Goal: Task Accomplishment & Management: Manage account settings

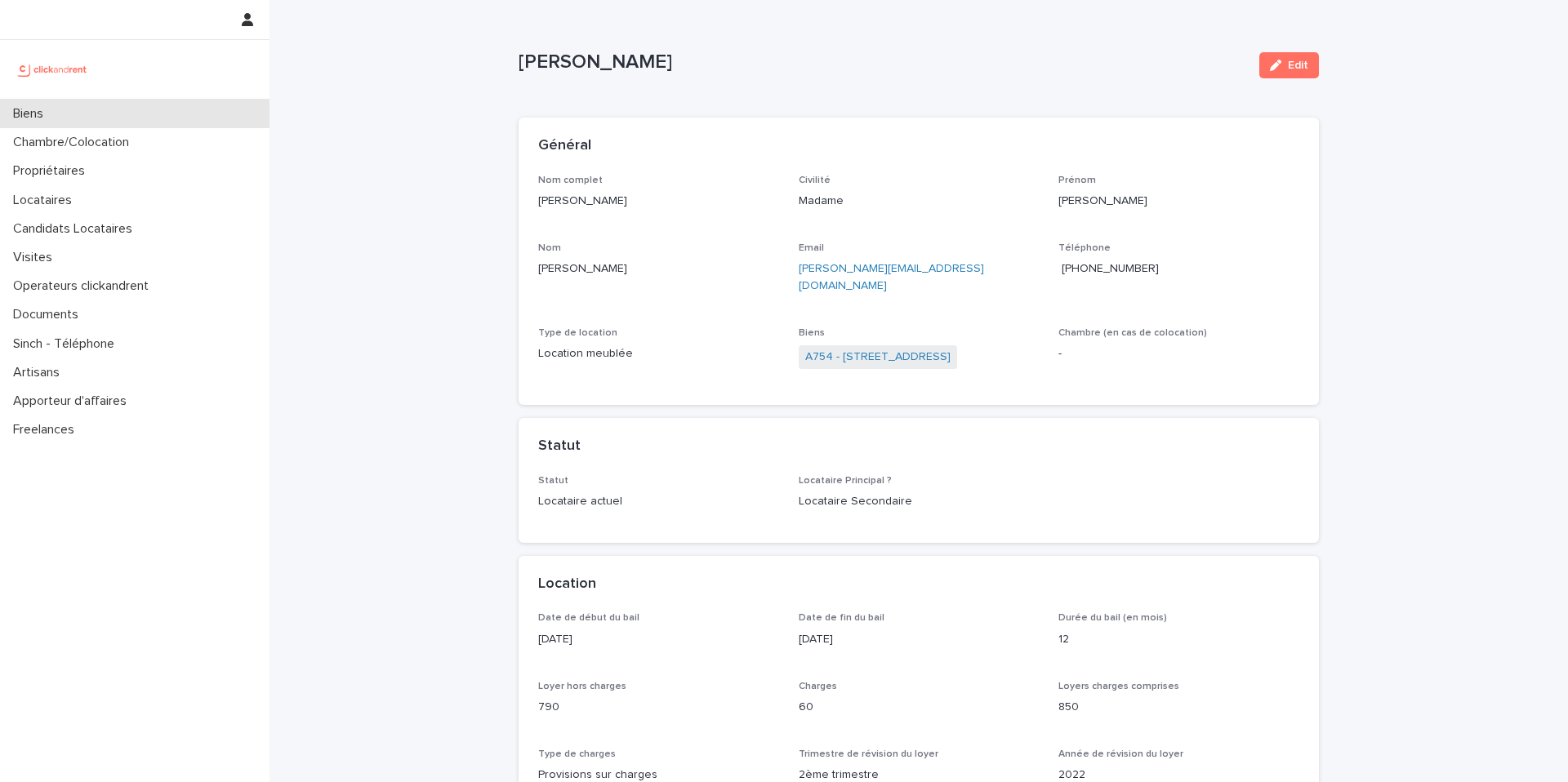
click at [45, 127] on div "Biens" at bounding box center [134, 114] width 269 height 29
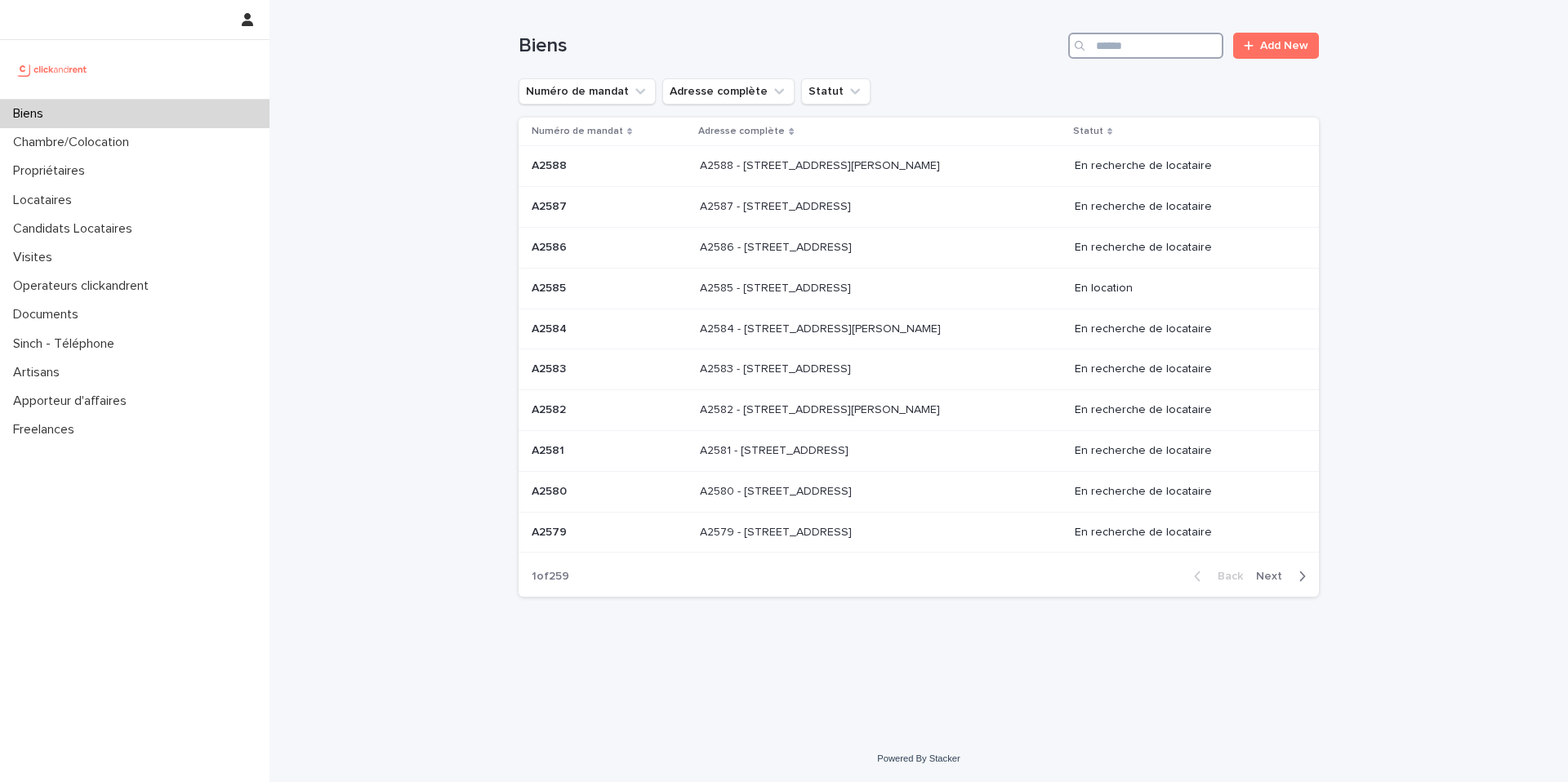
click at [1152, 43] on input "Search" at bounding box center [1146, 45] width 156 height 26
paste input "****"
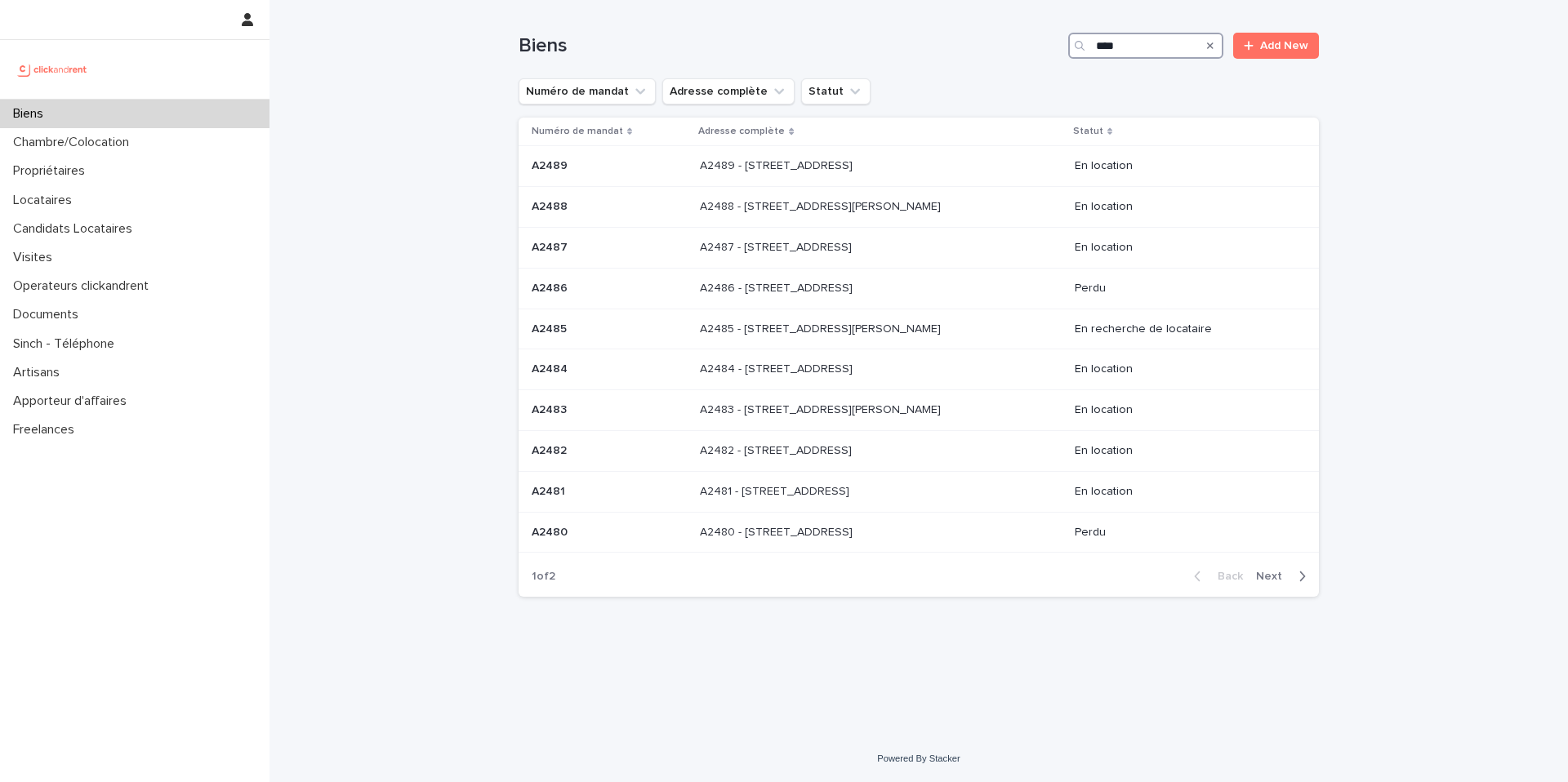
type input "****"
click at [1273, 572] on span "Next" at bounding box center [1274, 576] width 36 height 11
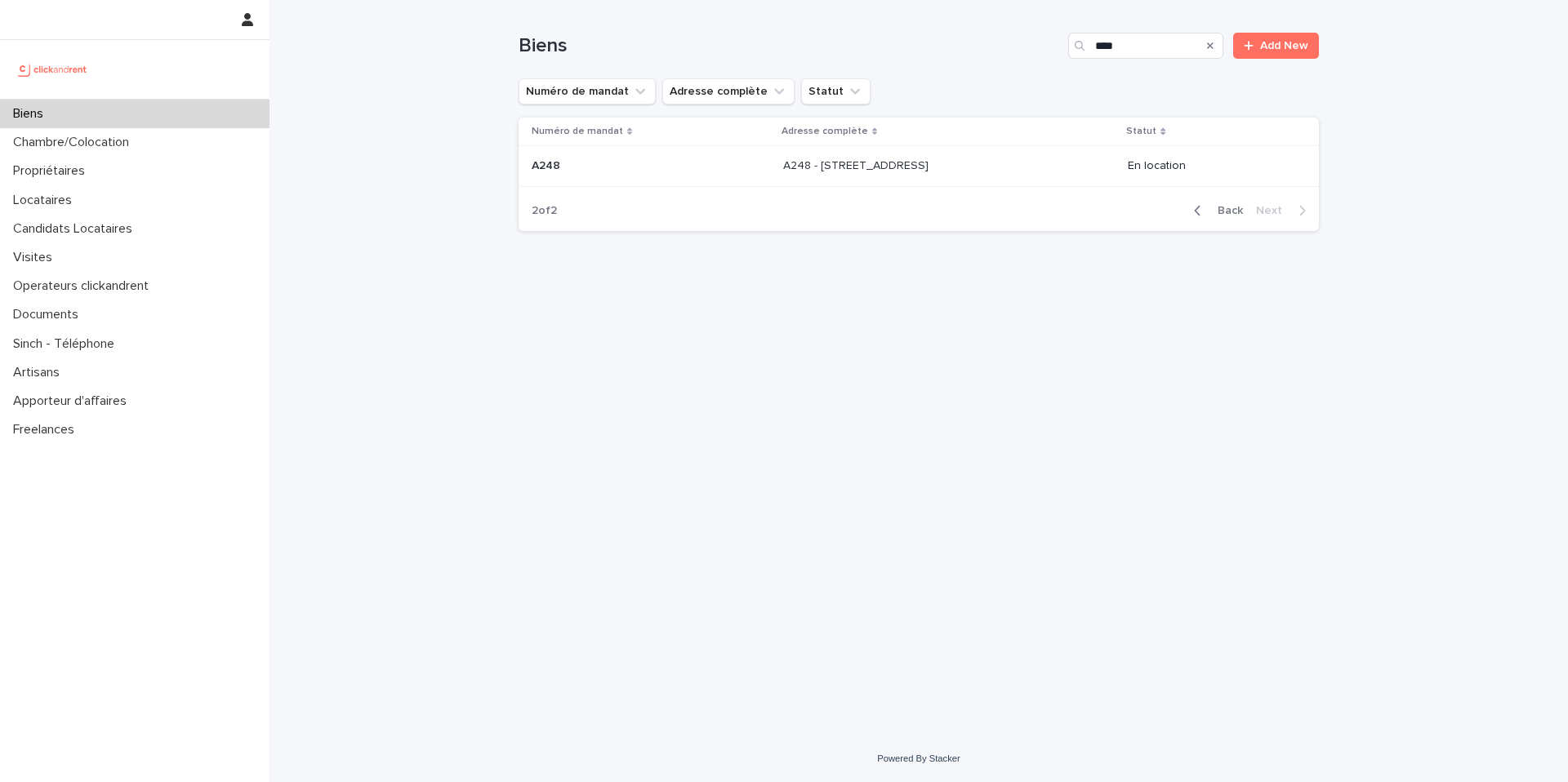
click at [855, 164] on p "A248 - 73 bis rue de Strasbourg, Saint-Denis 93200" at bounding box center [857, 164] width 149 height 17
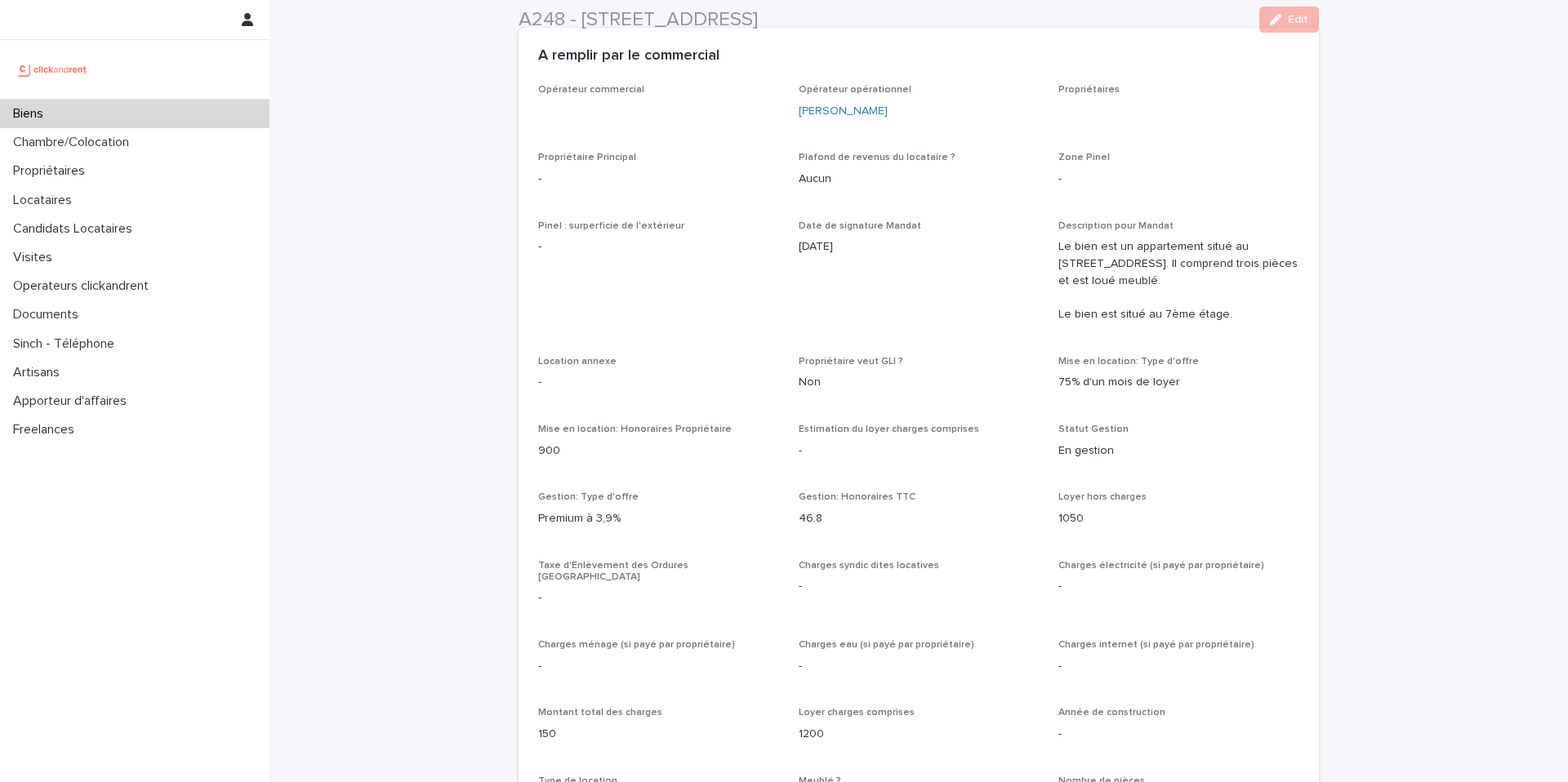
scroll to position [769, 0]
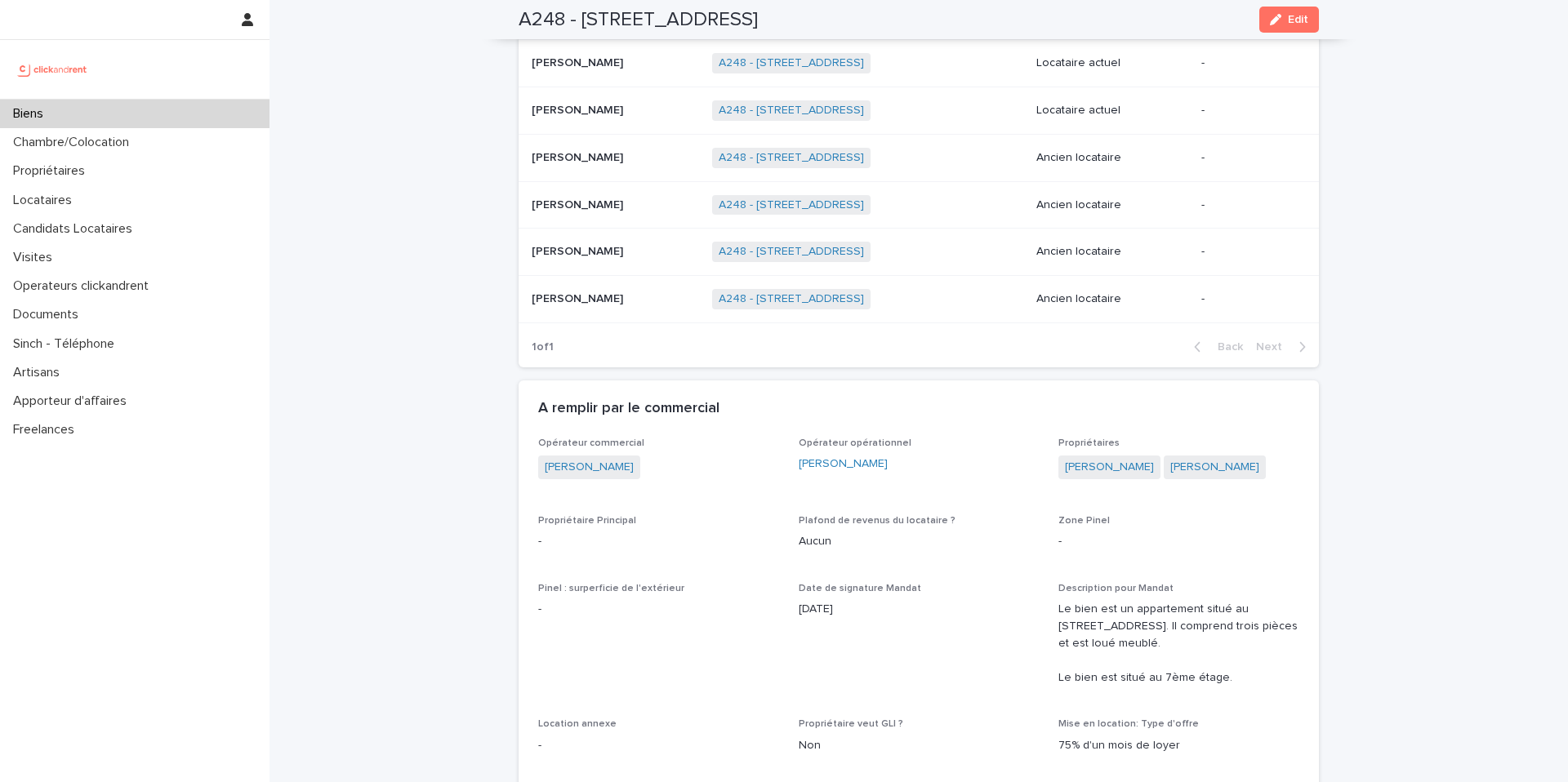
click at [97, 108] on div "Biens" at bounding box center [134, 114] width 269 height 29
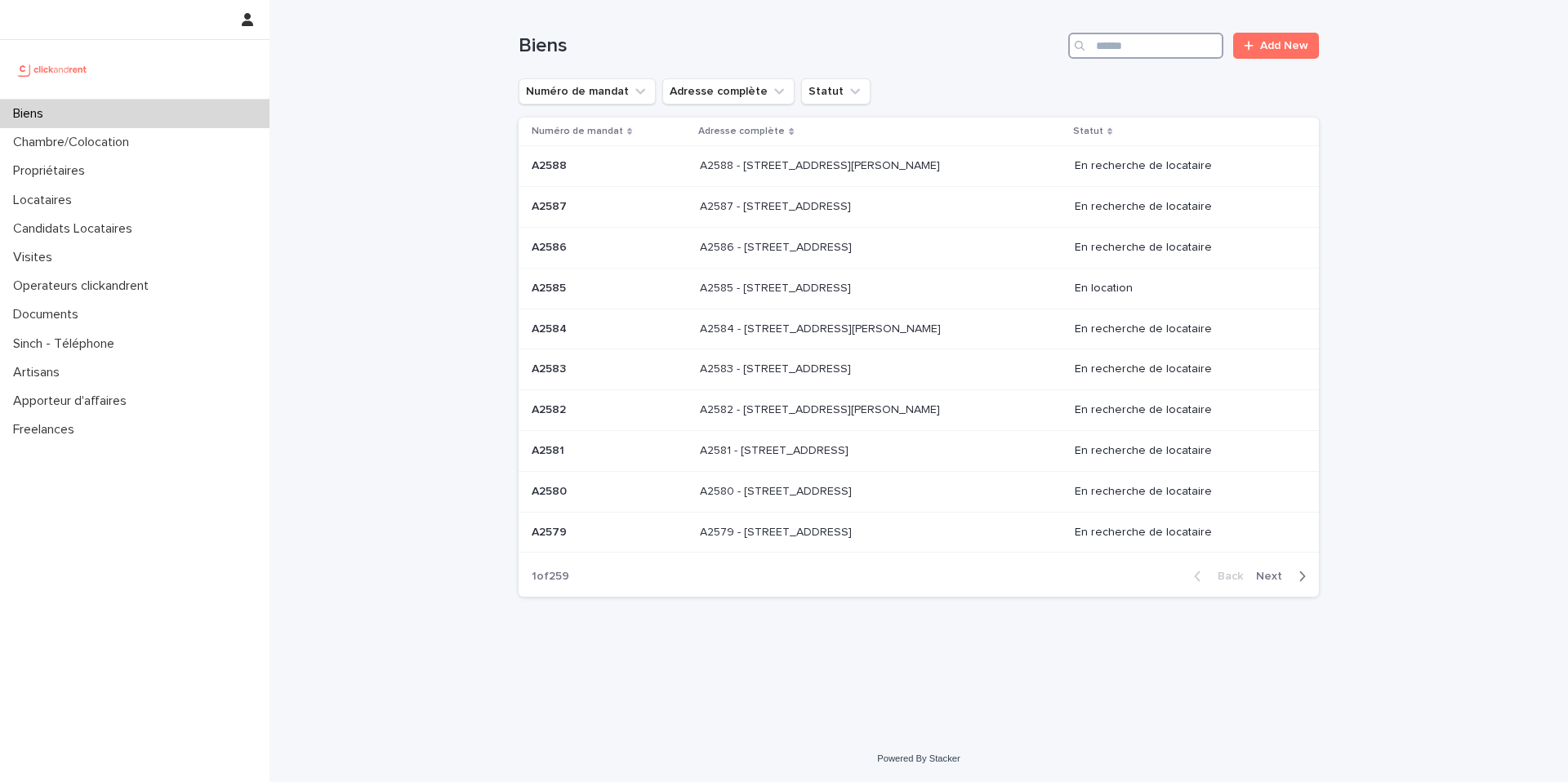
click at [1133, 46] on input "Search" at bounding box center [1146, 45] width 156 height 26
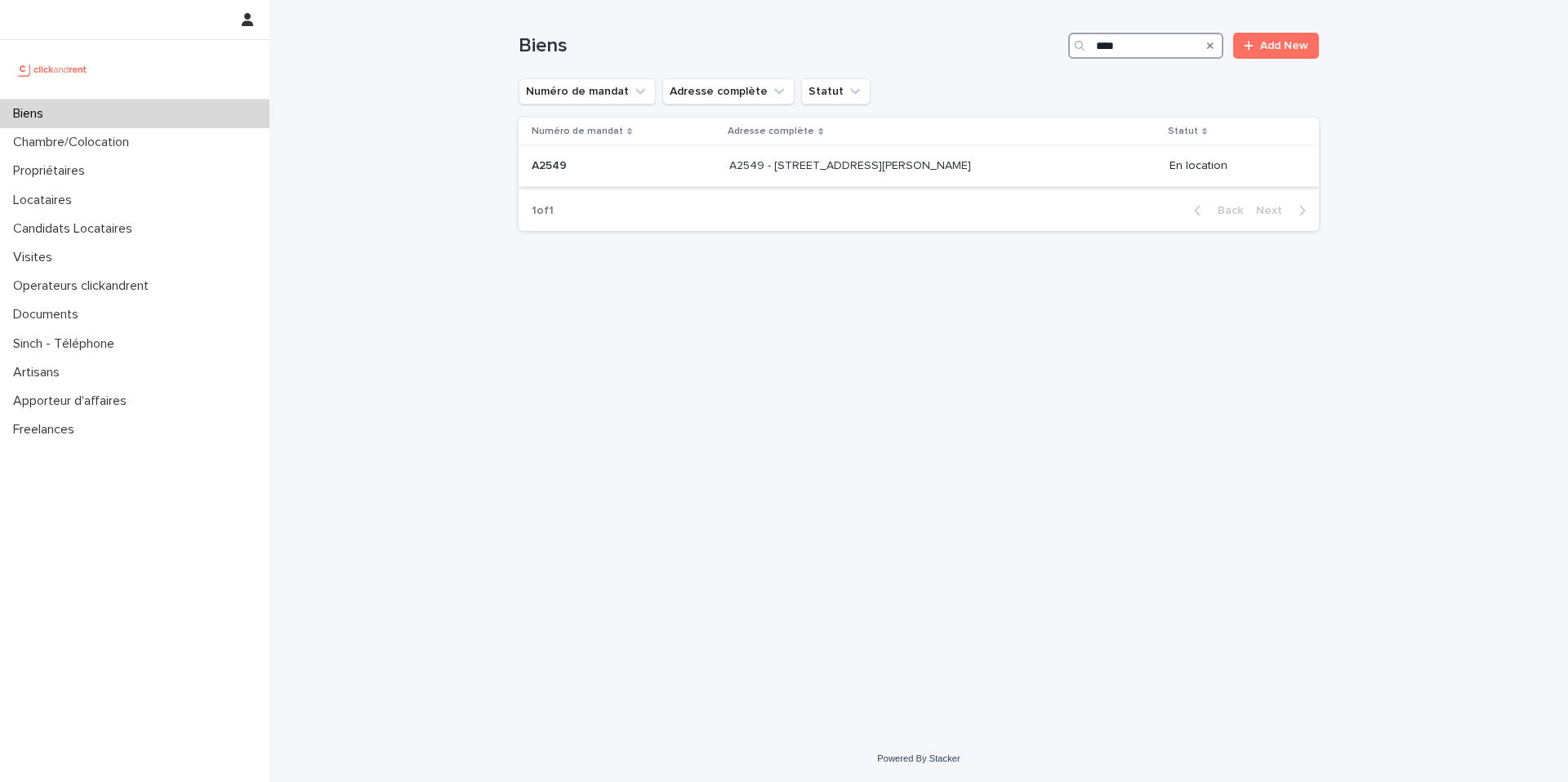
type input "****"
click at [878, 174] on div "A2549 - 4 place Pierre Roux, Marseille 13005 A2549 - 4 place Pierre Roux, Marse…" at bounding box center [942, 167] width 426 height 27
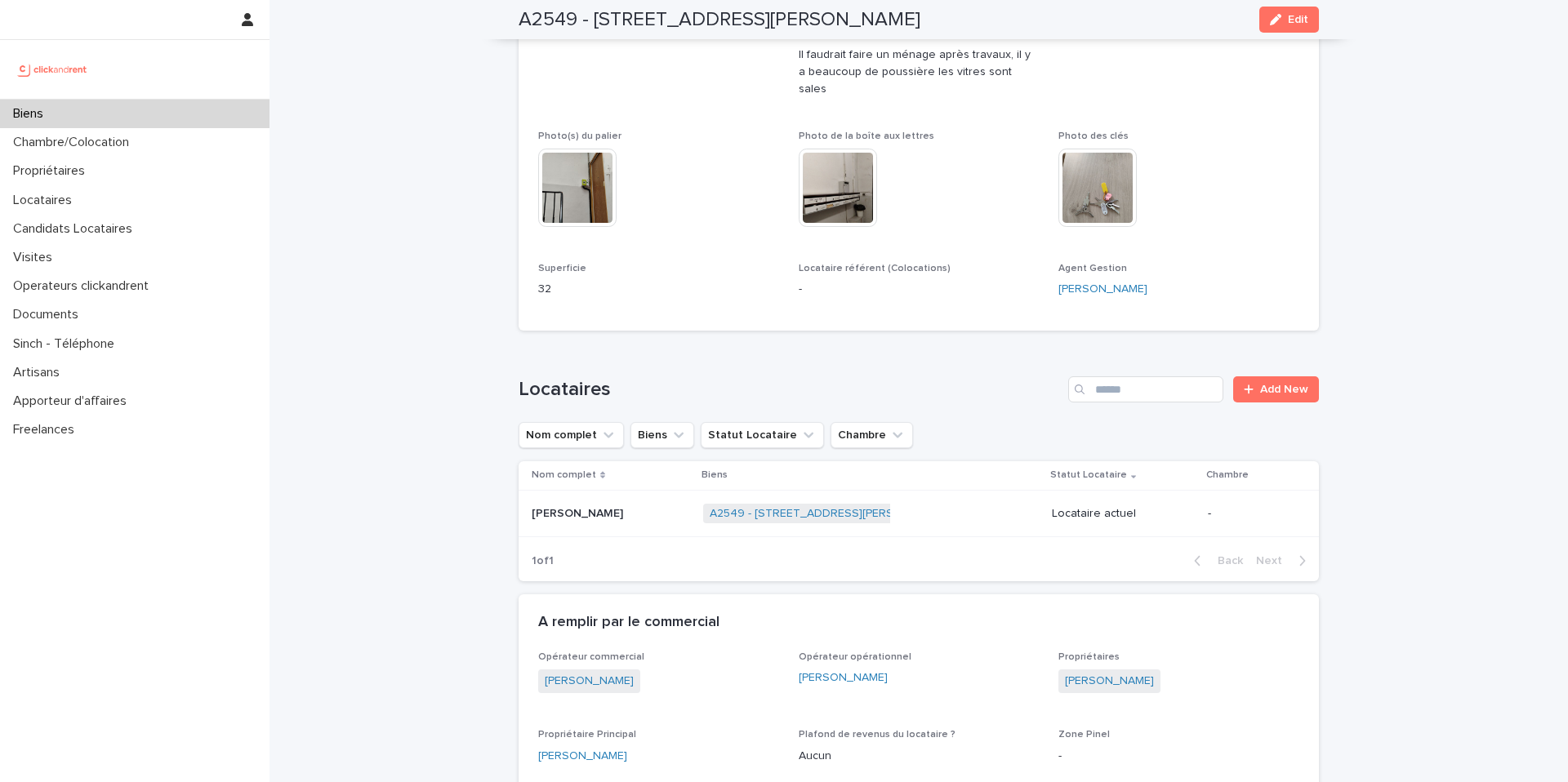
scroll to position [632, 0]
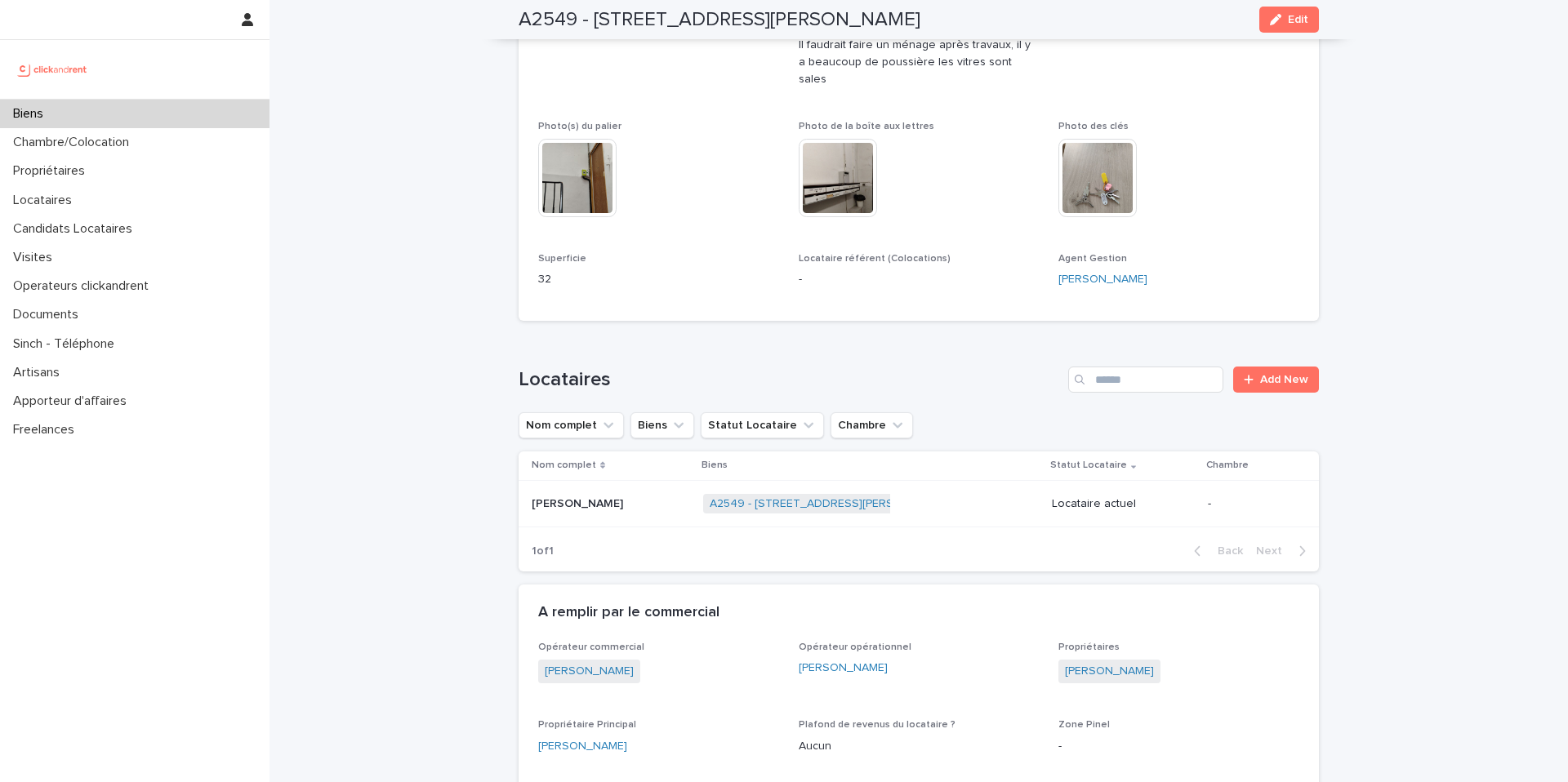
click at [565, 494] on p "Loris Cavalli" at bounding box center [578, 502] width 94 height 17
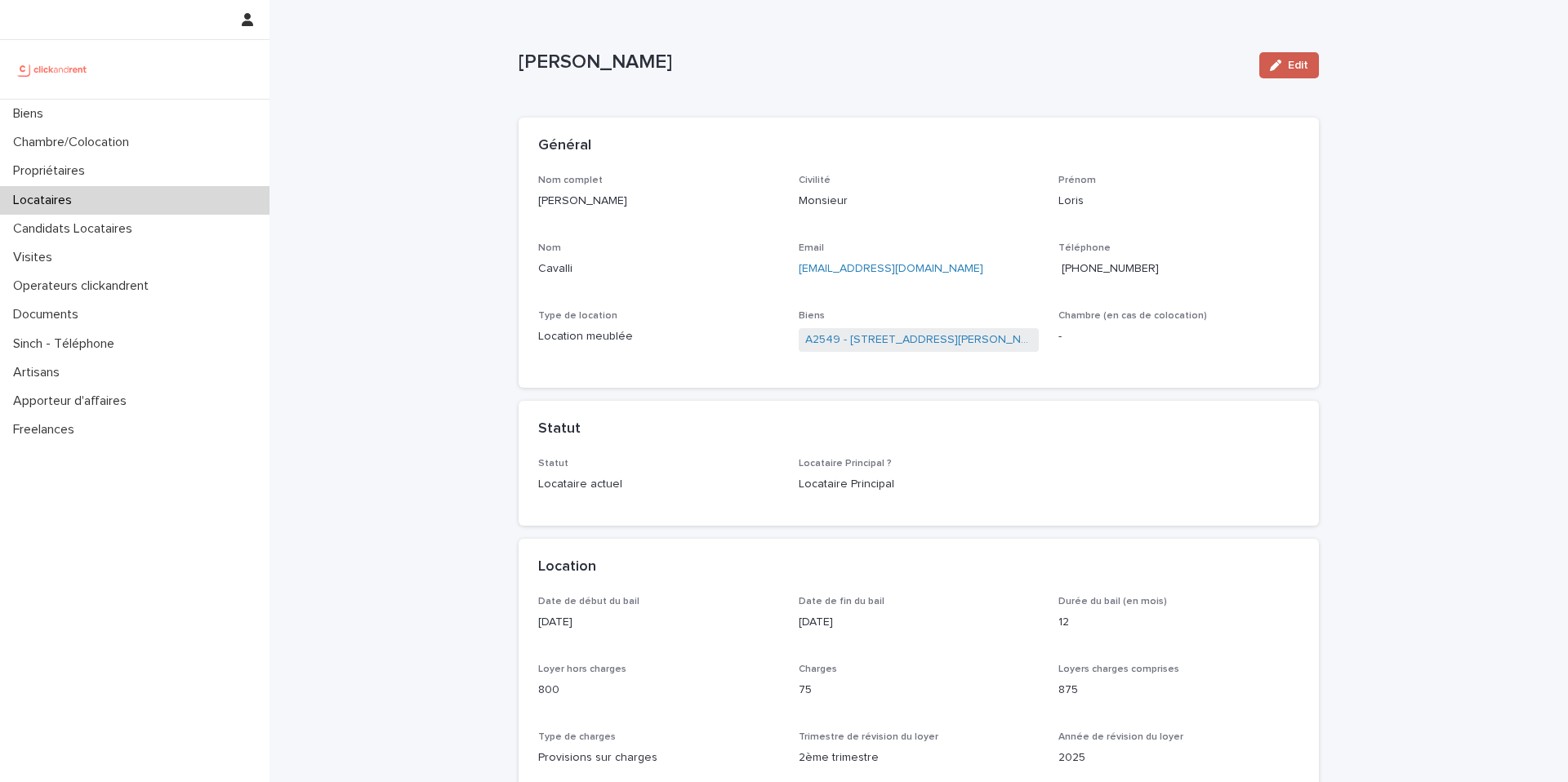
click at [1292, 68] on span "Edit" at bounding box center [1298, 65] width 20 height 11
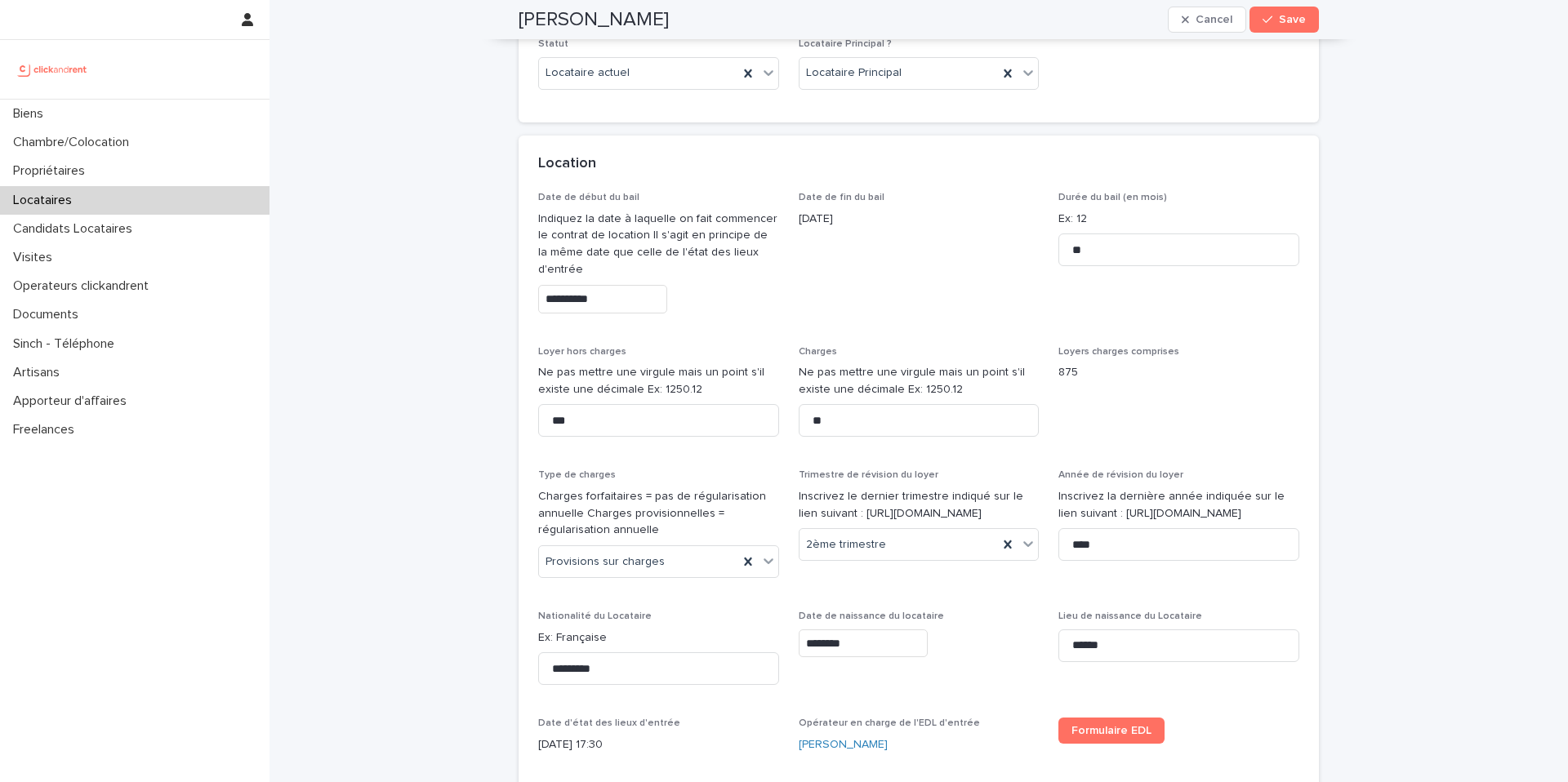
scroll to position [559, 0]
click at [597, 593] on div "Charges forfaitaires" at bounding box center [652, 592] width 239 height 29
click at [1289, 11] on button "Save" at bounding box center [1284, 20] width 70 height 26
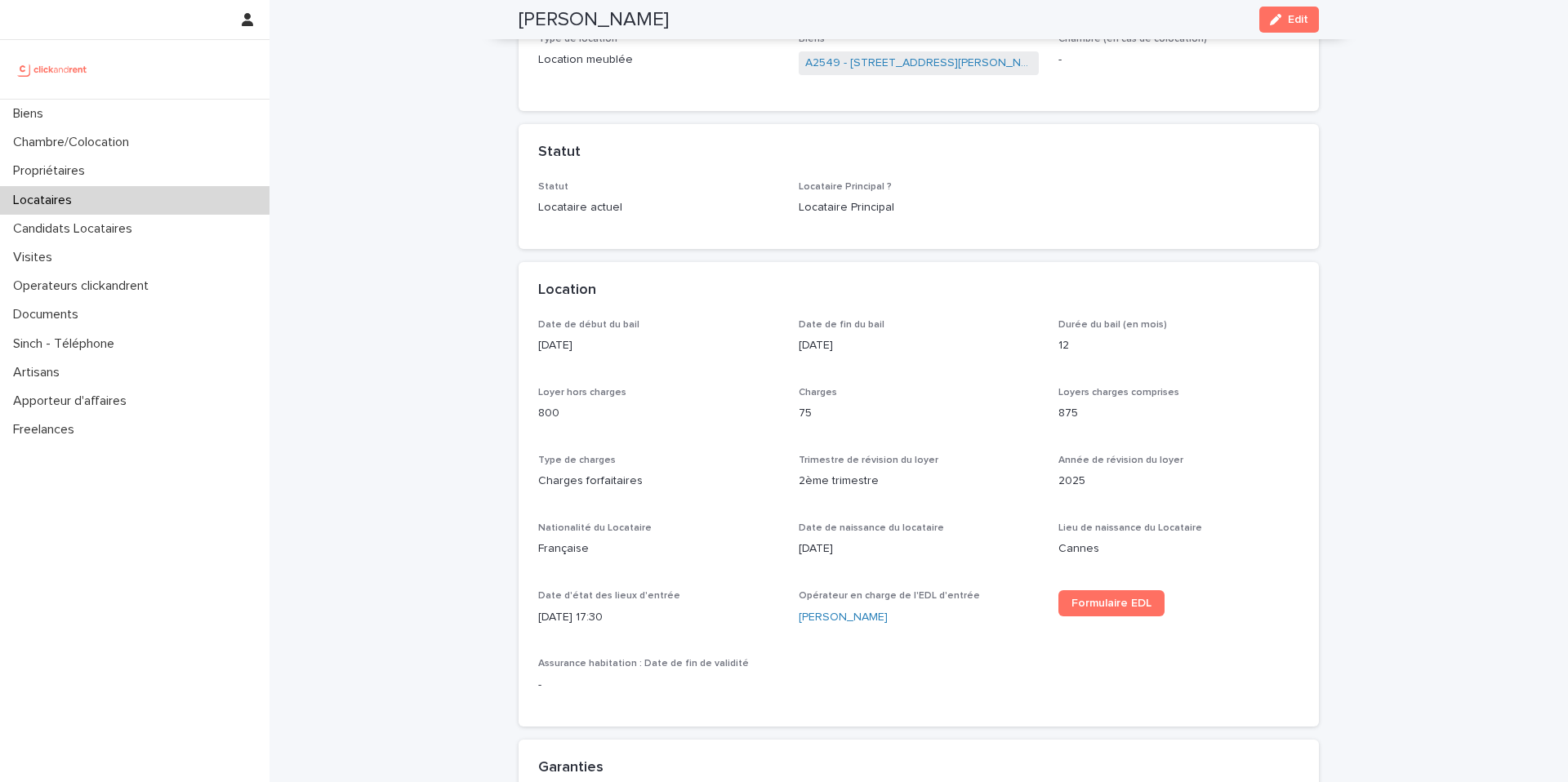
scroll to position [278, 0]
click at [578, 477] on p "Charges forfaitaires" at bounding box center [658, 480] width 241 height 17
click at [1288, 21] on span "Edit" at bounding box center [1298, 19] width 20 height 11
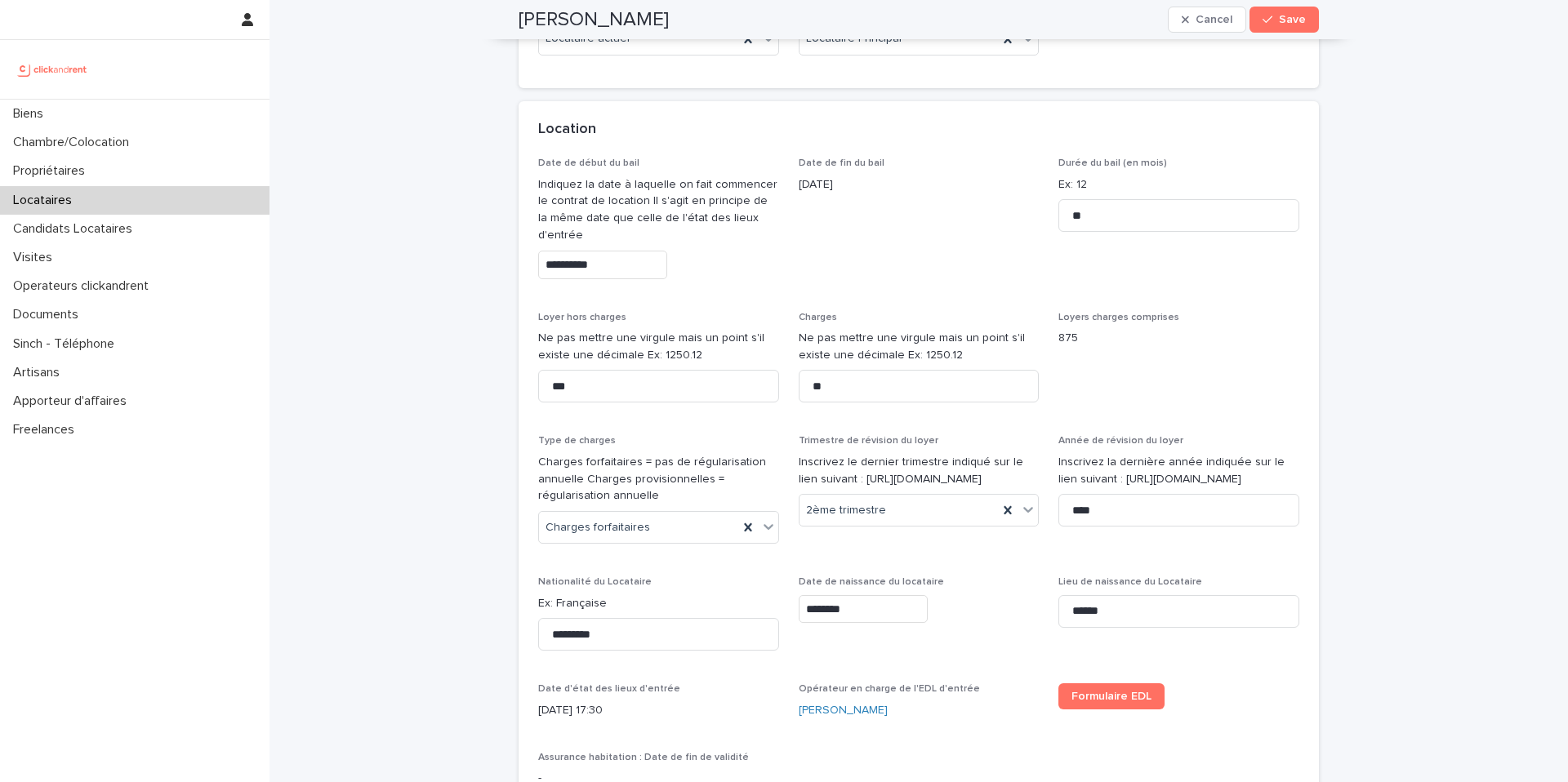
scroll to position [604, 0]
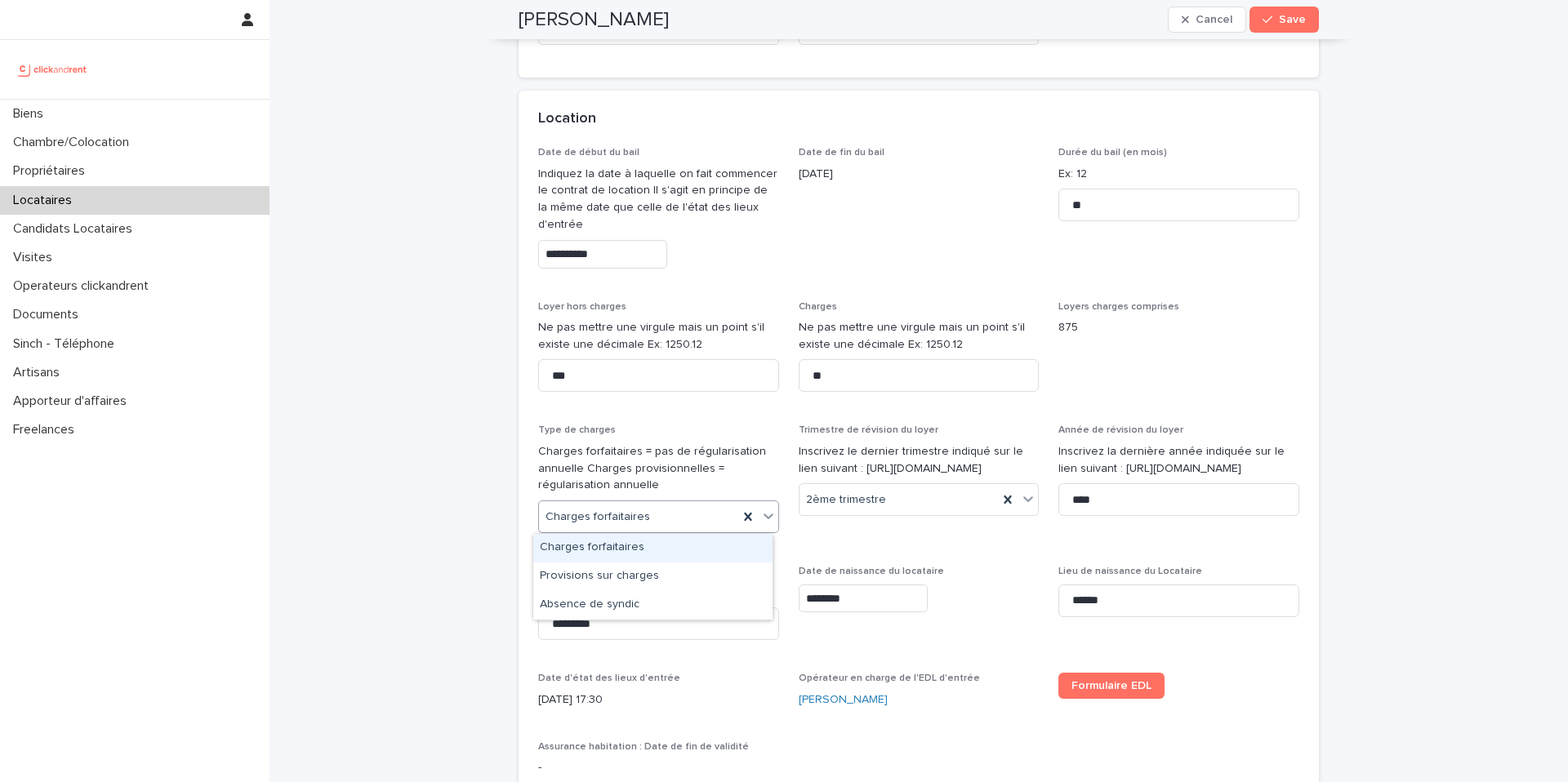
click at [634, 530] on div "Charges forfaitaires" at bounding box center [638, 518] width 199 height 27
drag, startPoint x: 1258, startPoint y: 20, endPoint x: 1196, endPoint y: 0, distance: 65.1
click at [1262, 20] on icon "button" at bounding box center [1267, 19] width 10 height 11
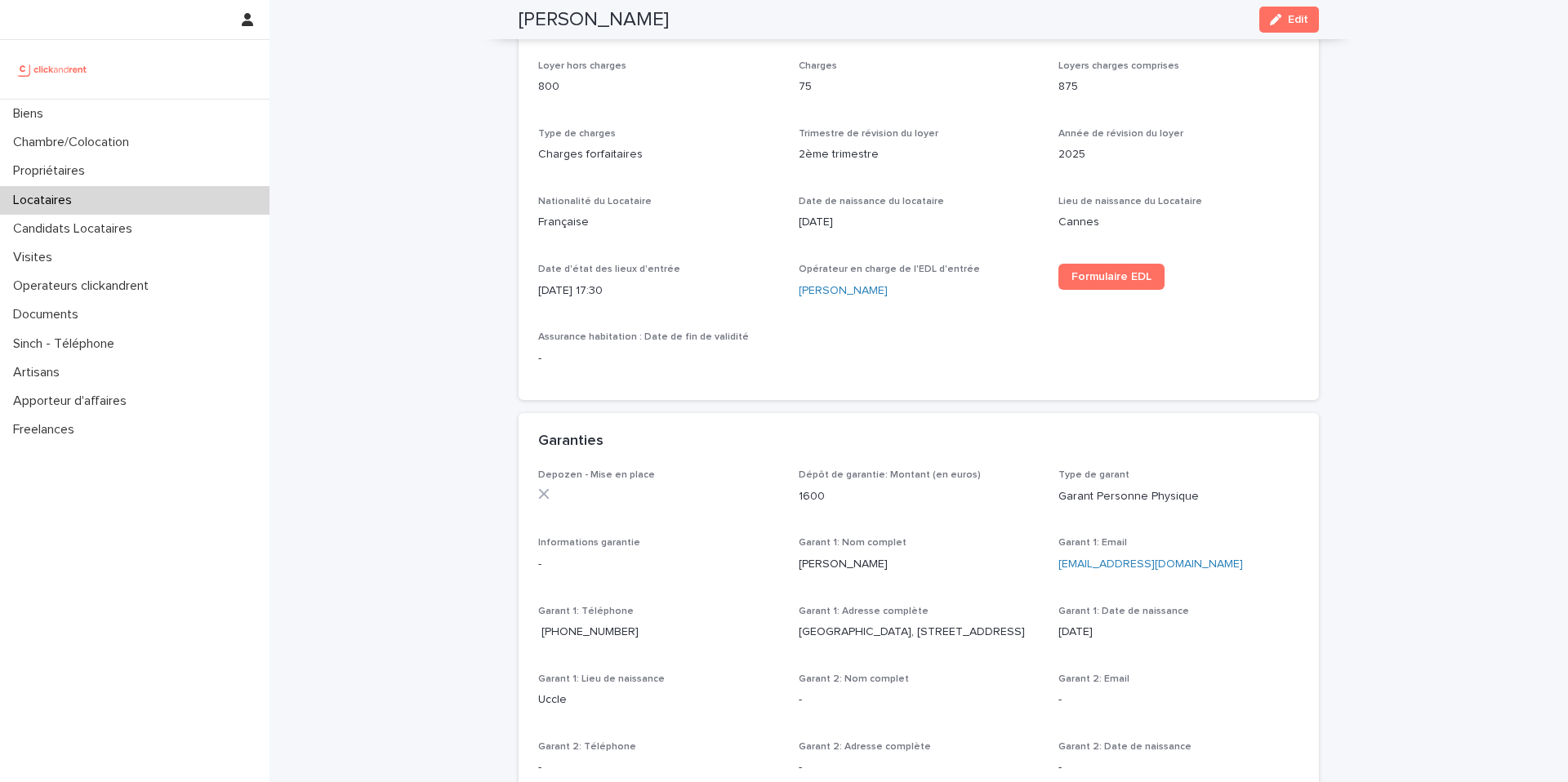
click at [48, 204] on p "Locataires" at bounding box center [46, 201] width 78 height 15
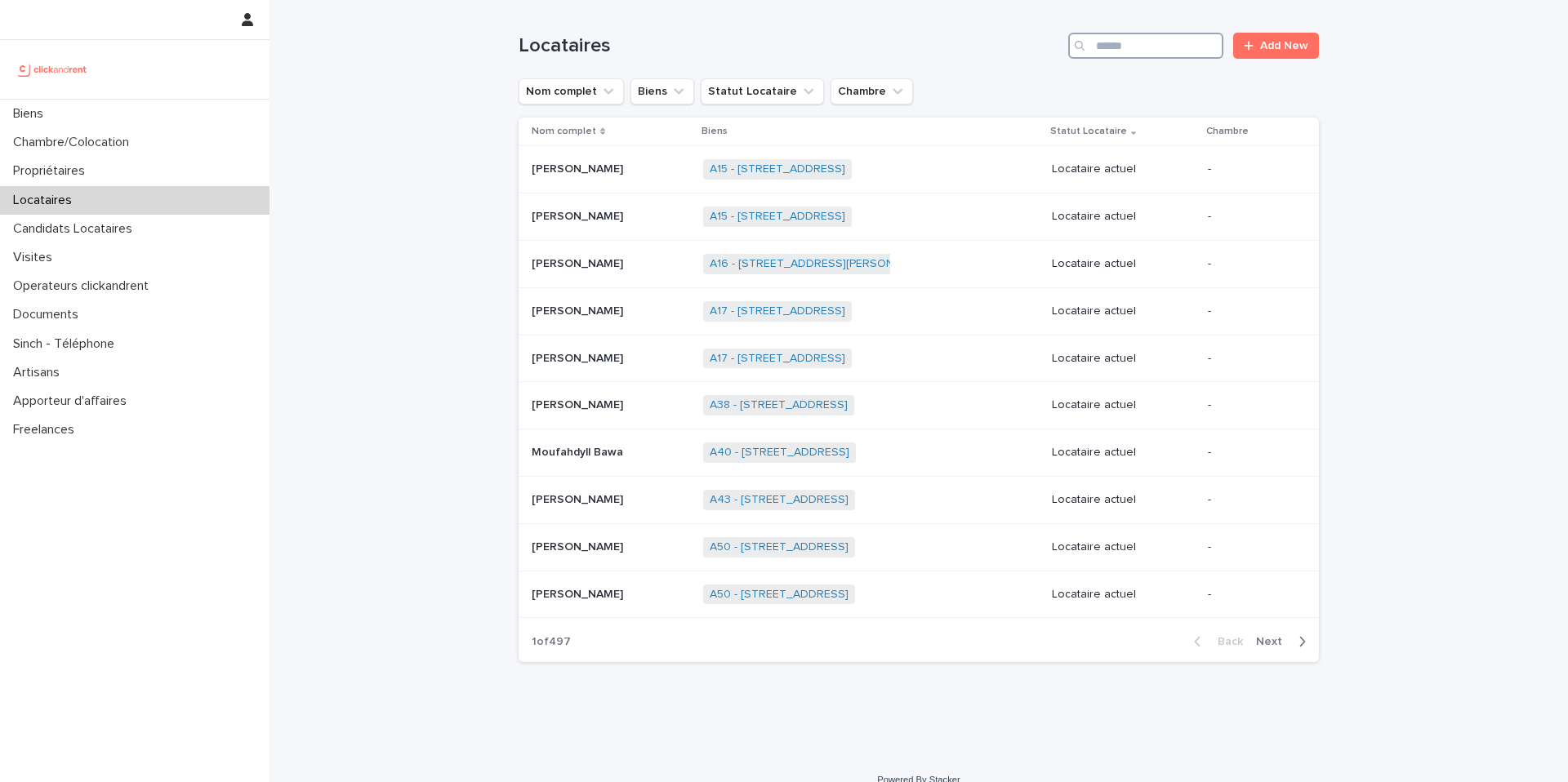
click at [1114, 47] on input "Search" at bounding box center [1146, 45] width 156 height 26
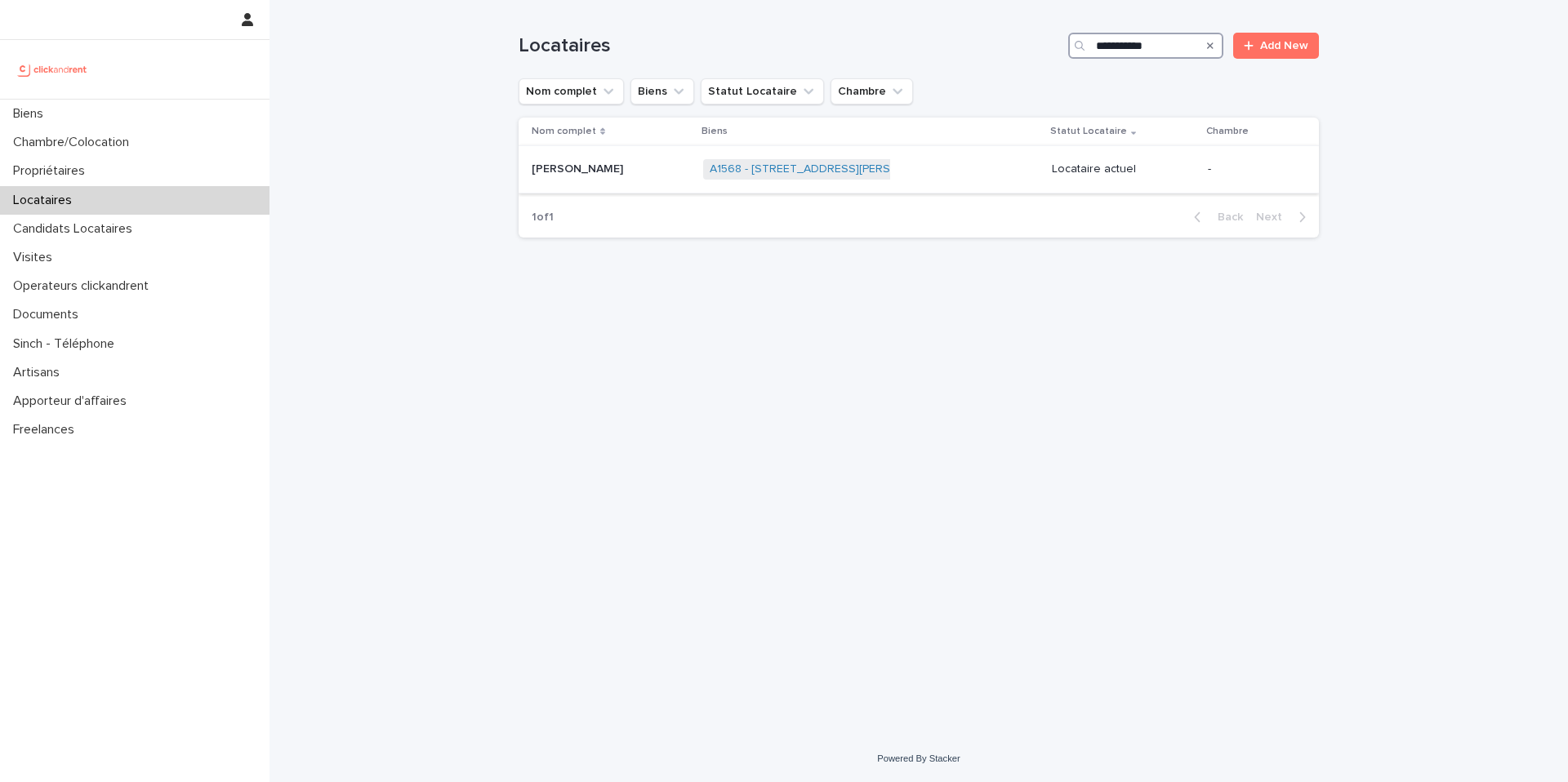
type input "**********"
click at [613, 177] on div "Anna Ropars Anna Ropars" at bounding box center [610, 169] width 158 height 27
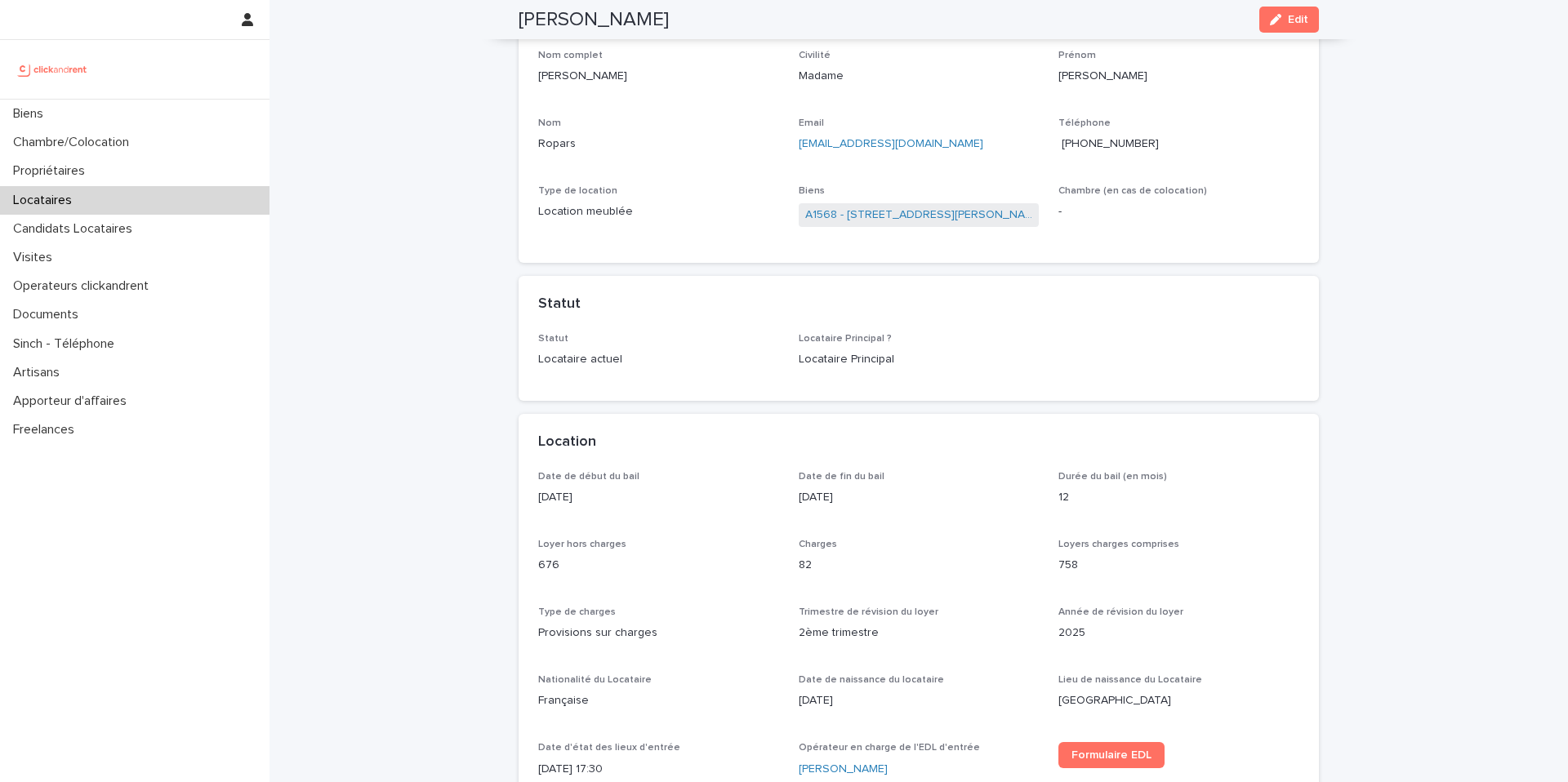
scroll to position [125, 0]
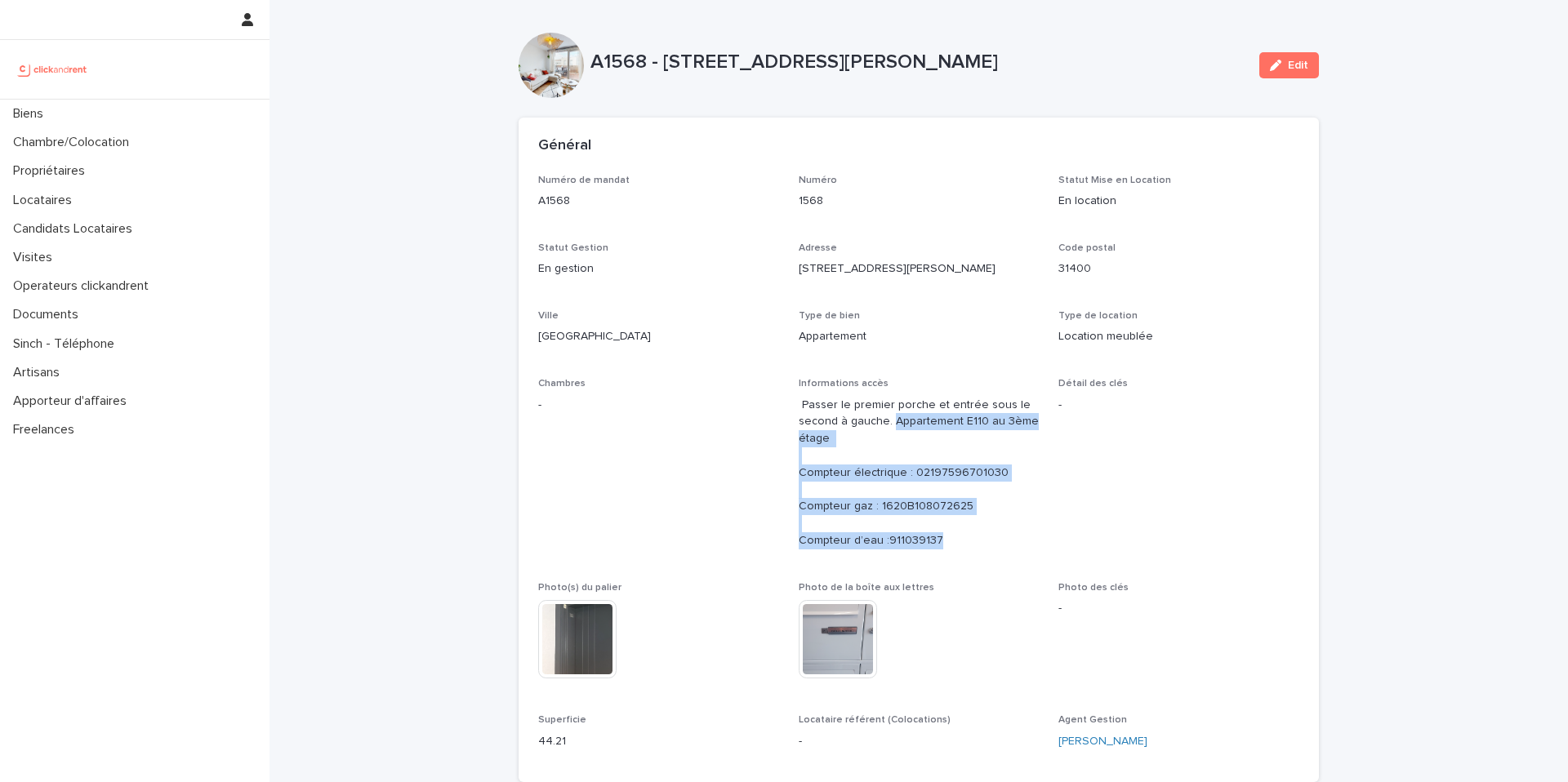
copy p "Appartement E110 au 3ème étage Compteur électrique : 02197596701030 Compteur ga…"
drag, startPoint x: 883, startPoint y: 424, endPoint x: 982, endPoint y: 546, distance: 157.1
click at [982, 546] on p "Passer le premier porche et entrée sous le second à gauche. Appartement E110 au…" at bounding box center [919, 473] width 241 height 153
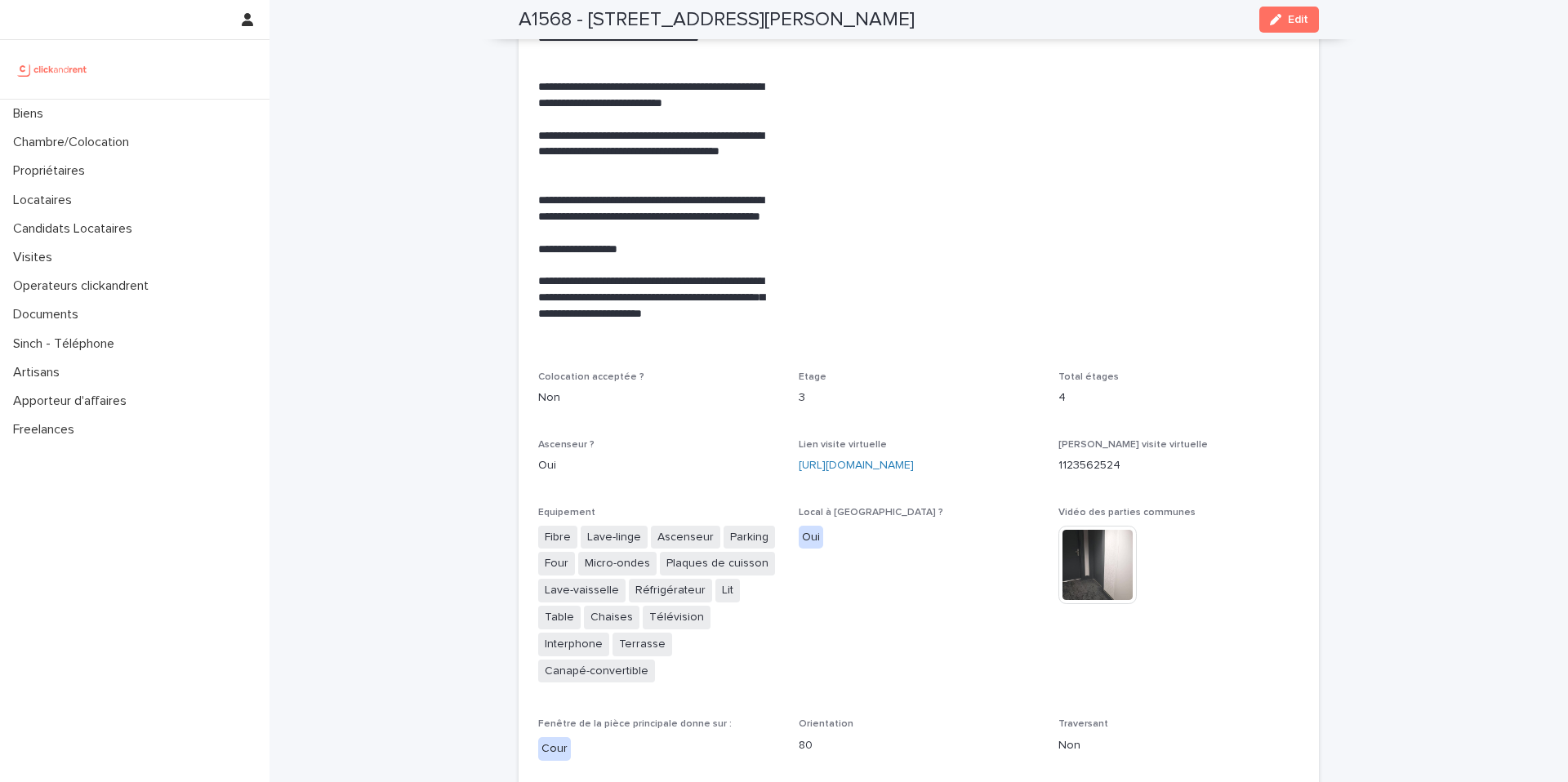
scroll to position [3442, 0]
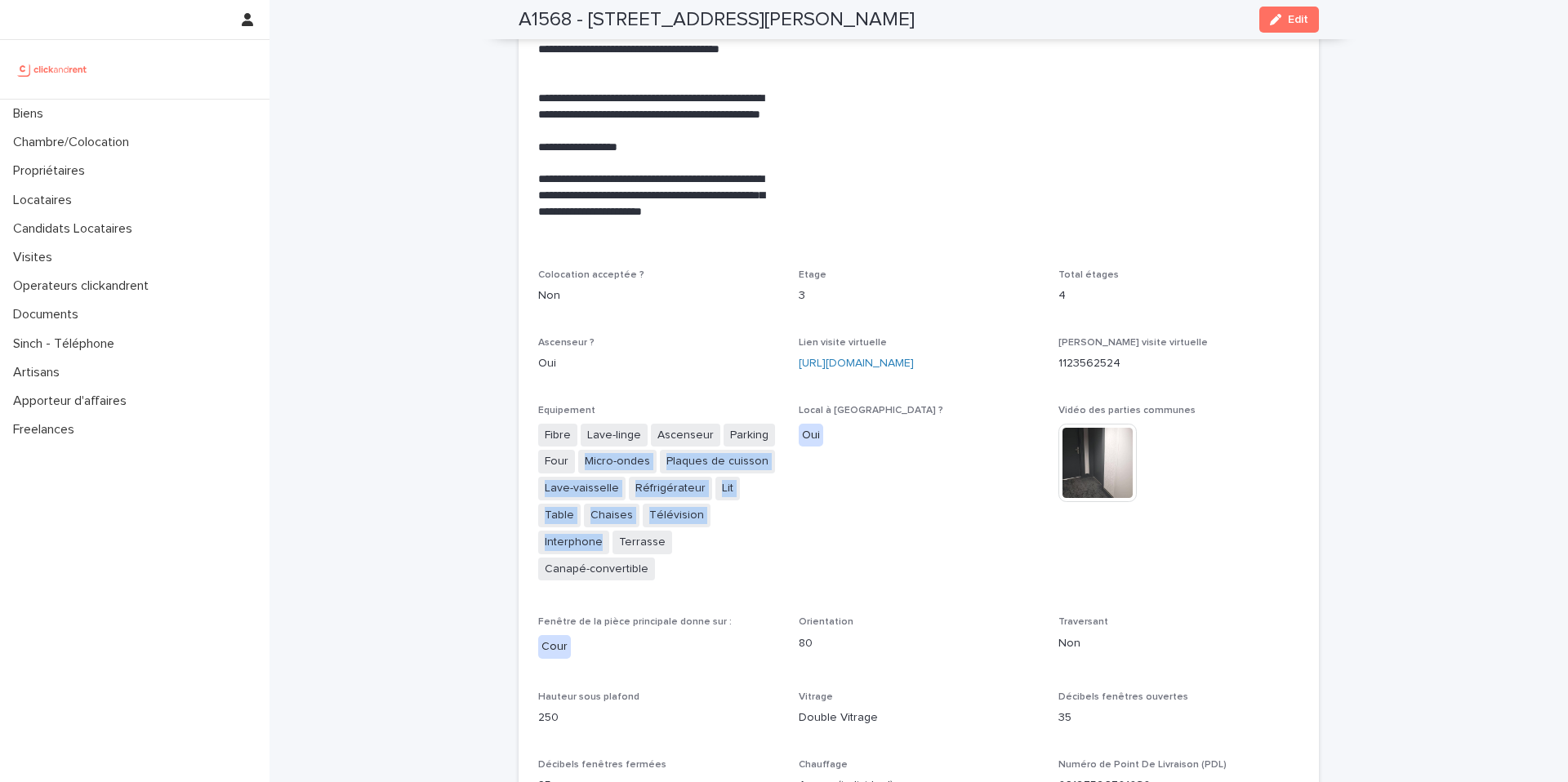
drag, startPoint x: 738, startPoint y: 523, endPoint x: 563, endPoint y: 426, distance: 200.1
click at [563, 426] on div "Fibre Lave-linge Ascenseur Parking Four Micro-ondes Plaques de cuisson Lave-vai…" at bounding box center [658, 504] width 241 height 161
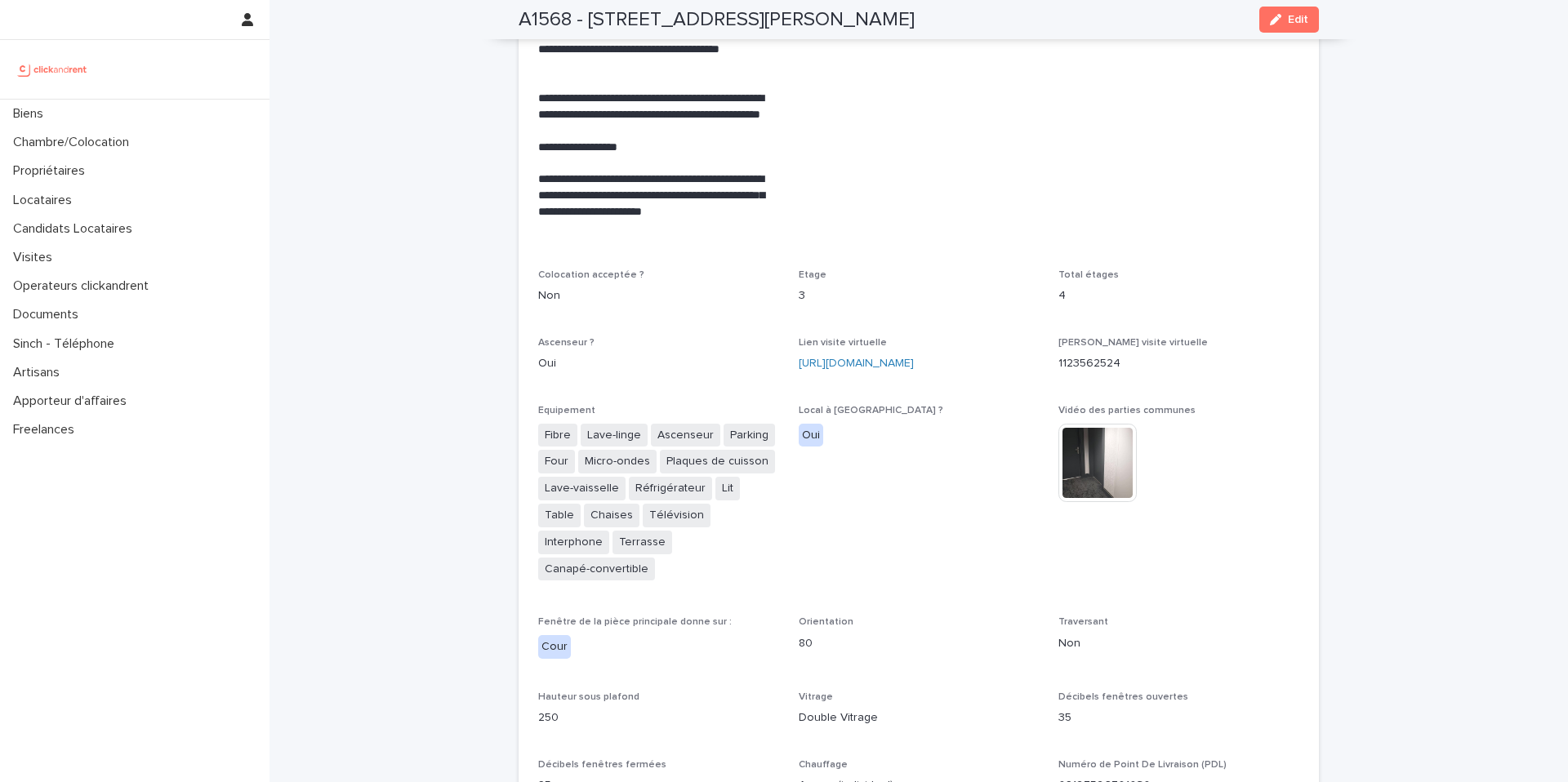
click at [518, 416] on div "**********" at bounding box center [918, 604] width 800 height 2020
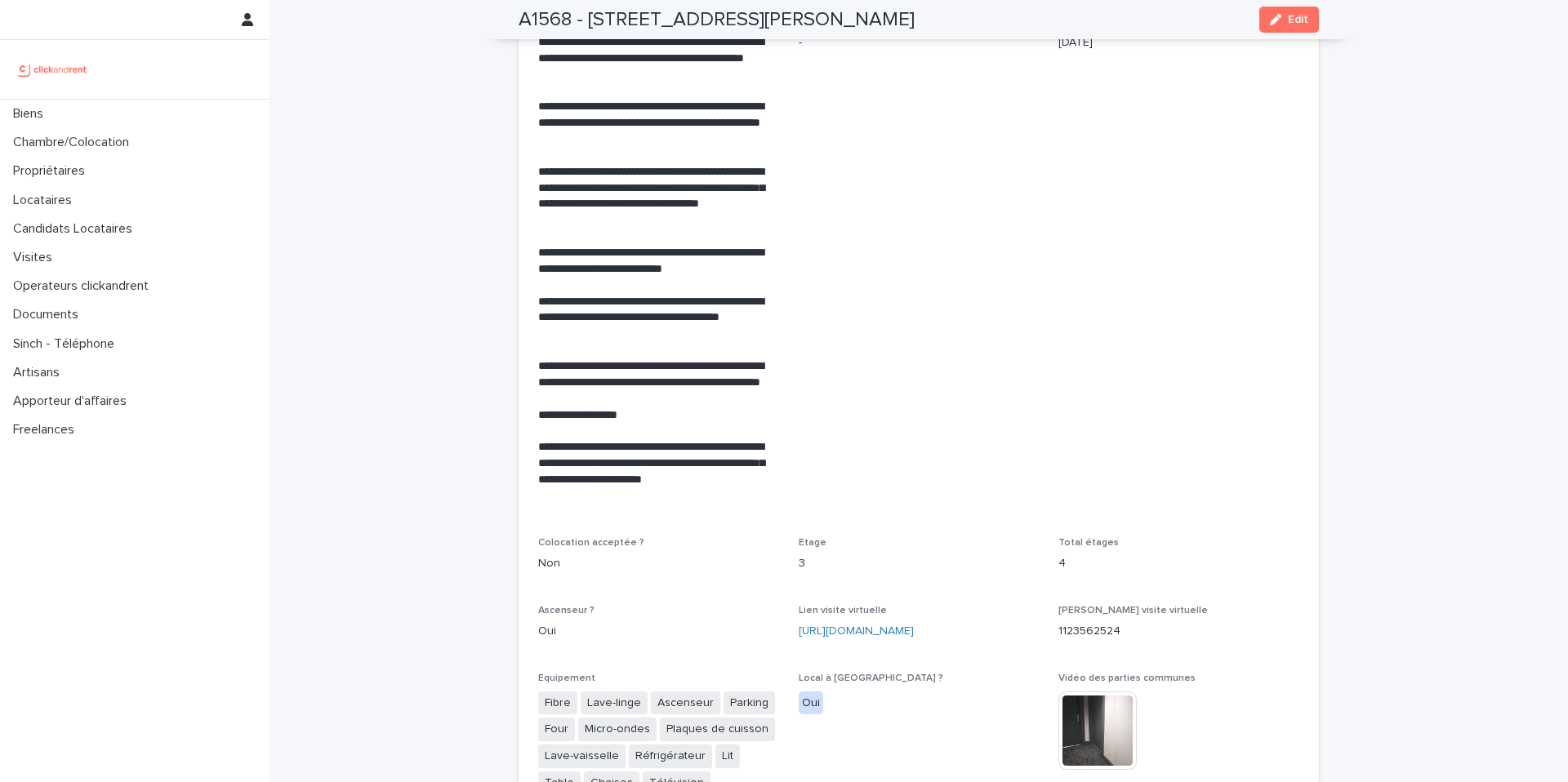
scroll to position [3167, 0]
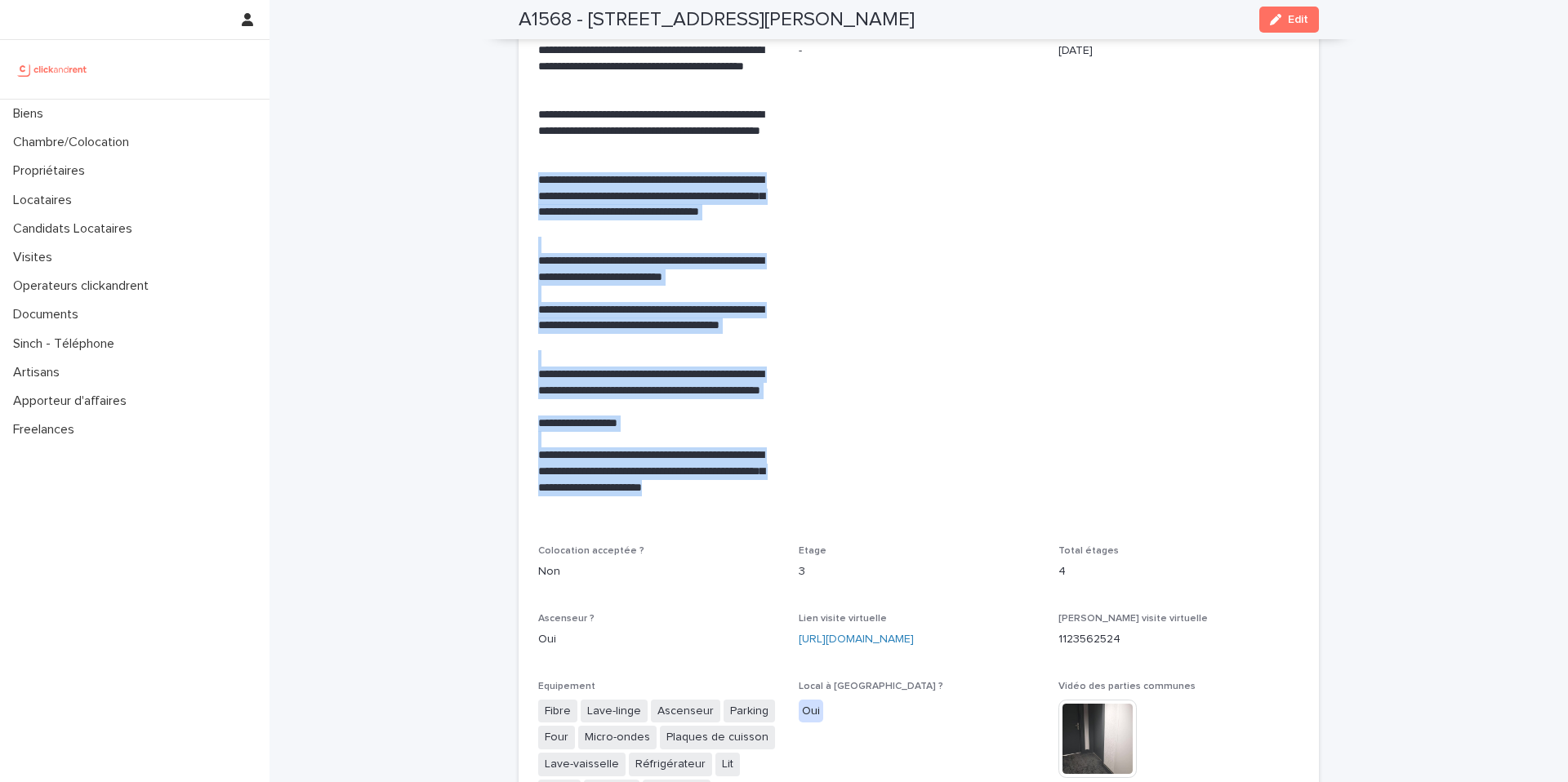
copy div "**********"
drag, startPoint x: 532, startPoint y: 150, endPoint x: 601, endPoint y: 475, distance: 332.2
click at [601, 475] on div "**********" at bounding box center [658, 277] width 241 height 470
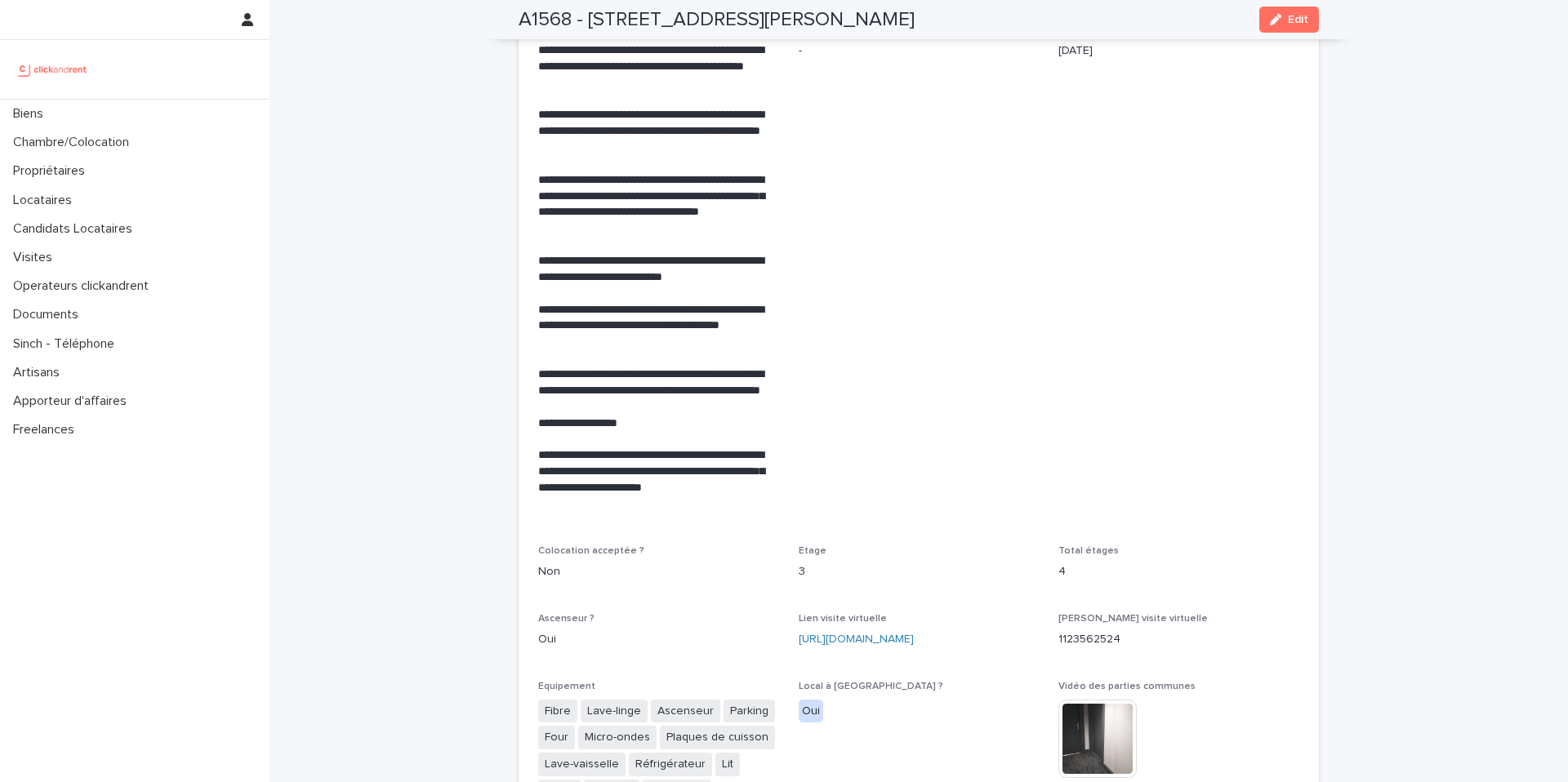
click at [852, 394] on span "Mise en avant -" at bounding box center [919, 275] width 241 height 502
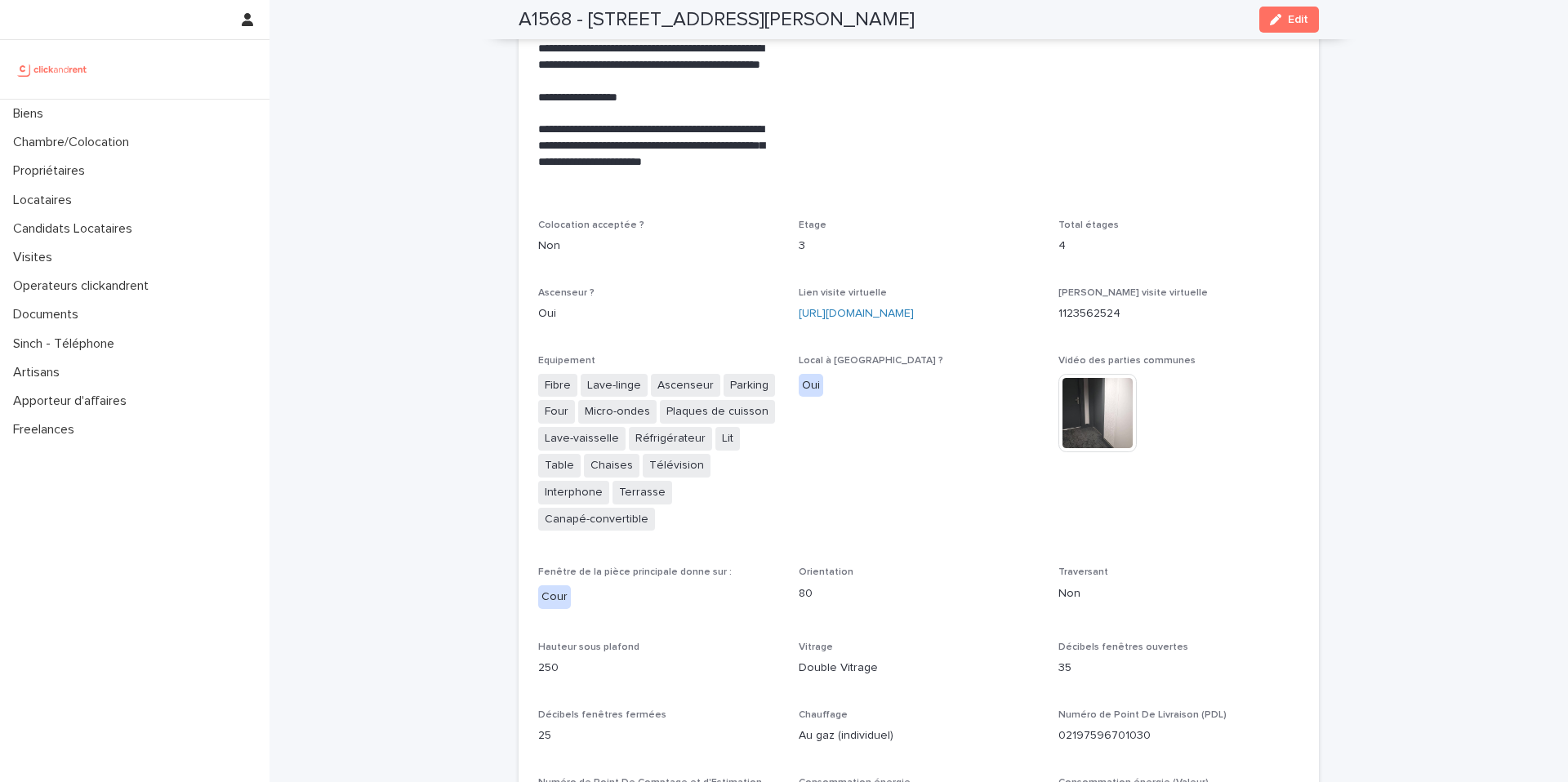
scroll to position [3656, 0]
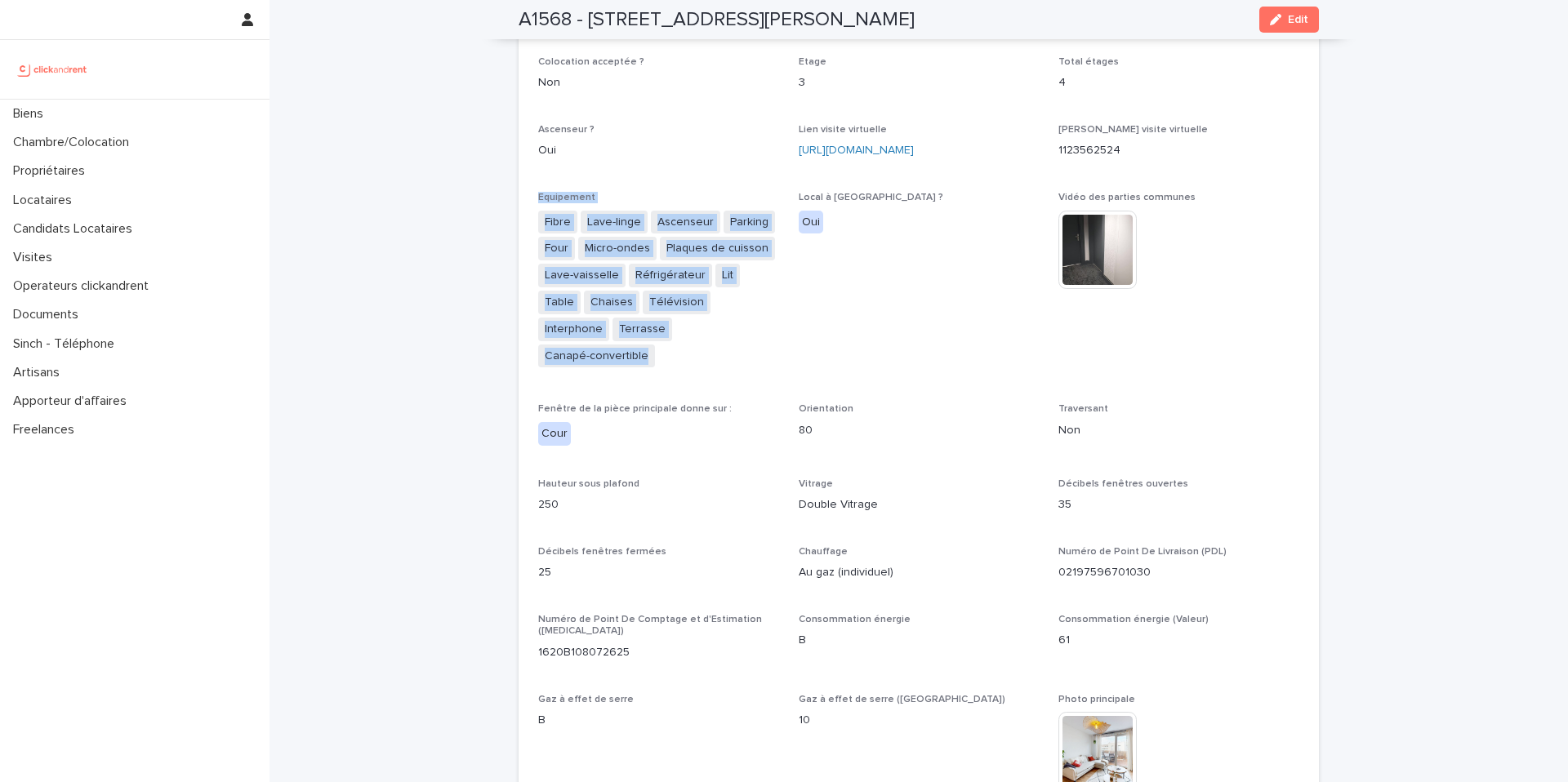
copy div "Equipement Fibre Lave-linge Ascenseur Parking Four Micro-ondes Plaques de cuiss…"
drag, startPoint x: 735, startPoint y: 319, endPoint x: 530, endPoint y: 172, distance: 252.3
click at [530, 172] on div "**********" at bounding box center [918, 392] width 800 height 2020
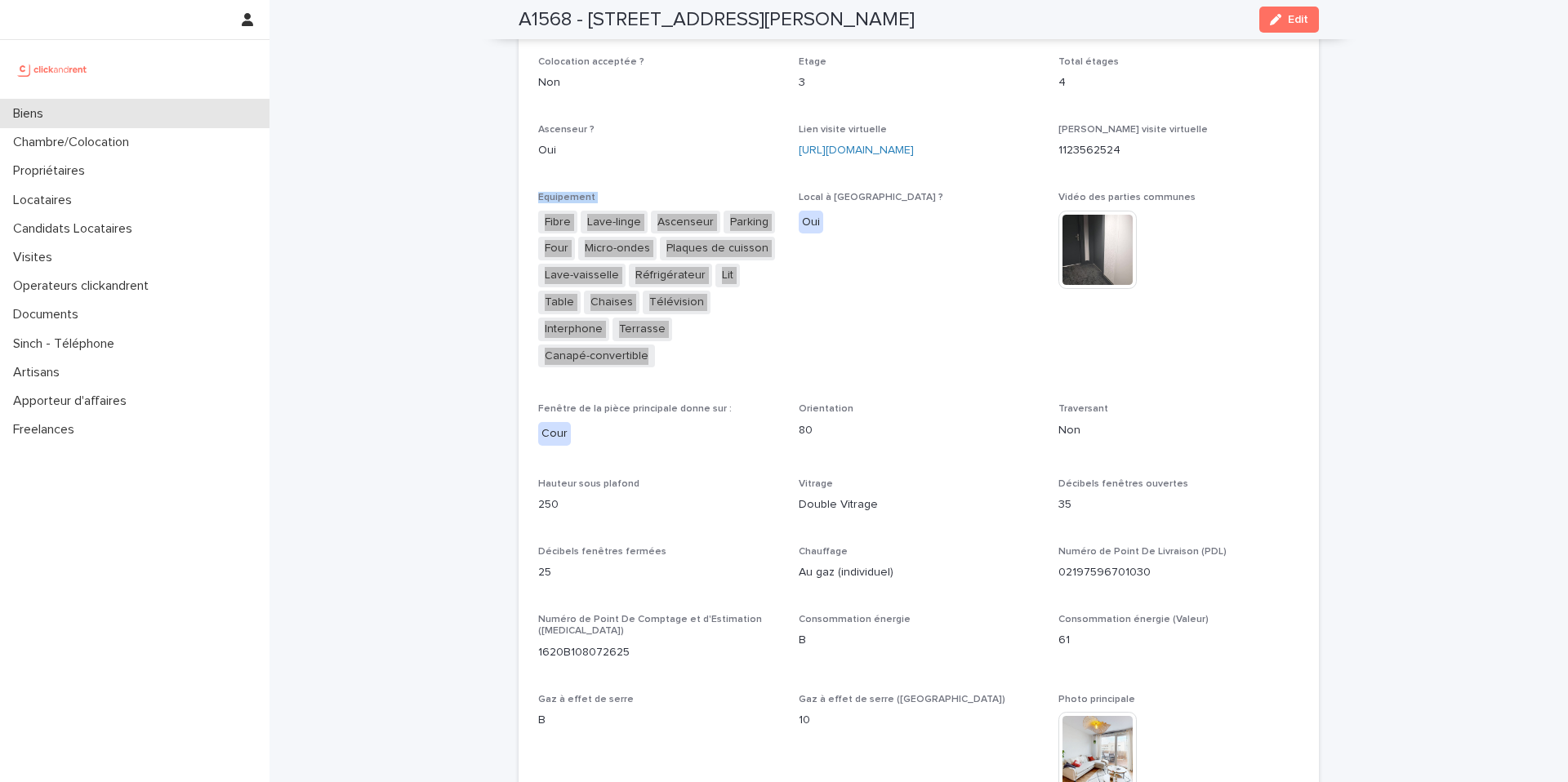
click at [49, 114] on p "Biens" at bounding box center [31, 114] width 50 height 15
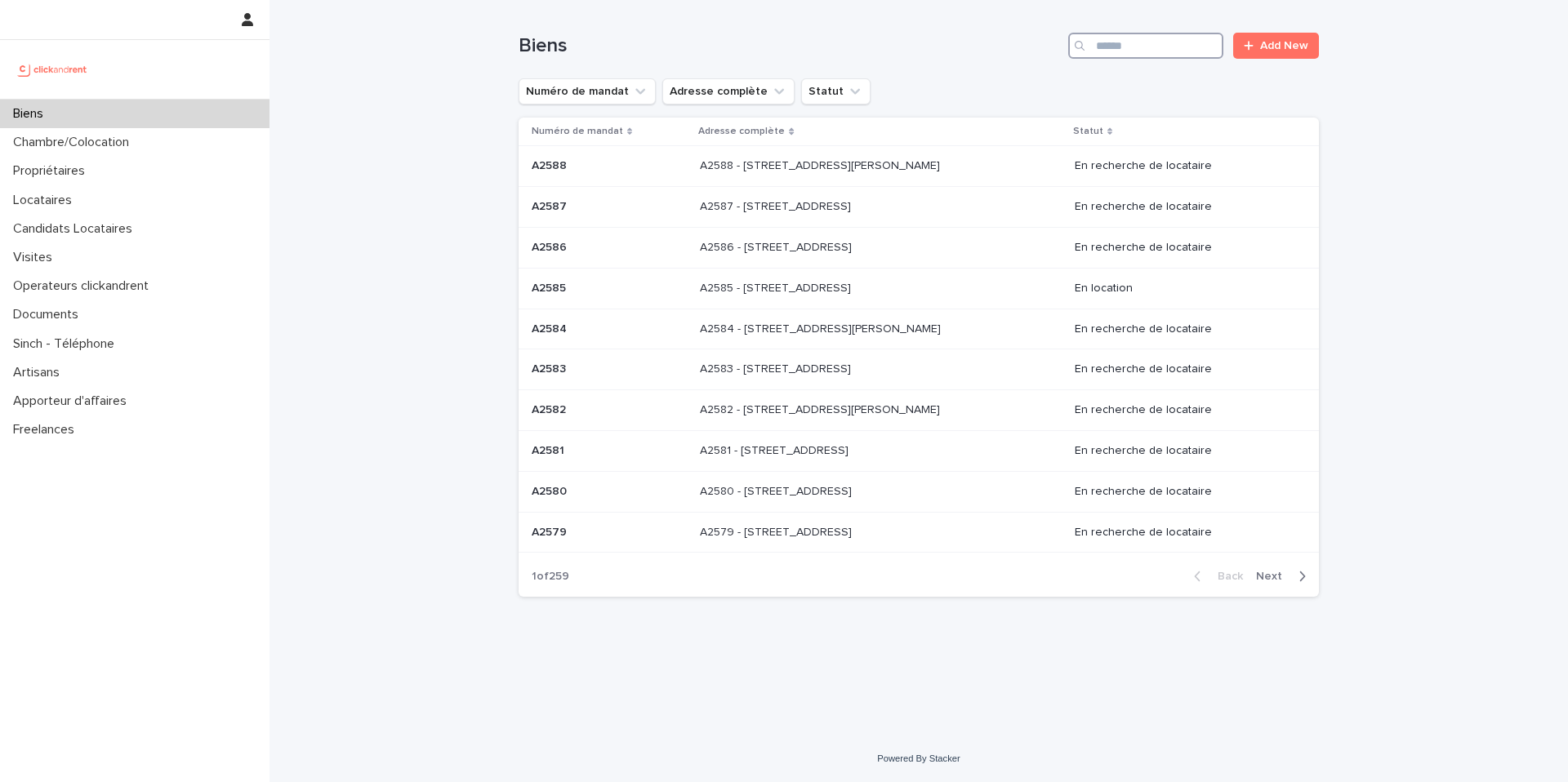
click at [1104, 48] on input "Search" at bounding box center [1146, 45] width 156 height 26
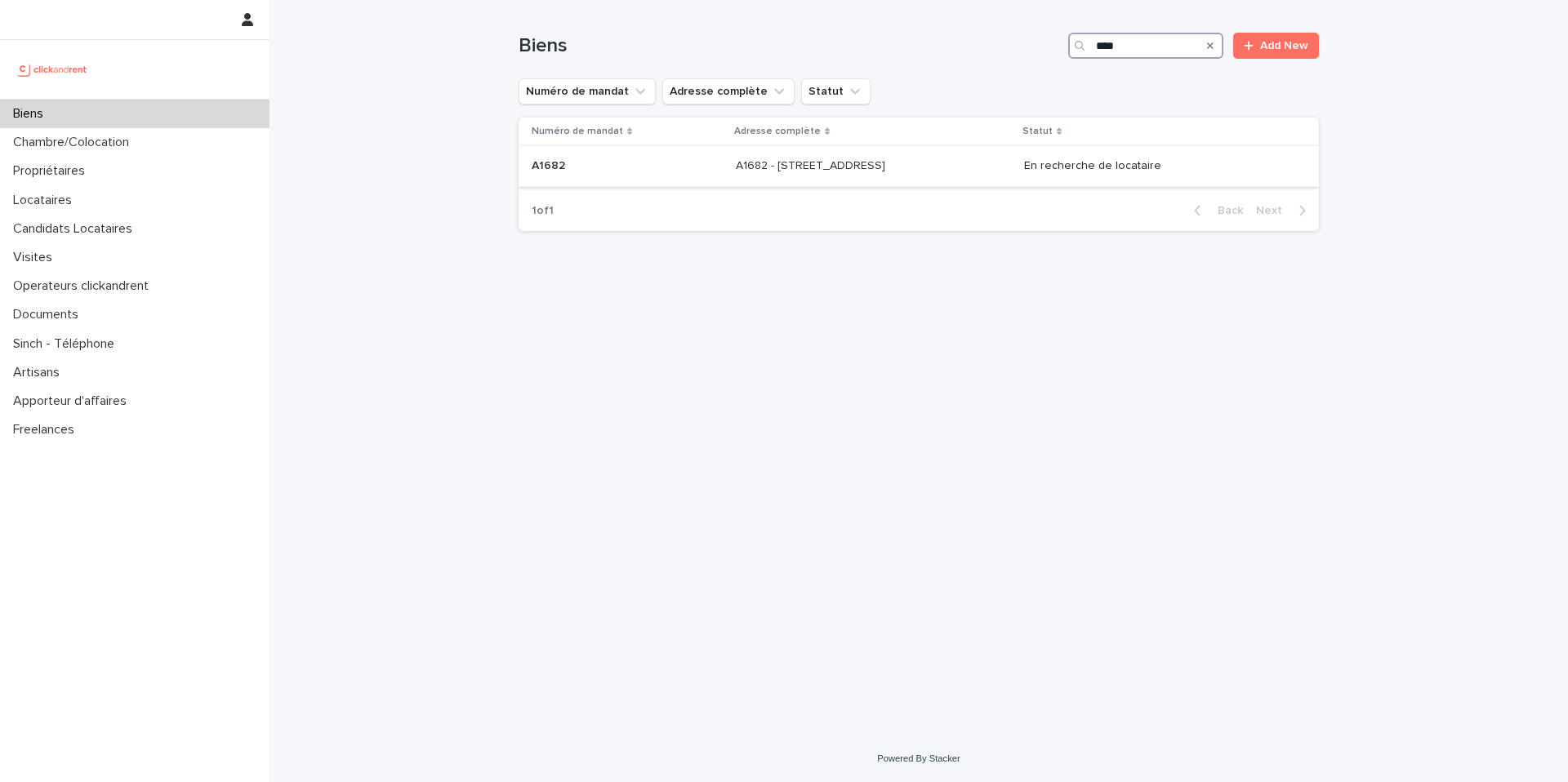
type input "****"
click at [888, 166] on p "A1682 - 15 rue des Boulets, Paris 75011" at bounding box center [812, 164] width 153 height 17
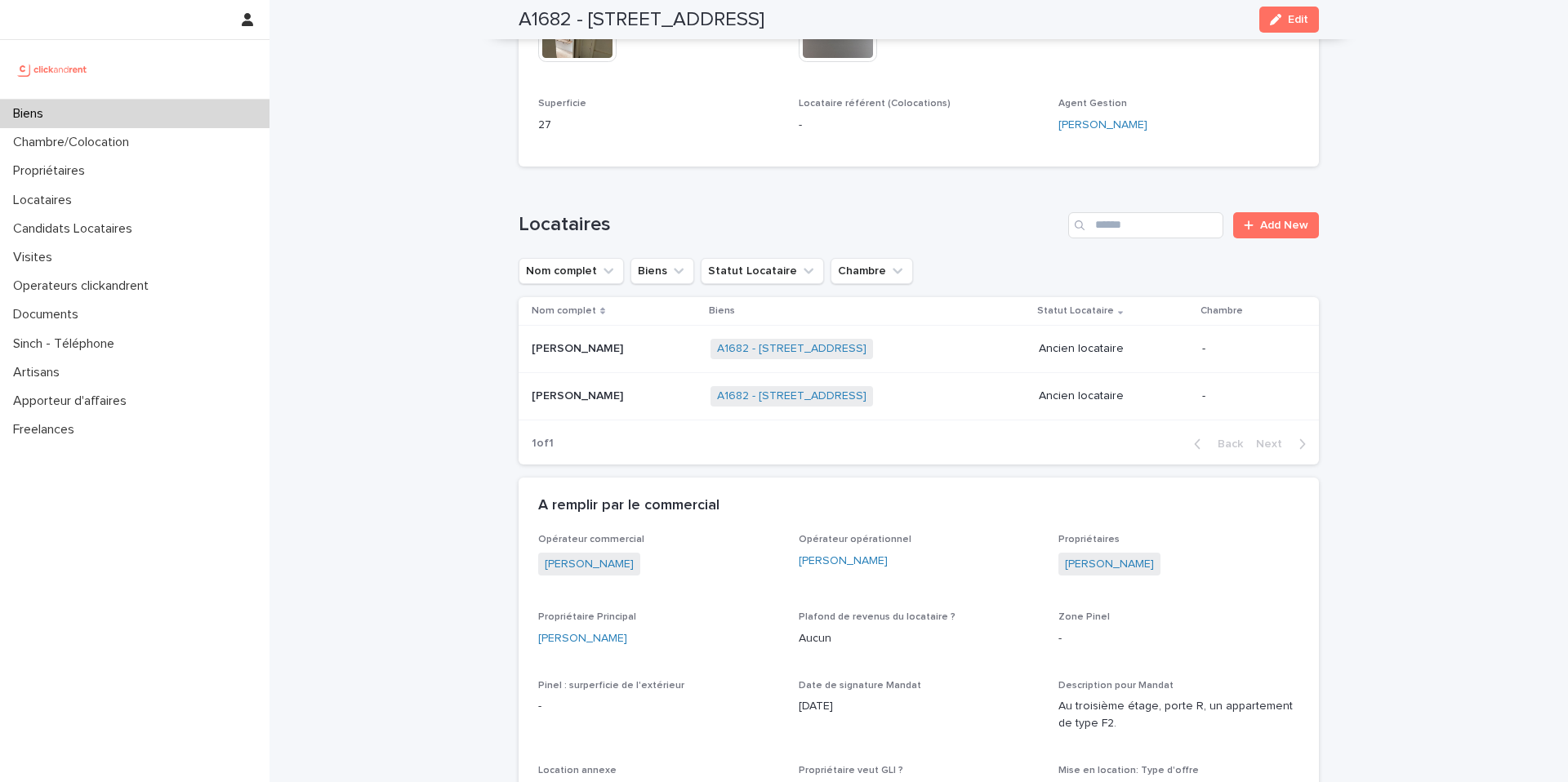
scroll to position [847, 0]
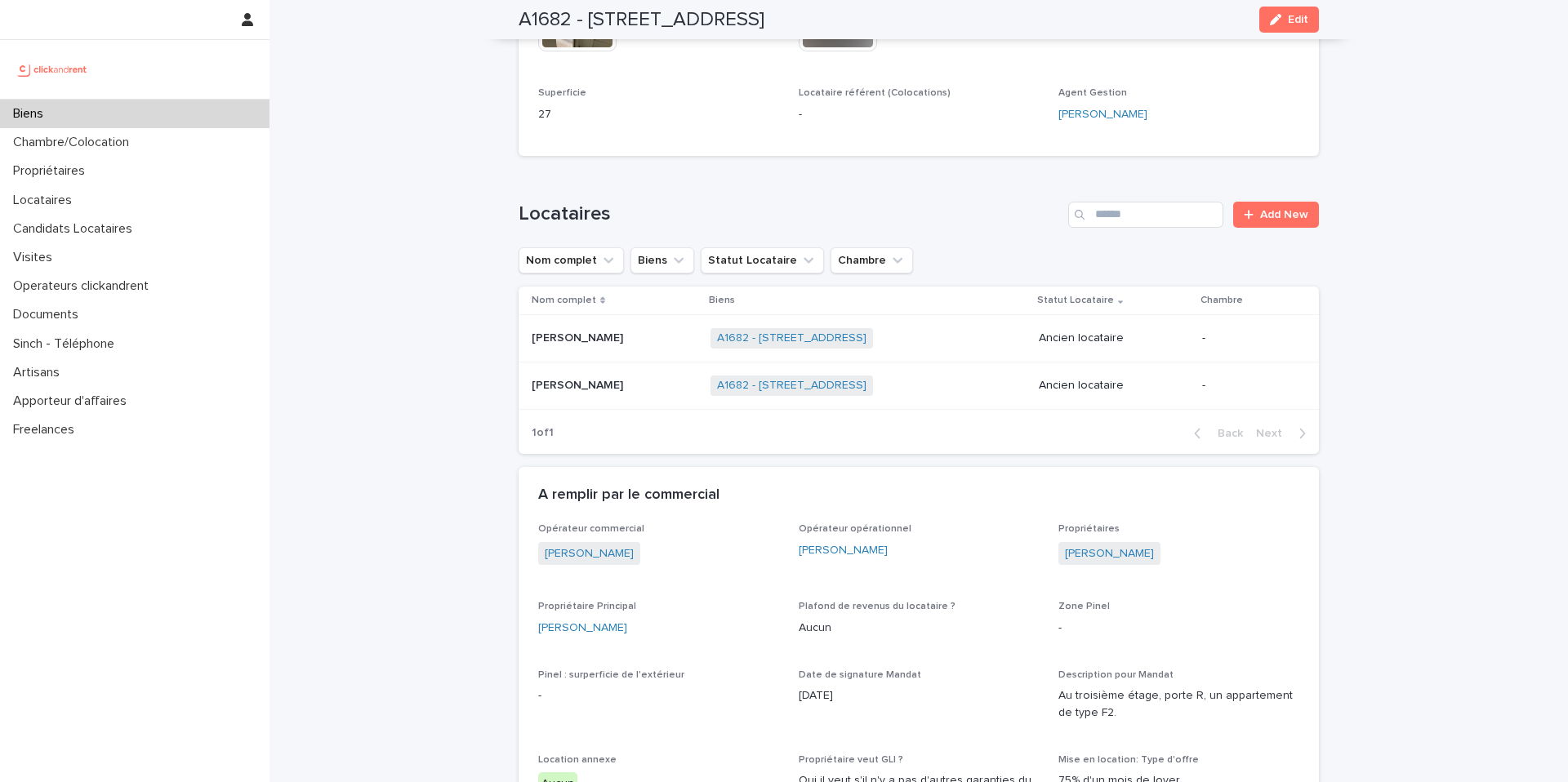
click at [120, 111] on div "Biens" at bounding box center [134, 114] width 269 height 29
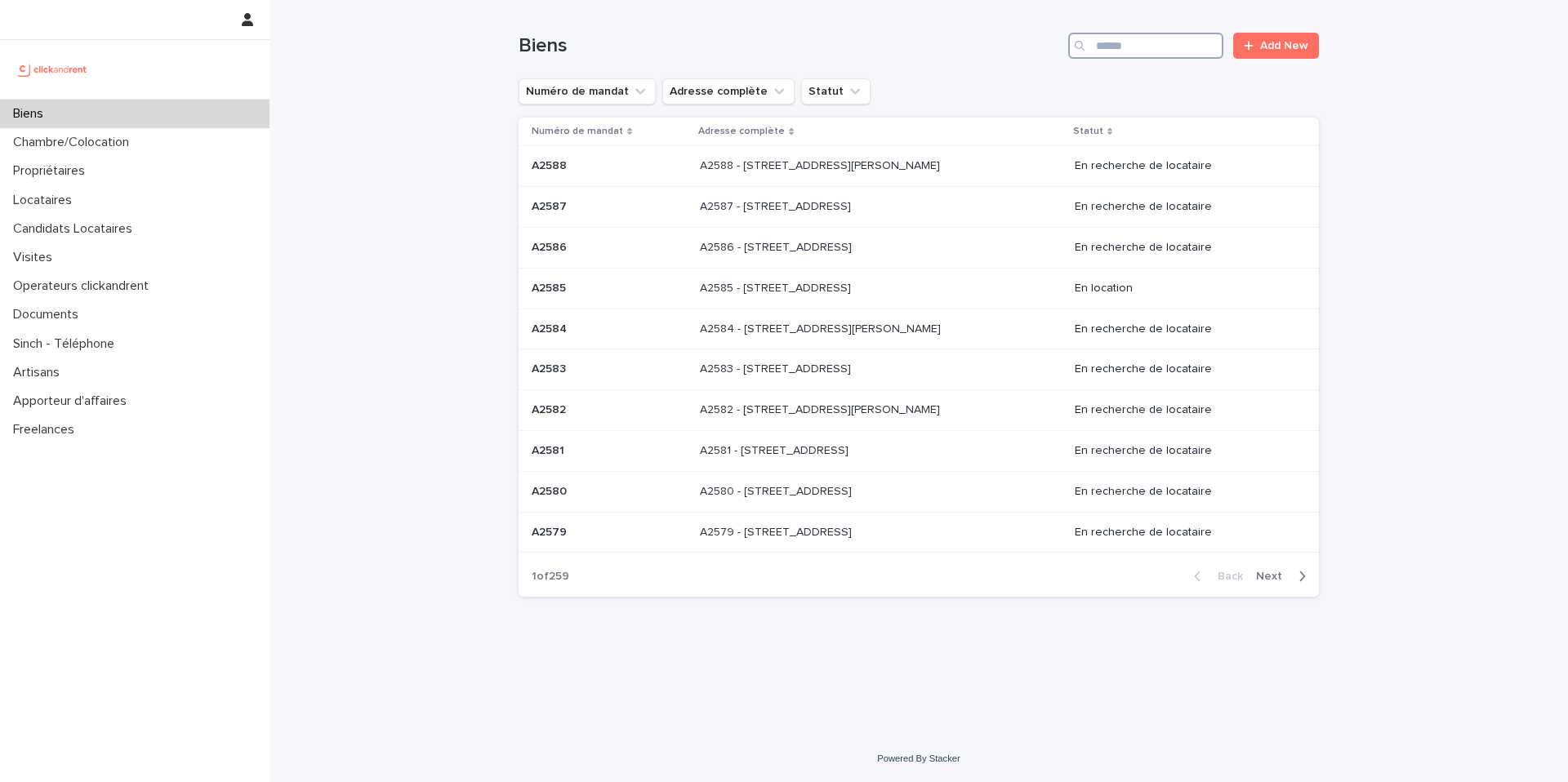
click at [1161, 43] on input "Search" at bounding box center [1146, 45] width 156 height 26
paste input "*****"
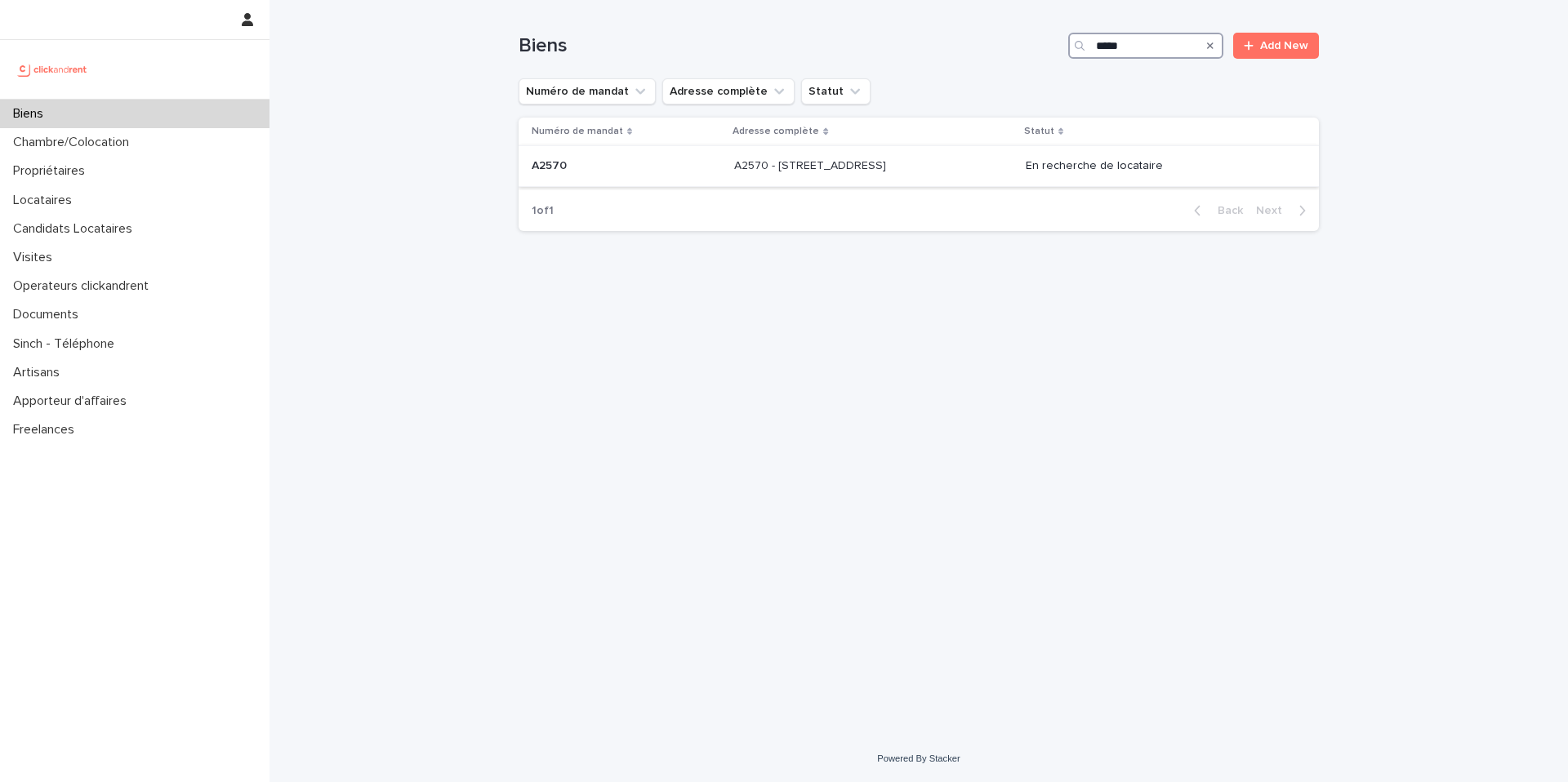
type input "*****"
click at [838, 166] on p "A2570 - 92 rue de Charenton, Paris 75012" at bounding box center [812, 164] width 156 height 17
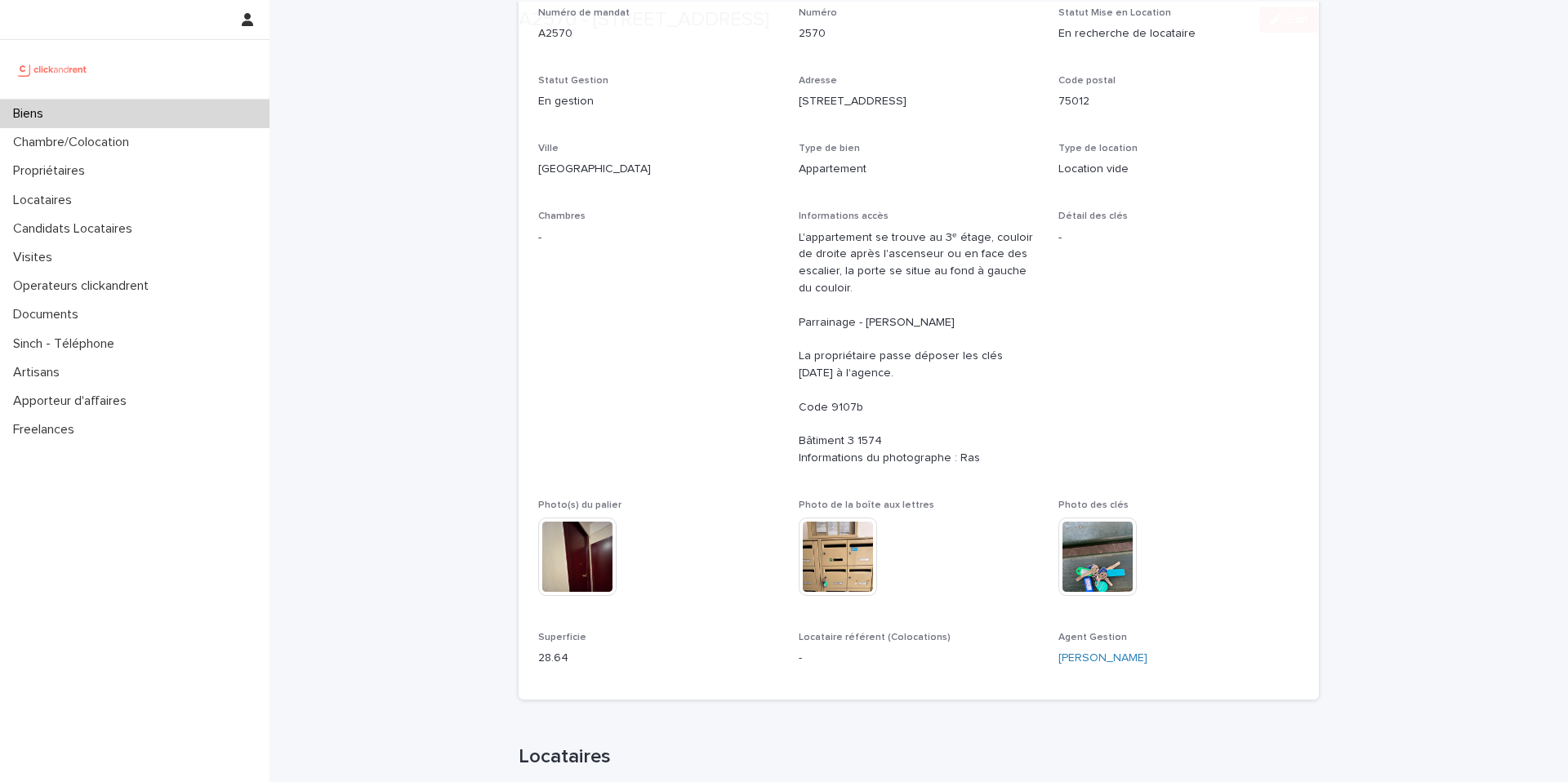
scroll to position [547, 0]
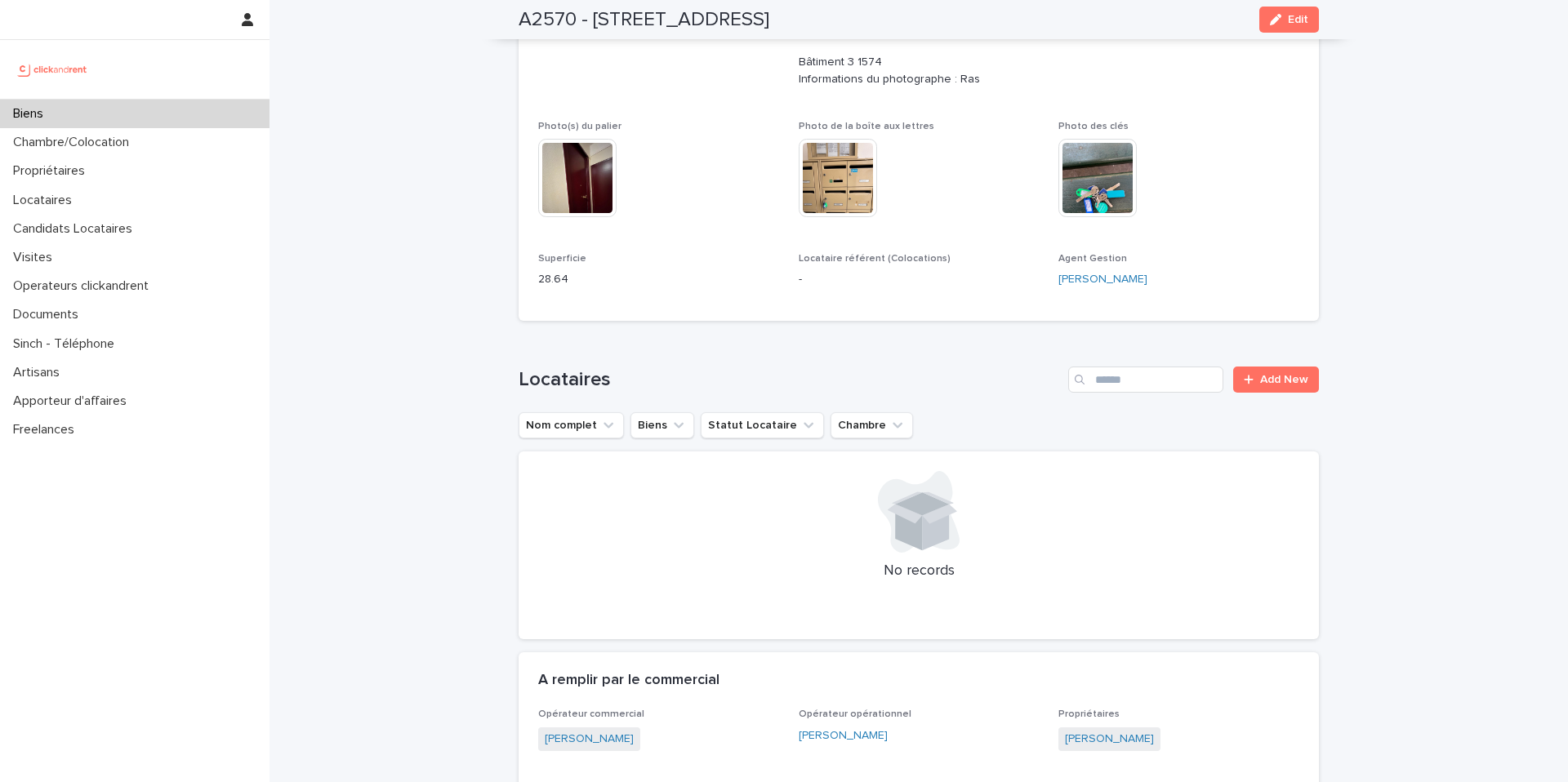
click at [24, 112] on p "Biens" at bounding box center [31, 114] width 50 height 15
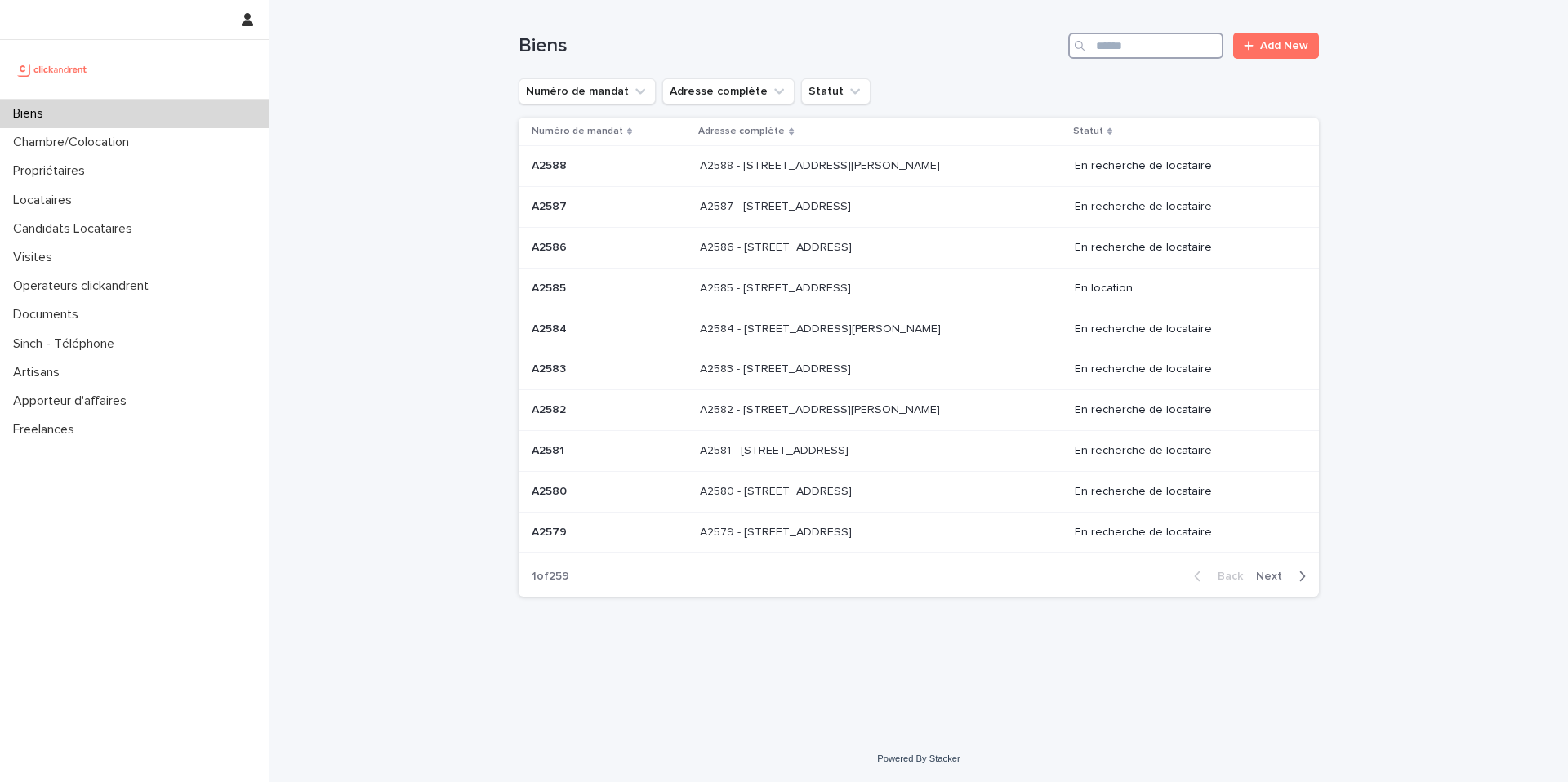
click at [1130, 53] on input "Search" at bounding box center [1146, 45] width 156 height 26
paste input "*****"
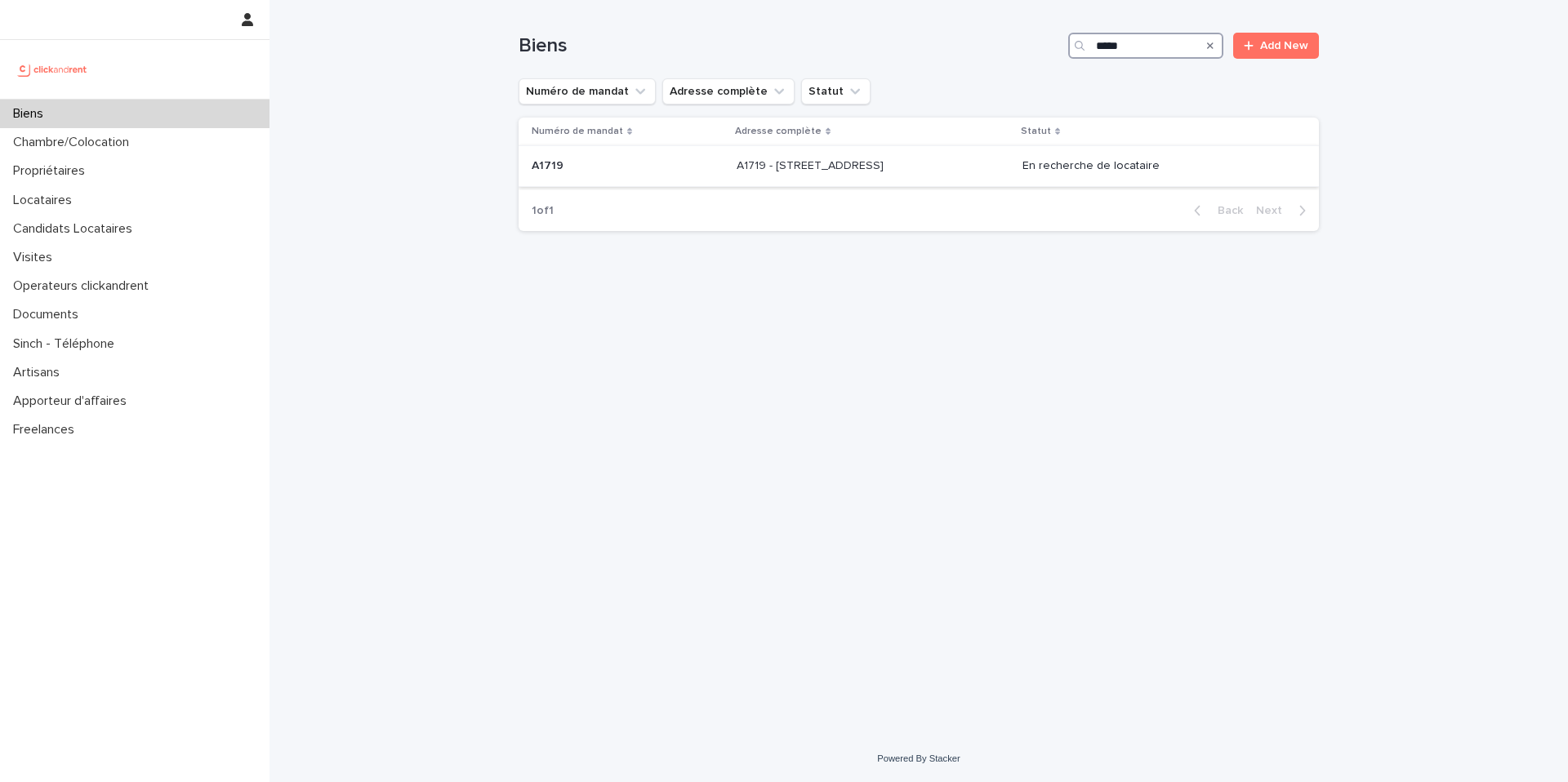
type input "*****"
click at [886, 160] on p "A1719 - [STREET_ADDRESS]" at bounding box center [812, 164] width 150 height 17
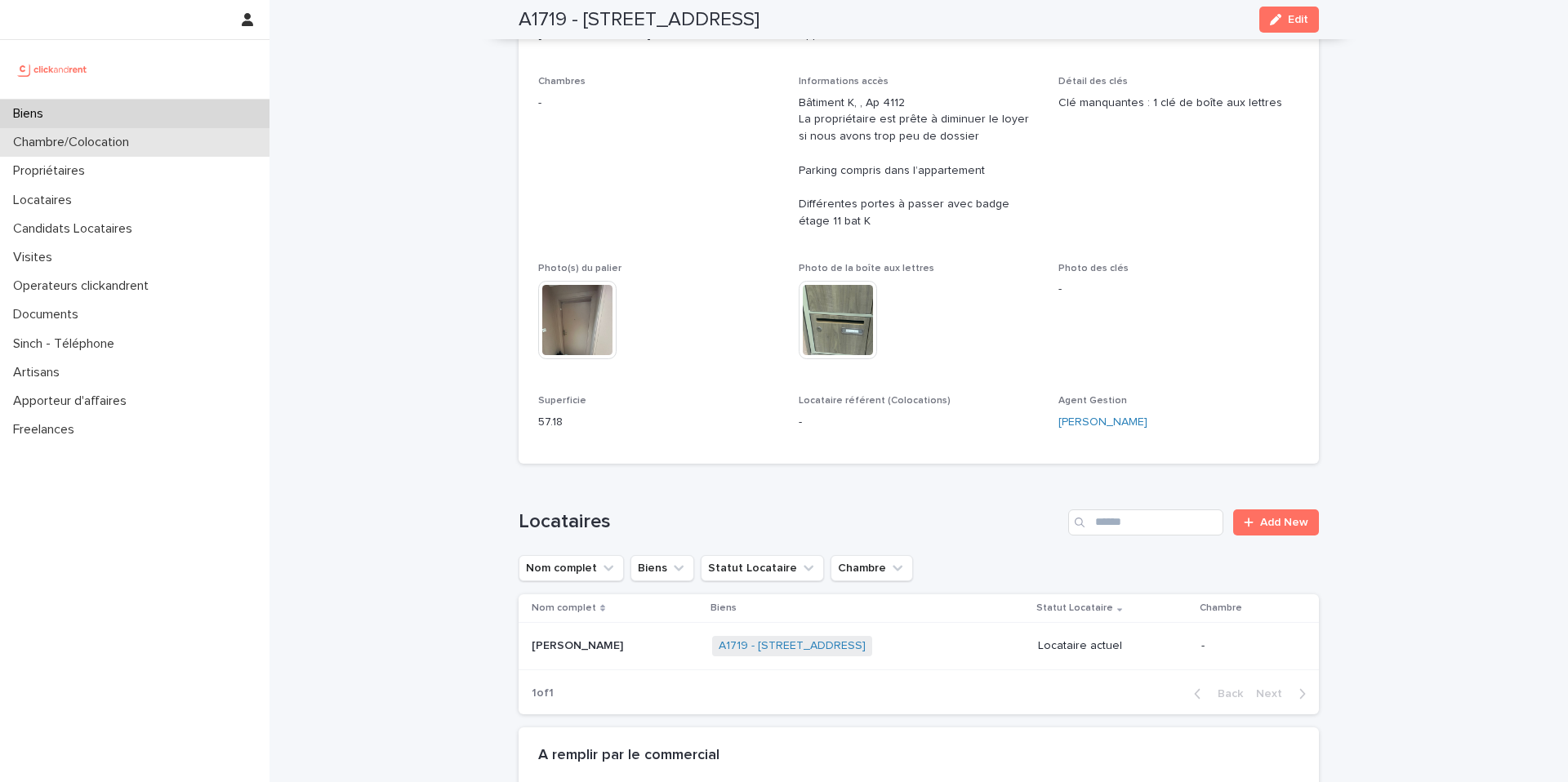
scroll to position [302, 0]
click at [65, 108] on div "Biens" at bounding box center [134, 114] width 269 height 29
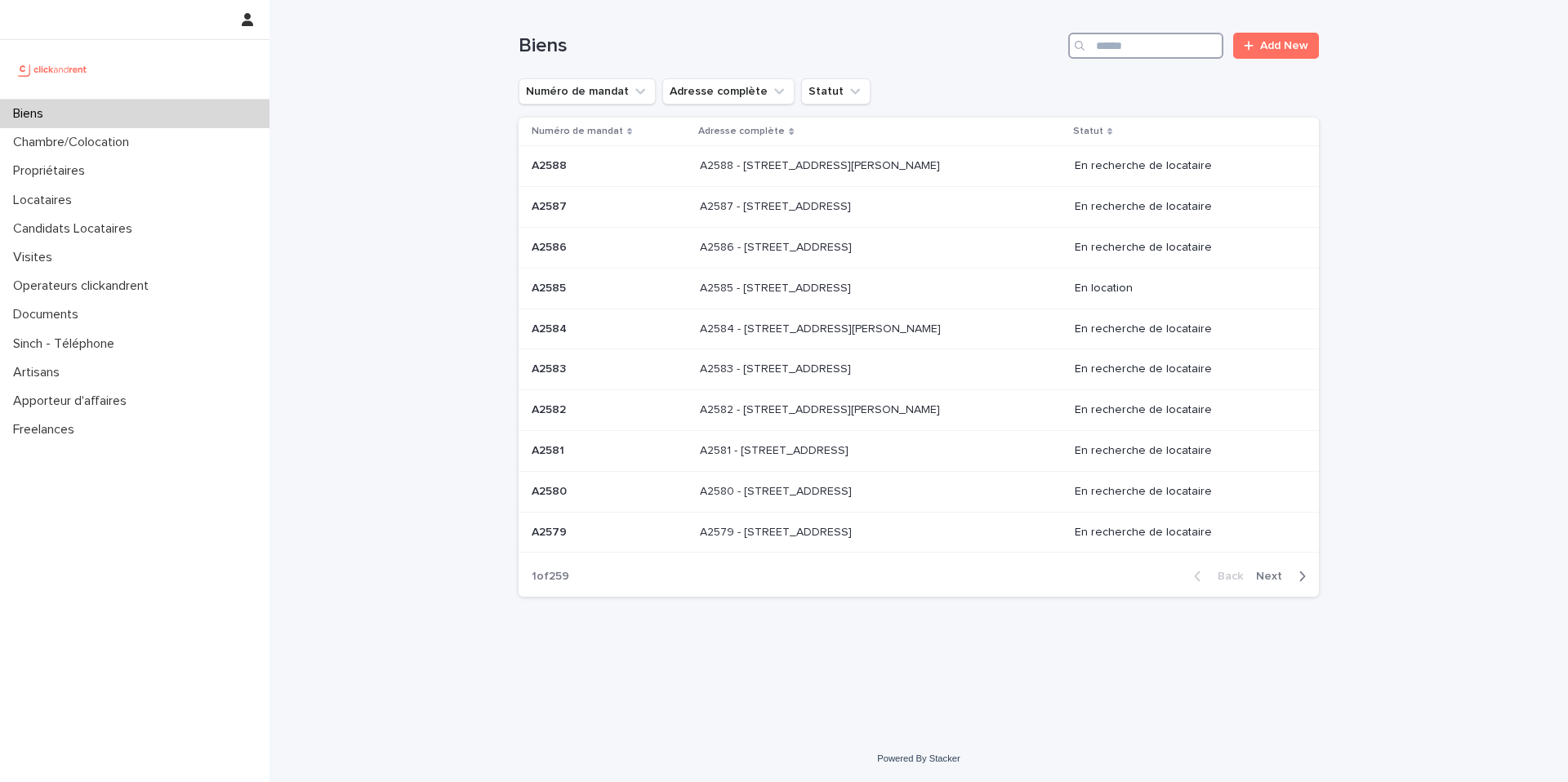
click at [1111, 55] on input "Search" at bounding box center [1146, 45] width 156 height 26
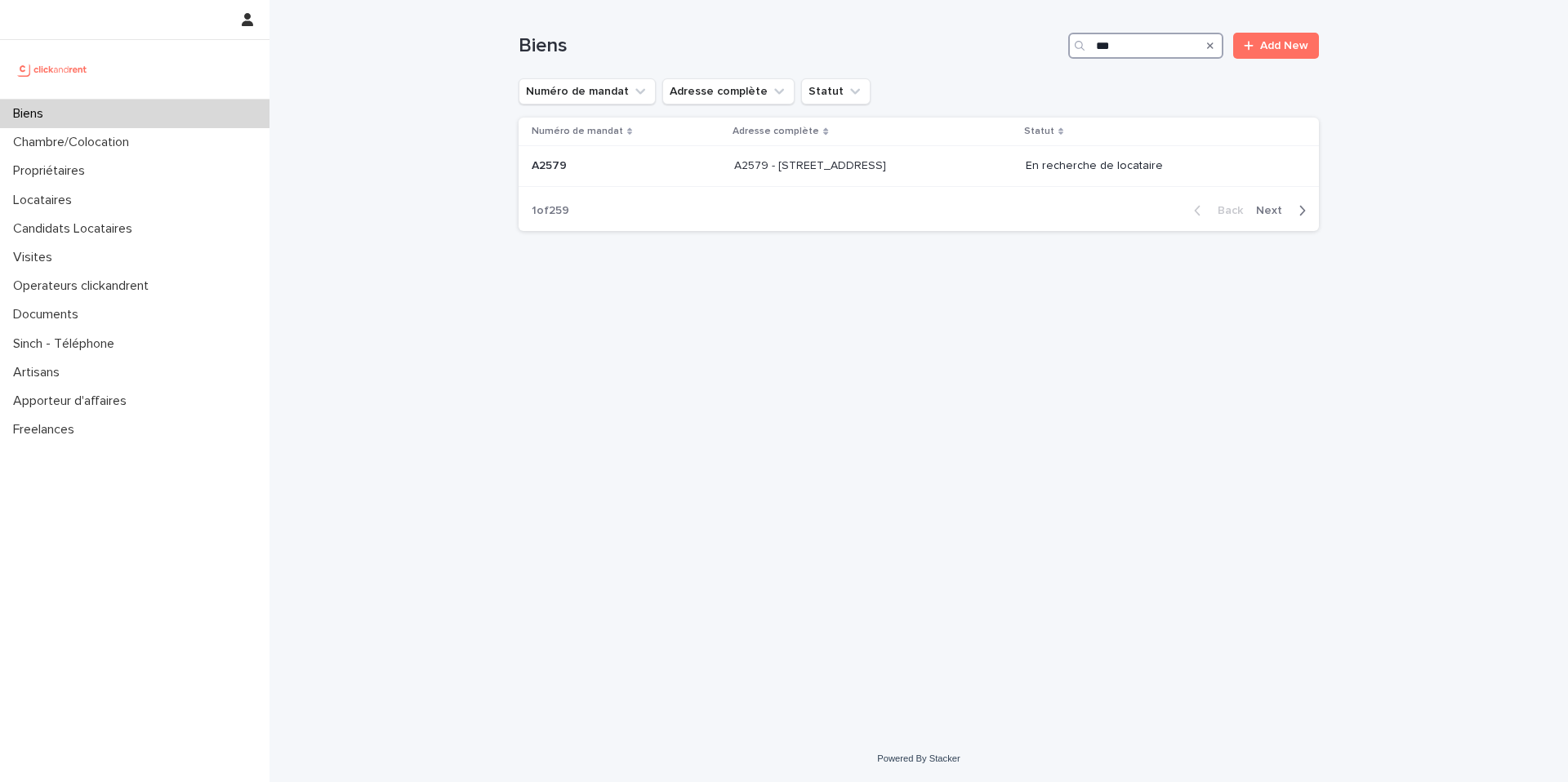
type input "****"
click at [800, 164] on p "A2570 - 92 rue de Charenton, Paris 75012" at bounding box center [812, 164] width 156 height 17
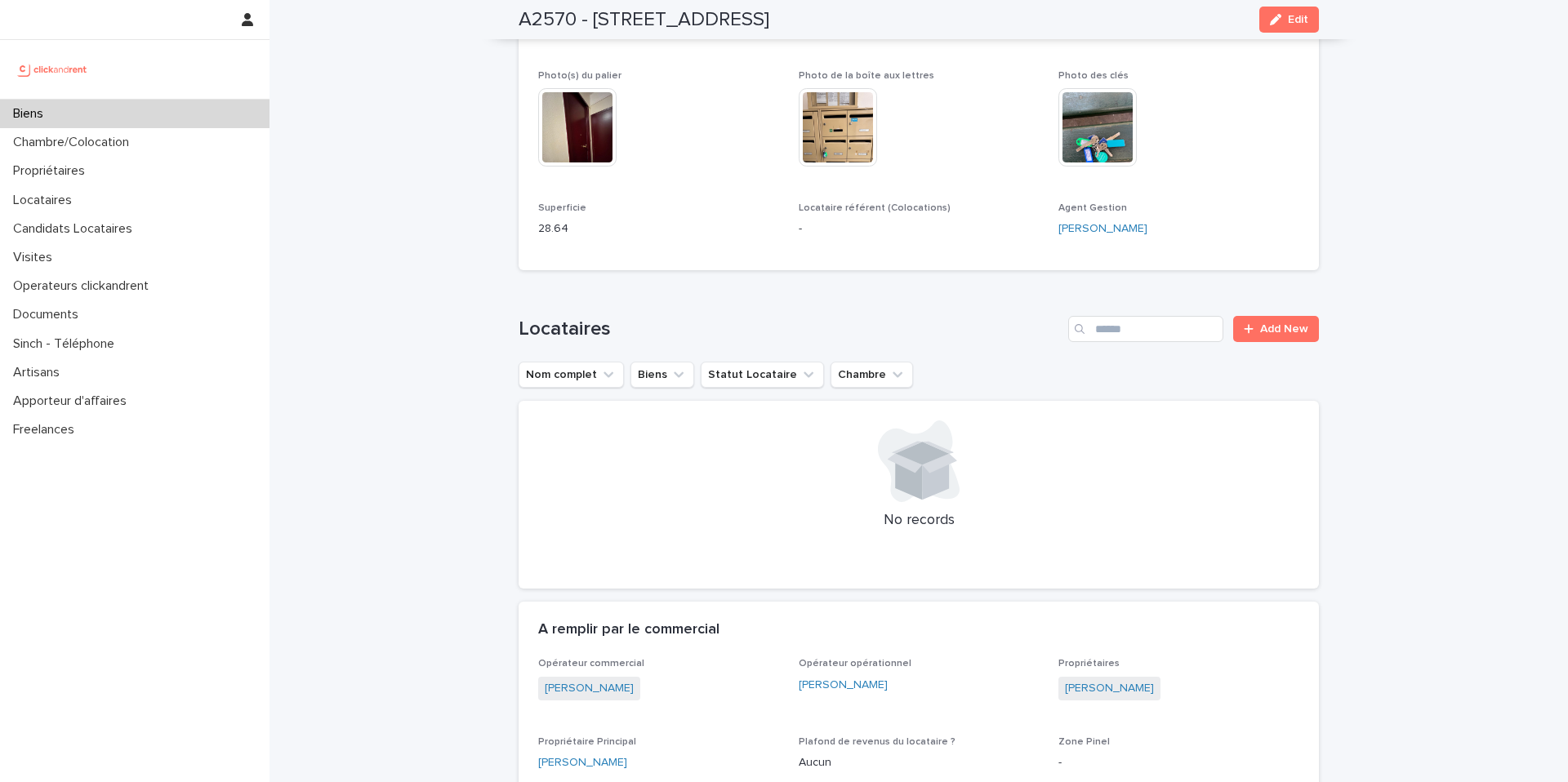
scroll to position [865, 0]
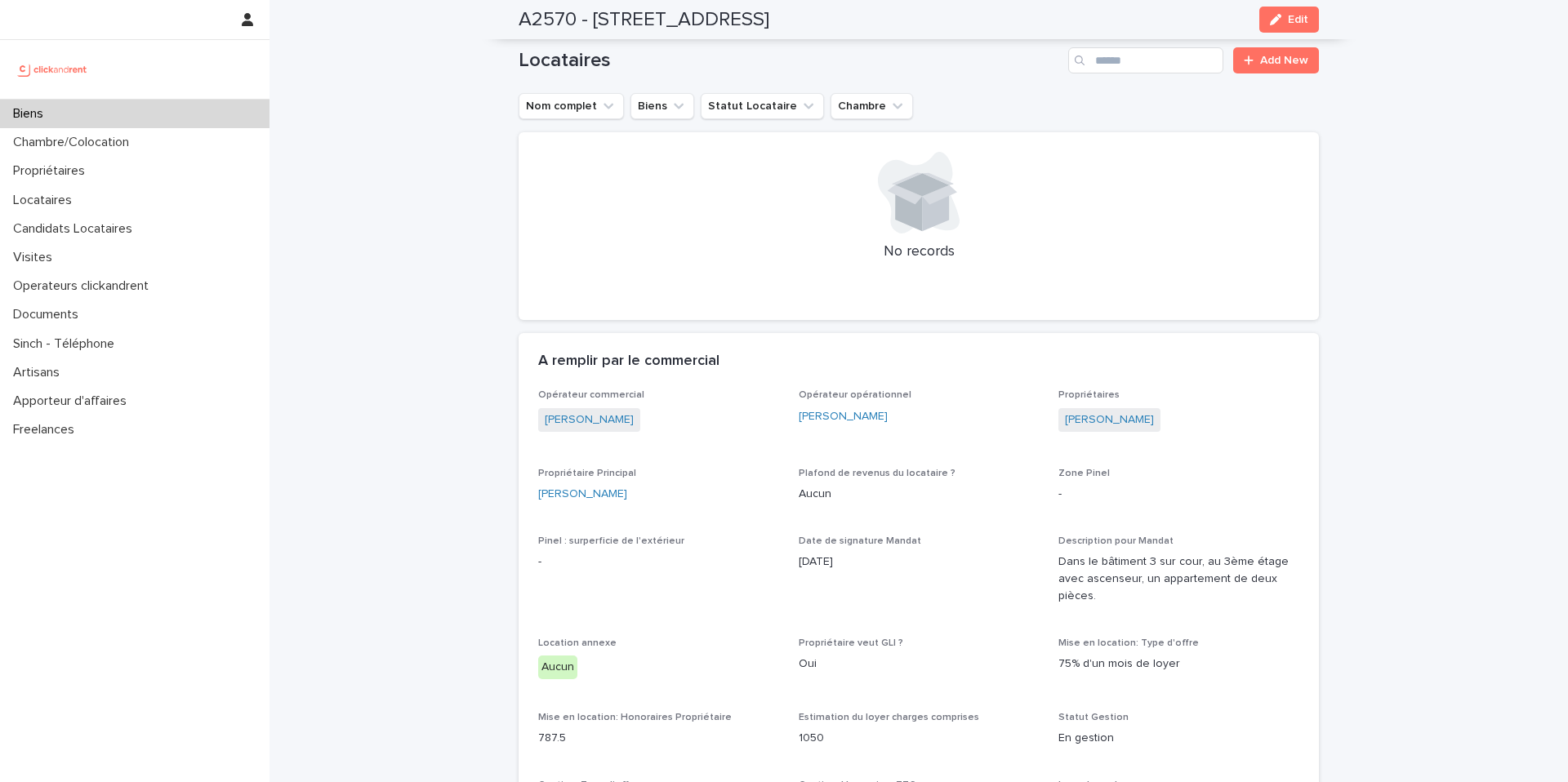
click at [79, 117] on div "Biens" at bounding box center [134, 114] width 269 height 29
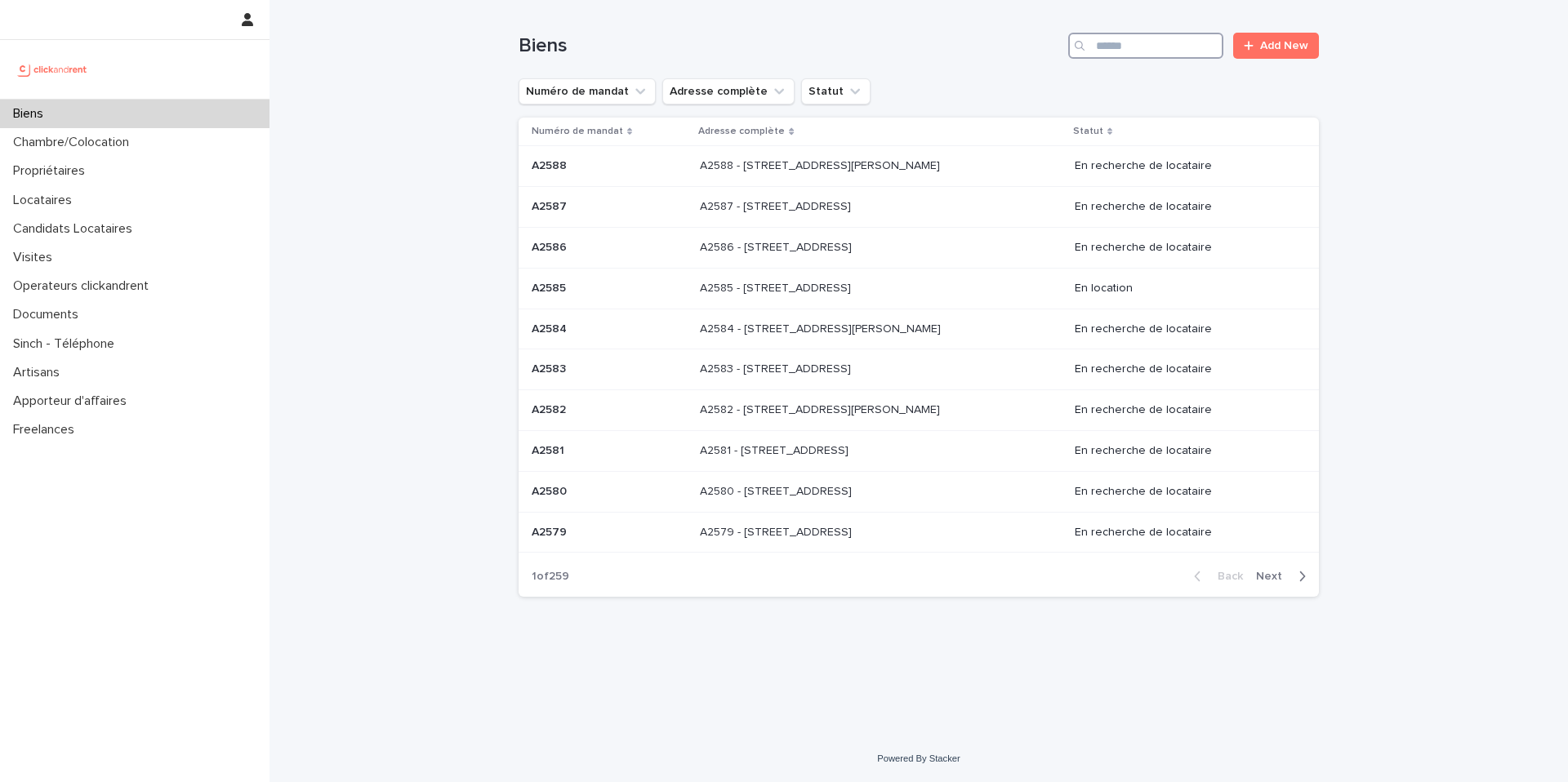
click at [1179, 50] on input "Search" at bounding box center [1146, 45] width 156 height 26
paste input "****"
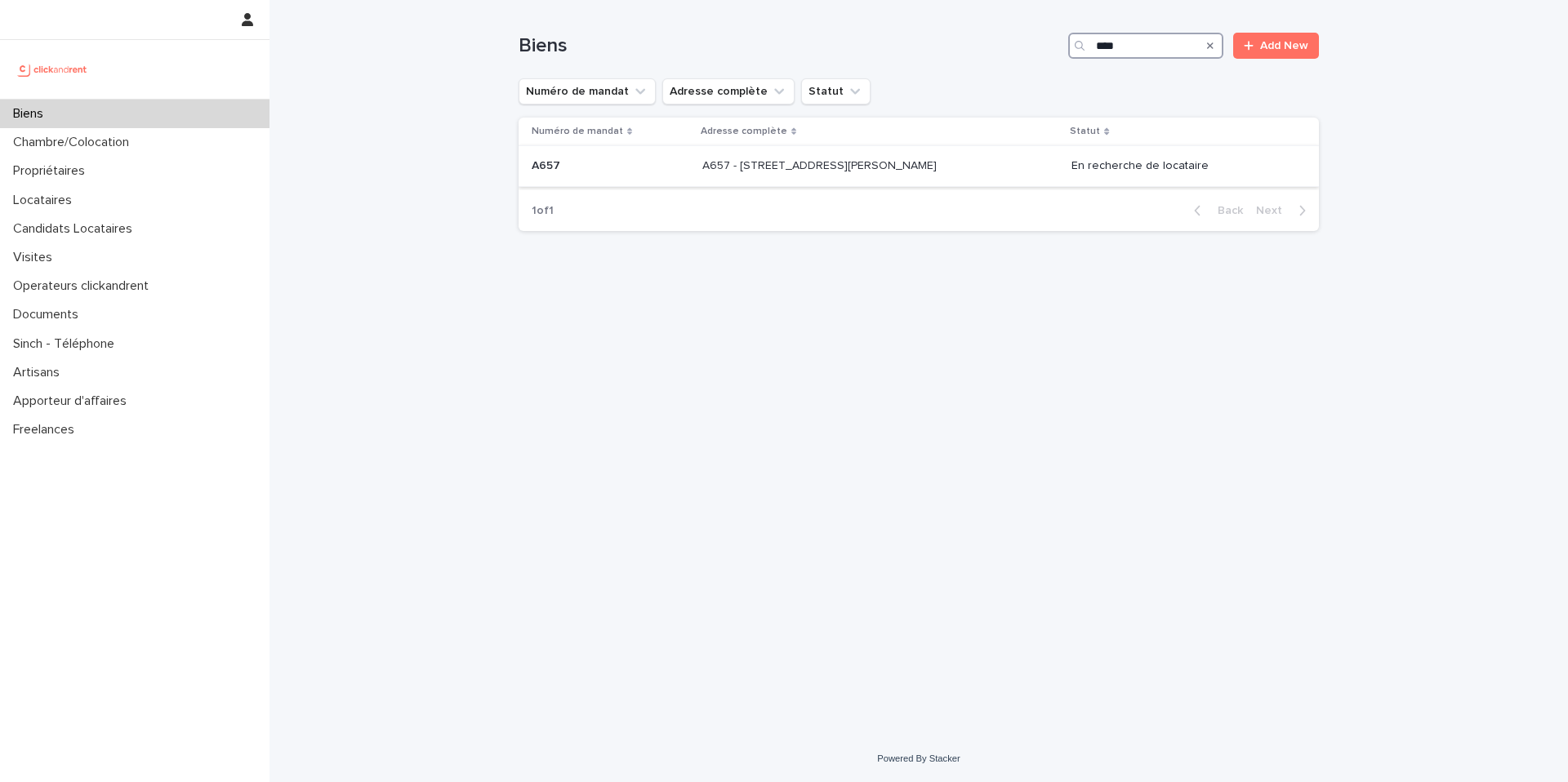
type input "****"
click at [966, 167] on p at bounding box center [838, 166] width 272 height 14
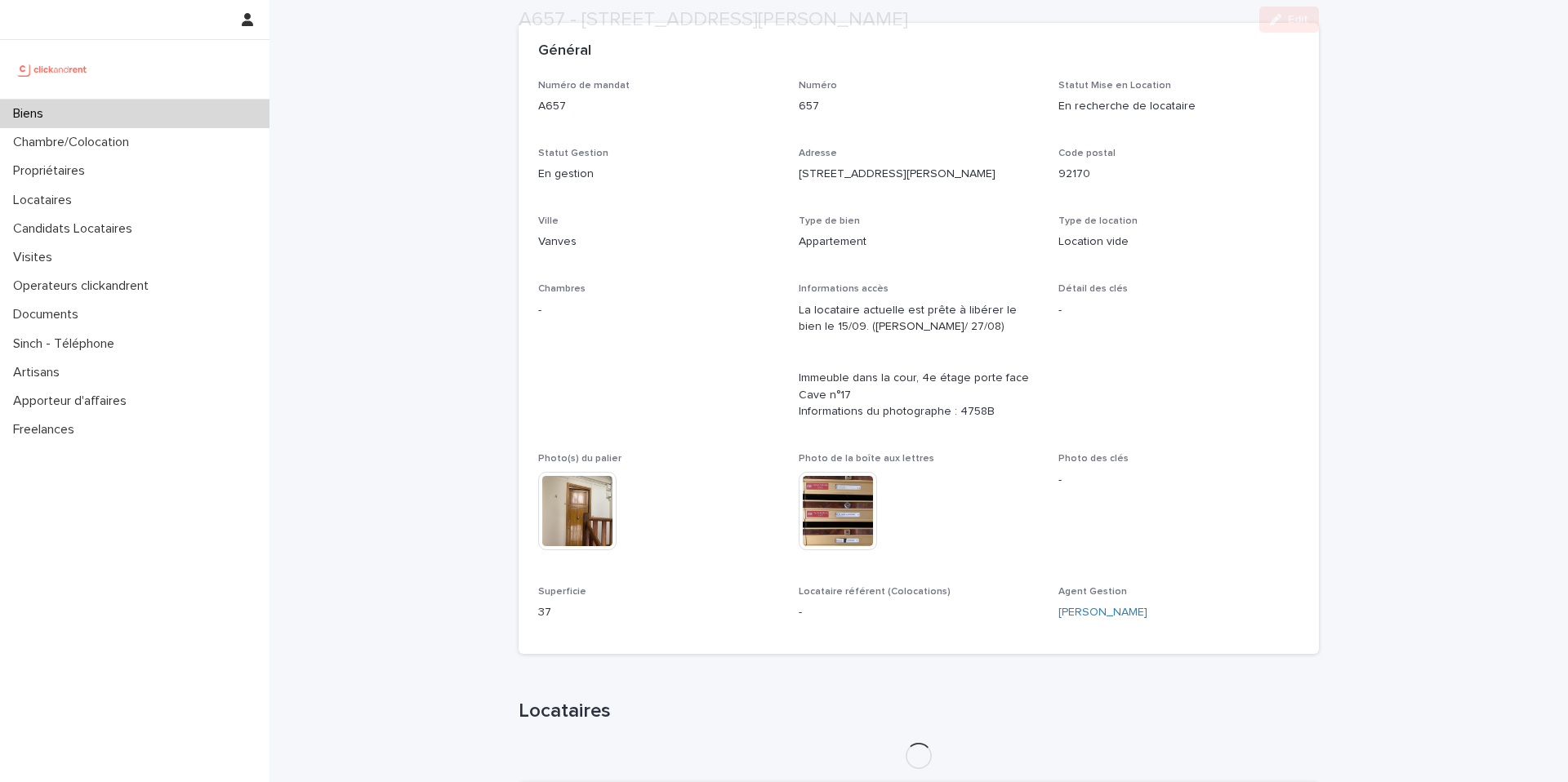
scroll to position [530, 0]
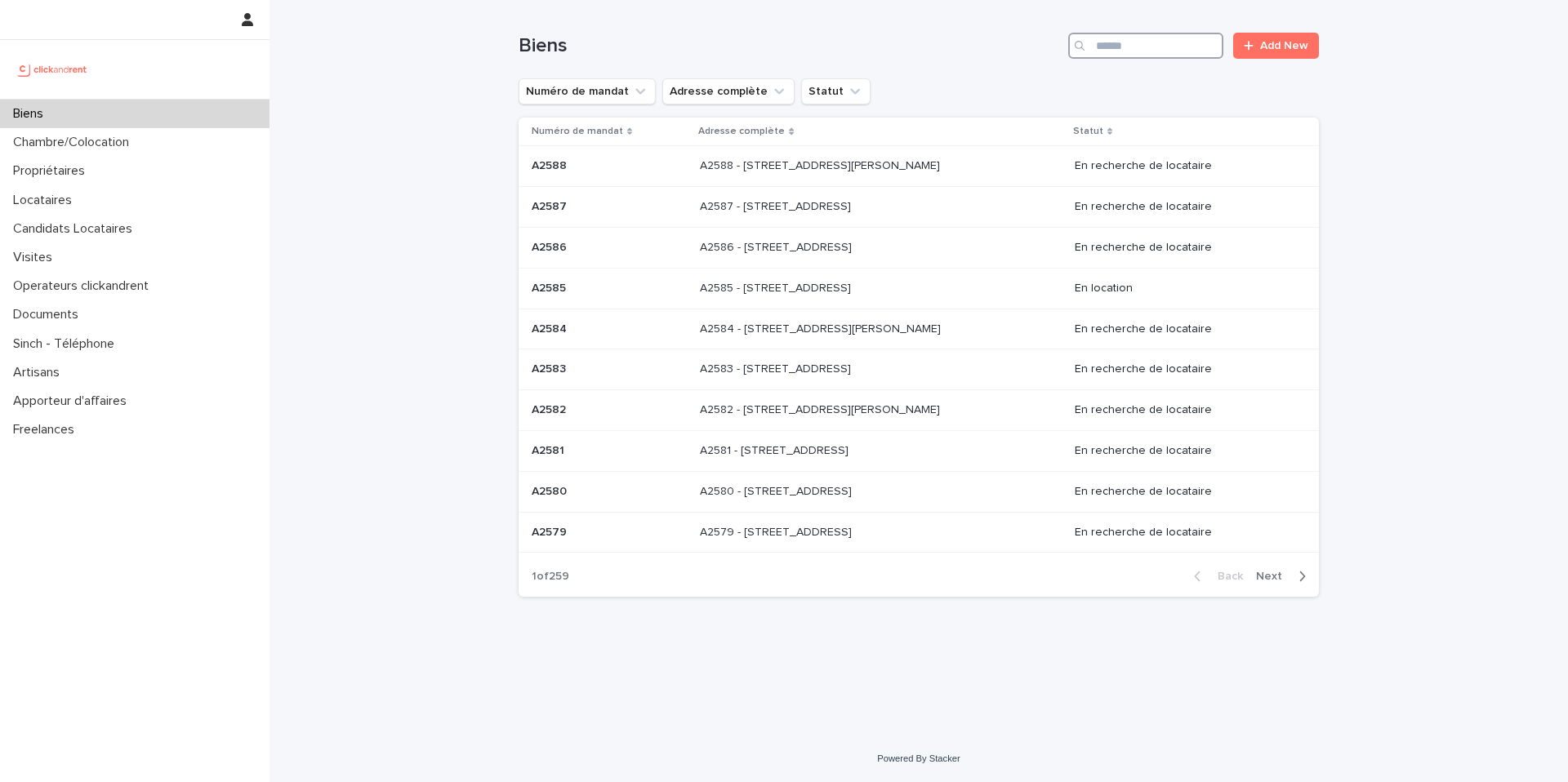
click at [1157, 50] on input "Search" at bounding box center [1146, 45] width 156 height 26
paste input "**********"
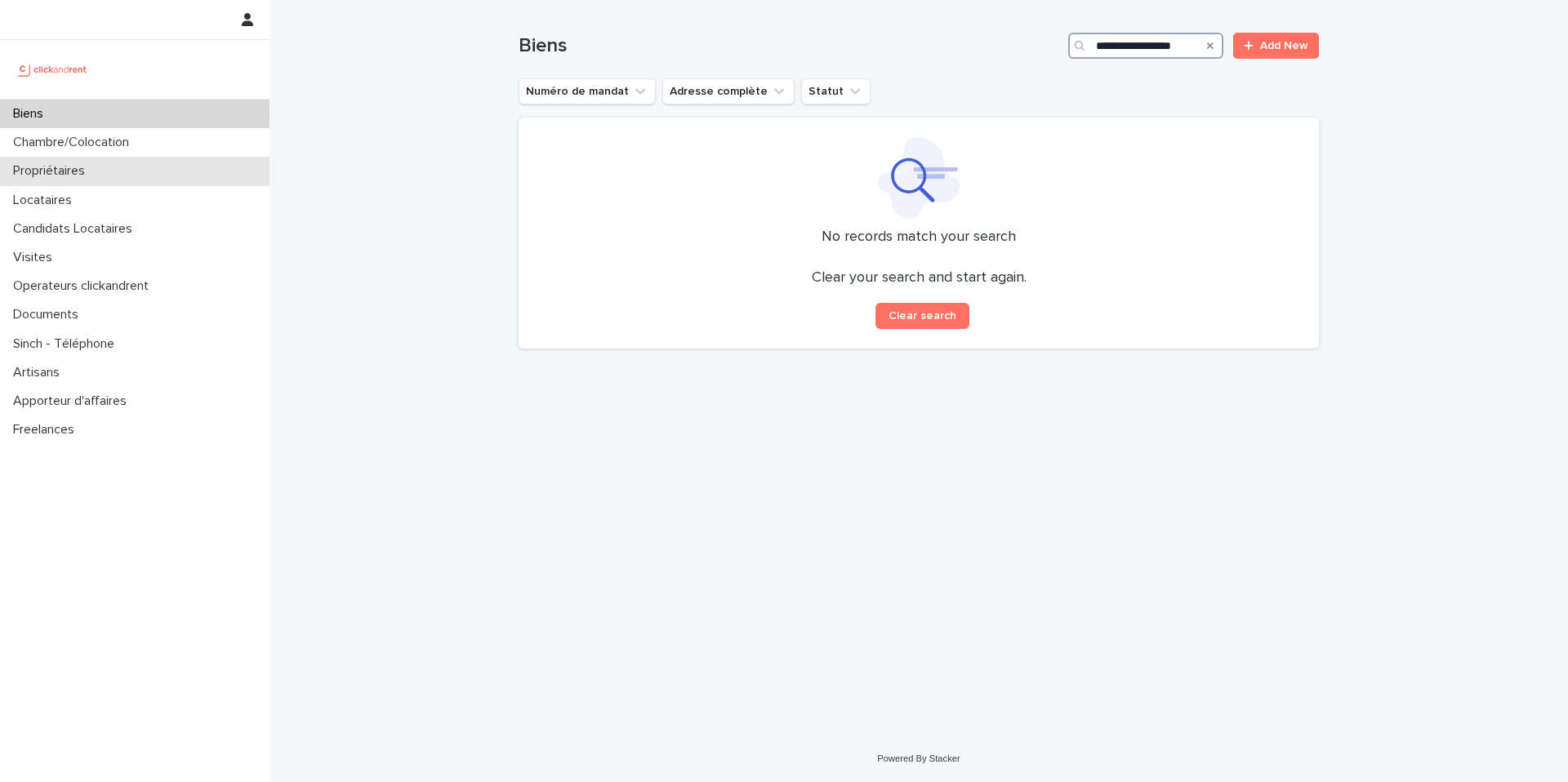
type input "**********"
click at [58, 174] on p "Propriétaires" at bounding box center [53, 171] width 92 height 15
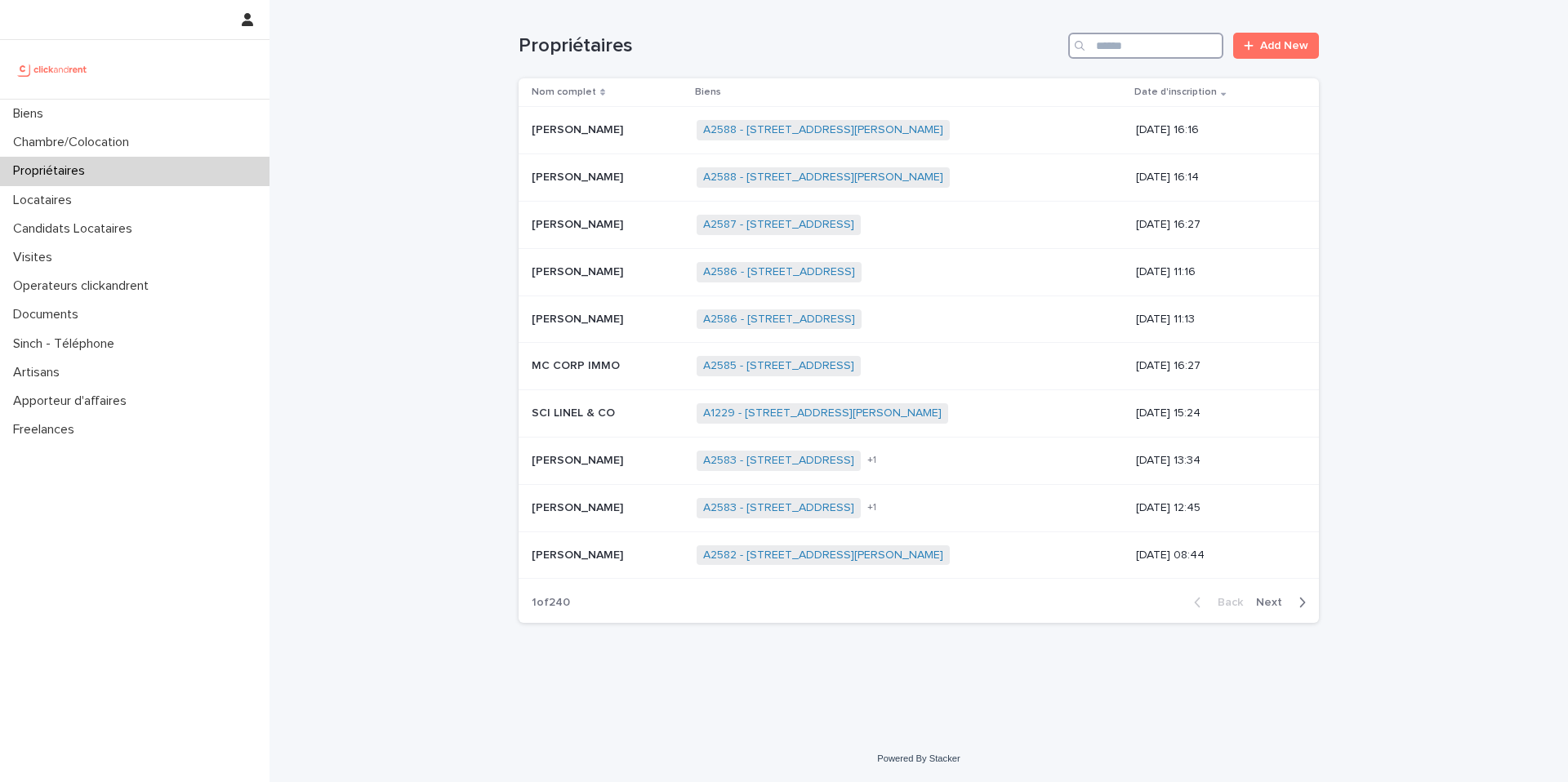
click at [1133, 54] on input "Search" at bounding box center [1146, 45] width 156 height 26
paste input "**********"
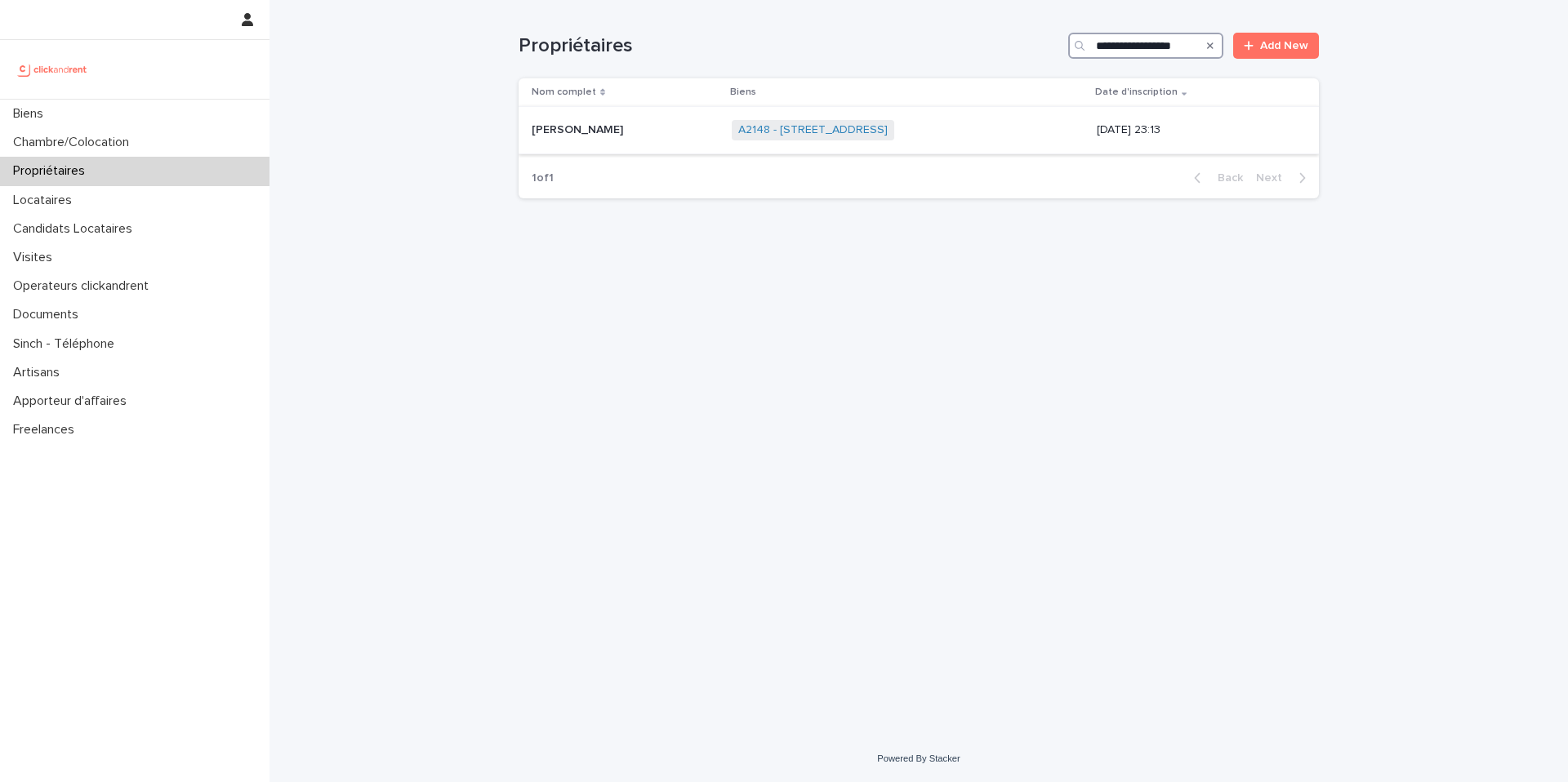
type input "**********"
click at [654, 130] on p at bounding box center [625, 130] width 187 height 14
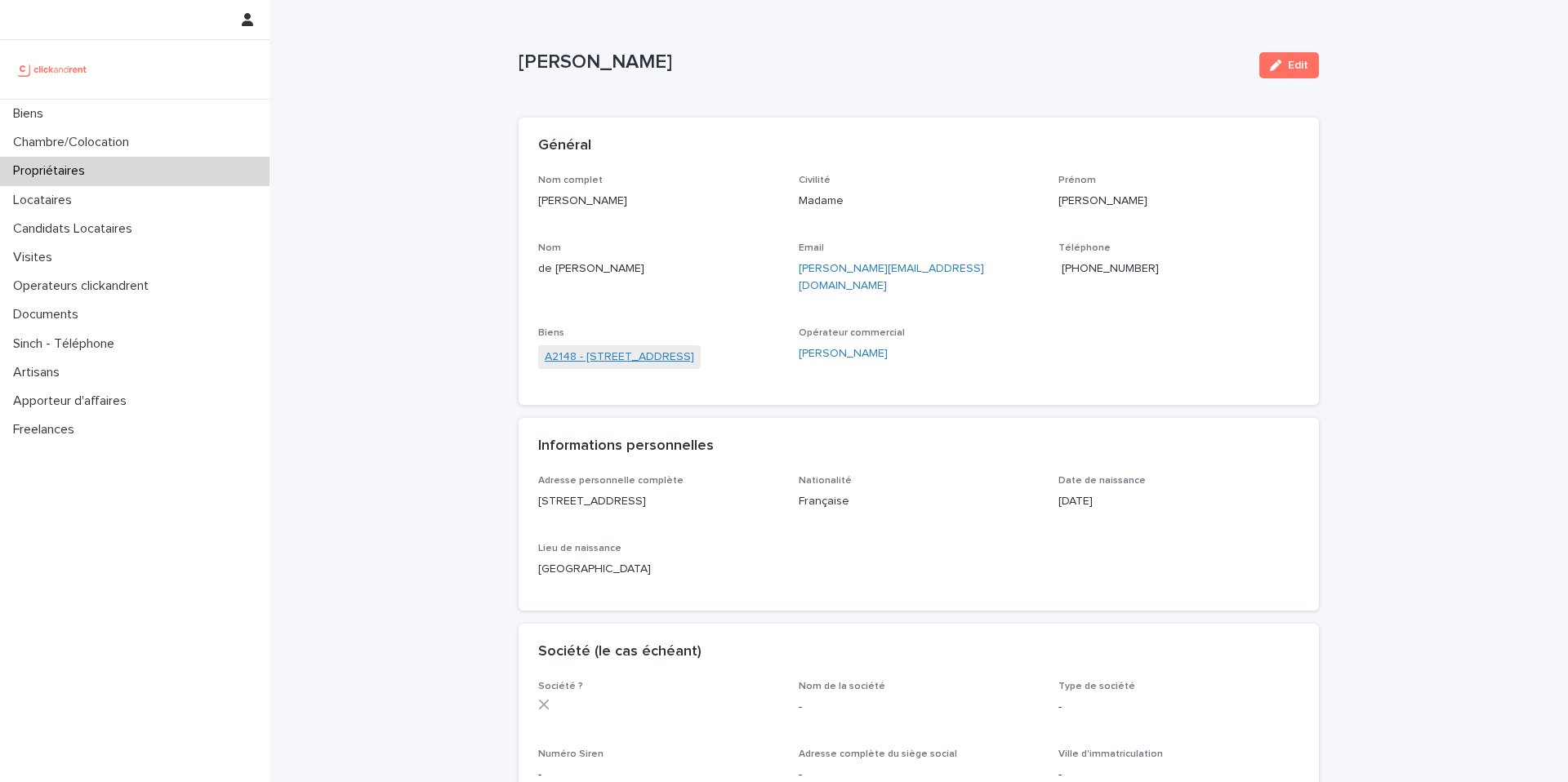
click at [602, 348] on link "A2148 - 46 cours de Vincennes, Paris 75012" at bounding box center [620, 357] width 150 height 17
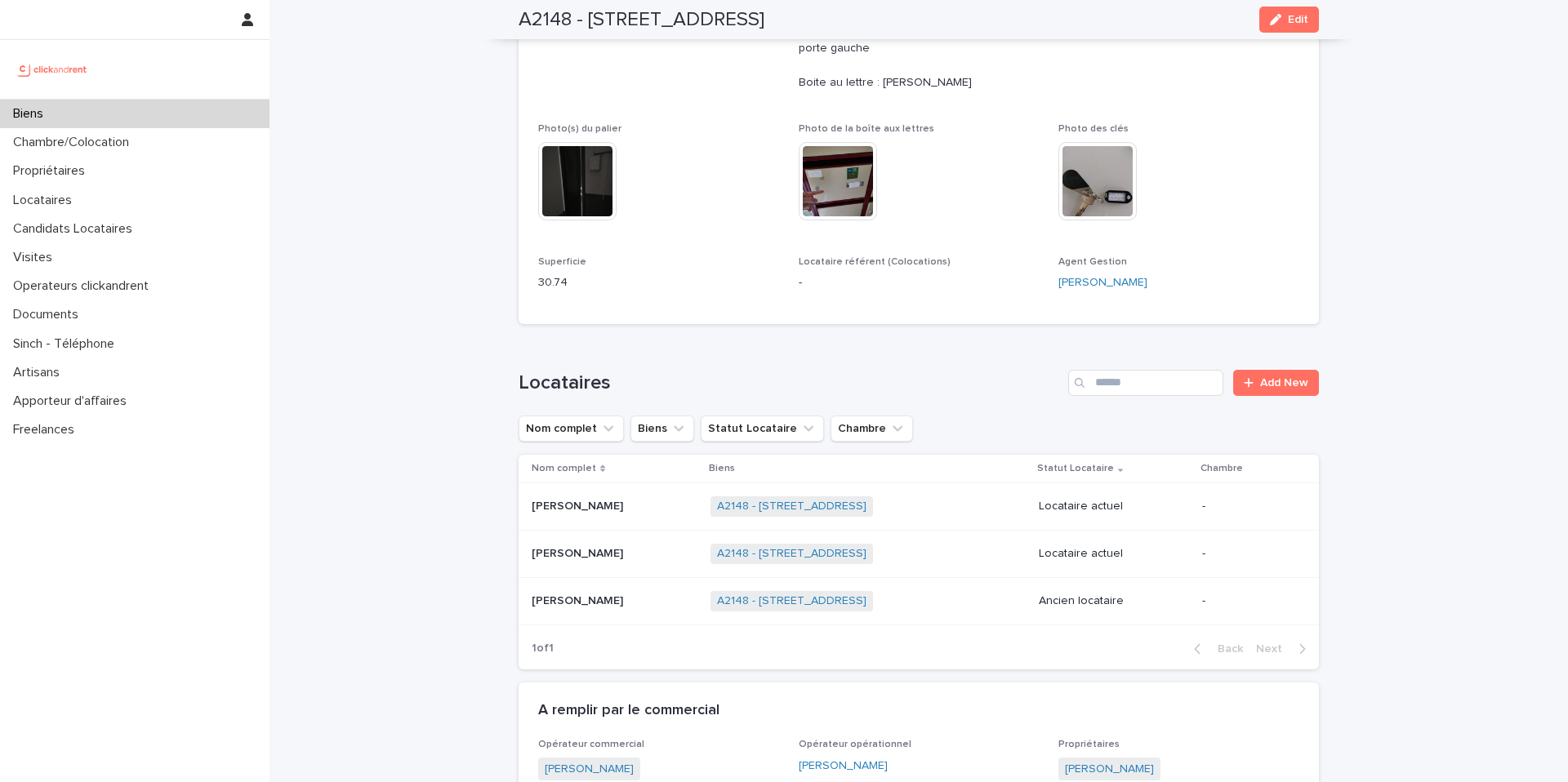
scroll to position [380, 0]
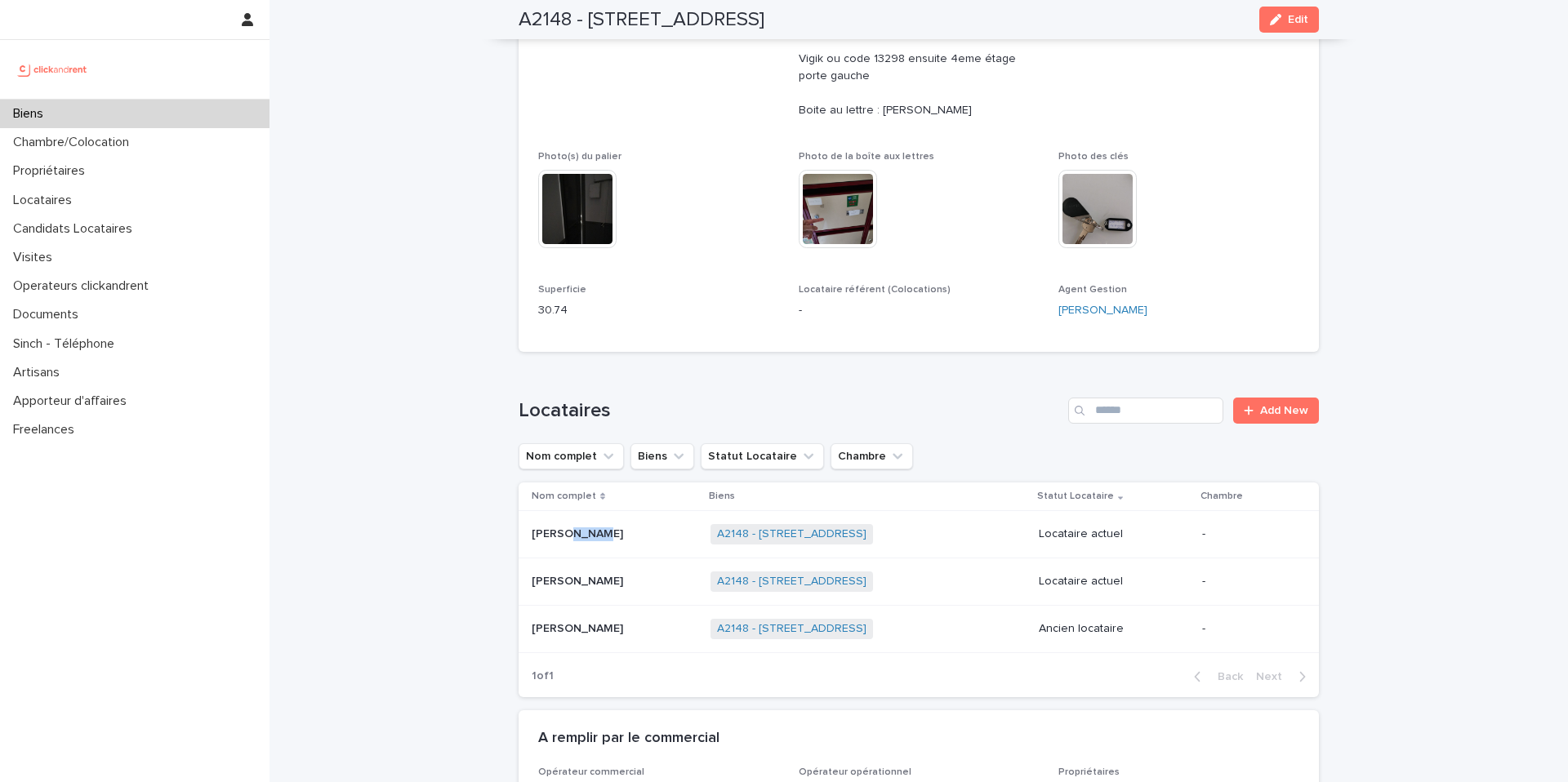
click at [543, 536] on p "Lukas David" at bounding box center [578, 533] width 94 height 17
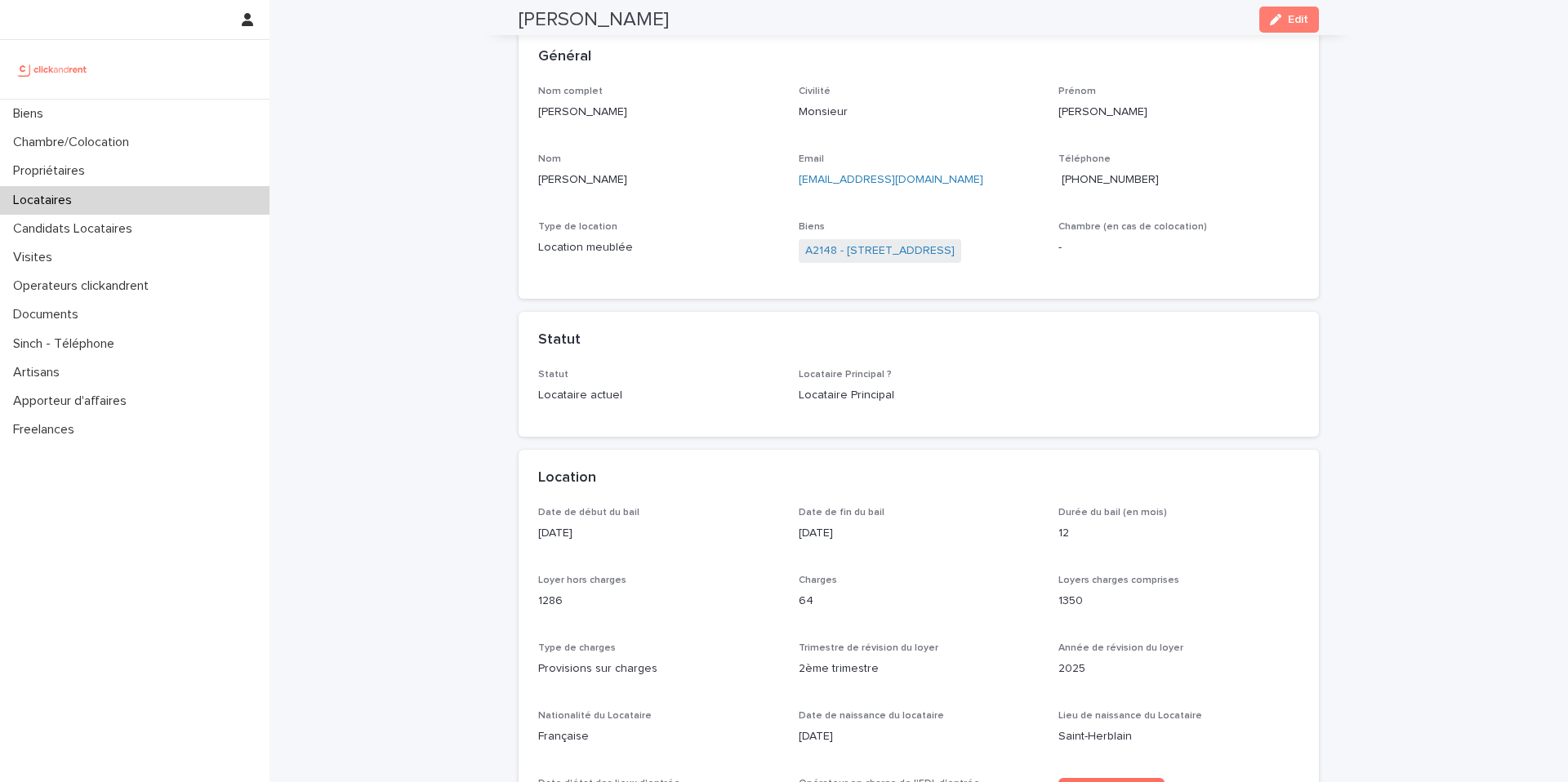
scroll to position [19, 0]
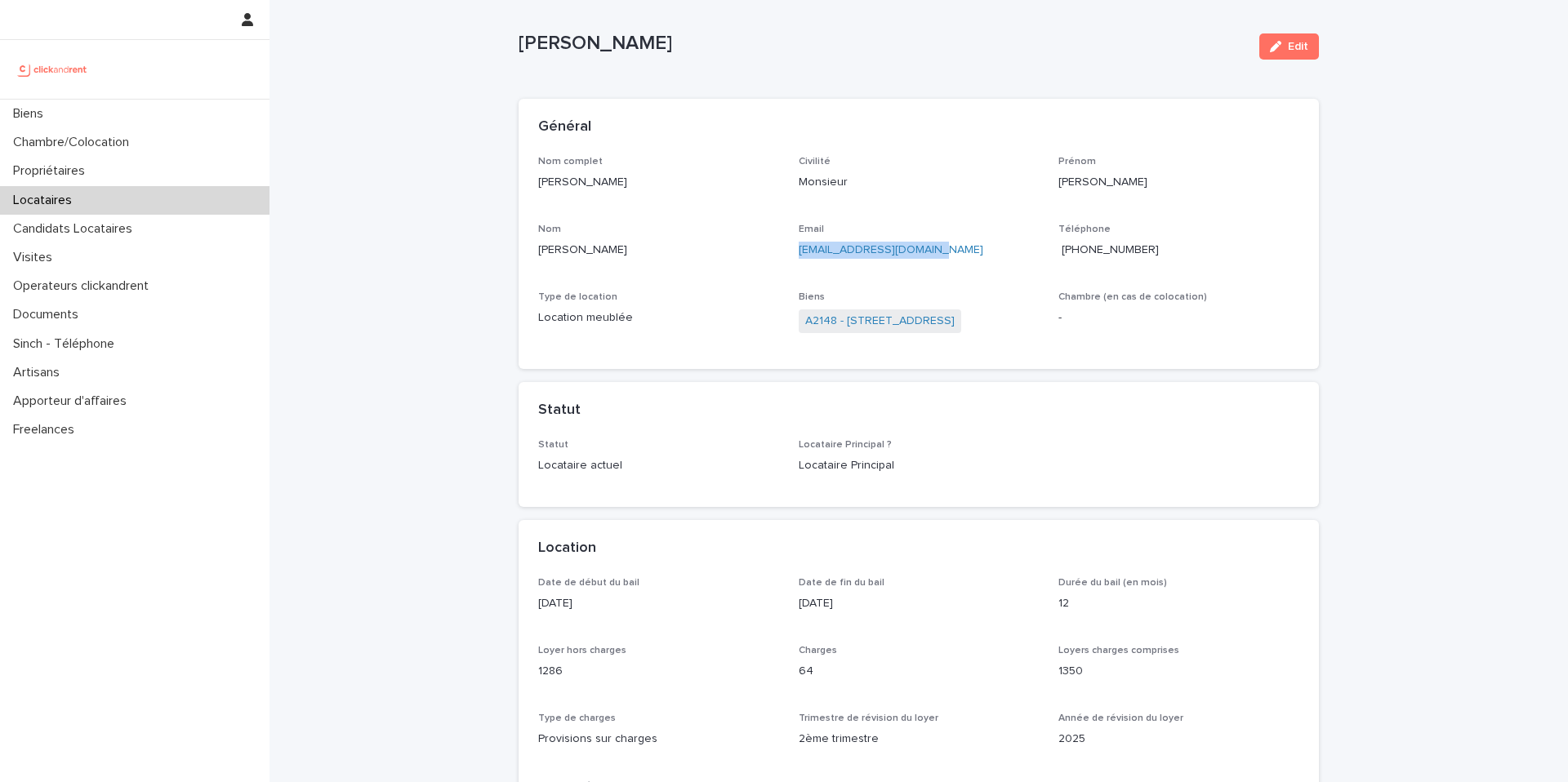
copy link "lukasdavid002@gmail.com"
drag, startPoint x: 937, startPoint y: 253, endPoint x: 786, endPoint y: 257, distance: 151.1
click at [786, 257] on div "Nom complet Lukas David Civilité Monsieur Prénom Lukas Nom David Email lukasdav…" at bounding box center [918, 252] width 761 height 195
click at [925, 322] on link "A2148 - 46 cours de Vincennes, Paris 75012" at bounding box center [880, 321] width 150 height 17
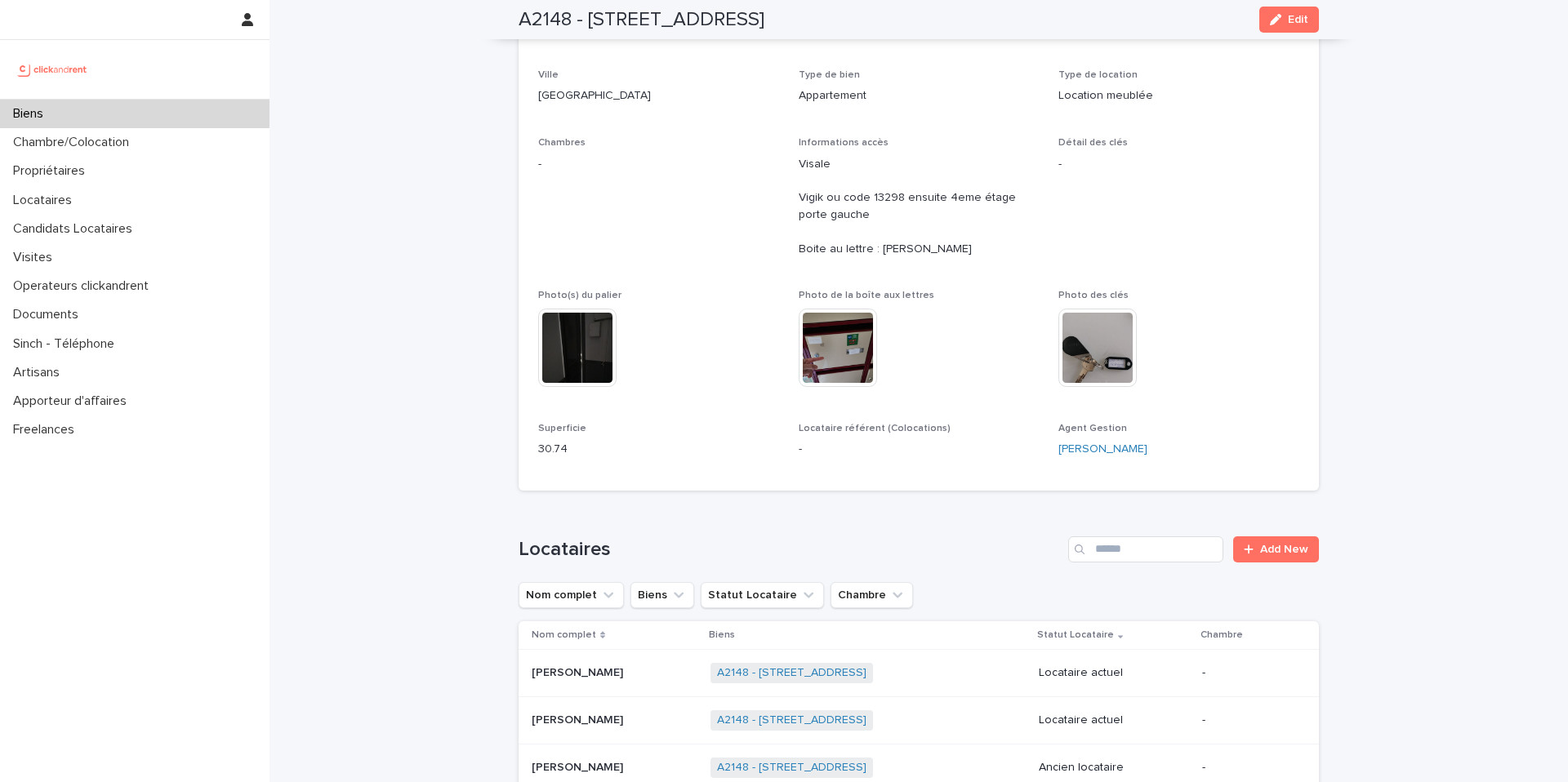
scroll to position [241, 0]
click at [74, 174] on p "Propriétaires" at bounding box center [53, 171] width 92 height 15
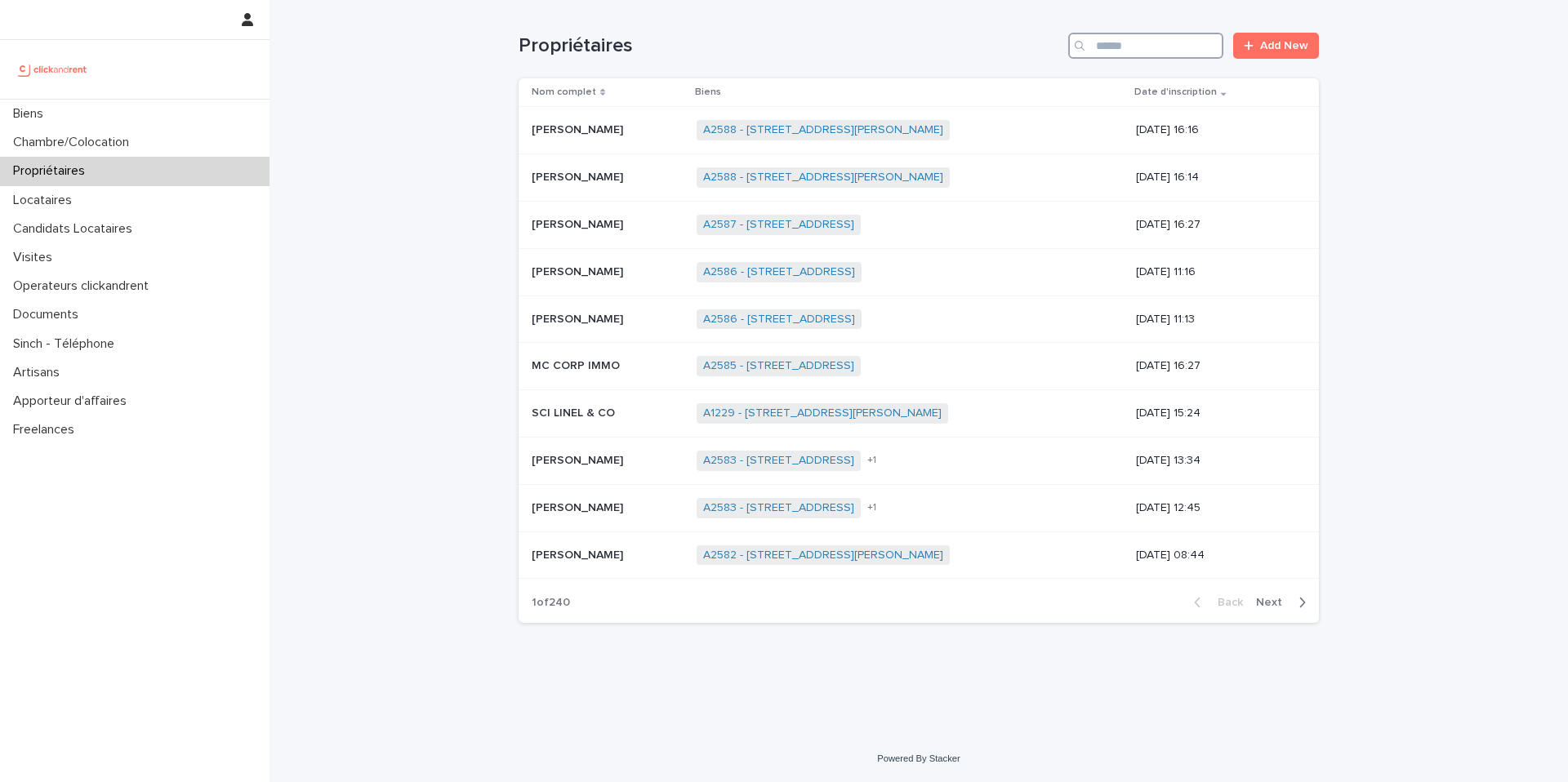
click at [1124, 53] on input "Search" at bounding box center [1146, 45] width 156 height 26
paste input "**********"
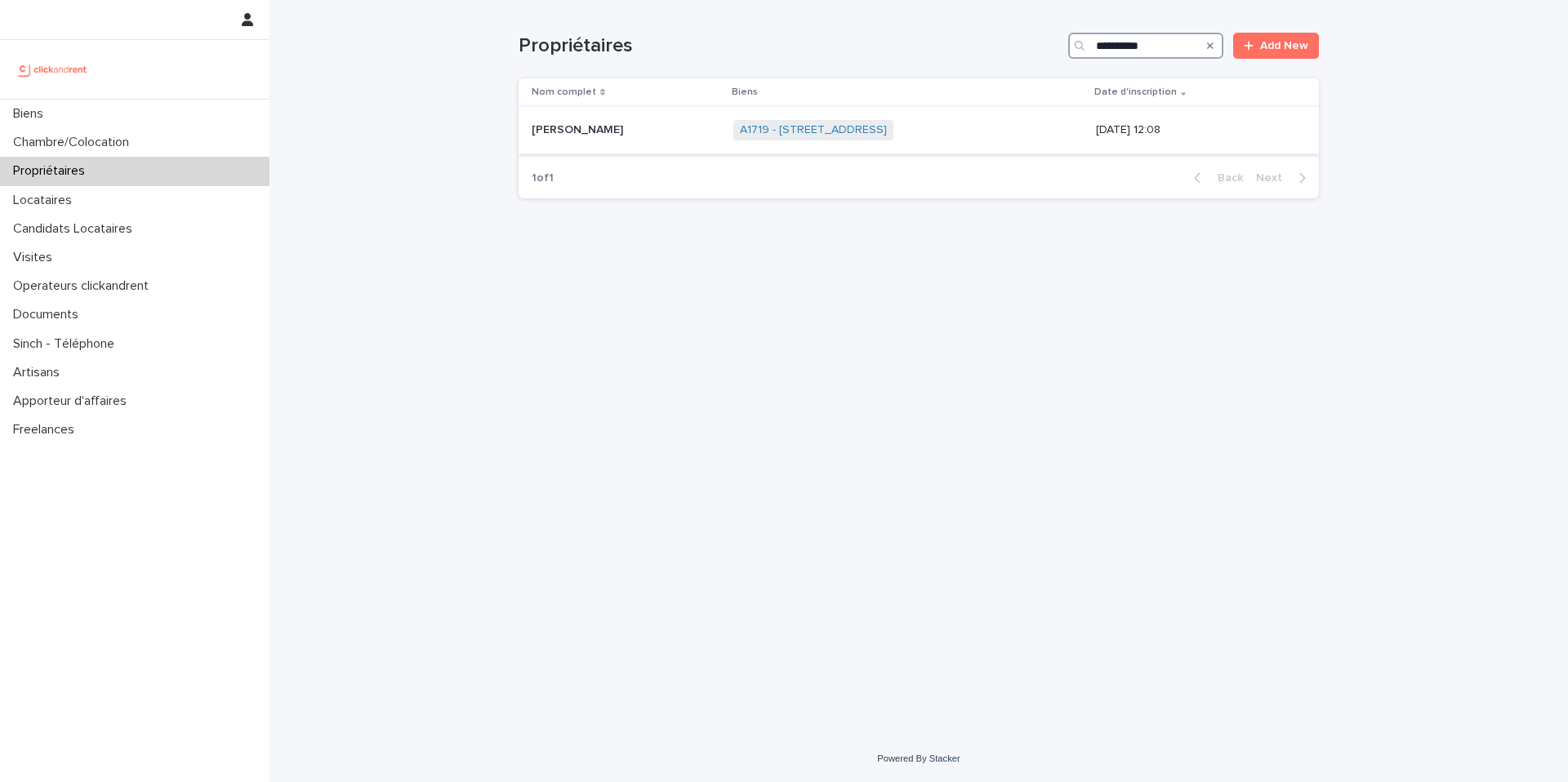
type input "**********"
click at [960, 127] on div "A1719 - 412 Boulevard National, Marseille 13003 + 0" at bounding box center [908, 130] width 349 height 33
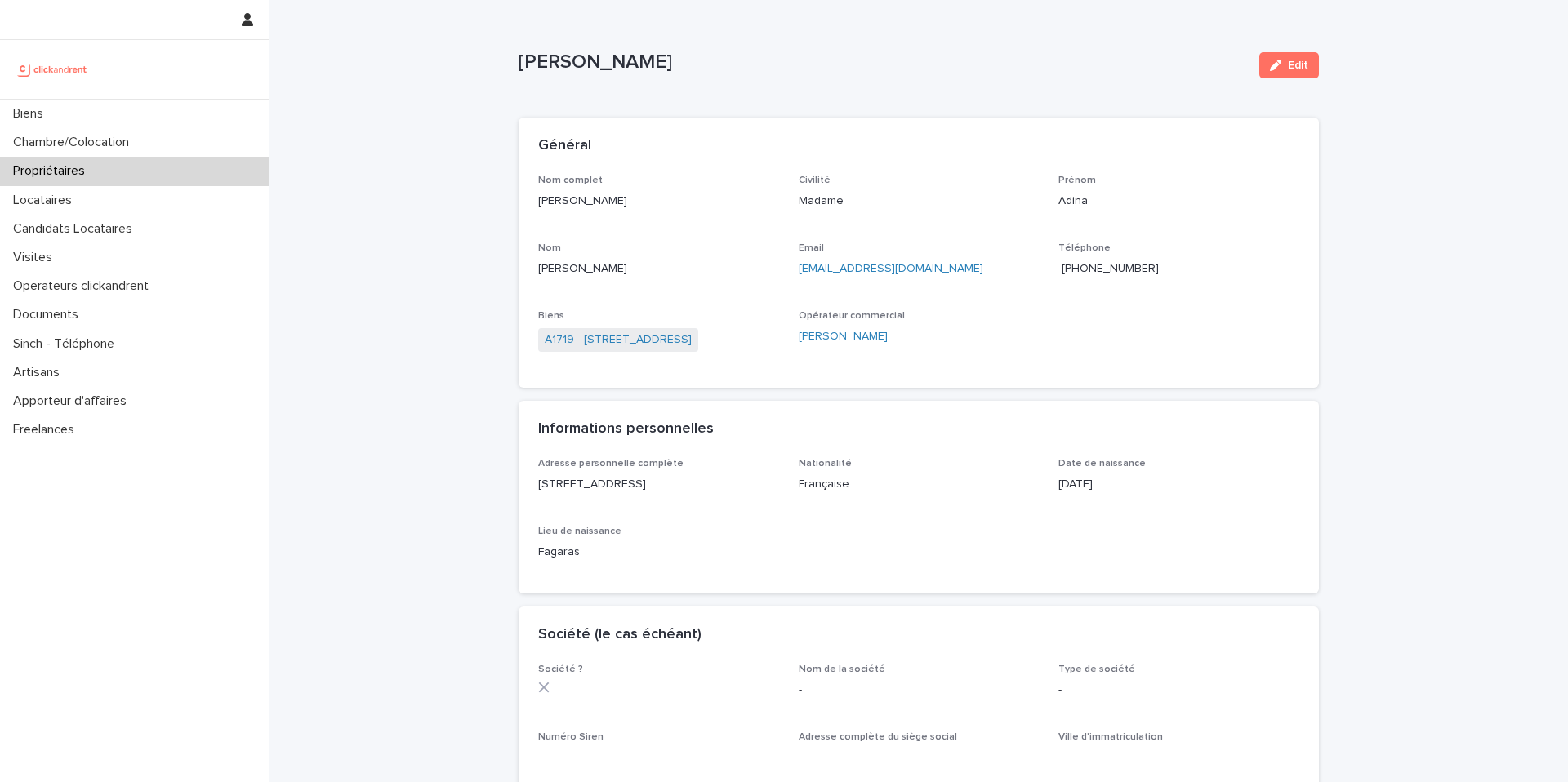
click at [644, 343] on link "A1719 - [STREET_ADDRESS]" at bounding box center [618, 340] width 147 height 17
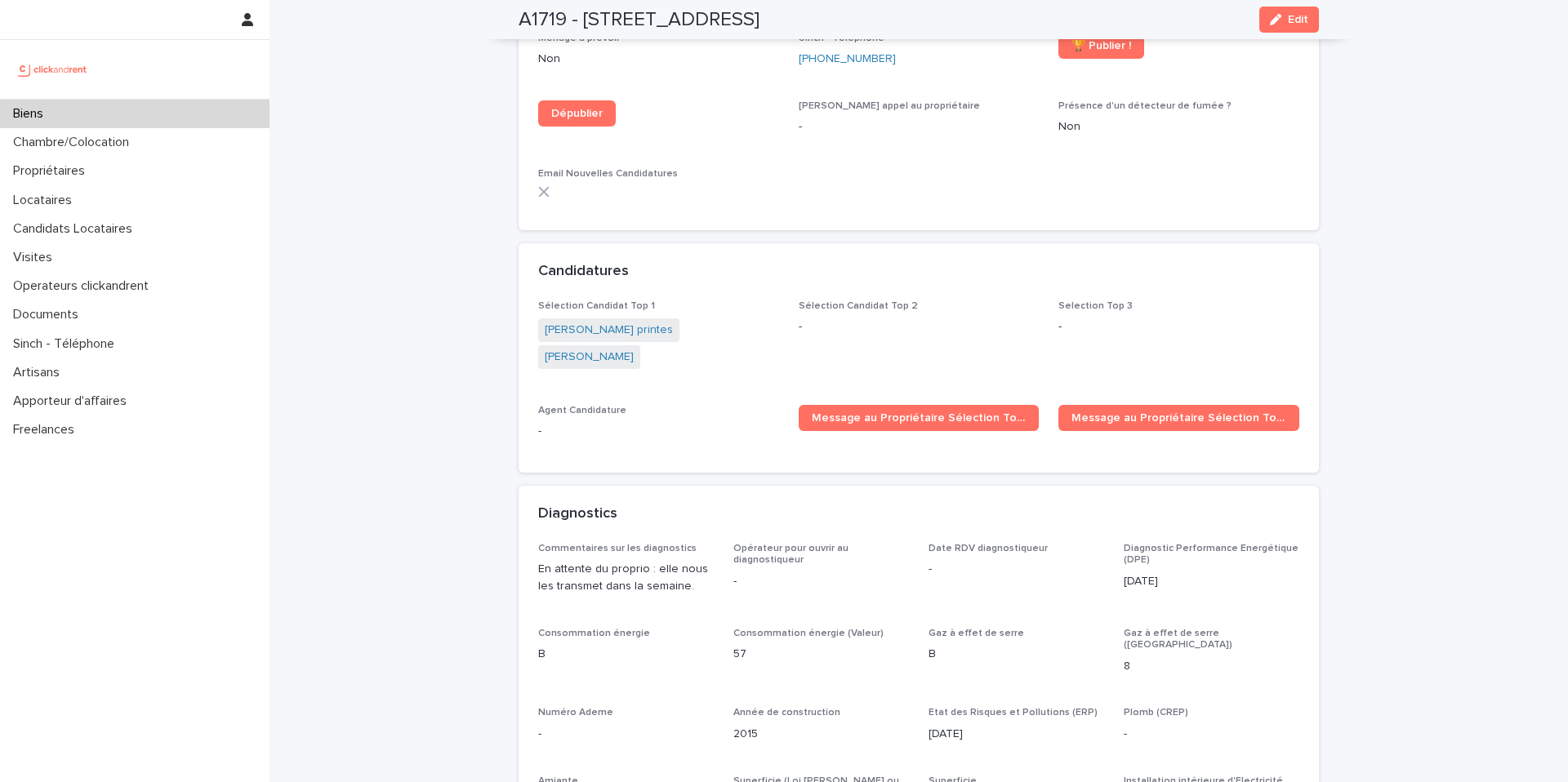
scroll to position [5282, 0]
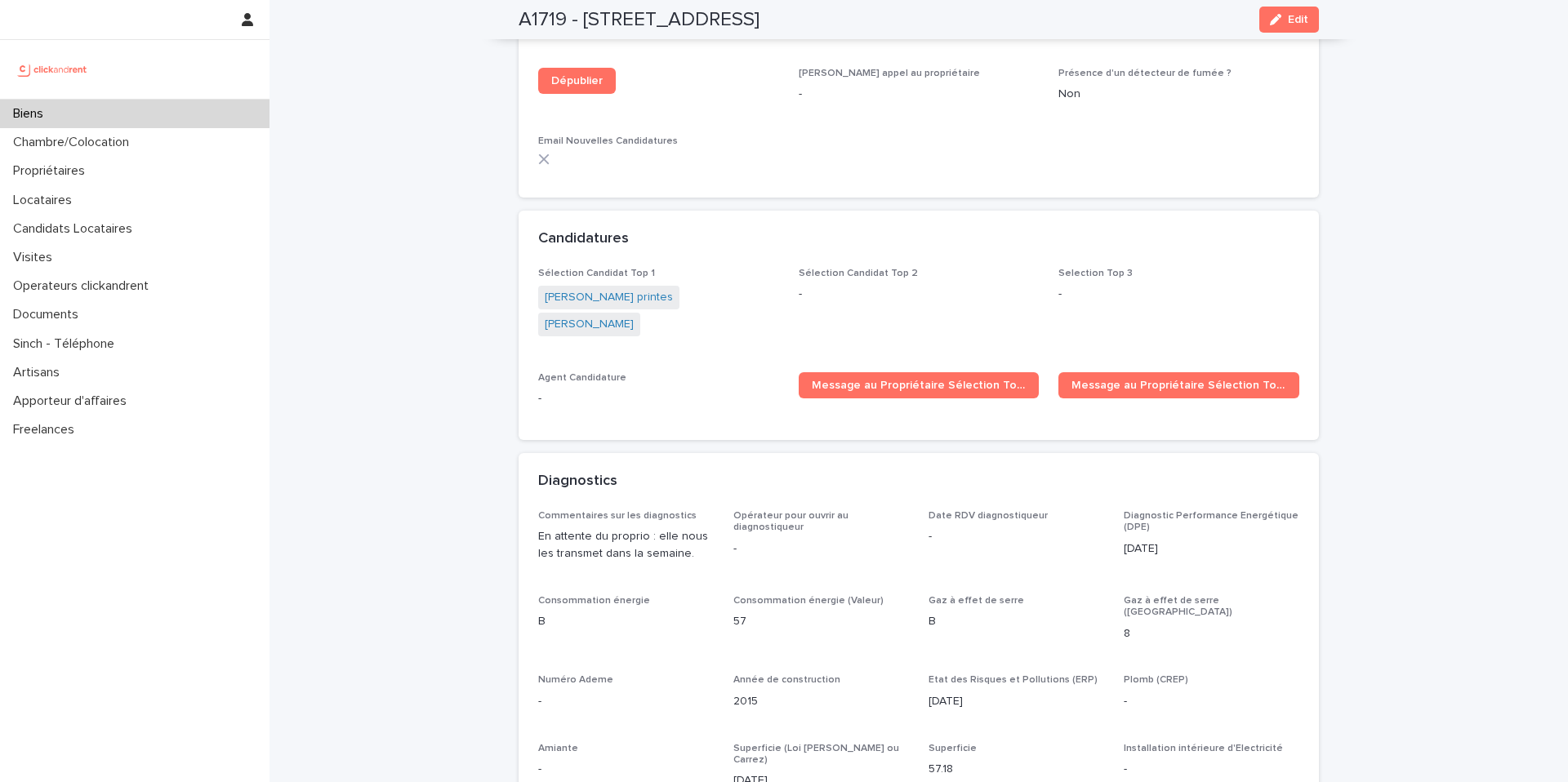
click at [667, 268] on div "Sélection Candidat Top 1 Luiz fernando Gato printes Elodie Cardo Sélection Cand…" at bounding box center [918, 344] width 761 height 153
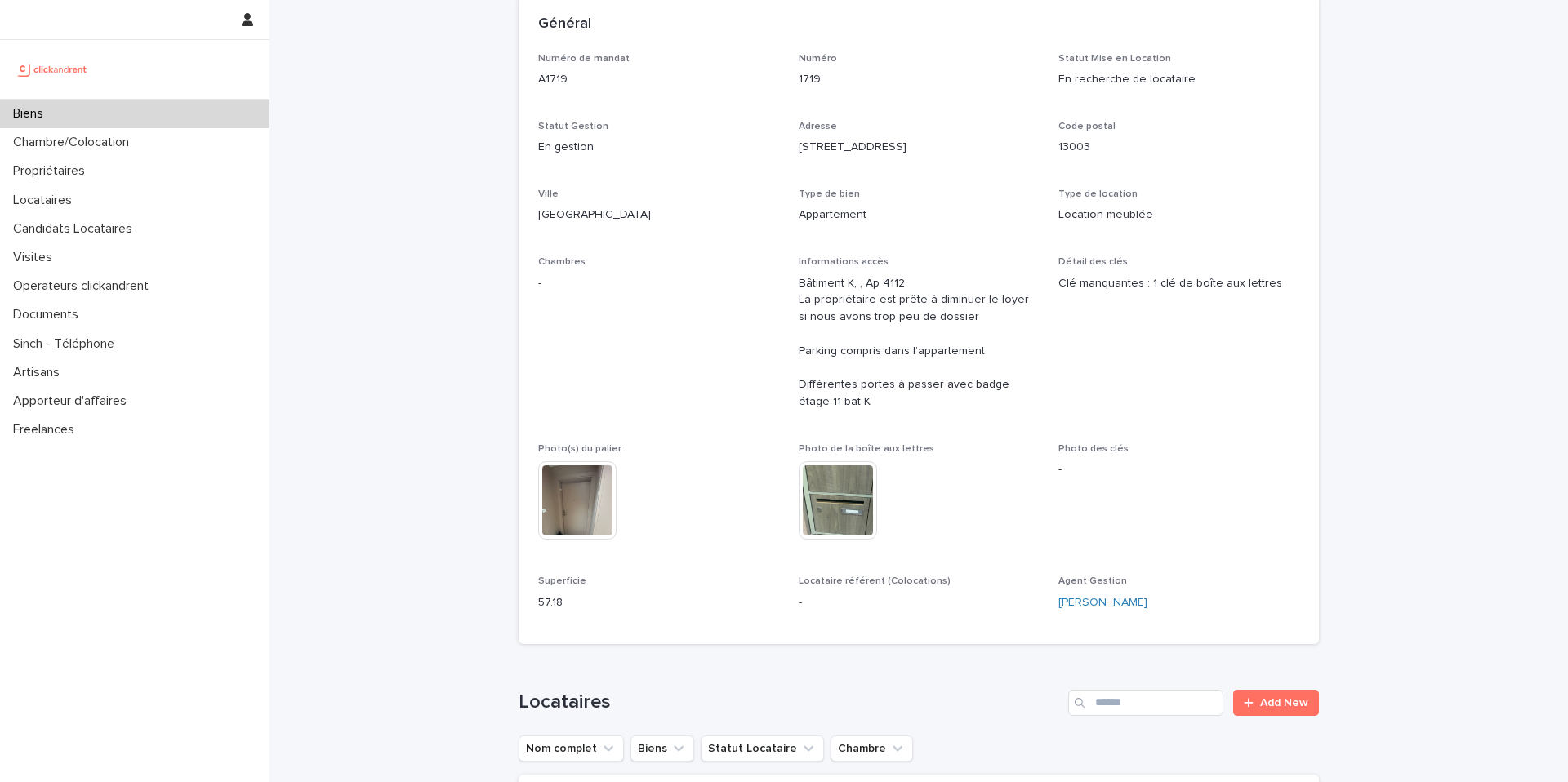
scroll to position [527, 0]
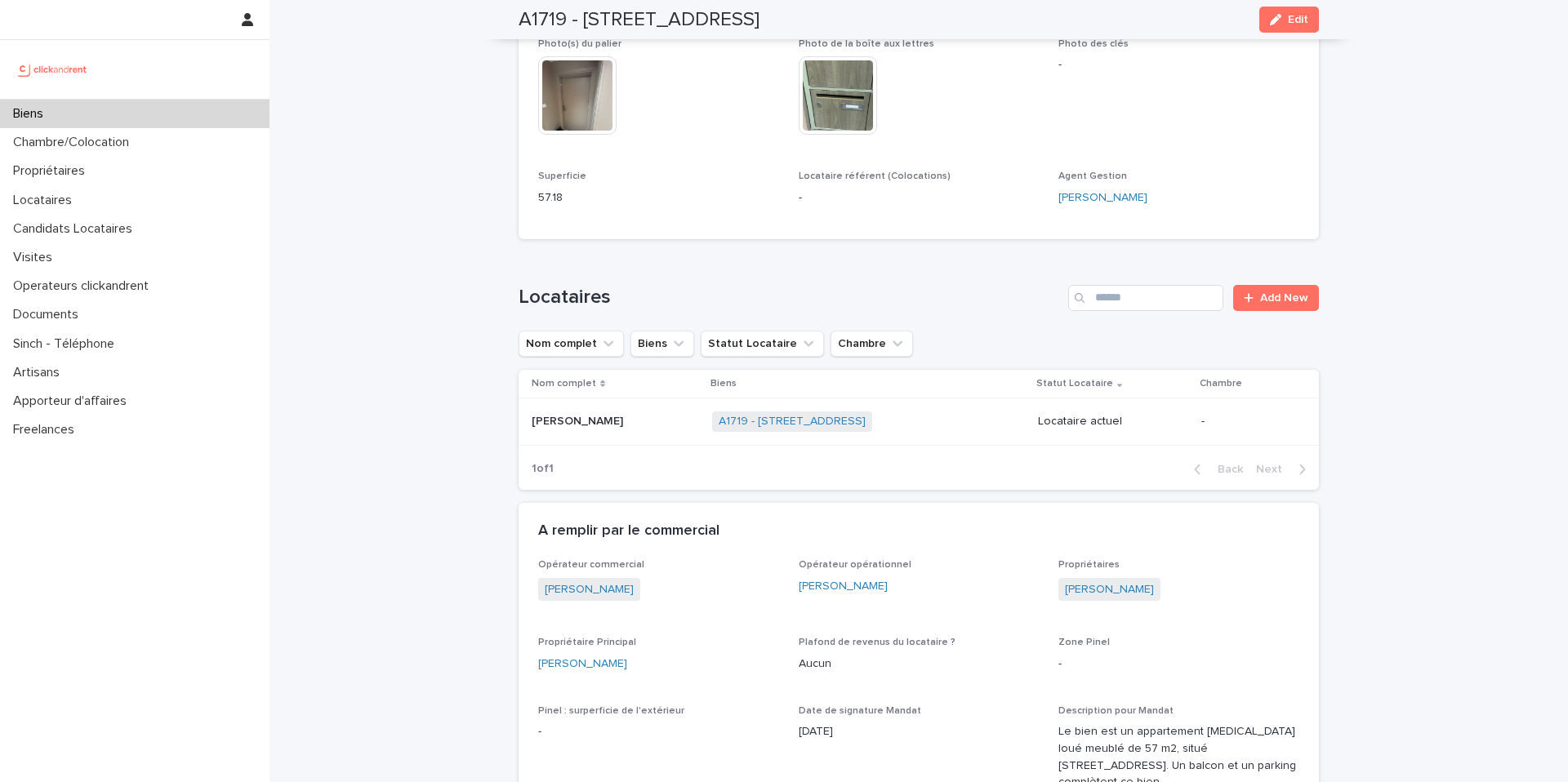
click at [585, 421] on p "[PERSON_NAME]" at bounding box center [578, 420] width 94 height 17
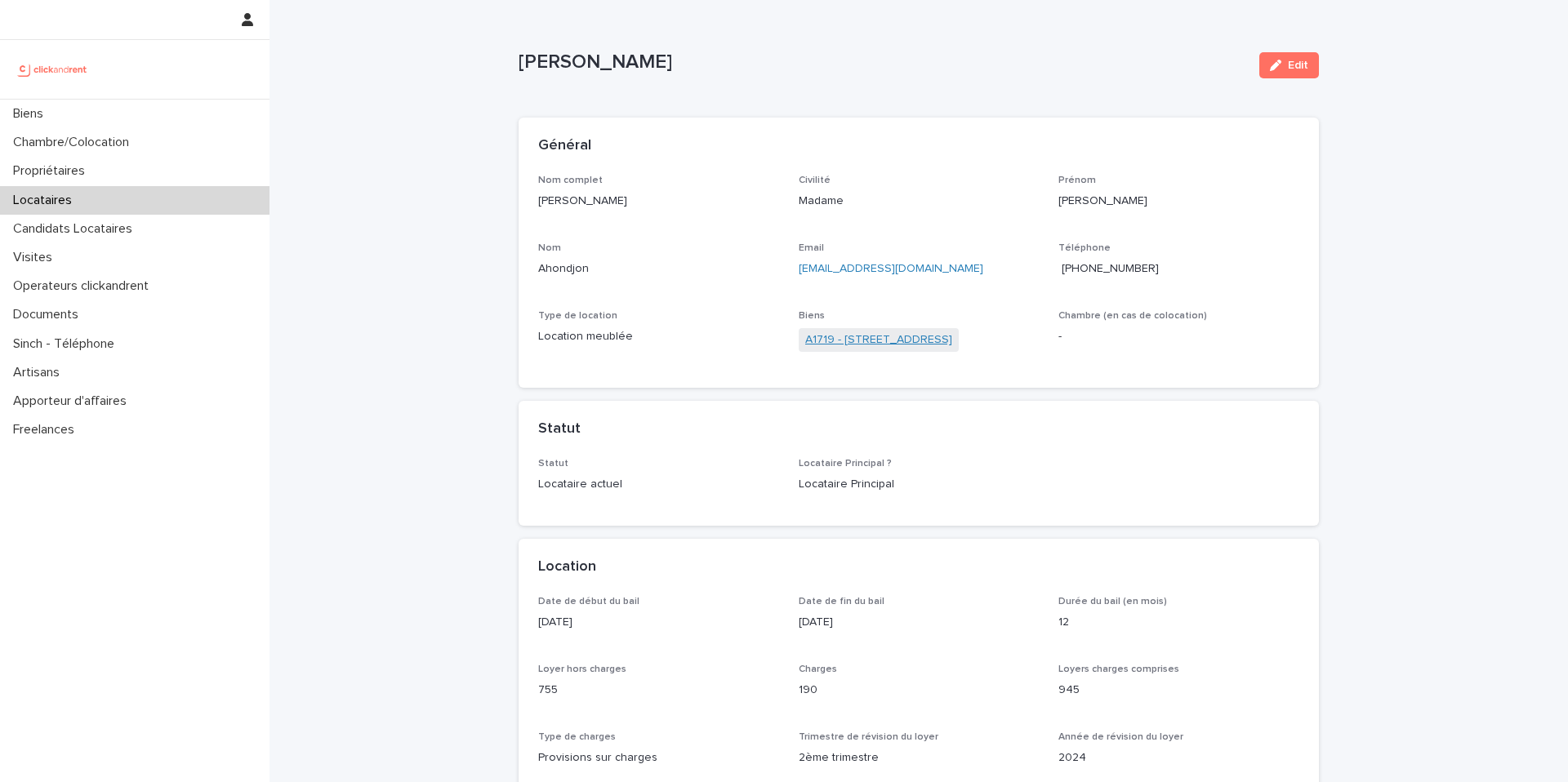
click at [944, 343] on link "A1719 - [STREET_ADDRESS]" at bounding box center [878, 340] width 147 height 17
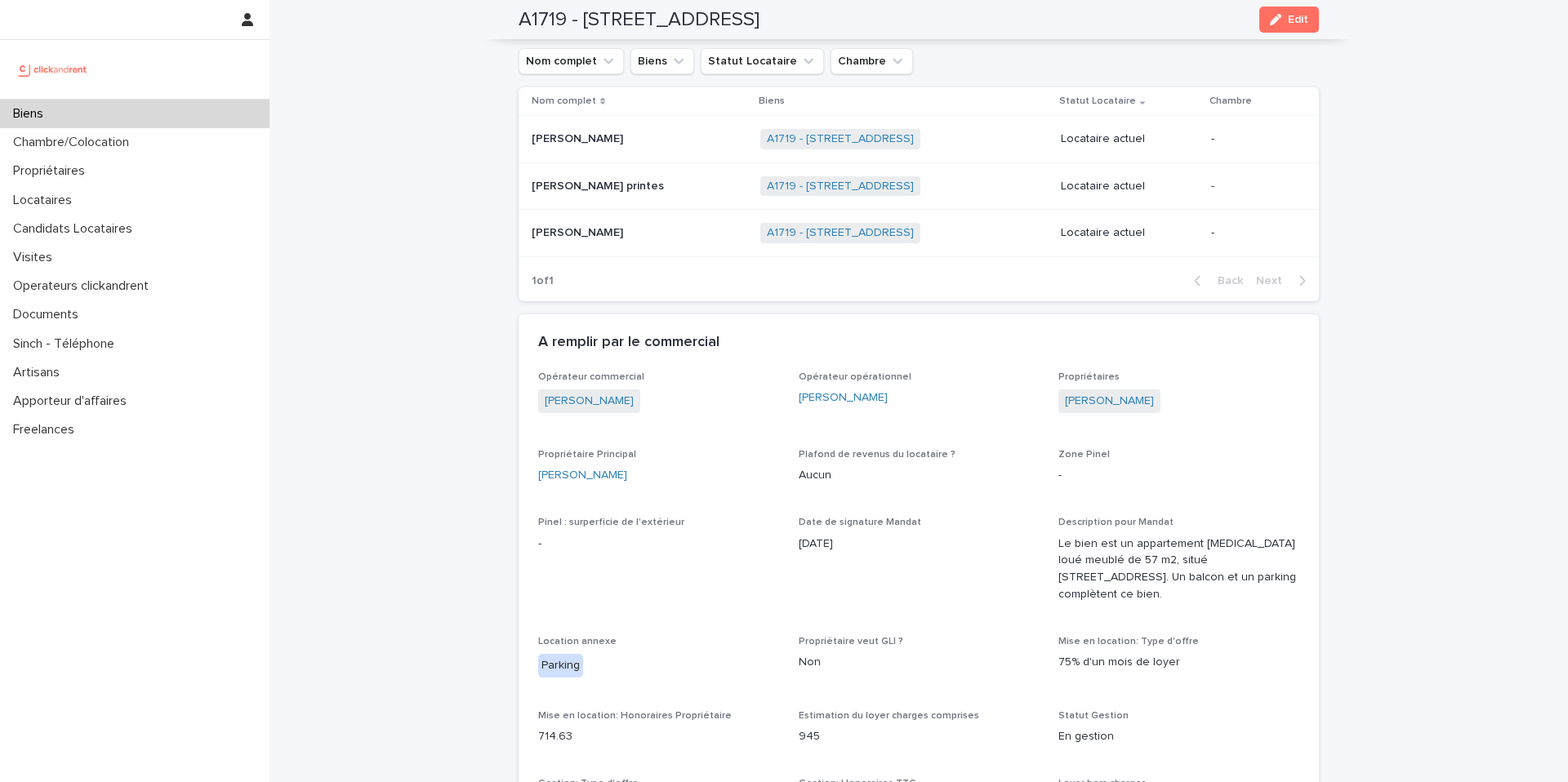
scroll to position [842, 0]
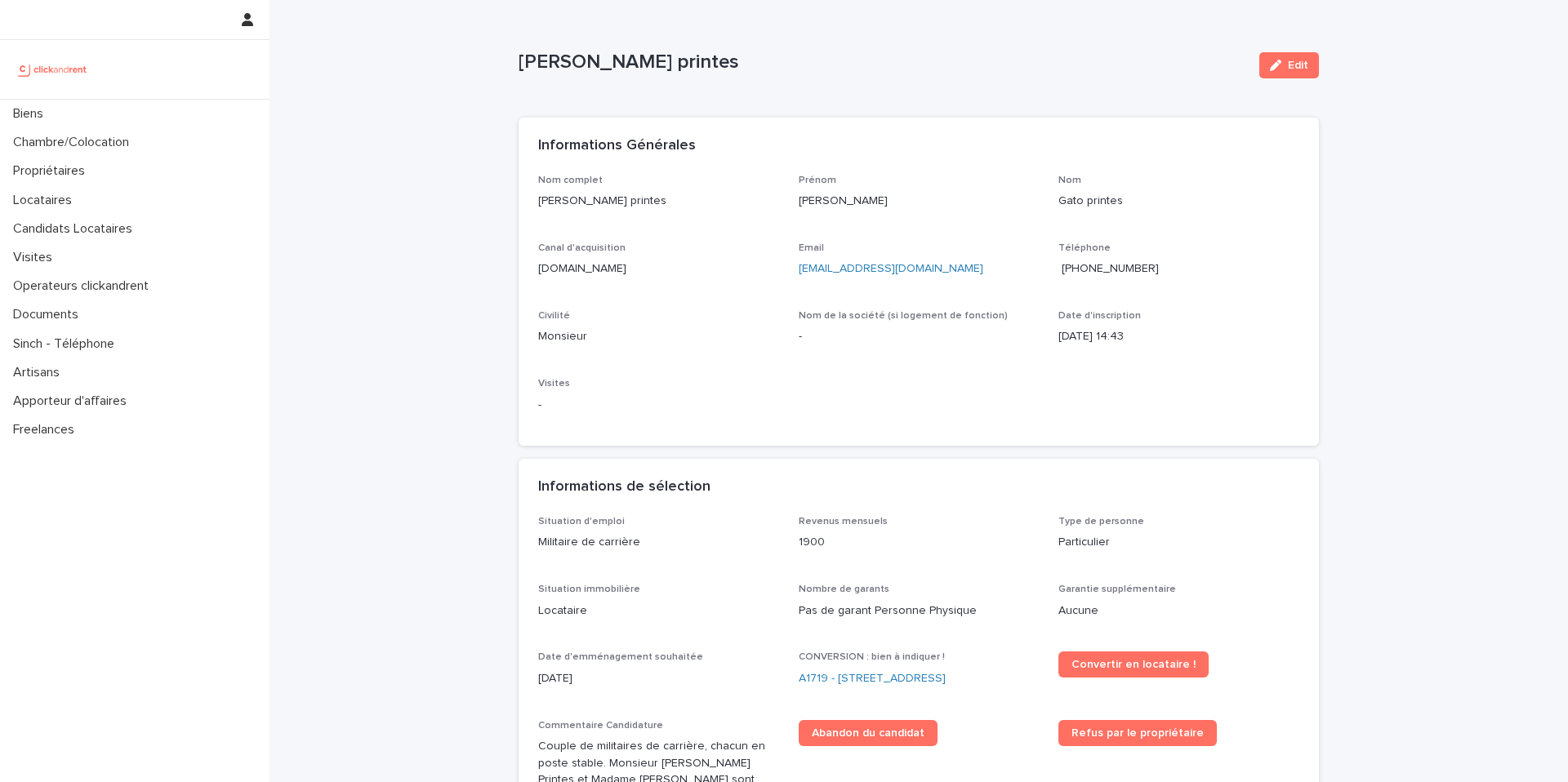
click at [1124, 268] on span "[PHONE_NUMBER]" at bounding box center [1110, 268] width 97 height 11
click at [1104, 666] on span "Convertir en locataire !" at bounding box center [1133, 664] width 124 height 11
click at [1112, 266] on span "[PHONE_NUMBER]" at bounding box center [1110, 268] width 97 height 11
click at [1089, 666] on span "Convertir en locataire !" at bounding box center [1133, 664] width 124 height 11
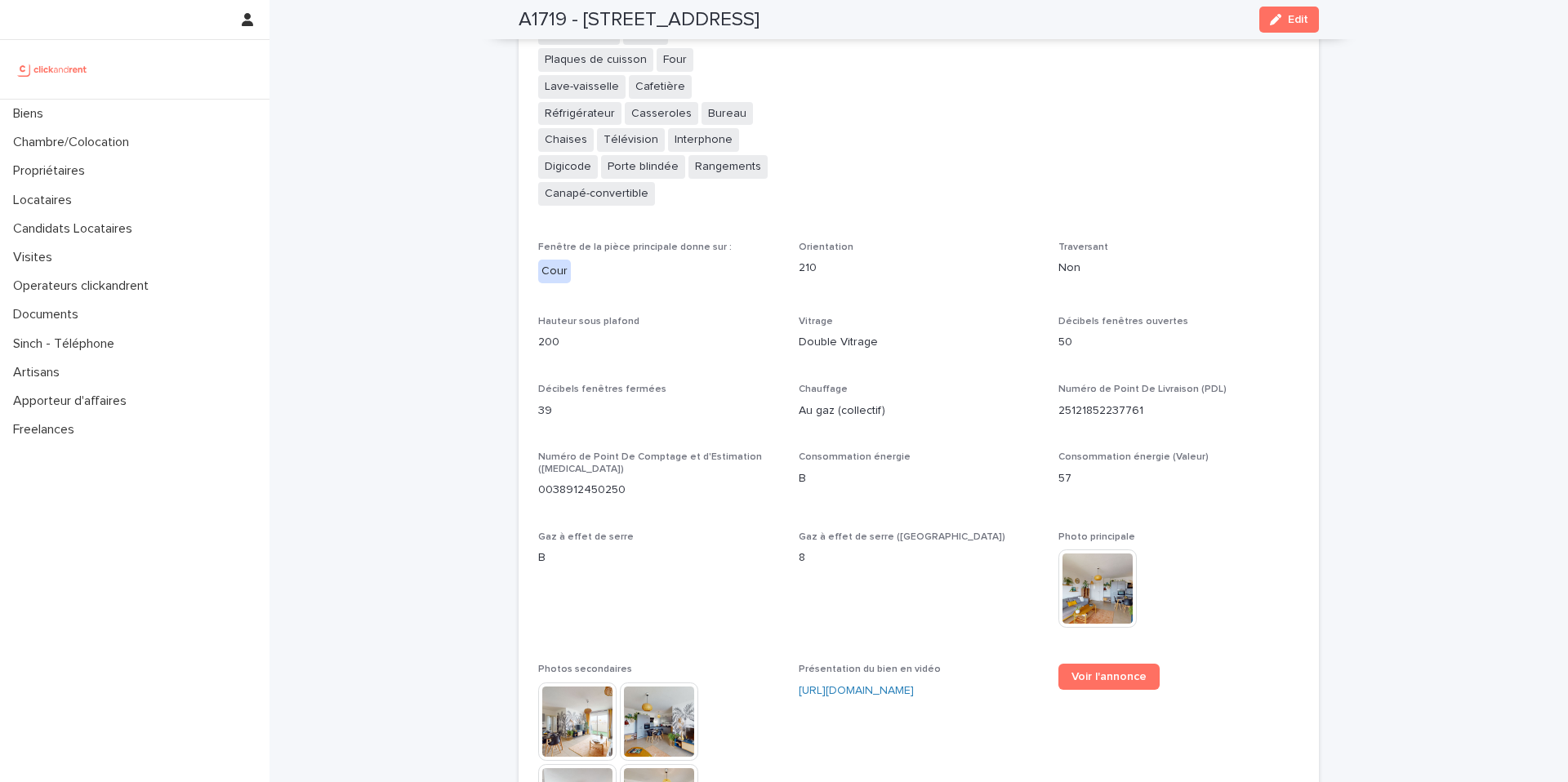
scroll to position [4032, 0]
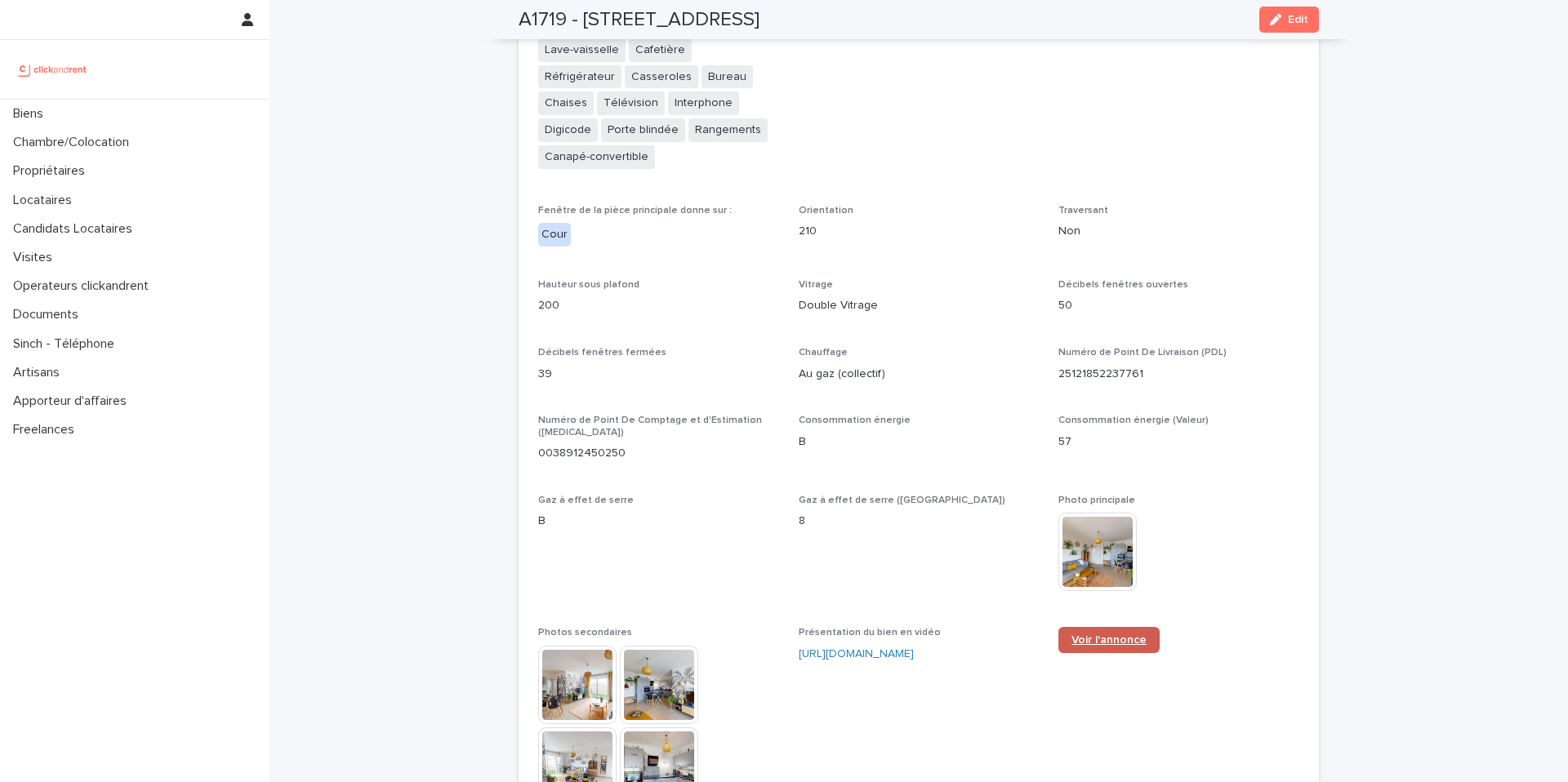
click at [1104, 634] on span "Voir l'annonce" at bounding box center [1108, 639] width 75 height 11
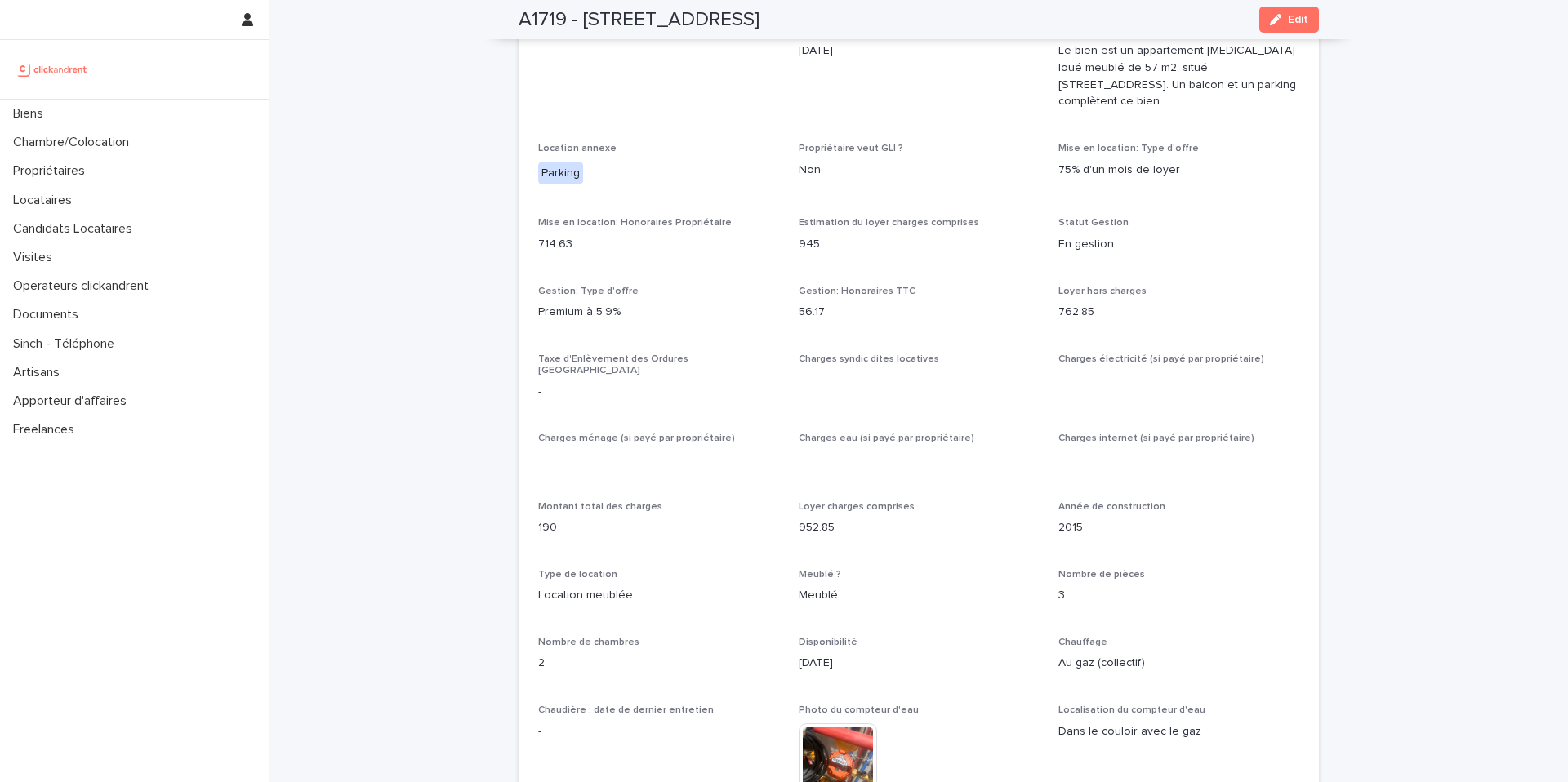
scroll to position [666, 0]
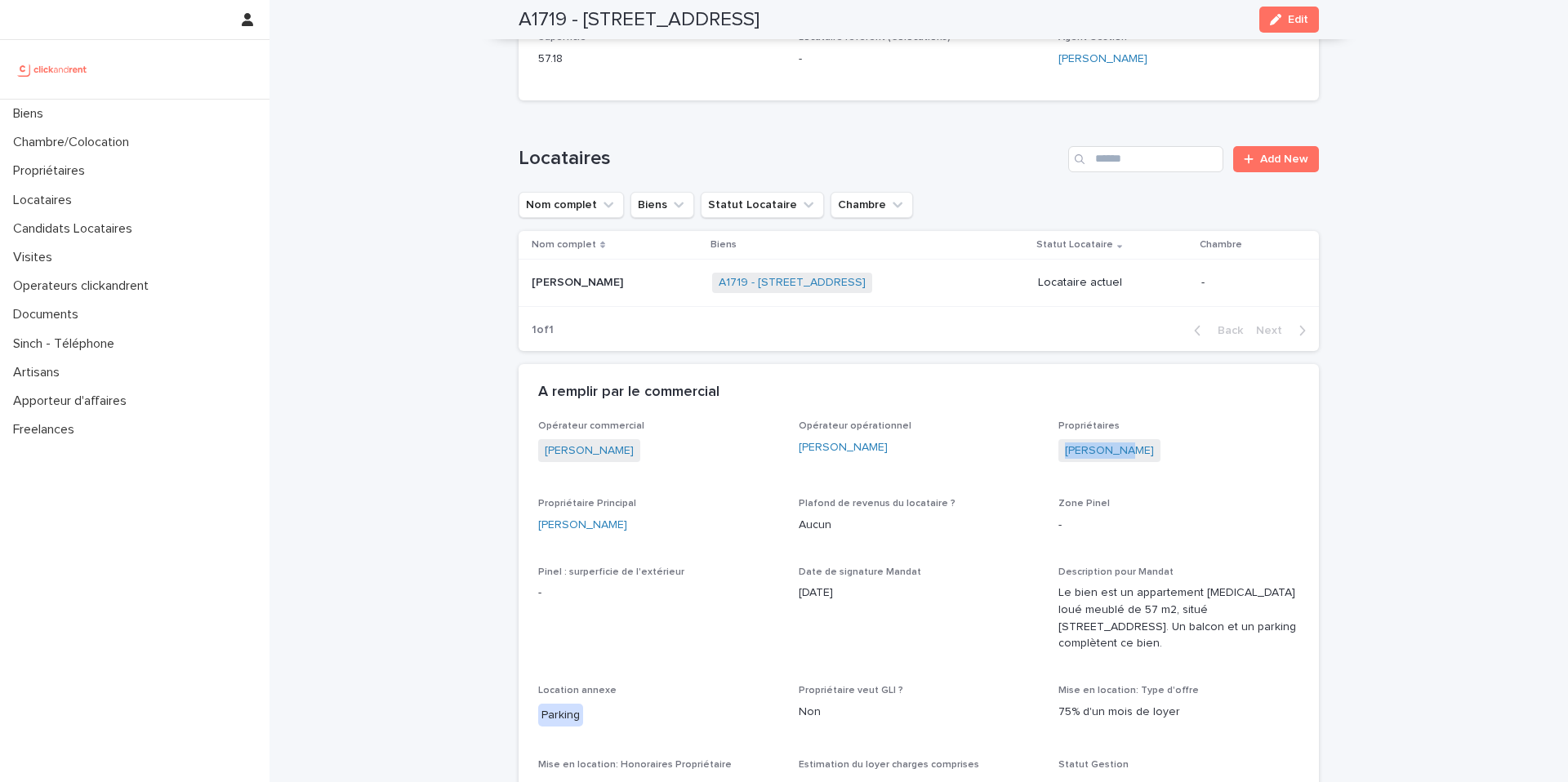
copy h2 "412 Boulevard National, Marseille 13003"
drag, startPoint x: 926, startPoint y: 18, endPoint x: 600, endPoint y: 3, distance: 326.3
click at [578, 13] on div "A1719 - 412 Boulevard National, Marseille 13003 Edit" at bounding box center [918, 20] width 800 height 39
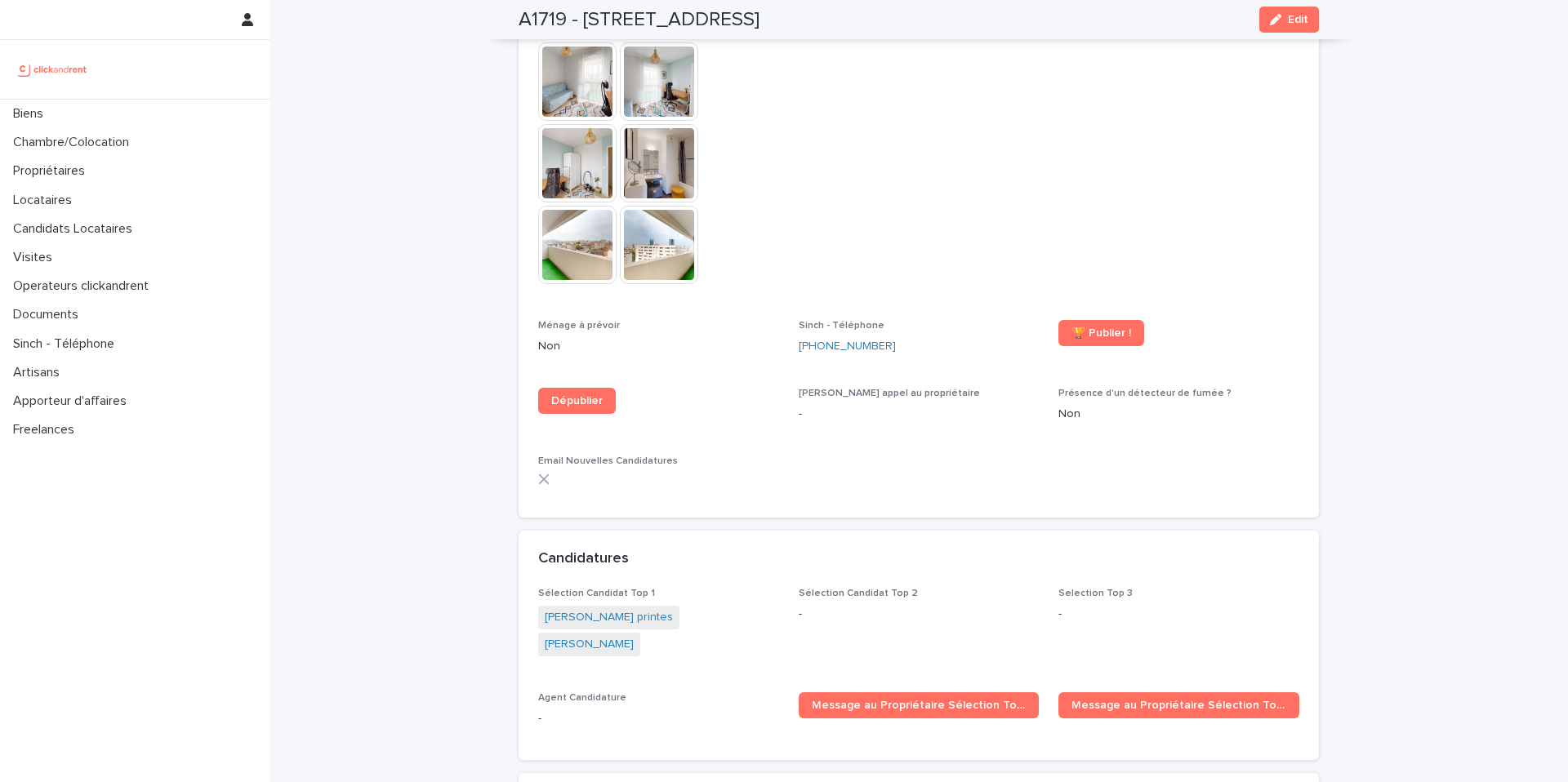
scroll to position [5092, 0]
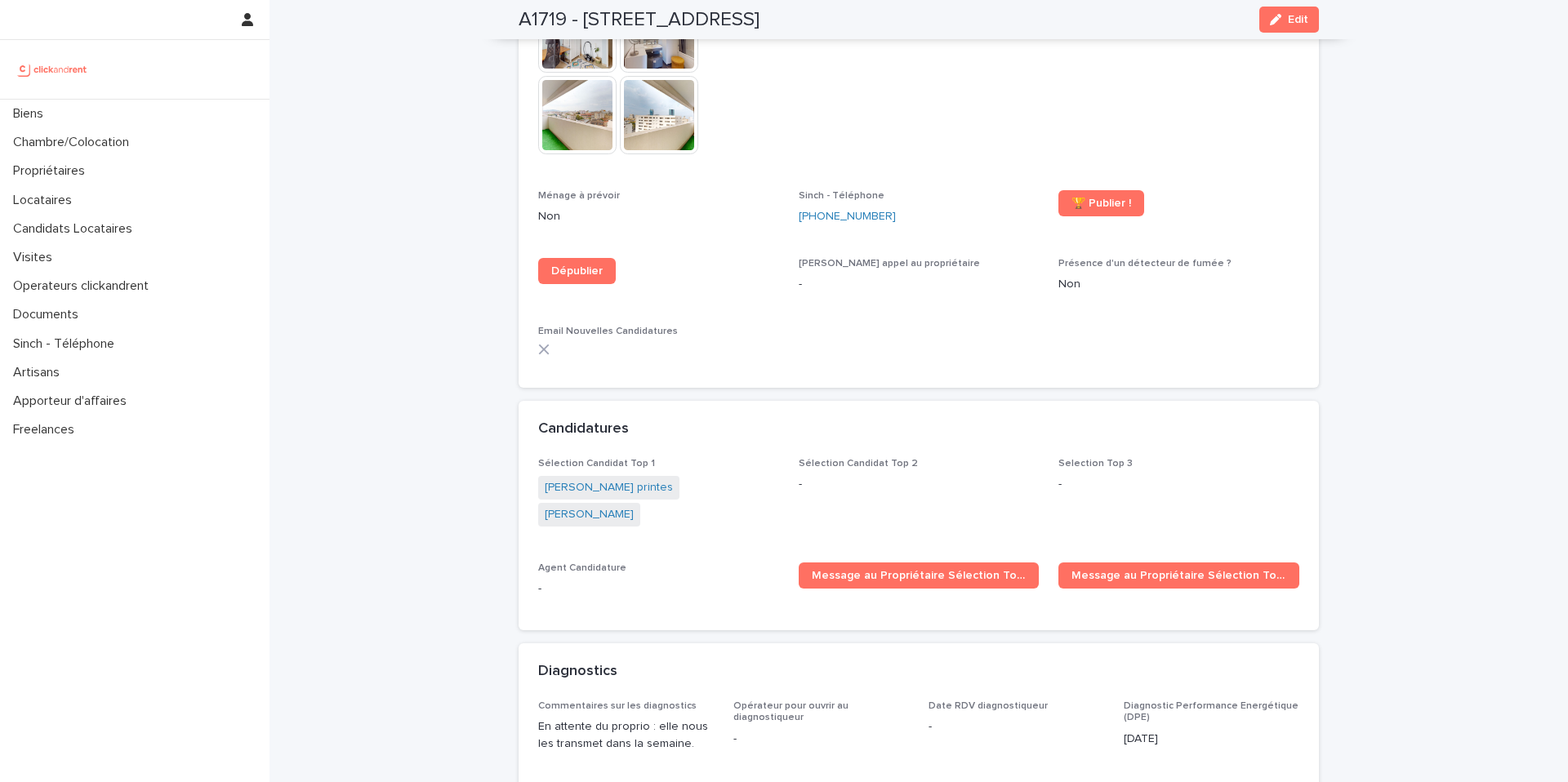
click at [711, 258] on span "Dépublier" at bounding box center [658, 282] width 241 height 48
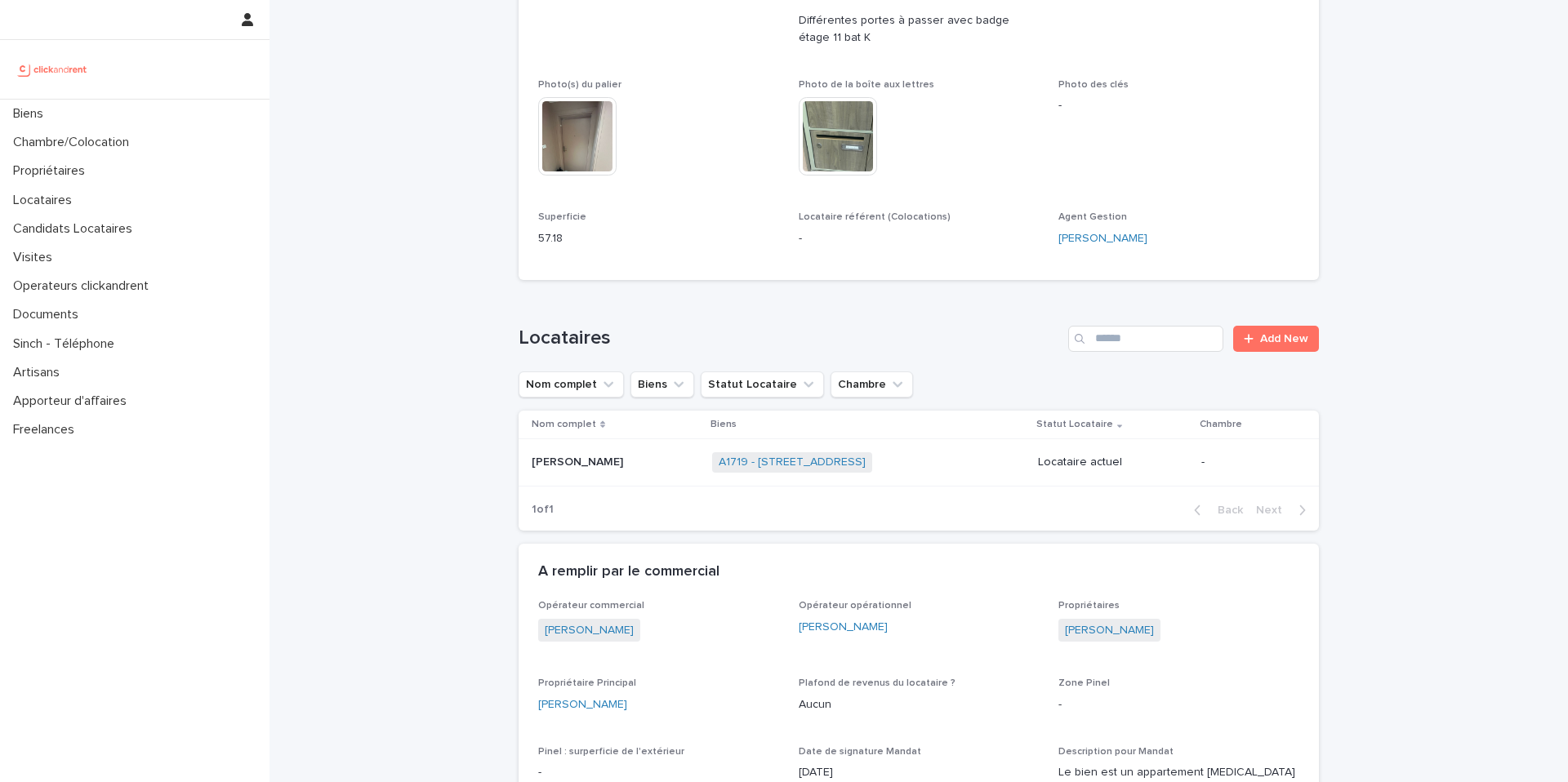
scroll to position [533, 0]
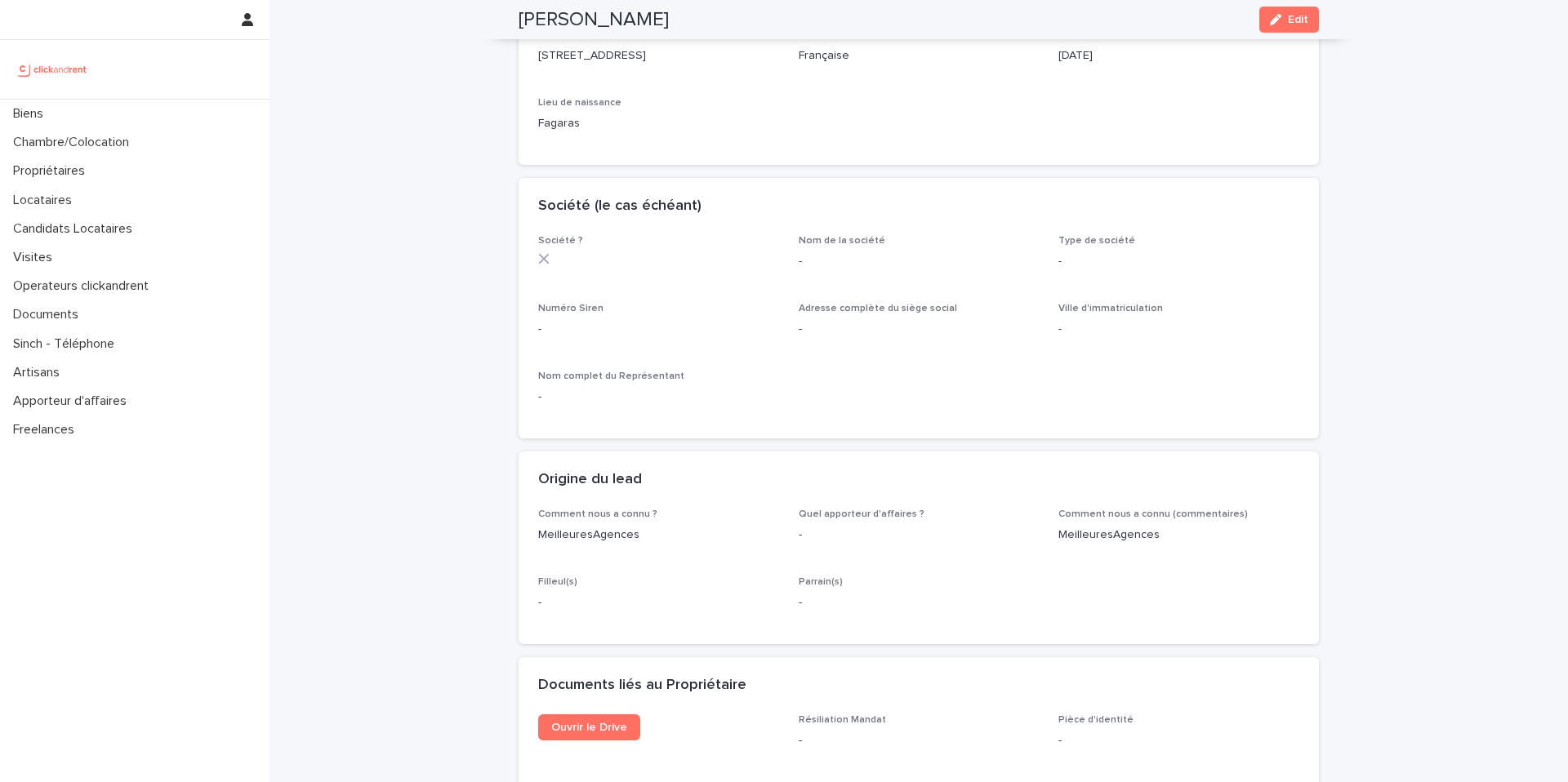
scroll to position [3, 0]
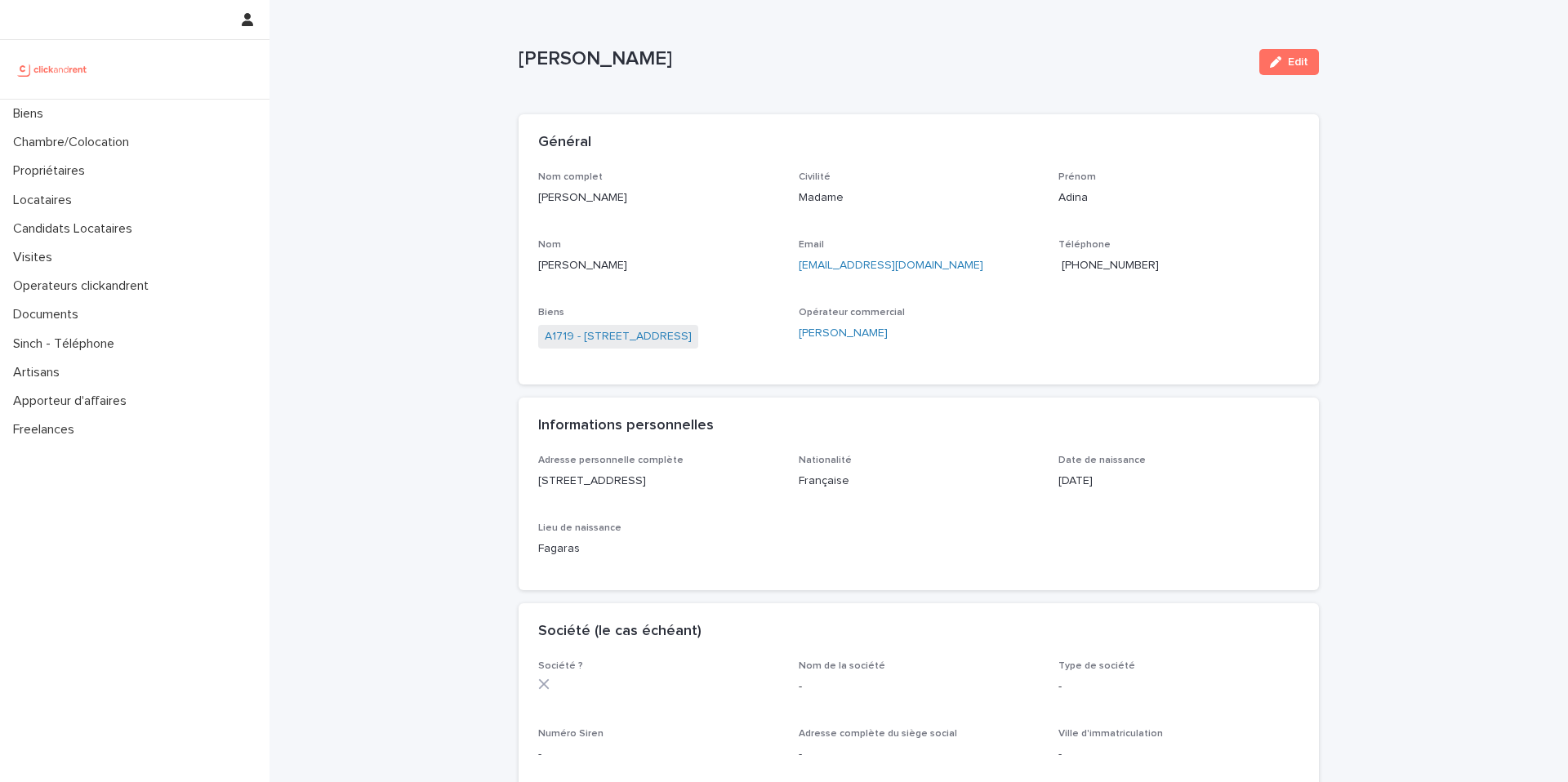
click at [648, 484] on p "[STREET_ADDRESS]" at bounding box center [658, 481] width 241 height 17
copy p "[STREET_ADDRESS]"
drag, startPoint x: 750, startPoint y: 485, endPoint x: 533, endPoint y: 486, distance: 217.0
click at [538, 486] on p "[STREET_ADDRESS]" at bounding box center [658, 481] width 241 height 17
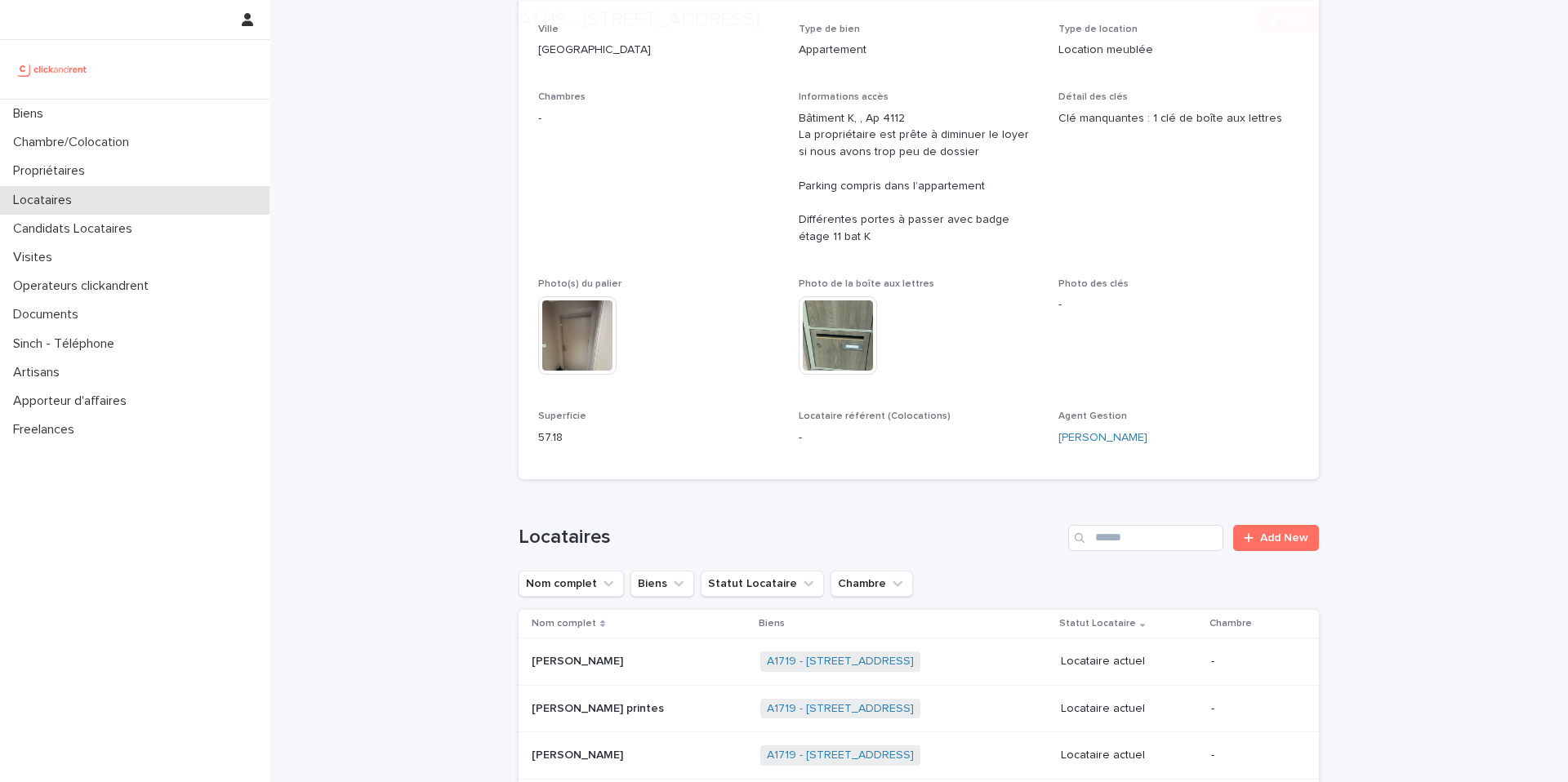
scroll to position [575, 0]
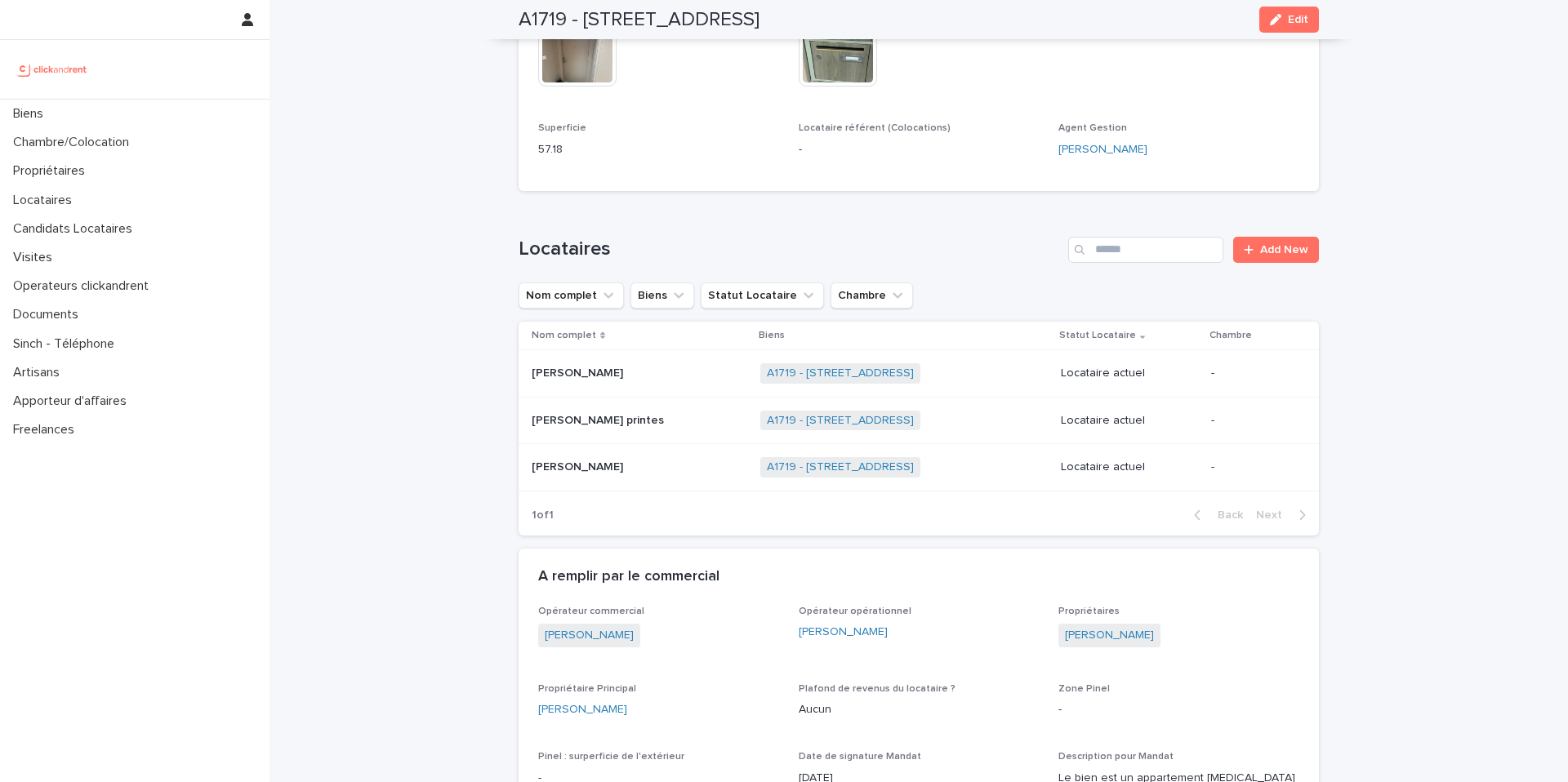
click at [574, 422] on p "[PERSON_NAME] printes" at bounding box center [598, 419] width 135 height 17
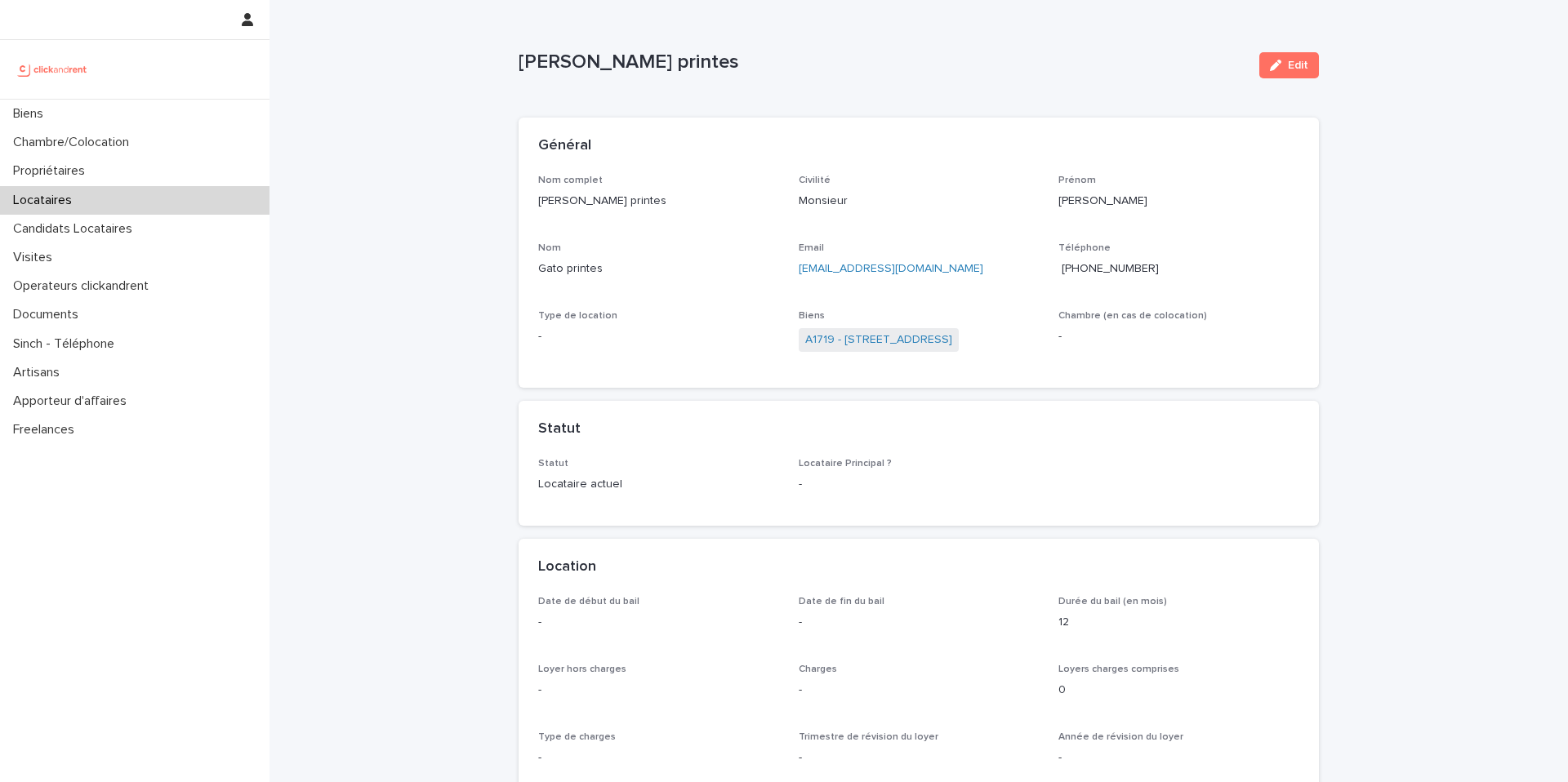
click at [706, 165] on div "Général" at bounding box center [918, 145] width 800 height 57
copy p "[PERSON_NAME] printes"
drag, startPoint x: 758, startPoint y: 68, endPoint x: 510, endPoint y: 59, distance: 248.2
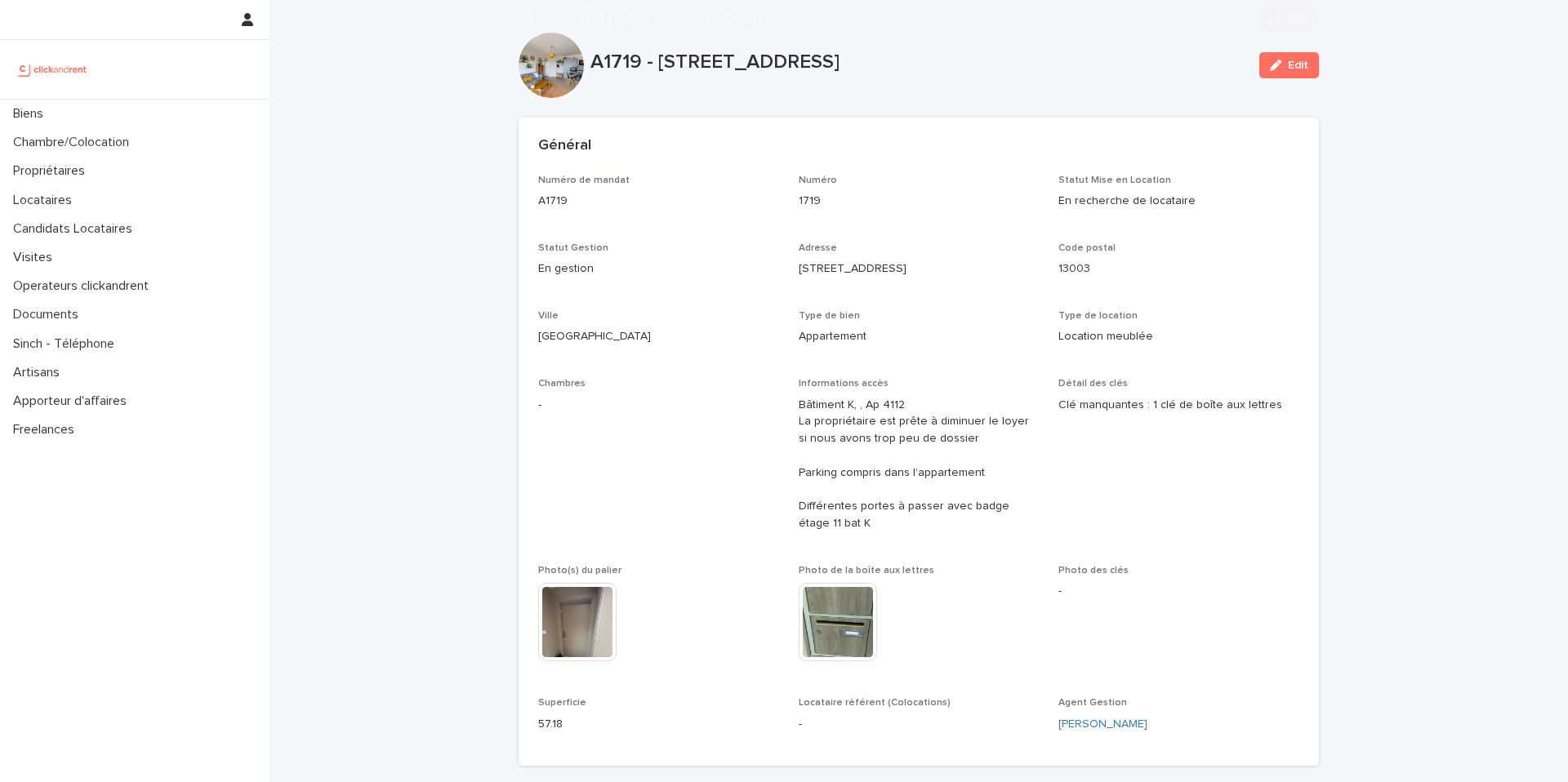
scroll to position [539, 0]
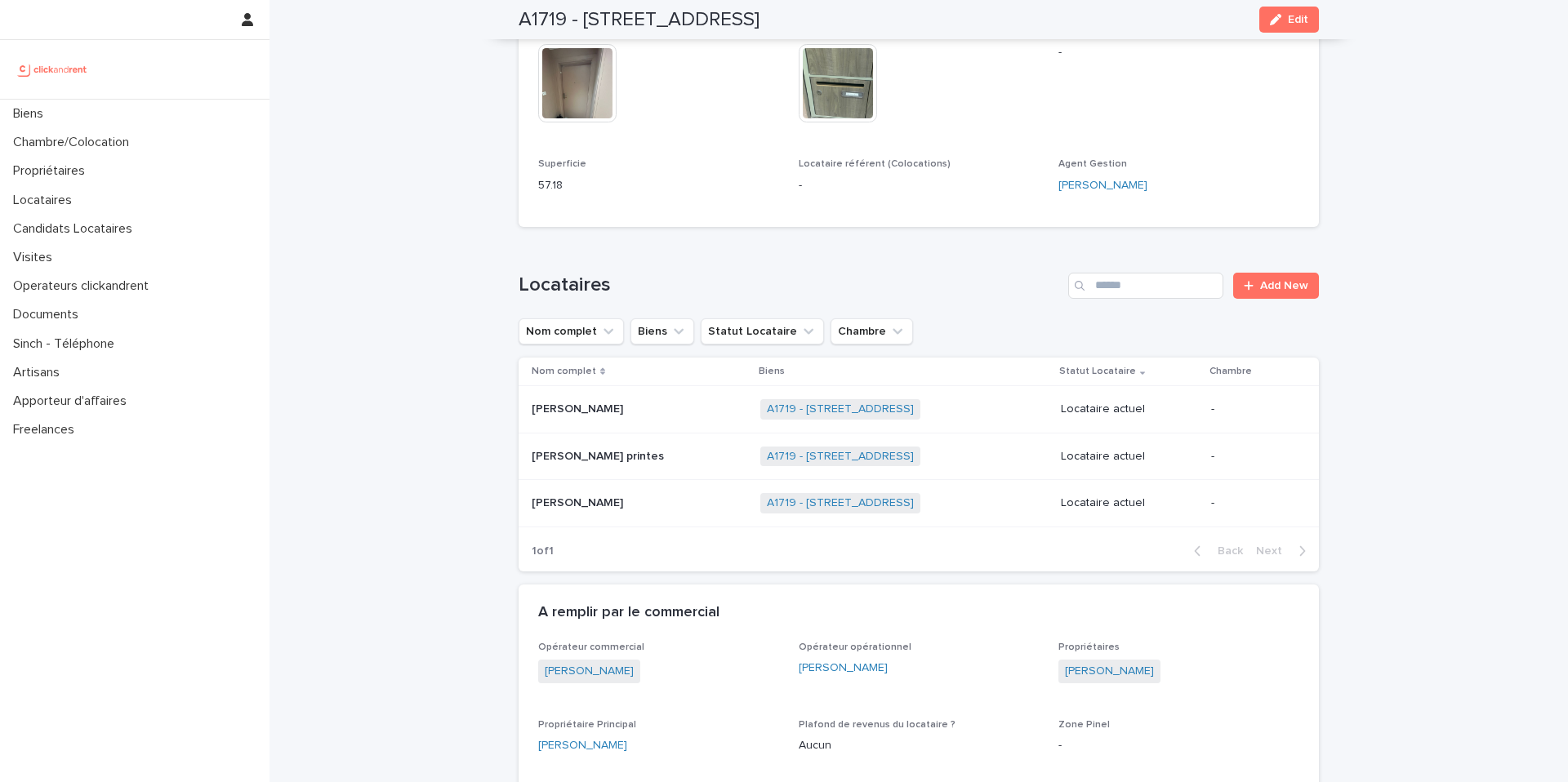
click at [558, 505] on p "[PERSON_NAME]" at bounding box center [578, 502] width 94 height 17
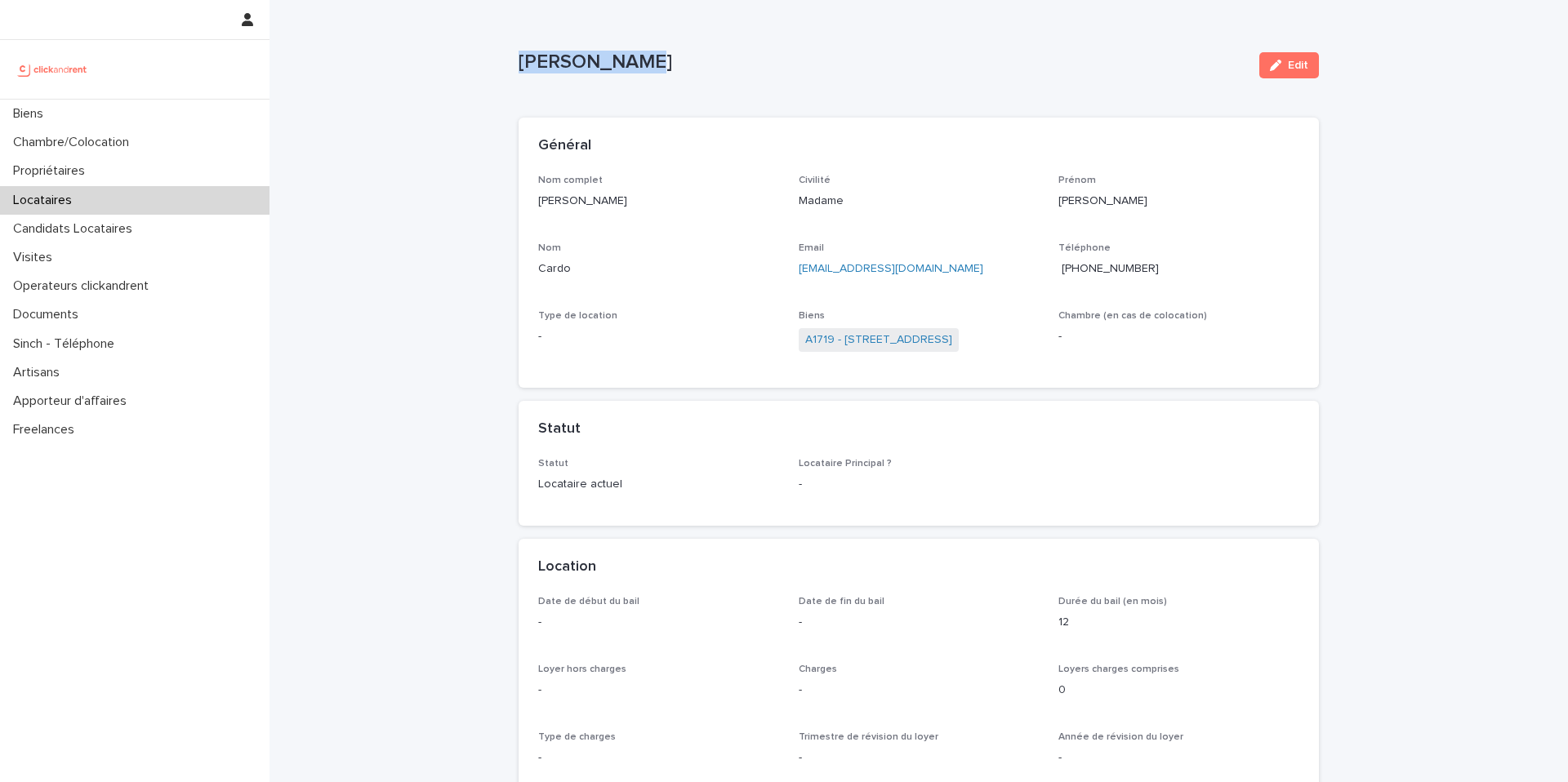
copy p "Elodie Cardo"
drag, startPoint x: 660, startPoint y: 55, endPoint x: 512, endPoint y: 64, distance: 148.3
click at [518, 64] on p "Elodie Cardo" at bounding box center [882, 63] width 727 height 24
click at [1277, 69] on div "button" at bounding box center [1278, 65] width 18 height 11
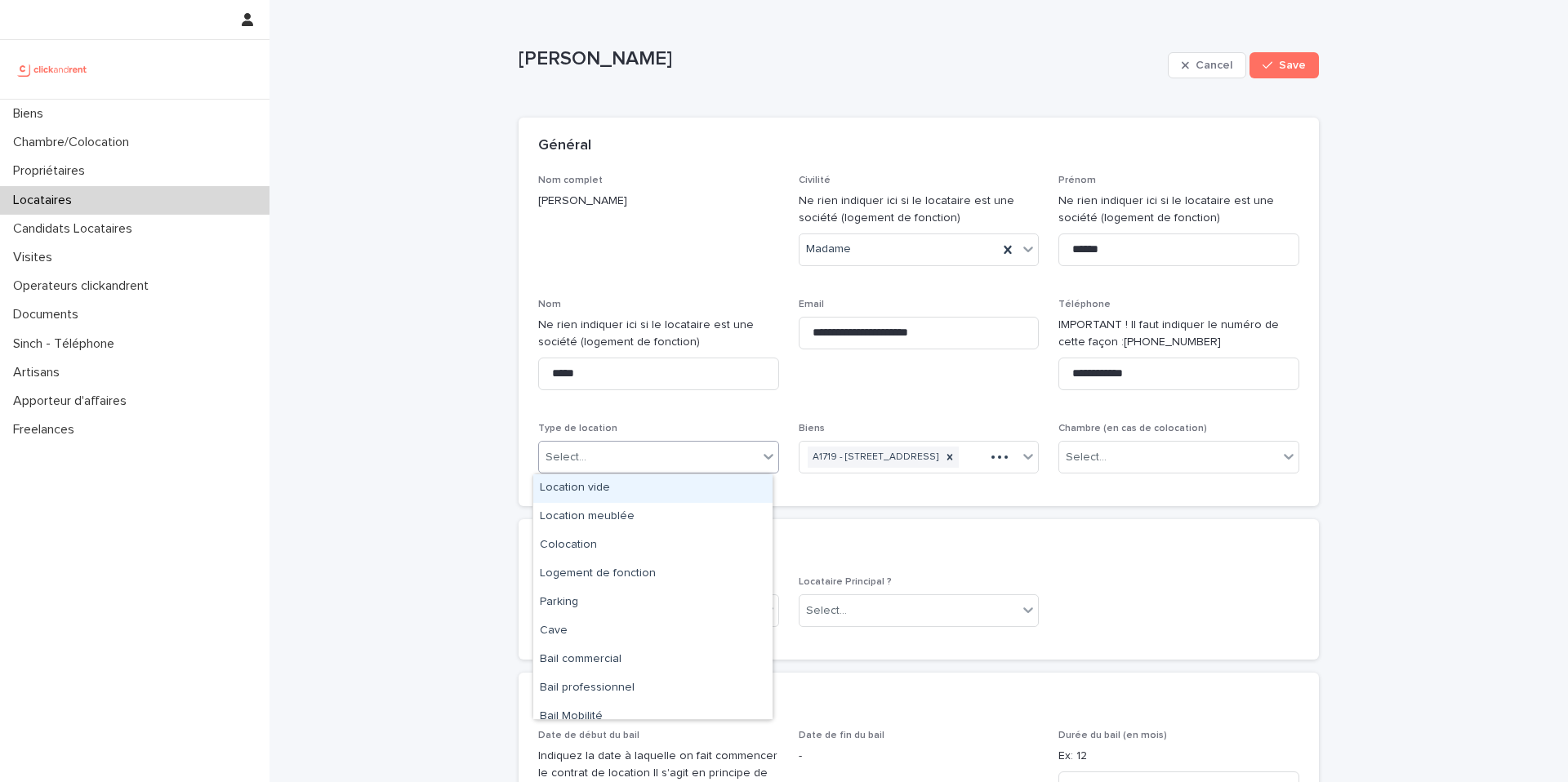
click at [632, 455] on div "Select..." at bounding box center [648, 458] width 218 height 27
click at [597, 510] on div "Location meublée" at bounding box center [652, 518] width 239 height 29
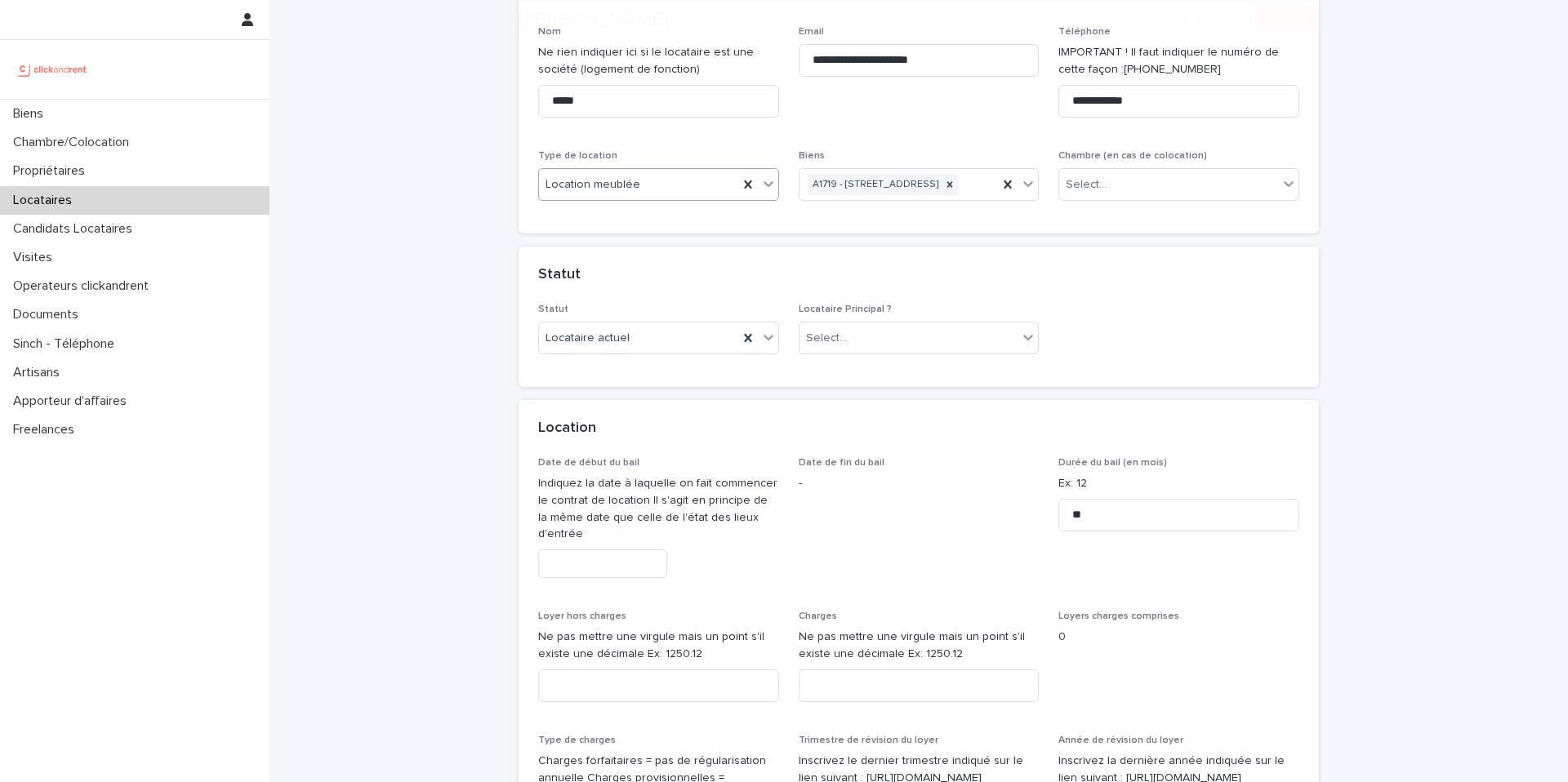
scroll to position [292, 0]
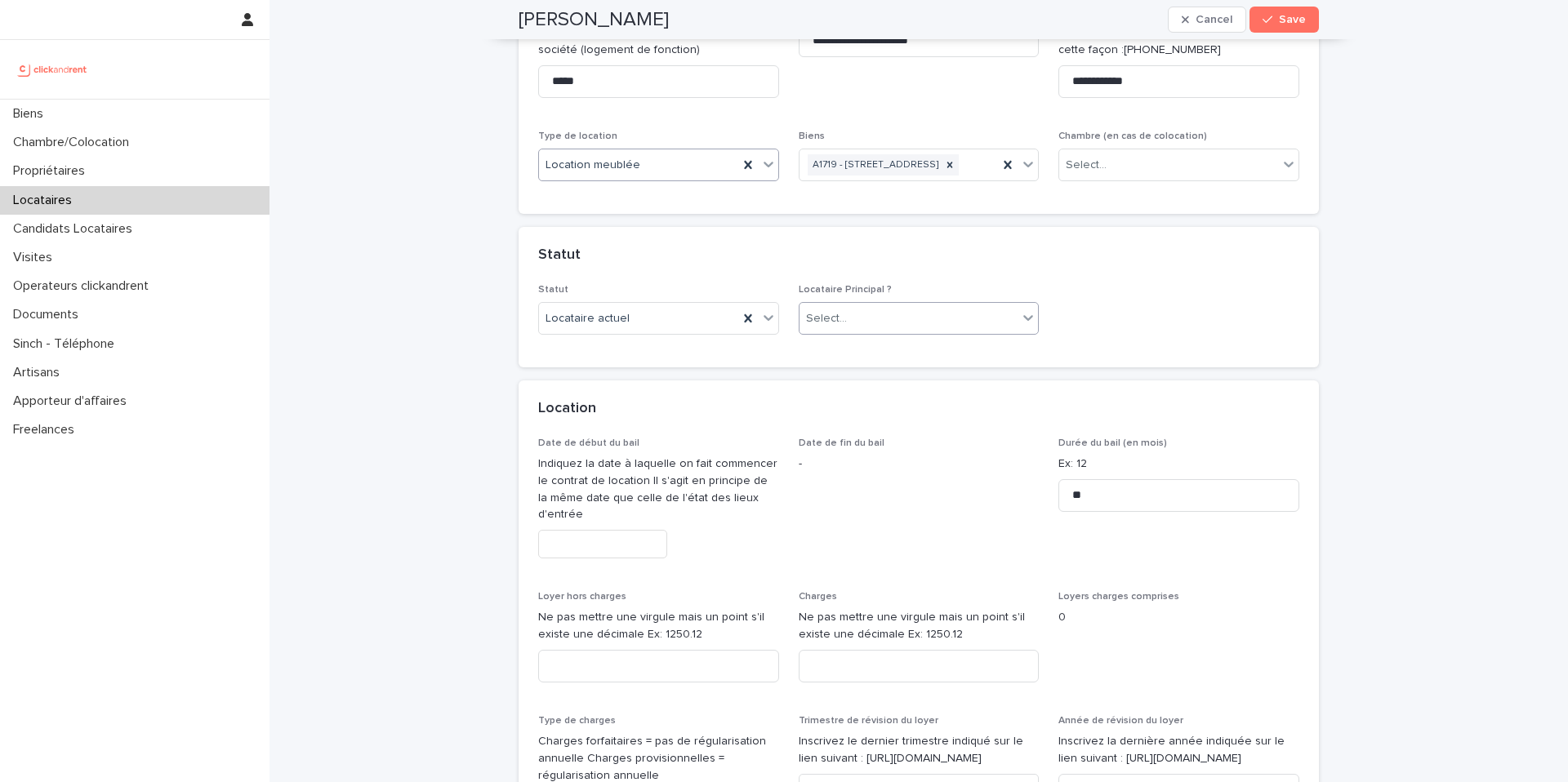
click at [874, 332] on div "Select..." at bounding box center [909, 319] width 218 height 27
click at [859, 377] on div "Locataire Principal" at bounding box center [912, 371] width 239 height 29
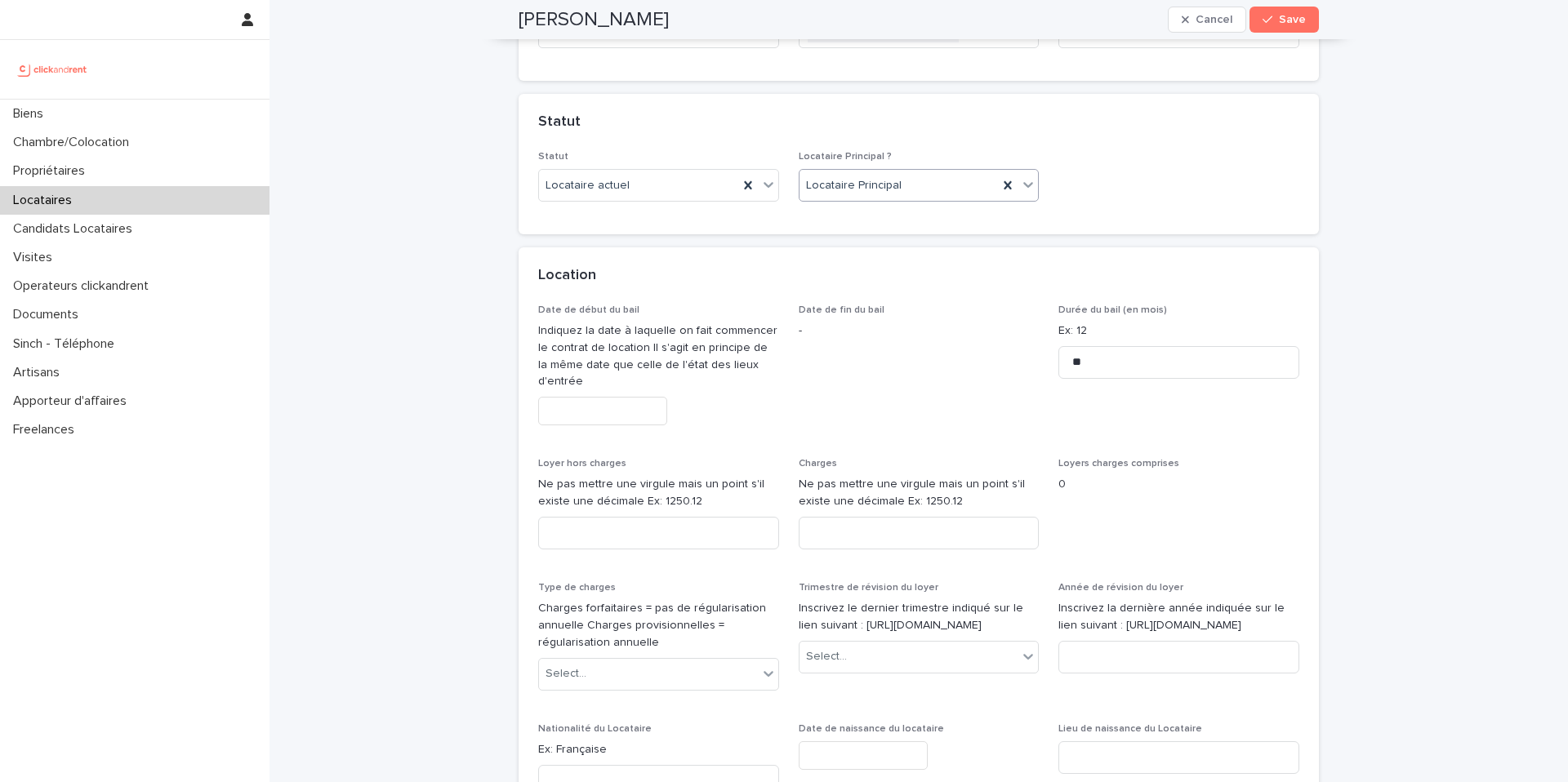
scroll to position [455, 0]
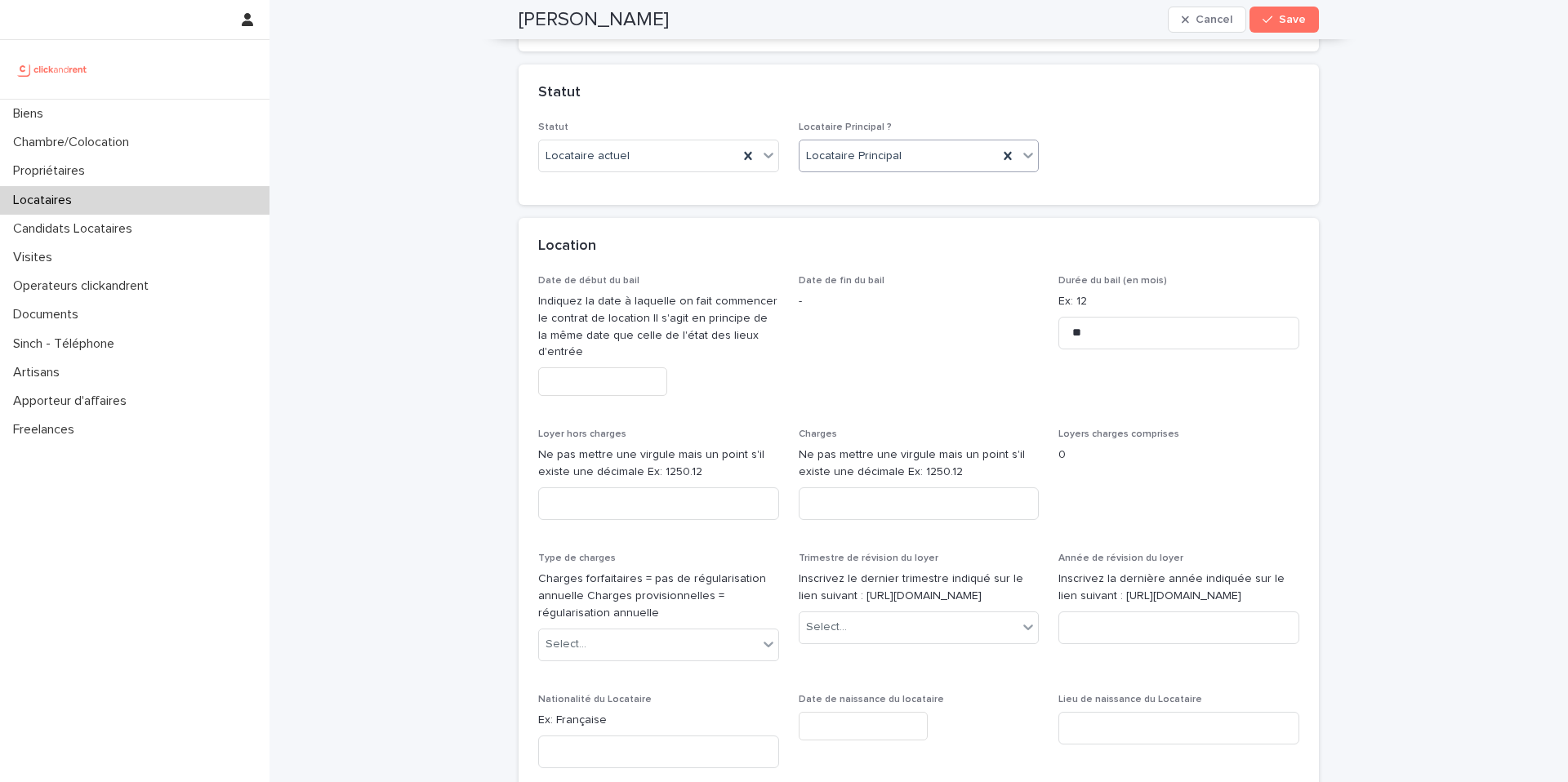
click at [575, 396] on input "text" at bounding box center [603, 382] width 129 height 29
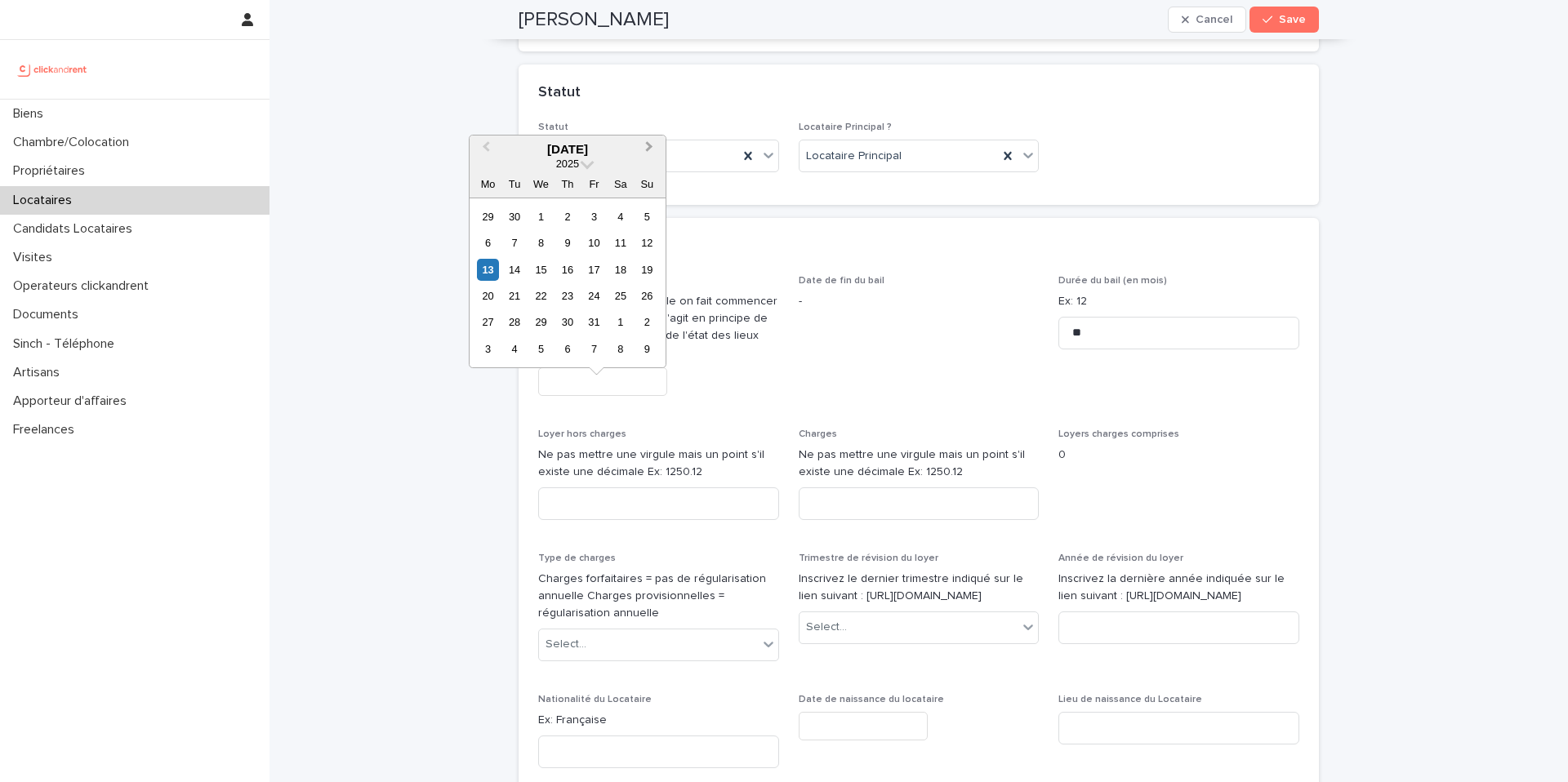
click at [654, 150] on button "Next Month" at bounding box center [650, 150] width 26 height 26
click at [567, 275] on div "13" at bounding box center [567, 270] width 22 height 22
type input "**********"
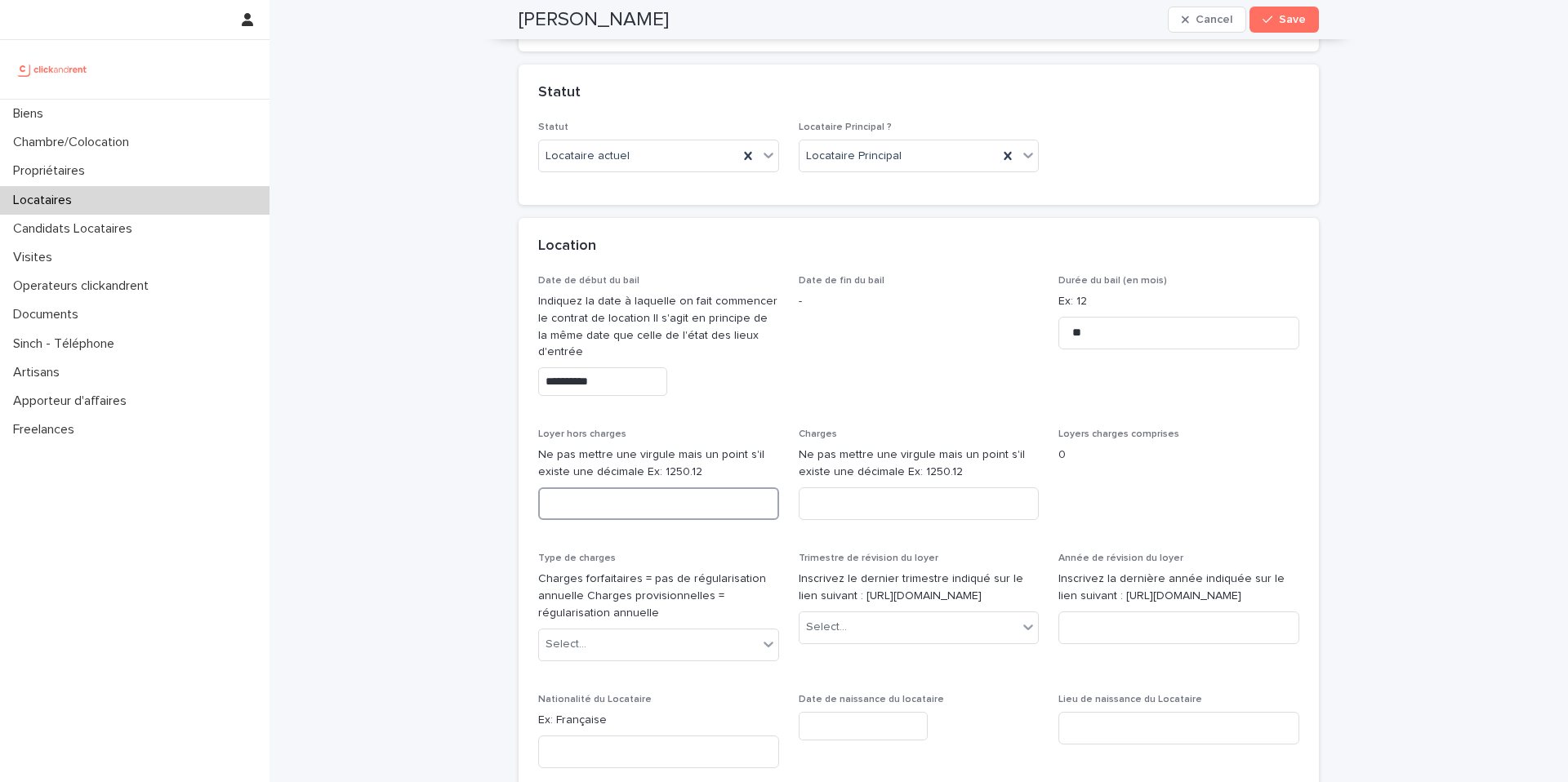
click at [569, 516] on input at bounding box center [658, 504] width 241 height 32
type input "***"
click at [878, 515] on input at bounding box center [919, 501] width 241 height 32
type input "*"
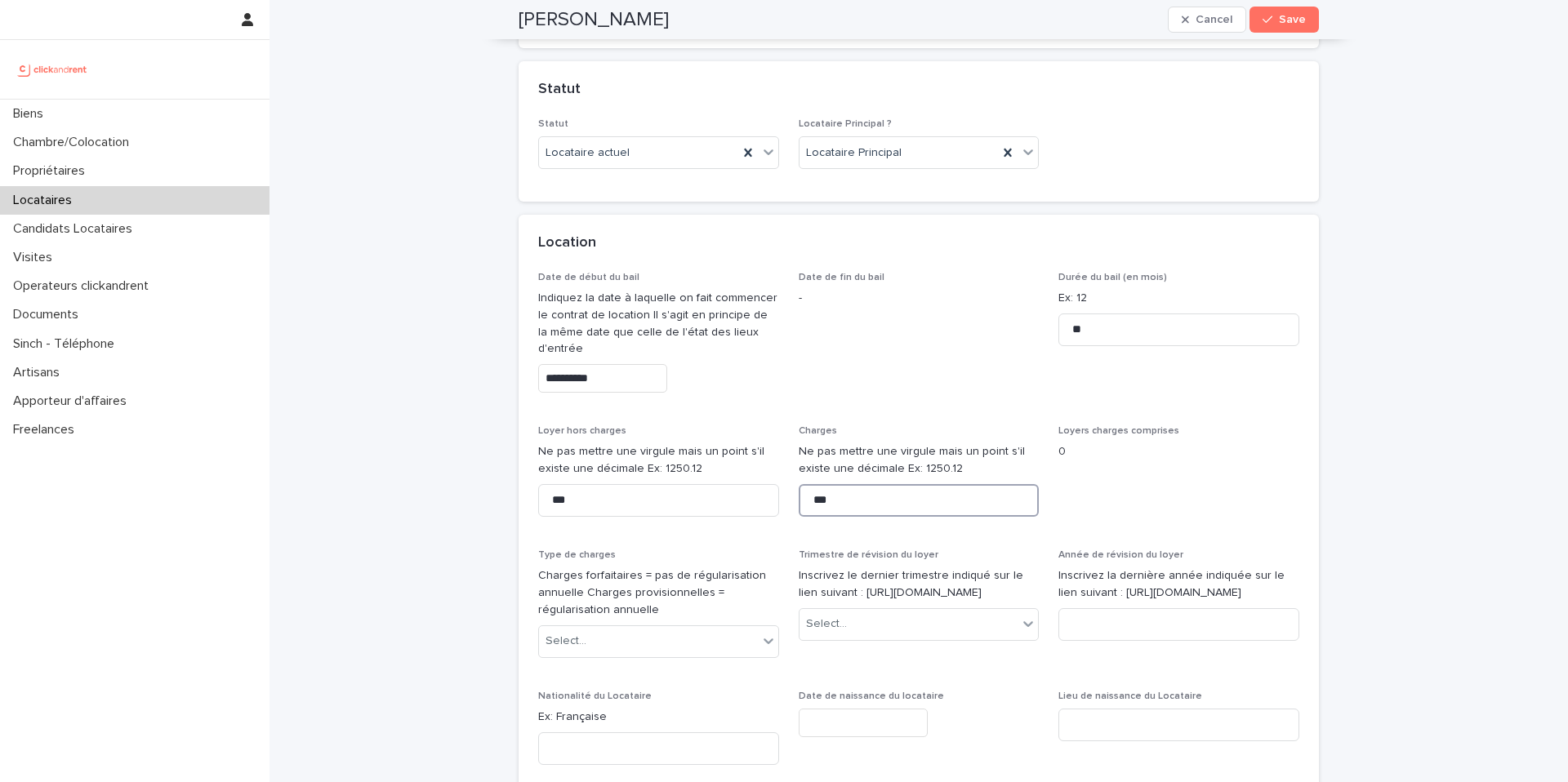
type input "***"
click at [964, 307] on p "-" at bounding box center [919, 298] width 241 height 17
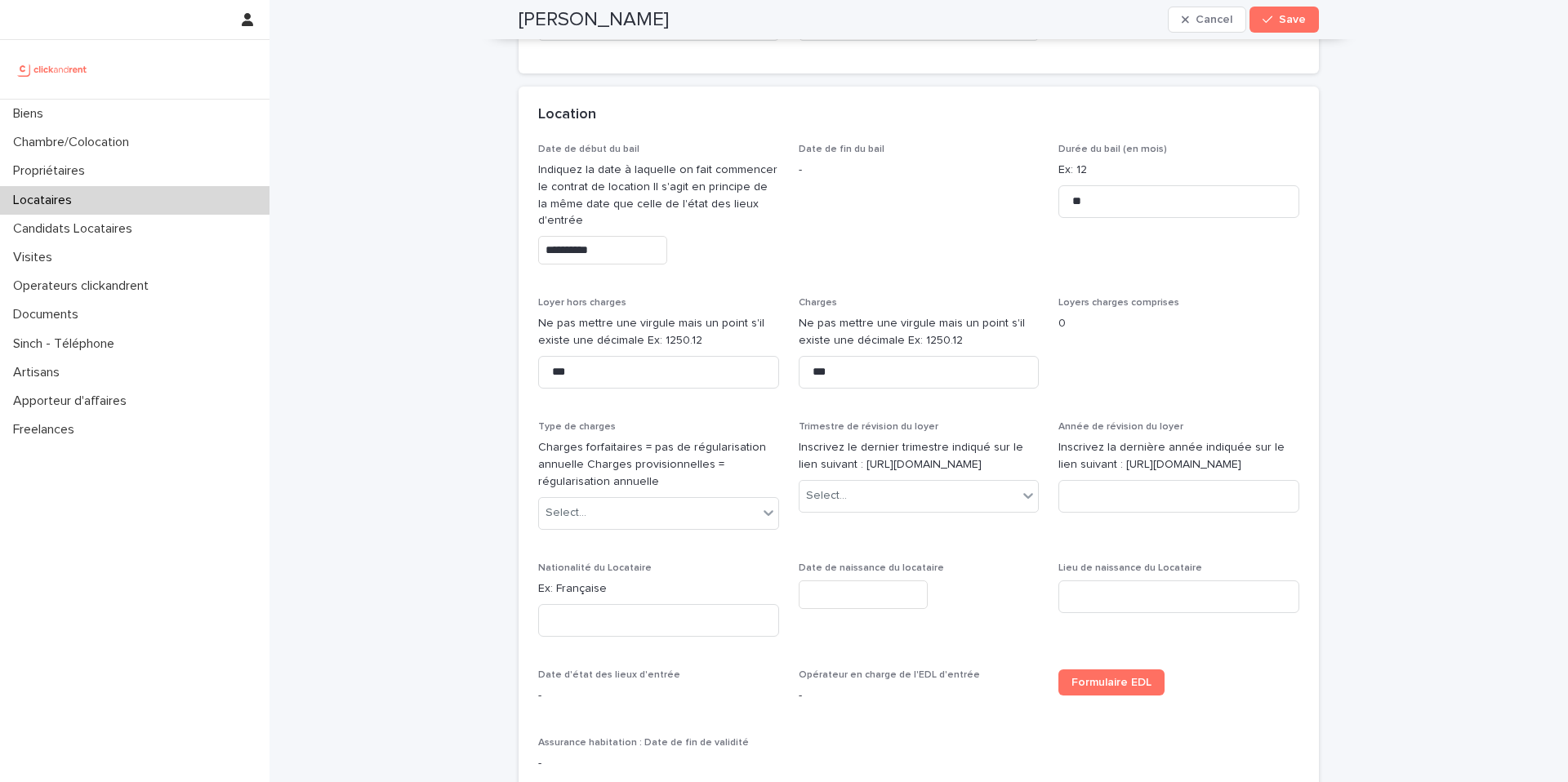
scroll to position [602, 0]
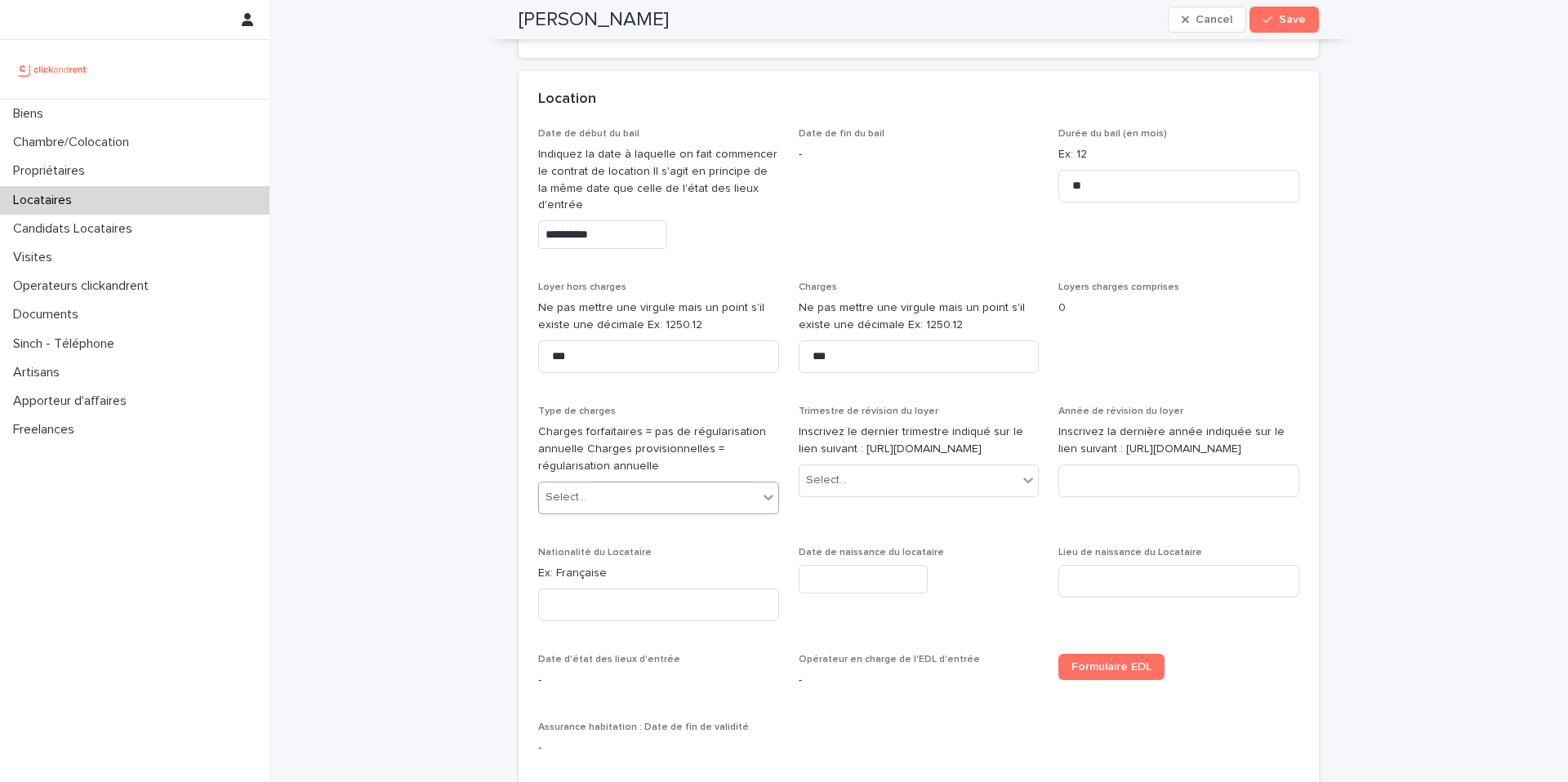
click at [613, 511] on div "Select..." at bounding box center [648, 498] width 218 height 27
click at [596, 573] on div "Provisions sur charges" at bounding box center [652, 579] width 239 height 29
click at [848, 488] on input "text" at bounding box center [849, 480] width 2 height 14
click at [828, 579] on div "2ème trimestre" at bounding box center [912, 579] width 239 height 29
click at [968, 558] on p "Date de naissance du locataire" at bounding box center [919, 552] width 241 height 11
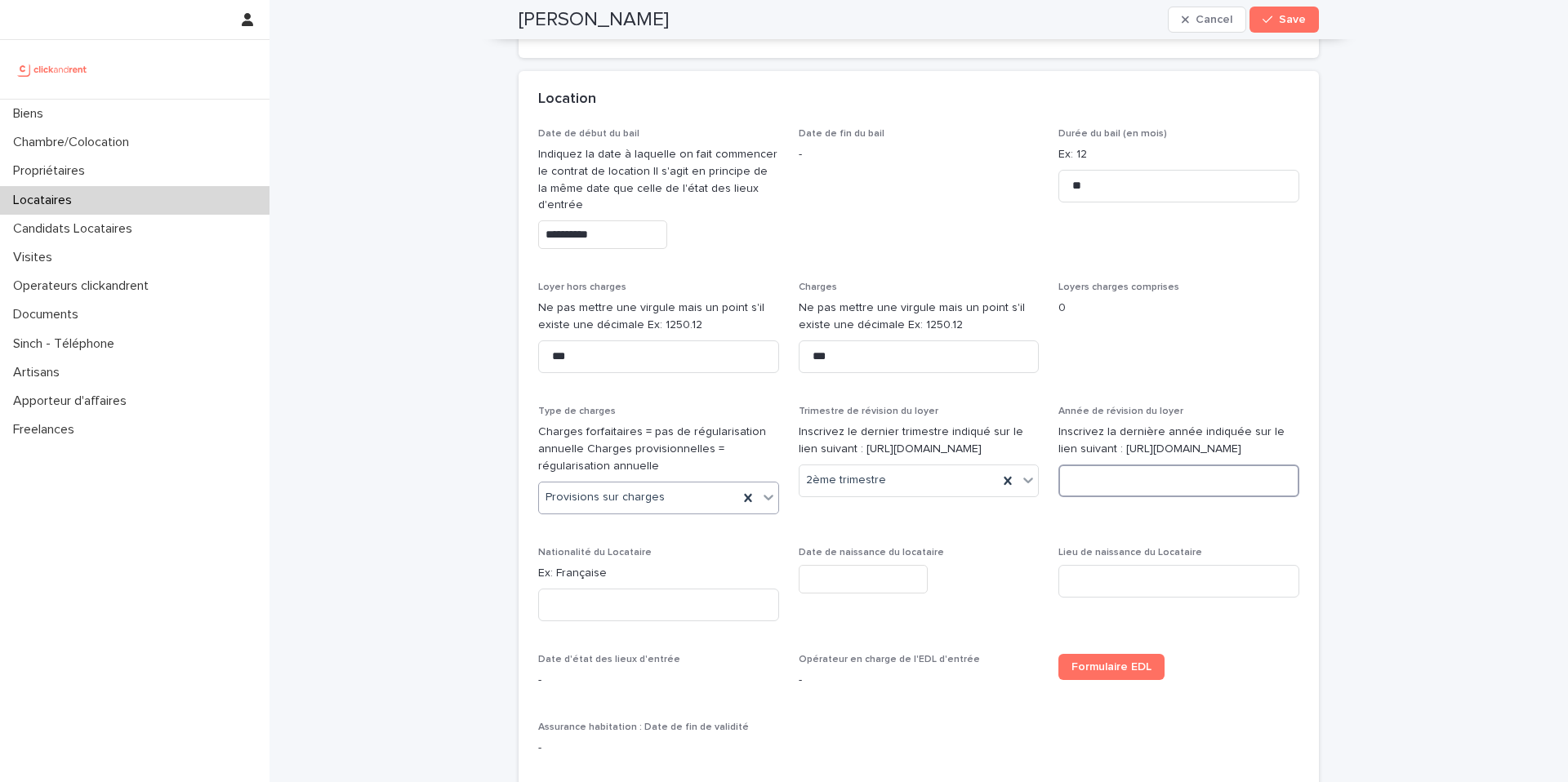
click at [1140, 497] on input at bounding box center [1178, 481] width 241 height 32
type input "****"
click at [681, 582] on p "Ex: Française" at bounding box center [658, 574] width 241 height 17
copy p "Française"
drag, startPoint x: 593, startPoint y: 595, endPoint x: 551, endPoint y: 598, distance: 42.1
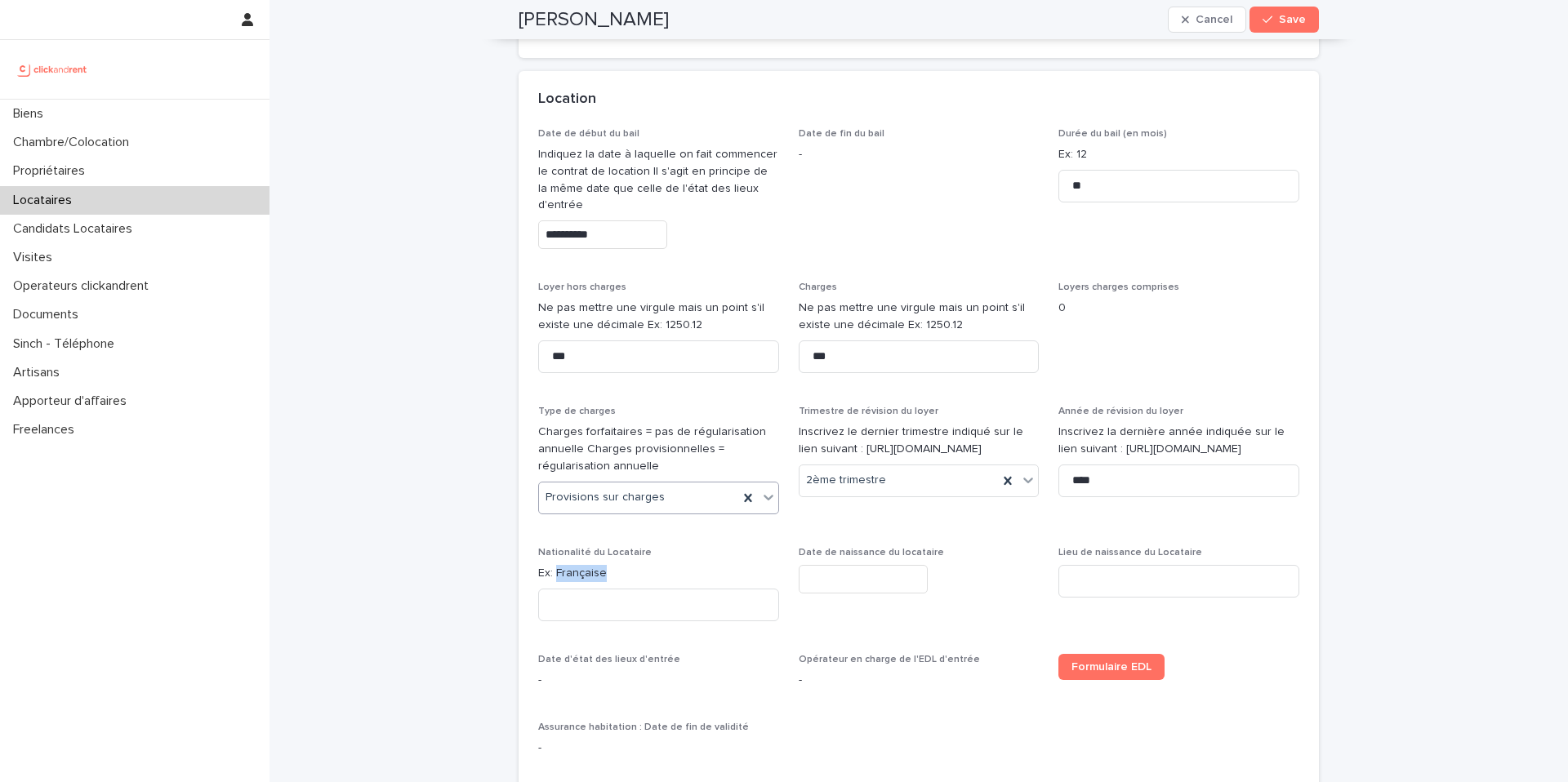
click at [551, 582] on p "Ex: Française" at bounding box center [658, 574] width 241 height 17
click at [583, 621] on input at bounding box center [658, 605] width 241 height 32
paste input "*********"
type input "*********"
click at [842, 593] on input "text" at bounding box center [863, 580] width 129 height 29
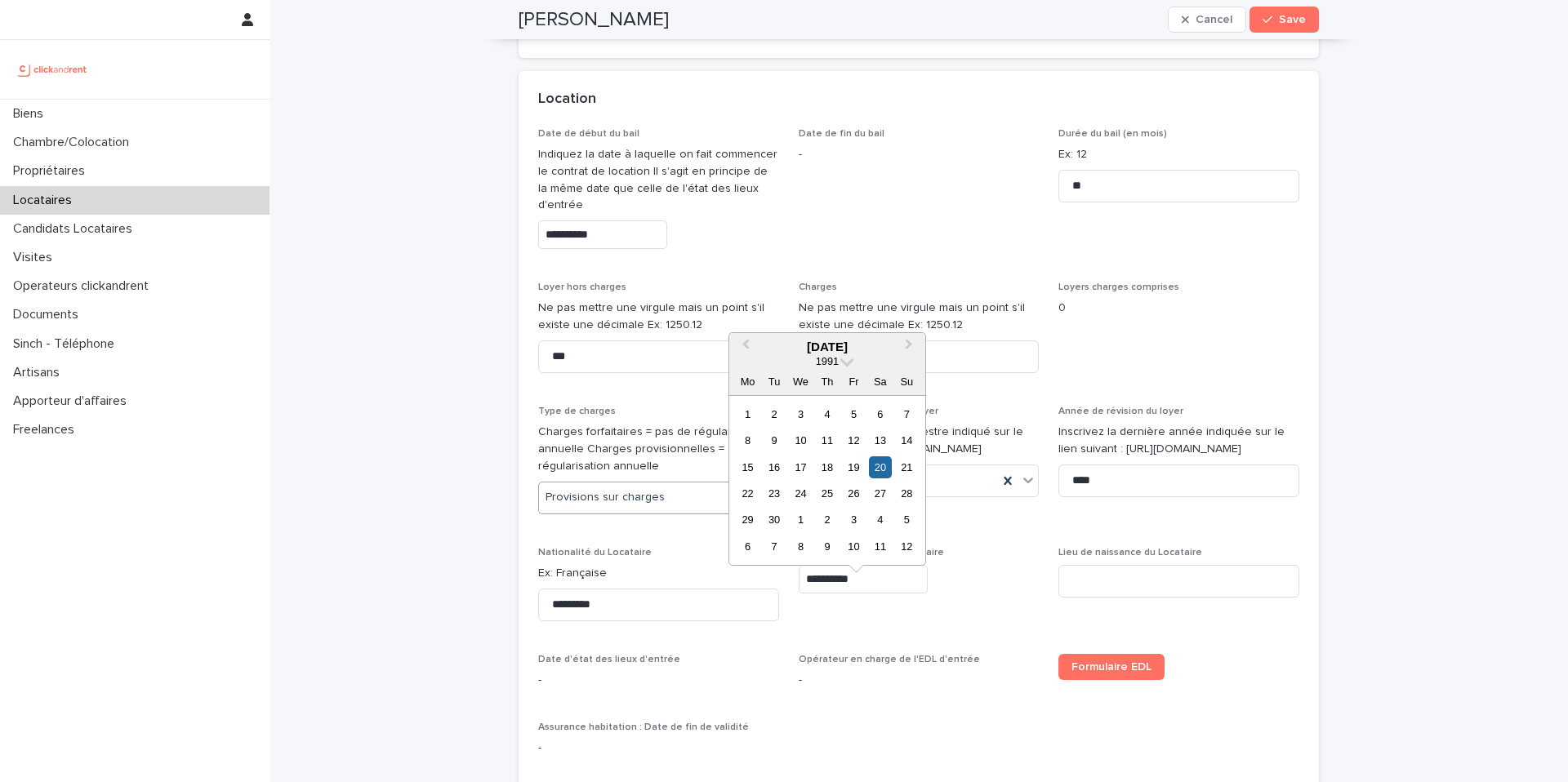
type input "*********"
click at [927, 593] on div "*********" at bounding box center [919, 580] width 241 height 29
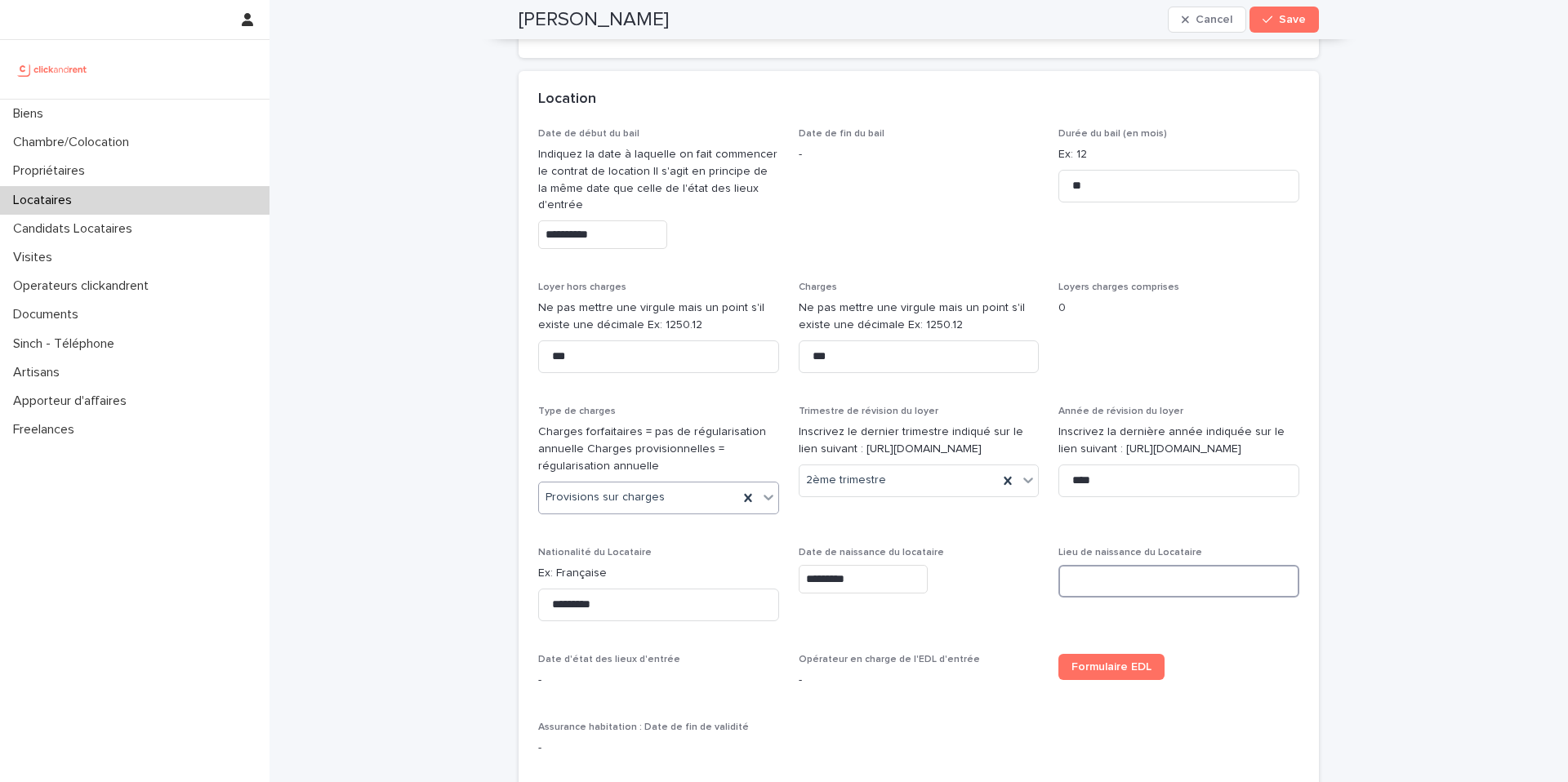
click at [1101, 598] on input at bounding box center [1178, 581] width 241 height 32
type input "******"
click at [718, 666] on p "Date d'état des lieux d'entrée" at bounding box center [658, 660] width 241 height 11
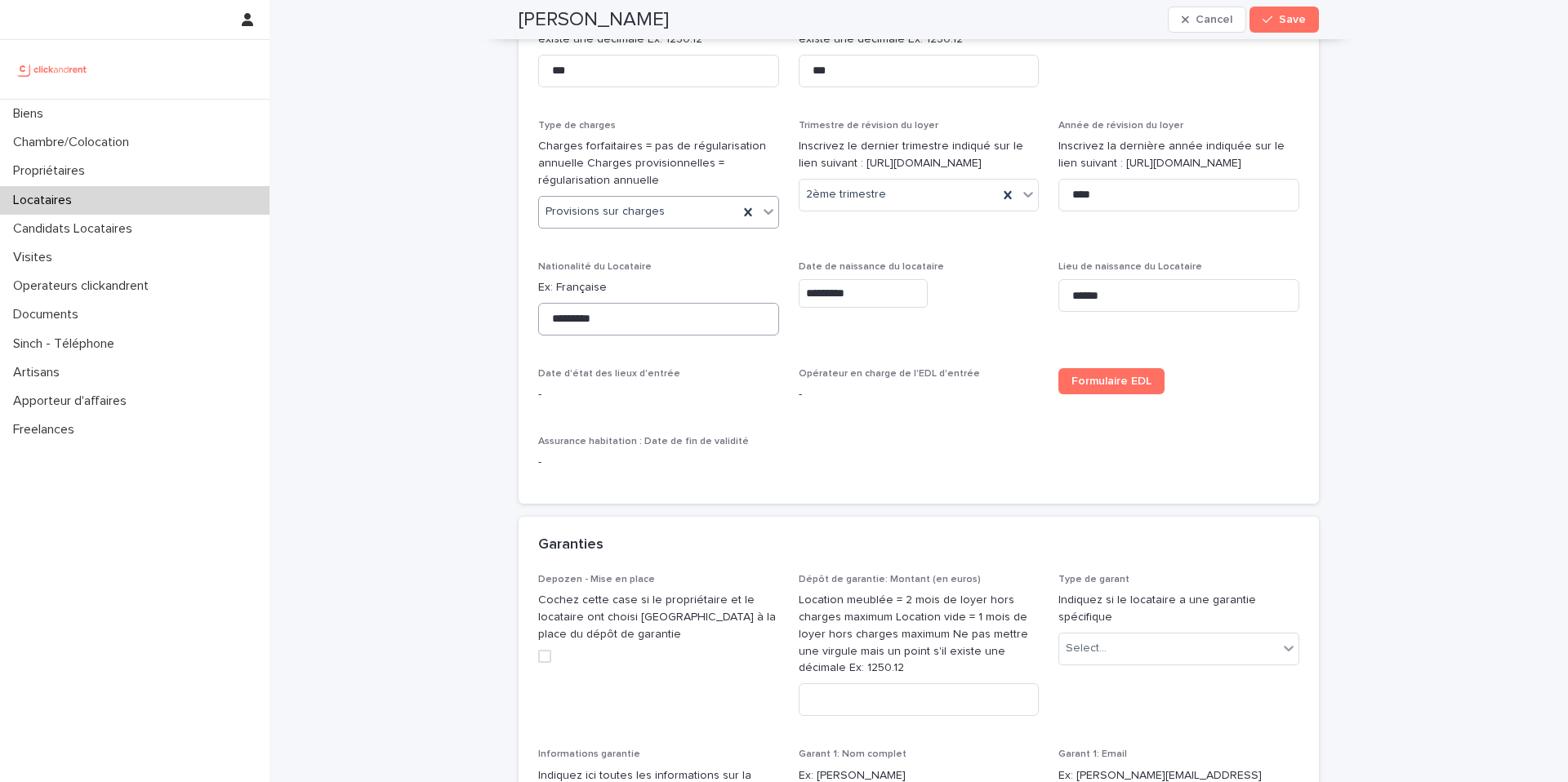
scroll to position [860, 0]
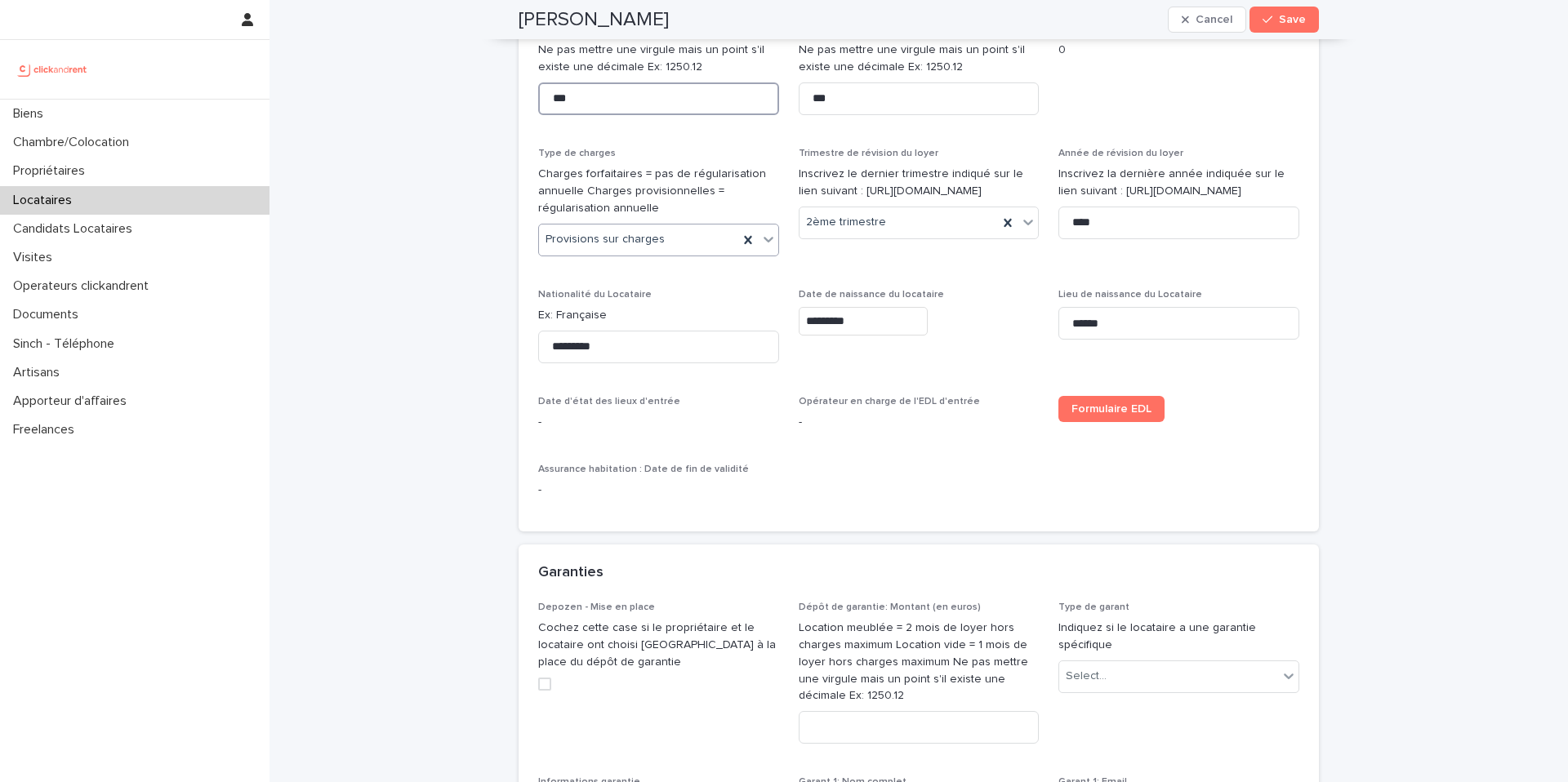
drag, startPoint x: 588, startPoint y: 121, endPoint x: 529, endPoint y: 116, distance: 59.2
click at [529, 116] on div "**********" at bounding box center [918, 201] width 800 height 662
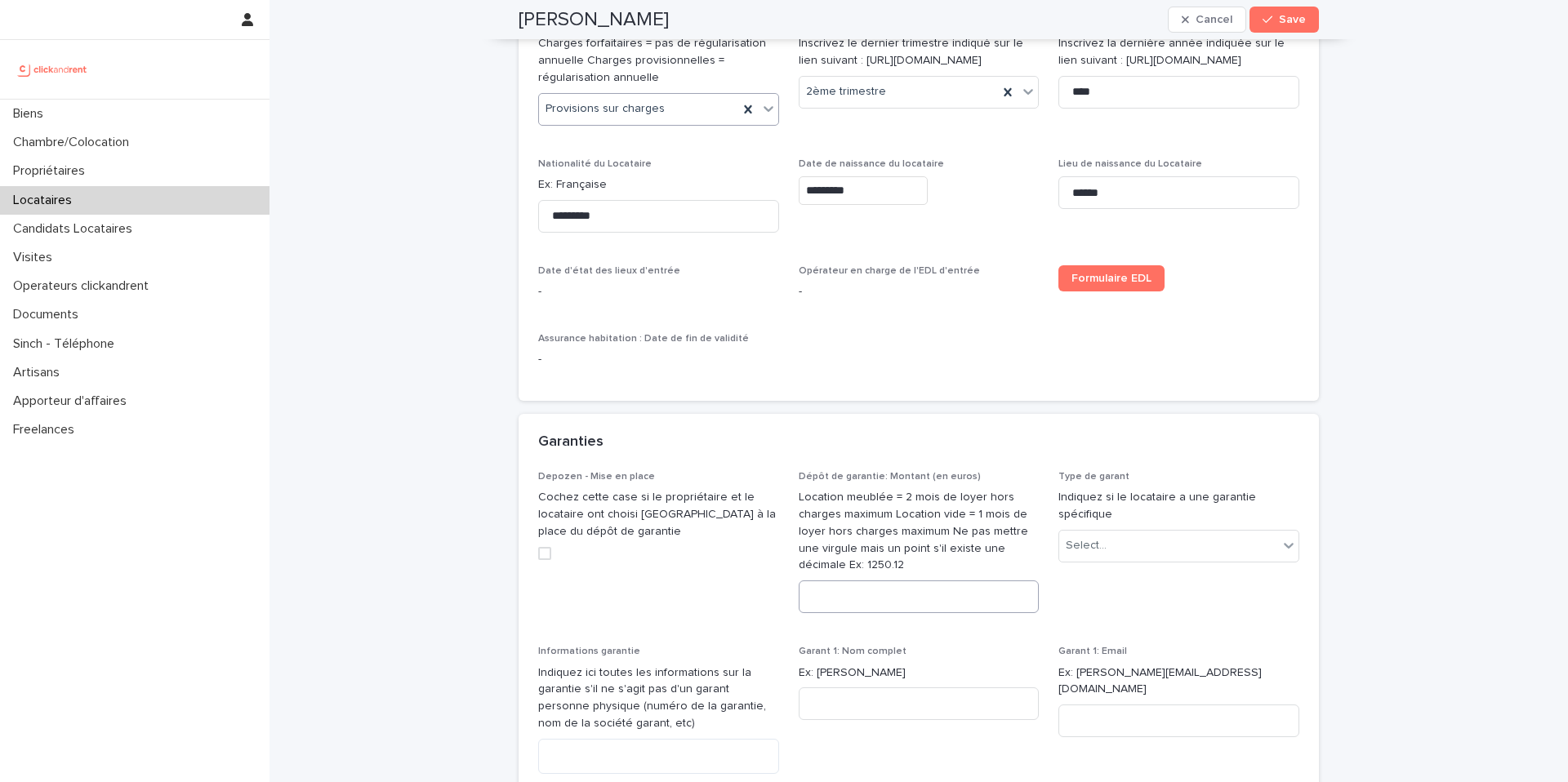
scroll to position [1004, 0]
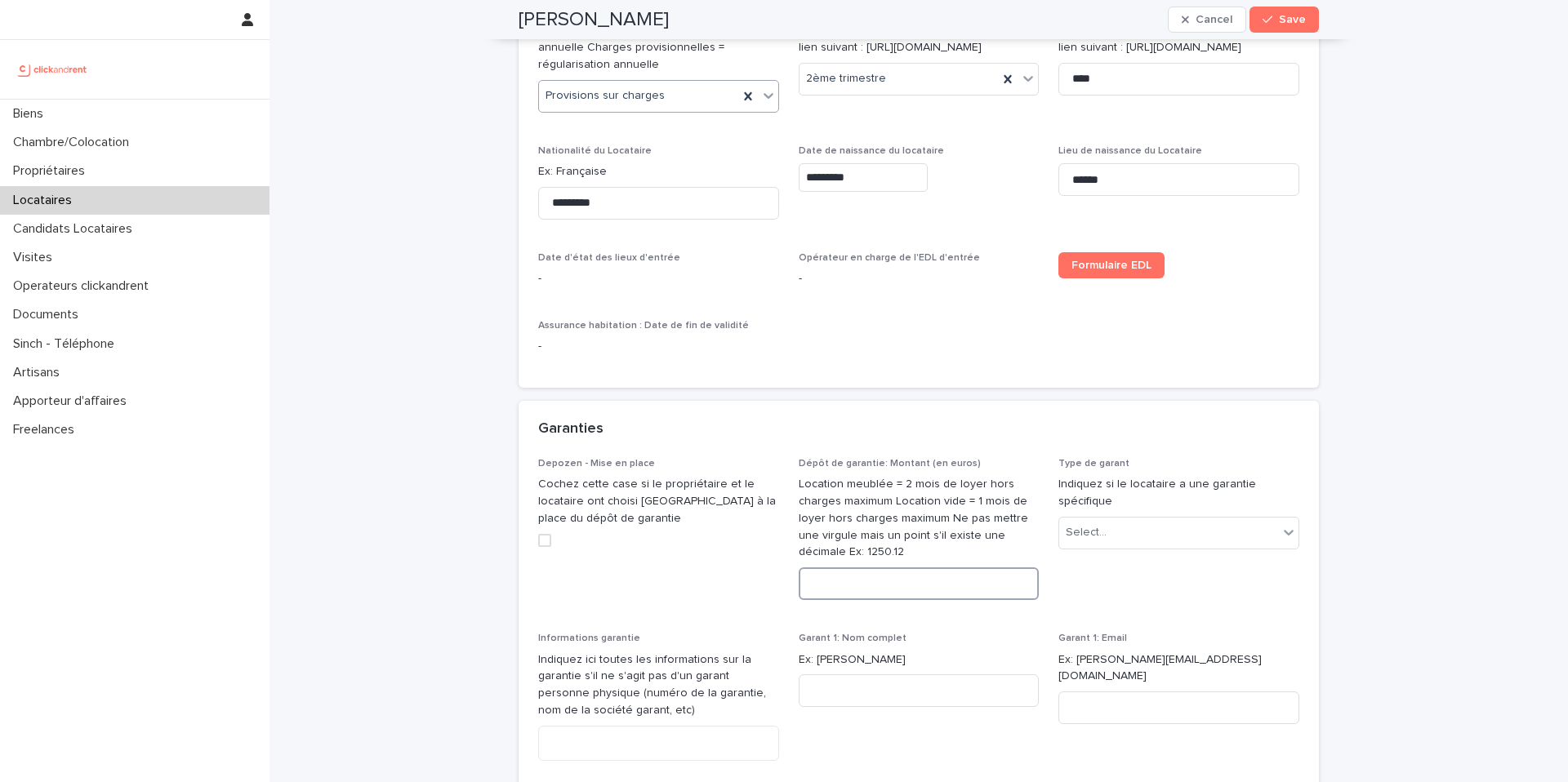
click at [895, 600] on input at bounding box center [919, 584] width 241 height 32
type input "****"
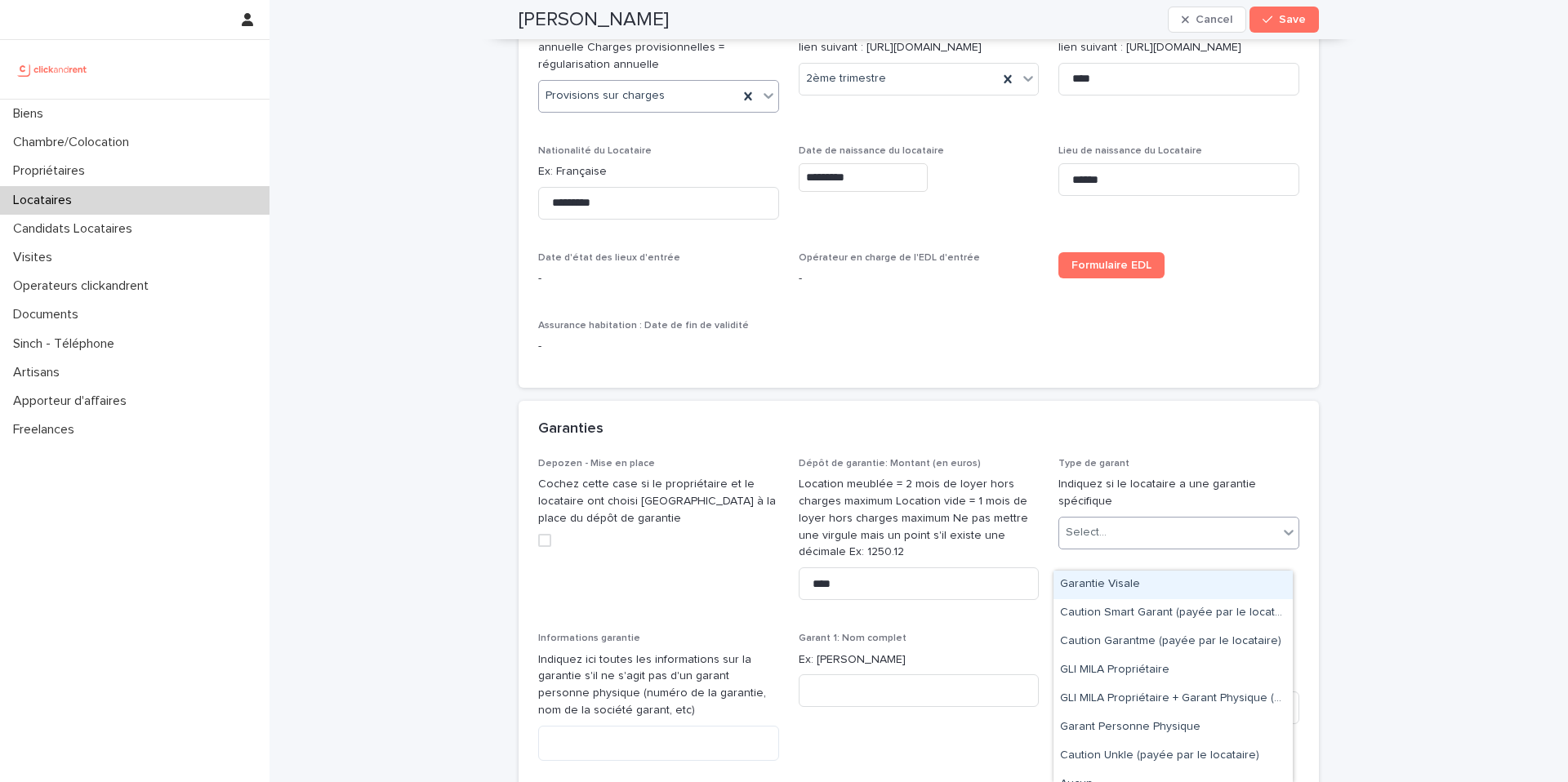
click at [1181, 547] on div "Select..." at bounding box center [1168, 533] width 218 height 27
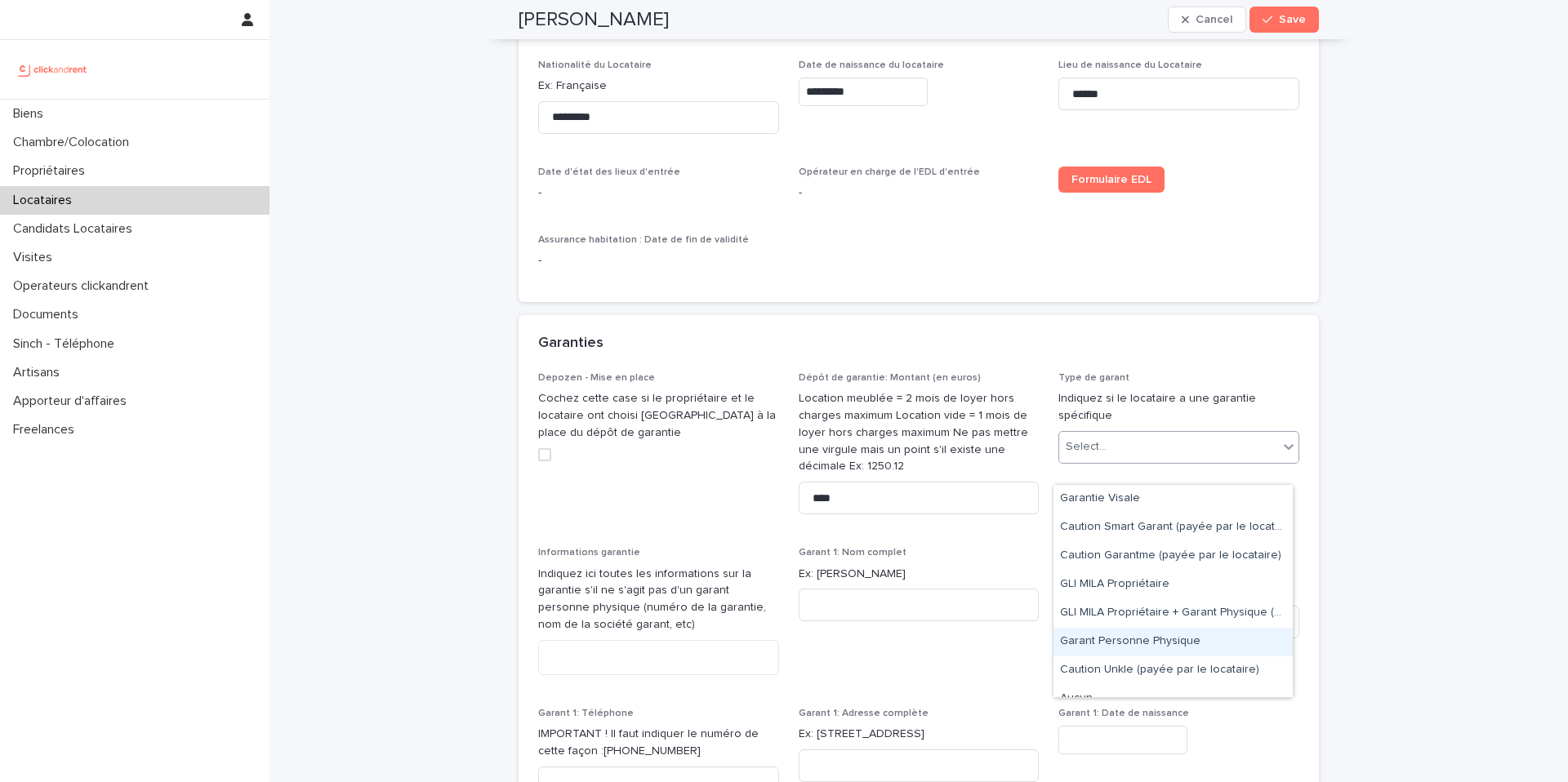
scroll to position [159, 0]
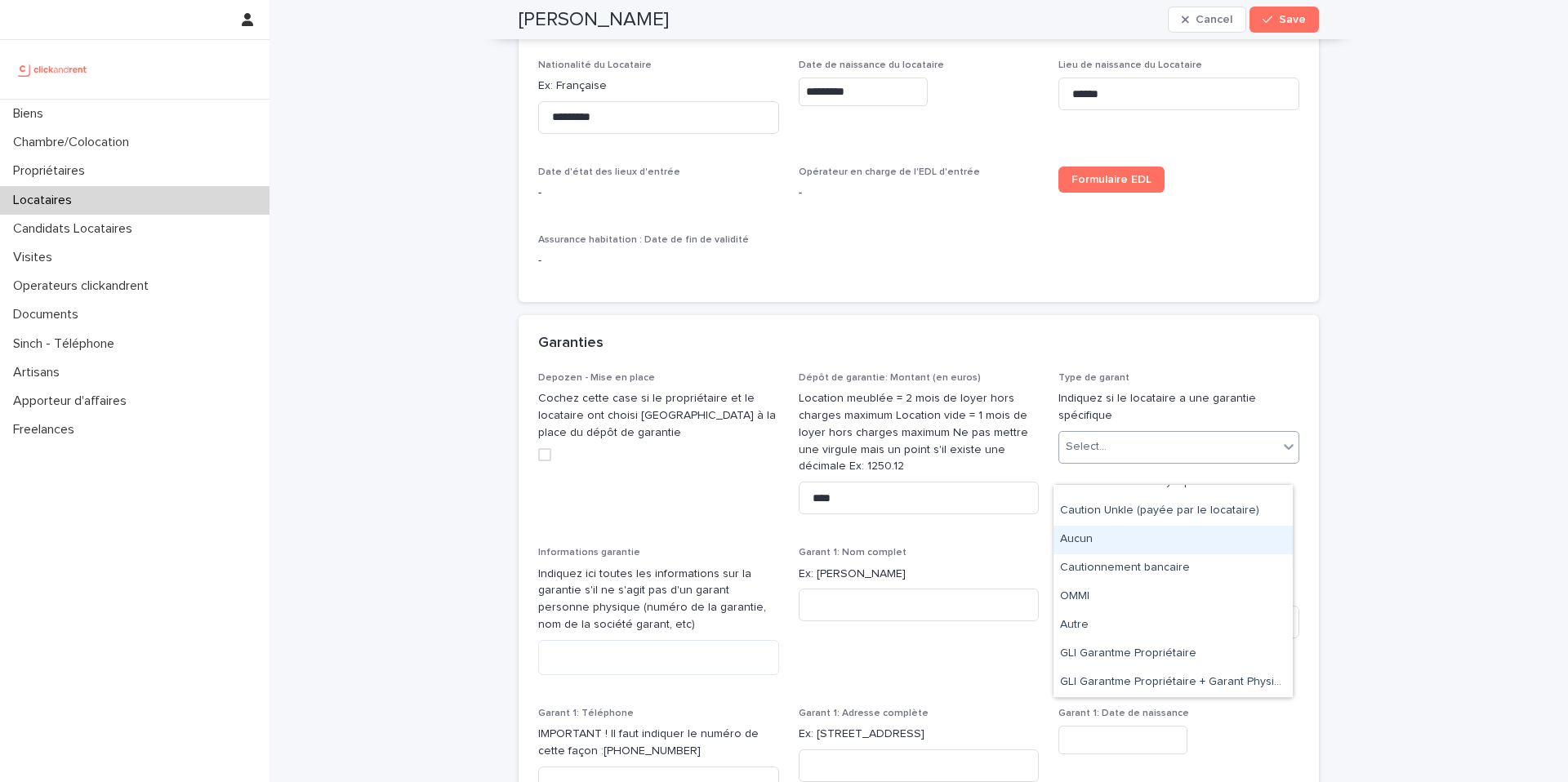
click at [1091, 537] on div "Aucun" at bounding box center [1172, 541] width 239 height 29
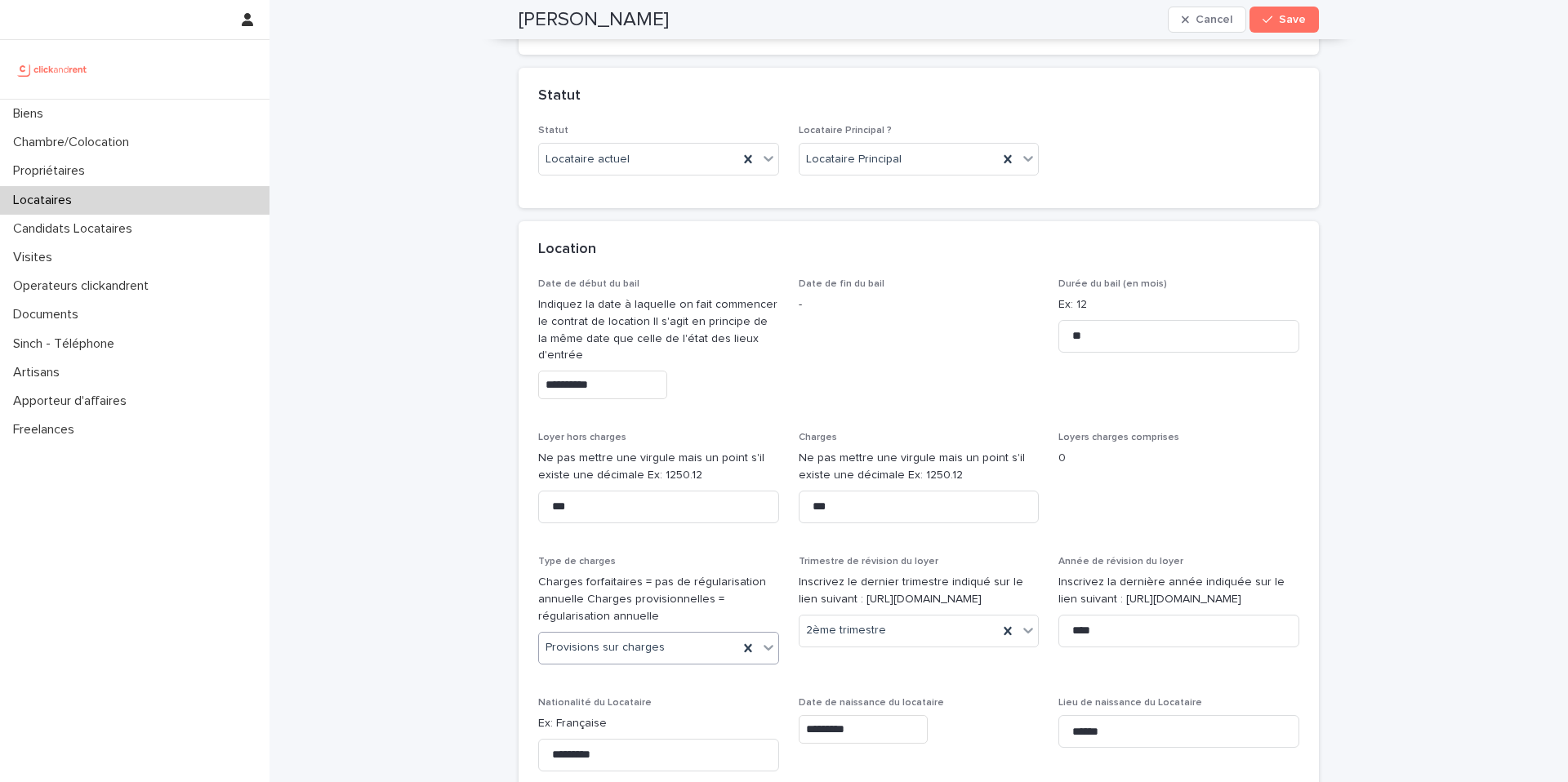
scroll to position [453, 0]
drag, startPoint x: 581, startPoint y: 527, endPoint x: 506, endPoint y: 524, distance: 75.1
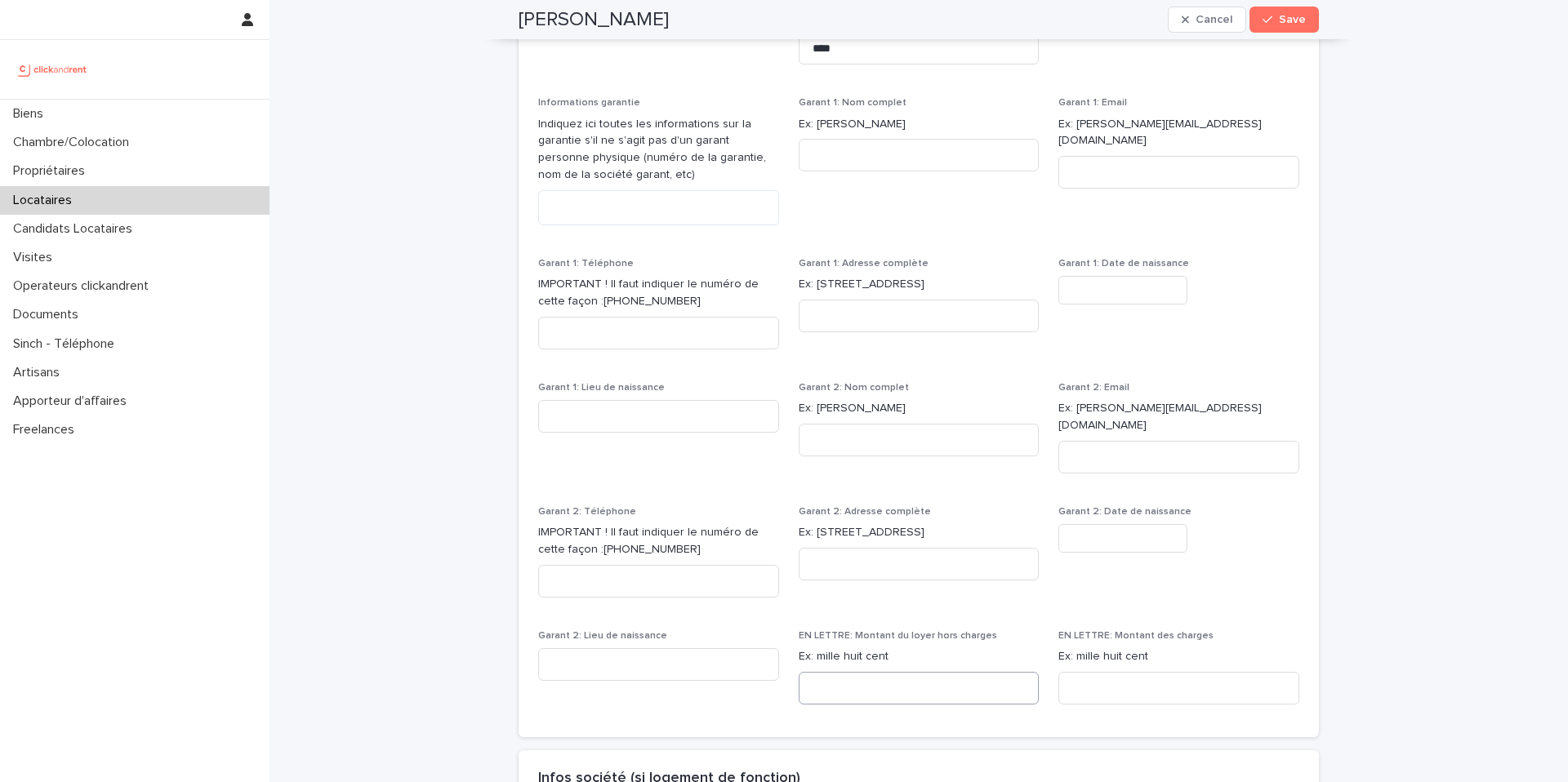
scroll to position [1578, 0]
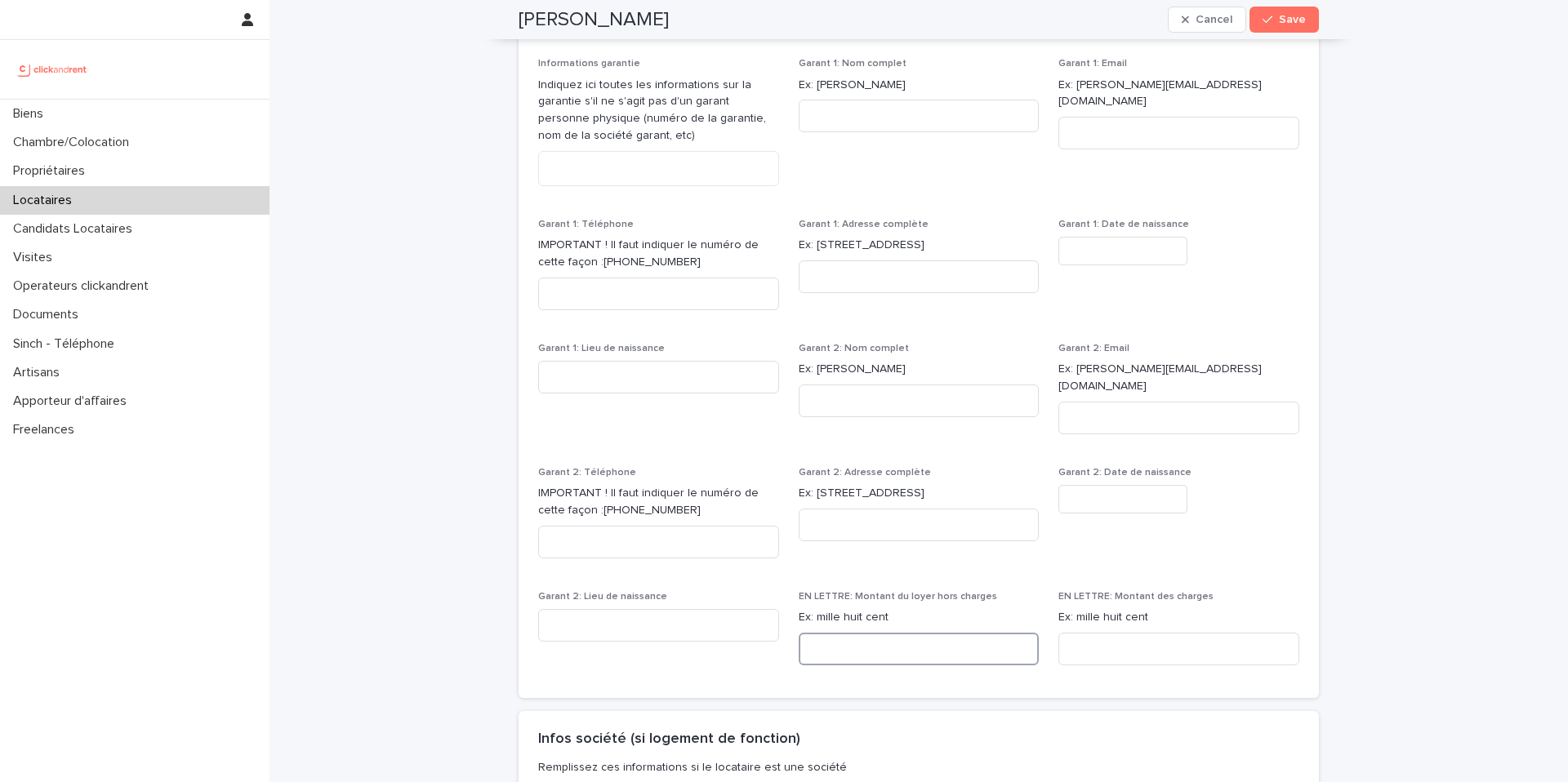
click at [847, 641] on input at bounding box center [919, 649] width 241 height 32
paste input "**********"
type input "**********"
click at [1094, 649] on input at bounding box center [1178, 649] width 241 height 32
paste input "**********"
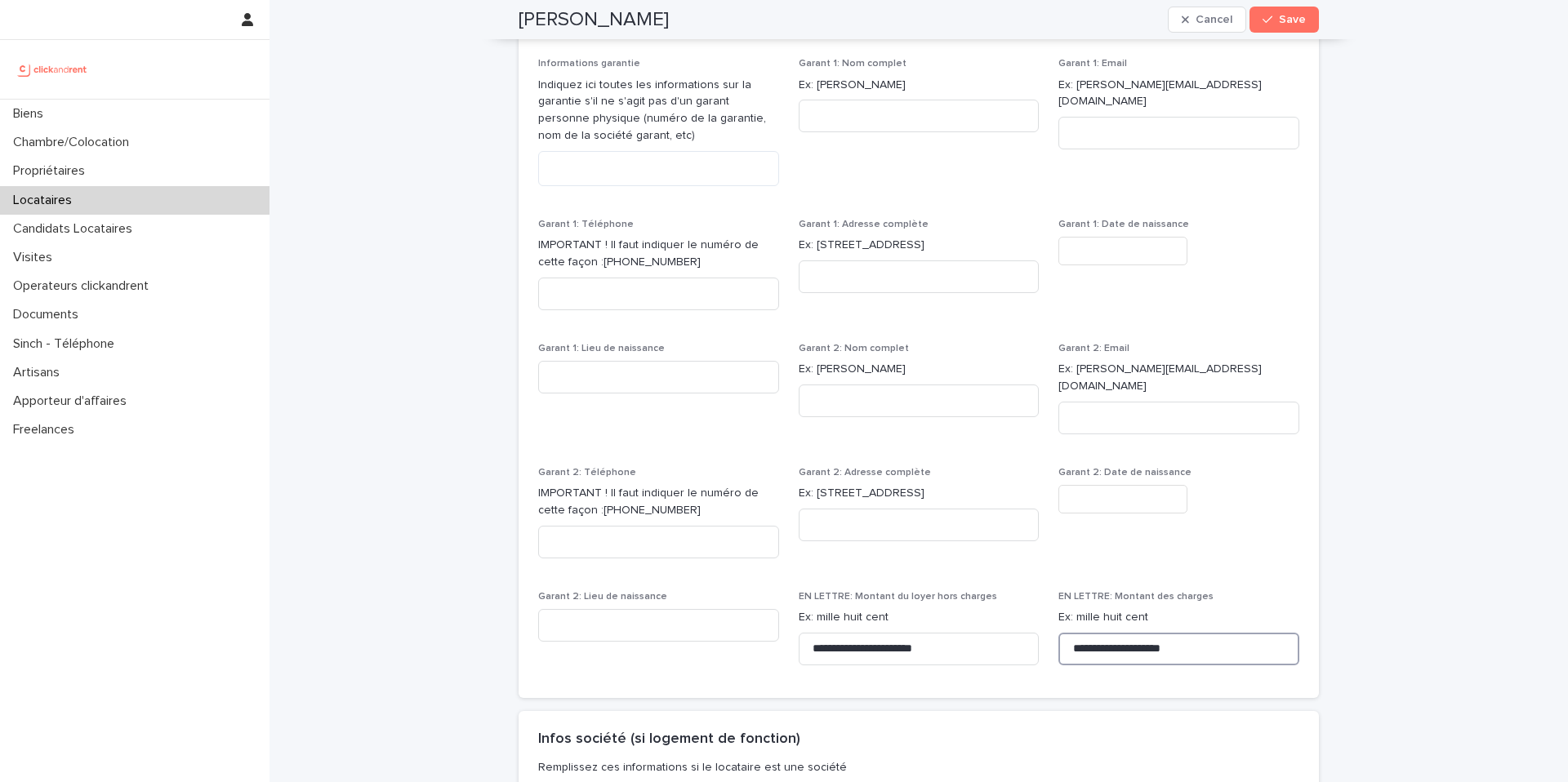
click at [1073, 652] on input "**********" at bounding box center [1178, 649] width 241 height 32
type input "**********"
drag, startPoint x: 1424, startPoint y: 536, endPoint x: 1401, endPoint y: 528, distance: 24.4
click at [1424, 530] on div "**********" at bounding box center [919, 438] width 1299 height 4032
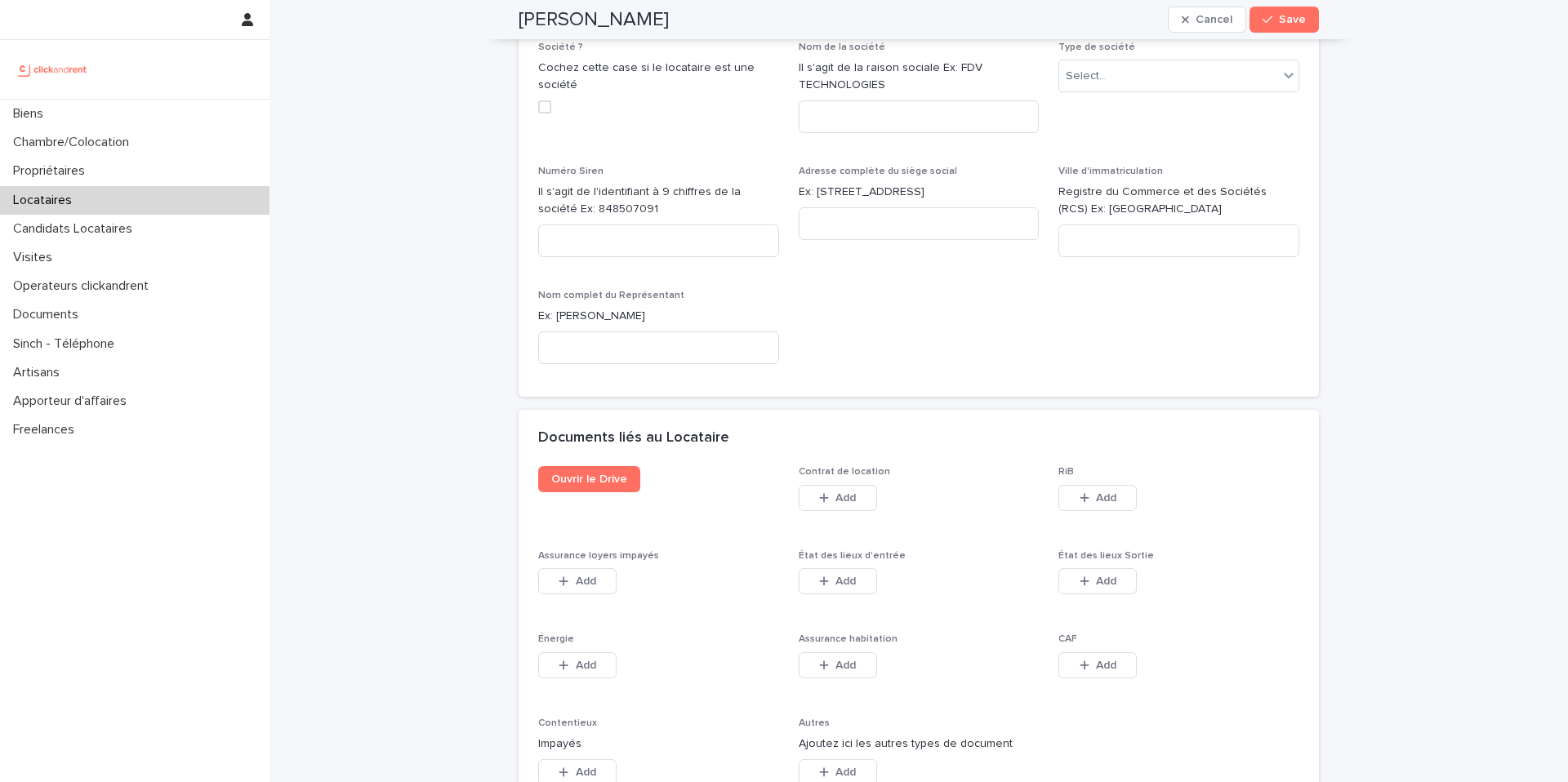
scroll to position [2600, 0]
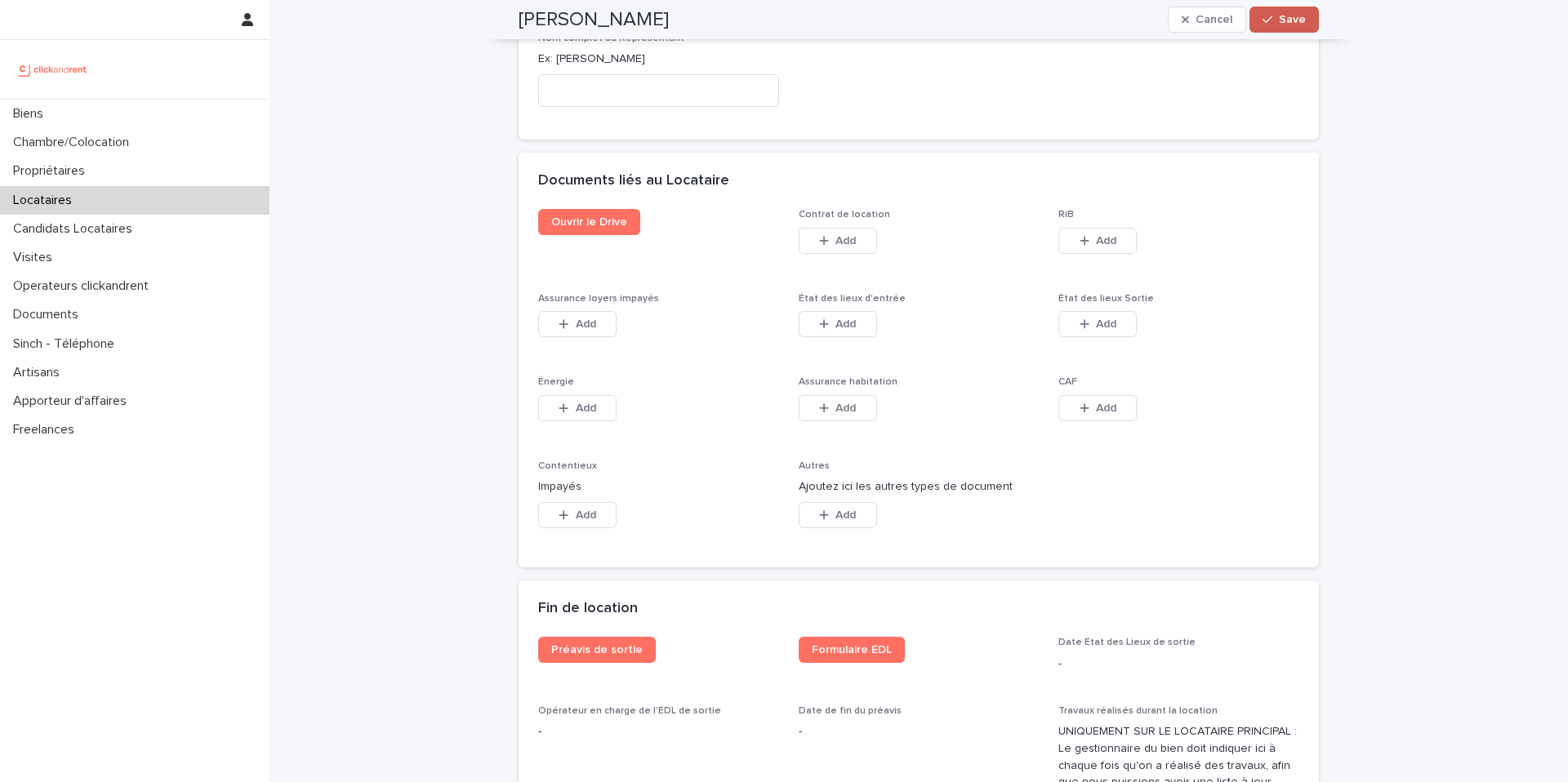
click at [1278, 21] on span "Save" at bounding box center [1292, 19] width 27 height 11
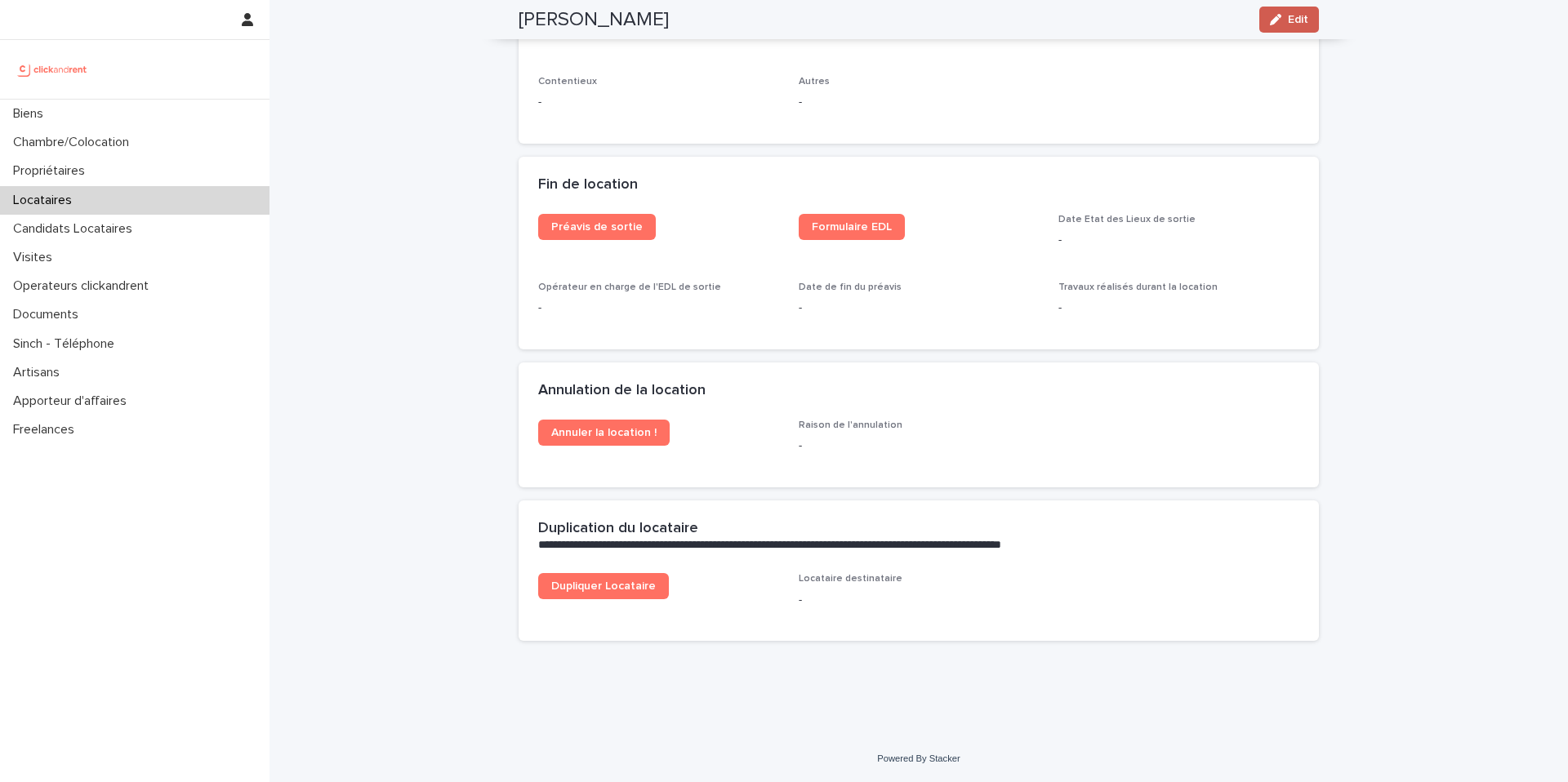
scroll to position [1990, 0]
click at [592, 597] on link "Dupliquer Locataire" at bounding box center [603, 586] width 131 height 26
click at [1289, 17] on span "Edit" at bounding box center [1298, 19] width 20 height 11
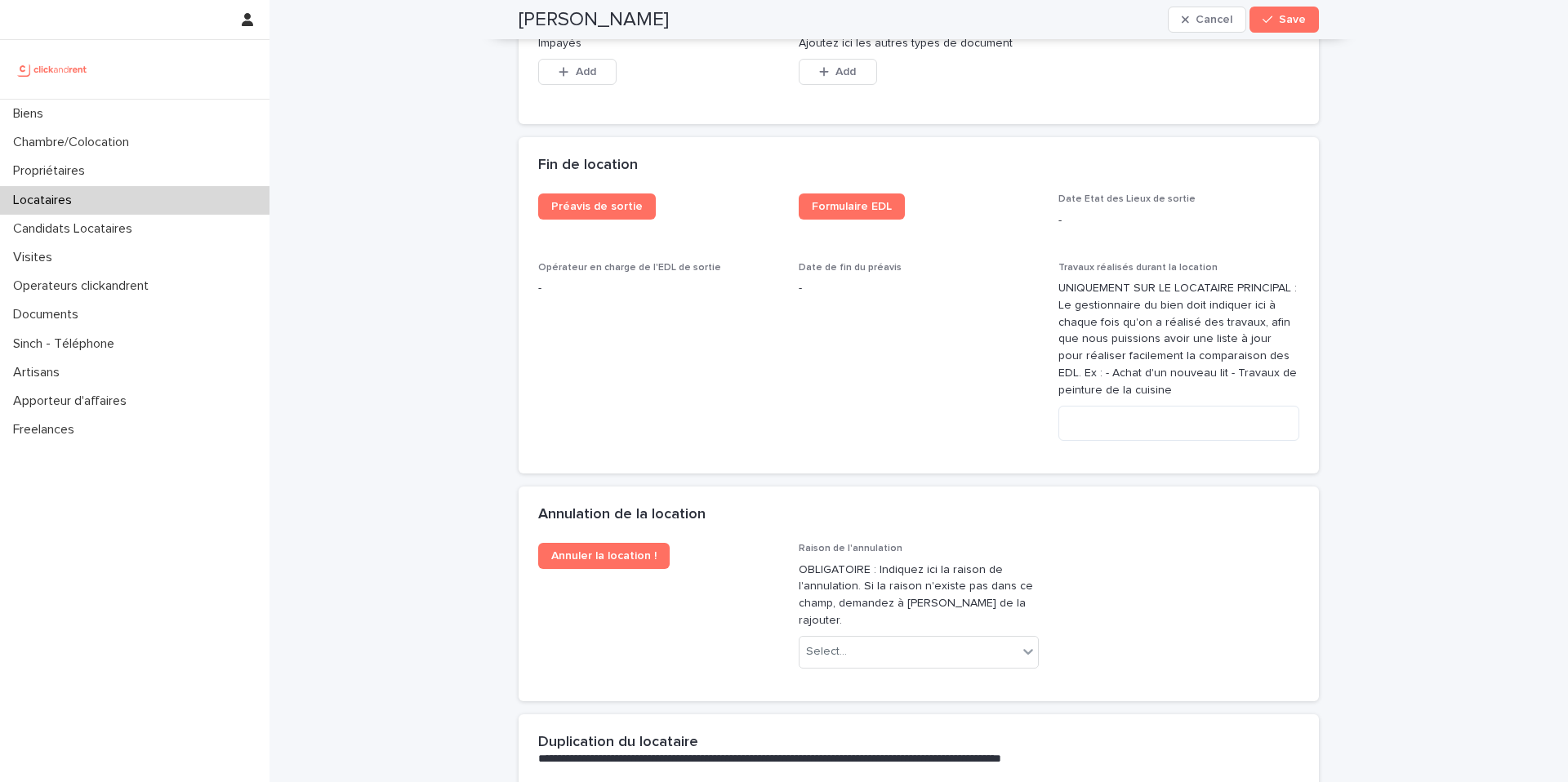
scroll to position [3284, 0]
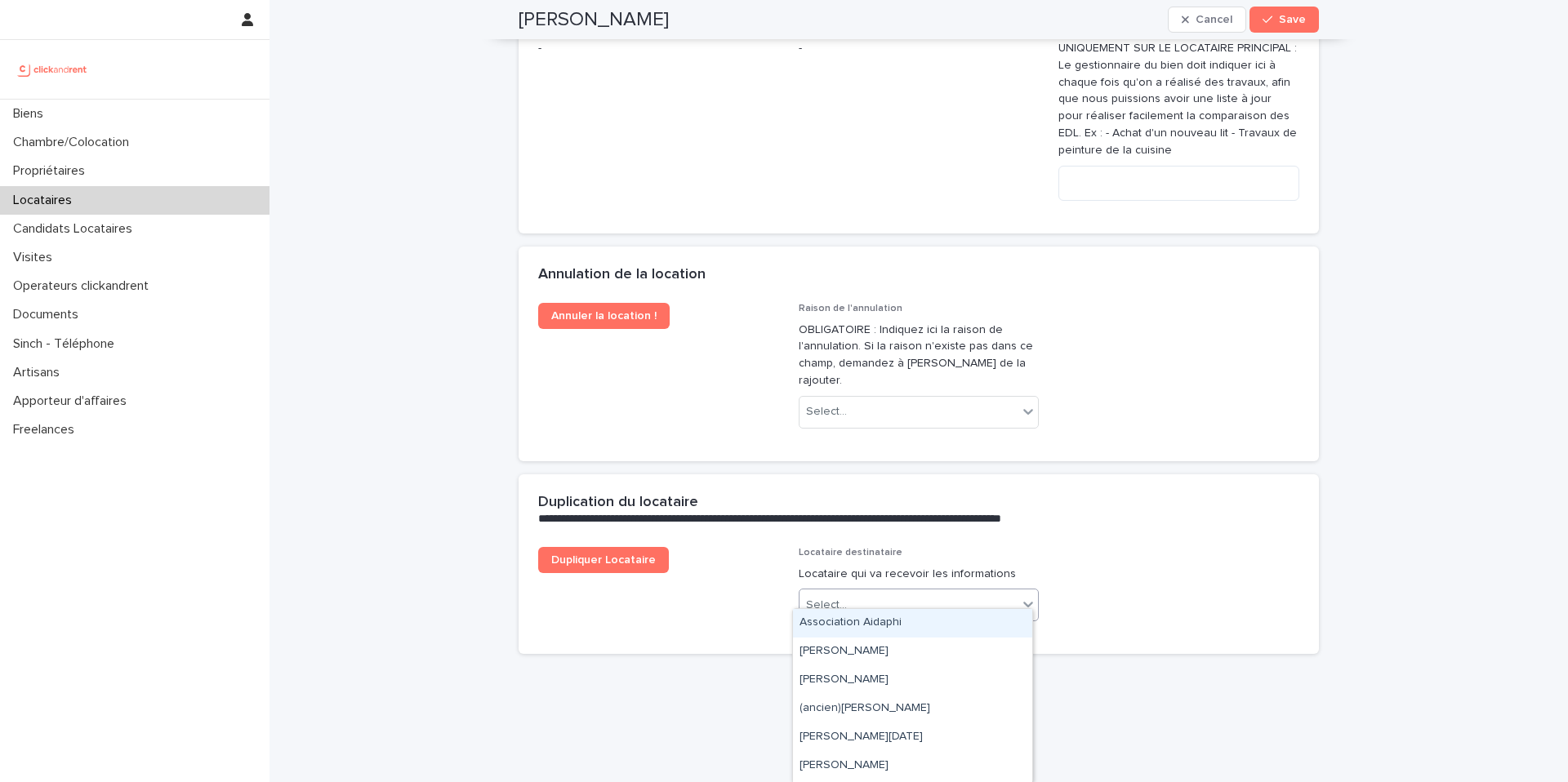
click at [880, 592] on div "Select..." at bounding box center [909, 606] width 218 height 27
paste input "**********"
type input "**********"
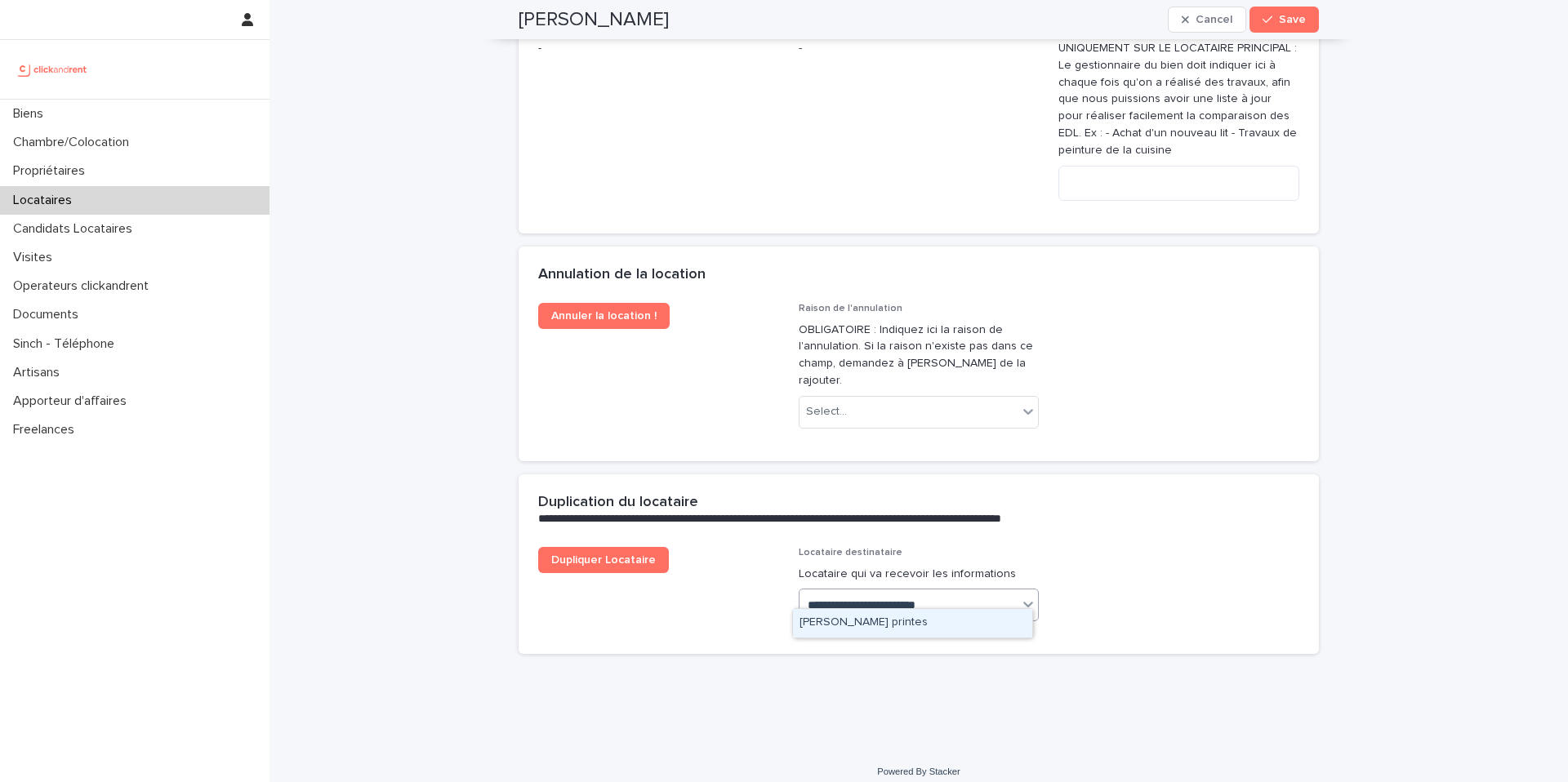
click at [857, 620] on div "[PERSON_NAME] [PERSON_NAME]" at bounding box center [912, 624] width 239 height 29
click at [1288, 14] on span "Save" at bounding box center [1292, 19] width 27 height 11
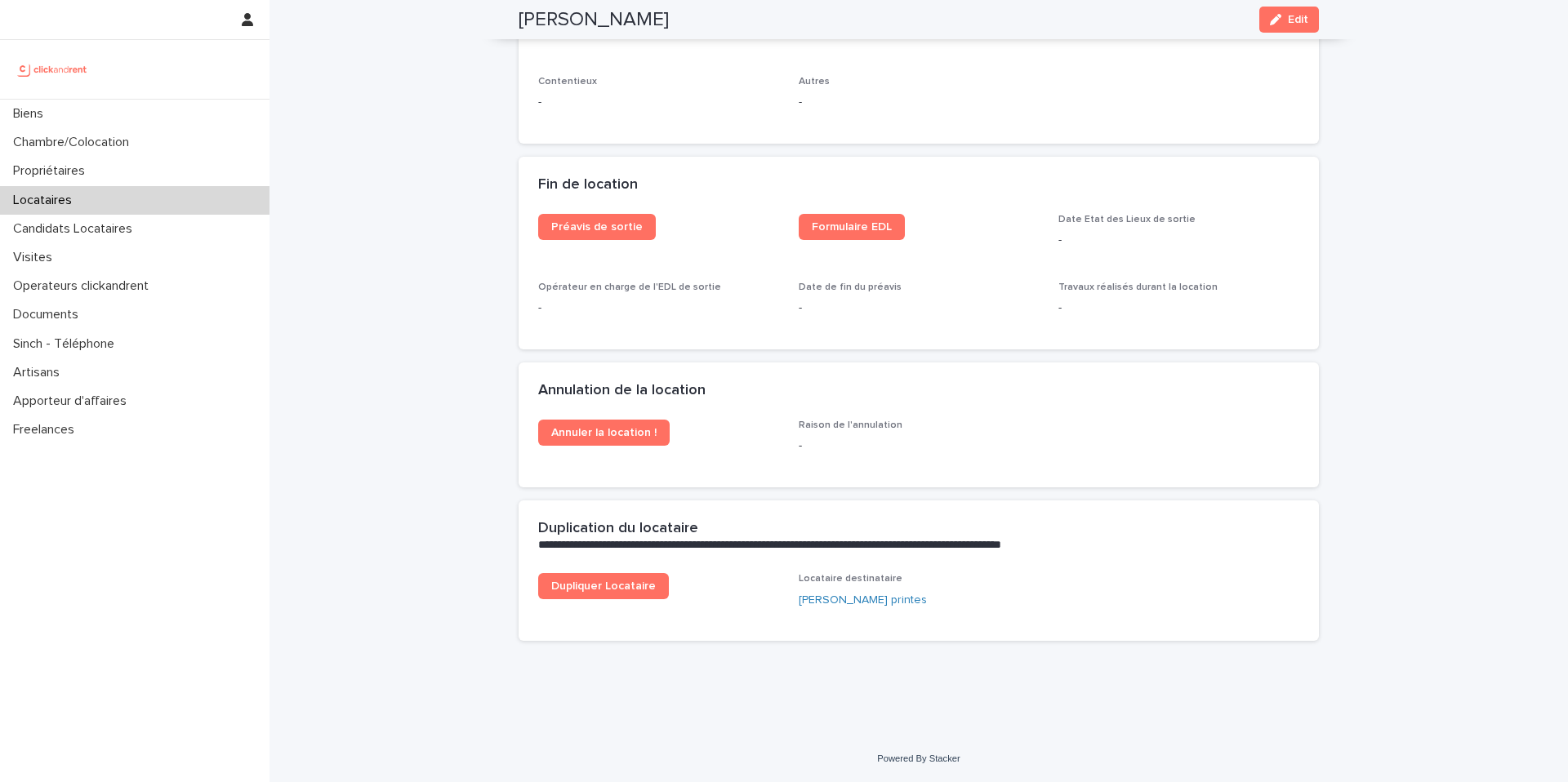
scroll to position [1990, 0]
click at [621, 590] on span "Dupliquer Locataire" at bounding box center [603, 586] width 105 height 11
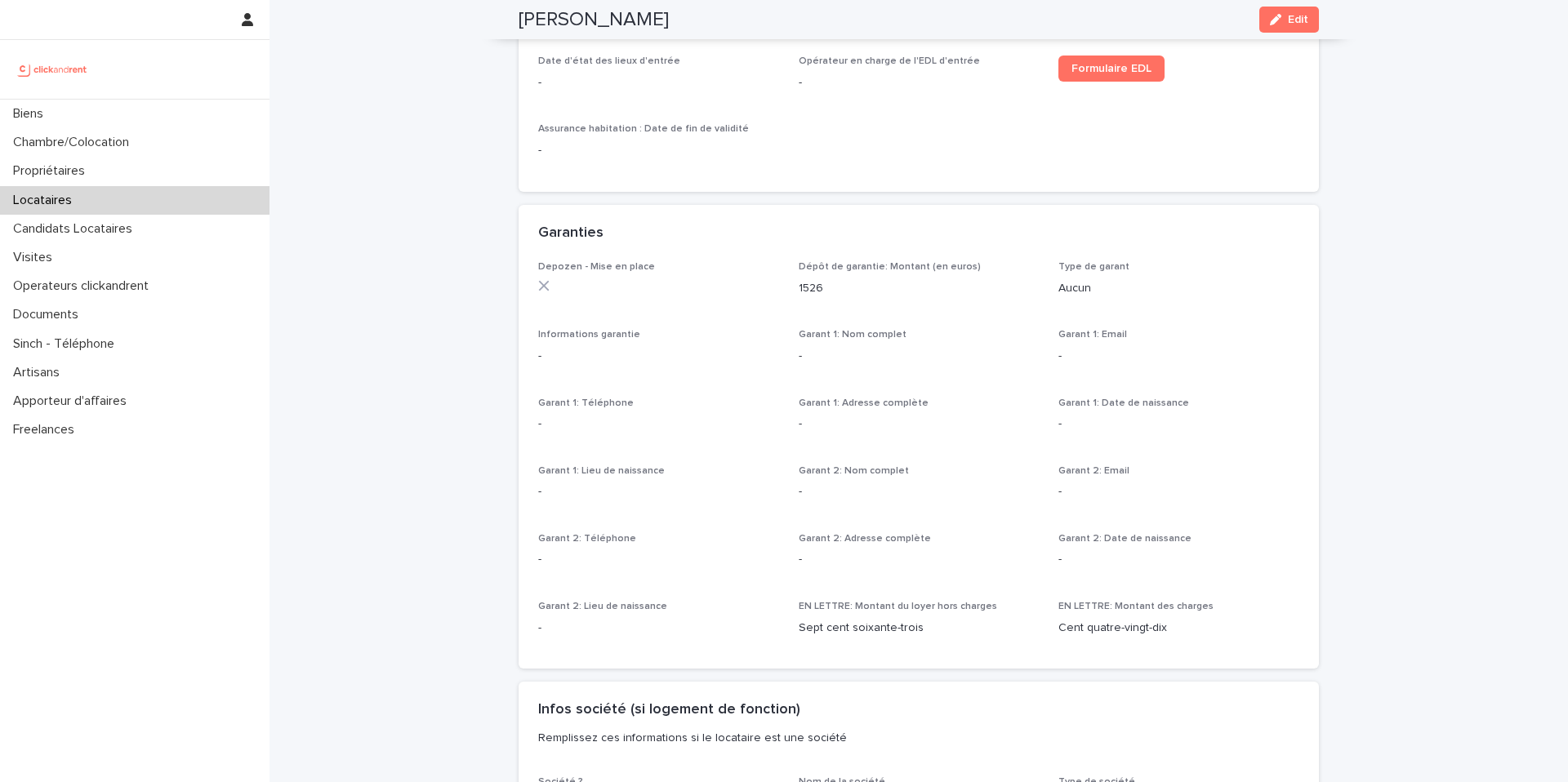
scroll to position [402, 0]
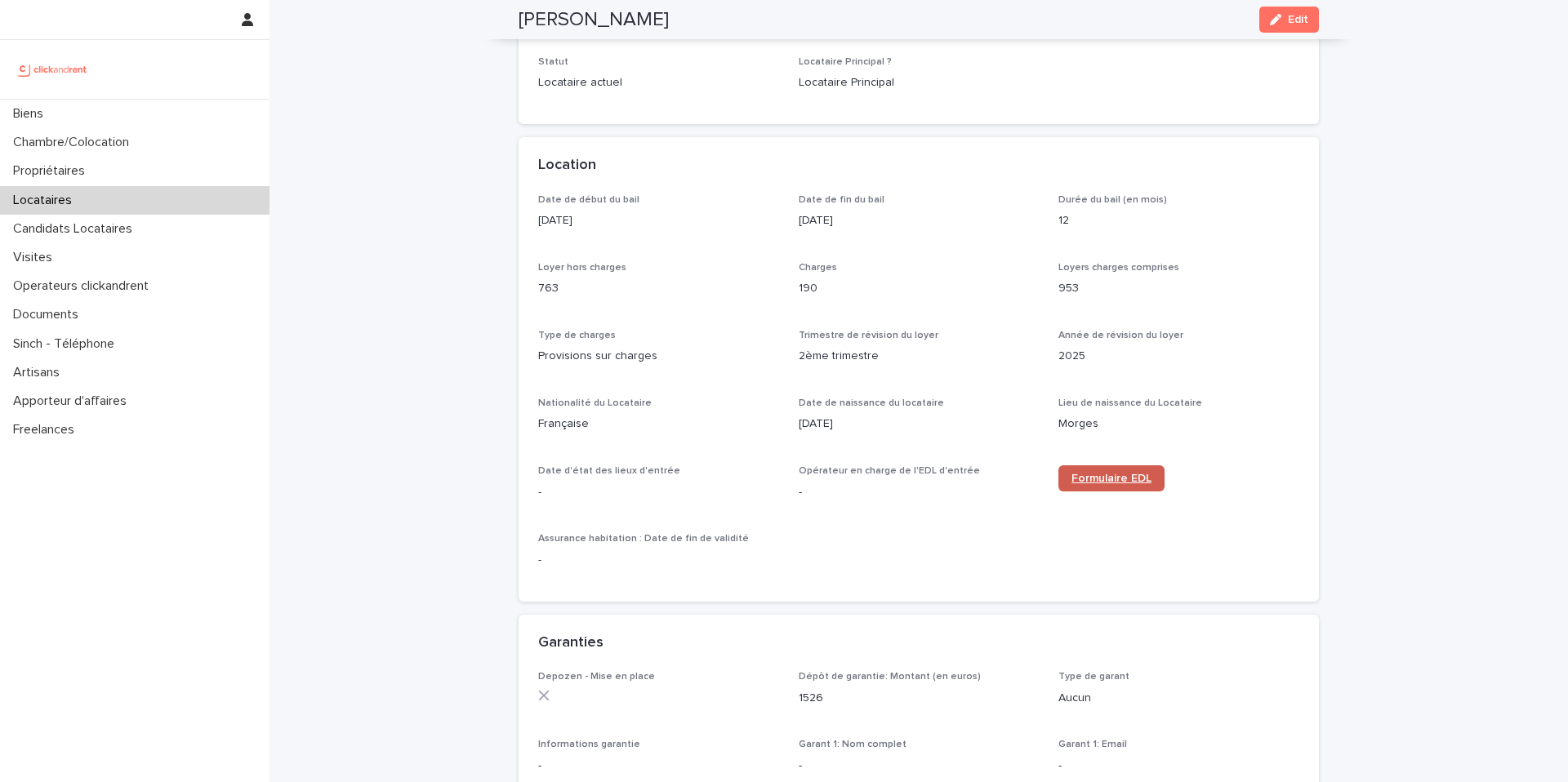
click at [1071, 476] on span "Formulaire EDL" at bounding box center [1111, 478] width 80 height 11
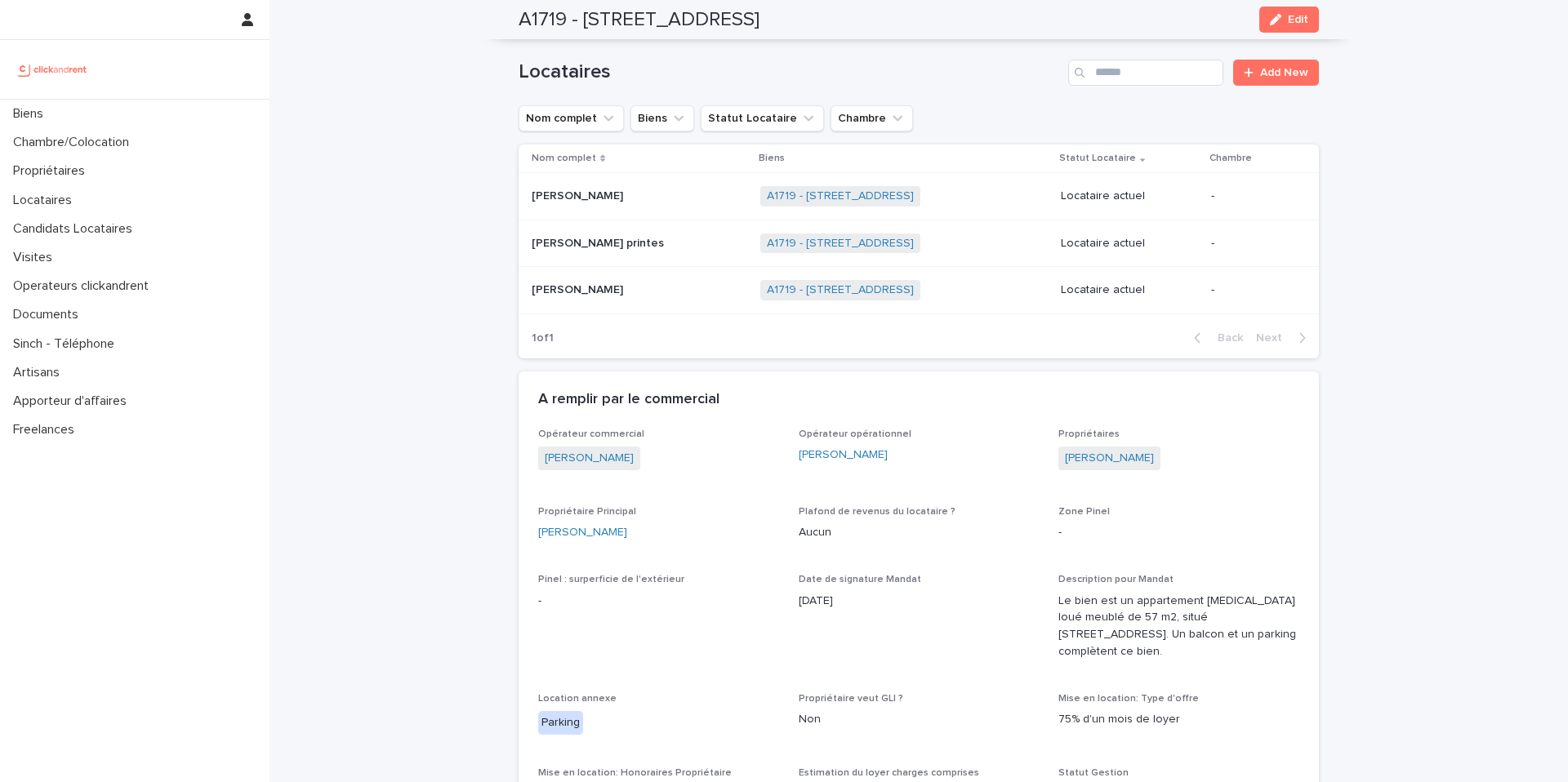
scroll to position [753, 0]
click at [800, 397] on div "A remplir par le commercial" at bounding box center [915, 399] width 755 height 18
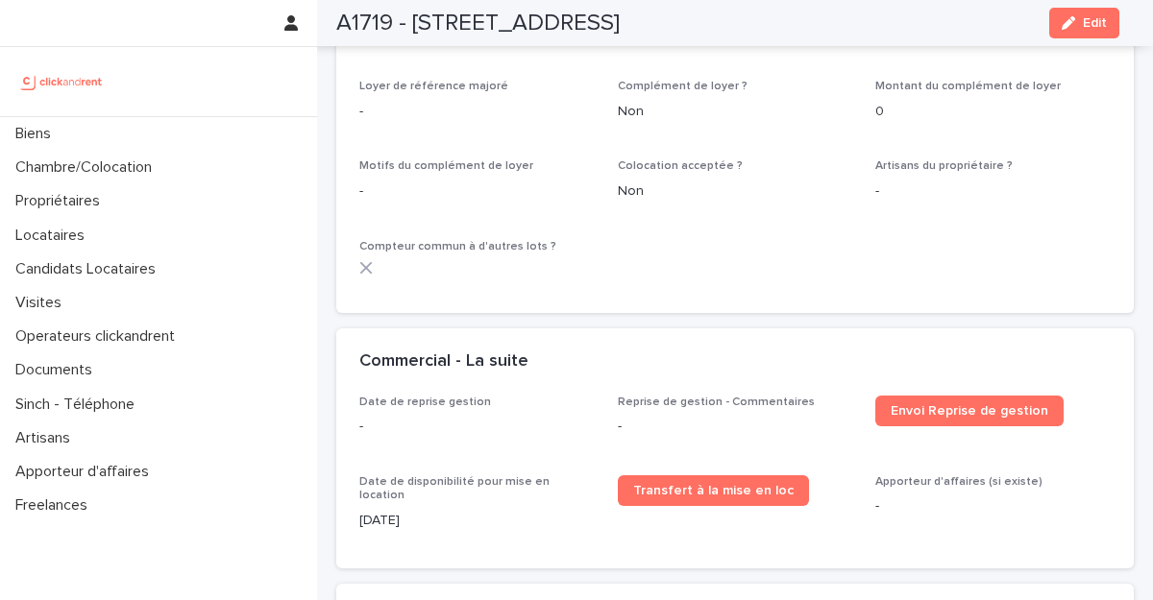
scroll to position [2717, 0]
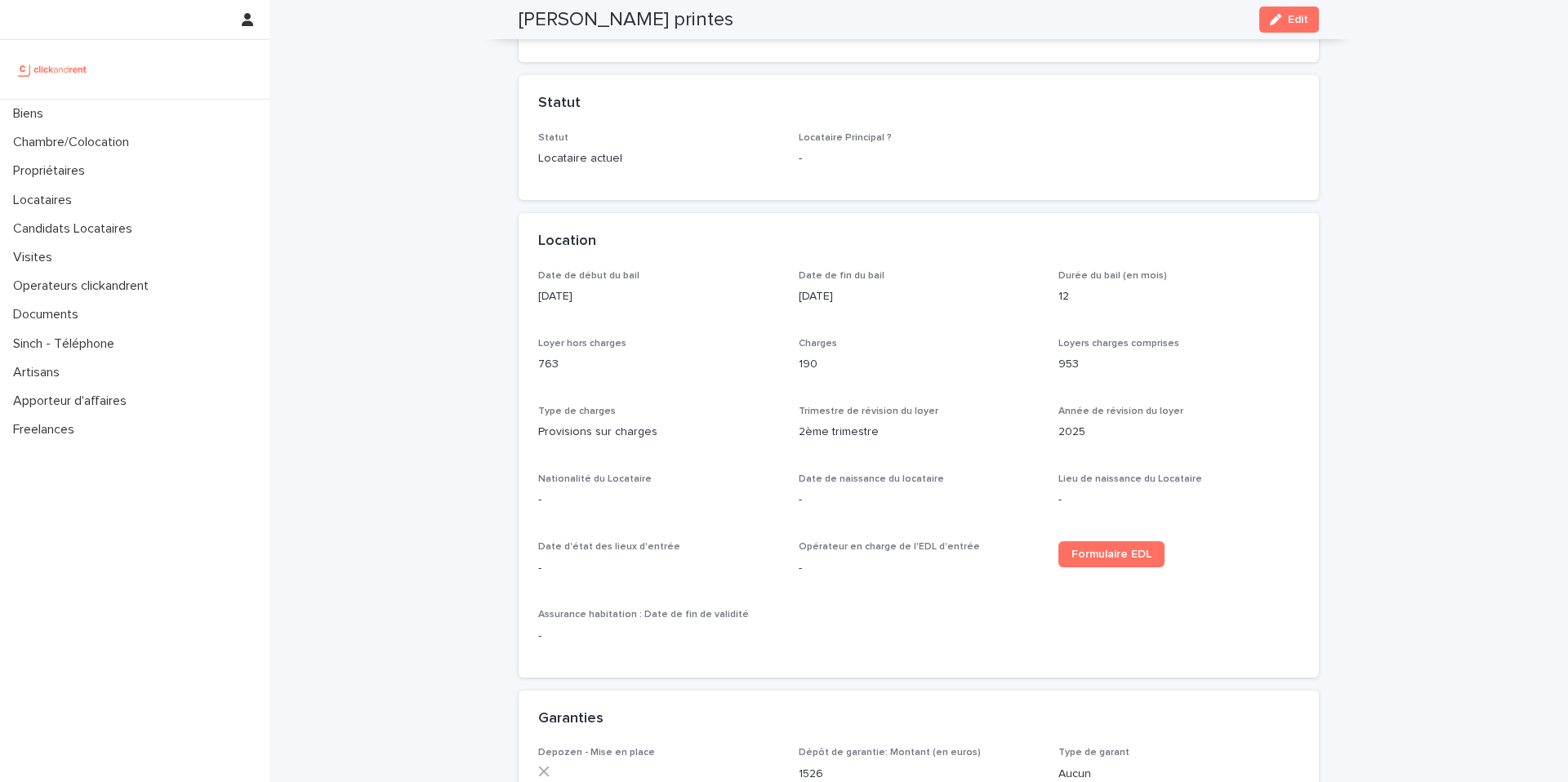
scroll to position [329, 0]
click at [1278, 23] on div "button" at bounding box center [1278, 19] width 18 height 11
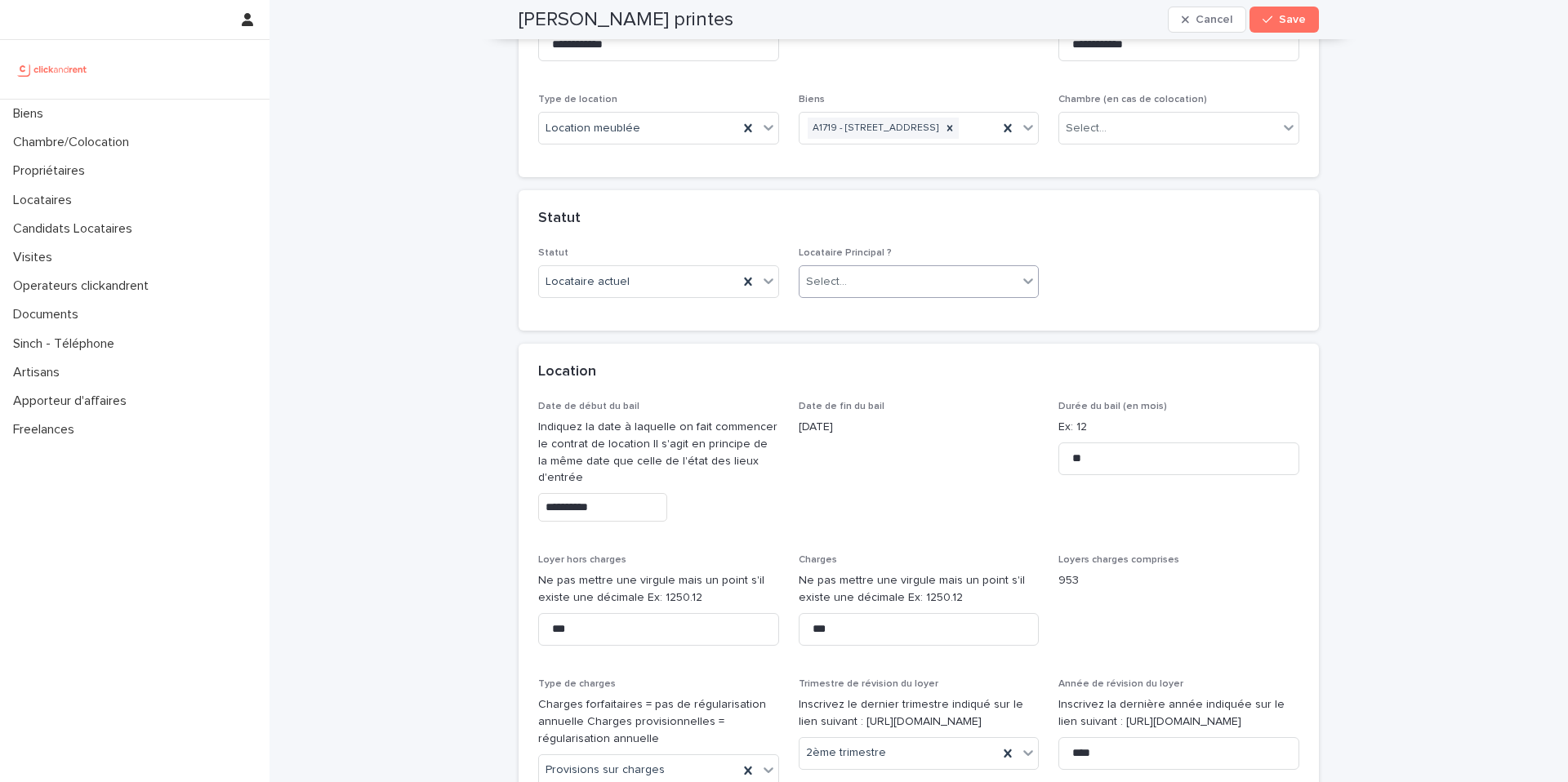
click at [863, 296] on div "Select..." at bounding box center [909, 282] width 218 height 27
click at [845, 356] on div "Locataire Secondaire" at bounding box center [912, 363] width 239 height 29
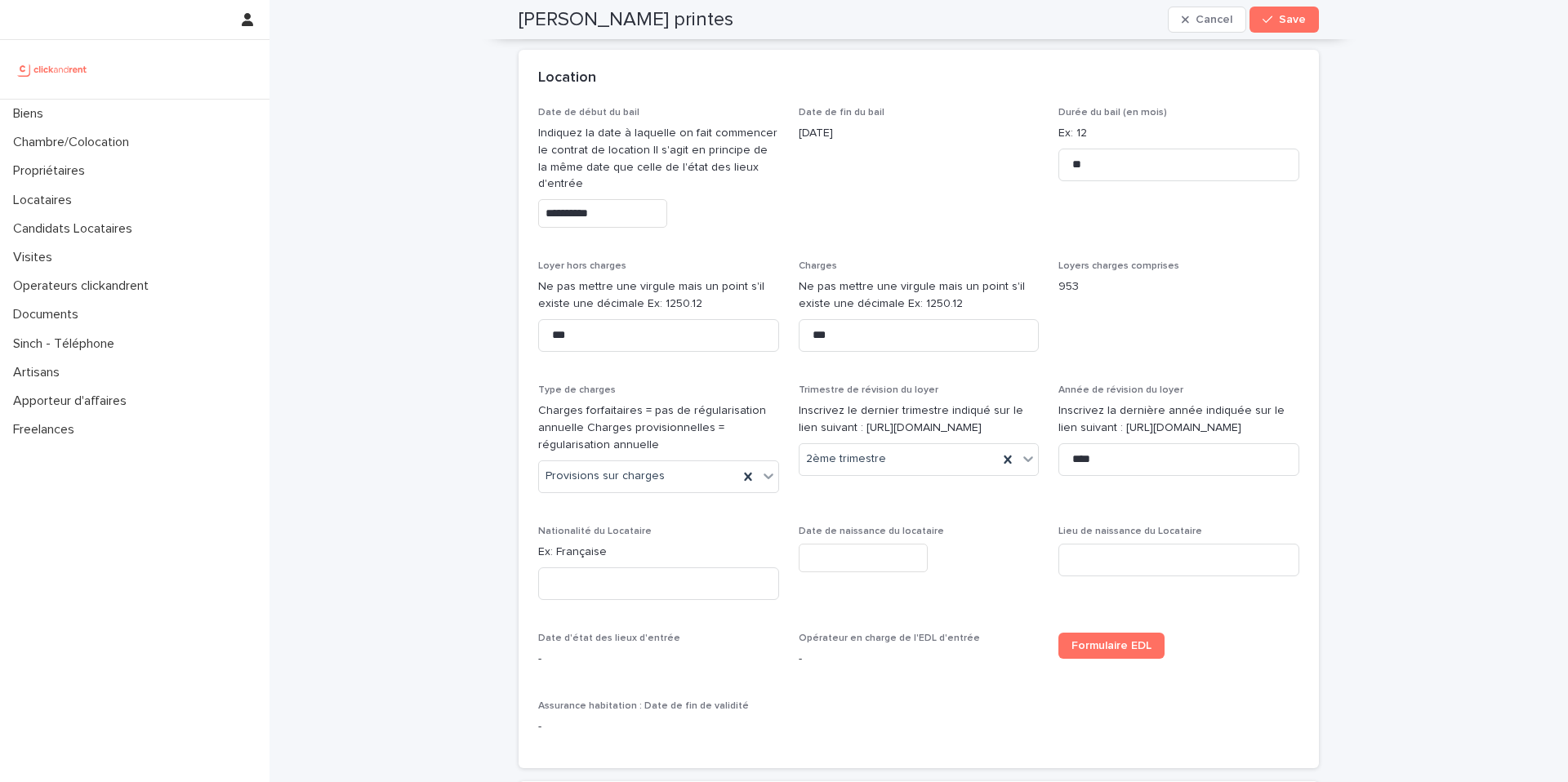
scroll to position [634, 0]
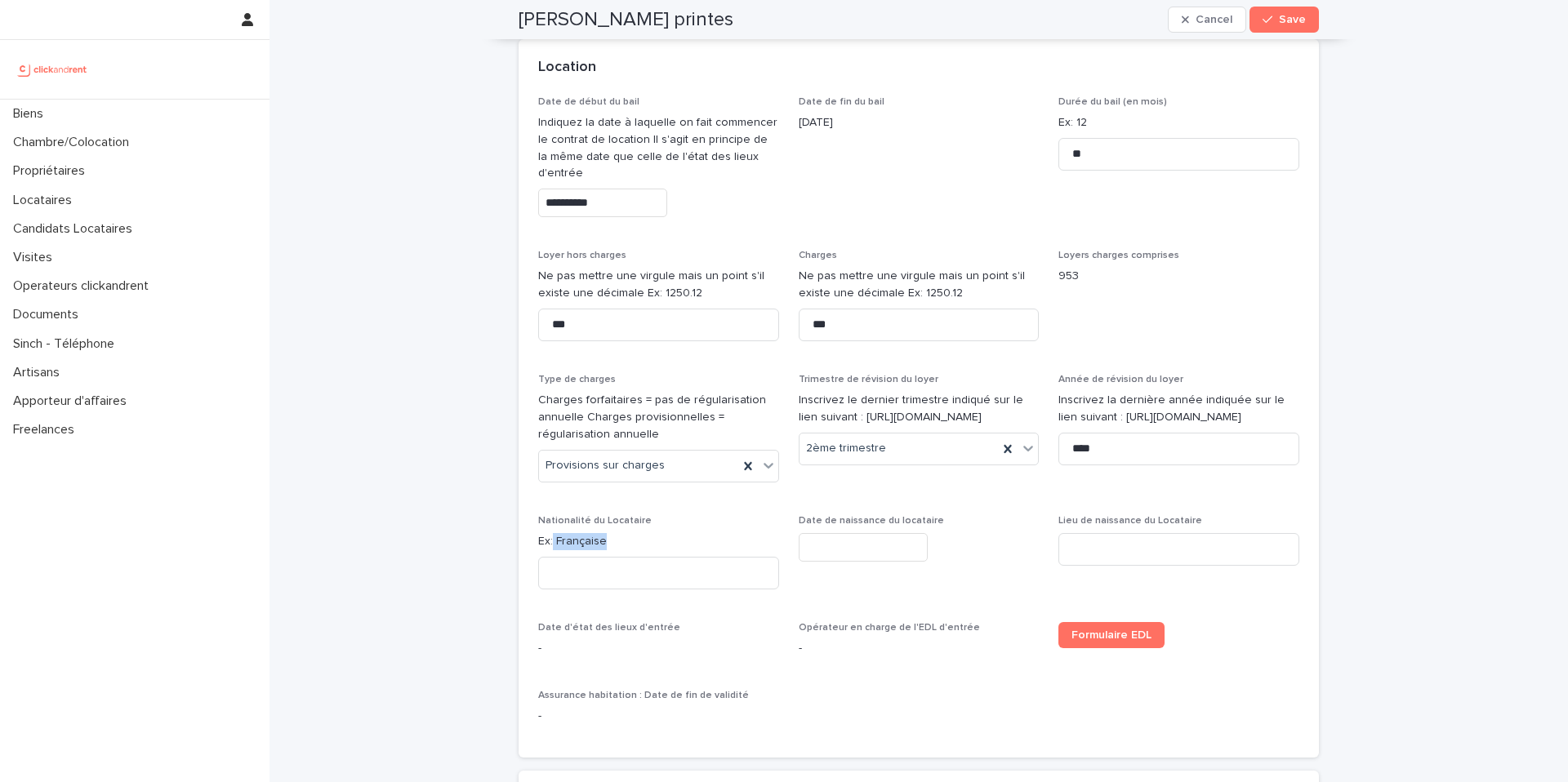
copy p "Française"
drag, startPoint x: 598, startPoint y: 561, endPoint x: 547, endPoint y: 563, distance: 51.0
click at [547, 551] on p "Ex: Française" at bounding box center [658, 541] width 241 height 17
click at [565, 590] on input at bounding box center [658, 573] width 241 height 32
paste input "*********"
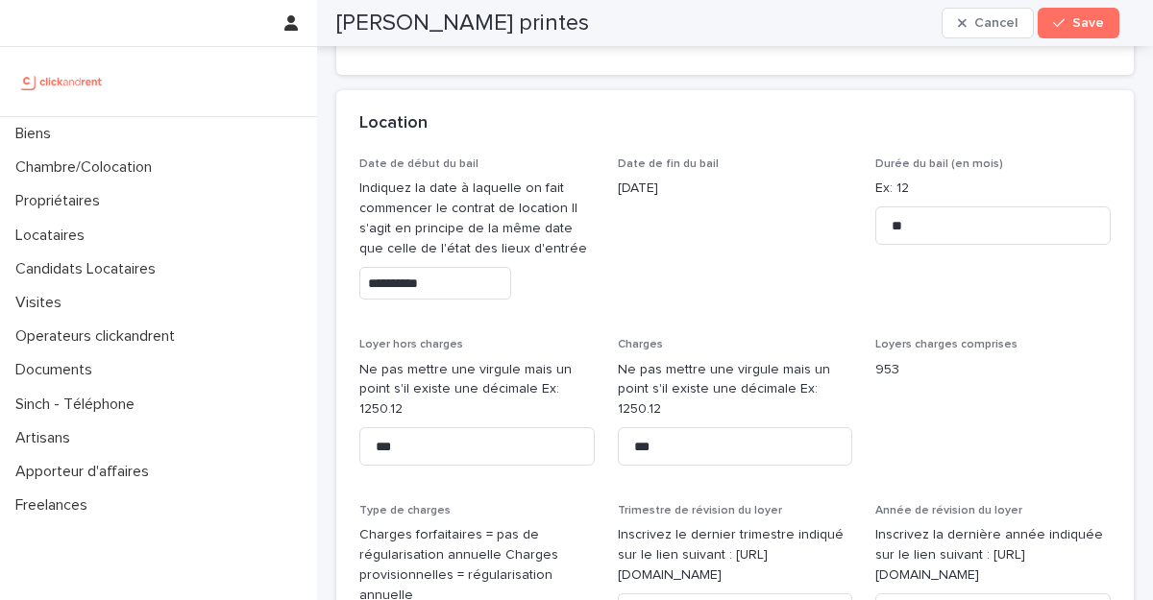
type input "*********"
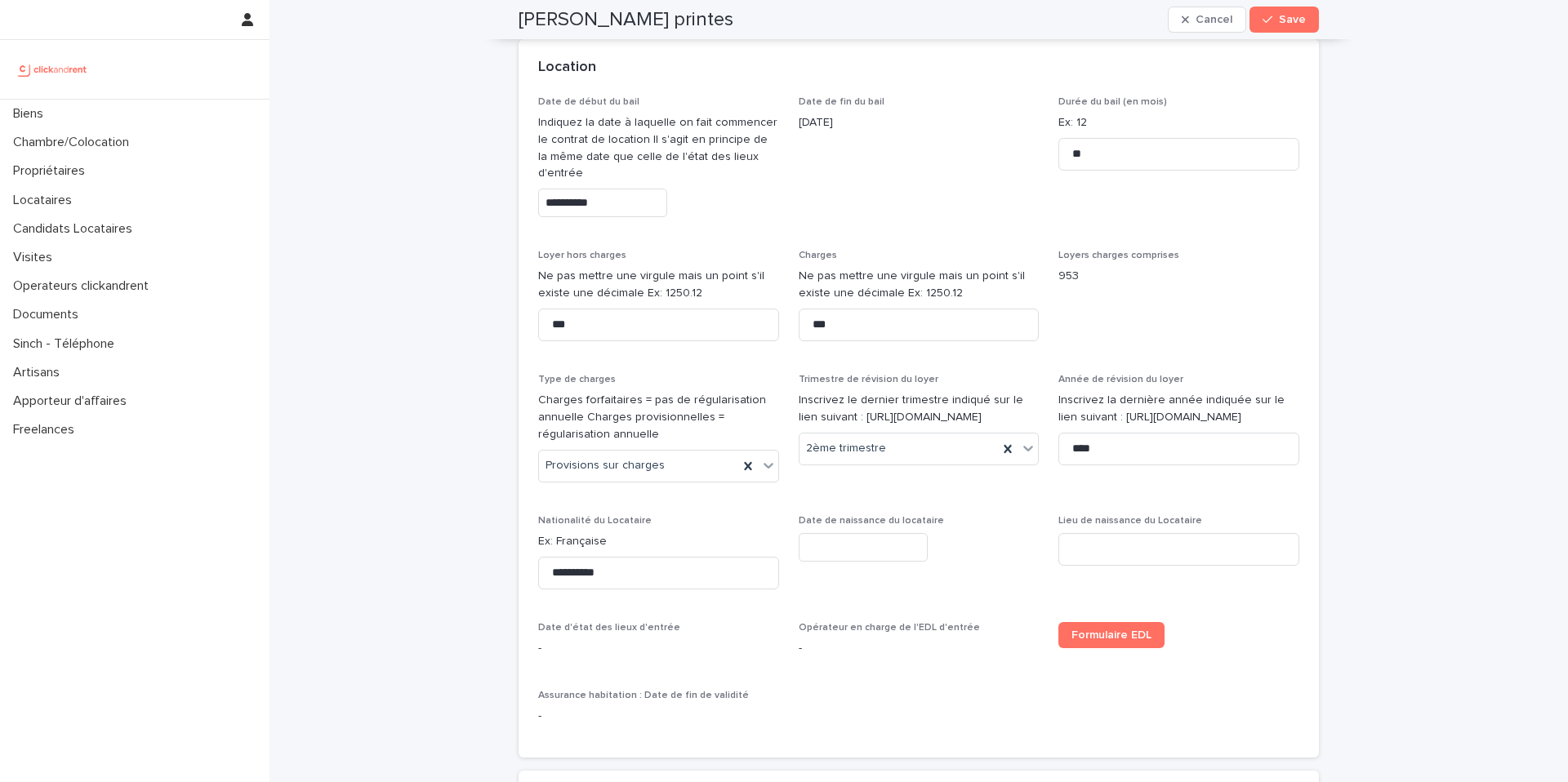
click at [865, 562] on input "text" at bounding box center [863, 547] width 129 height 29
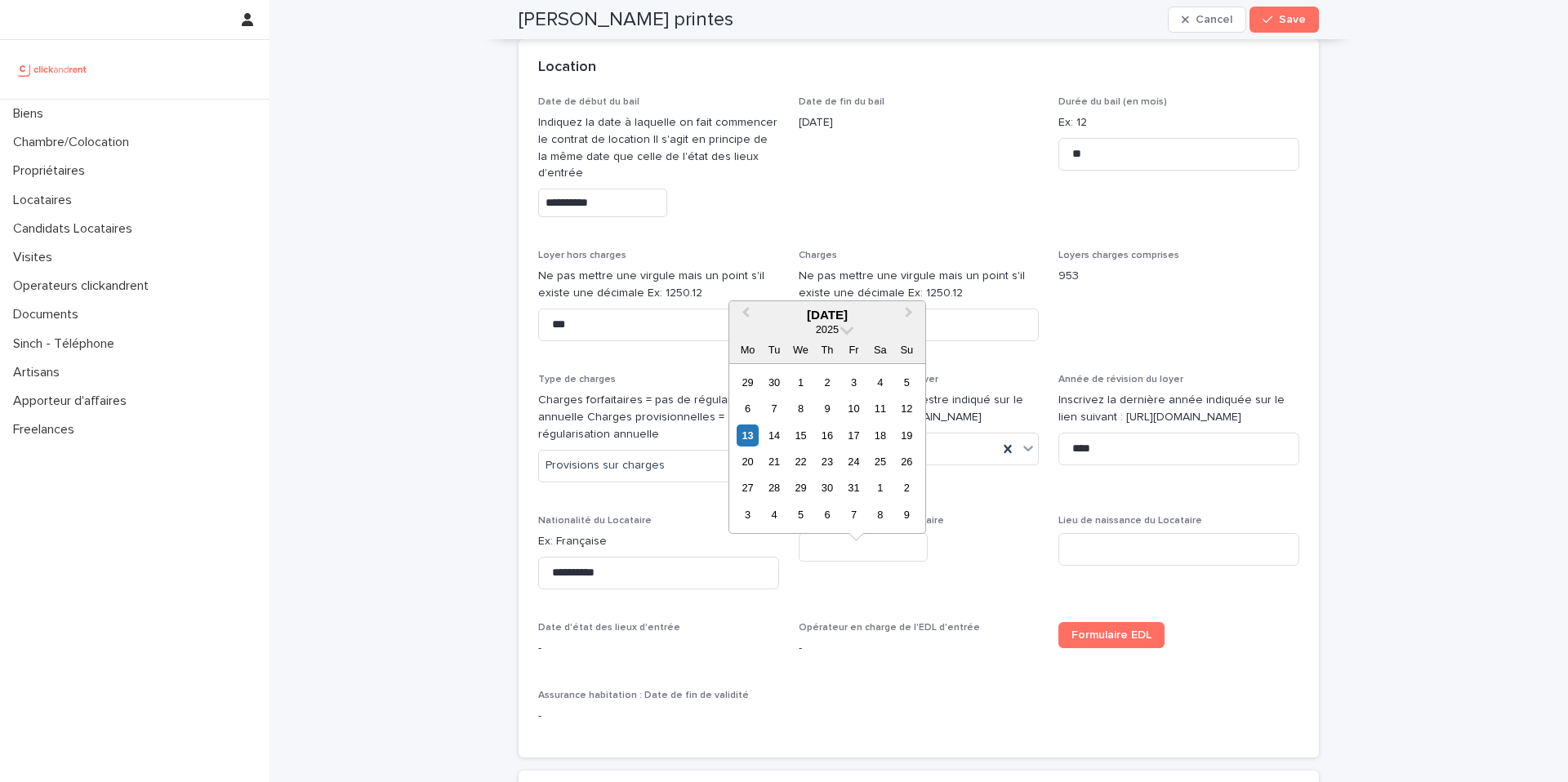
click at [865, 562] on input "text" at bounding box center [863, 547] width 129 height 29
type input "**********"
click at [1180, 566] on input at bounding box center [1178, 549] width 241 height 32
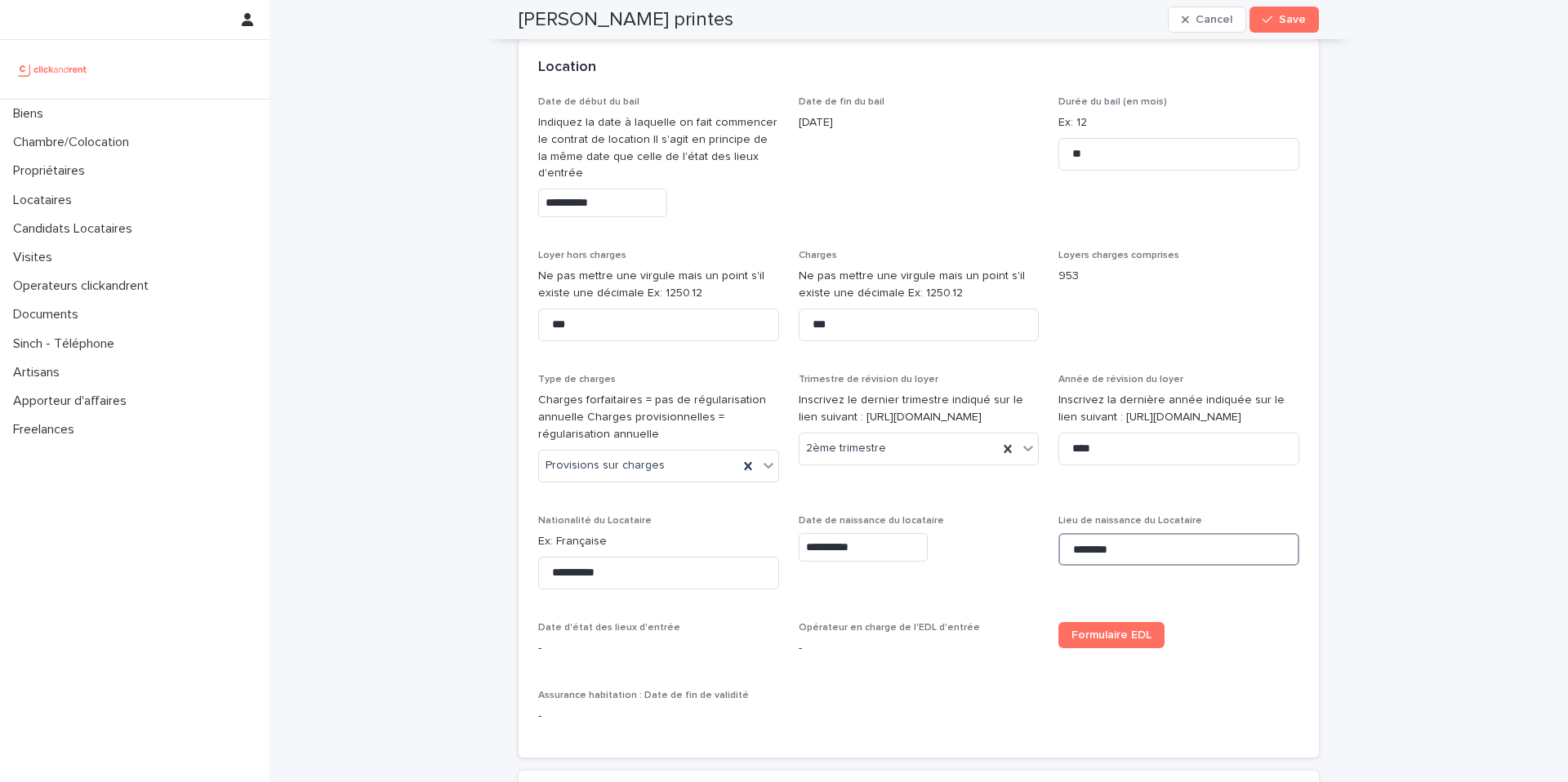
type input "********"
click at [831, 657] on p "-" at bounding box center [919, 649] width 241 height 17
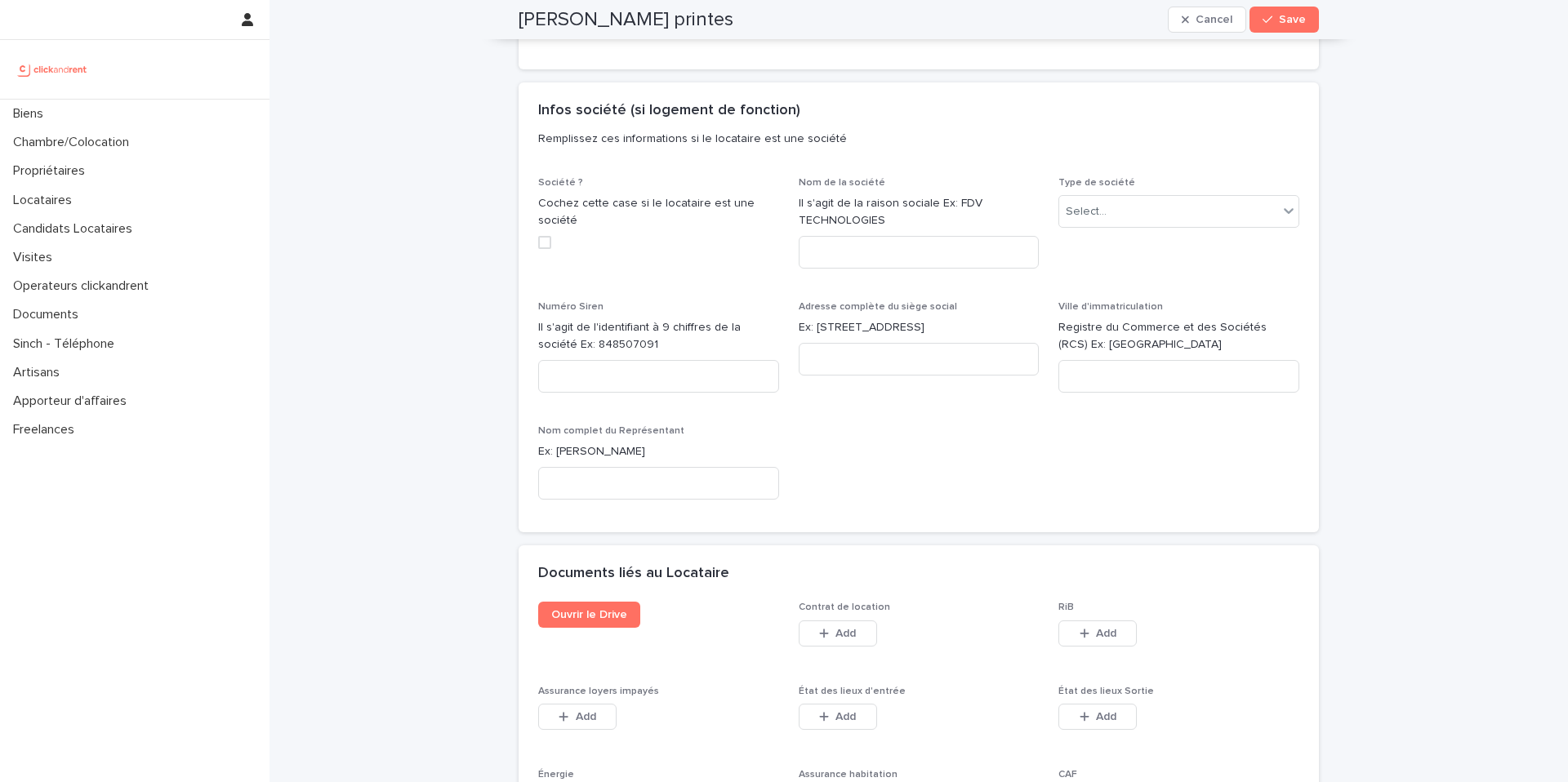
scroll to position [2254, 0]
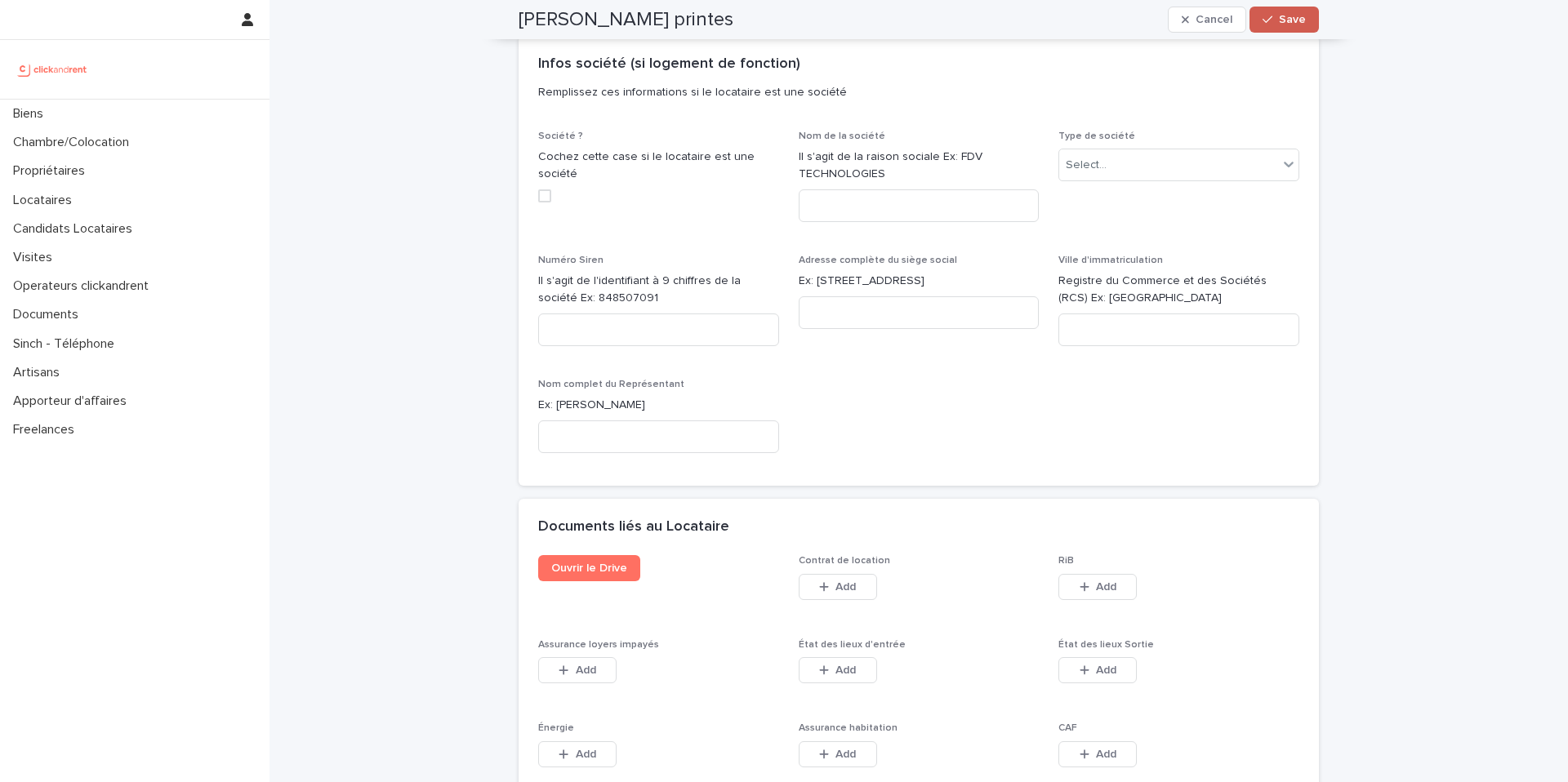
click at [1275, 26] on button "Save" at bounding box center [1284, 20] width 70 height 26
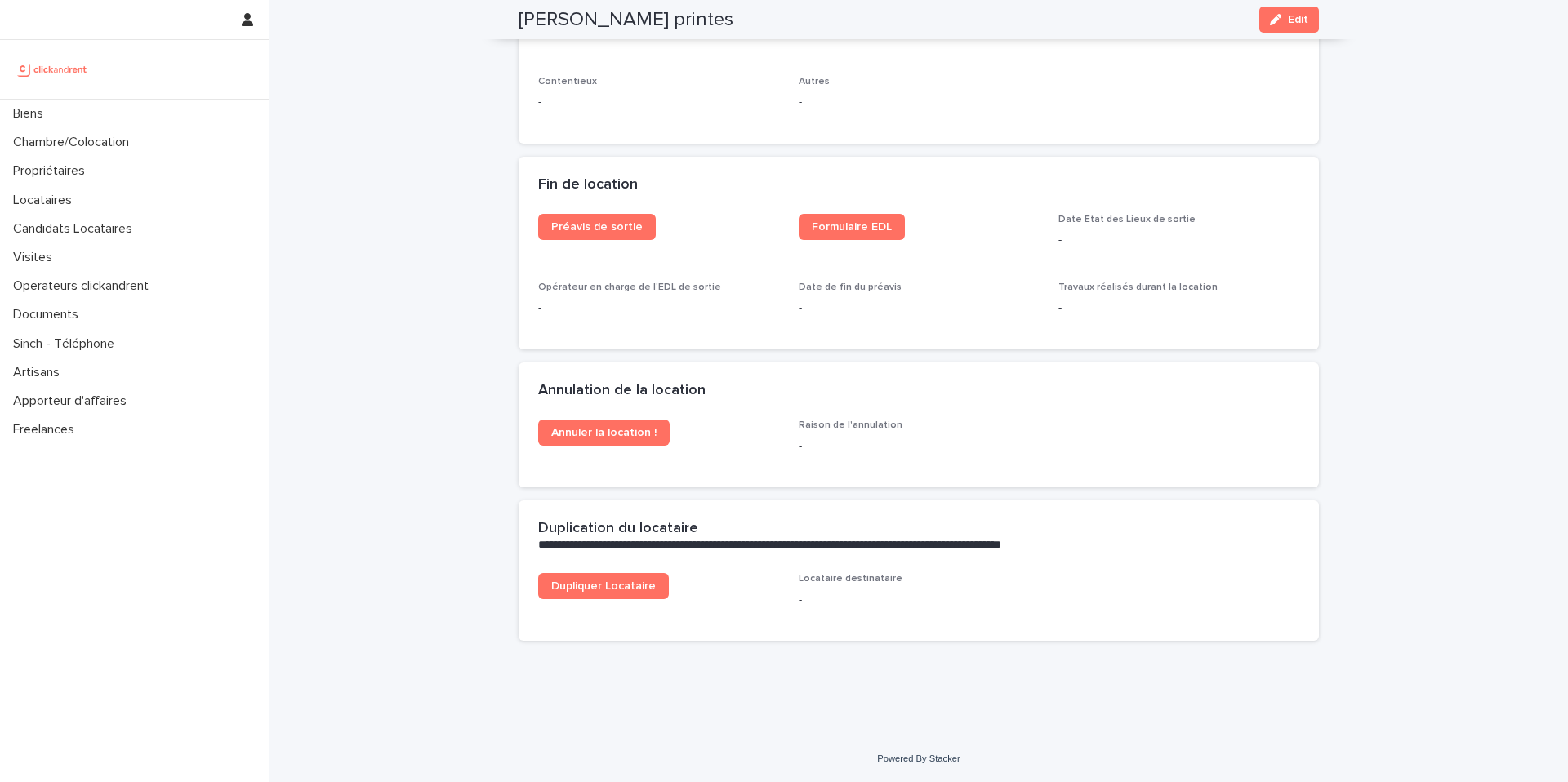
scroll to position [1990, 0]
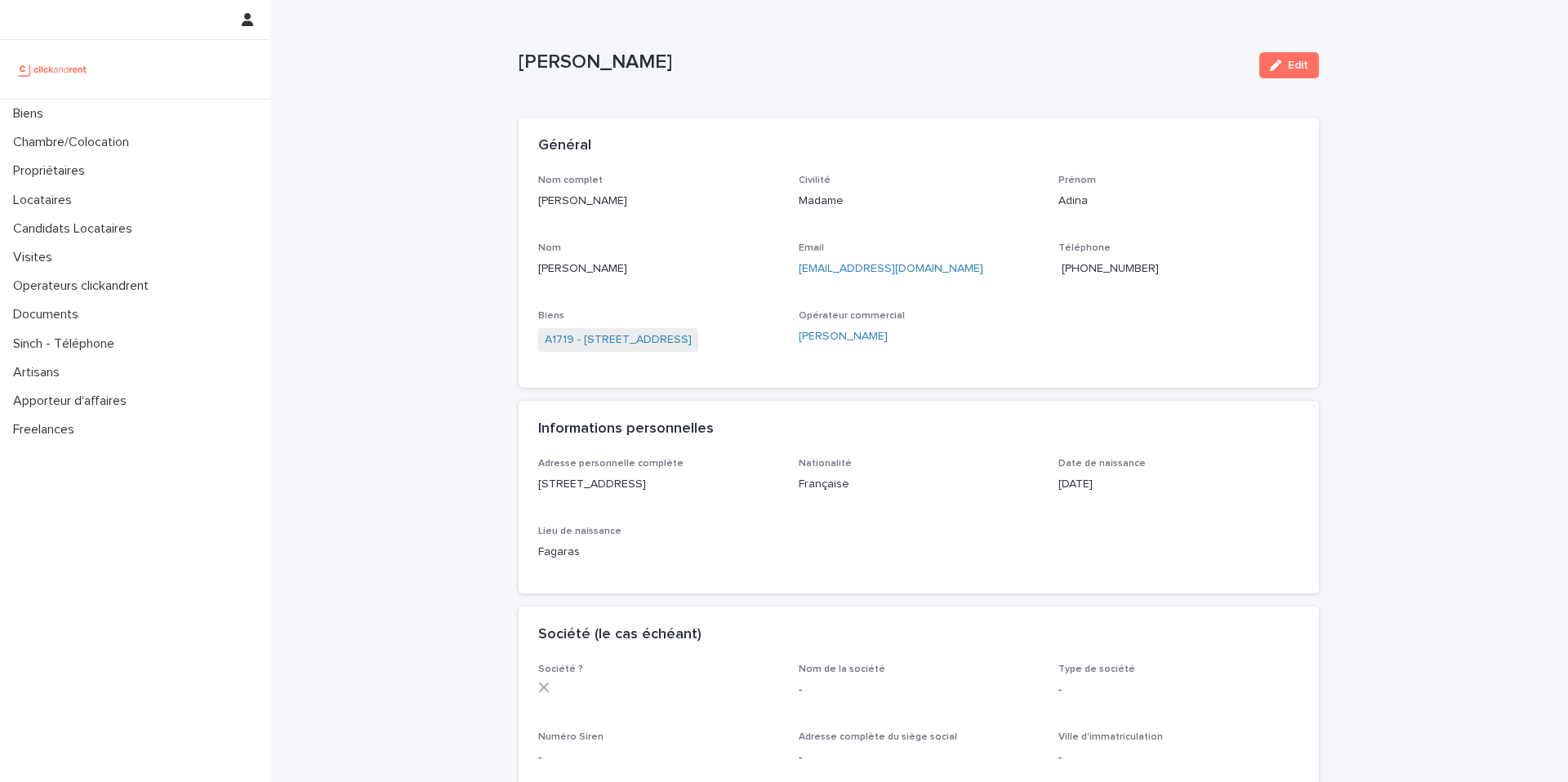
click at [1099, 268] on span "+33762045167" at bounding box center [1110, 268] width 97 height 11
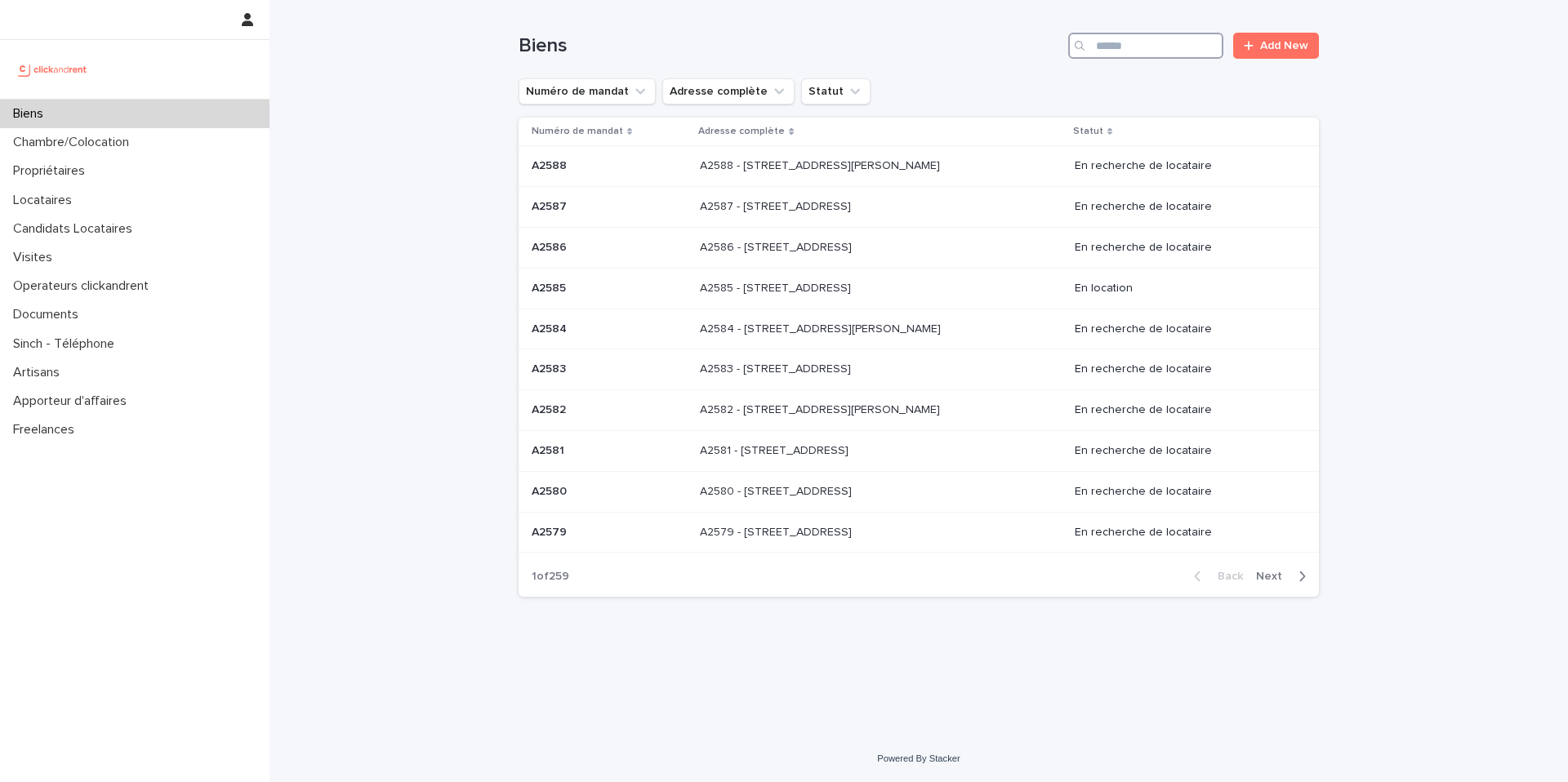
click at [1146, 46] on input "Search" at bounding box center [1146, 45] width 156 height 26
paste input "*****"
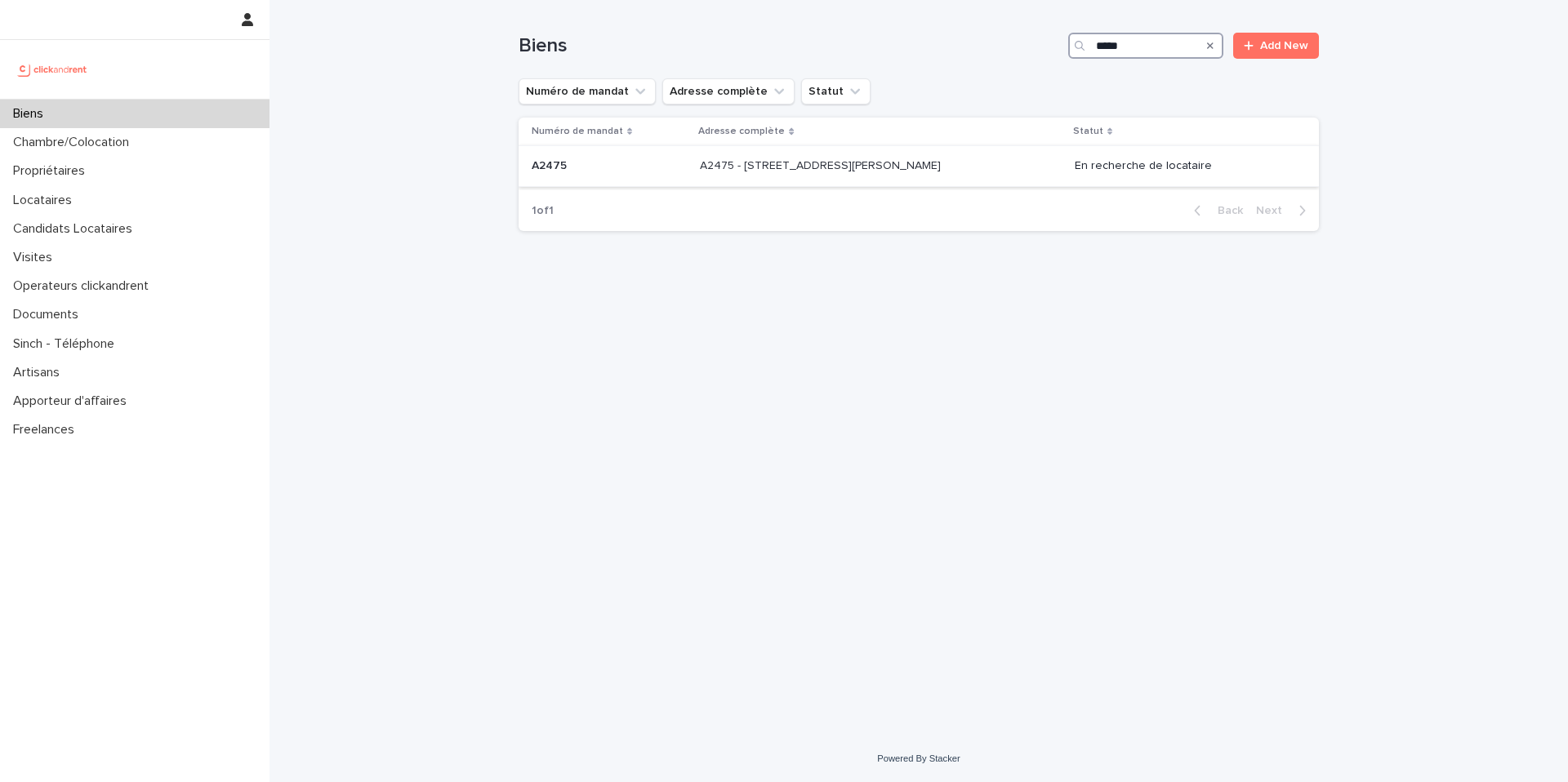
type input "*****"
click at [814, 177] on div "A2475 - [STREET_ADDRESS][GEOGRAPHIC_DATA][PERSON_NAME][STREET_ADDRESS][PERSON_N…" at bounding box center [880, 167] width 362 height 27
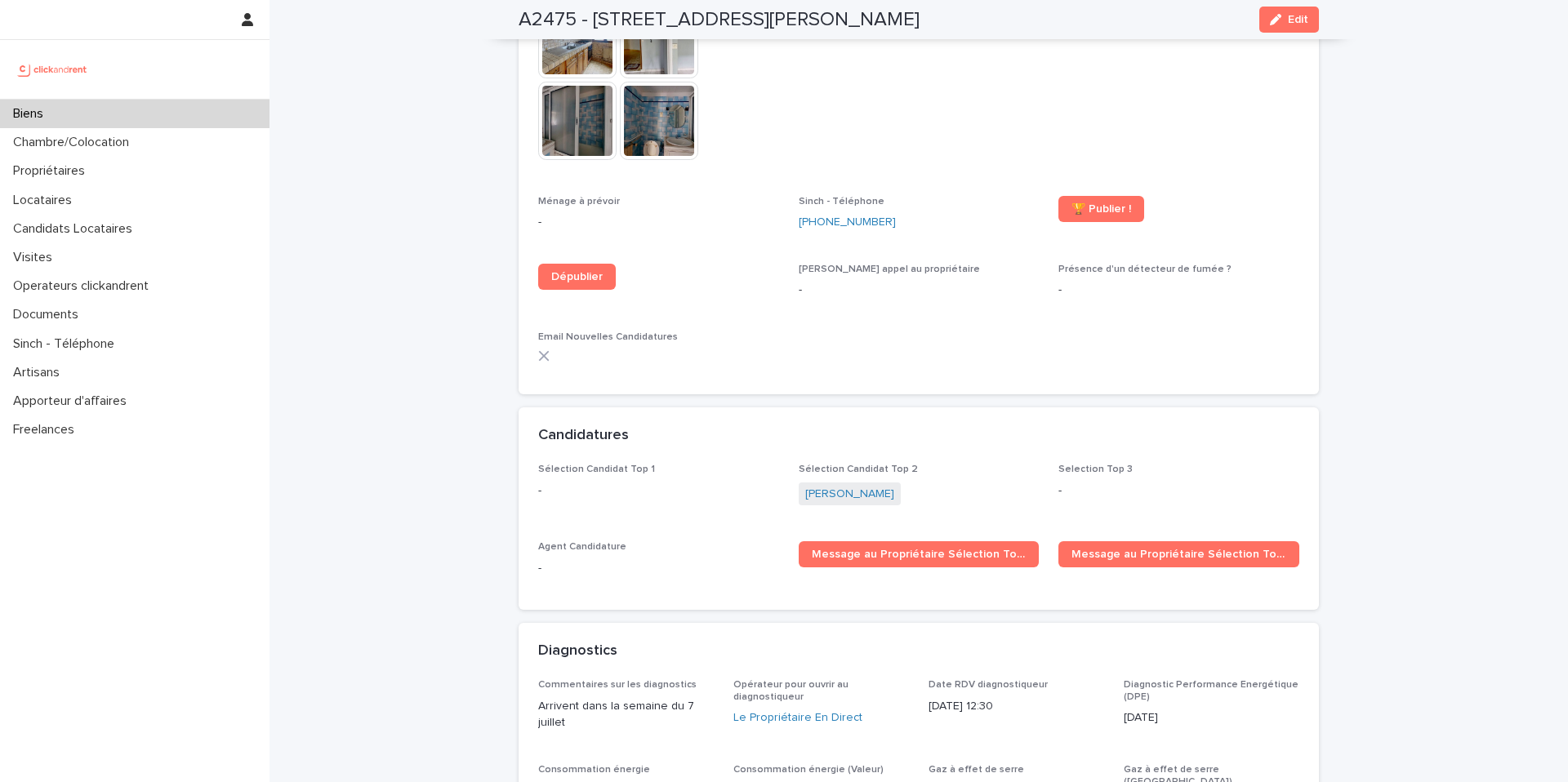
scroll to position [4277, 0]
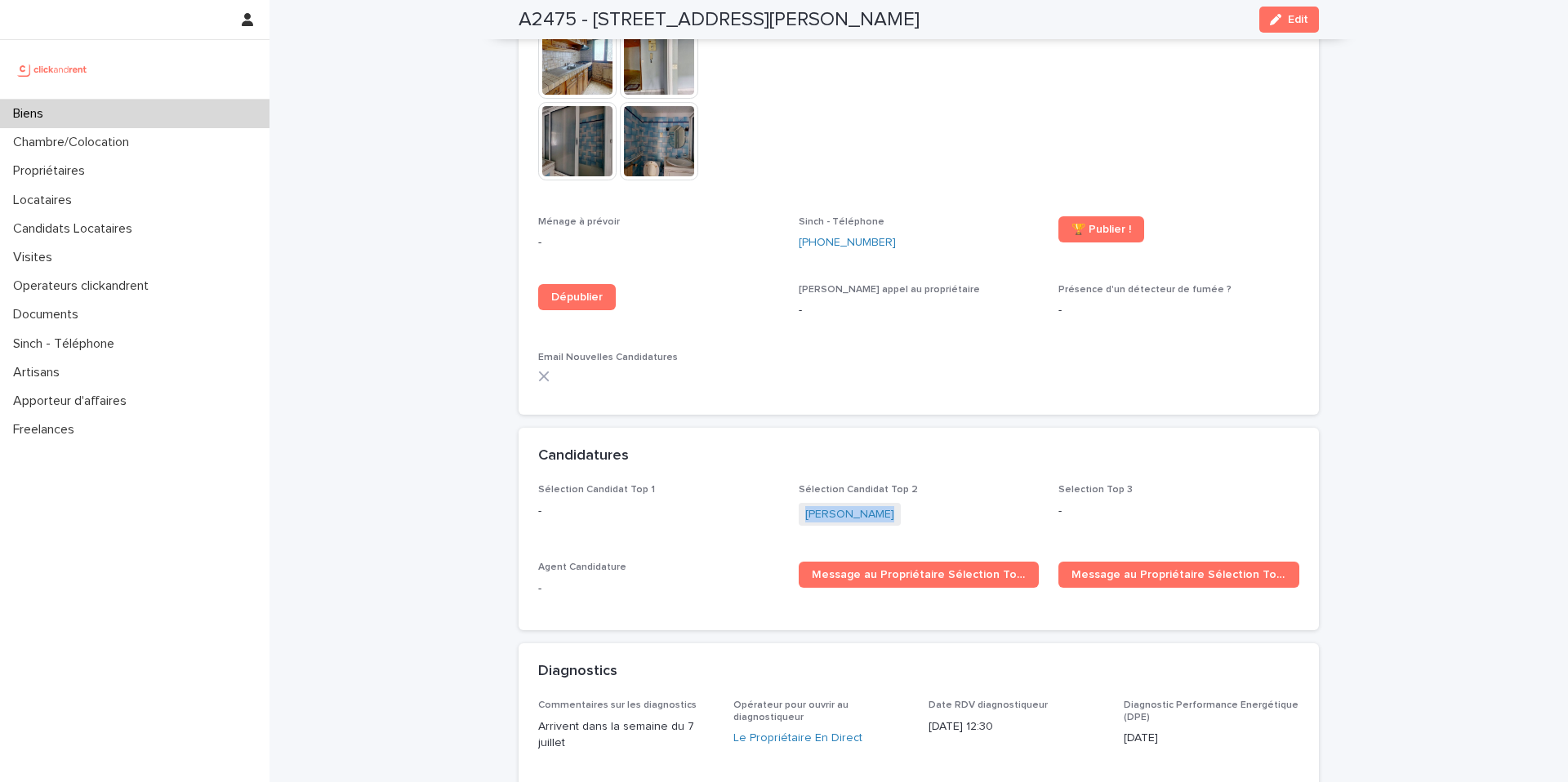
copy link "[PERSON_NAME]"
drag, startPoint x: 883, startPoint y: 496, endPoint x: 790, endPoint y: 496, distance: 93.0
click at [790, 496] on div "Sélection Candidat Top 1 - Sélection Candidat Top 2 [PERSON_NAME] Selection Top…" at bounding box center [918, 547] width 761 height 126
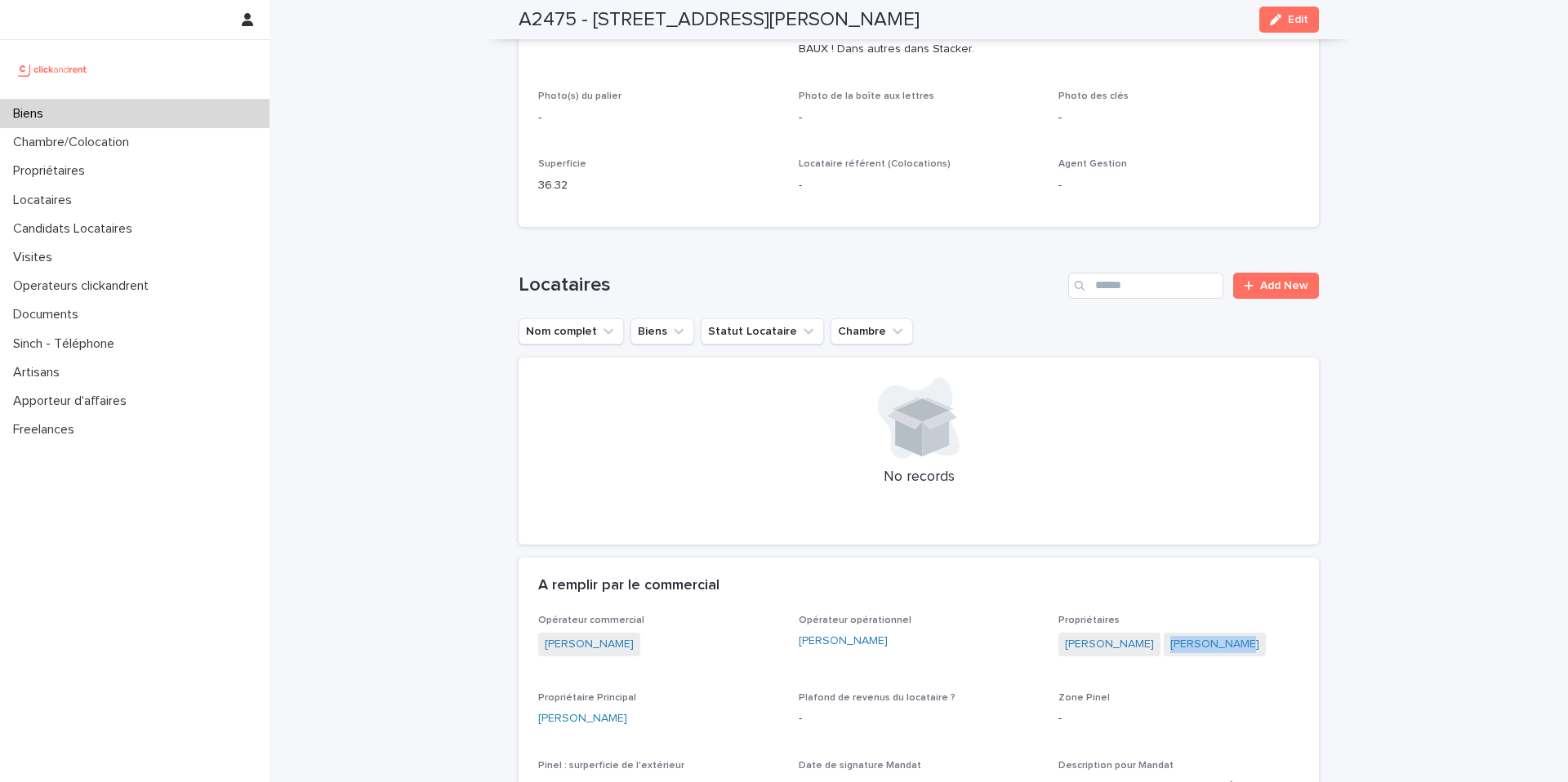
scroll to position [0, 0]
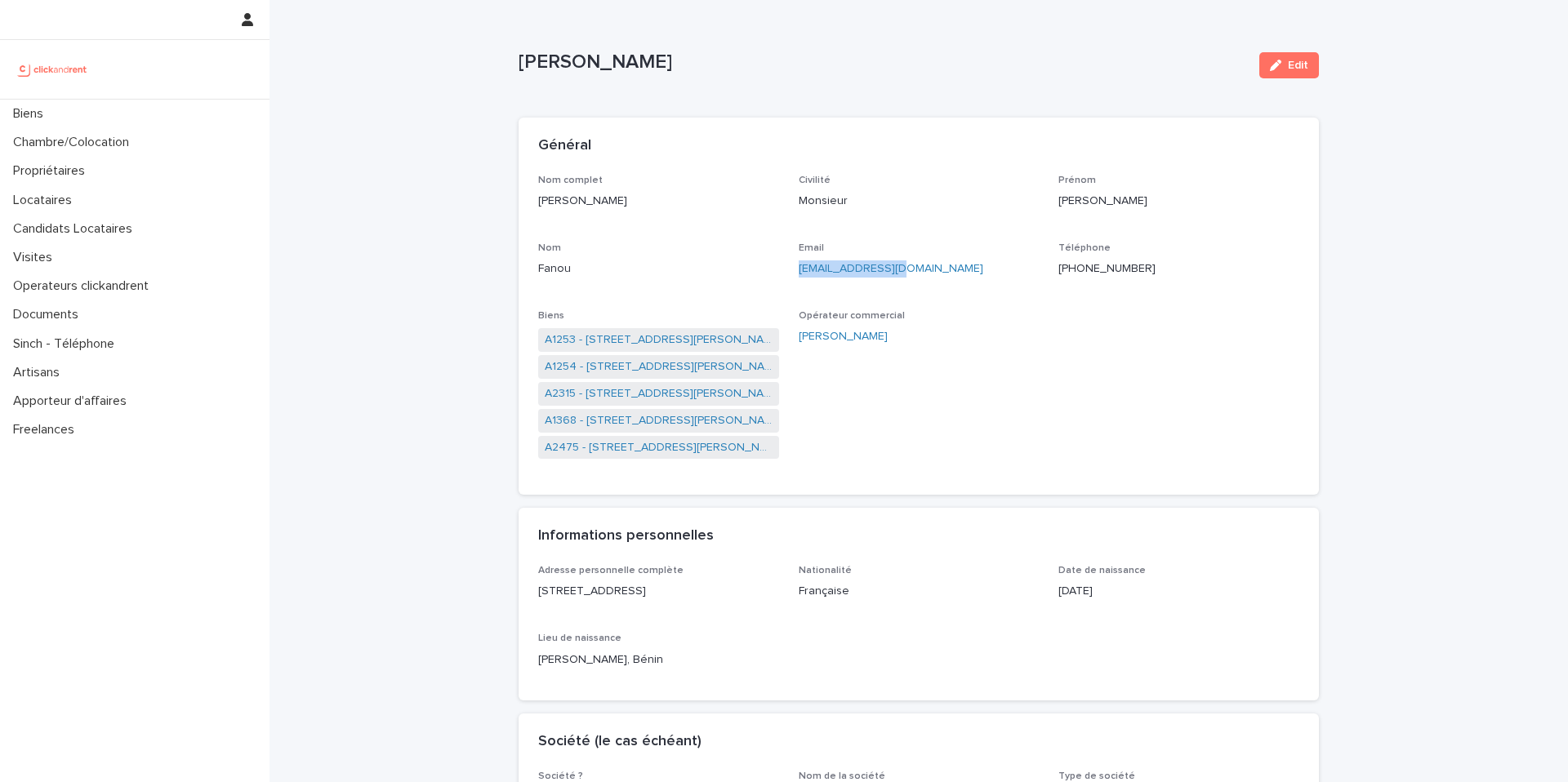
copy link "[EMAIL_ADDRESS][DOMAIN_NAME]"
drag, startPoint x: 900, startPoint y: 267, endPoint x: 790, endPoint y: 270, distance: 110.0
click at [790, 270] on div "Nom complet Gérard Fanou Civilité Monsieur Prénom Gérard Nom Fanou Email gerard…" at bounding box center [918, 326] width 761 height 302
click at [1118, 269] on span "+33621163368" at bounding box center [1110, 268] width 97 height 11
click at [595, 449] on link "A2475 - [STREET_ADDRESS][PERSON_NAME]" at bounding box center [659, 448] width 228 height 17
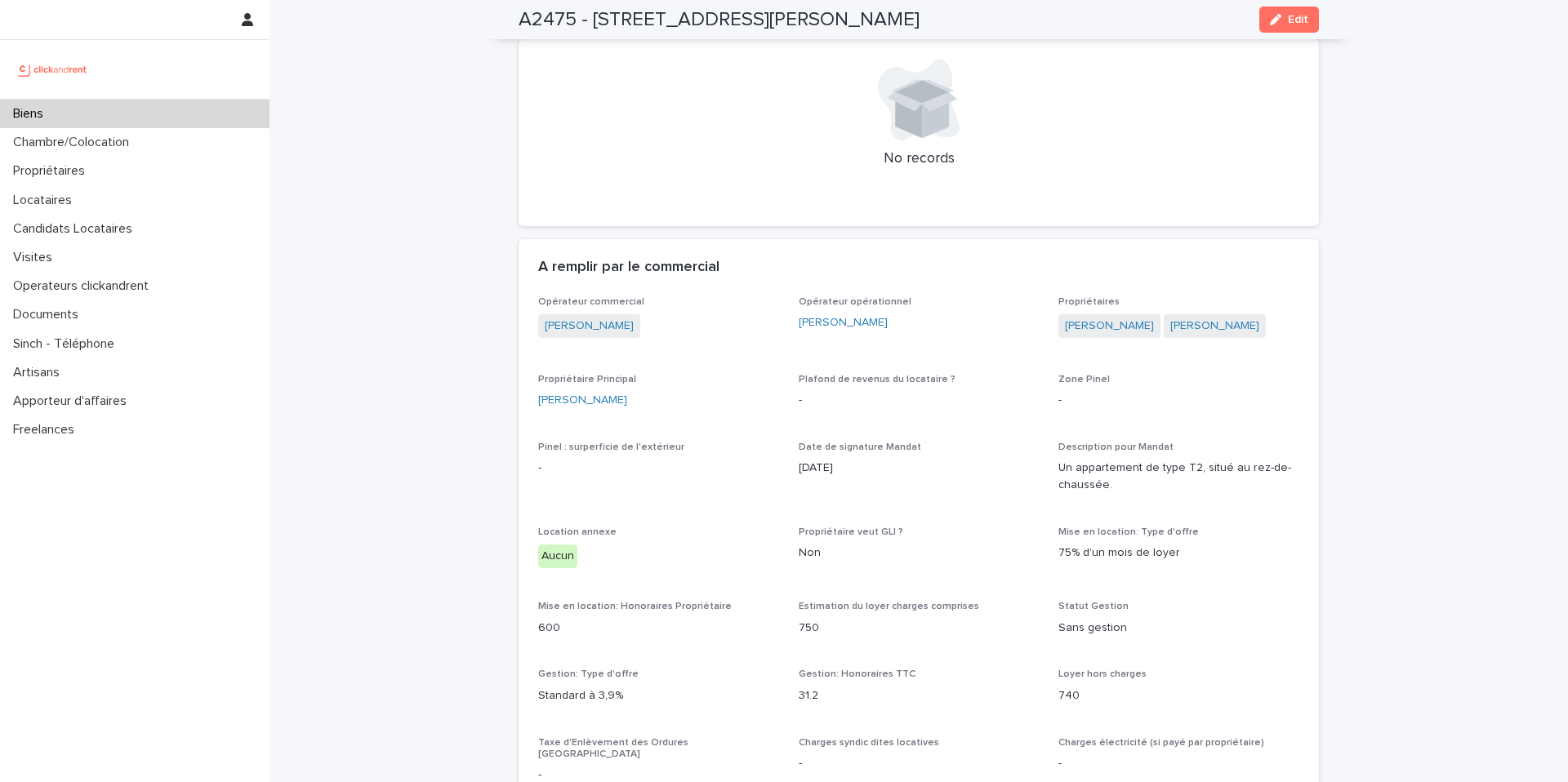
scroll to position [699, 0]
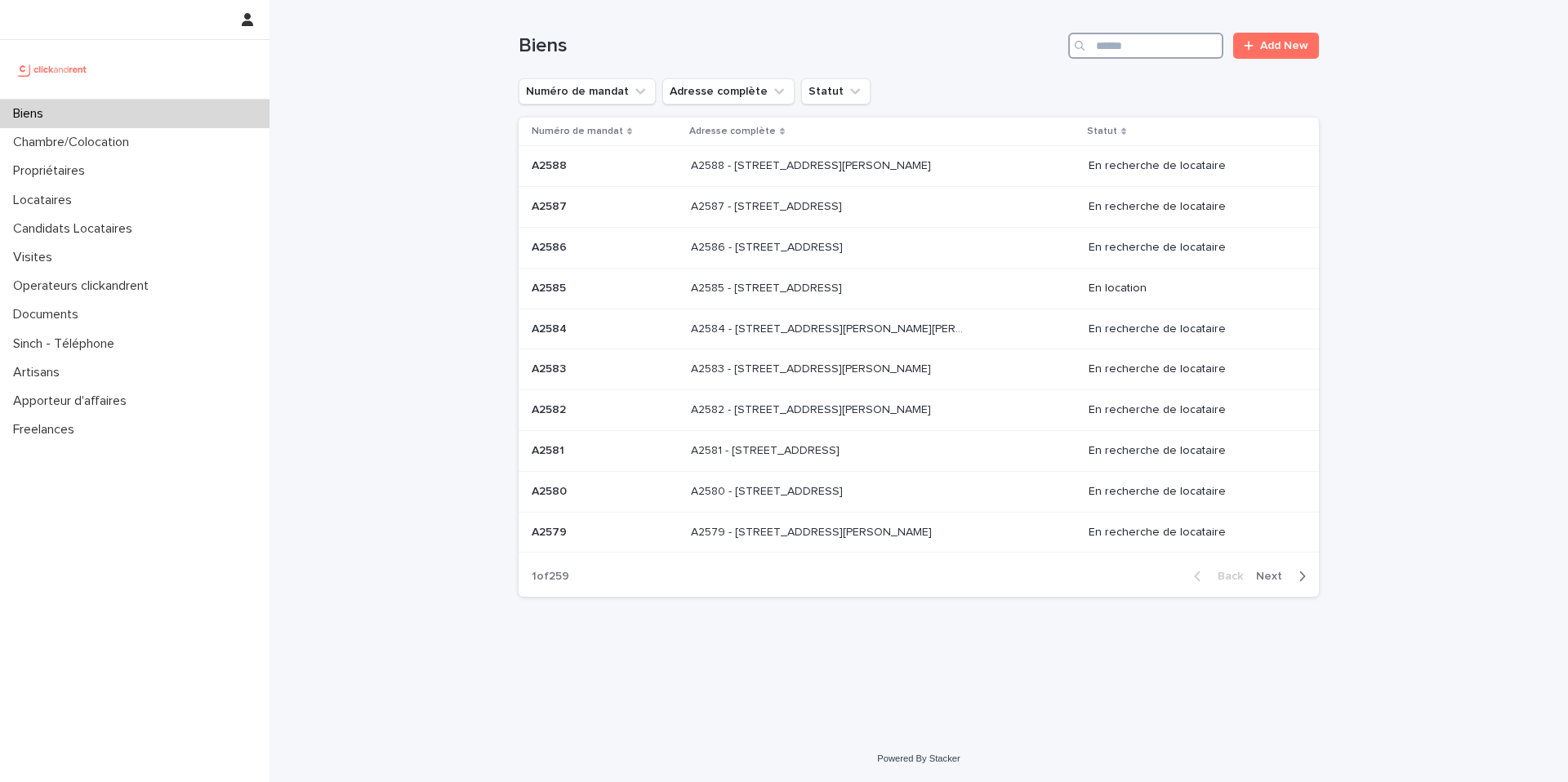
click at [1141, 43] on input "Search" at bounding box center [1146, 45] width 156 height 26
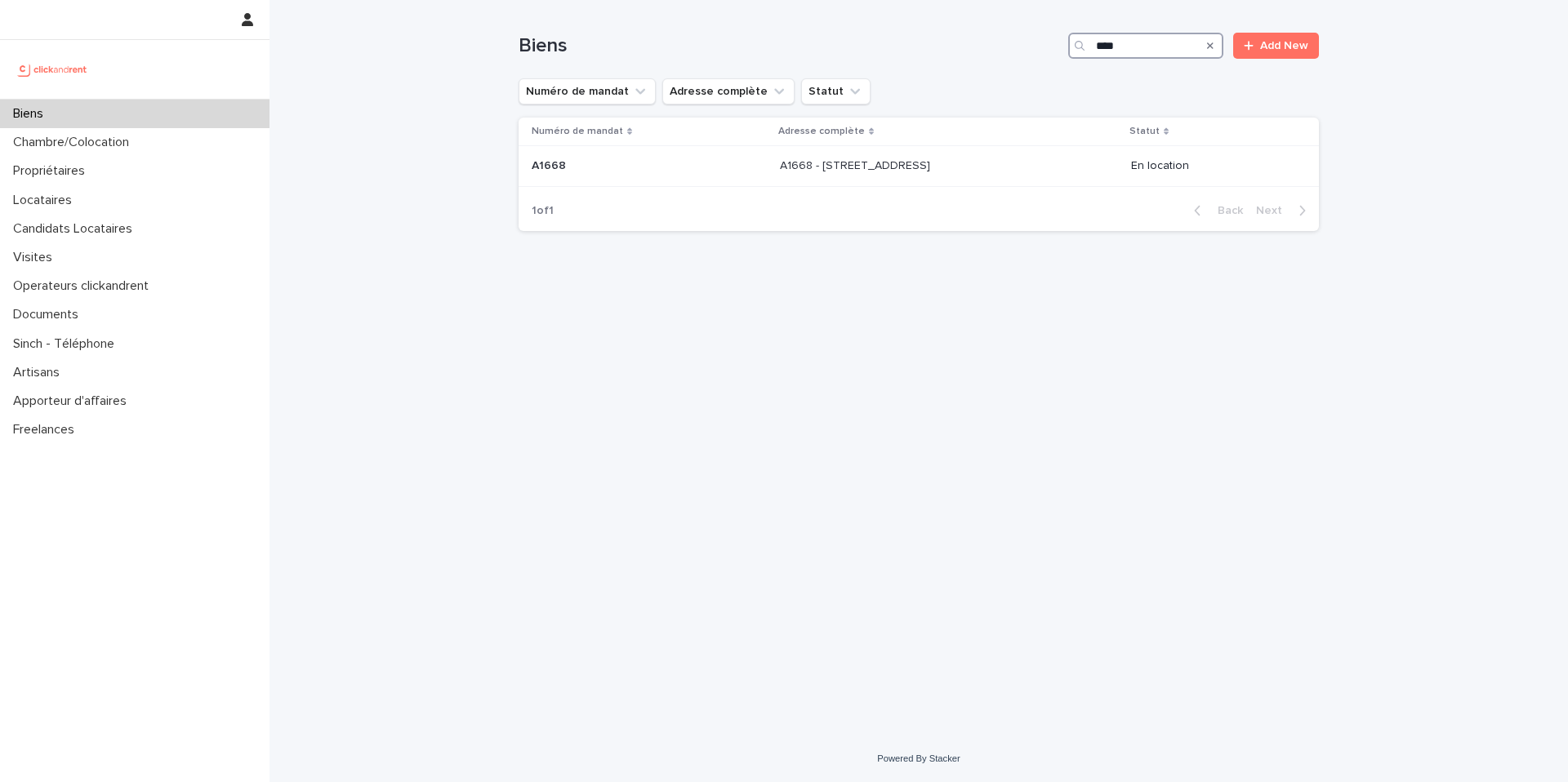
click at [1105, 47] on input "****" at bounding box center [1146, 45] width 156 height 26
type input "****"
click at [848, 163] on p "A1368 - [STREET_ADDRESS][PERSON_NAME]" at bounding box center [821, 164] width 241 height 17
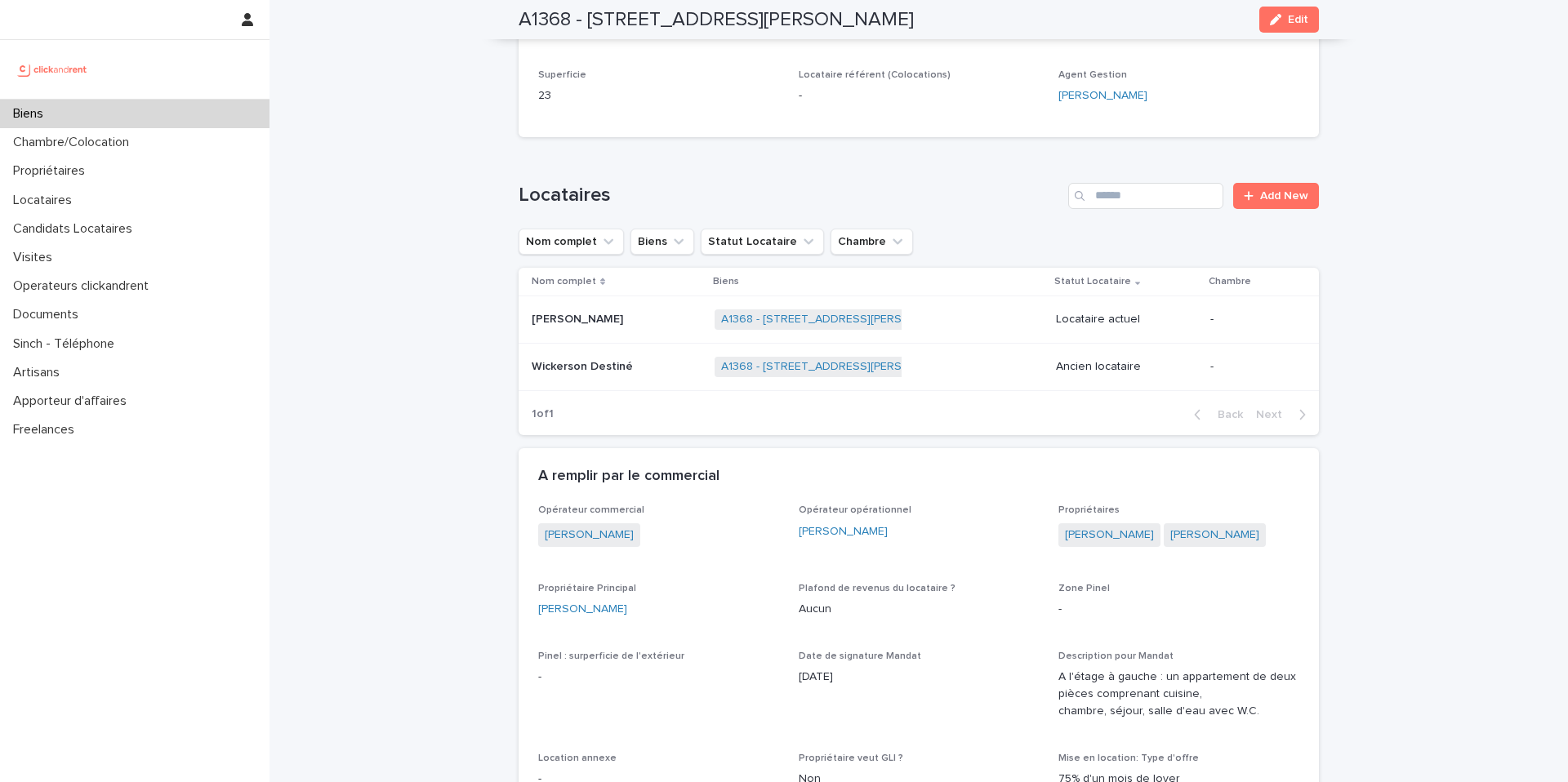
scroll to position [675, 0]
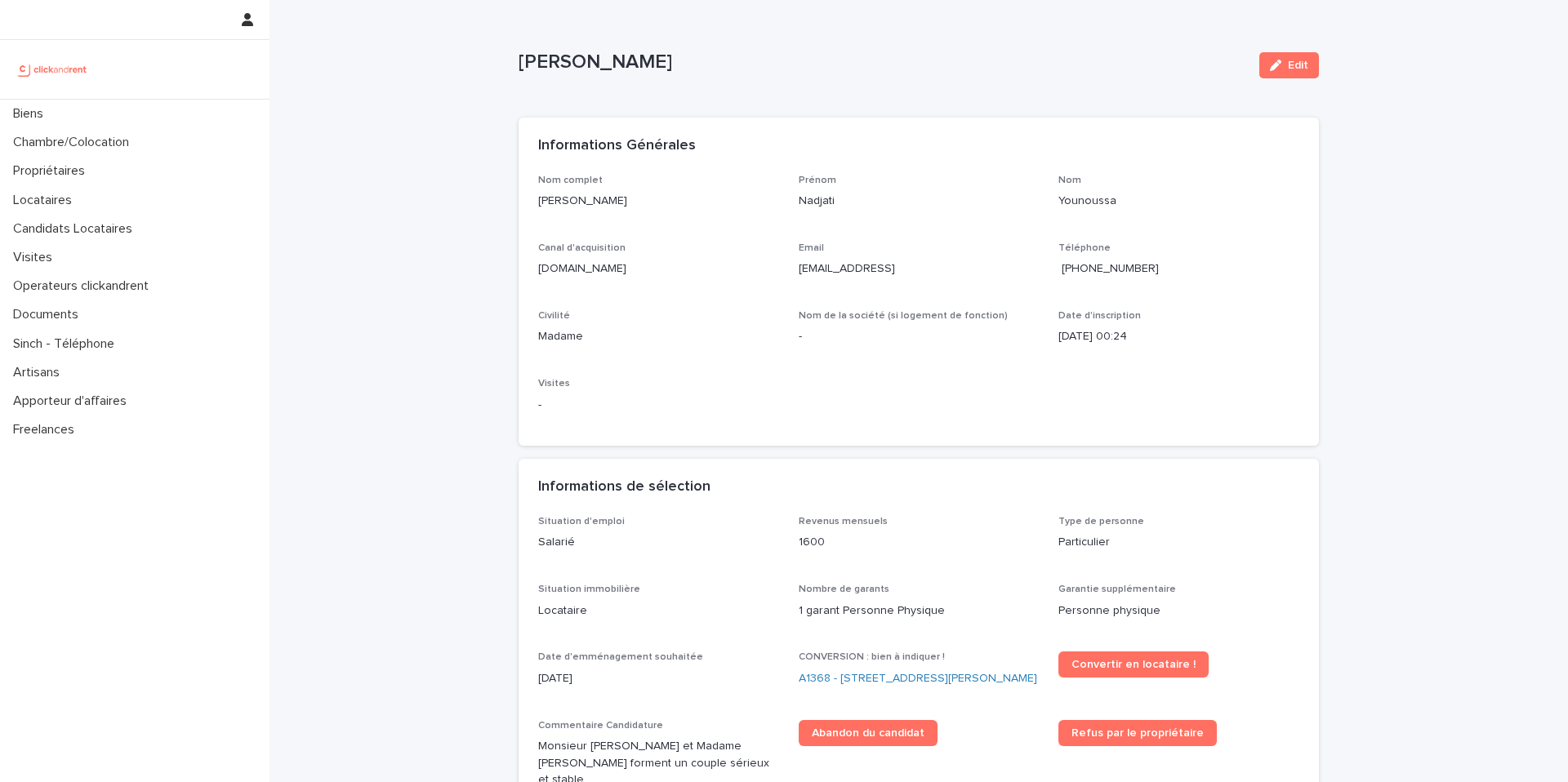
click at [1110, 271] on span "[PHONE_NUMBER]" at bounding box center [1110, 268] width 97 height 11
drag, startPoint x: 956, startPoint y: 275, endPoint x: 782, endPoint y: 275, distance: 174.0
click at [782, 275] on div "Nom complet [PERSON_NAME] Nom Younoussa Canal d'acquisition [DOMAIN_NAME] Email…" at bounding box center [918, 301] width 761 height 252
click at [949, 157] on div "Informations Générales" at bounding box center [918, 145] width 800 height 57
click at [1290, 70] on span "Edit" at bounding box center [1298, 65] width 20 height 11
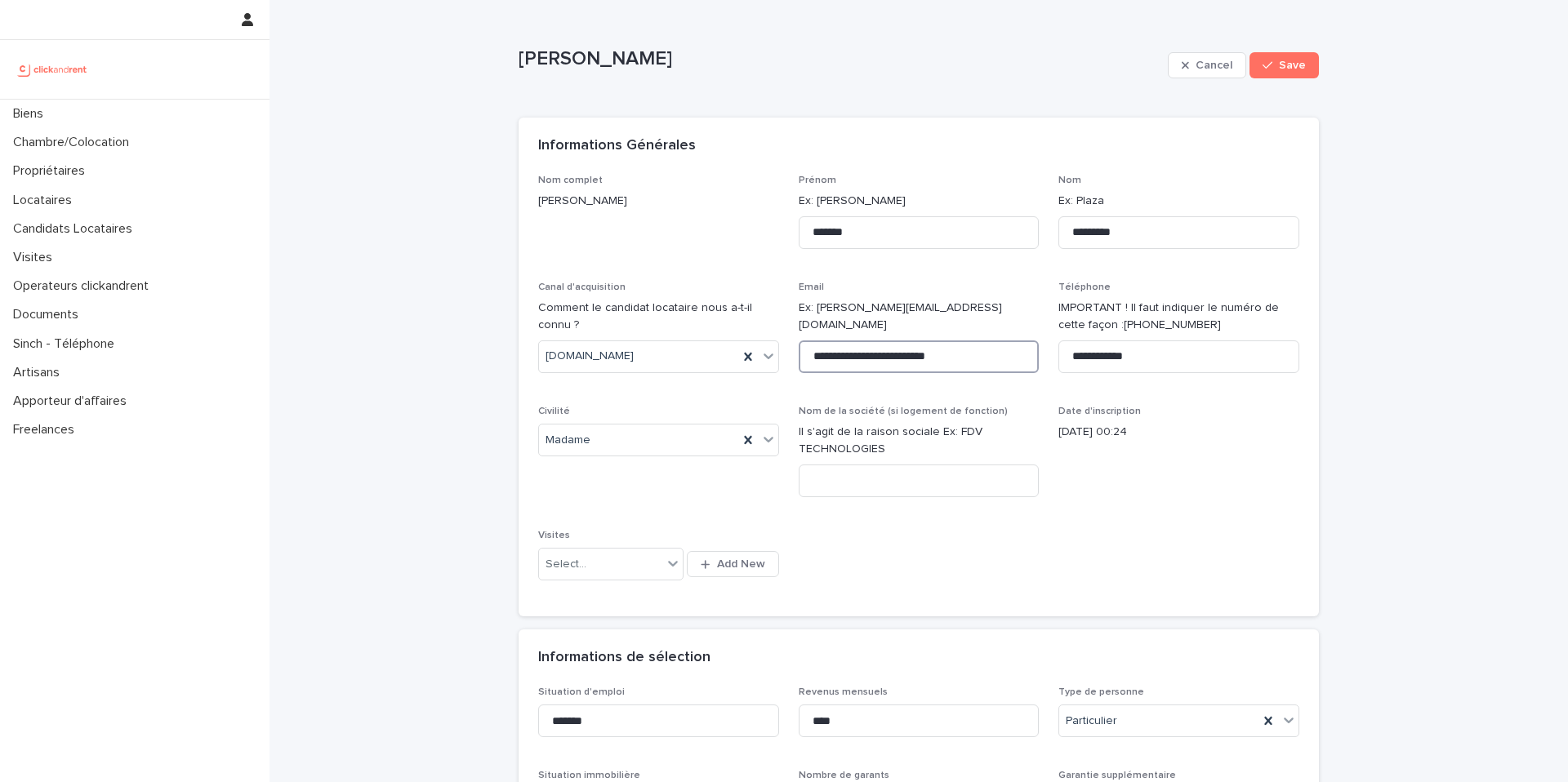
click at [969, 347] on input "**********" at bounding box center [919, 357] width 241 height 32
type input "**********"
click at [1278, 70] on span "Save" at bounding box center [1292, 65] width 27 height 11
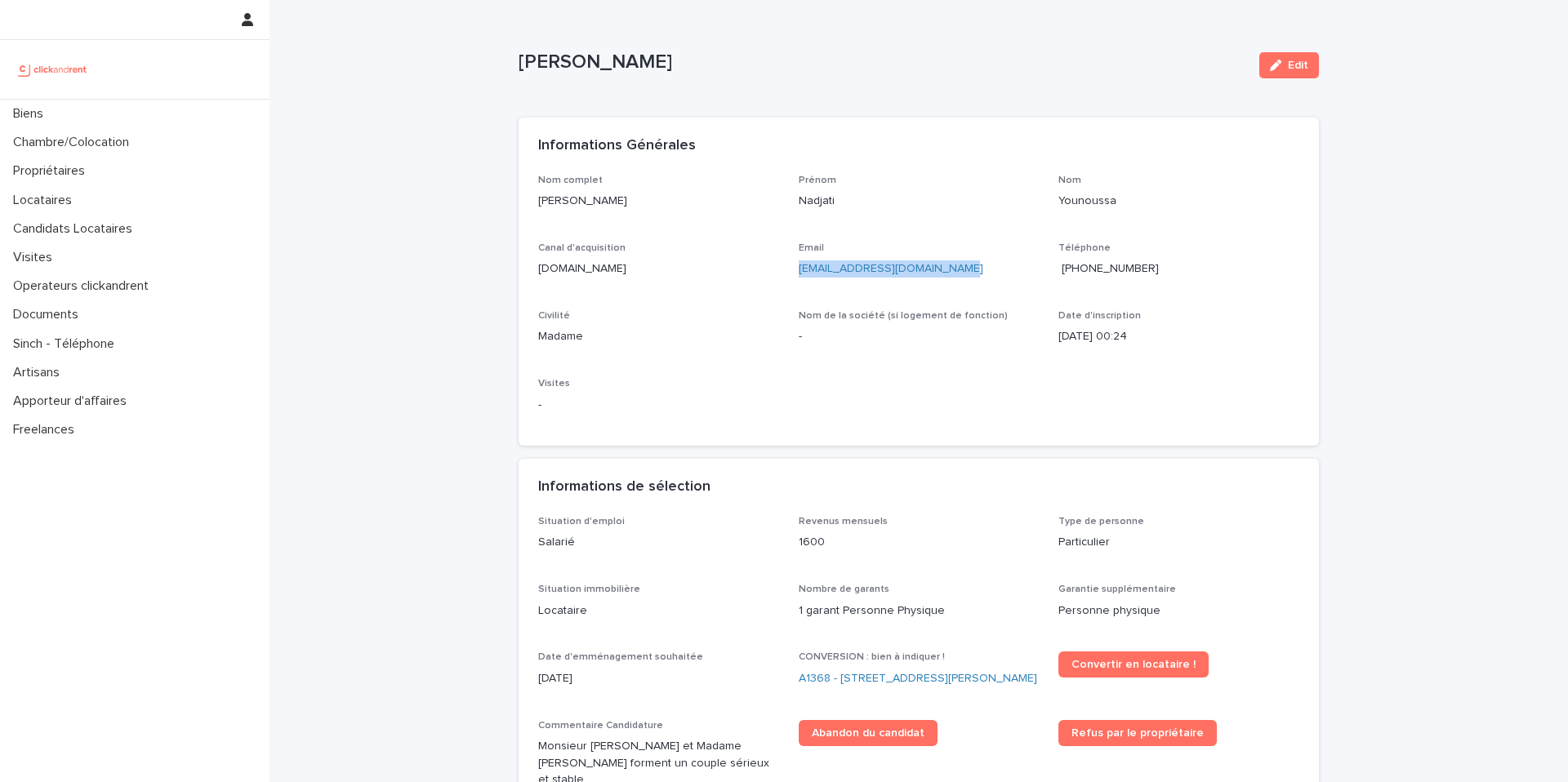
copy link "[EMAIL_ADDRESS][DOMAIN_NAME]"
drag, startPoint x: 967, startPoint y: 269, endPoint x: 783, endPoint y: 274, distance: 184.1
click at [783, 274] on div "Nom complet [PERSON_NAME] Nadjati Nom Younoussa Canal d'acquisition [DOMAIN_NAM…" at bounding box center [918, 301] width 761 height 252
click at [42, 121] on p "Biens" at bounding box center [31, 114] width 50 height 15
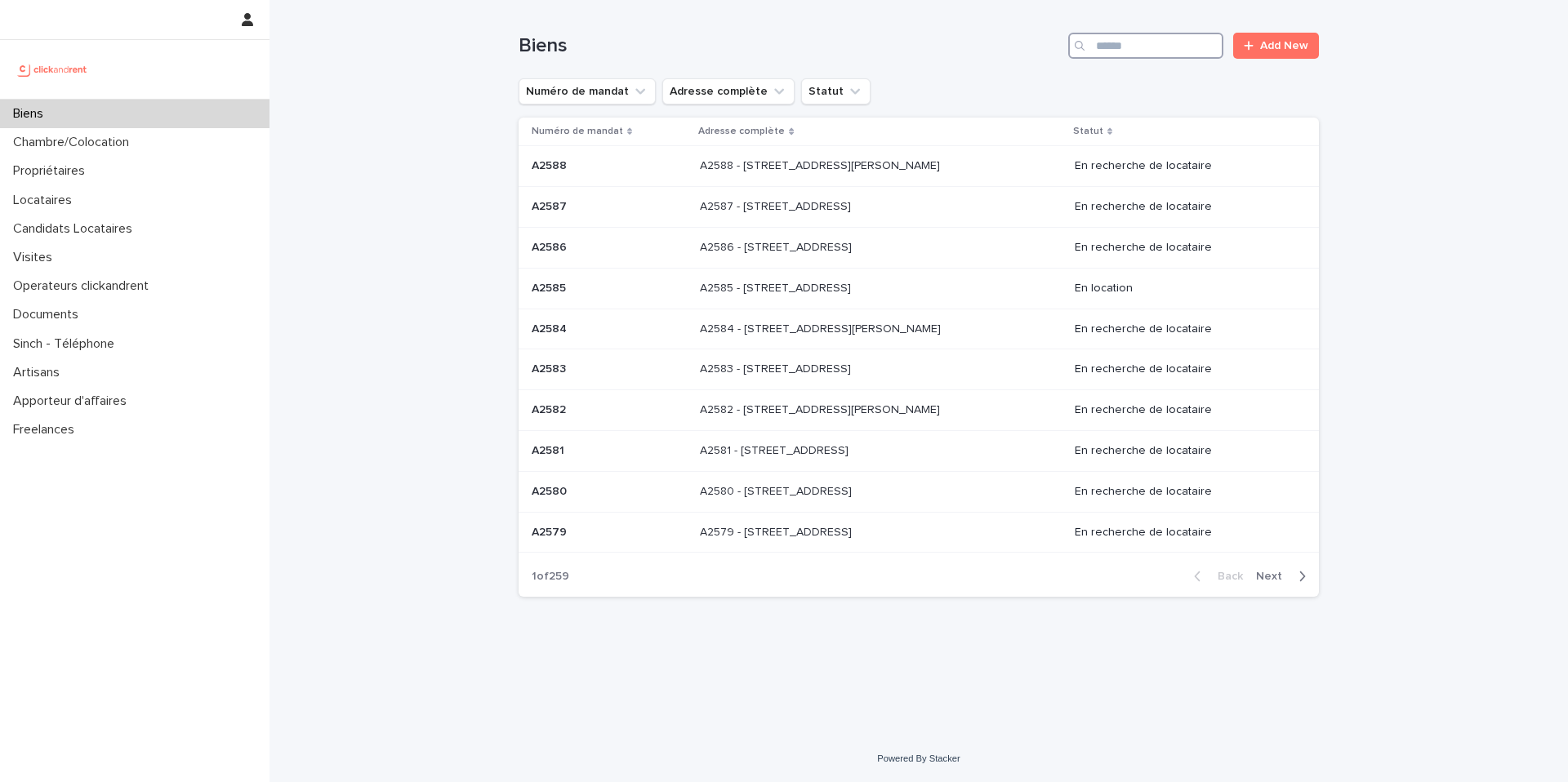
click at [1124, 42] on input "Search" at bounding box center [1146, 45] width 156 height 26
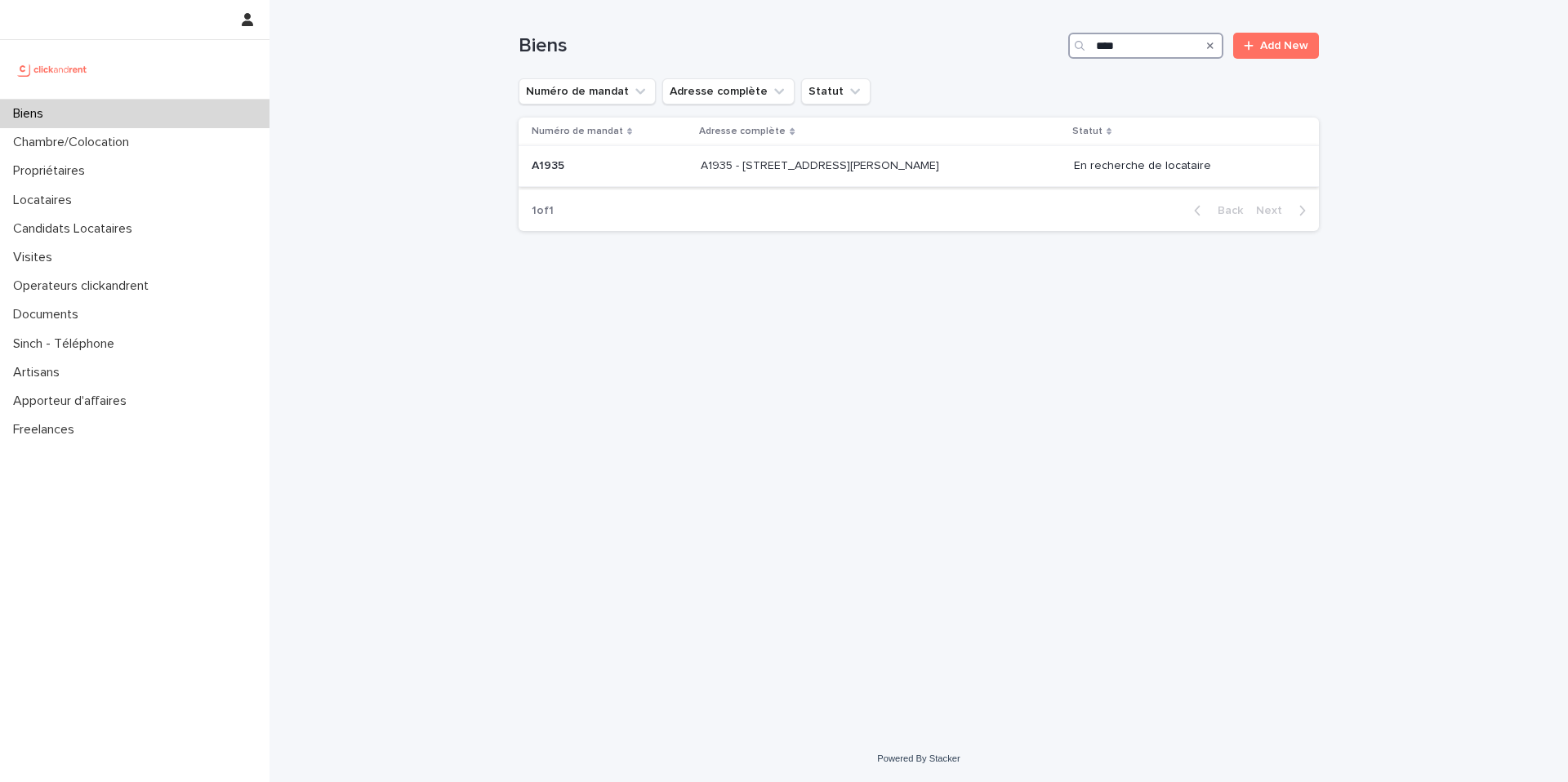
type input "****"
click at [904, 172] on p "A1935 - [STREET_ADDRESS][PERSON_NAME]" at bounding box center [821, 164] width 241 height 17
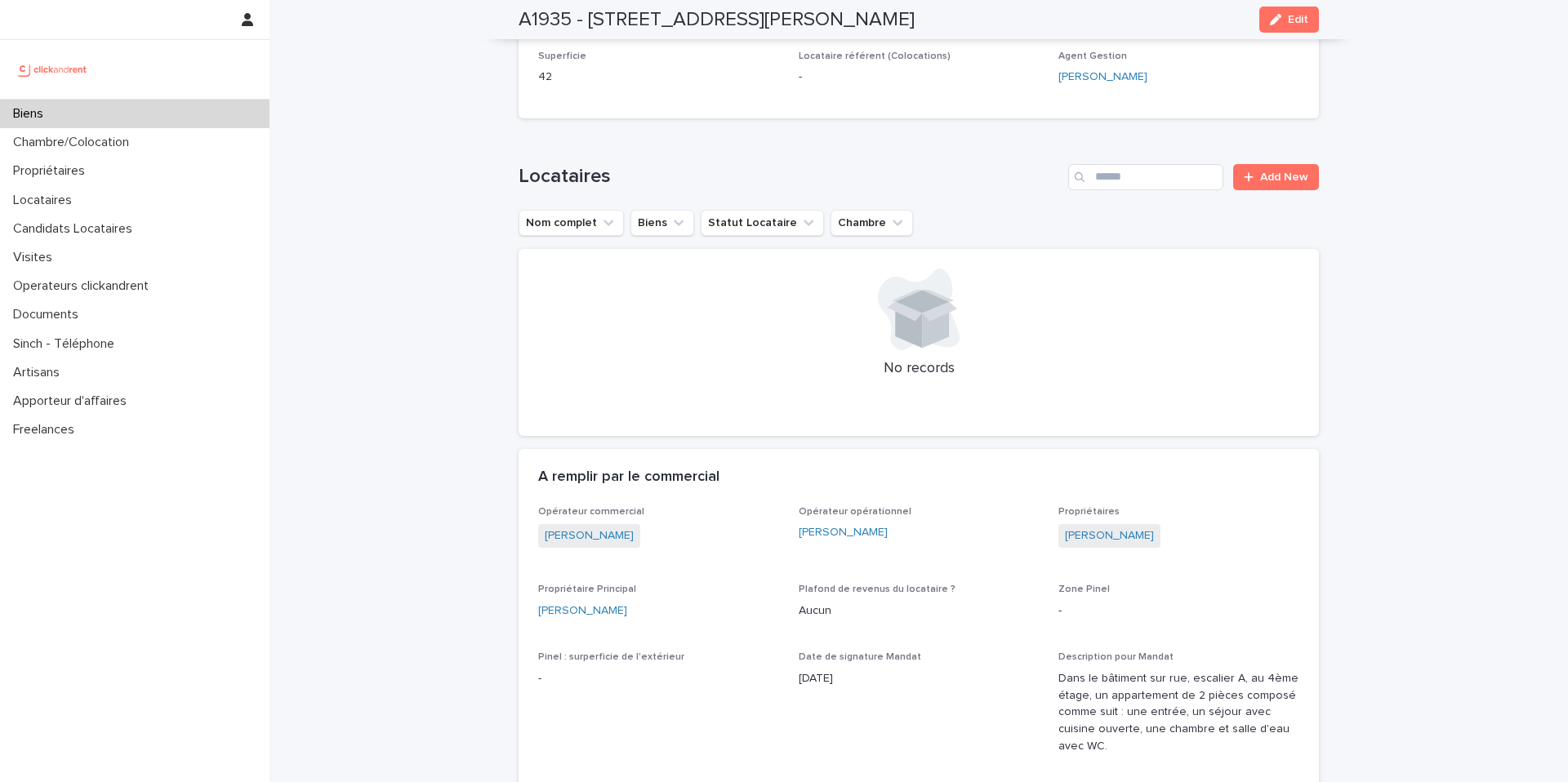
scroll to position [1032, 0]
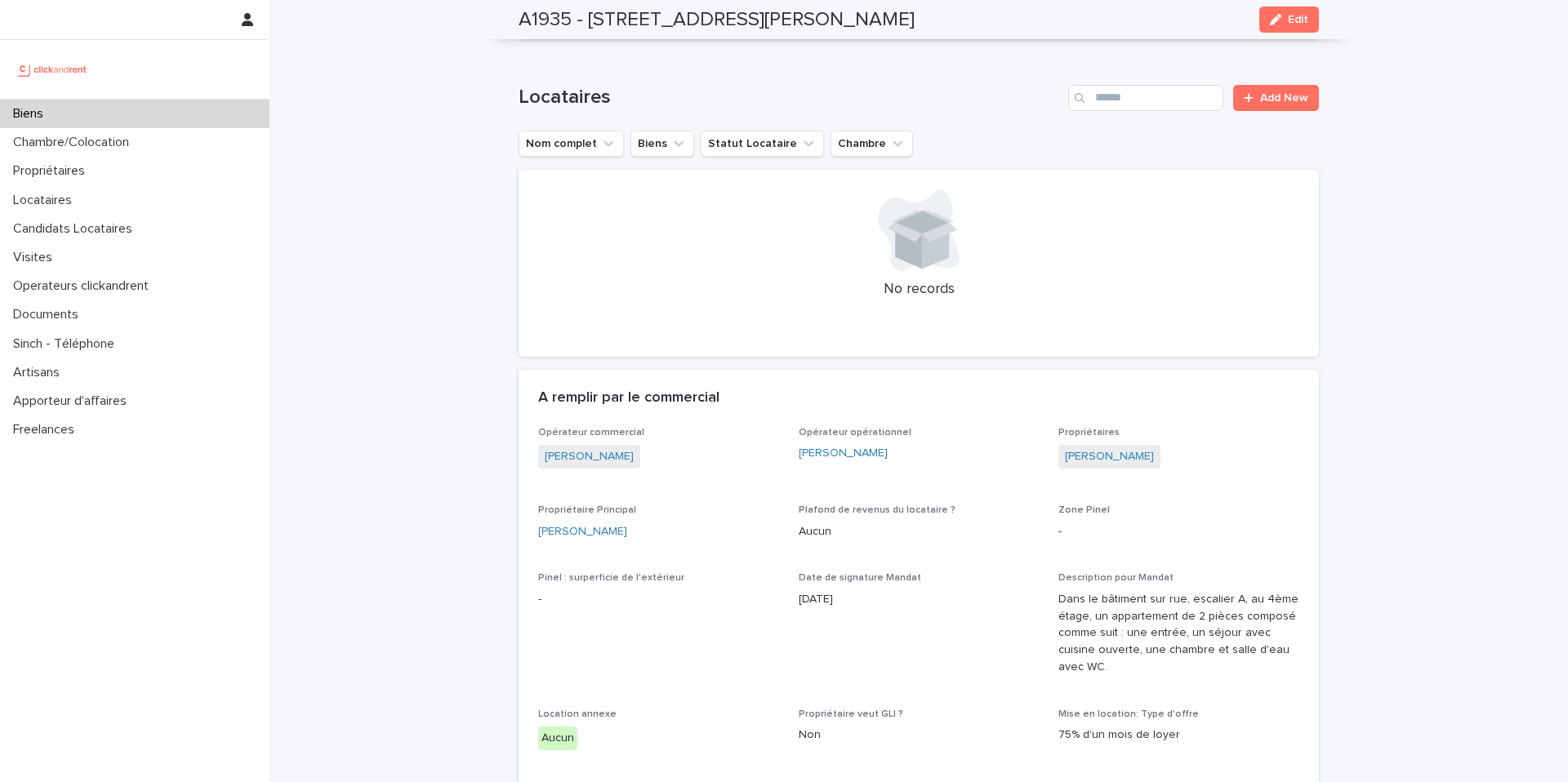
click at [92, 117] on div "Biens" at bounding box center [134, 114] width 269 height 29
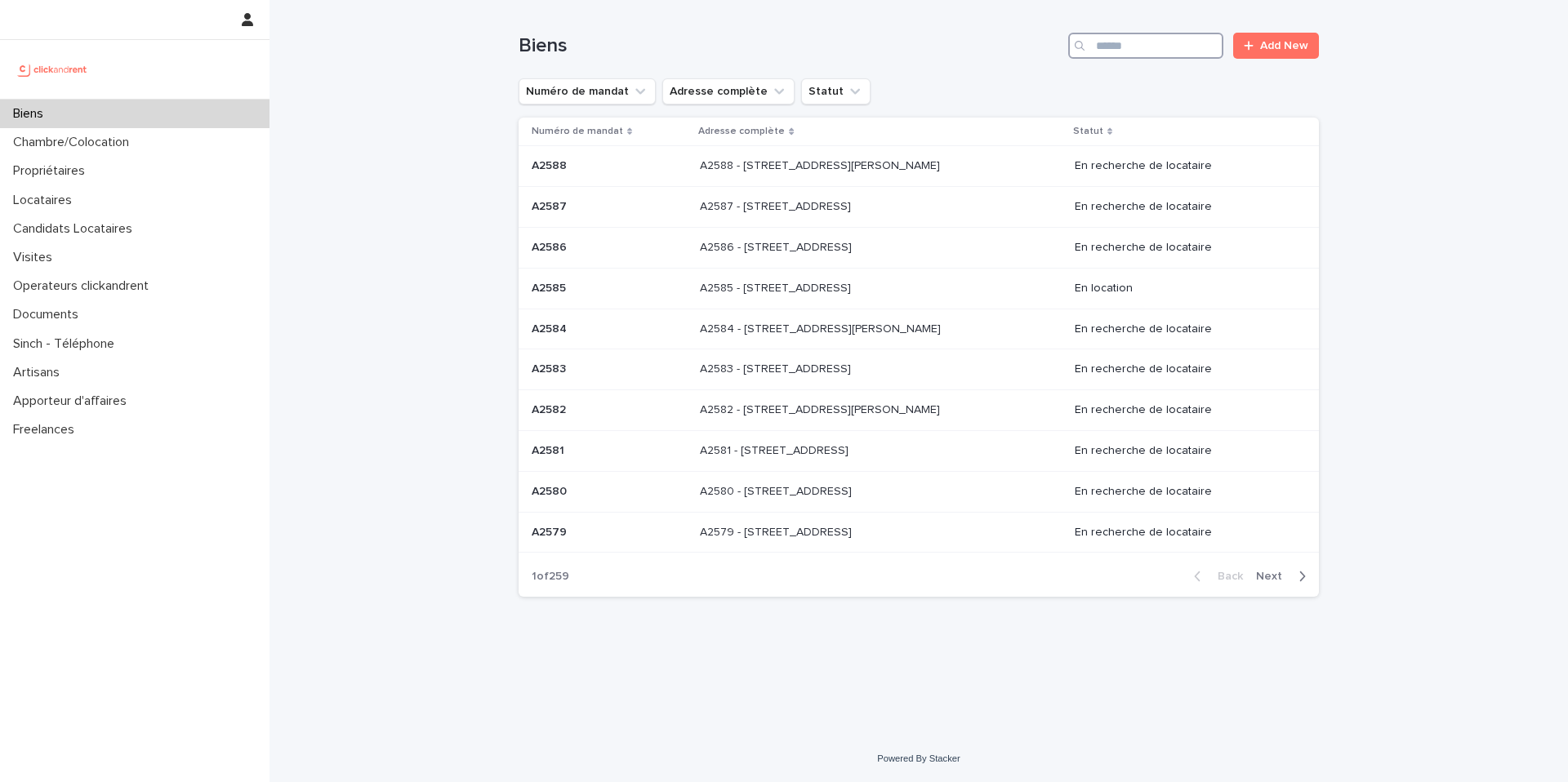
click at [1135, 51] on input "Search" at bounding box center [1146, 45] width 156 height 26
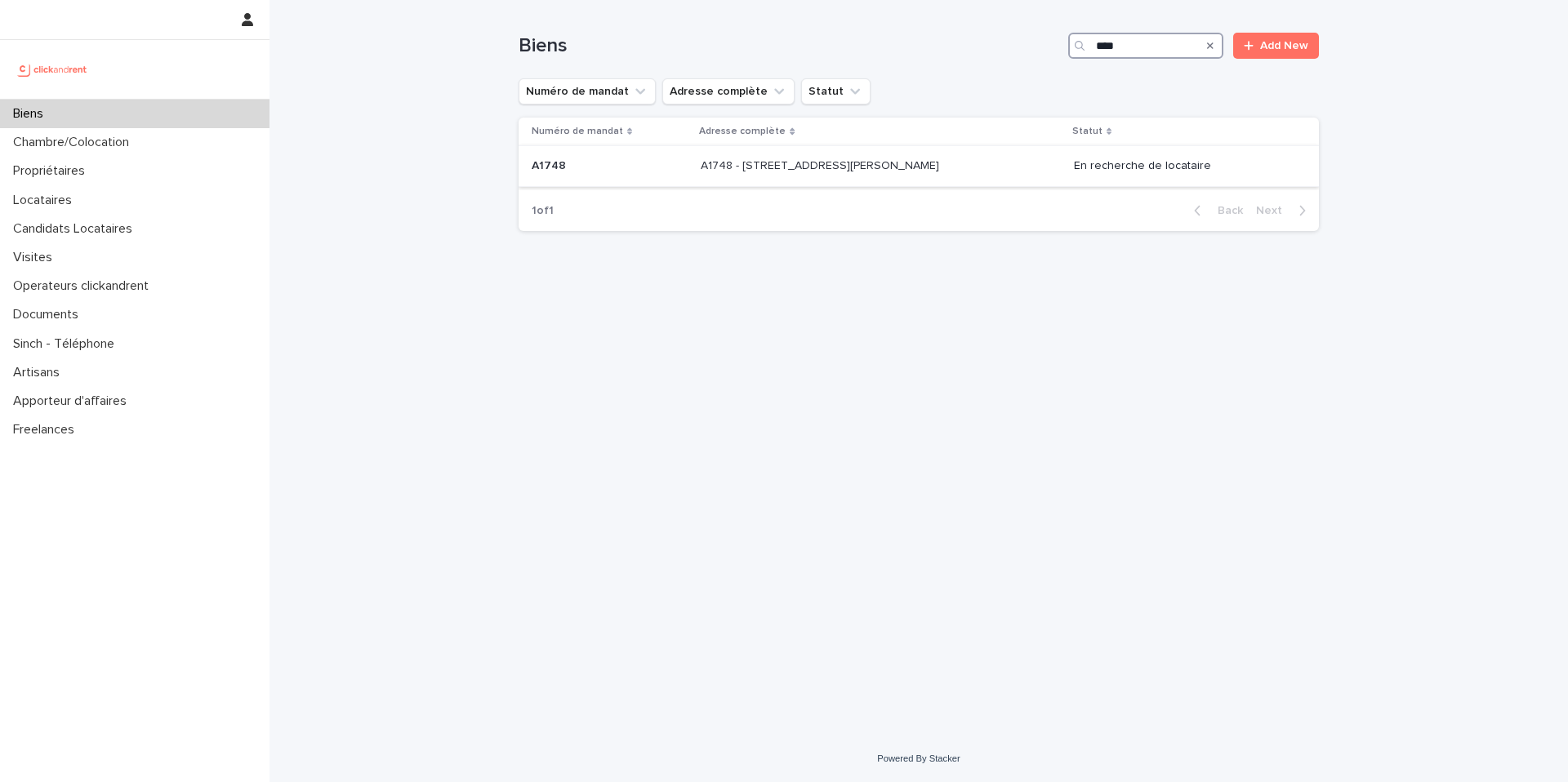
type input "****"
click at [888, 169] on p "A1748 - [STREET_ADDRESS][PERSON_NAME]" at bounding box center [821, 164] width 241 height 17
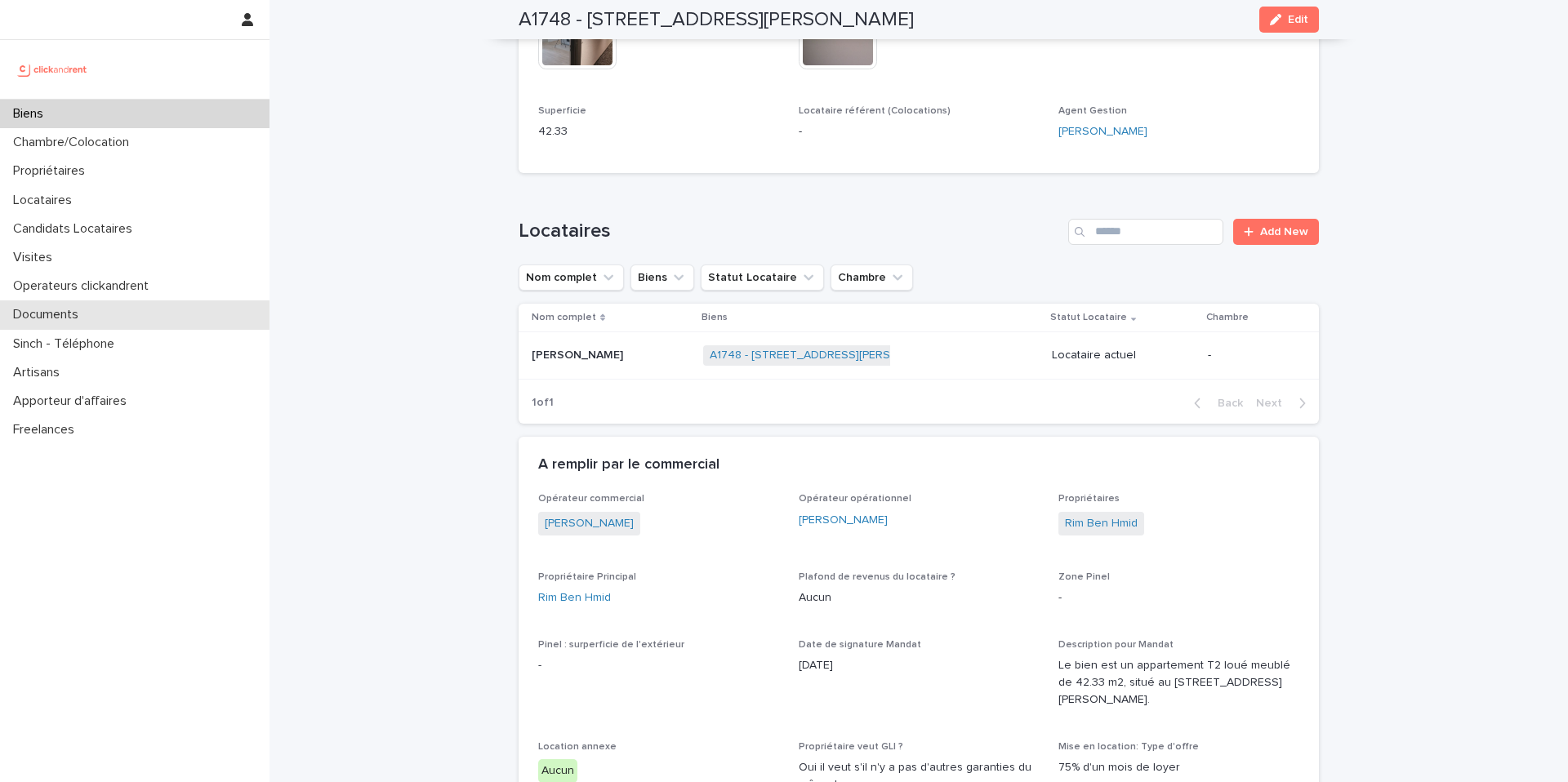
scroll to position [638, 0]
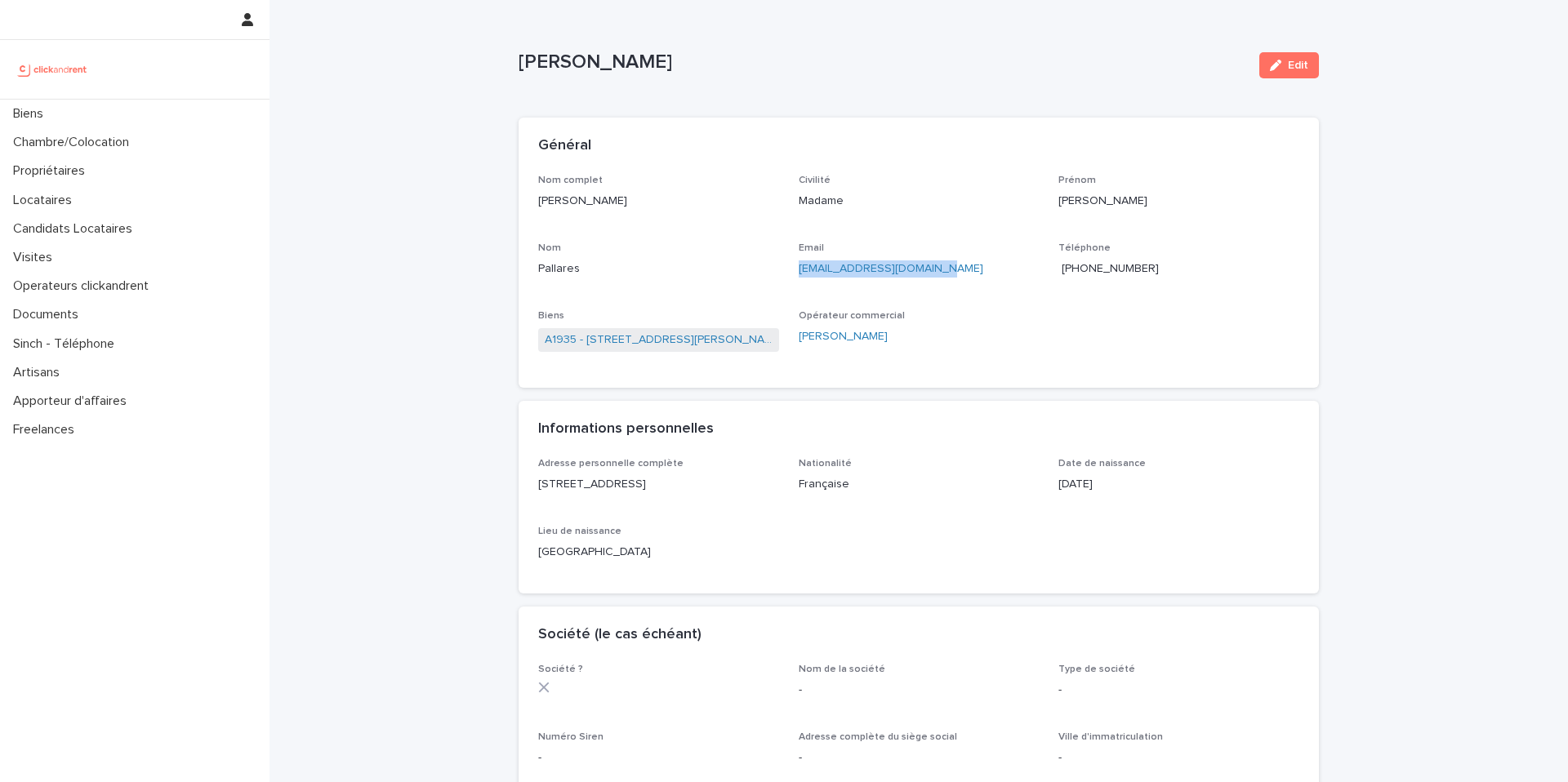
copy link "[EMAIL_ADDRESS][DOMAIN_NAME]"
drag, startPoint x: 946, startPoint y: 275, endPoint x: 784, endPoint y: 268, distance: 162.2
click at [784, 268] on div "Nom complet [PERSON_NAME] Civilité Madame Prénom [PERSON_NAME] Email [EMAIL_ADD…" at bounding box center [918, 272] width 761 height 195
click at [1111, 269] on span "[PHONE_NUMBER]" at bounding box center [1110, 268] width 97 height 11
click at [1106, 270] on span "[PHONE_NUMBER]" at bounding box center [1110, 268] width 97 height 11
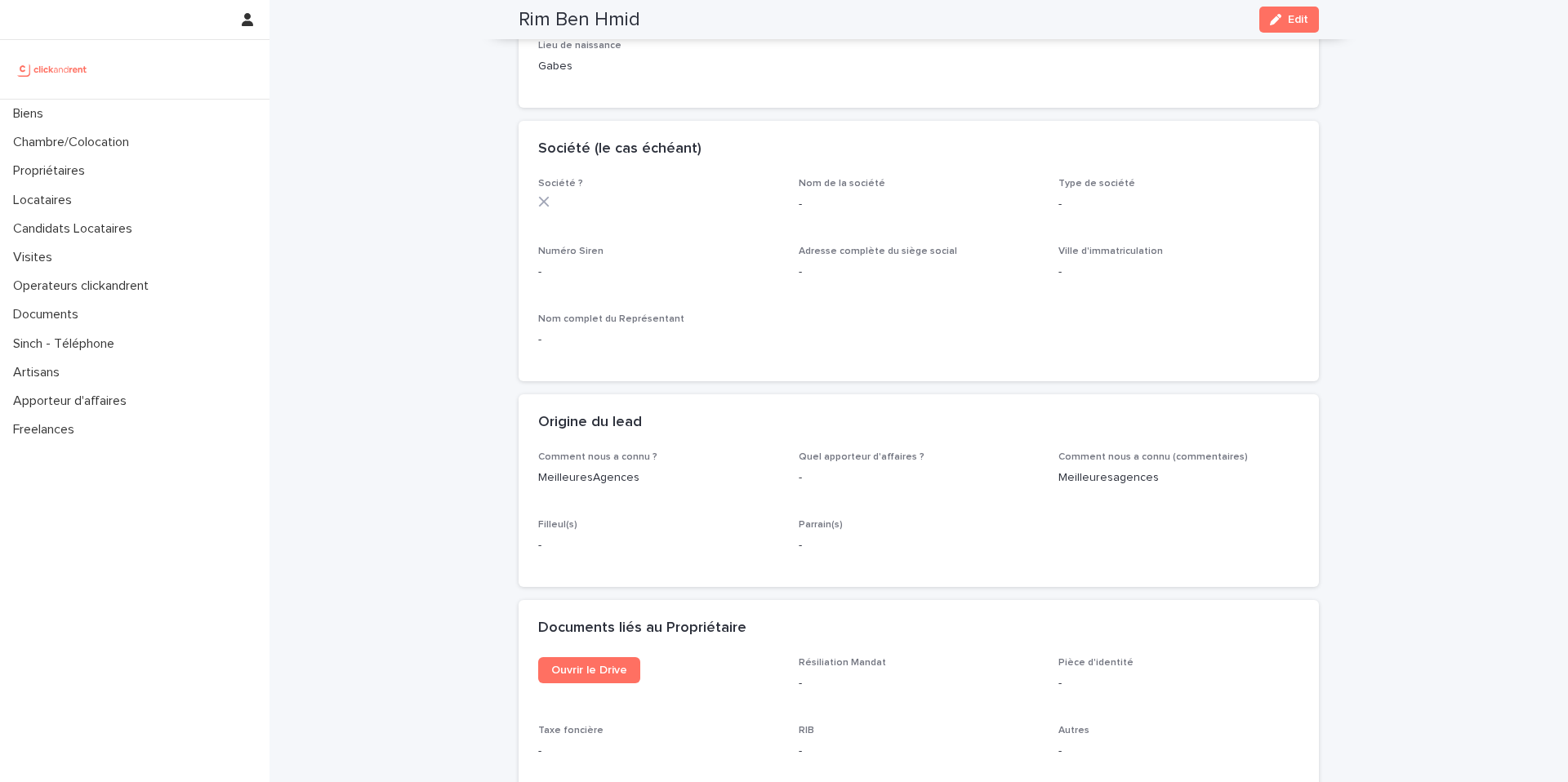
scroll to position [169, 0]
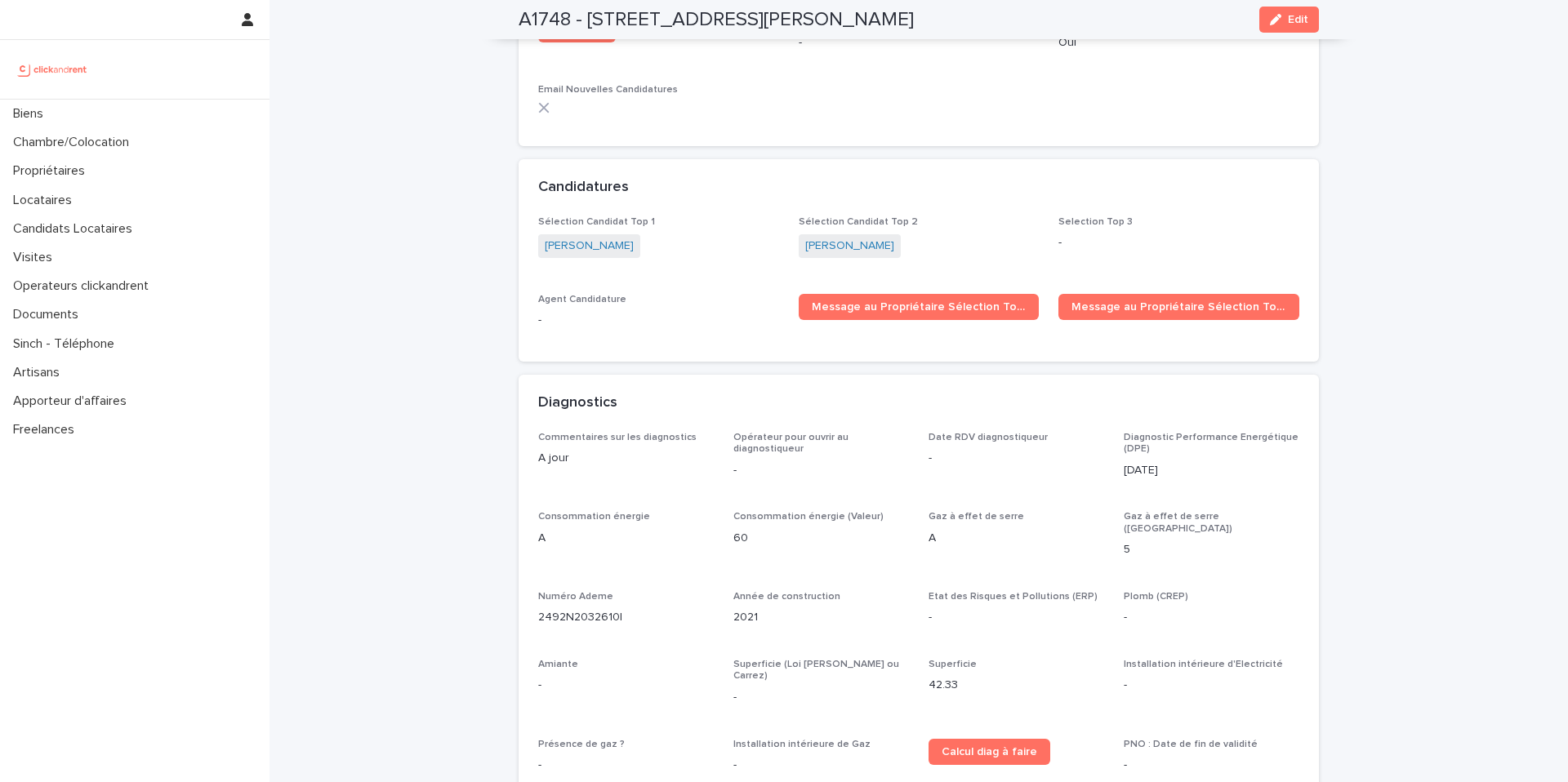
scroll to position [4817, 0]
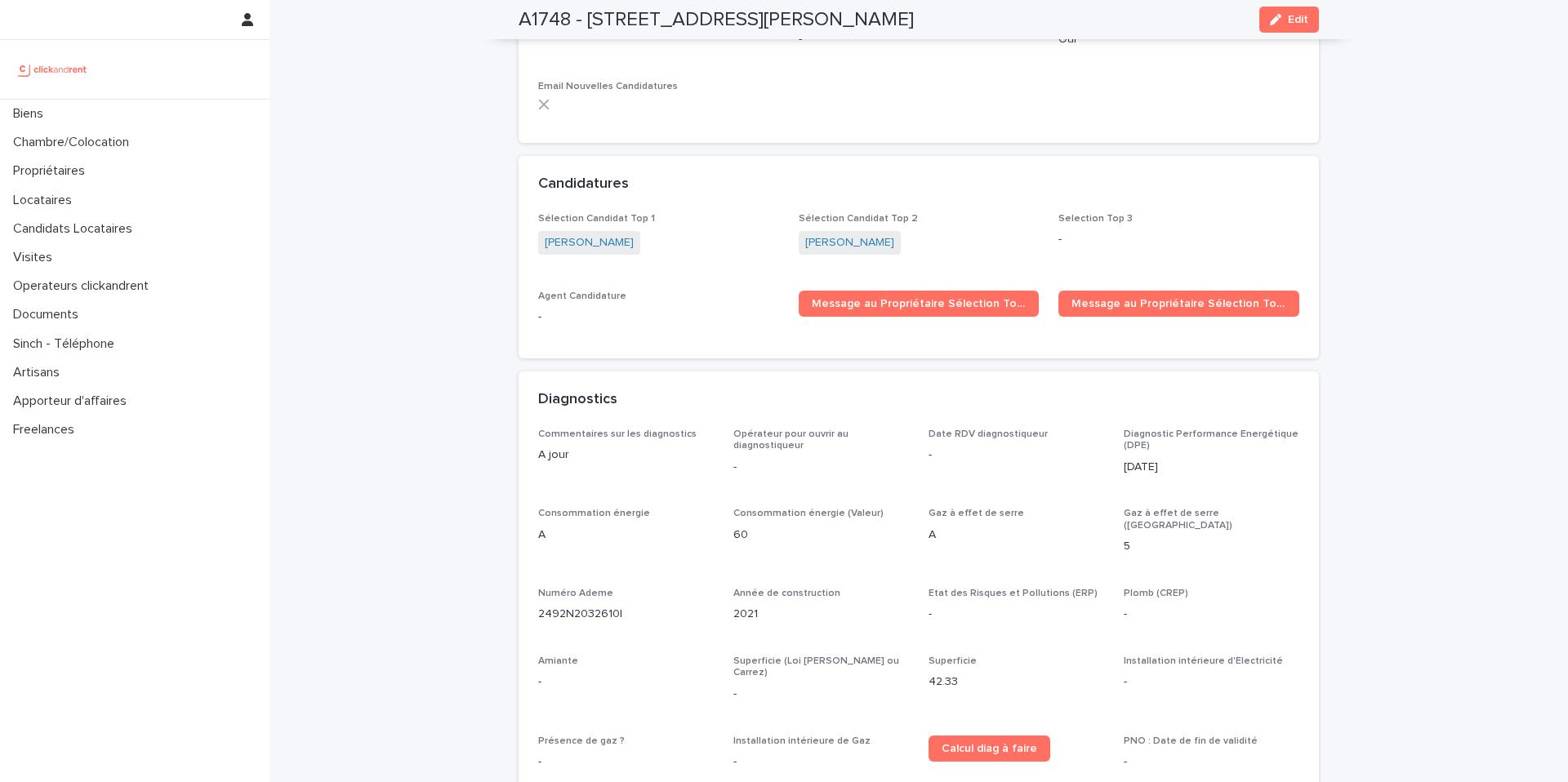
copy link "Ahmed Ben chaoued"
drag, startPoint x: 686, startPoint y: 249, endPoint x: 536, endPoint y: 237, distance: 150.5
click at [538, 237] on div "Ahmed Ben chaoued" at bounding box center [658, 245] width 241 height 27
copy link "Oussama Batti"
drag, startPoint x: 955, startPoint y: 246, endPoint x: 799, endPoint y: 235, distance: 156.4
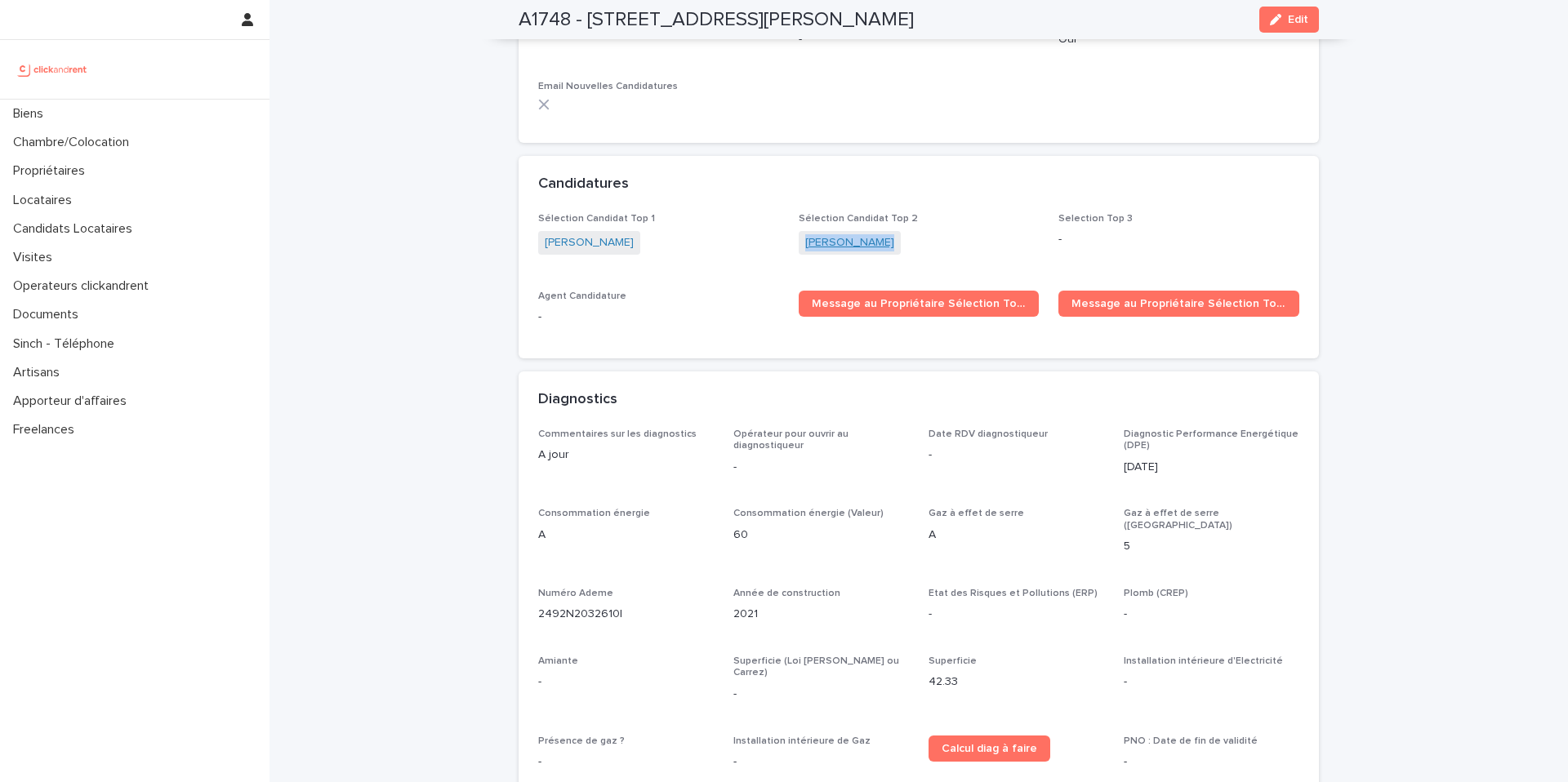
click at [799, 235] on div "Oussama Batti" at bounding box center [919, 245] width 241 height 27
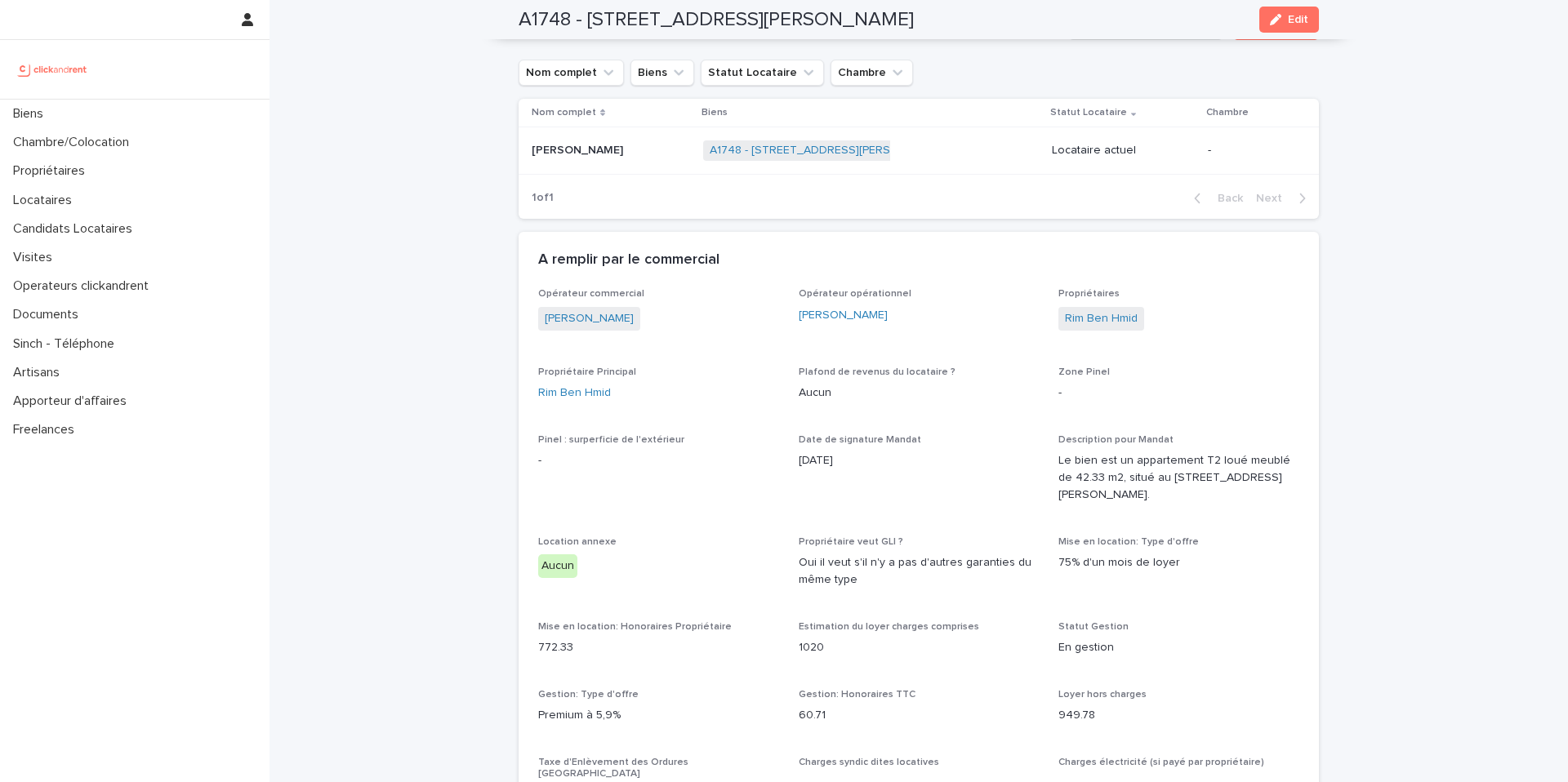
scroll to position [753, 0]
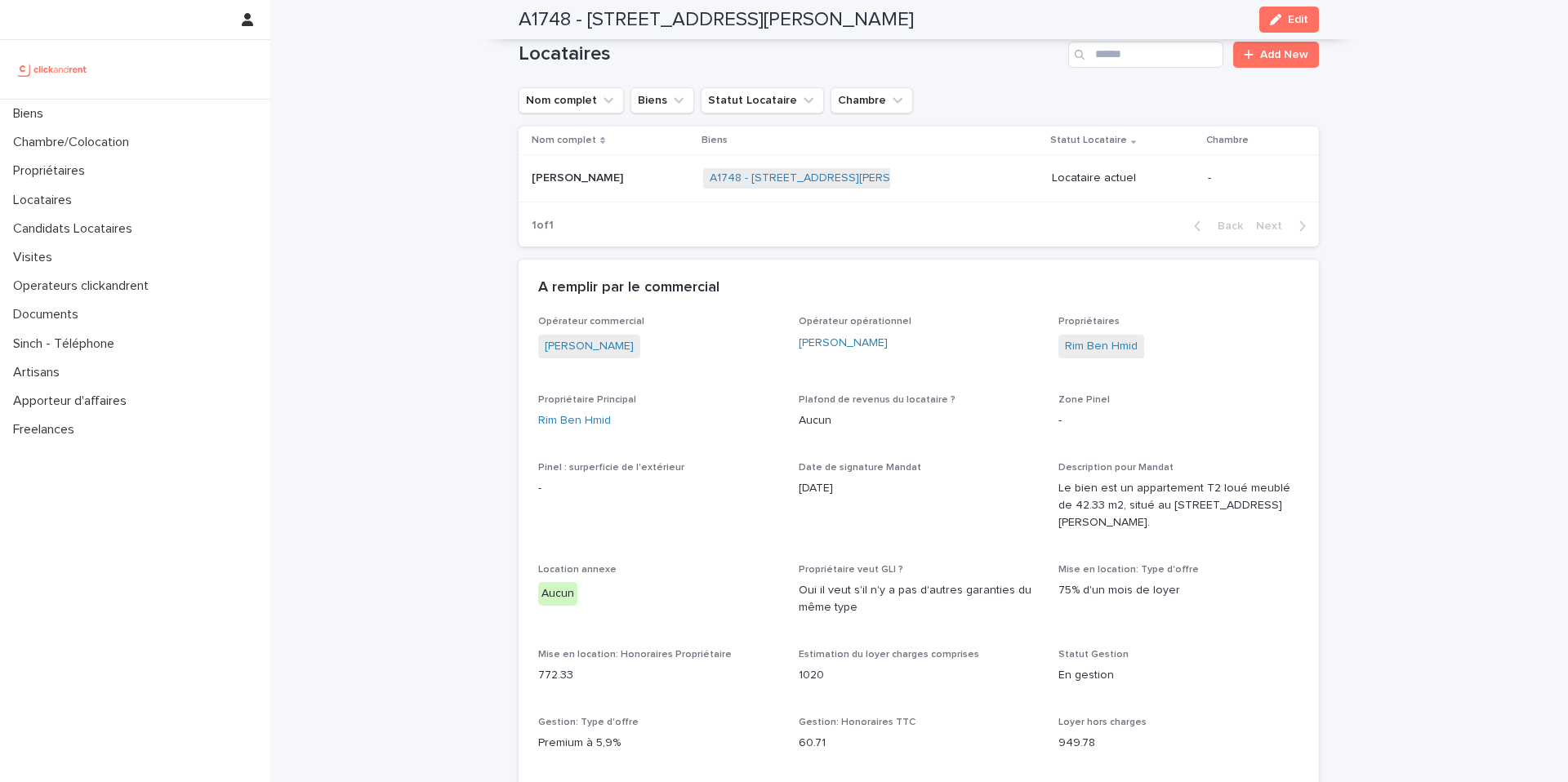
click at [556, 177] on p "Benoit Baret" at bounding box center [578, 177] width 94 height 17
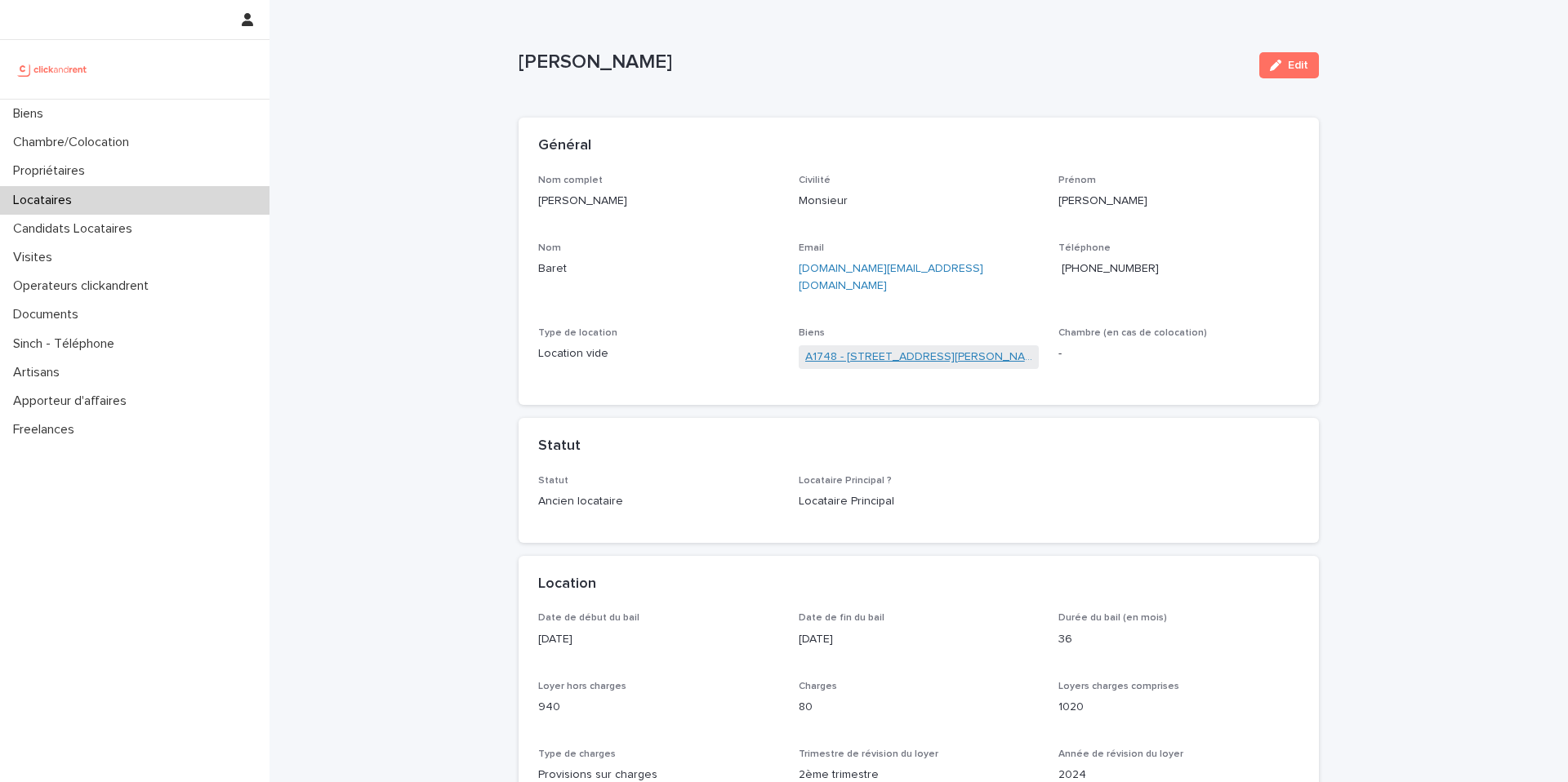
click at [889, 348] on link "A1748 - 17 Avenue du Général Leclerc, Fontenay-aux-Roses 92260" at bounding box center [919, 357] width 228 height 17
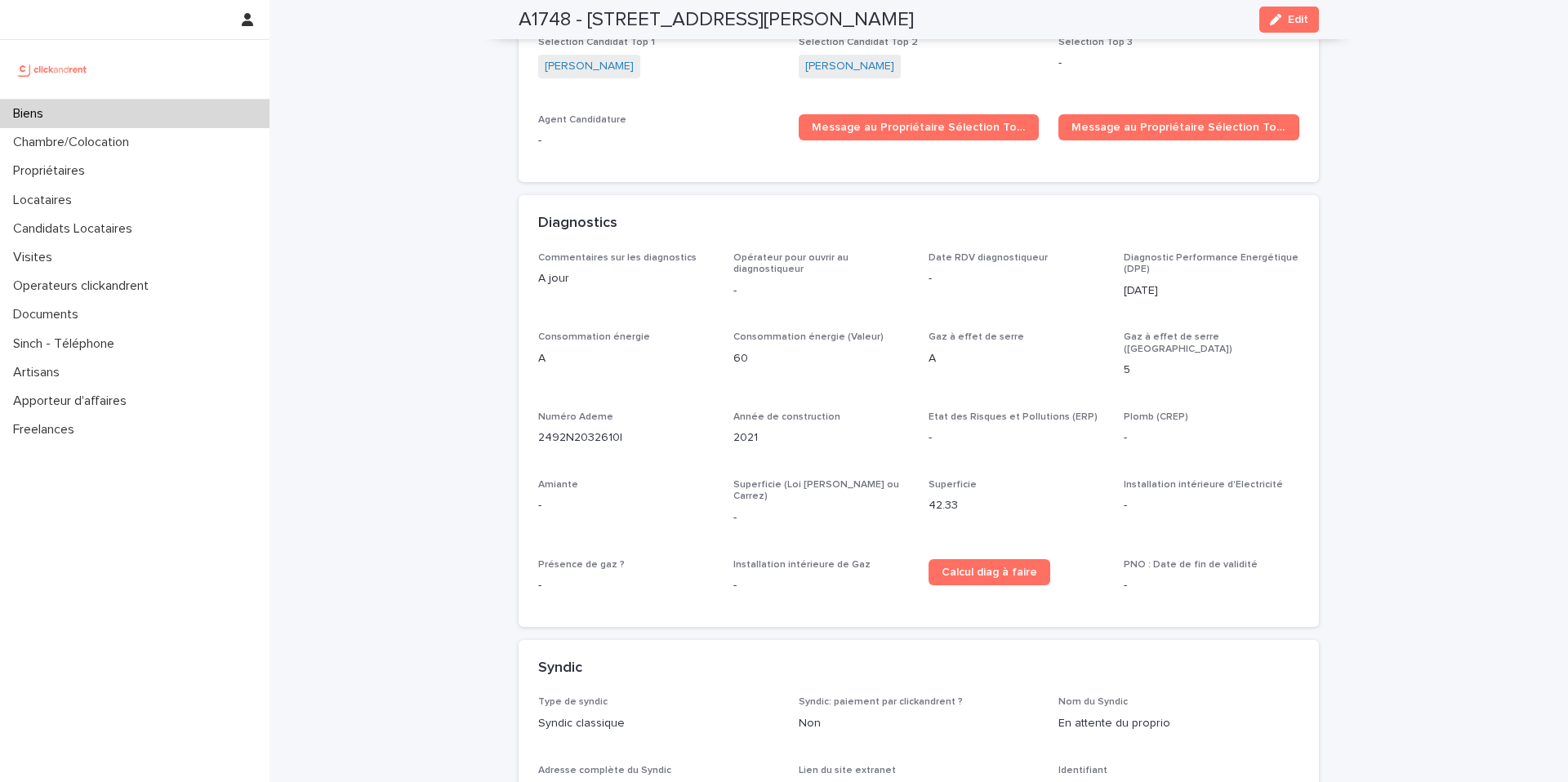
scroll to position [4997, 0]
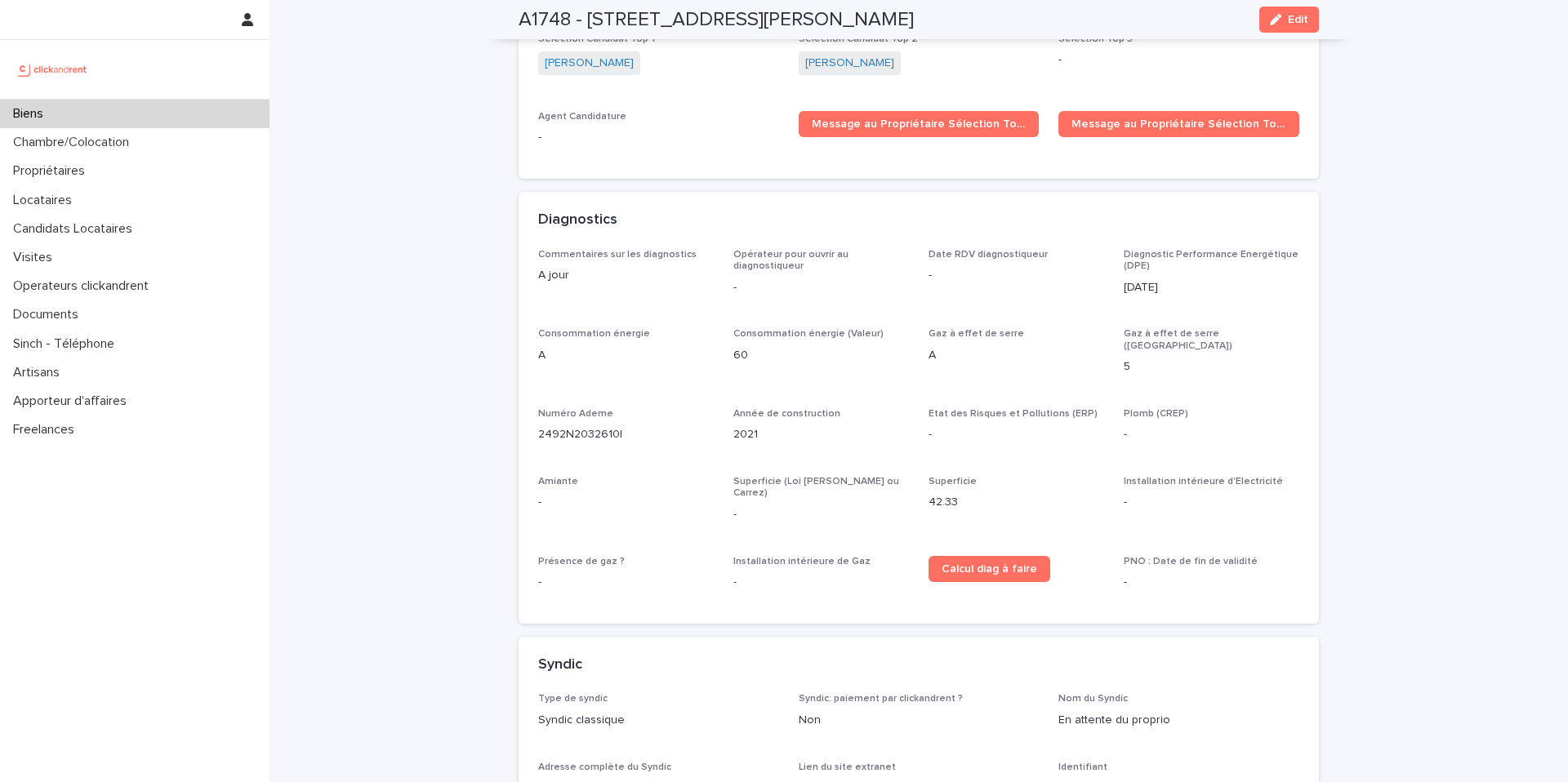
click at [850, 223] on div "Diagnostics" at bounding box center [918, 220] width 800 height 57
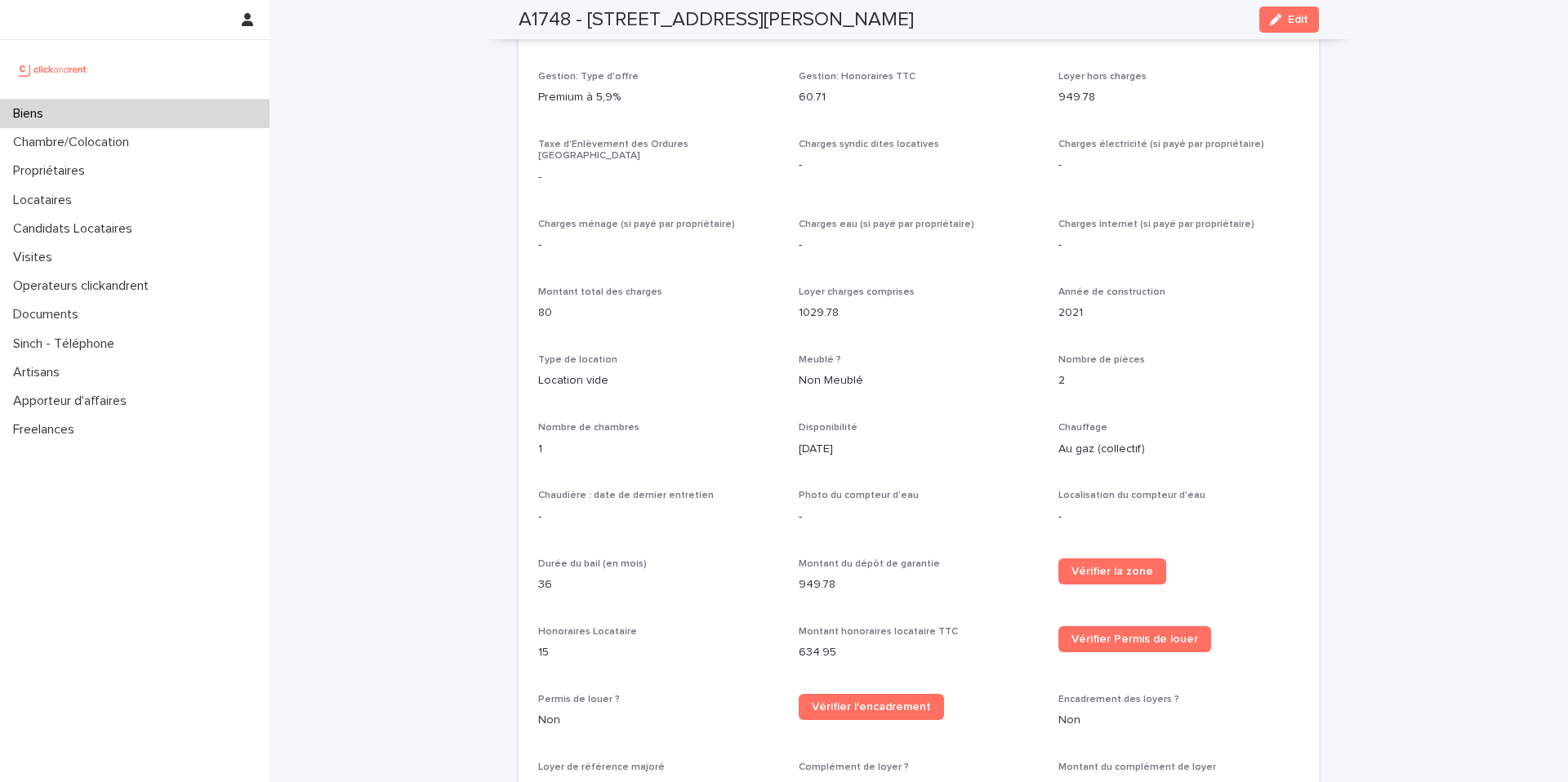
scroll to position [1272, 0]
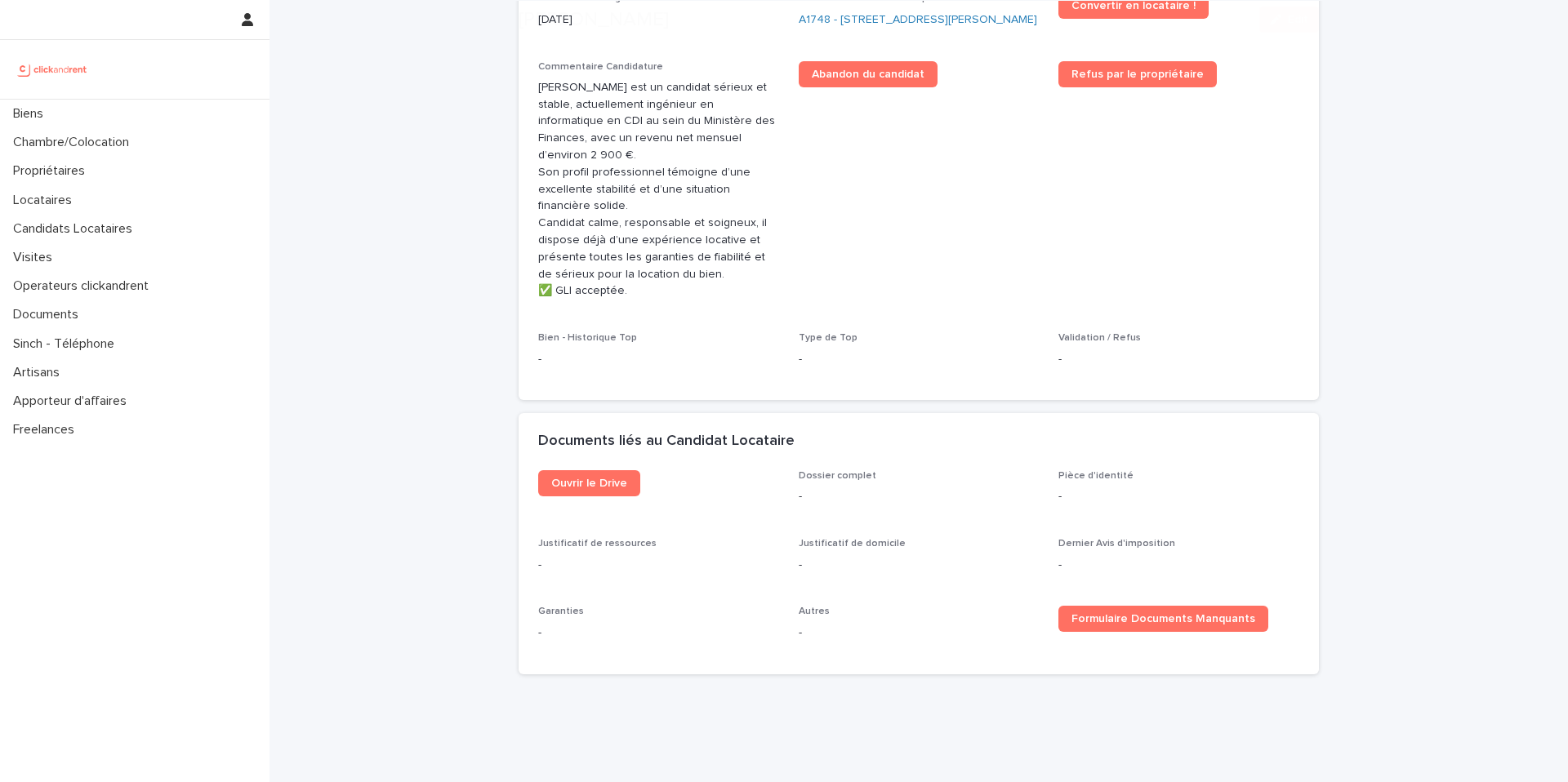
scroll to position [692, 0]
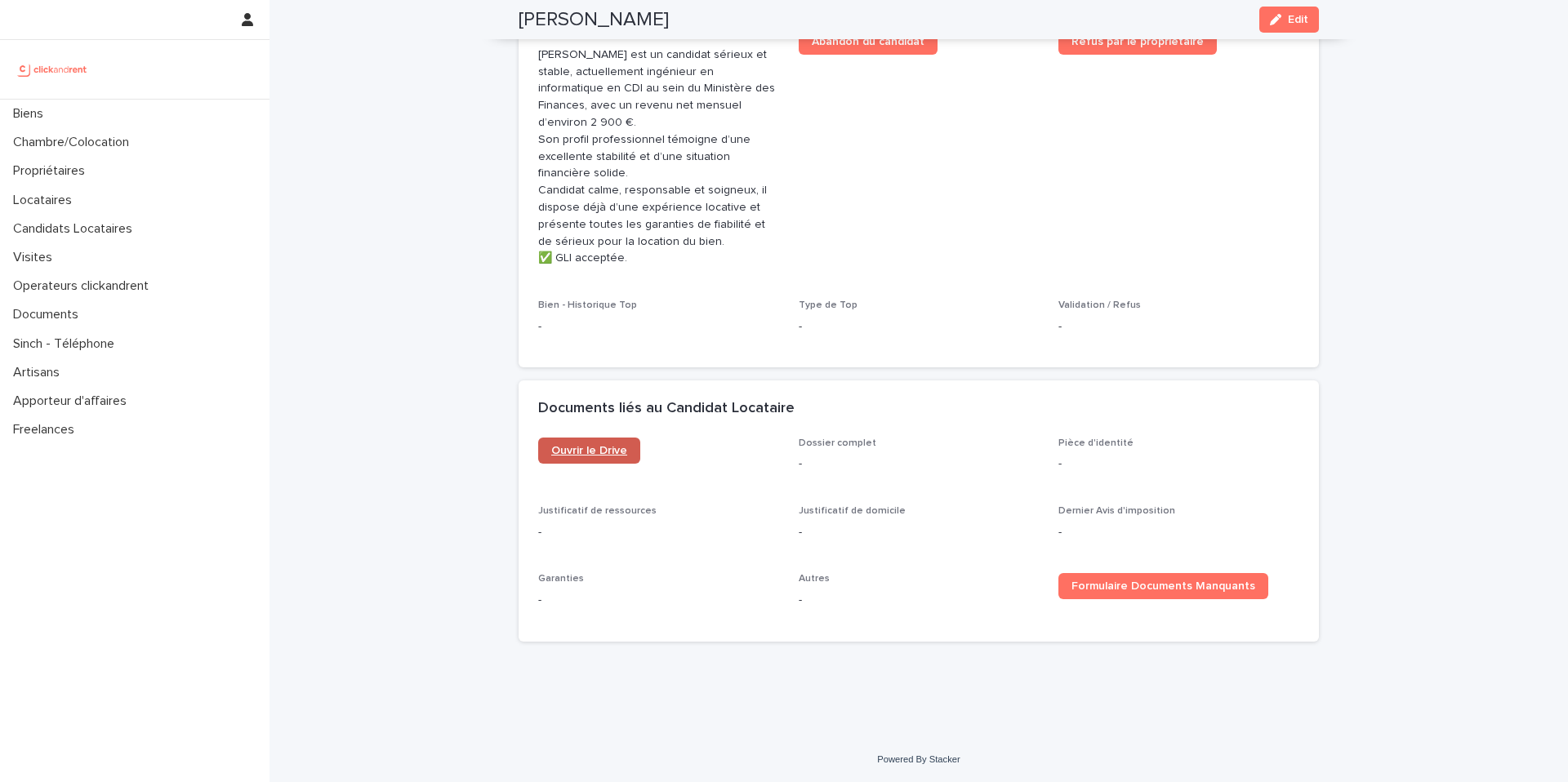
click at [570, 459] on link "Ouvrir le Drive" at bounding box center [589, 450] width 102 height 26
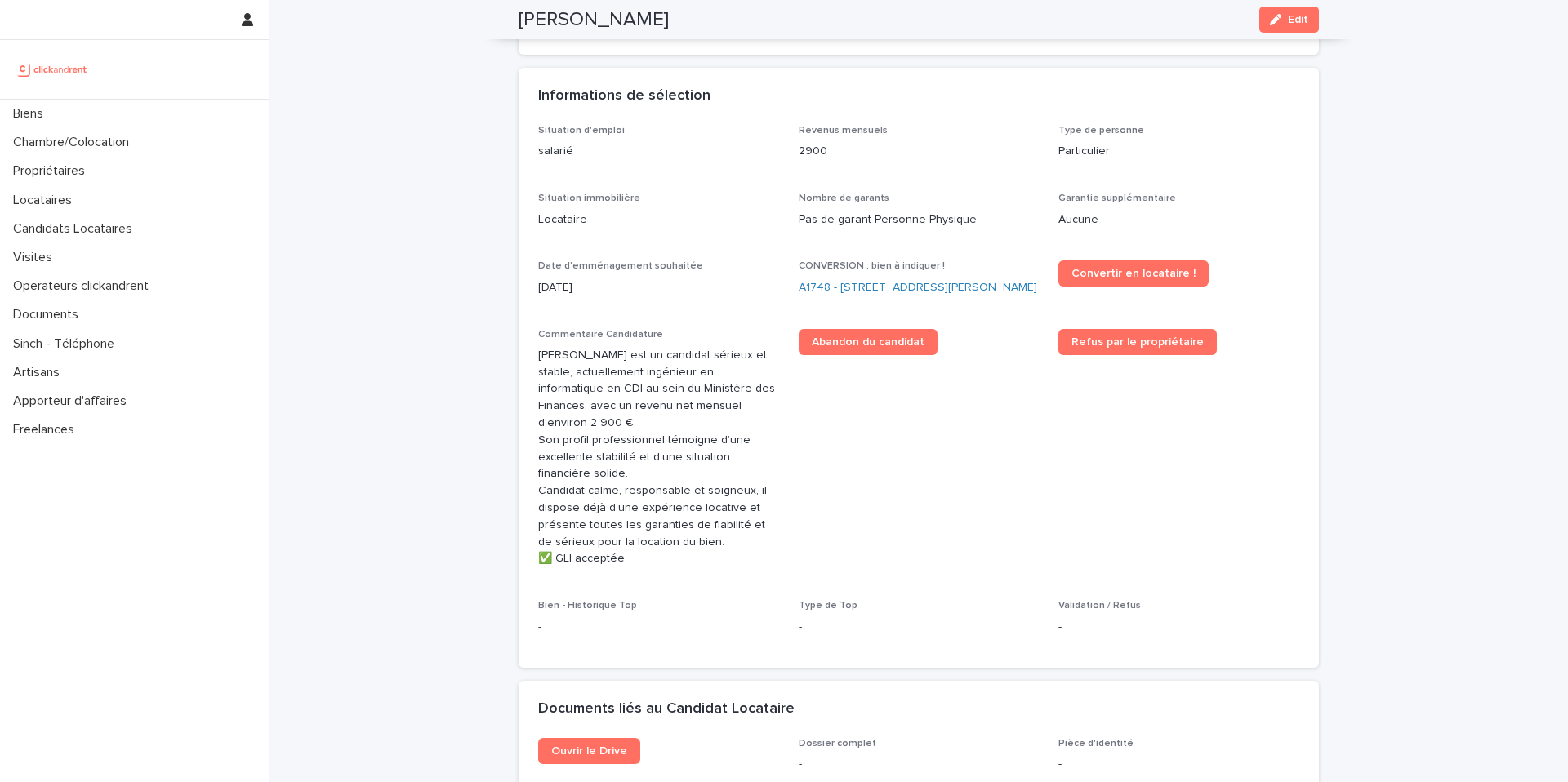
scroll to position [0, 0]
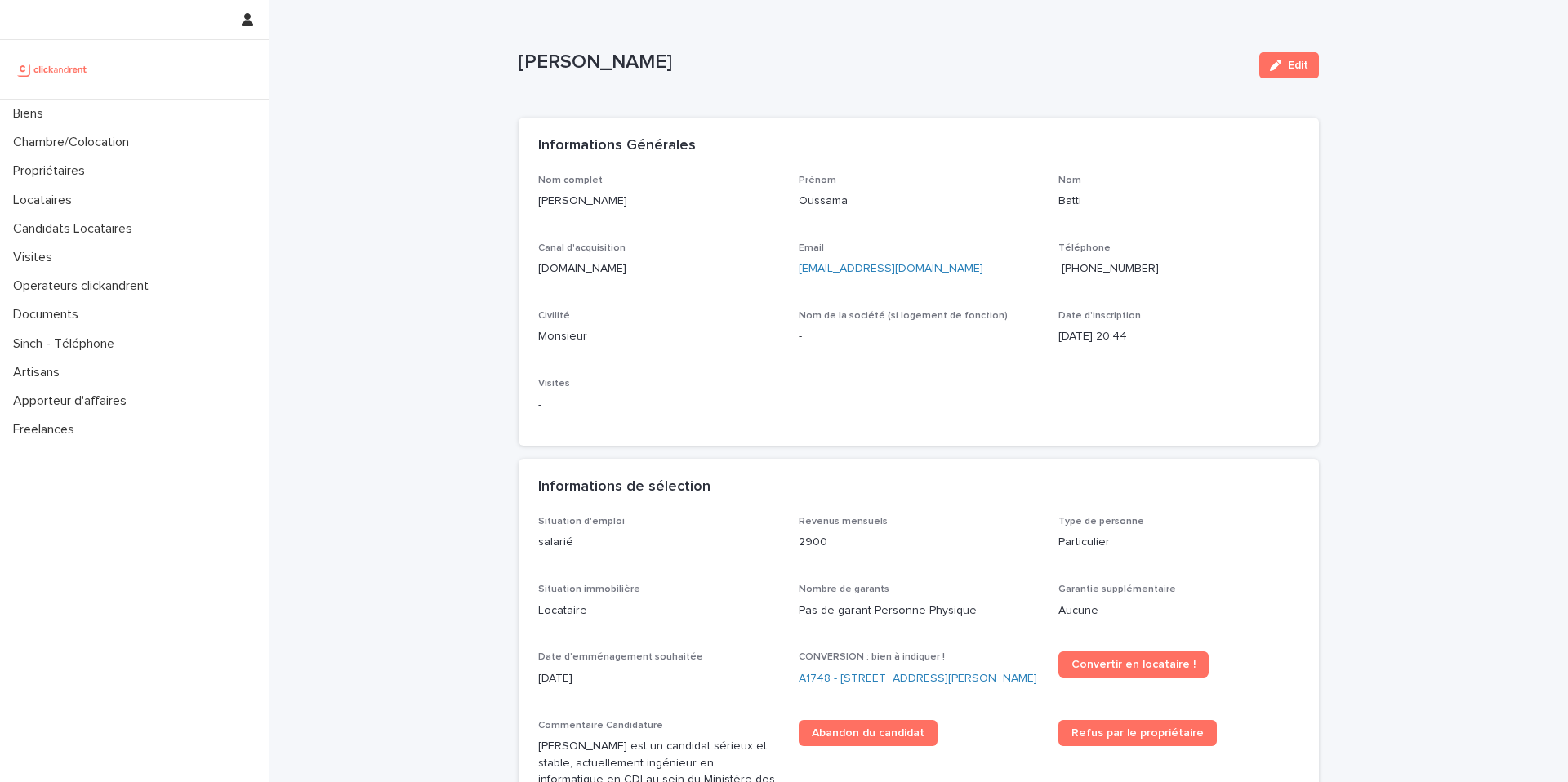
click at [1124, 268] on span "[PHONE_NUMBER]" at bounding box center [1110, 268] width 97 height 11
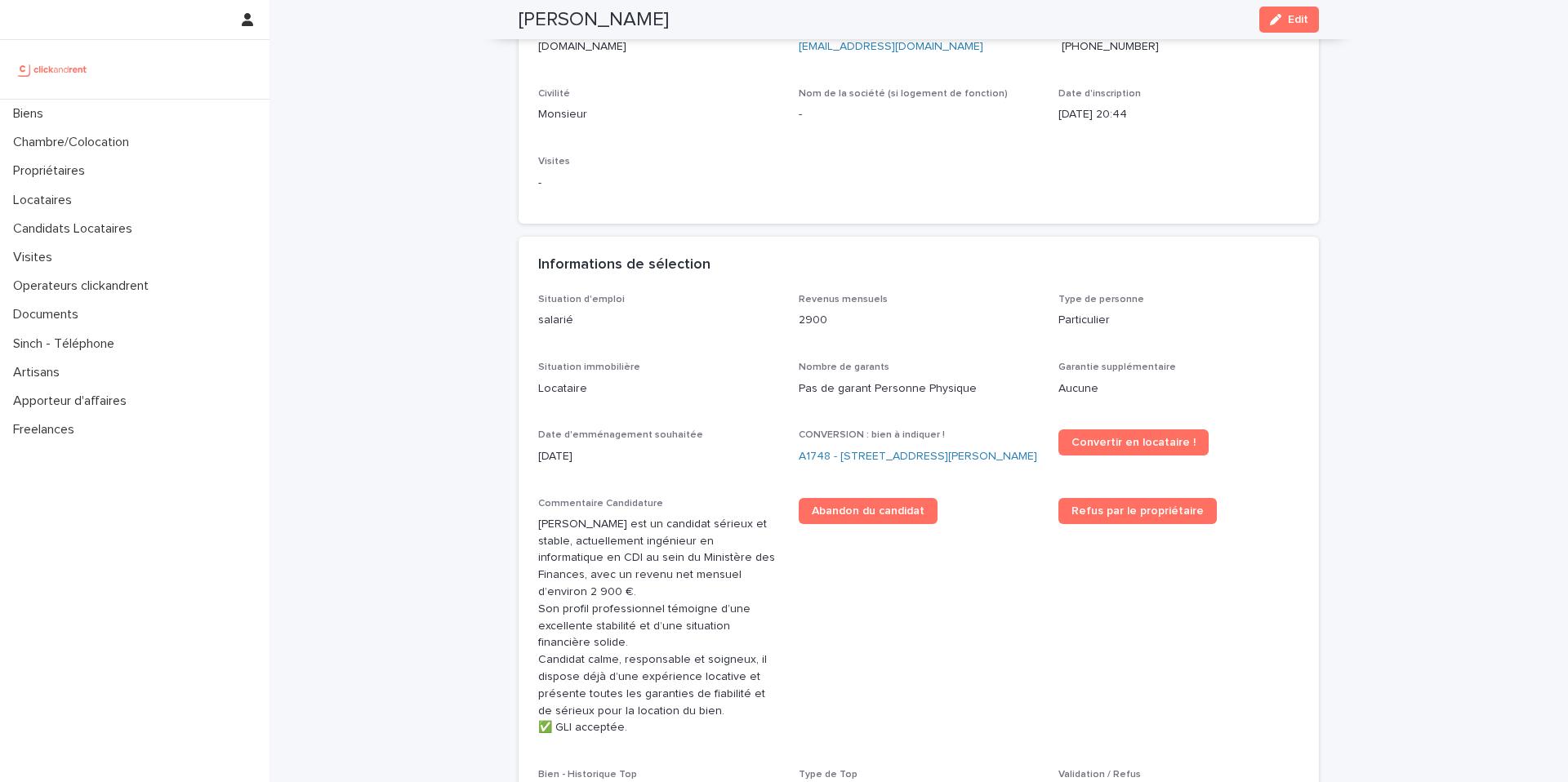
scroll to position [225, 0]
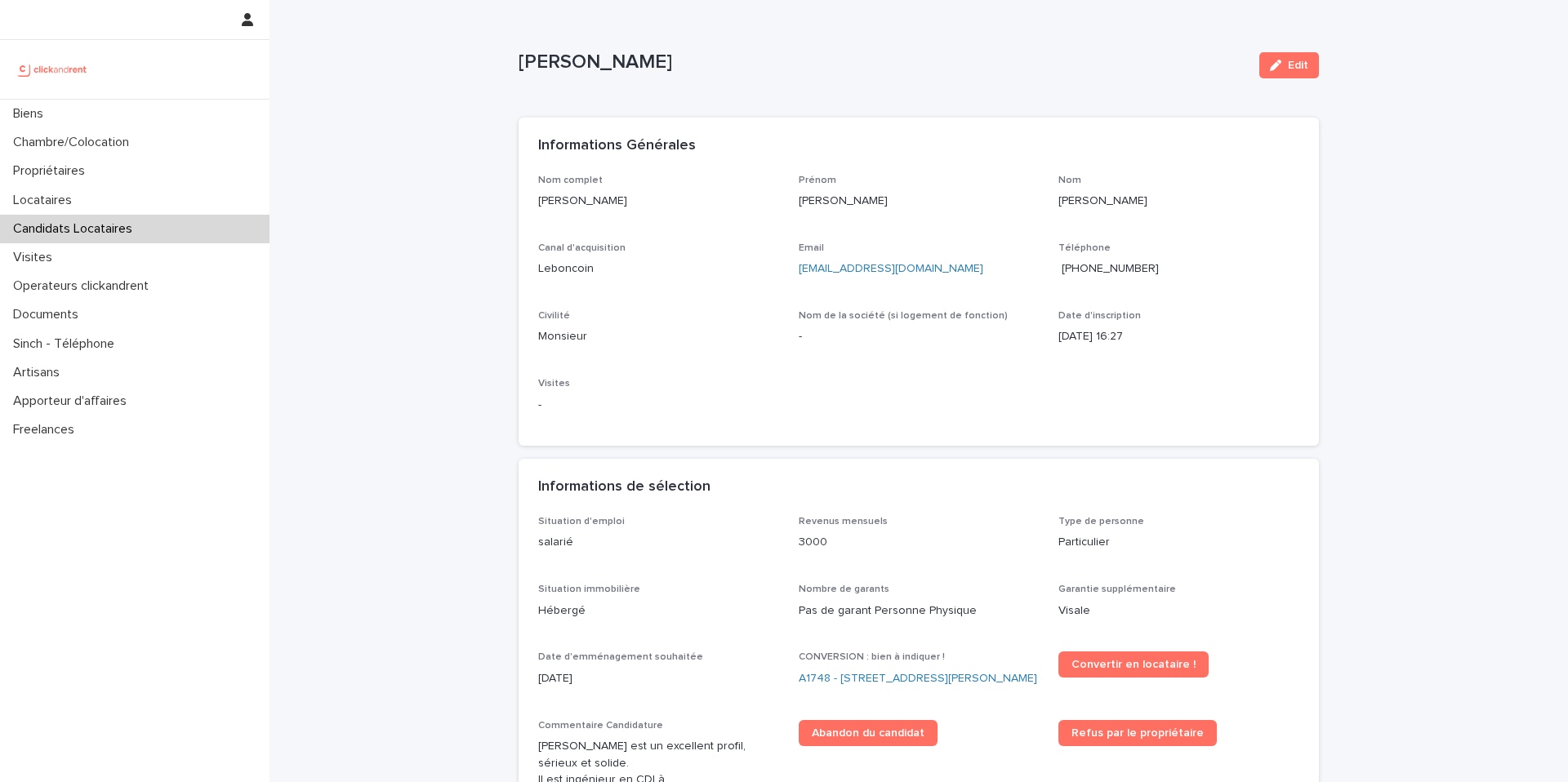
click at [1122, 269] on span "+33659023977" at bounding box center [1110, 268] width 97 height 11
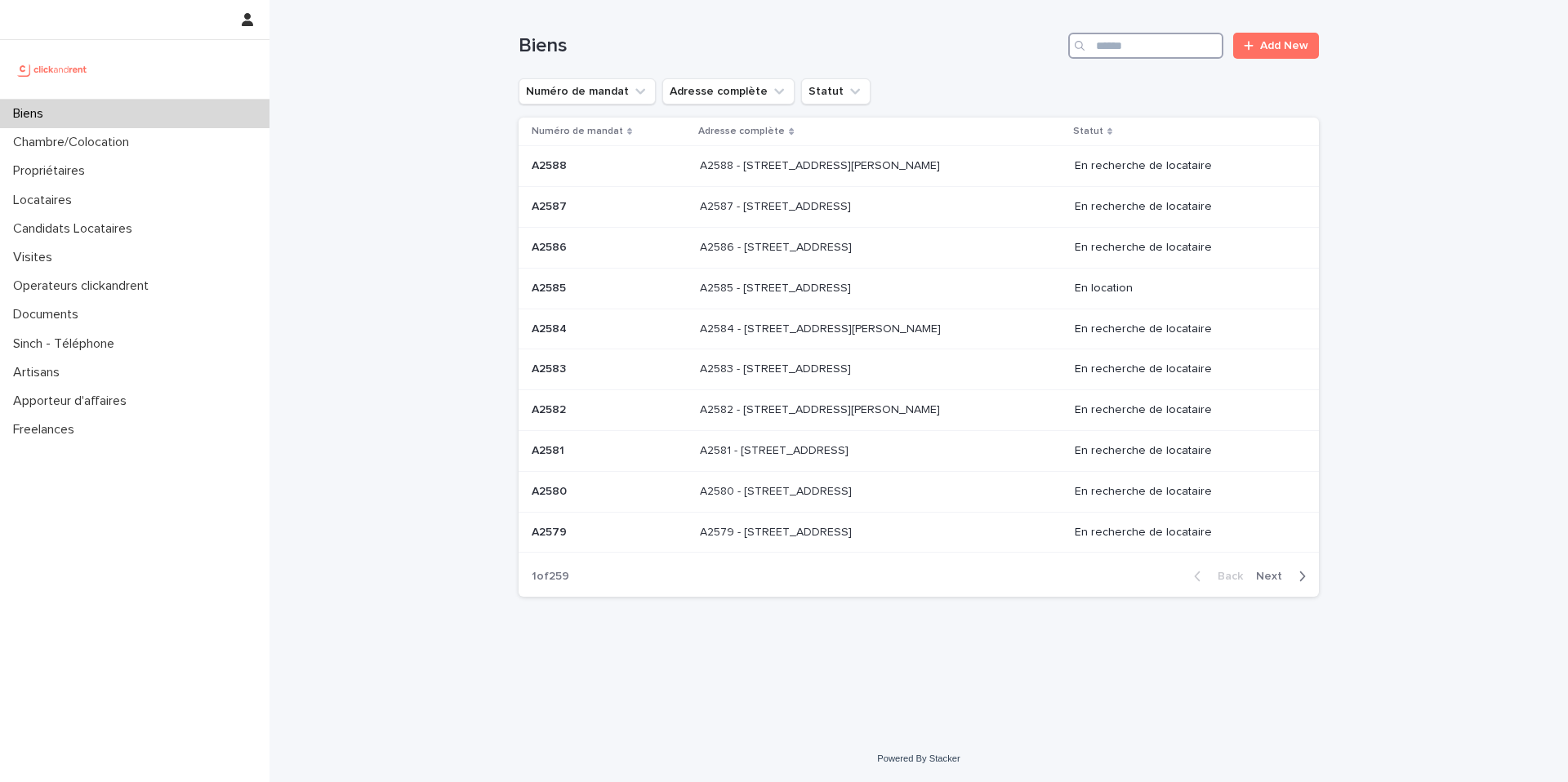
click at [1145, 43] on input "Search" at bounding box center [1146, 45] width 156 height 26
click at [1141, 48] on input "Search" at bounding box center [1146, 45] width 156 height 26
click at [1133, 53] on input "Search" at bounding box center [1146, 45] width 156 height 26
paste input "*****"
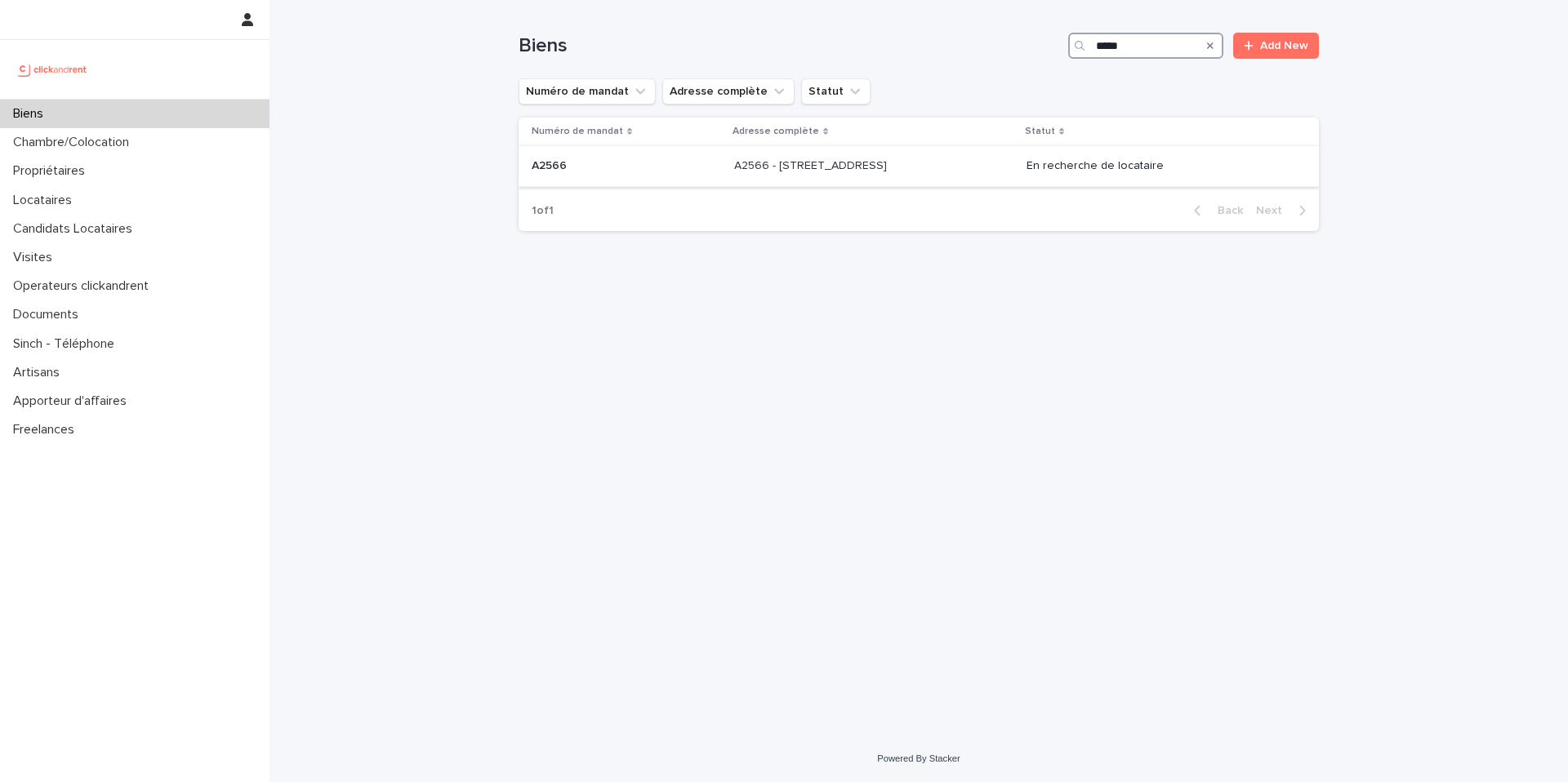
type input "*****"
click at [848, 163] on p "A2566 - 19 Rue de Seine, Boulogne-Billancourt 92100" at bounding box center [812, 164] width 156 height 17
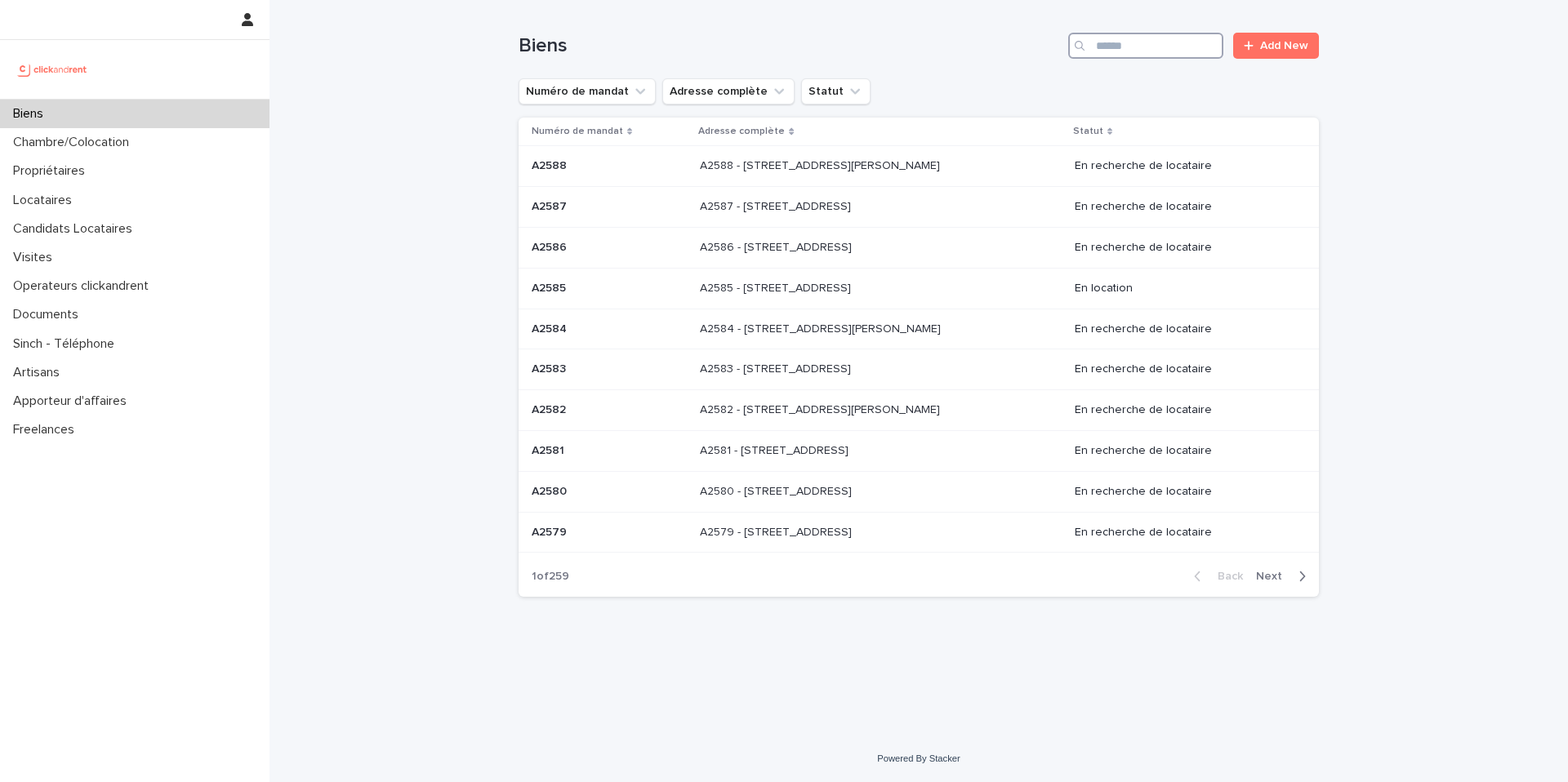
click at [1173, 46] on input "Search" at bounding box center [1146, 45] width 156 height 26
paste input "*****"
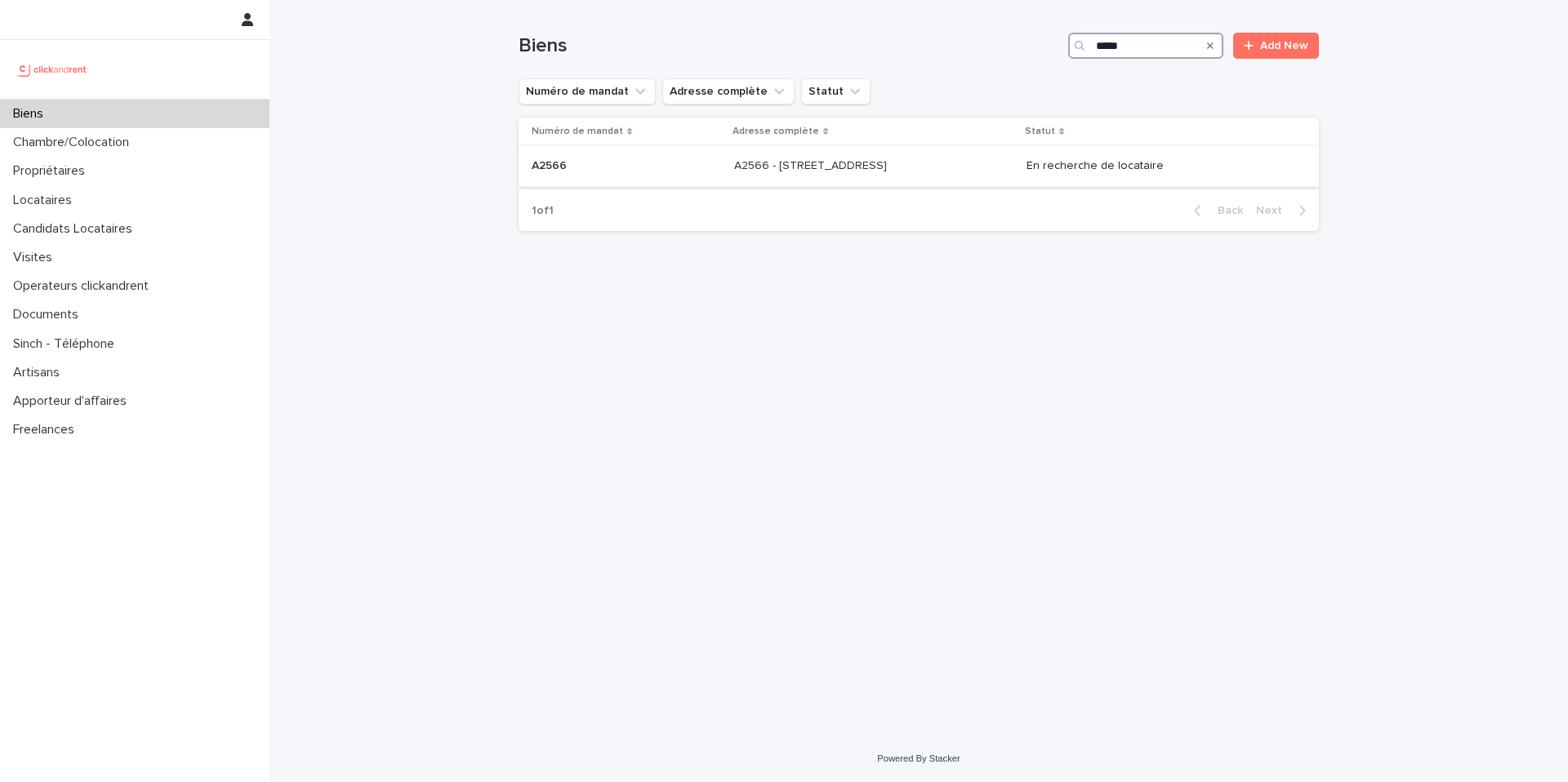
type input "*****"
click at [743, 166] on p "A2566 - 19 Rue de Seine, Boulogne-Billancourt 92100" at bounding box center [812, 164] width 156 height 17
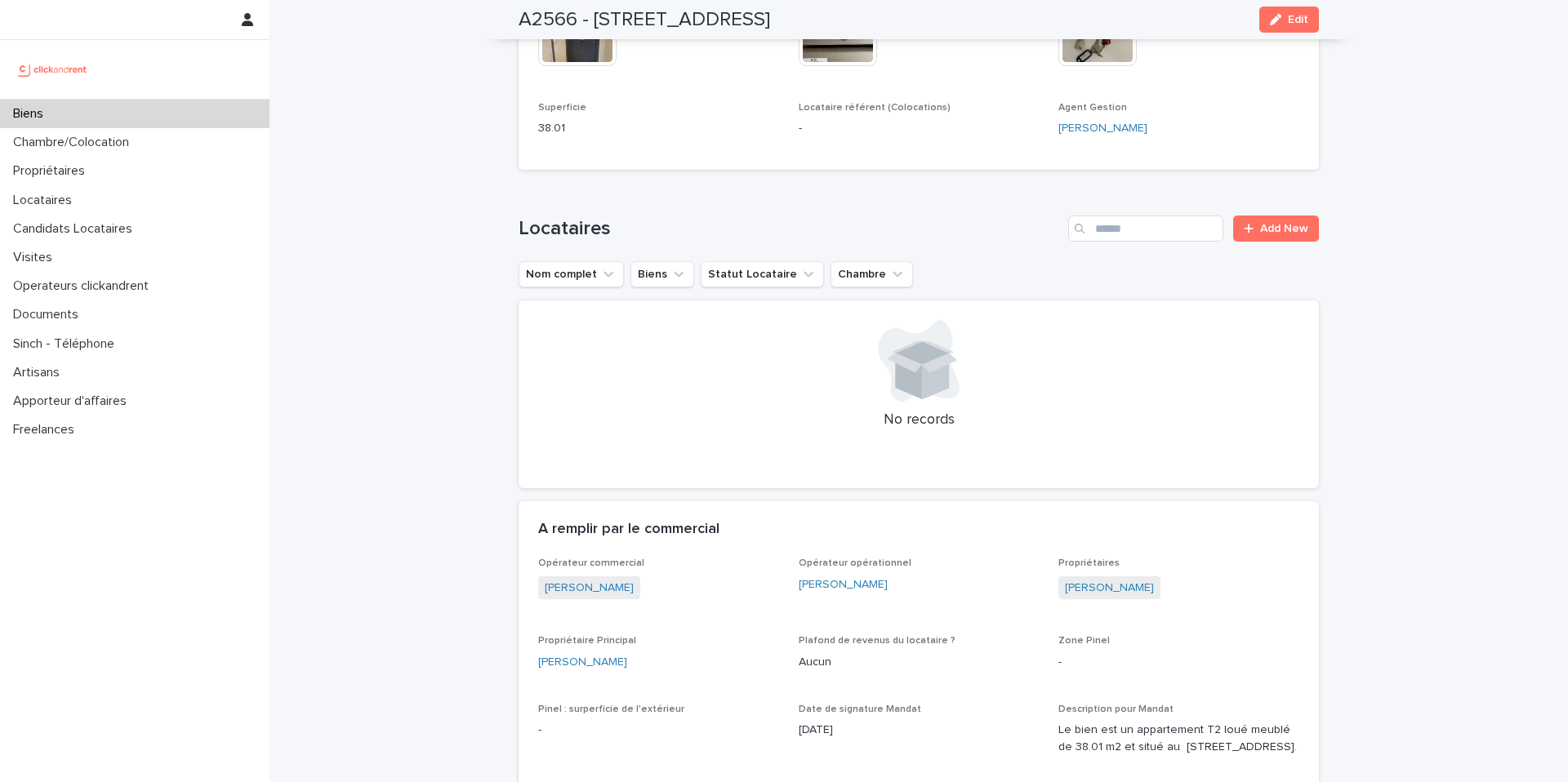
scroll to position [1233, 0]
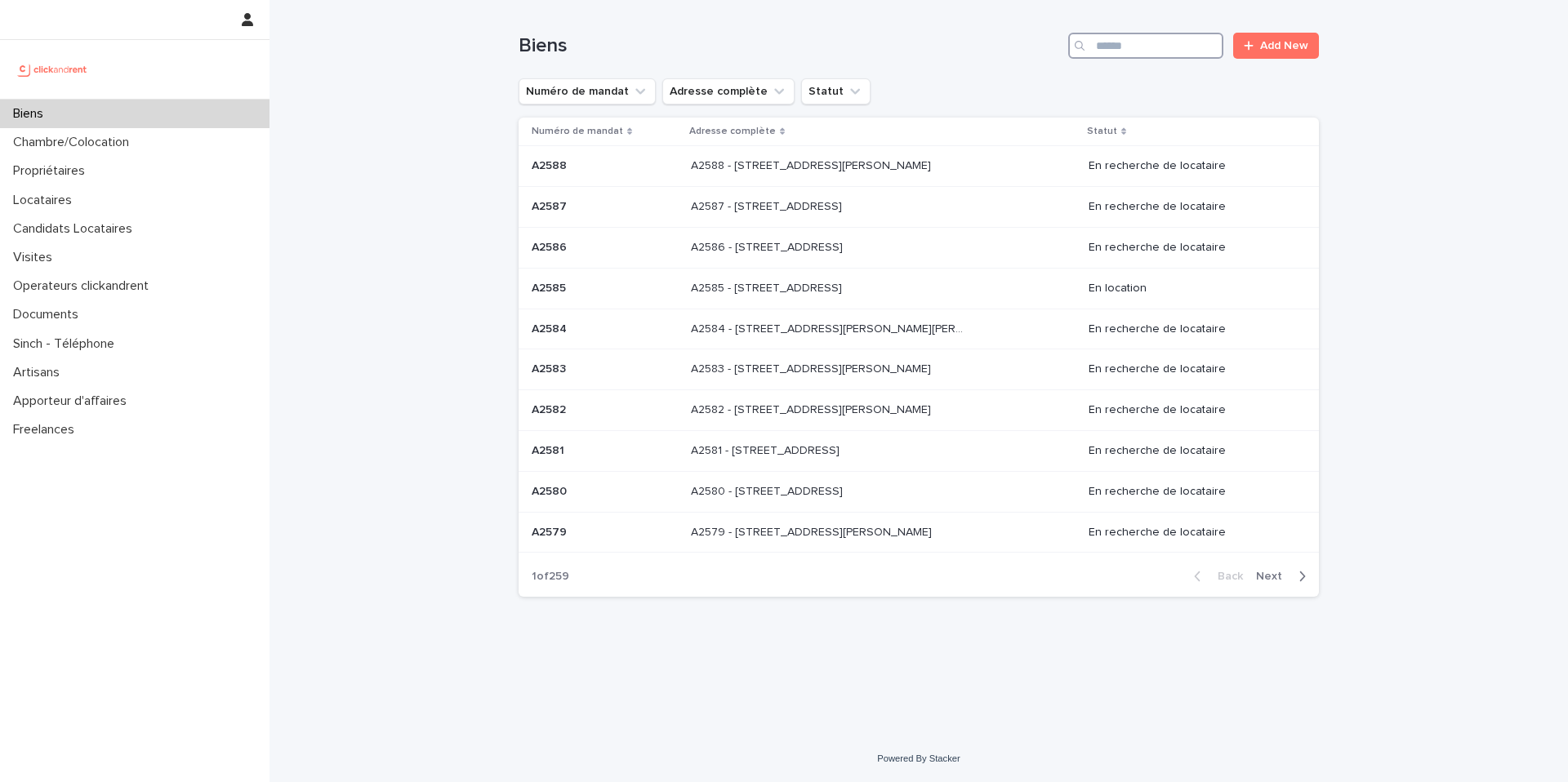
click at [1112, 46] on input "Search" at bounding box center [1146, 45] width 156 height 26
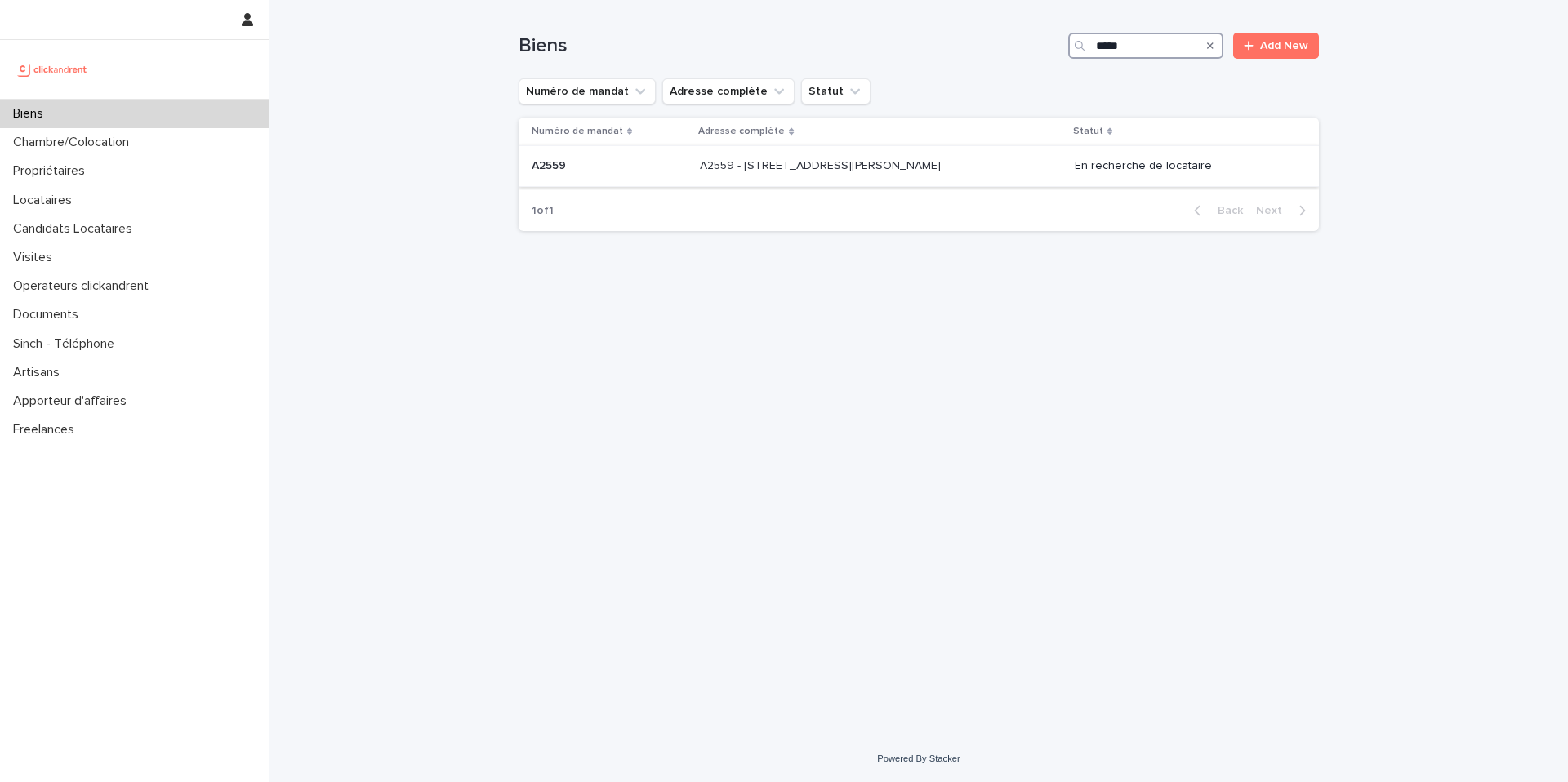
type input "*****"
click at [778, 163] on p "A2559 - [STREET_ADDRESS][PERSON_NAME]" at bounding box center [821, 164] width 244 height 17
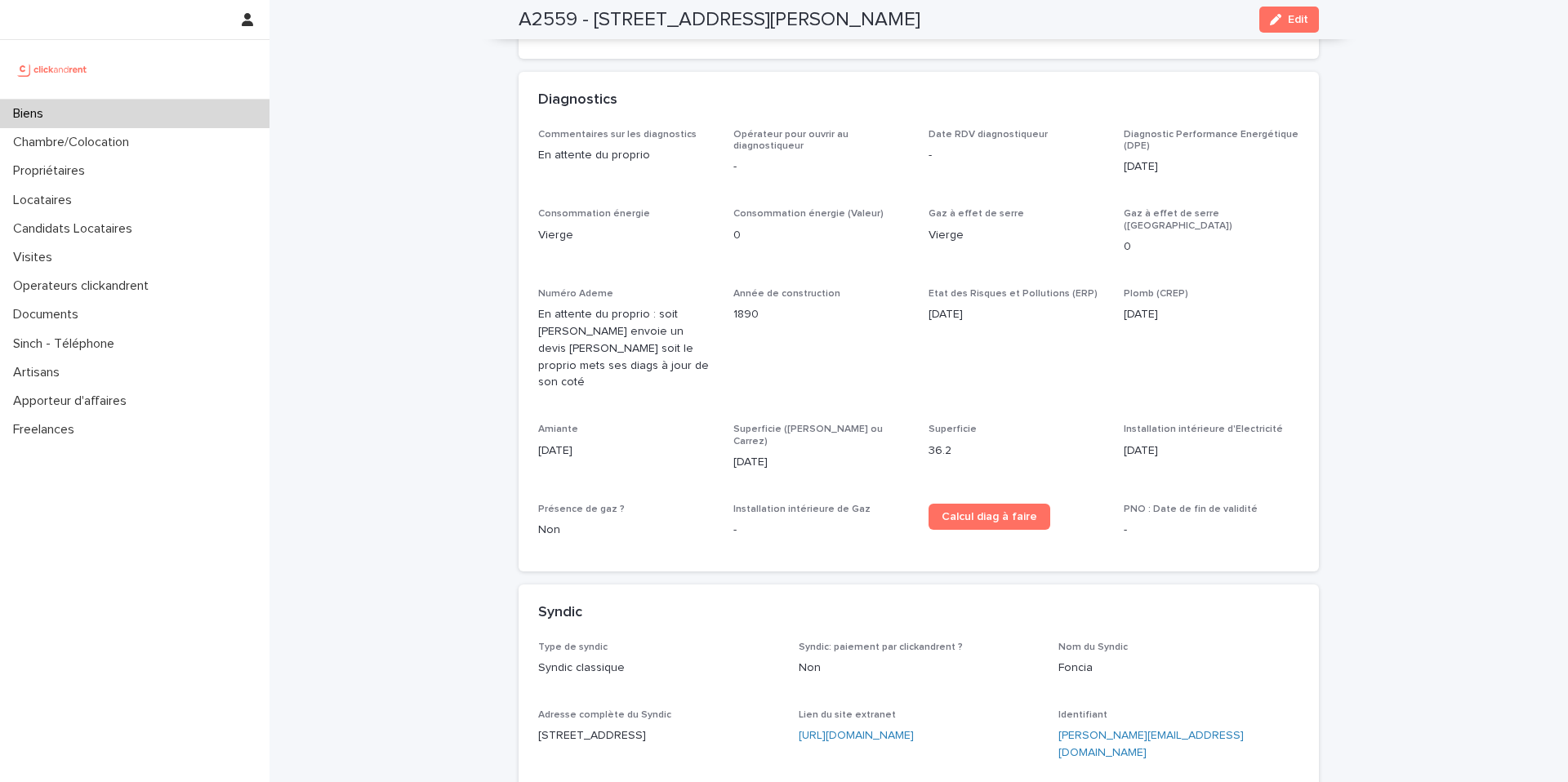
scroll to position [4293, 0]
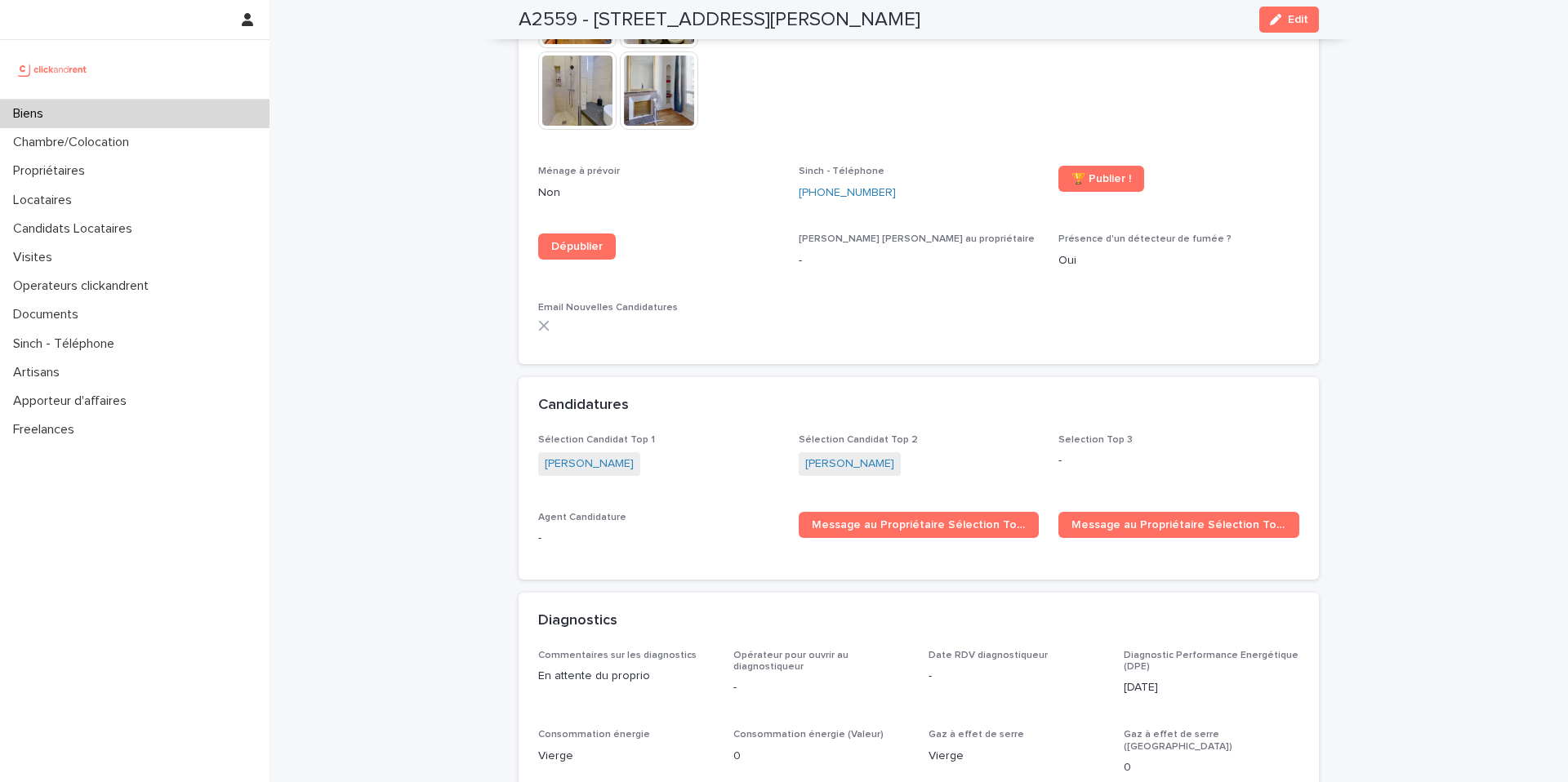
copy link "[PERSON_NAME]"
drag, startPoint x: 653, startPoint y: 449, endPoint x: 533, endPoint y: 437, distance: 120.6
click at [538, 452] on div "Gabriela Urena" at bounding box center [658, 466] width 241 height 27
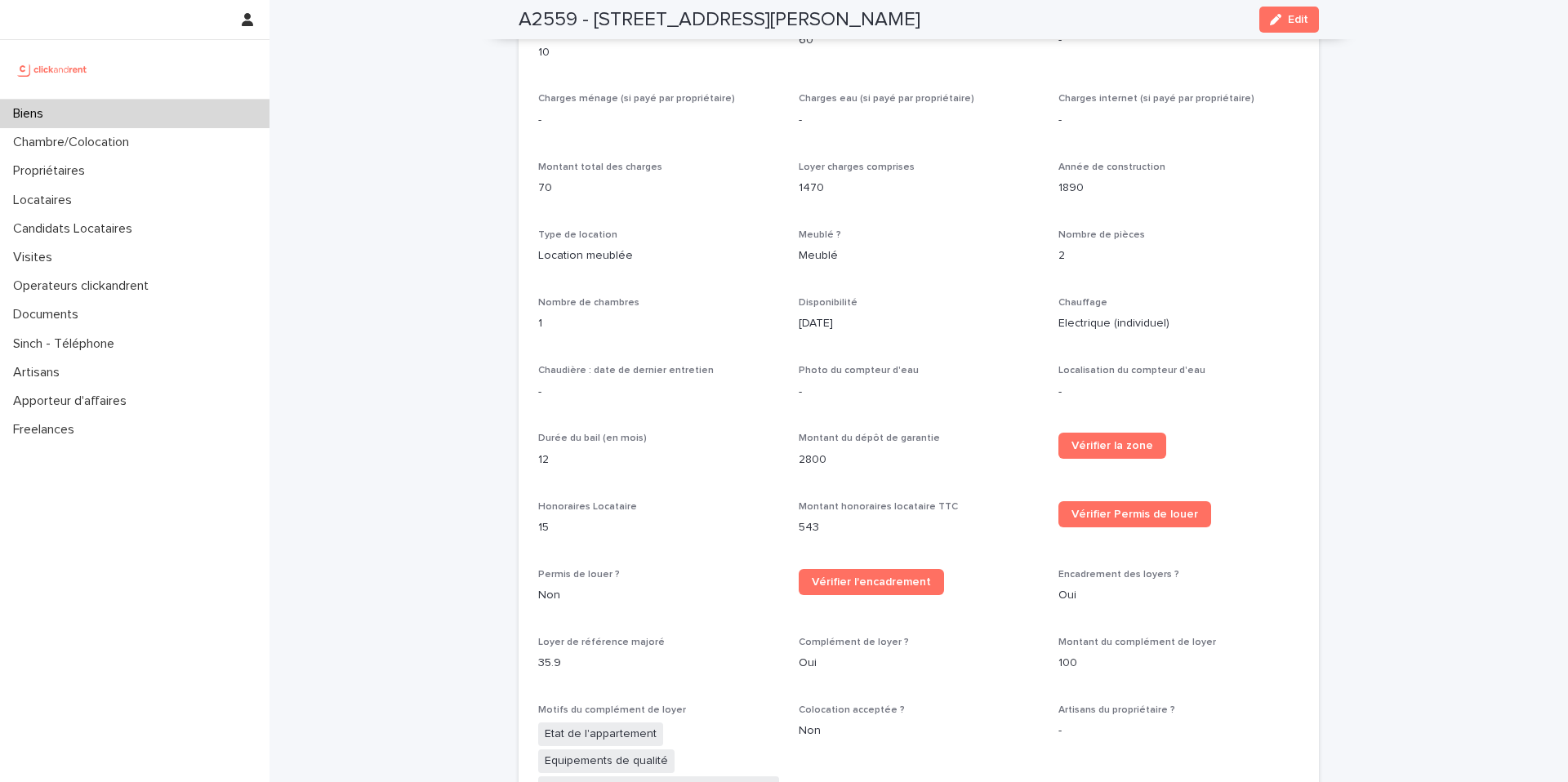
scroll to position [858, 0]
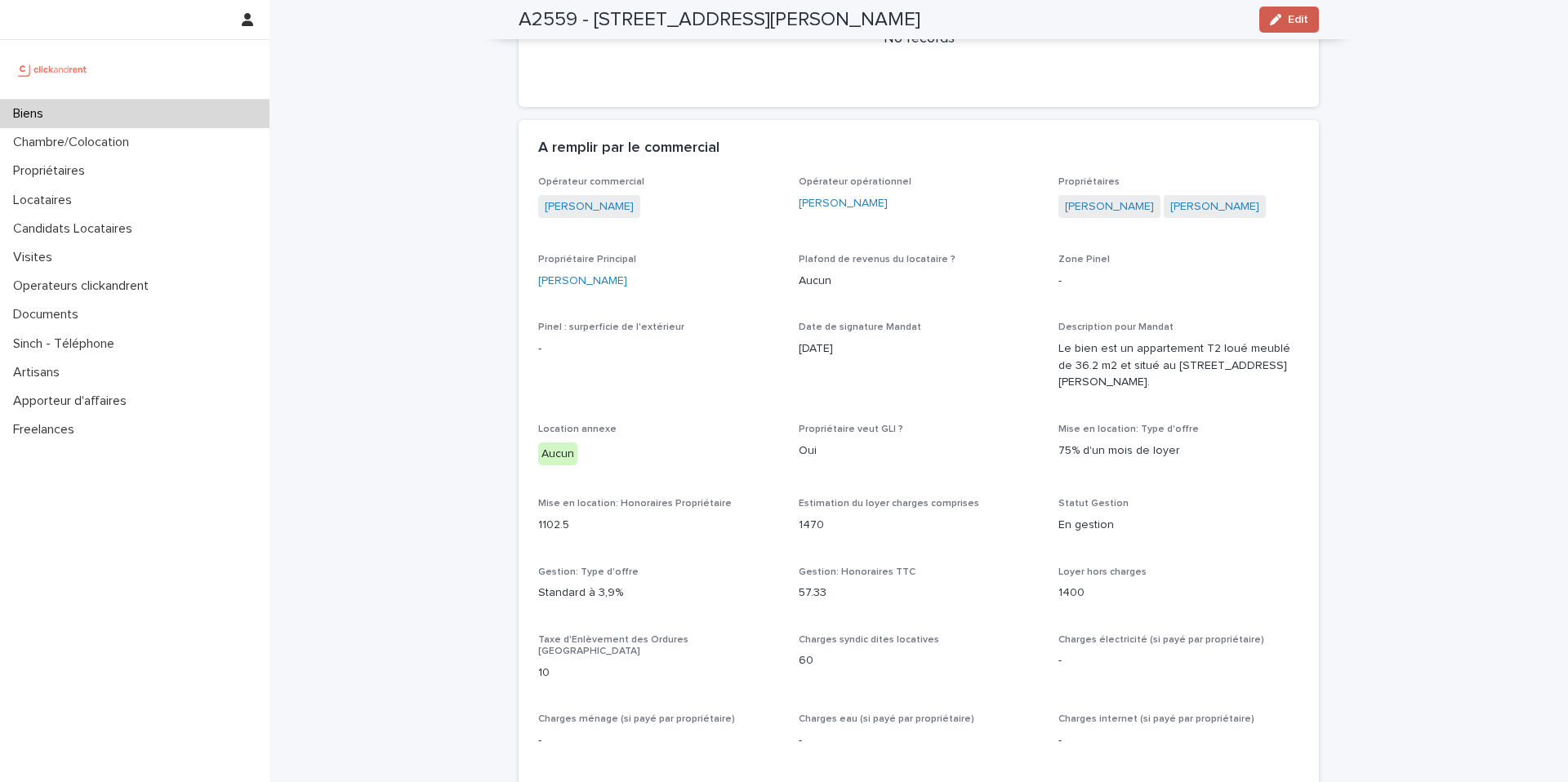
click at [1288, 17] on span "Edit" at bounding box center [1298, 19] width 20 height 11
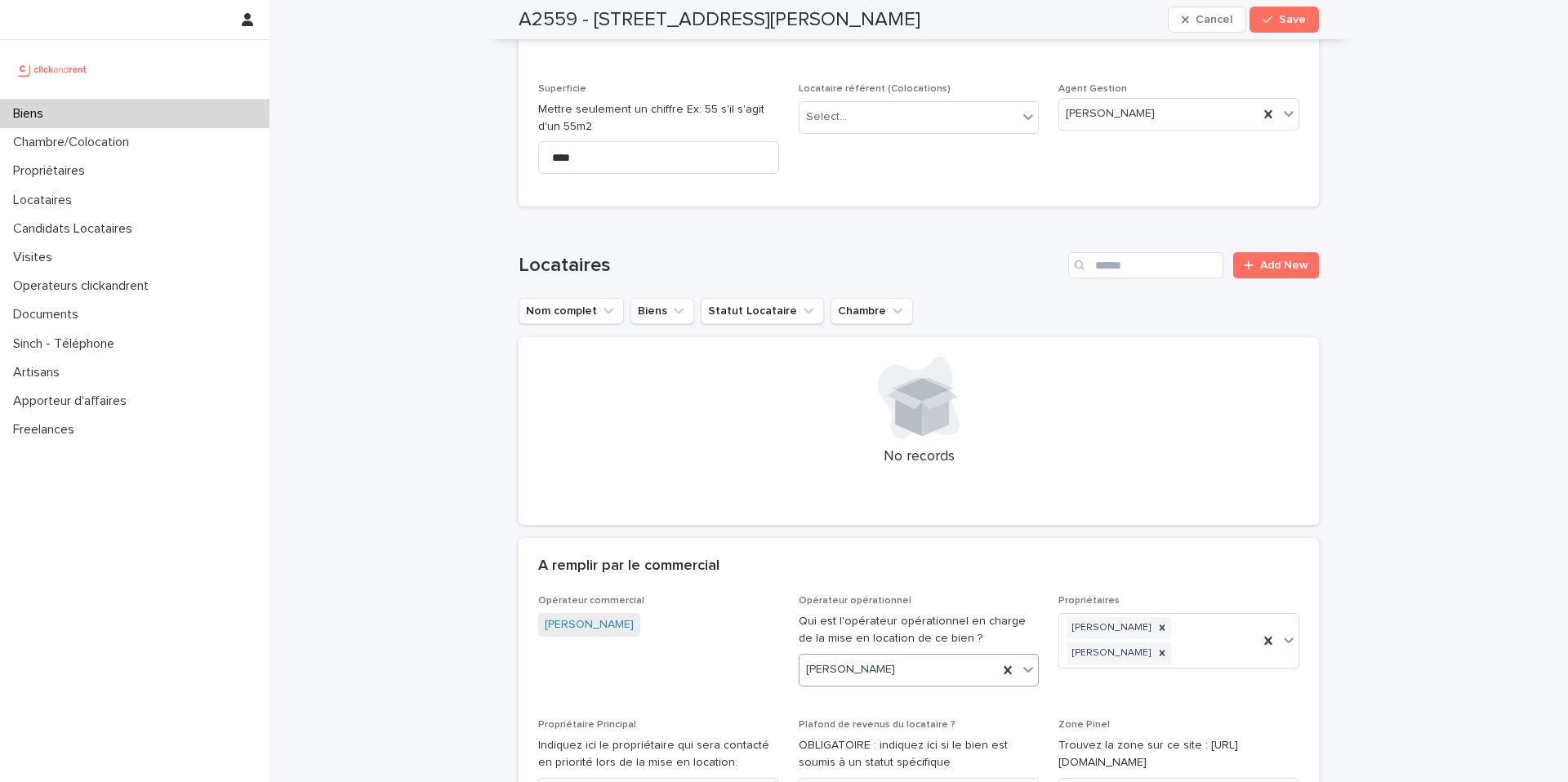
drag, startPoint x: 999, startPoint y: 636, endPoint x: 895, endPoint y: 641, distance: 104.1
click at [999, 662] on icon at bounding box center [1007, 670] width 16 height 16
click at [896, 656] on div "Select..." at bounding box center [909, 670] width 218 height 27
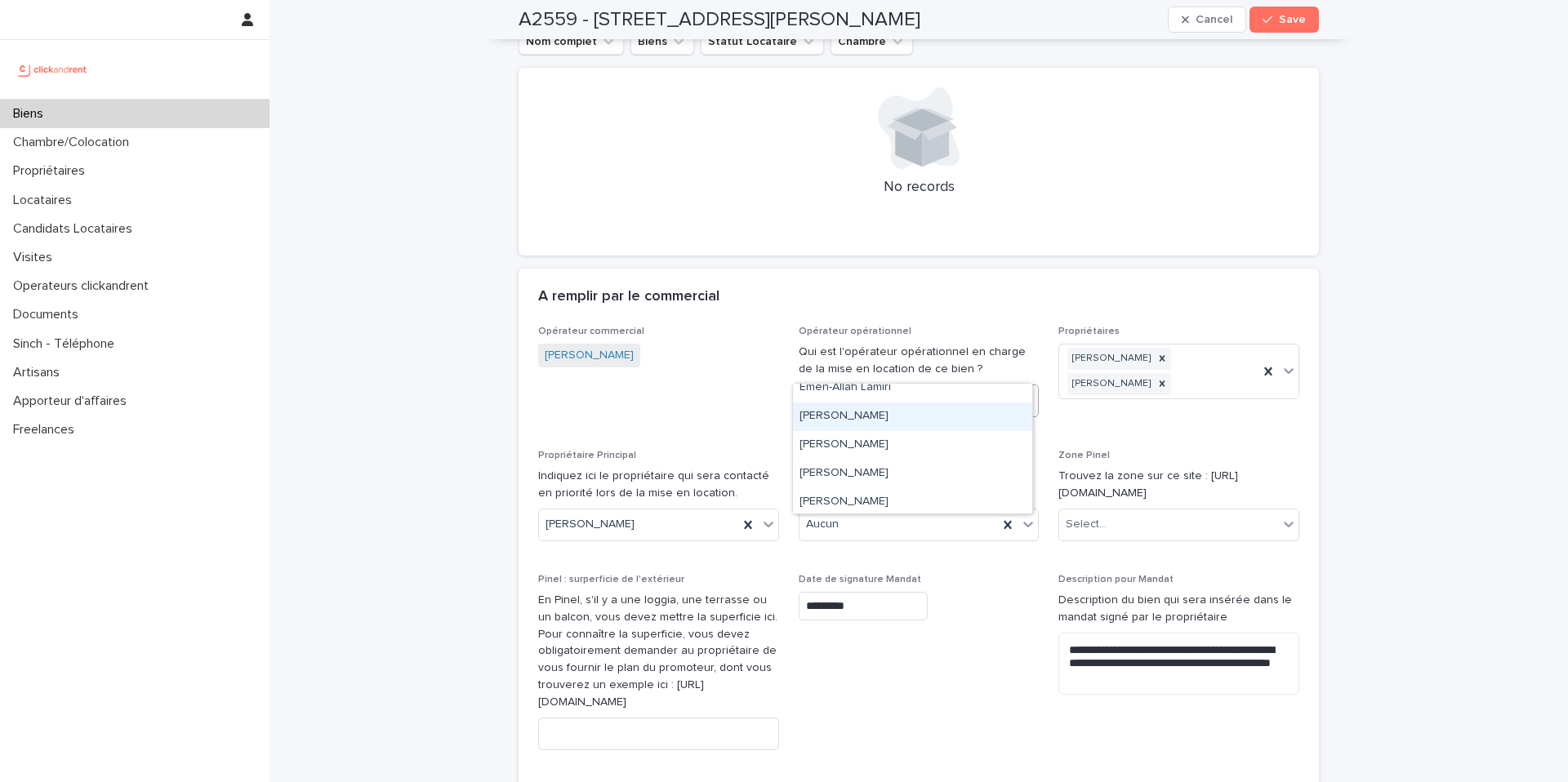
scroll to position [325, 0]
click at [867, 413] on div "Emmanuel Vieillesse" at bounding box center [912, 416] width 239 height 29
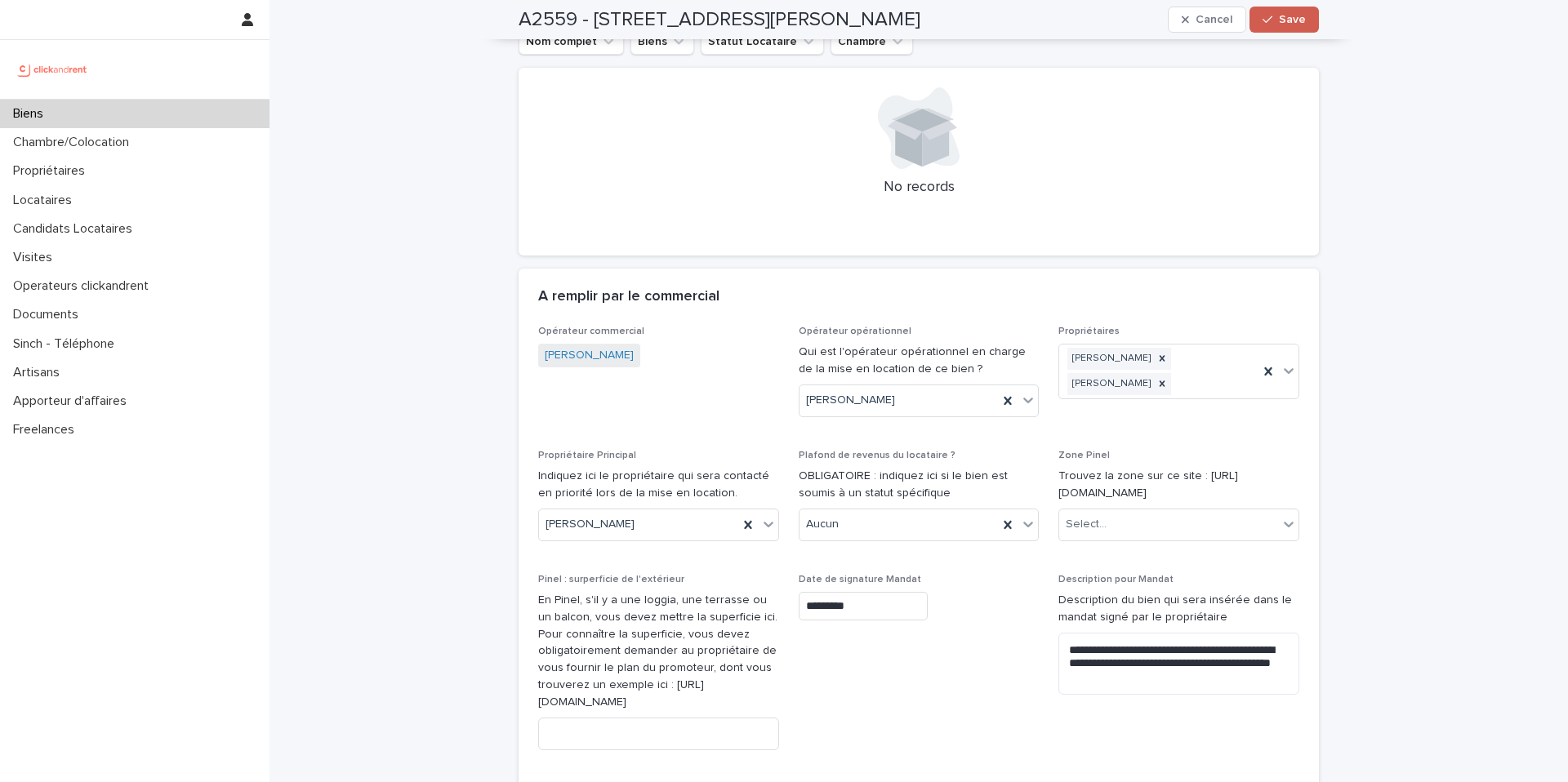
click at [1278, 20] on span "Save" at bounding box center [1292, 19] width 27 height 11
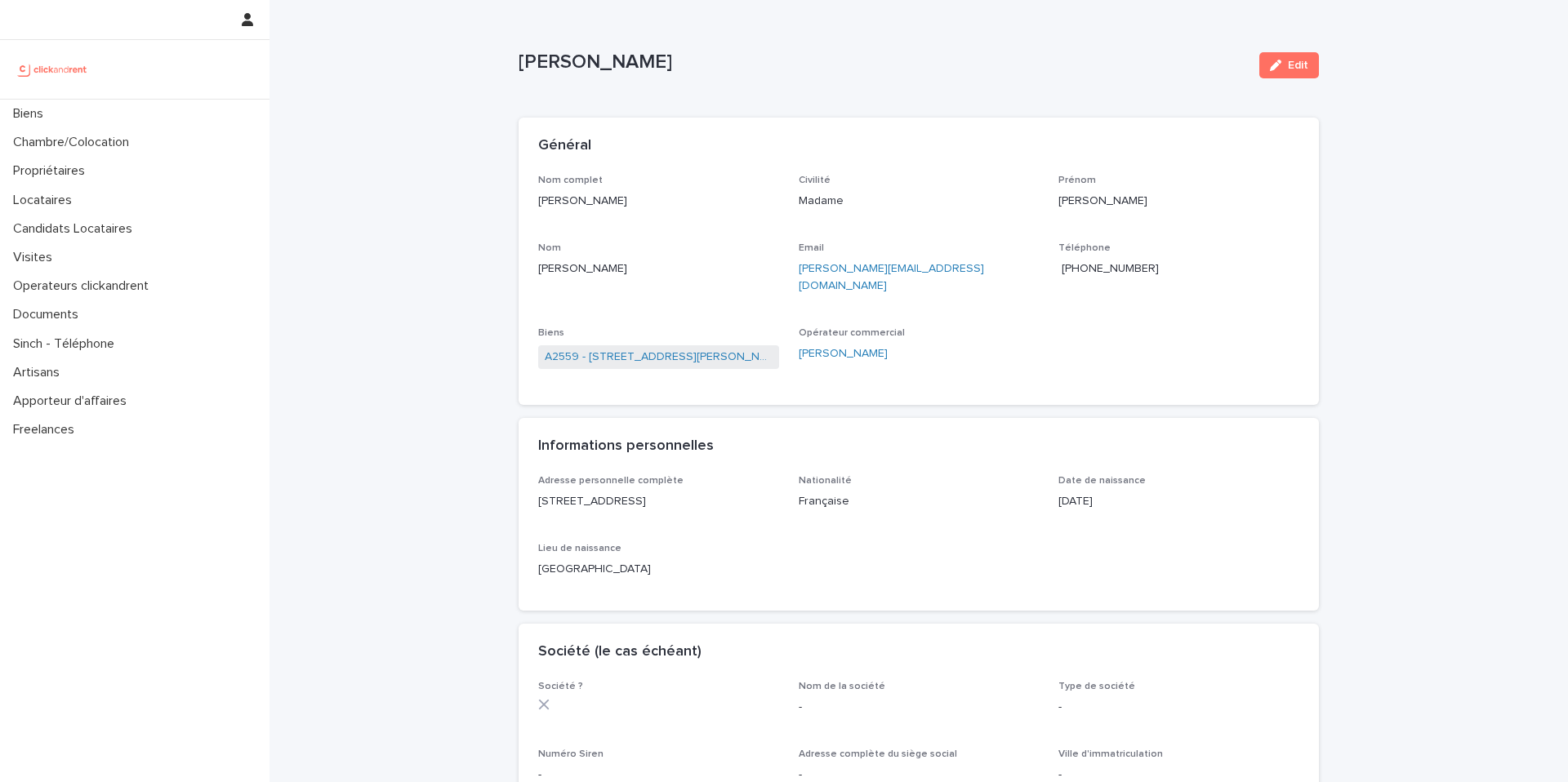
click at [1118, 268] on span "[PHONE_NUMBER]" at bounding box center [1110, 268] width 97 height 11
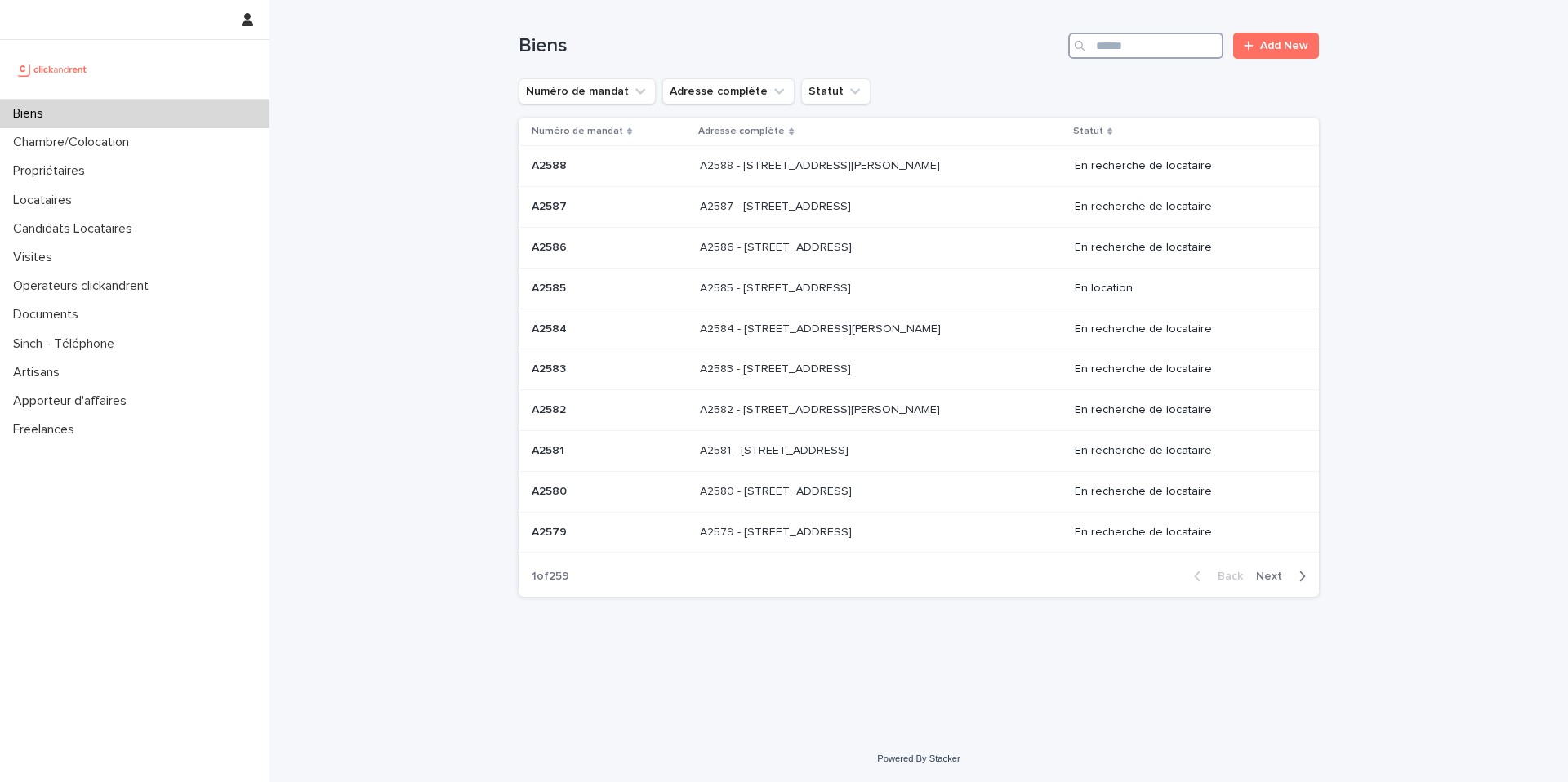
click at [1152, 51] on input "Search" at bounding box center [1146, 45] width 156 height 26
click at [1112, 48] on input "Search" at bounding box center [1146, 45] width 156 height 26
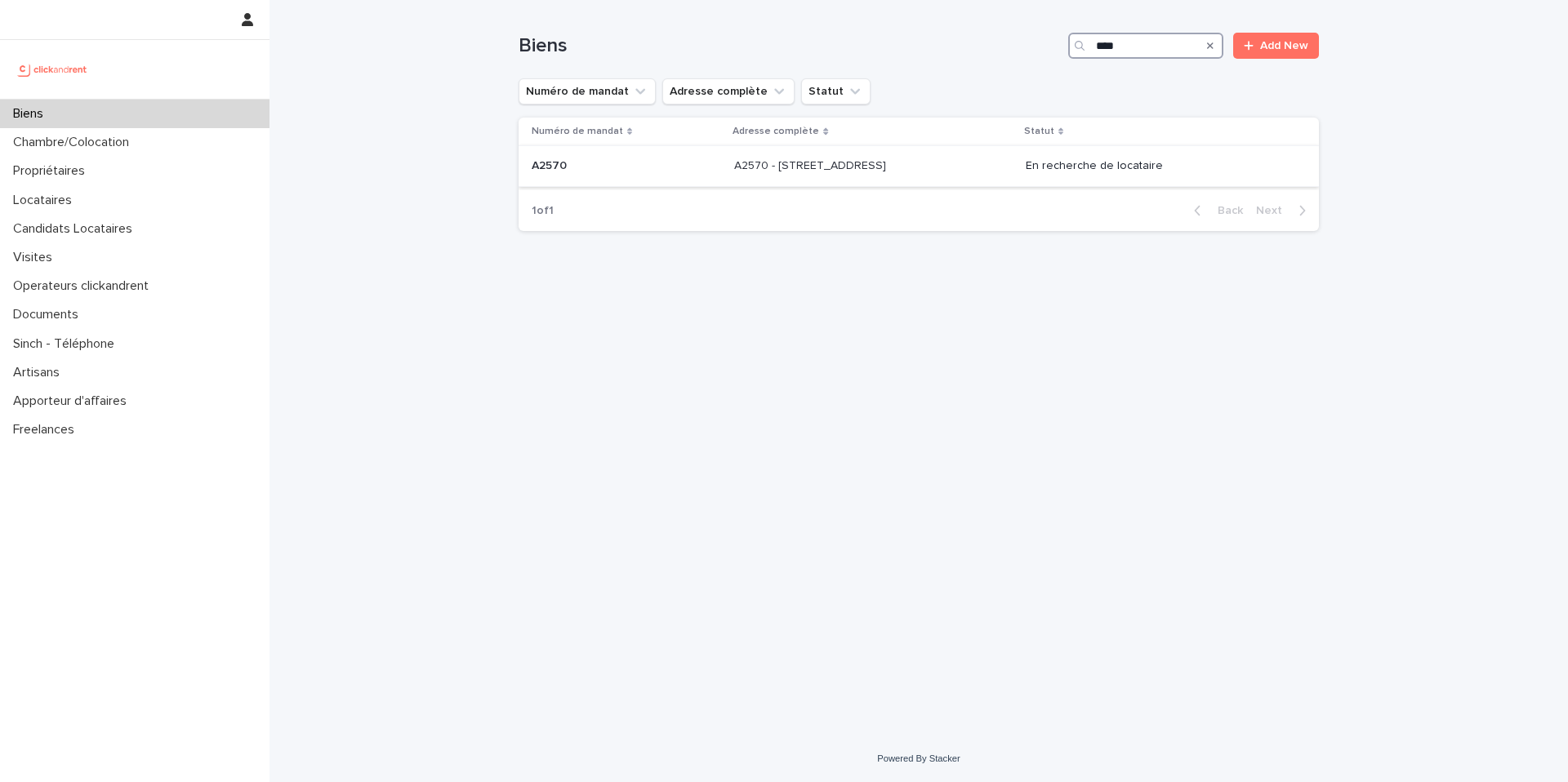
type input "****"
click at [812, 167] on p "A2570 - [STREET_ADDRESS]" at bounding box center [812, 164] width 156 height 17
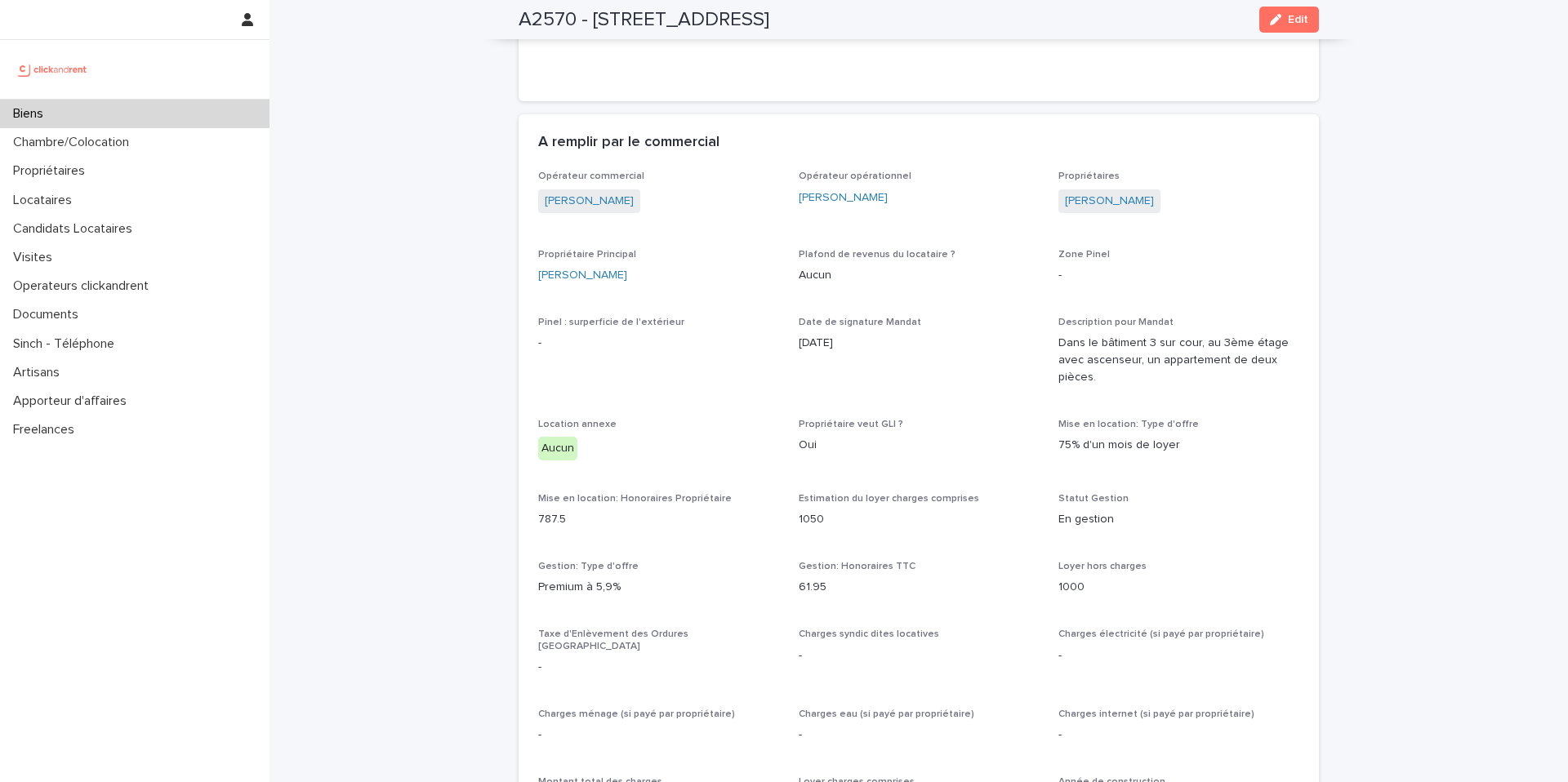
scroll to position [1127, 0]
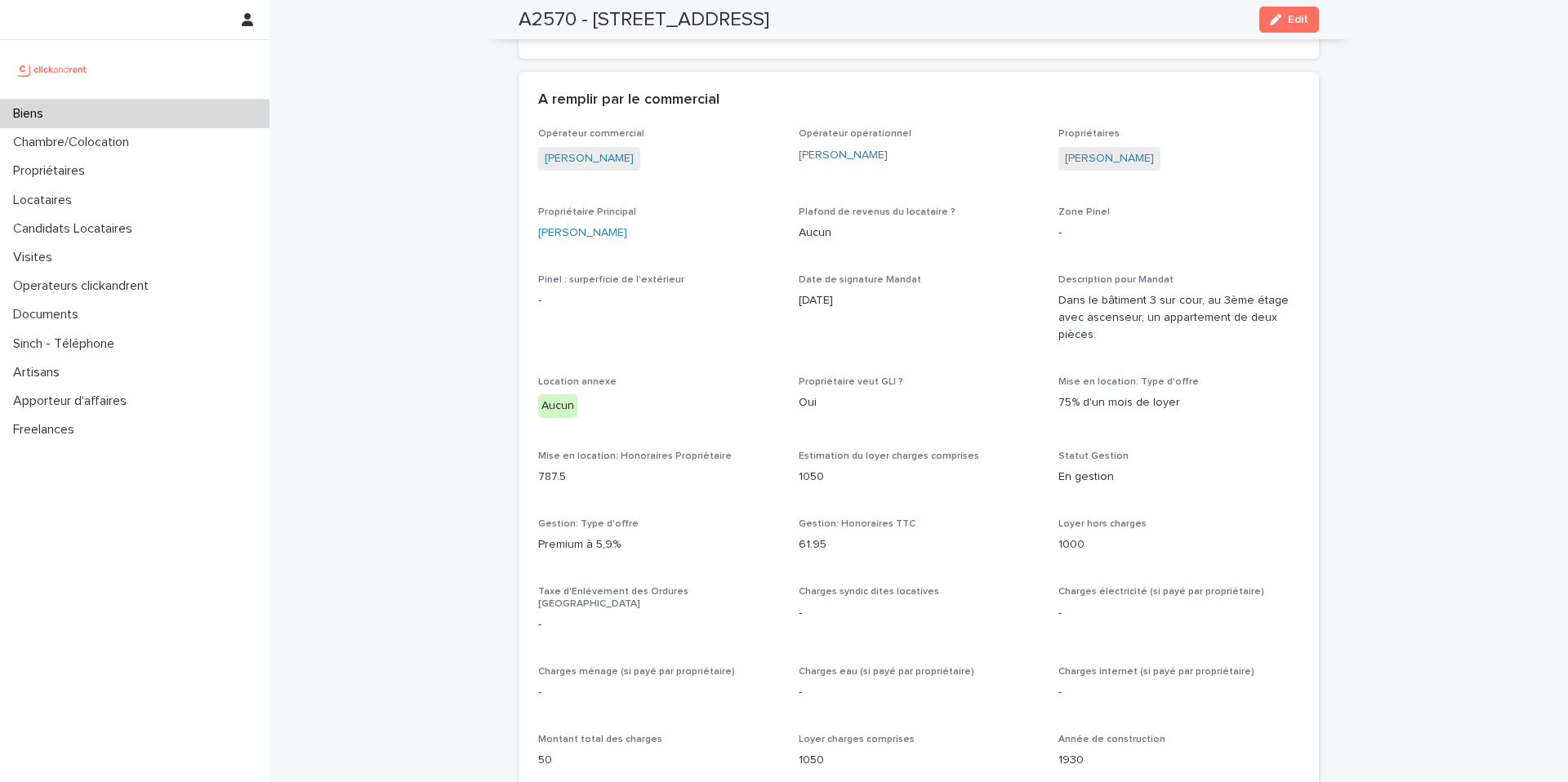
drag, startPoint x: 1386, startPoint y: 119, endPoint x: 1396, endPoint y: 6, distance: 113.4
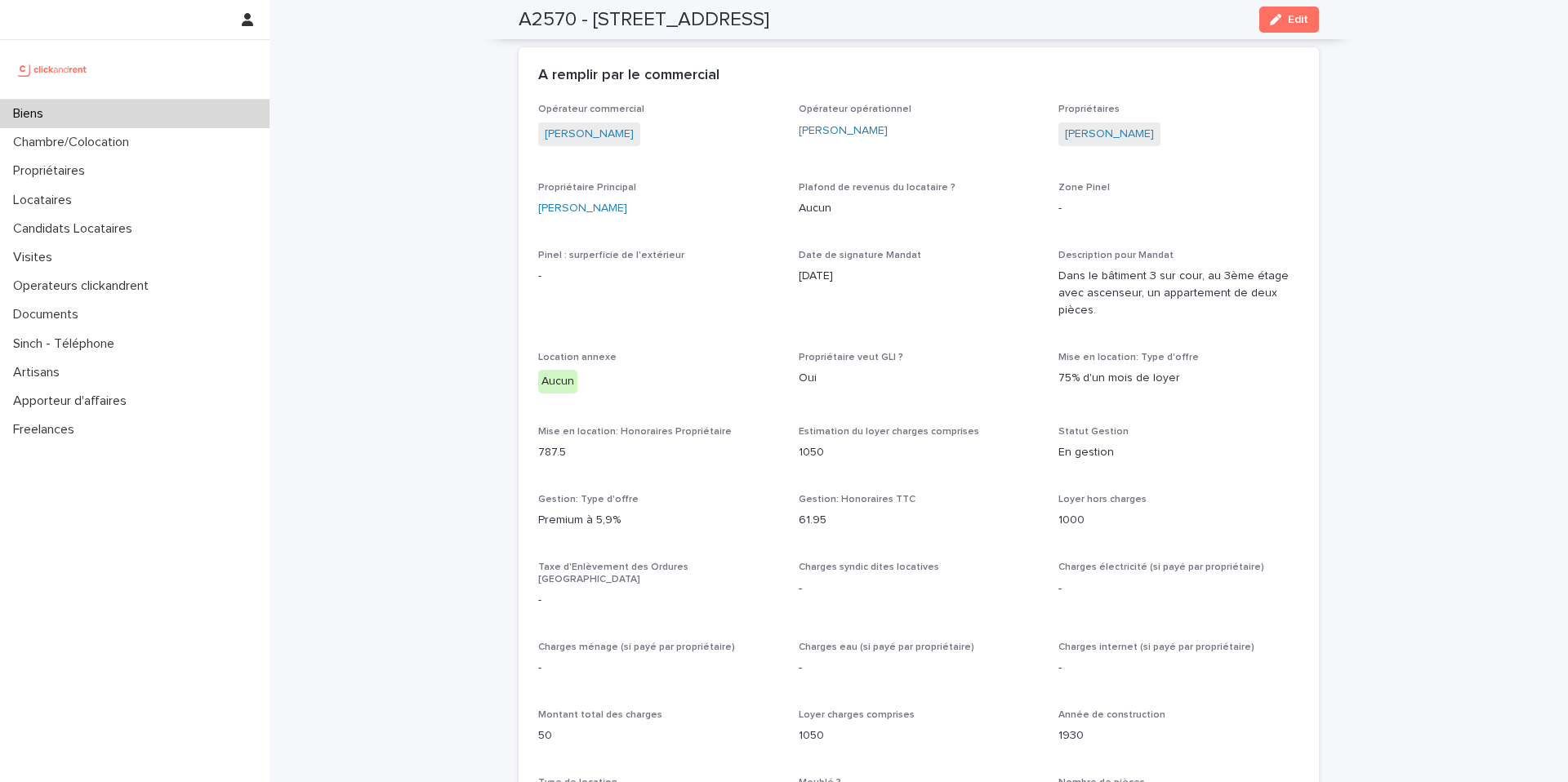
scroll to position [1175, 0]
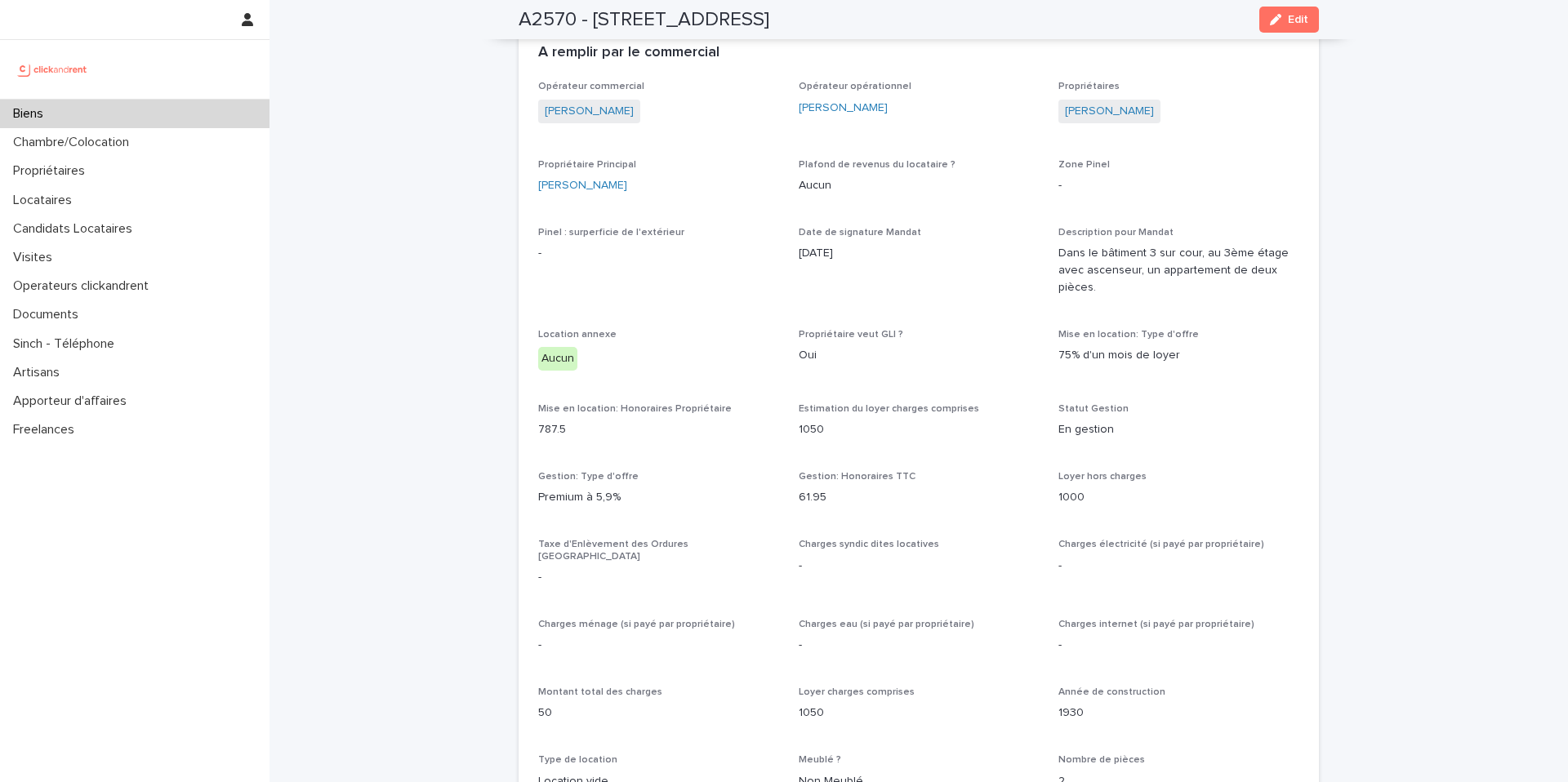
drag, startPoint x: 901, startPoint y: 21, endPoint x: 878, endPoint y: 21, distance: 23.0
click at [878, 21] on div "A2570 - 92 rue de Charenton, Paris 75012 Edit" at bounding box center [918, 20] width 800 height 39
drag, startPoint x: 711, startPoint y: 18, endPoint x: 514, endPoint y: 13, distance: 197.1
click at [518, 13] on h2 "A2570 - 92 rue de Charenton, Paris 75012" at bounding box center [643, 20] width 251 height 24
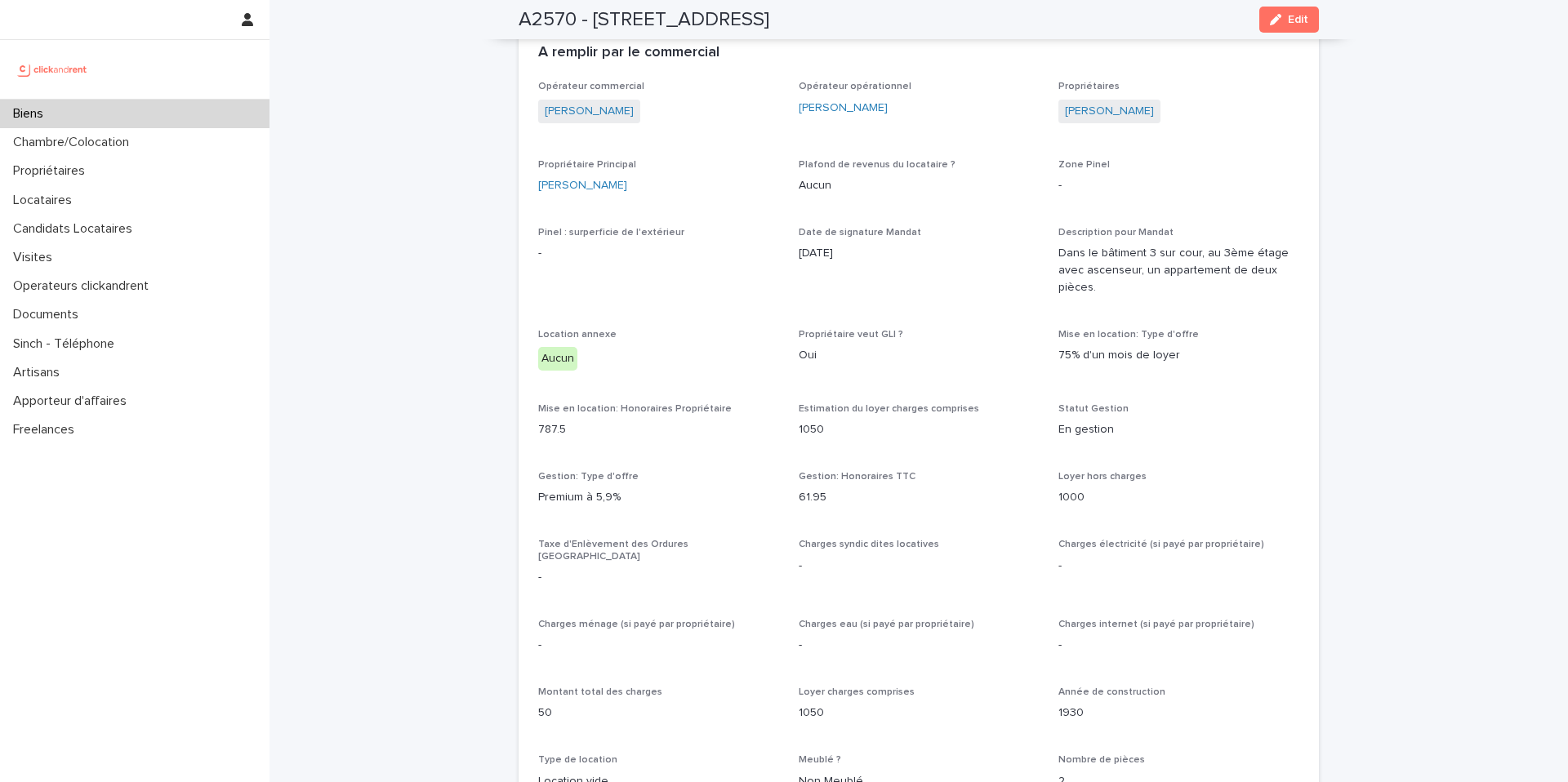
click at [907, 18] on div "A2570 - 92 rue de Charenton, Paris 75012 Edit" at bounding box center [918, 20] width 800 height 39
drag, startPoint x: 873, startPoint y: 17, endPoint x: 475, endPoint y: 26, distance: 398.1
click at [479, 26] on div "A2570 - 92 rue de Charenton, Paris 75012 Edit" at bounding box center [919, 20] width 879 height 39
copy h2 "A2570 - 92 rue de Charenton, Paris 75012"
click at [65, 116] on div "Biens" at bounding box center [134, 114] width 269 height 29
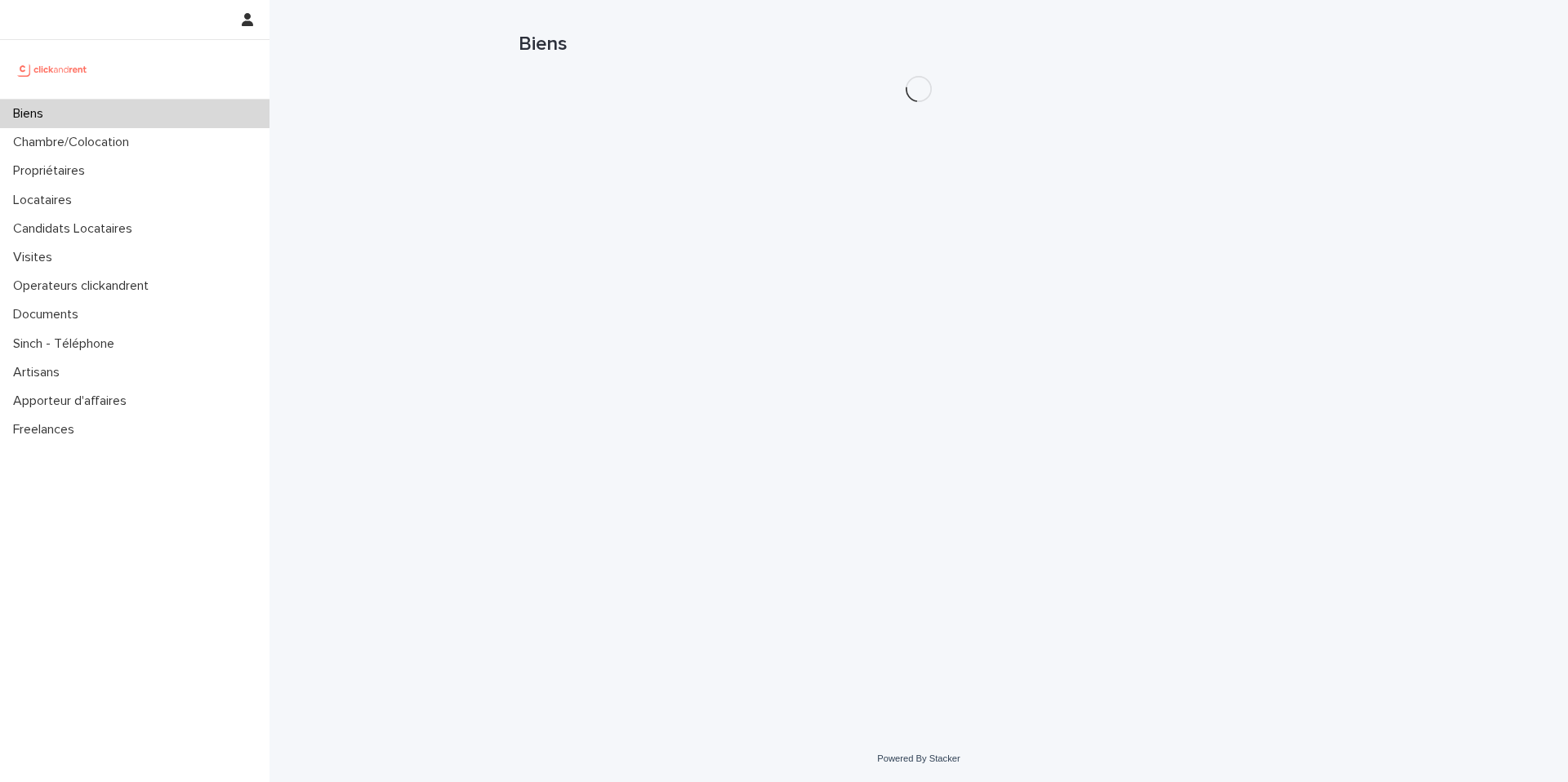
click at [65, 116] on div "Biens" at bounding box center [134, 114] width 269 height 29
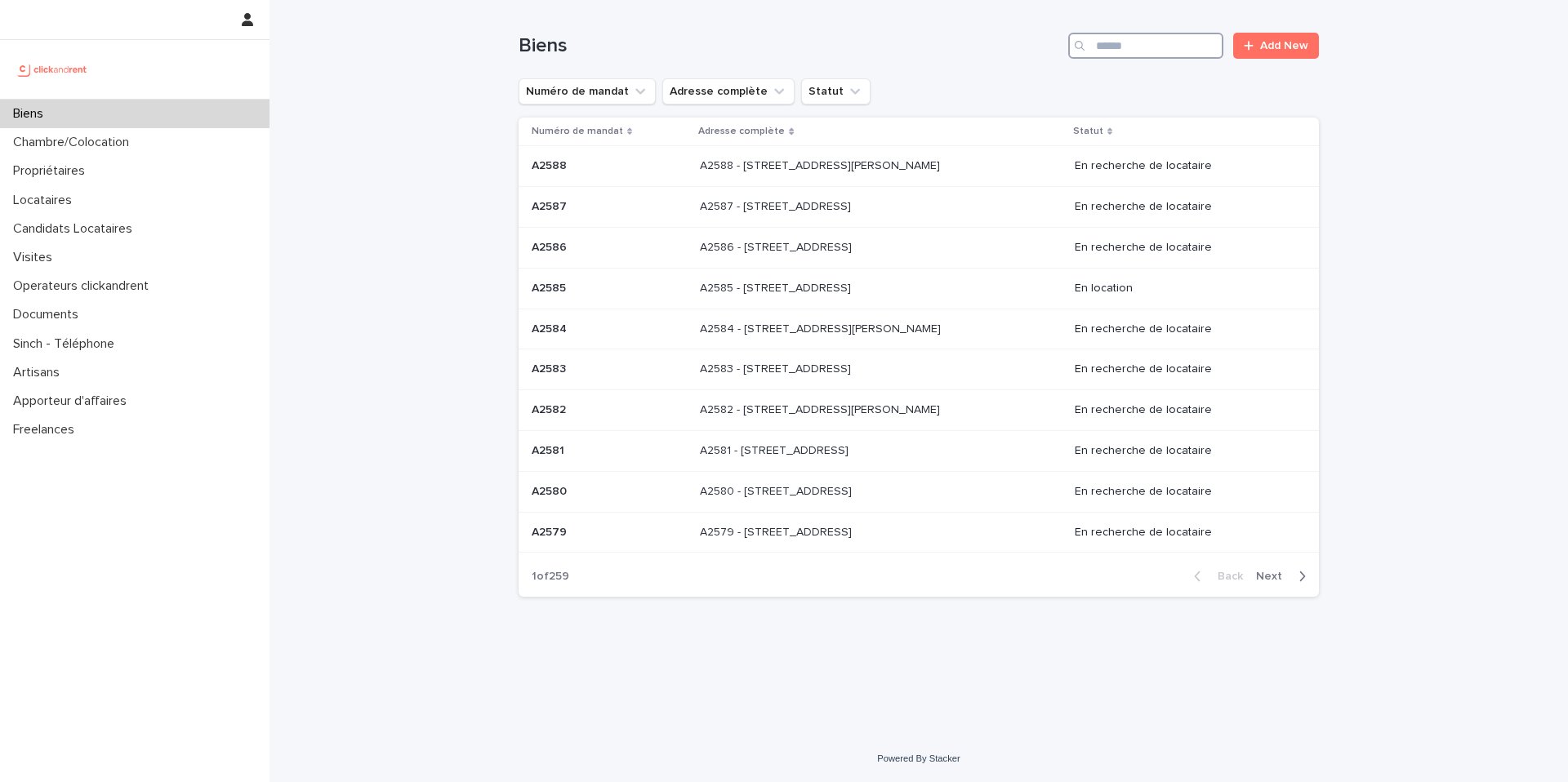
click at [1179, 47] on input "Search" at bounding box center [1146, 45] width 156 height 26
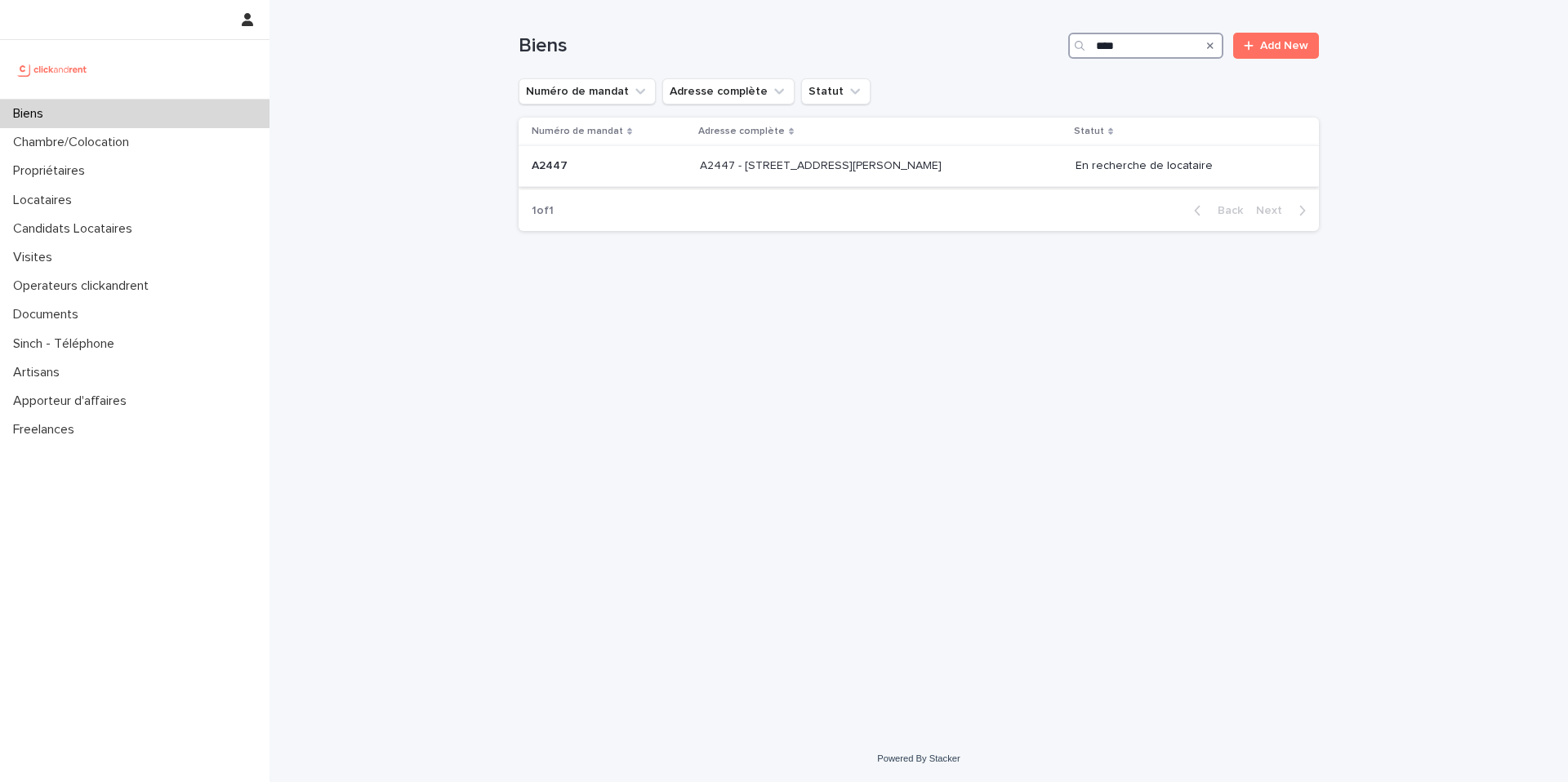
type input "****"
click at [699, 175] on div "A2447 - 14 rue Jean Jacques Rousseau, Romainville 93230 A2447 - 14 rue Jean Jac…" at bounding box center [880, 167] width 363 height 27
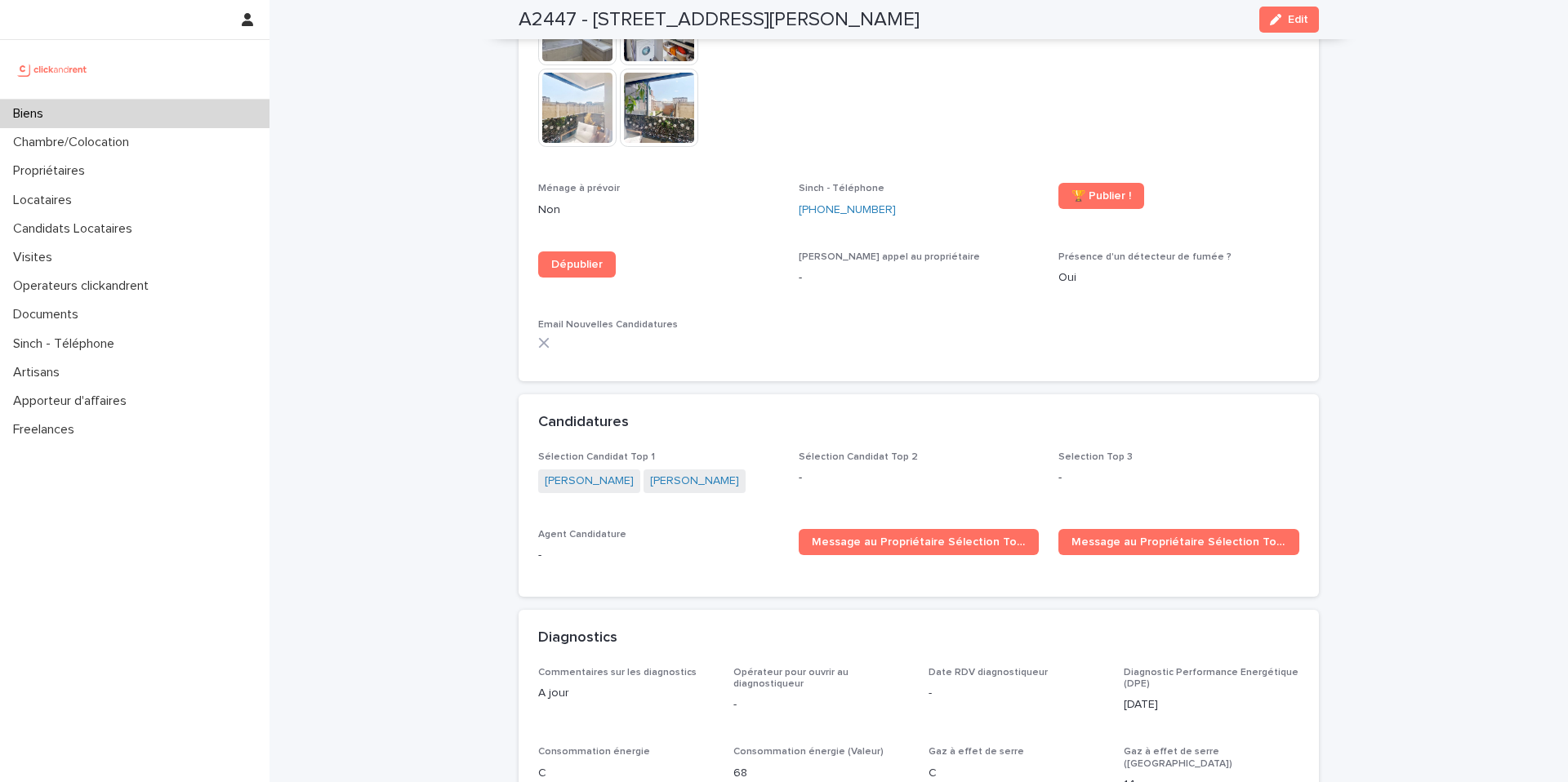
scroll to position [5176, 0]
click at [73, 113] on div "Biens" at bounding box center [134, 114] width 269 height 29
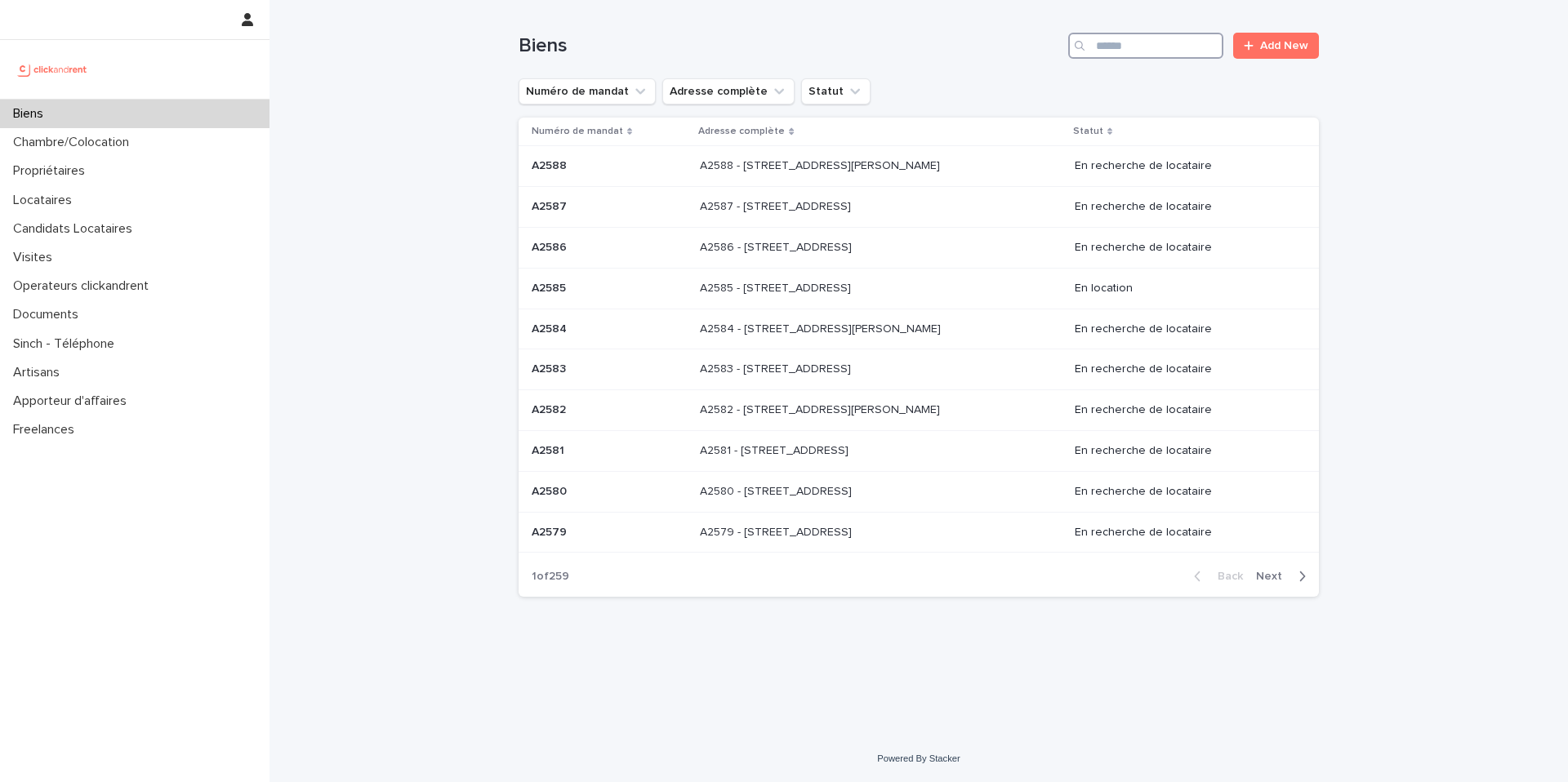
click at [1105, 42] on input "Search" at bounding box center [1146, 45] width 156 height 26
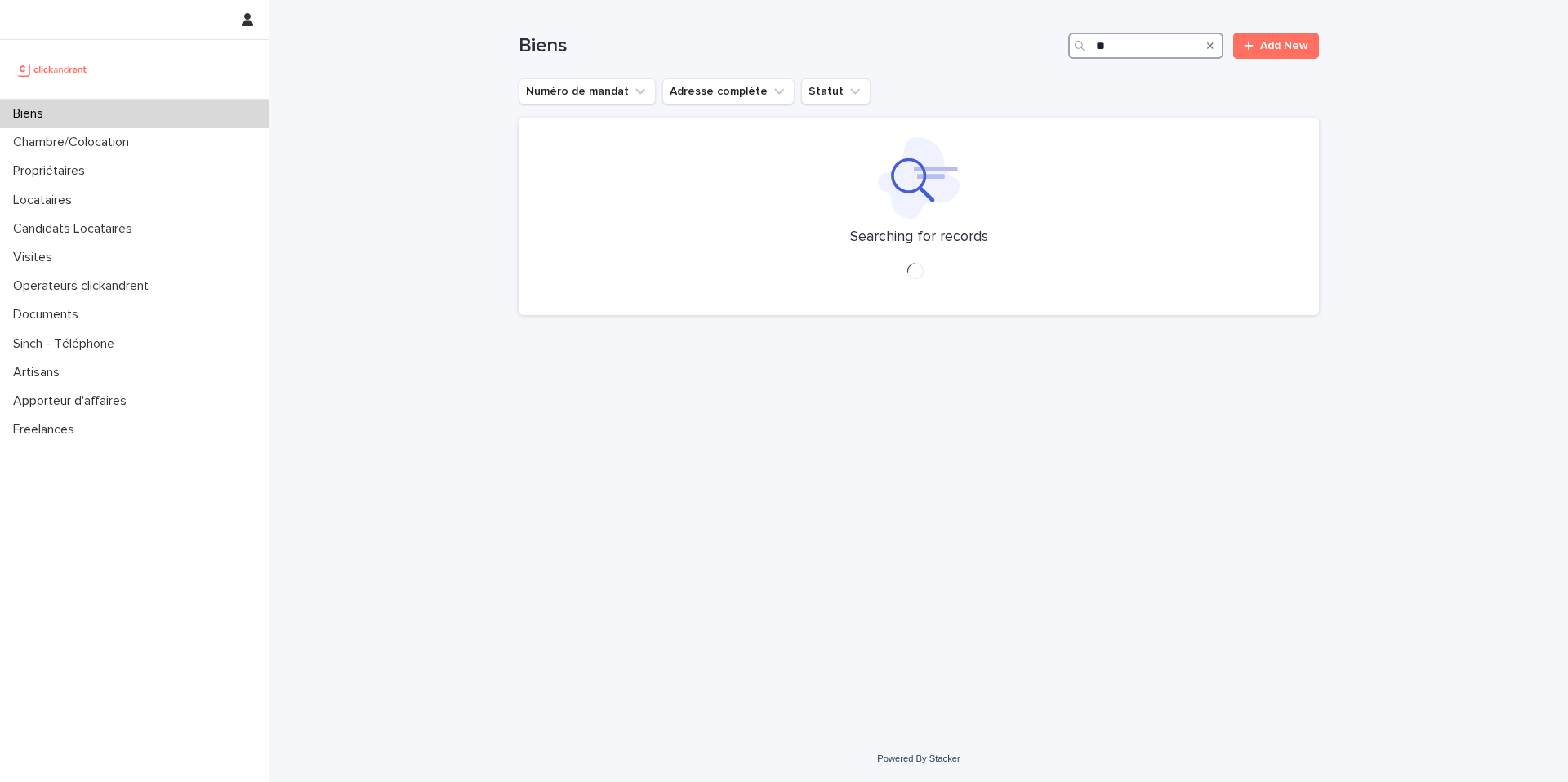
type input "*"
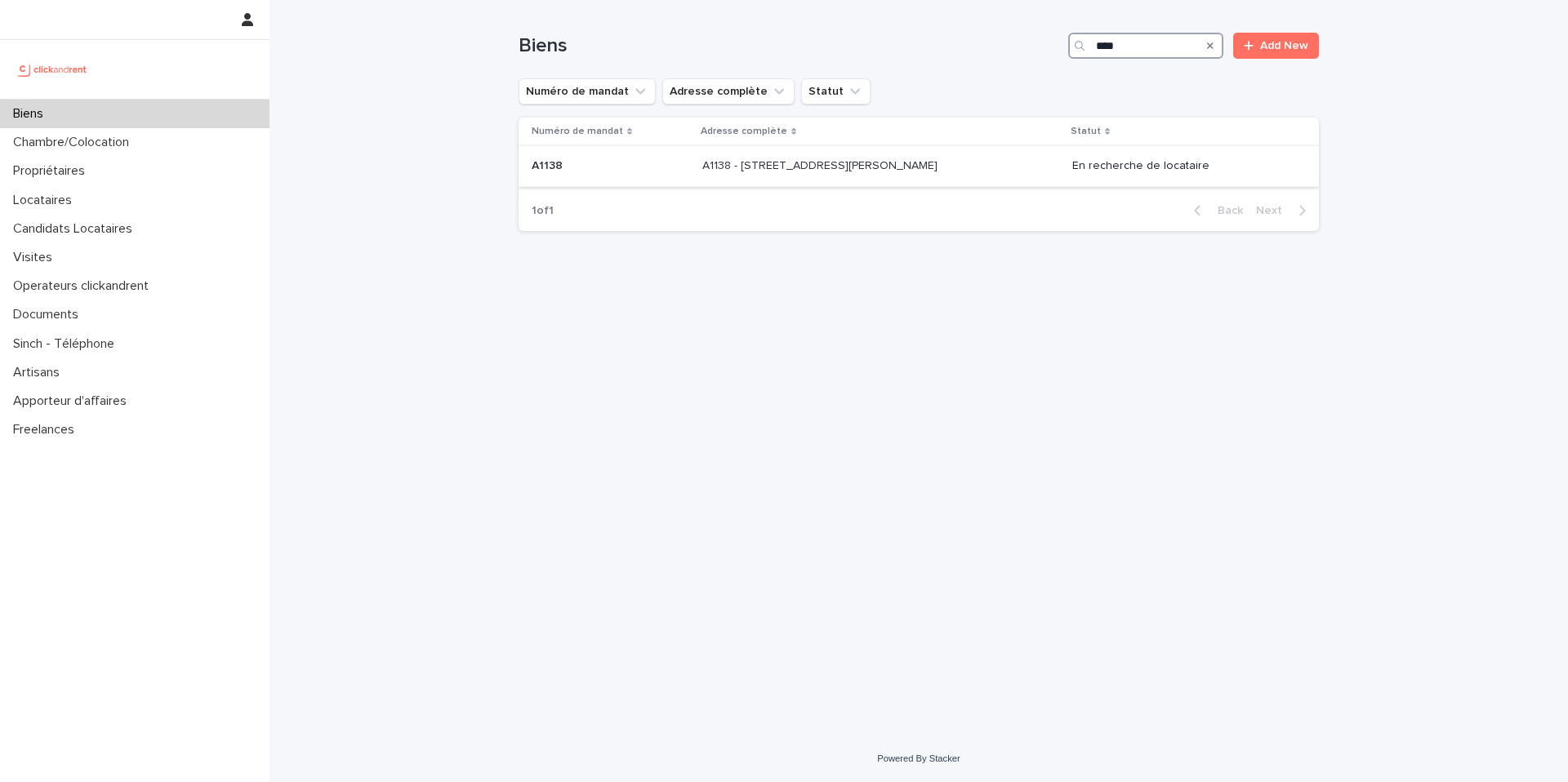
type input "****"
click at [775, 169] on p "A1138 - 15 Rue André Salel, Fontenay-aux-Roses 92260" at bounding box center [821, 164] width 239 height 17
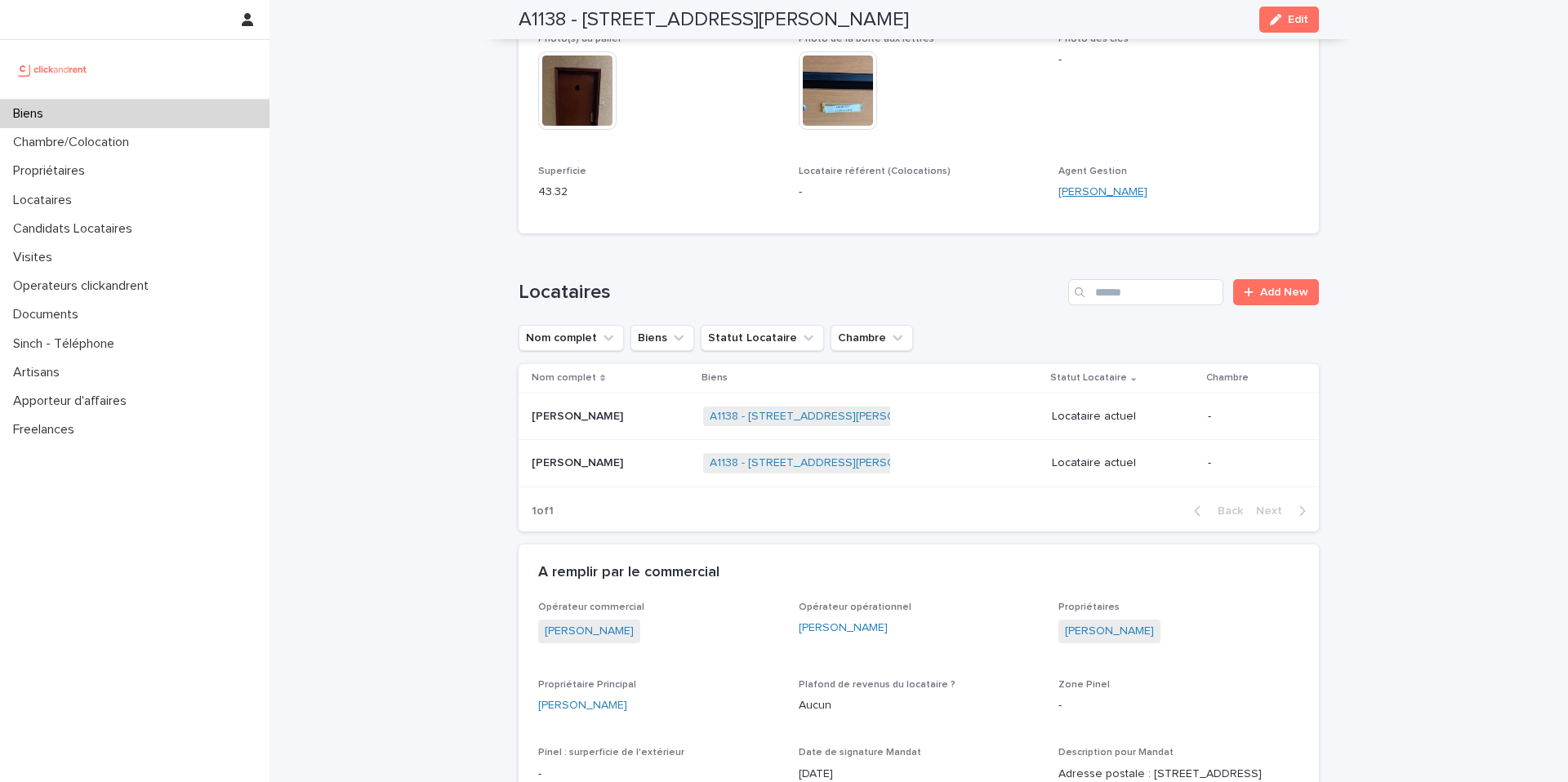
scroll to position [647, 0]
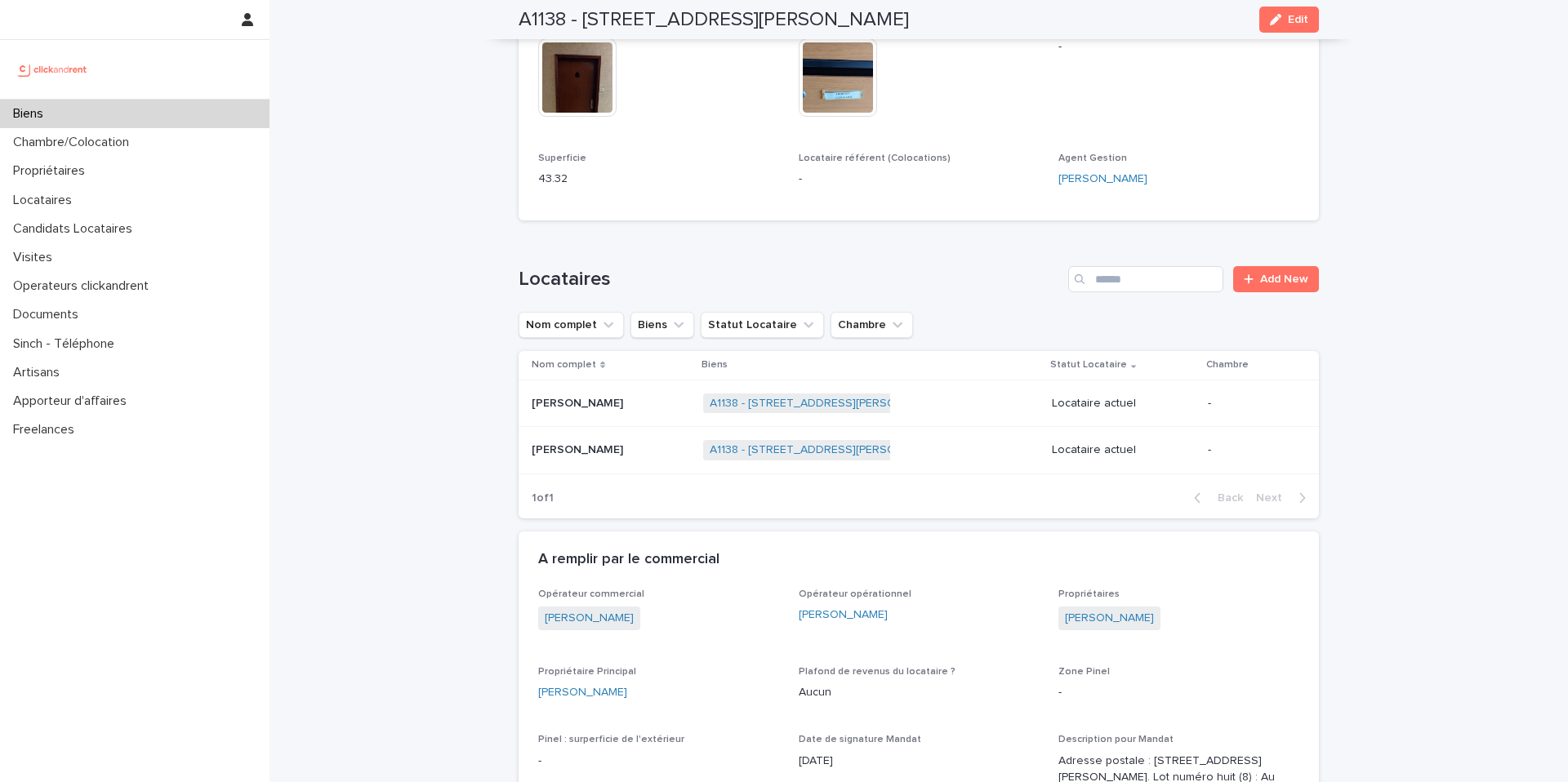
click at [160, 110] on div "Biens" at bounding box center [134, 114] width 269 height 29
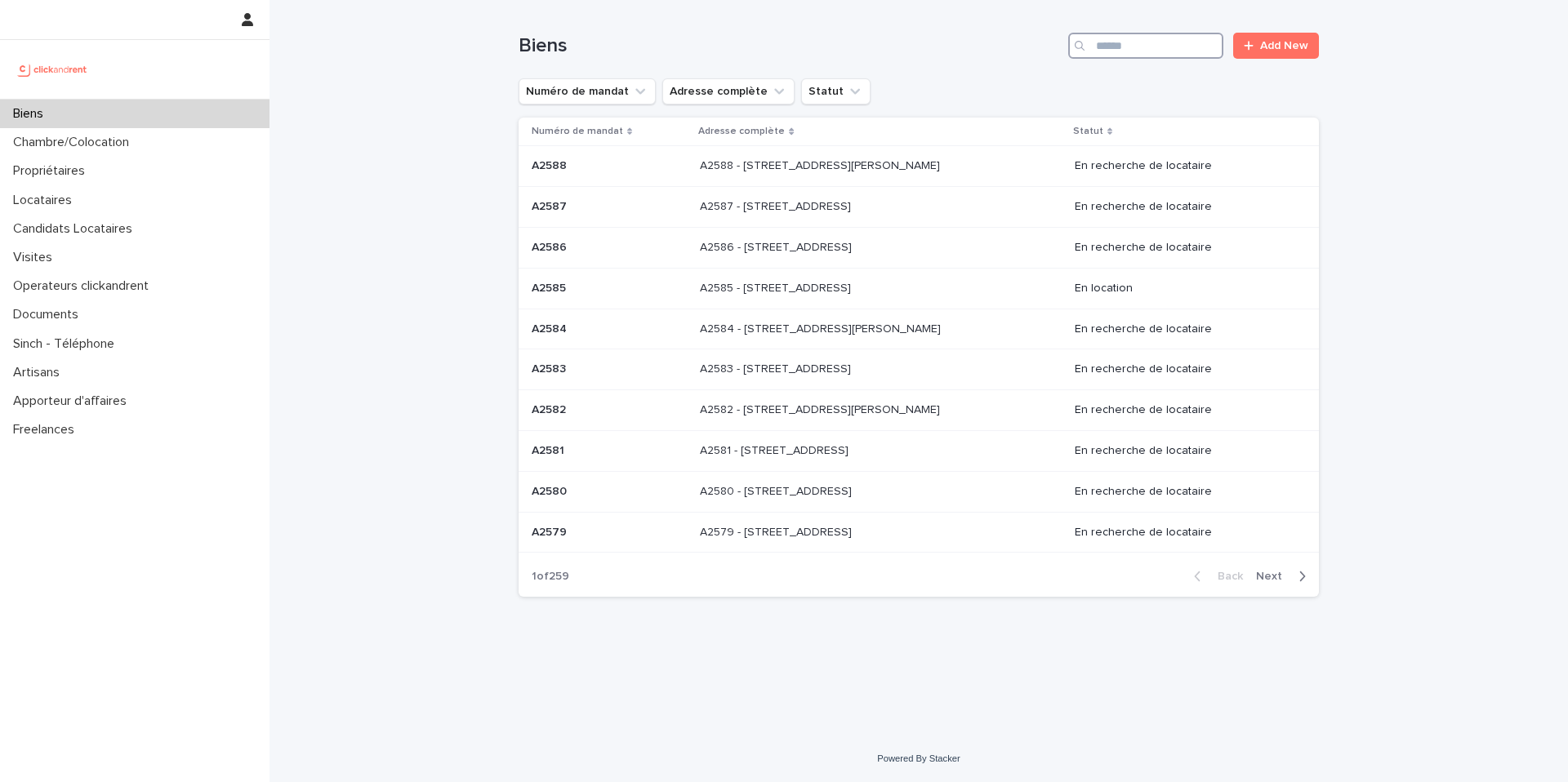
click at [1115, 48] on input "Search" at bounding box center [1146, 45] width 156 height 26
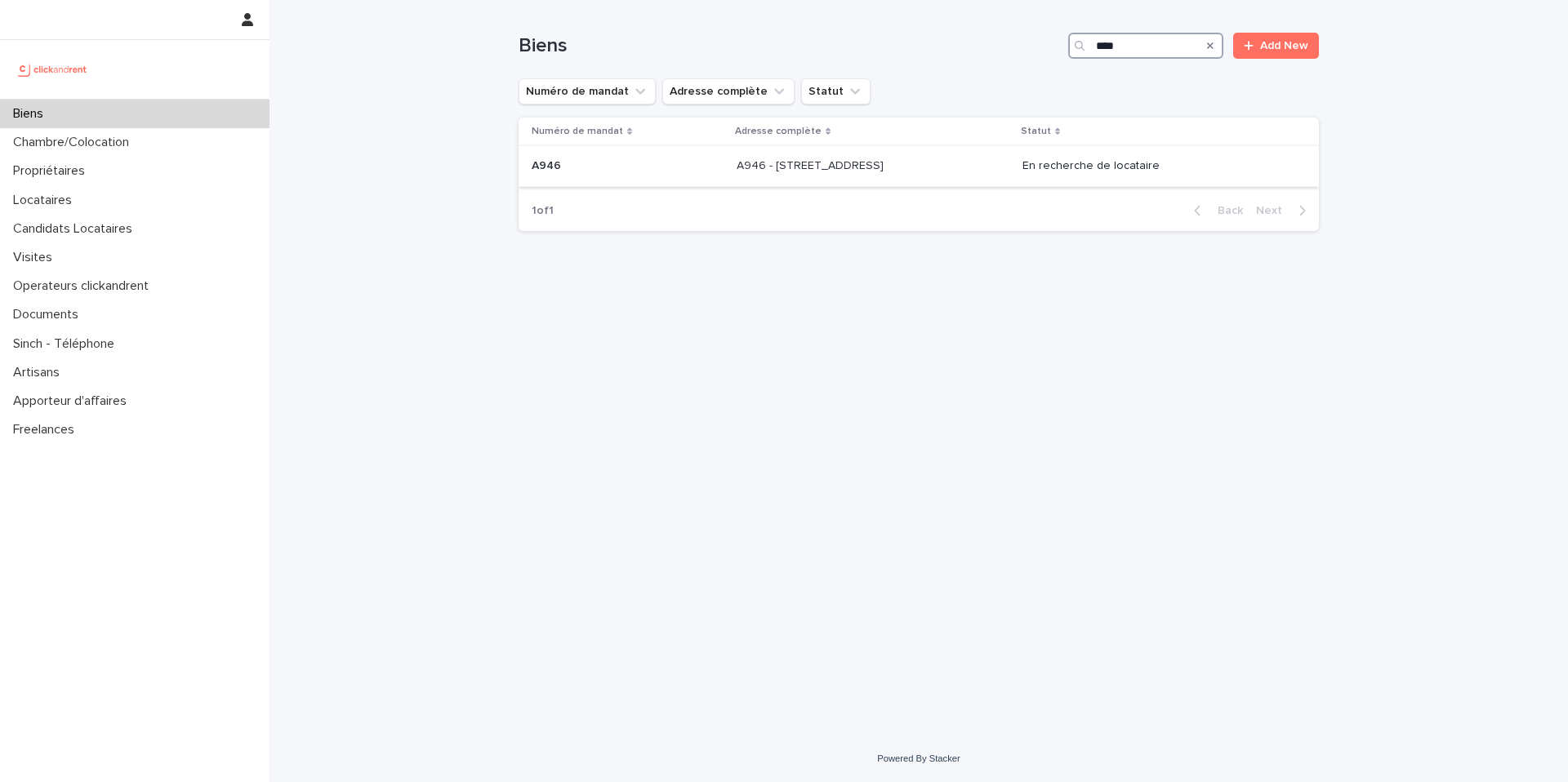
type input "****"
click at [841, 162] on p "A946 - 41 rue de la Chapelle, Paris 75018" at bounding box center [812, 164] width 150 height 17
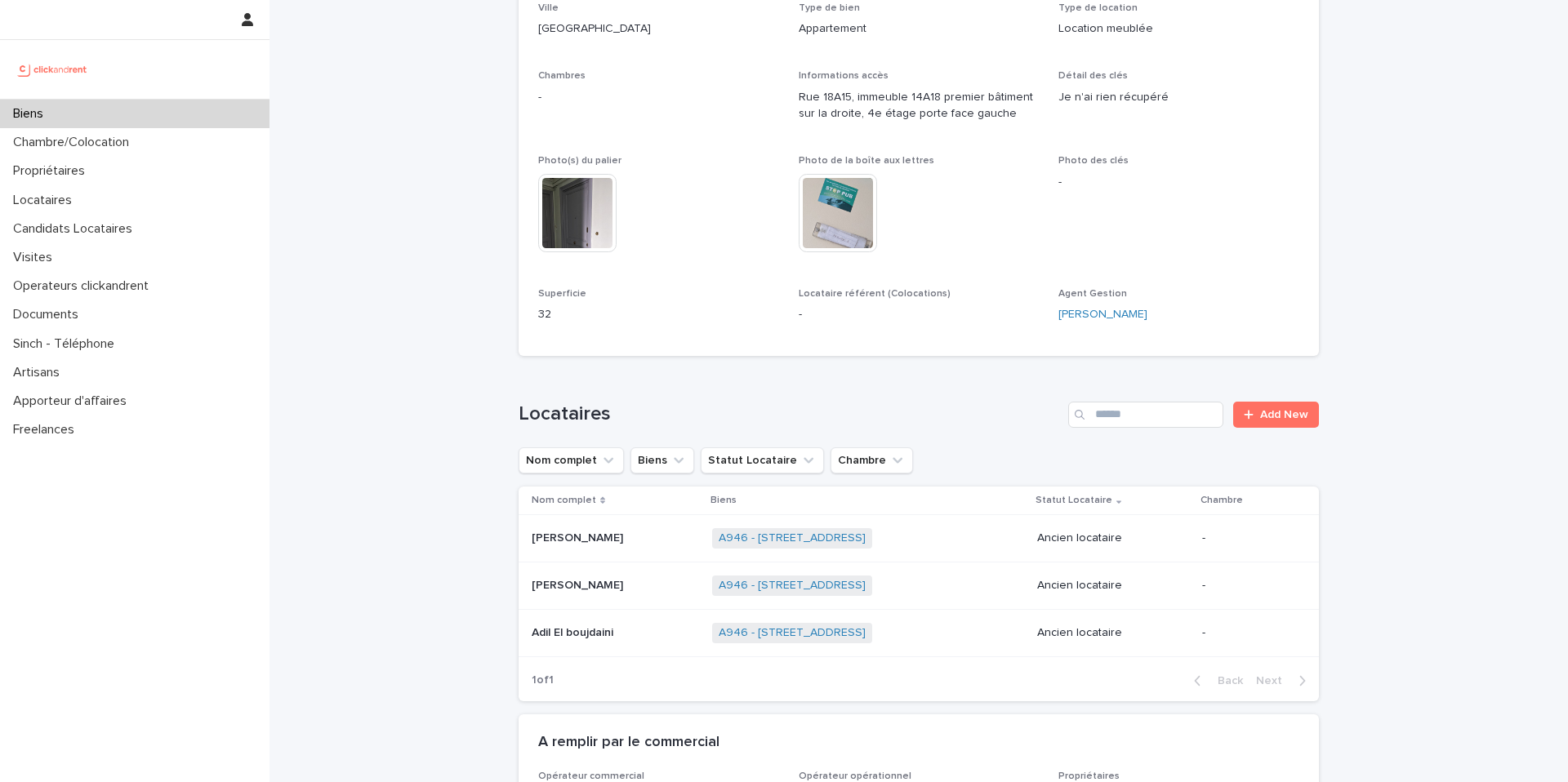
scroll to position [338, 0]
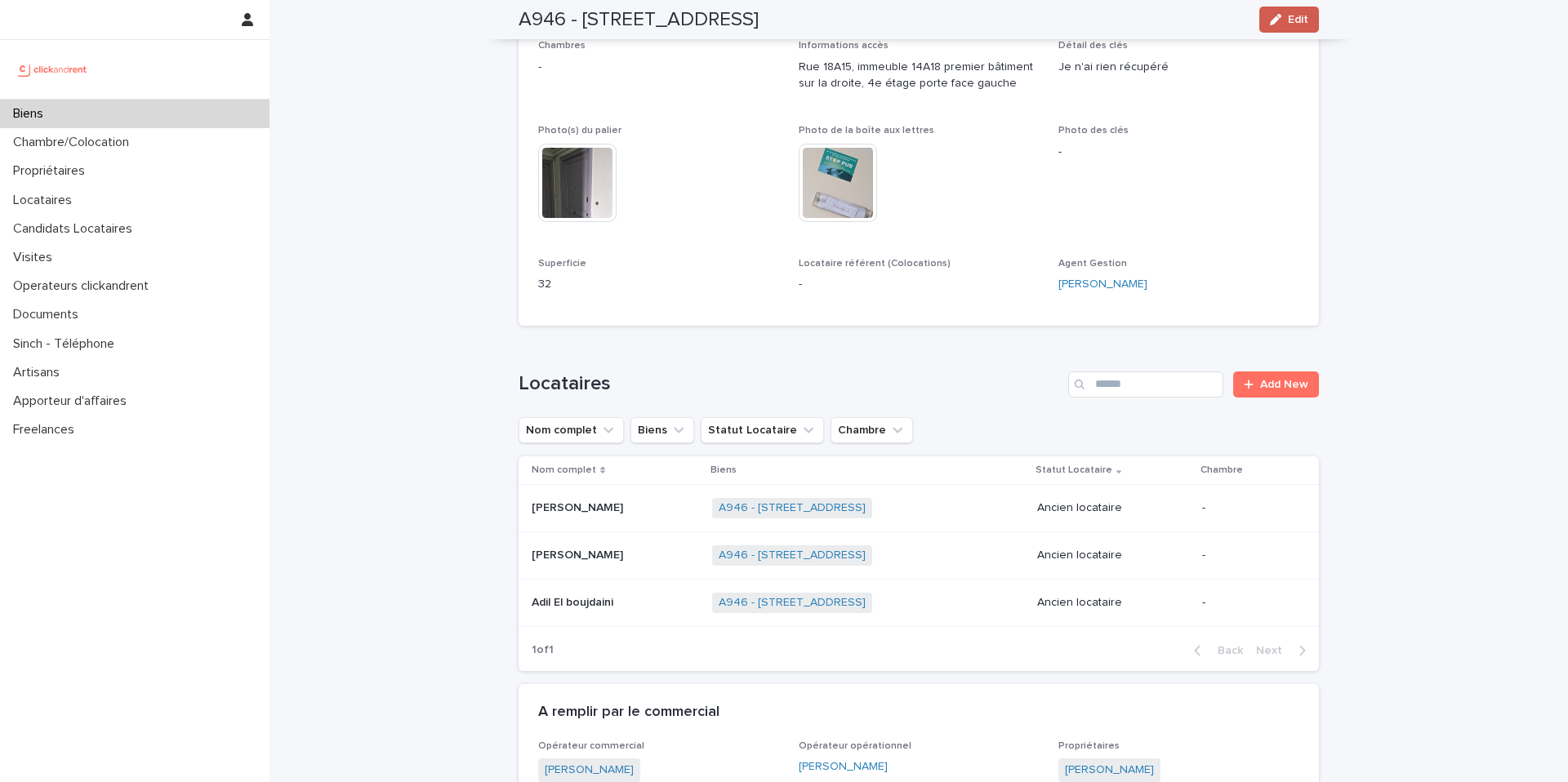
click at [1288, 25] on span "Edit" at bounding box center [1298, 19] width 20 height 11
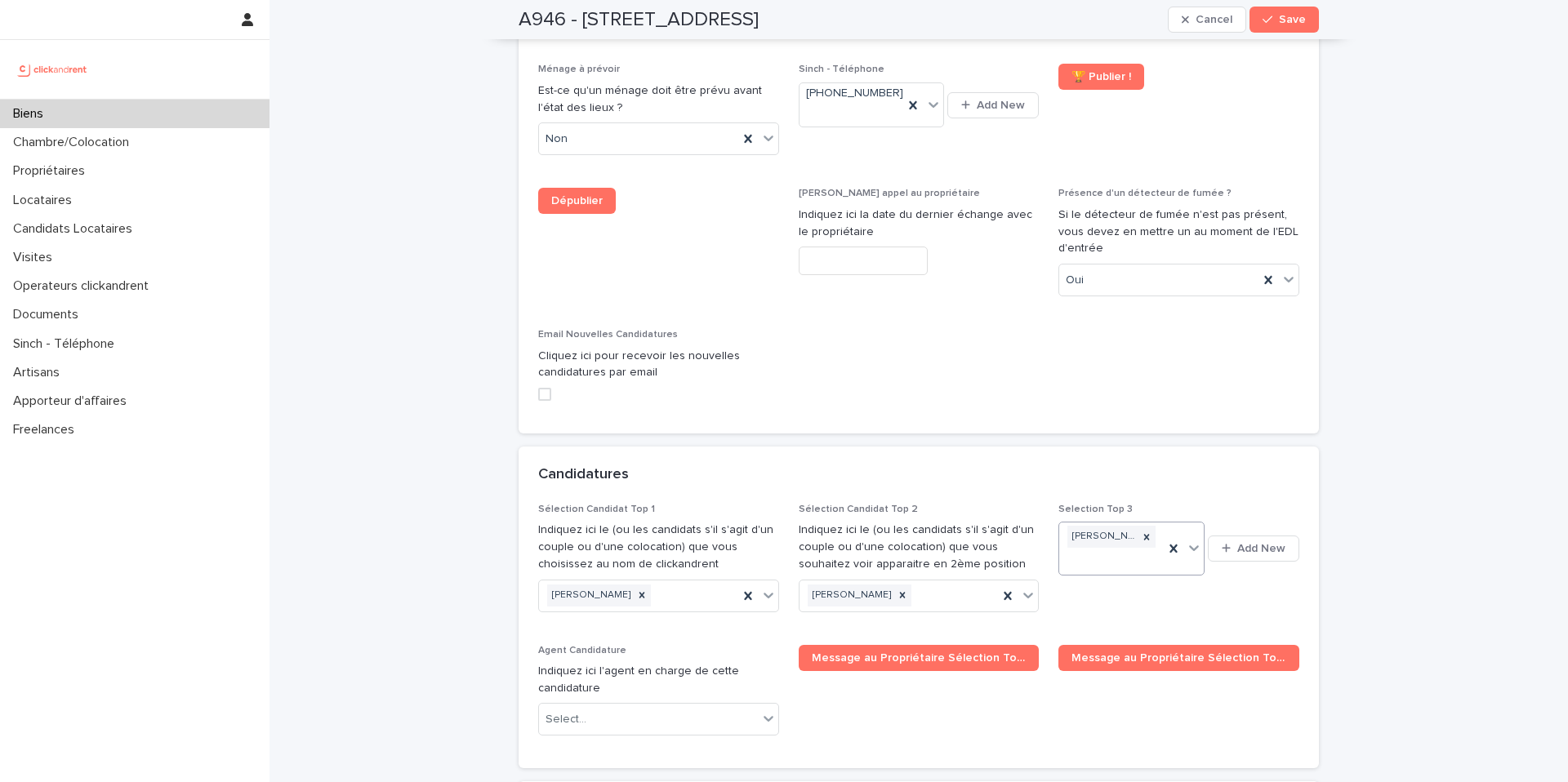
scroll to position [7687, 0]
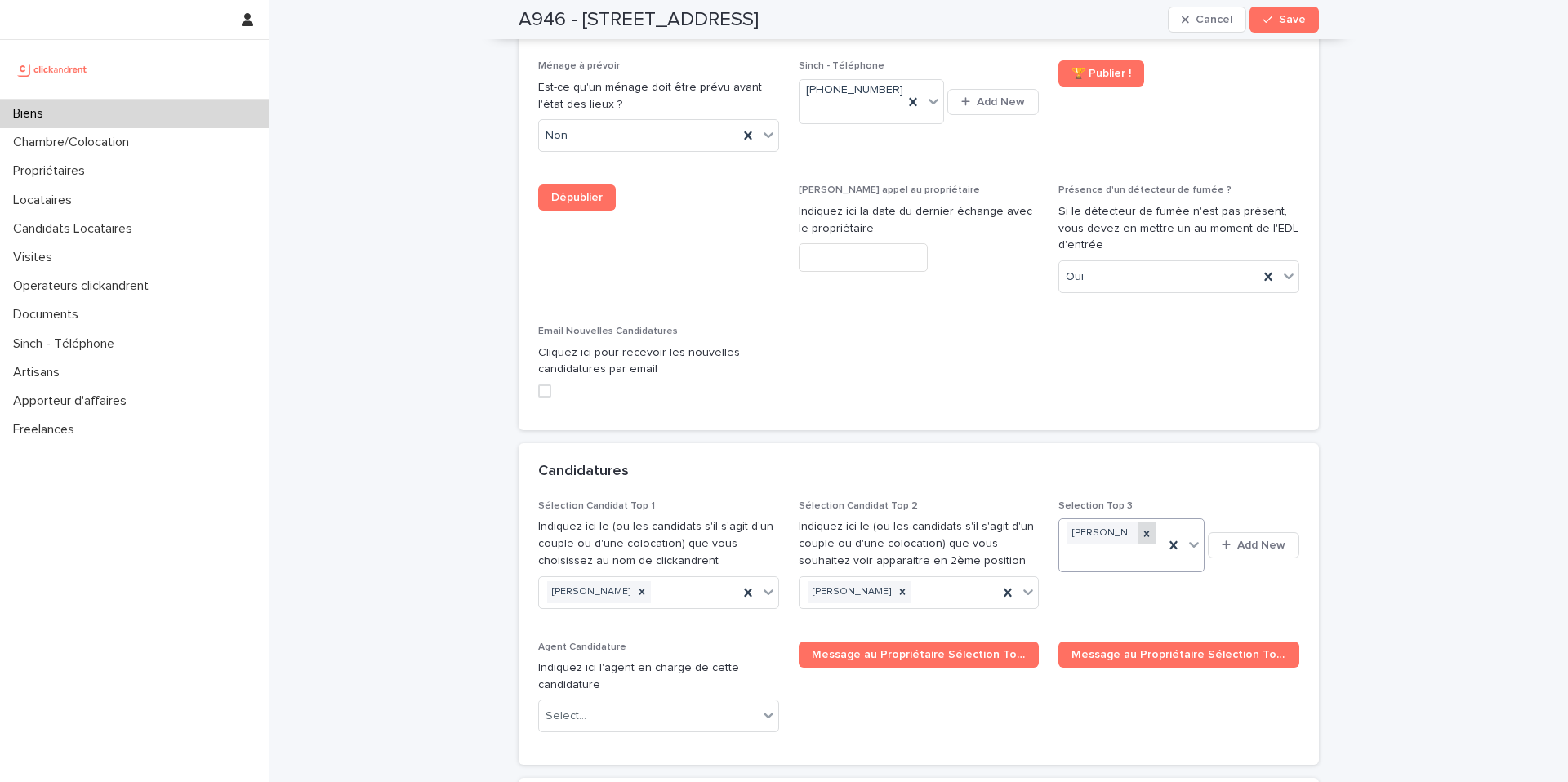
click at [1143, 530] on icon at bounding box center [1146, 533] width 6 height 6
click at [740, 585] on icon at bounding box center [747, 592] width 16 height 16
click at [1279, 18] on span "Save" at bounding box center [1292, 19] width 27 height 11
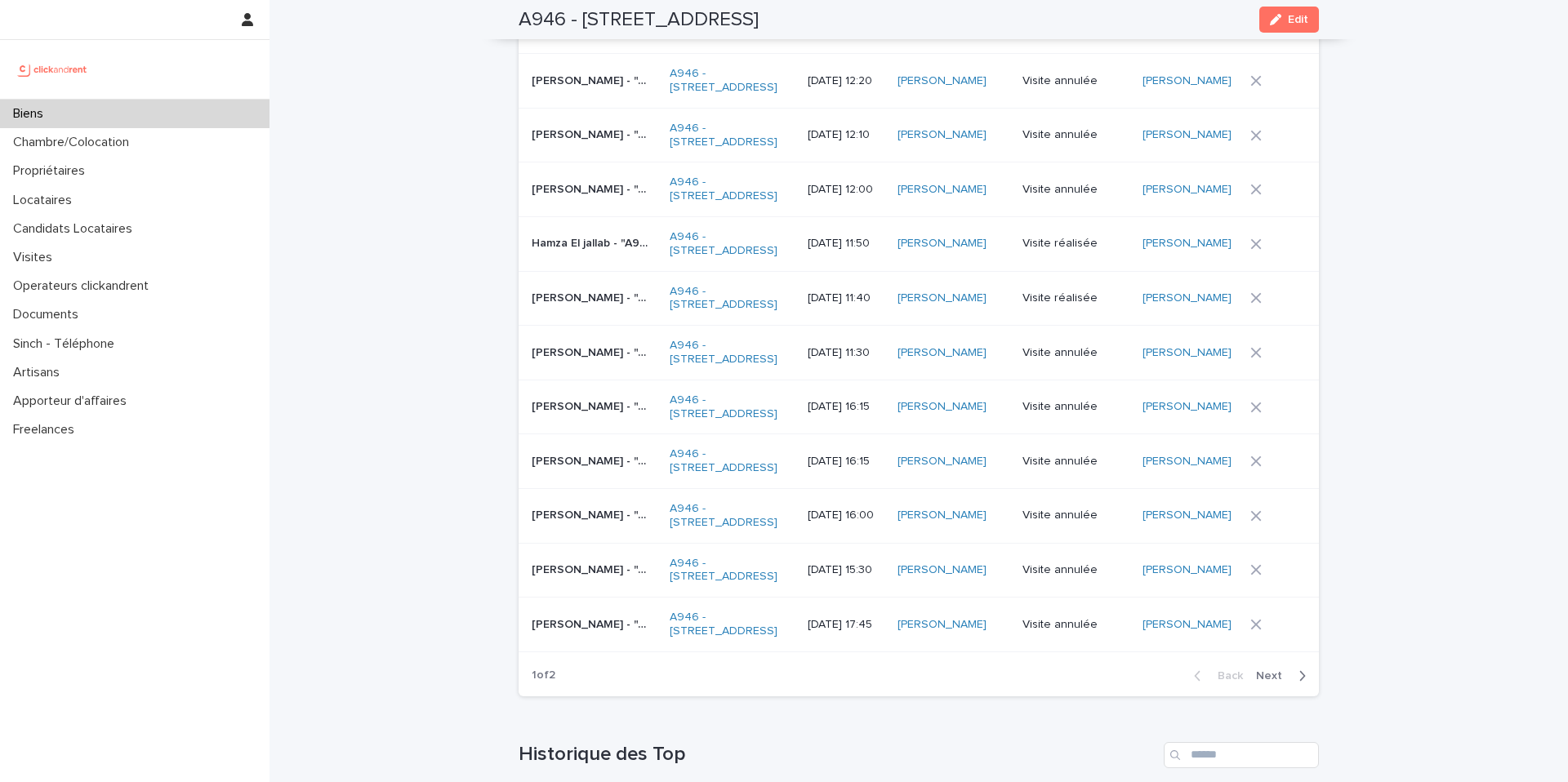
click at [31, 113] on p "Biens" at bounding box center [31, 114] width 50 height 15
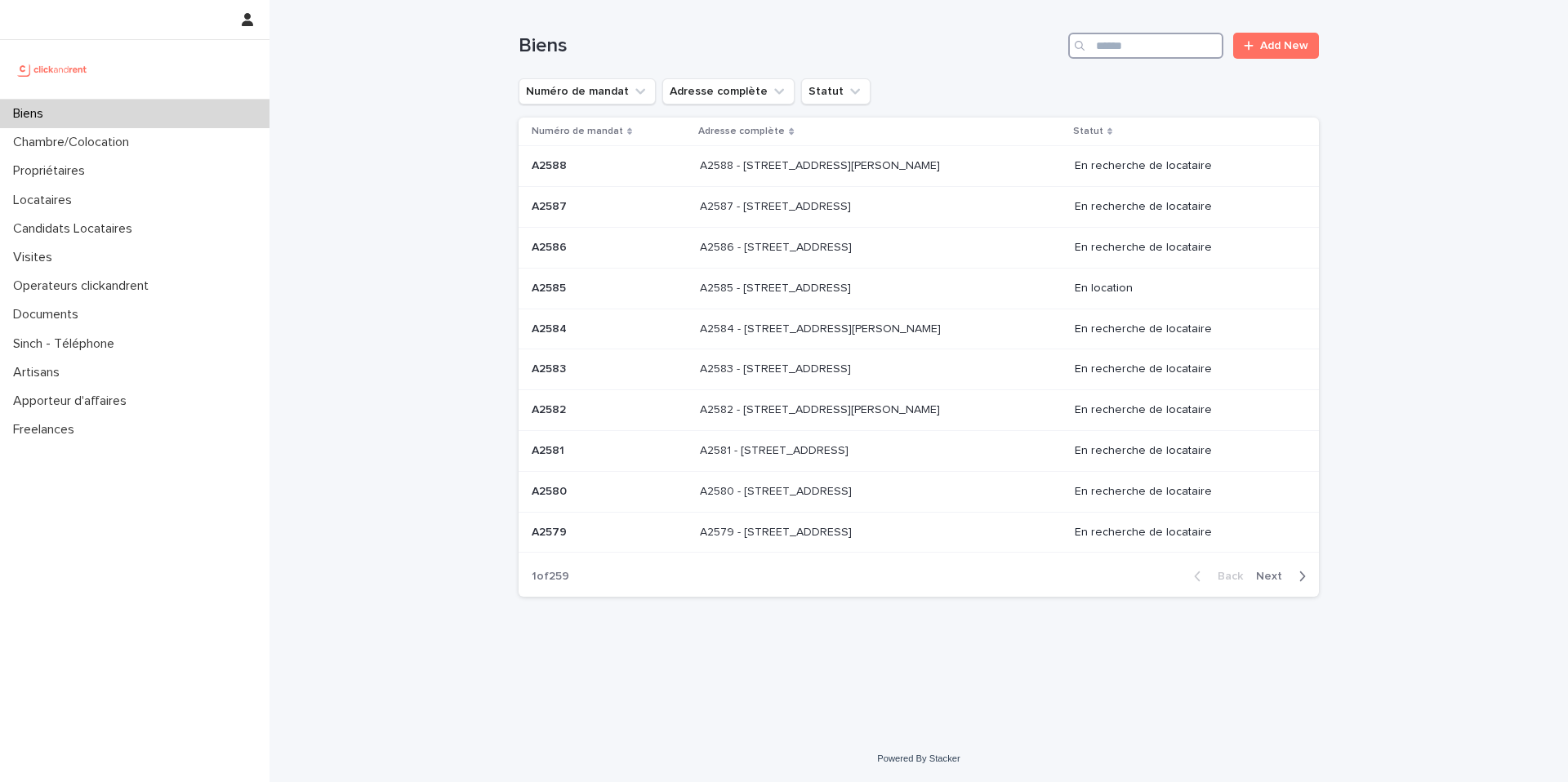
click at [1160, 54] on input "Search" at bounding box center [1146, 45] width 156 height 26
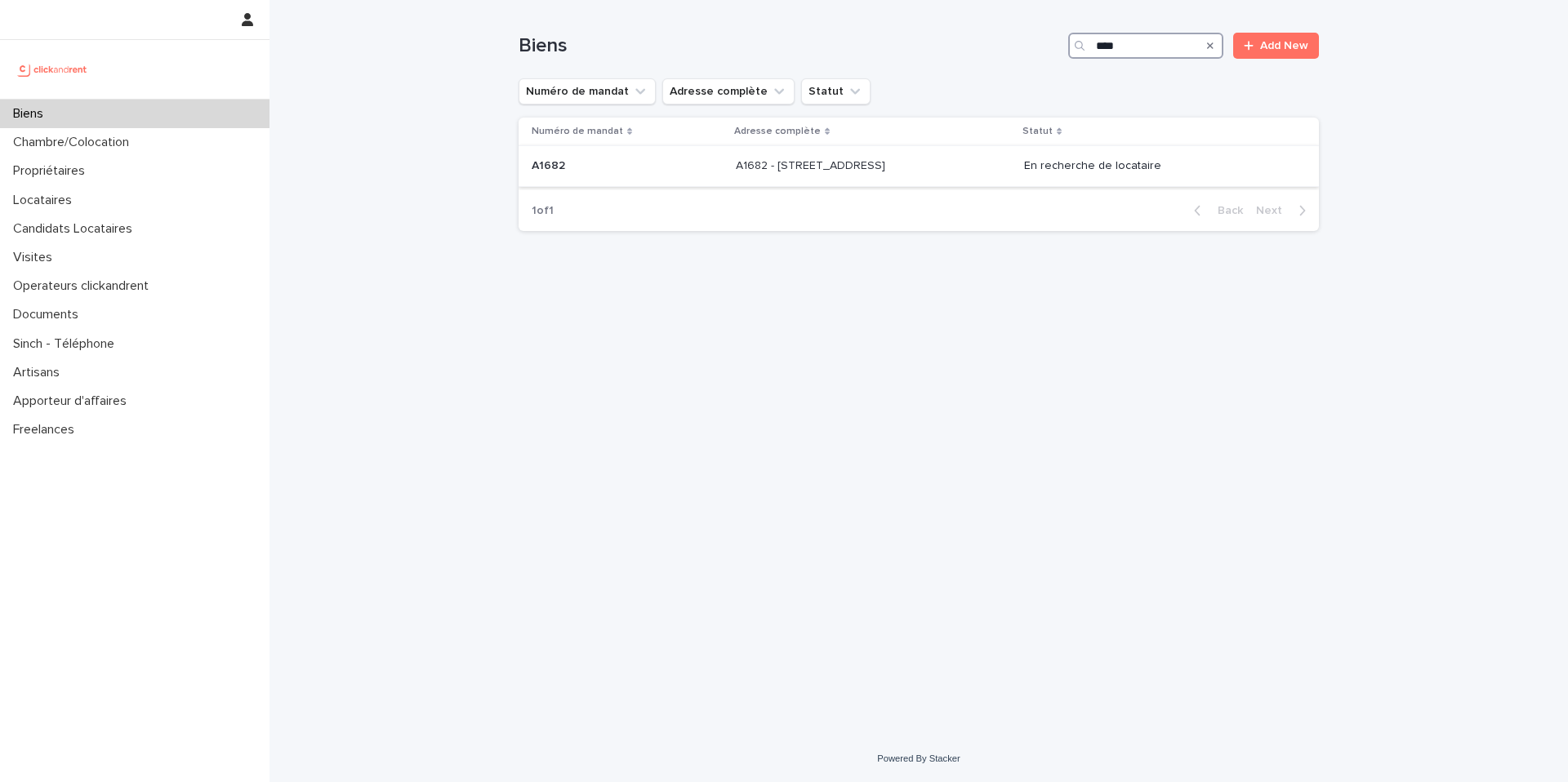
type input "****"
click at [804, 167] on p "A1682 - [STREET_ADDRESS]" at bounding box center [812, 164] width 153 height 17
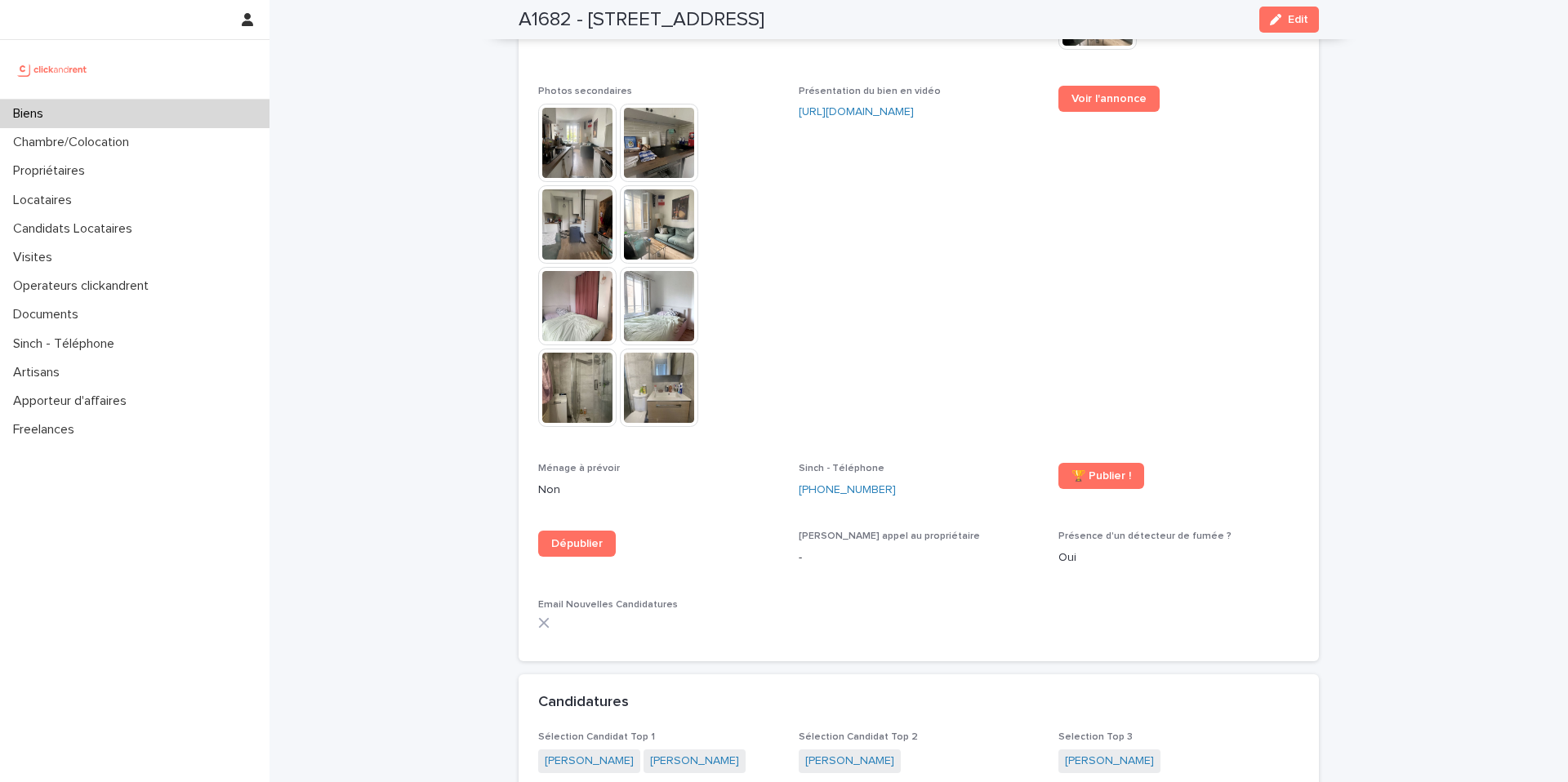
scroll to position [4713, 0]
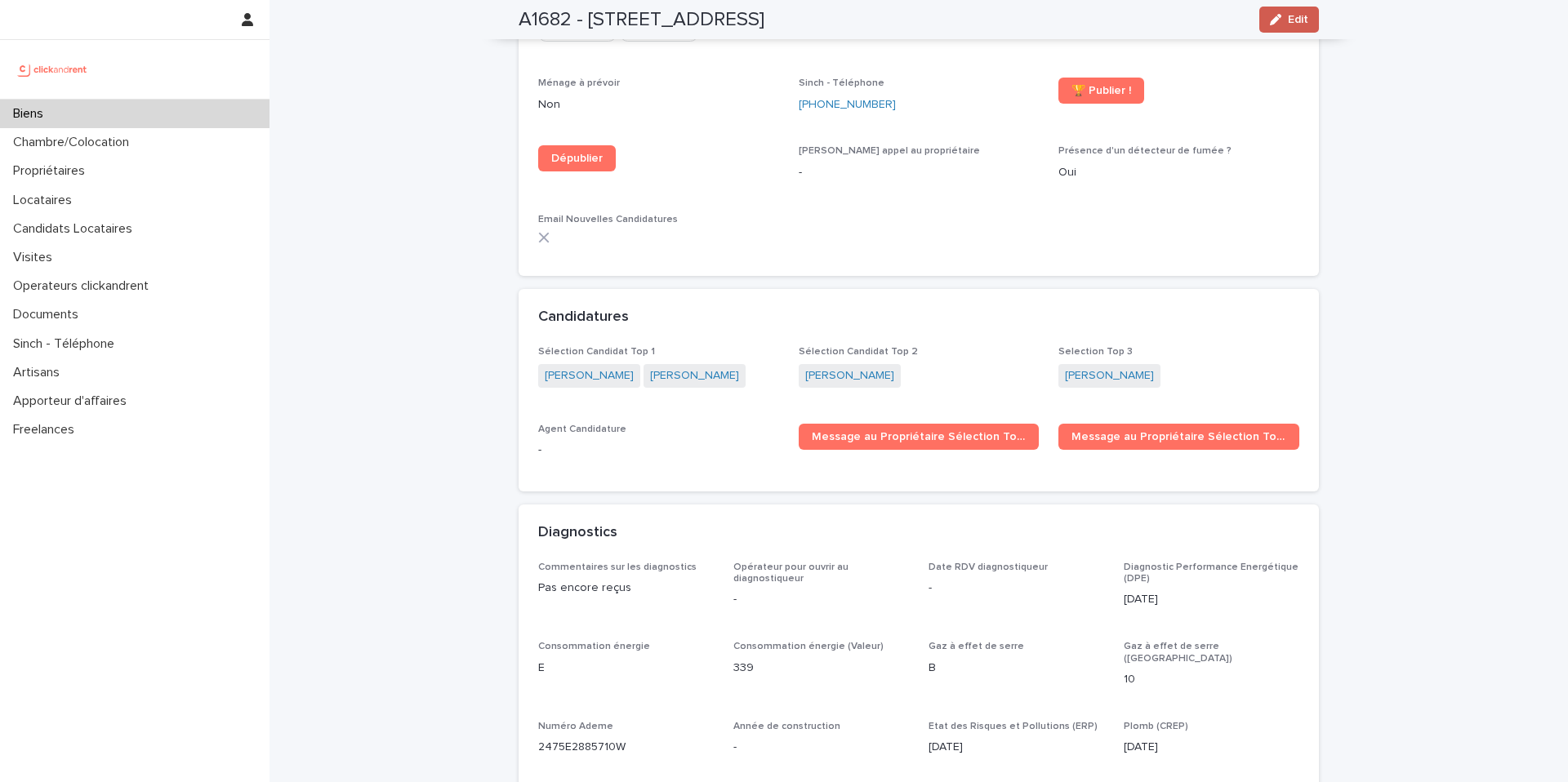
click at [1299, 26] on button "Edit" at bounding box center [1288, 20] width 59 height 26
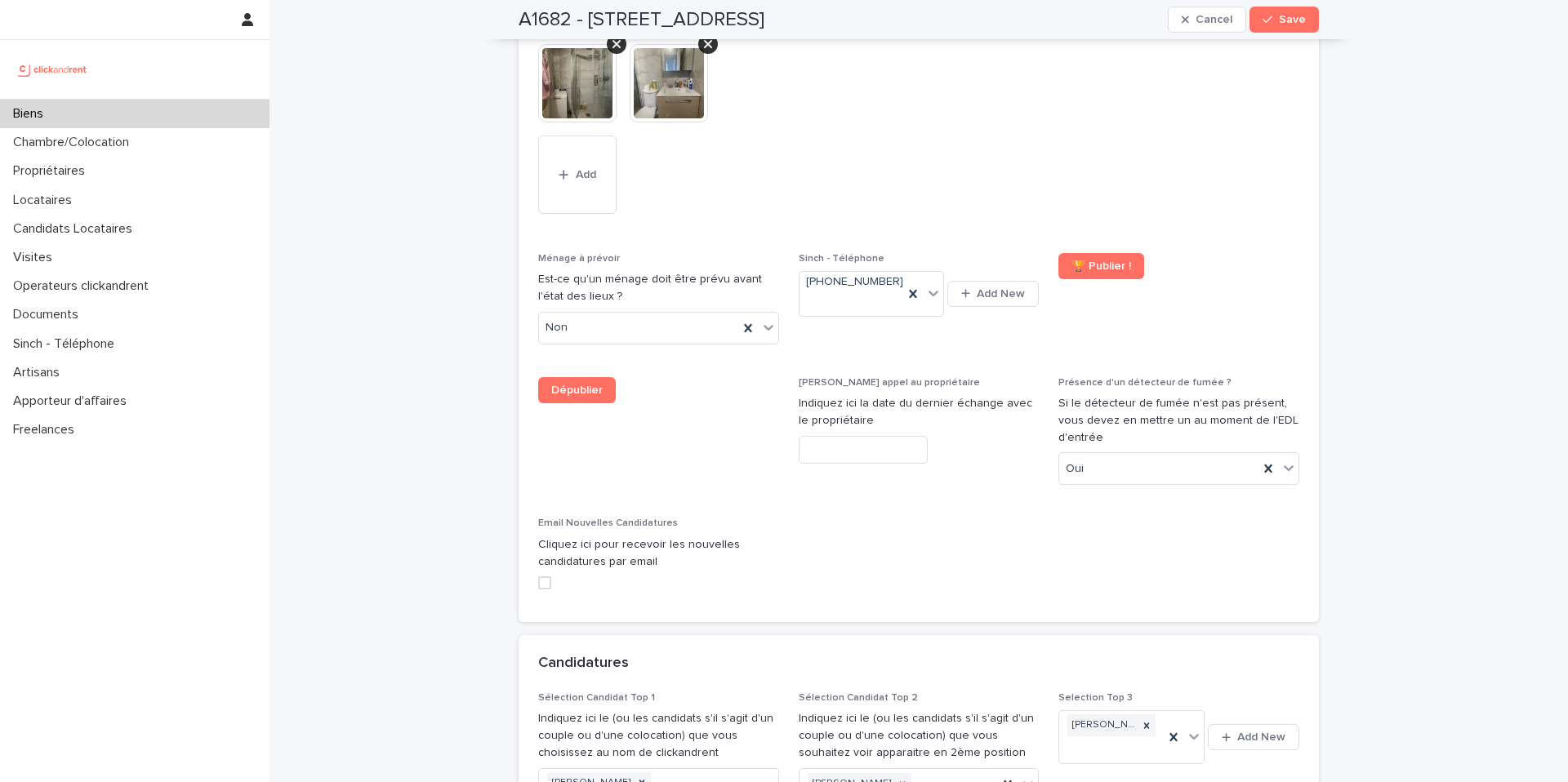
scroll to position [7319, 0]
click at [999, 774] on icon at bounding box center [1007, 781] width 16 height 16
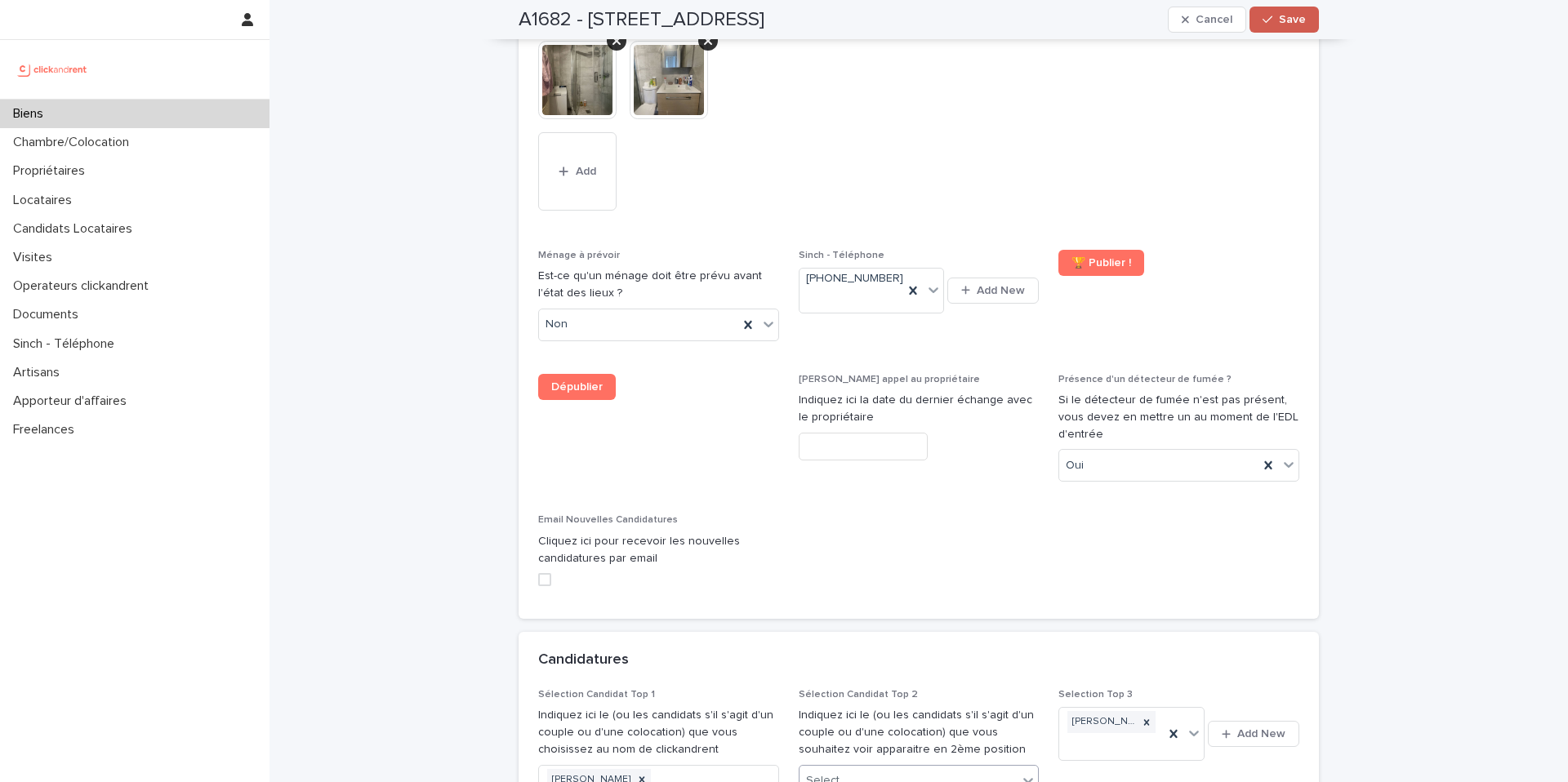
click at [1286, 23] on span "Save" at bounding box center [1292, 19] width 27 height 11
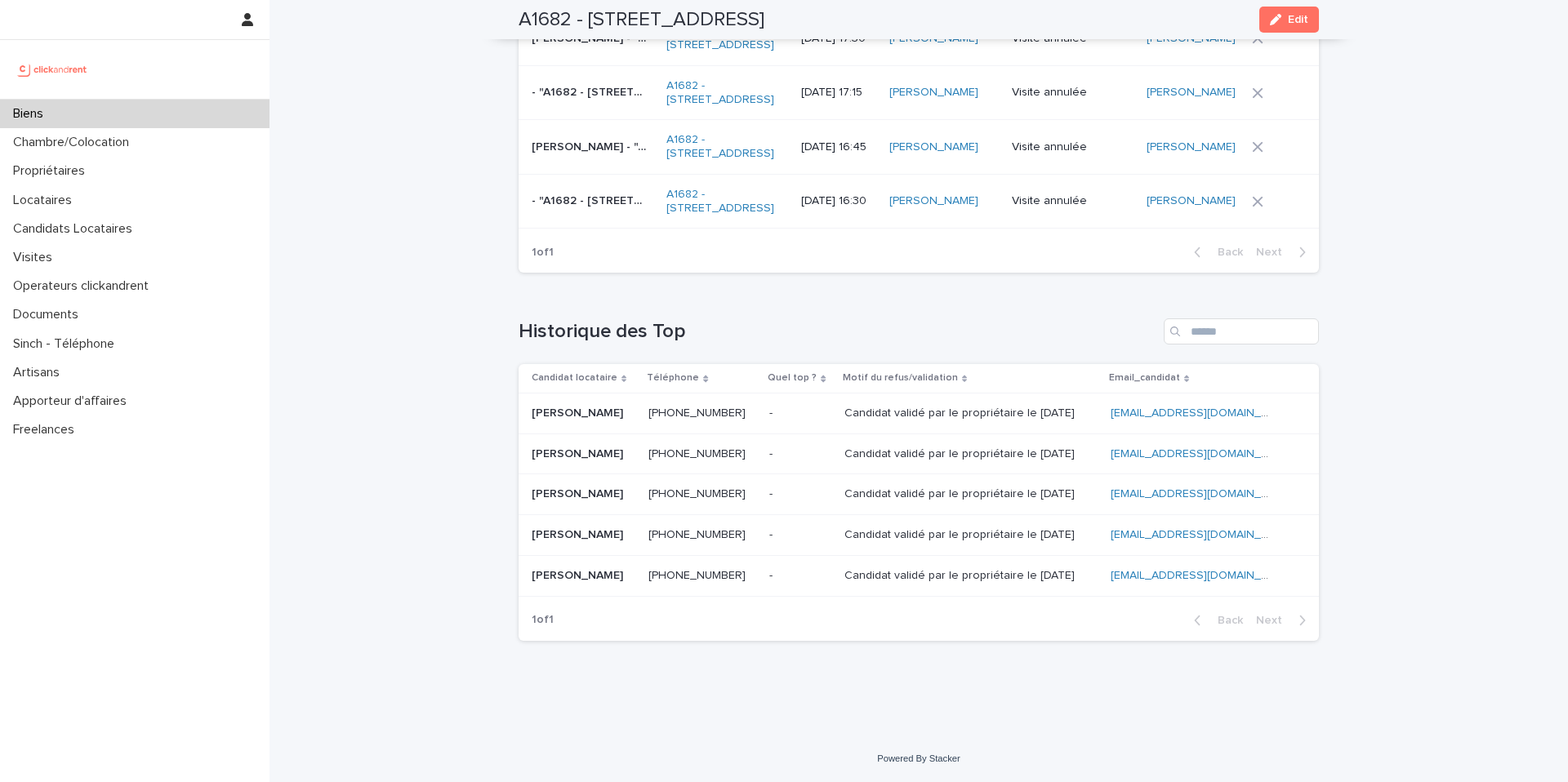
scroll to position [6638, 0]
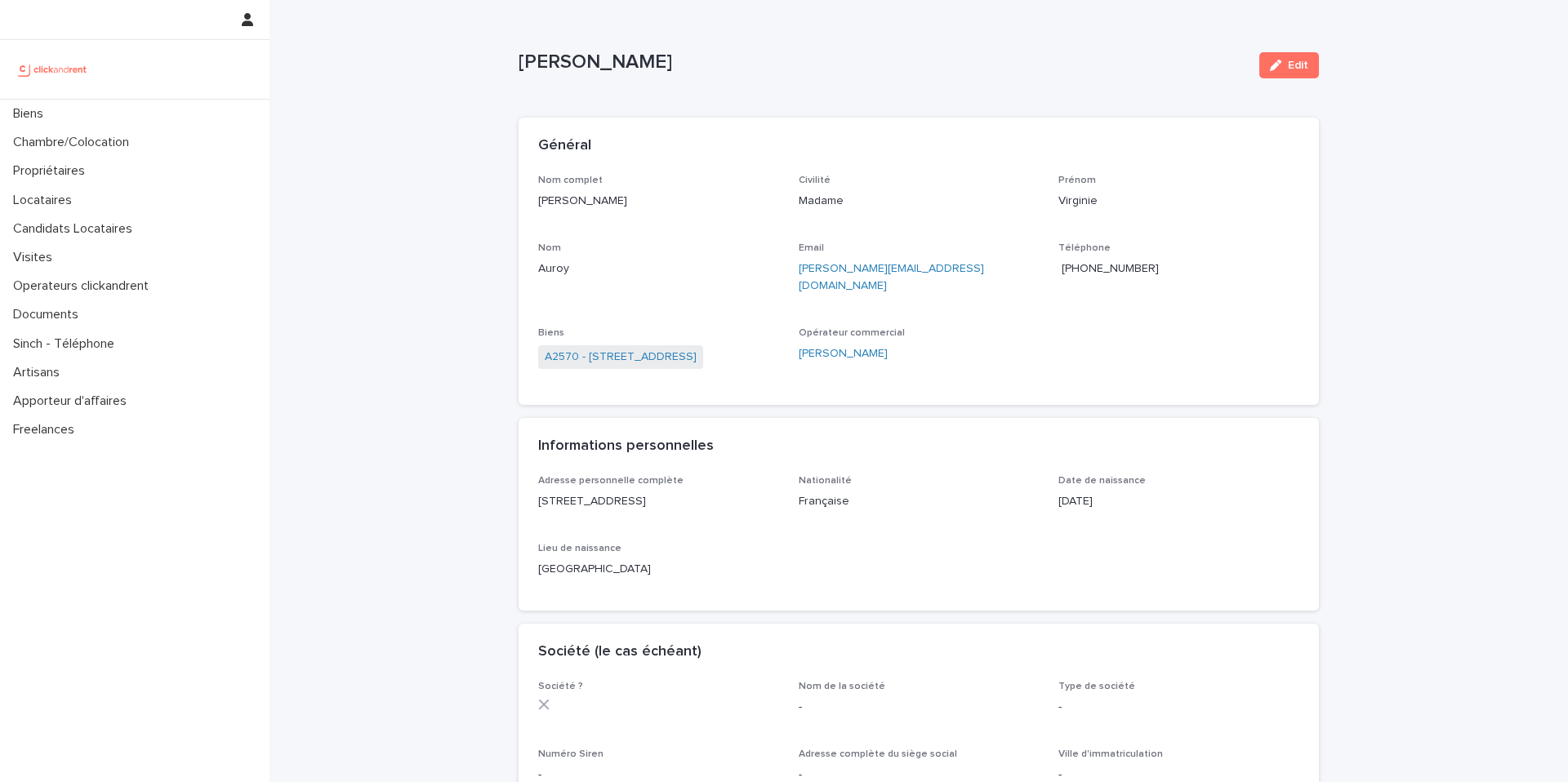
click at [1116, 270] on span "+33612104533" at bounding box center [1110, 268] width 97 height 11
copy p "Virginie Auroy"
drag, startPoint x: 641, startPoint y: 68, endPoint x: 509, endPoint y: 55, distance: 132.6
click at [510, 55] on div "Loading... Saving… Loading... Saving… Virginie Auroy Edit Virginie Auroy Edit S…" at bounding box center [918, 704] width 817 height 1408
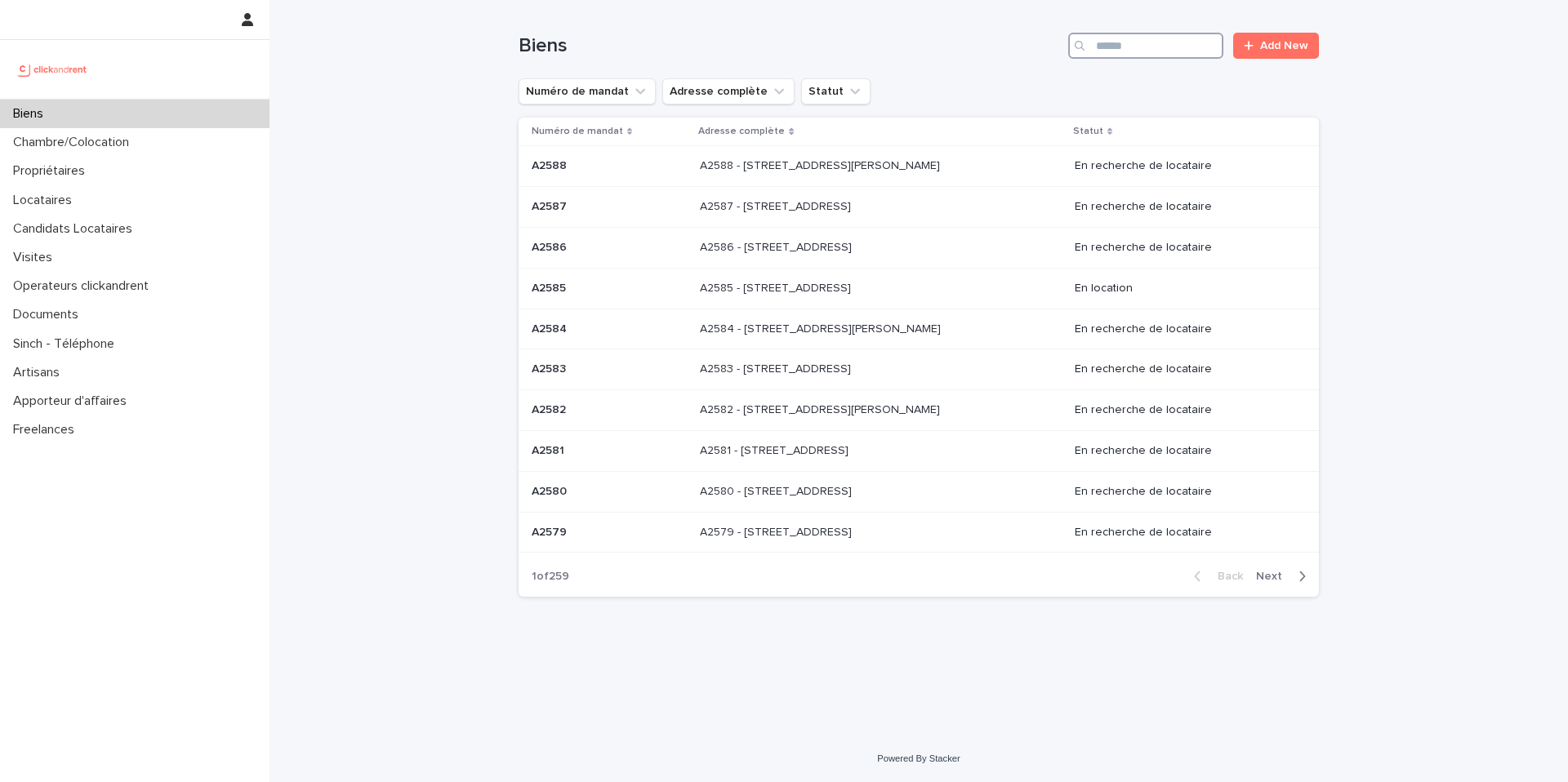
click at [1114, 46] on input "Search" at bounding box center [1146, 45] width 156 height 26
paste input "**********"
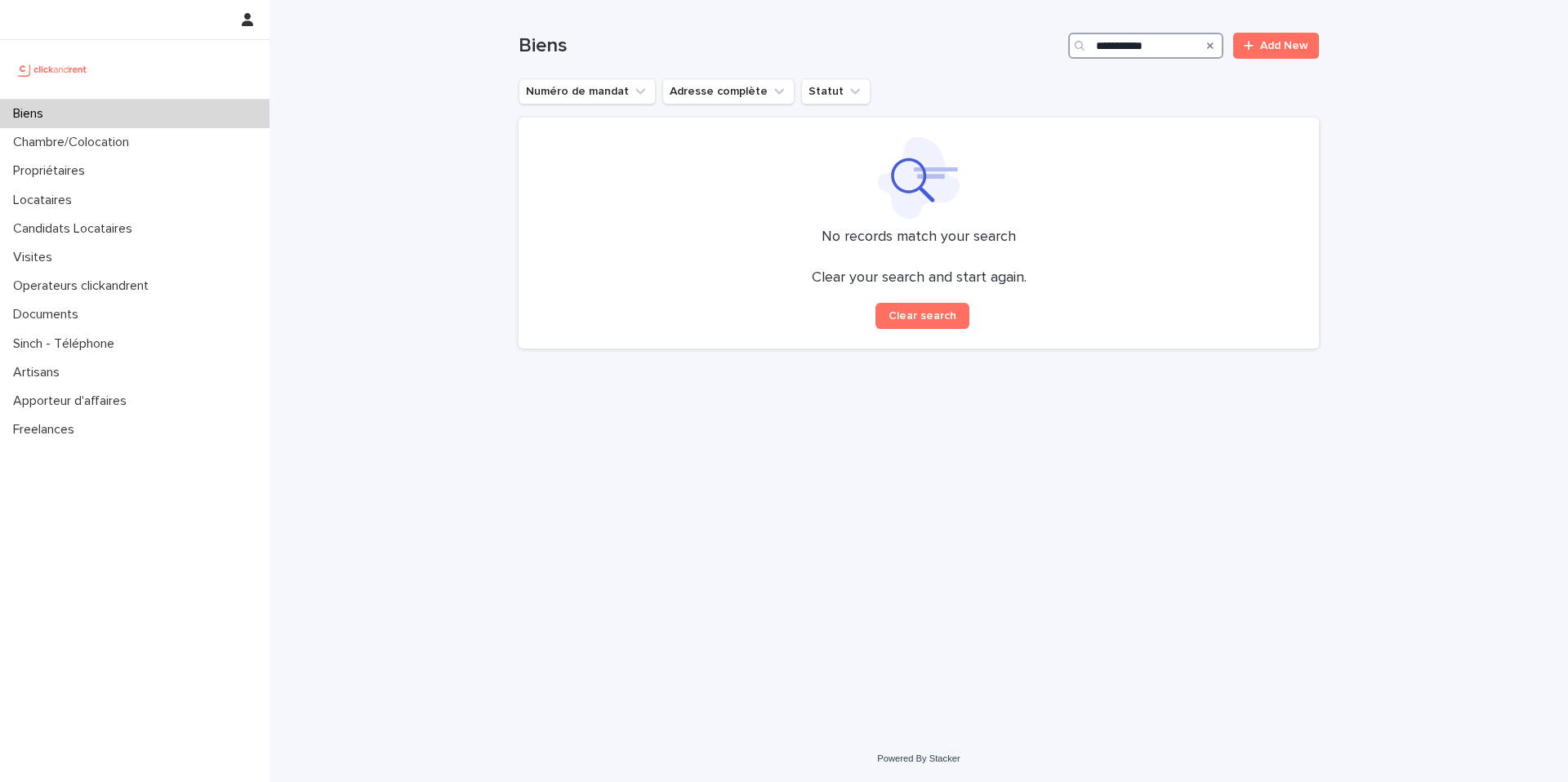
click at [1100, 46] on input "**********" at bounding box center [1146, 45] width 156 height 26
click at [1169, 47] on input "**********" at bounding box center [1146, 45] width 156 height 26
drag, startPoint x: 1178, startPoint y: 47, endPoint x: 1023, endPoint y: 43, distance: 155.1
click at [1023, 43] on div "**********" at bounding box center [918, 45] width 800 height 26
type input "**********"
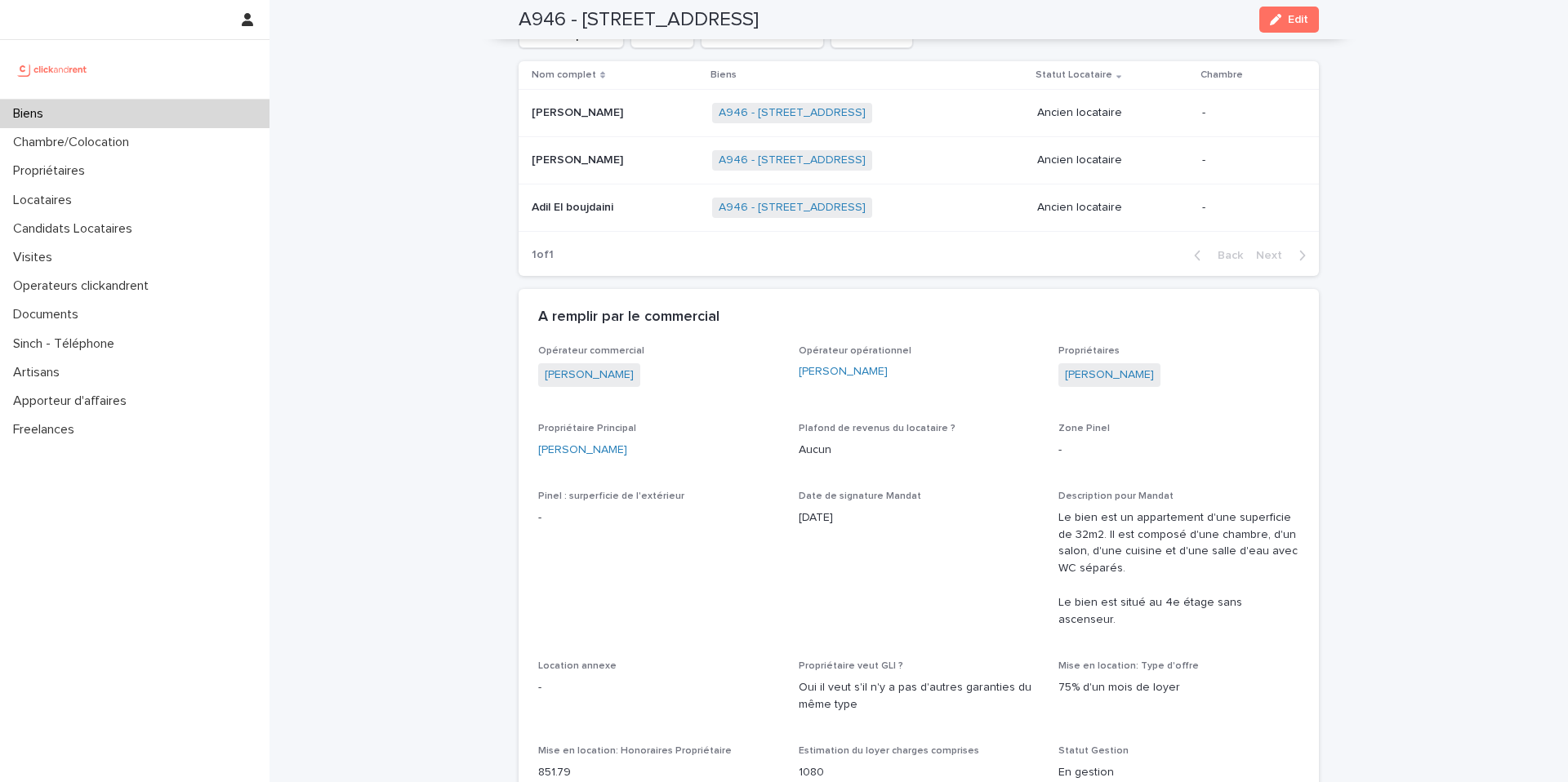
scroll to position [717, 0]
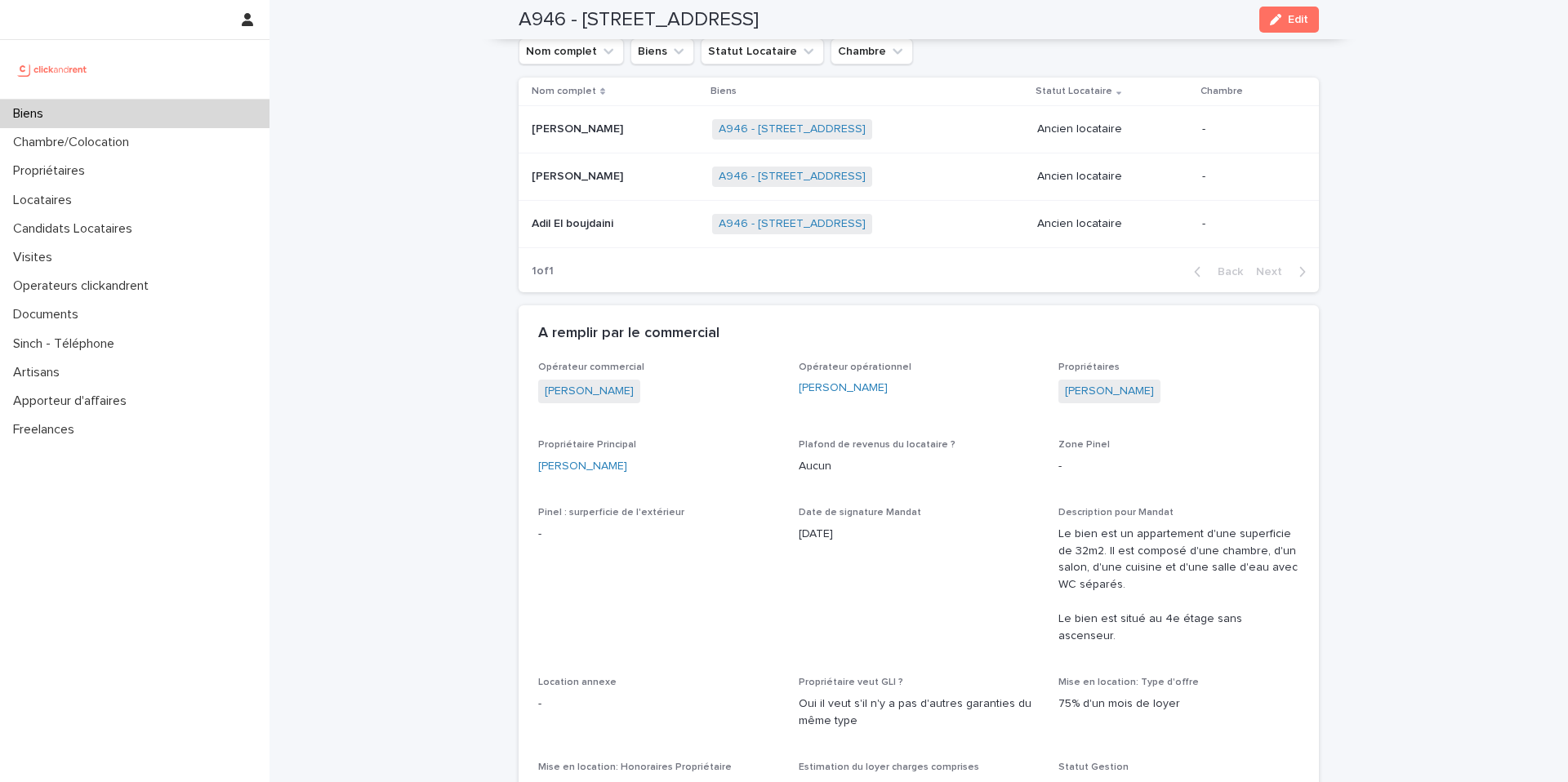
click at [600, 130] on p at bounding box center [614, 129] width 167 height 14
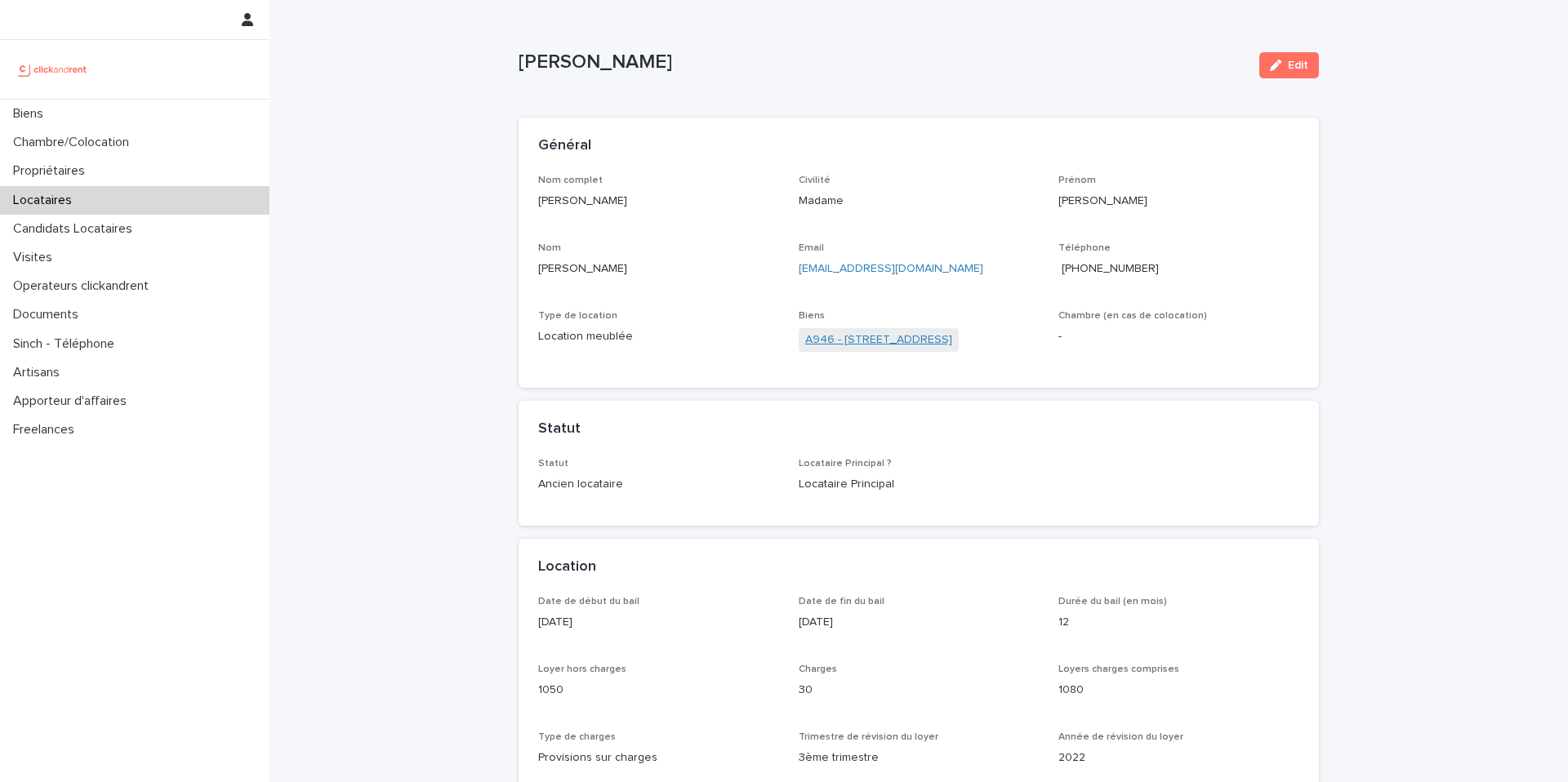
click at [864, 346] on link "A946 - [STREET_ADDRESS]" at bounding box center [878, 340] width 147 height 17
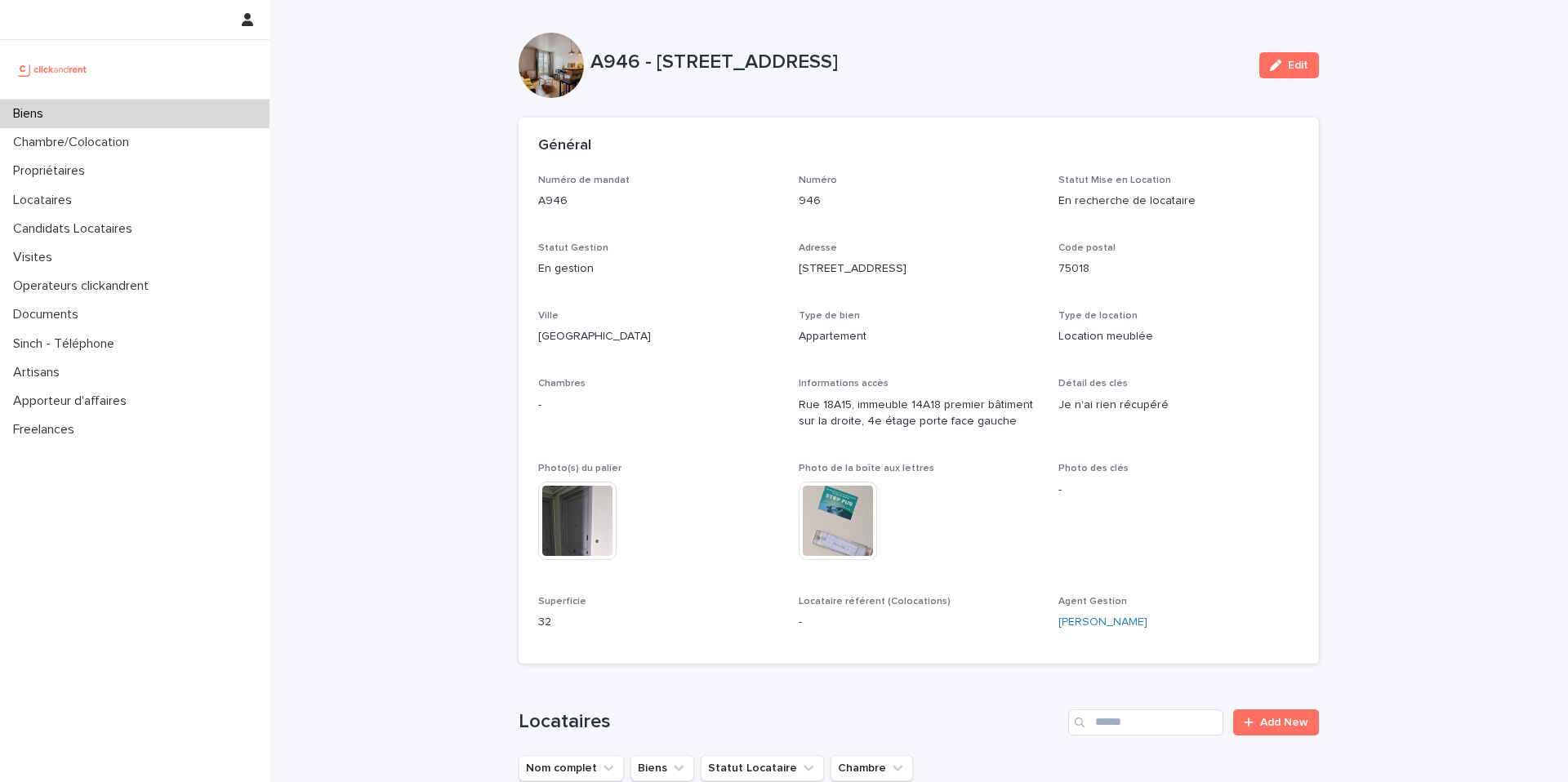
copy p "[STREET_ADDRESS]"
drag, startPoint x: 915, startPoint y: 67, endPoint x: 653, endPoint y: 62, distance: 262.0
click at [653, 62] on p "A946 - [STREET_ADDRESS]" at bounding box center [918, 63] width 655 height 24
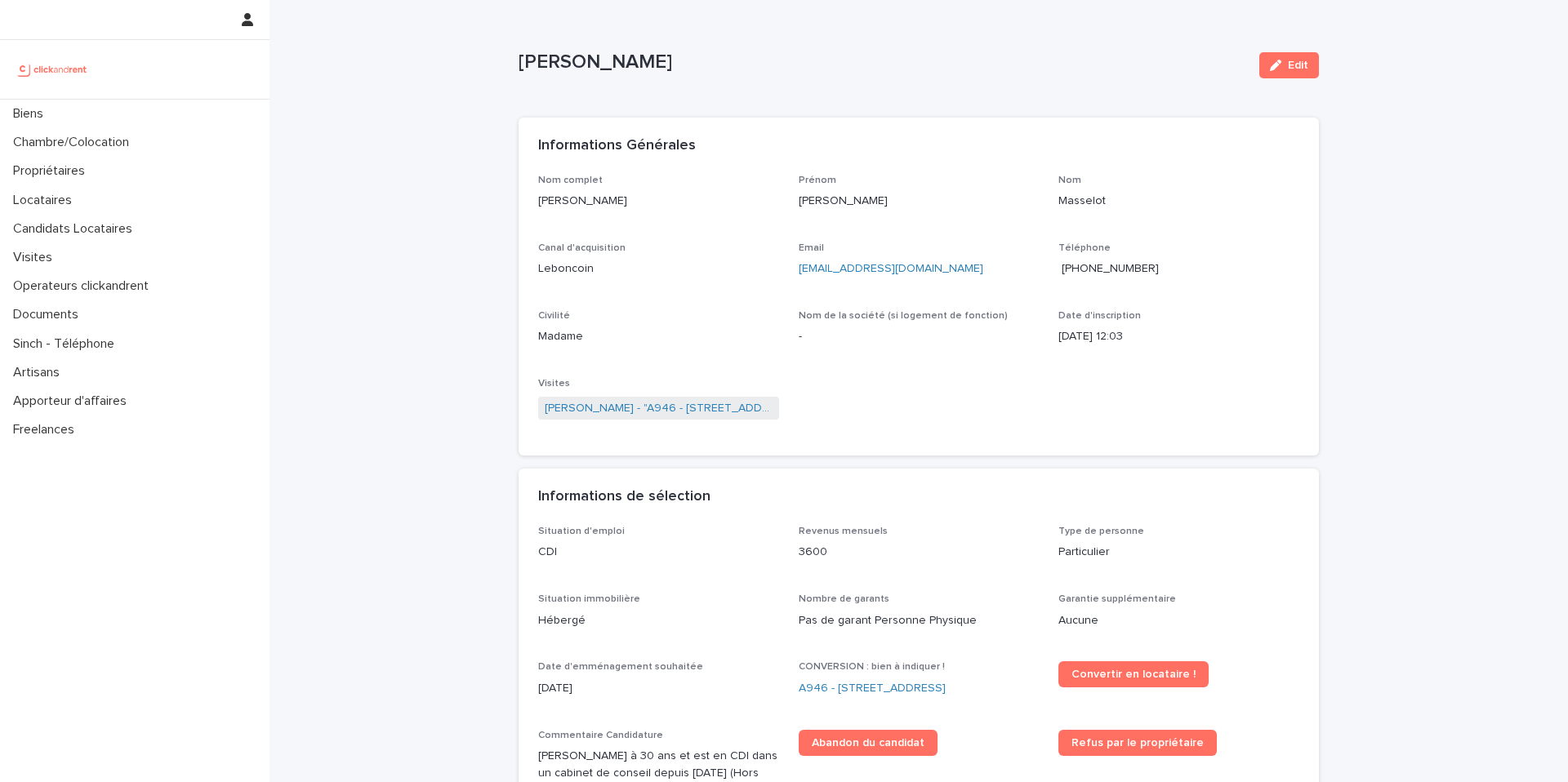
copy p "Laurie Masselot"
drag, startPoint x: 659, startPoint y: 61, endPoint x: 512, endPoint y: 65, distance: 147.1
click at [518, 65] on p "Laurie Masselot" at bounding box center [882, 63] width 727 height 24
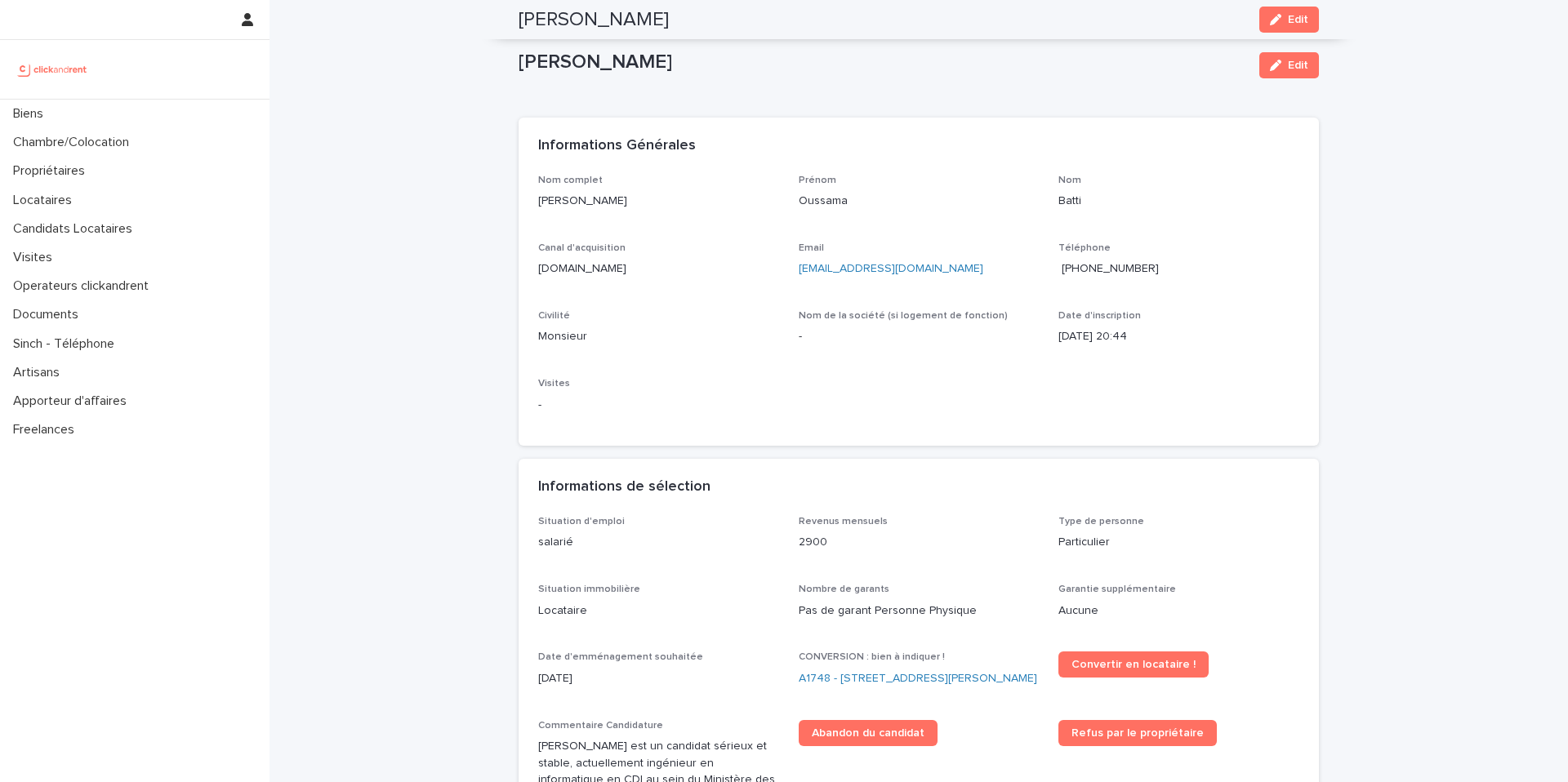
scroll to position [225, 0]
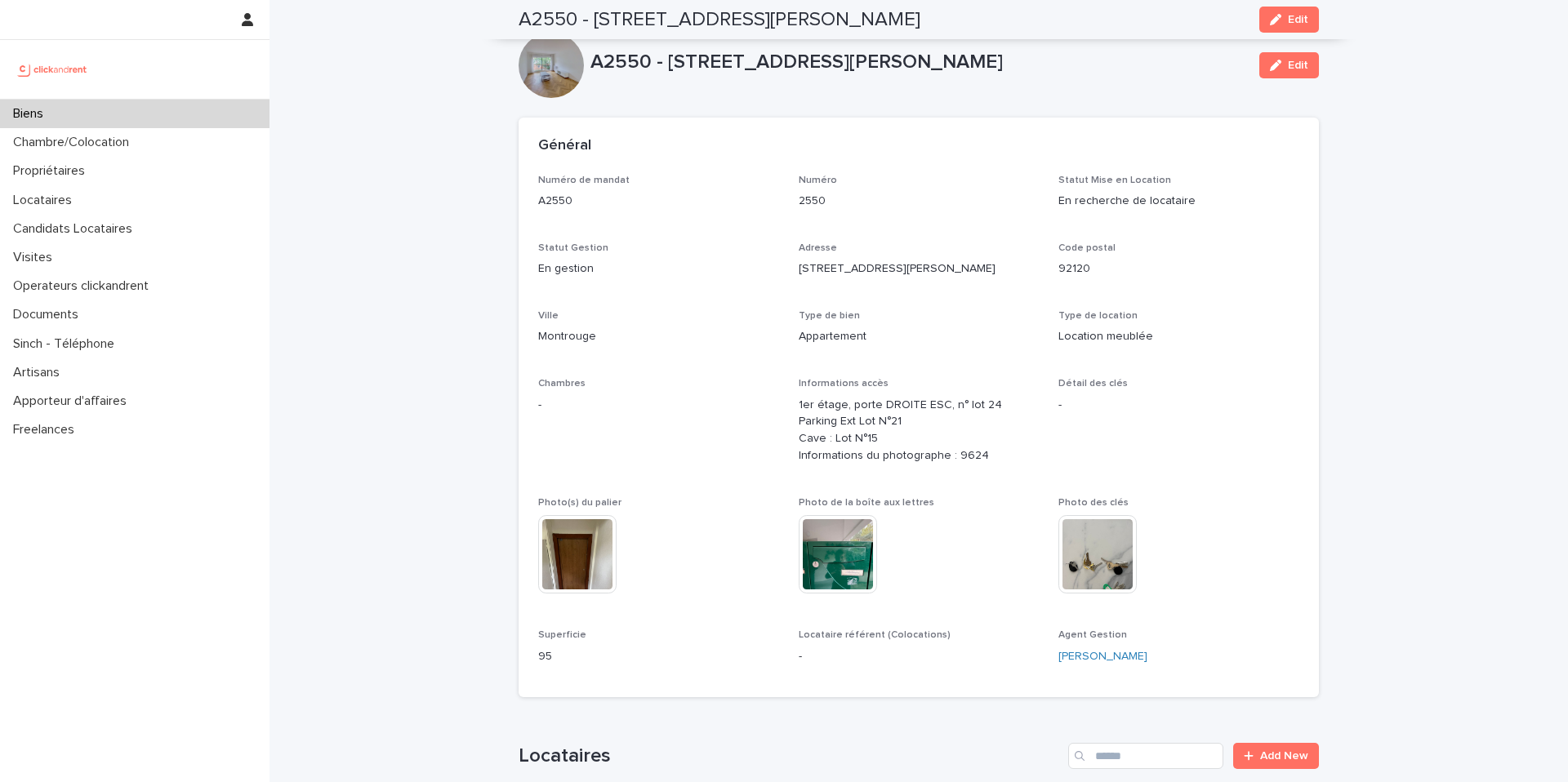
scroll to position [5994, 0]
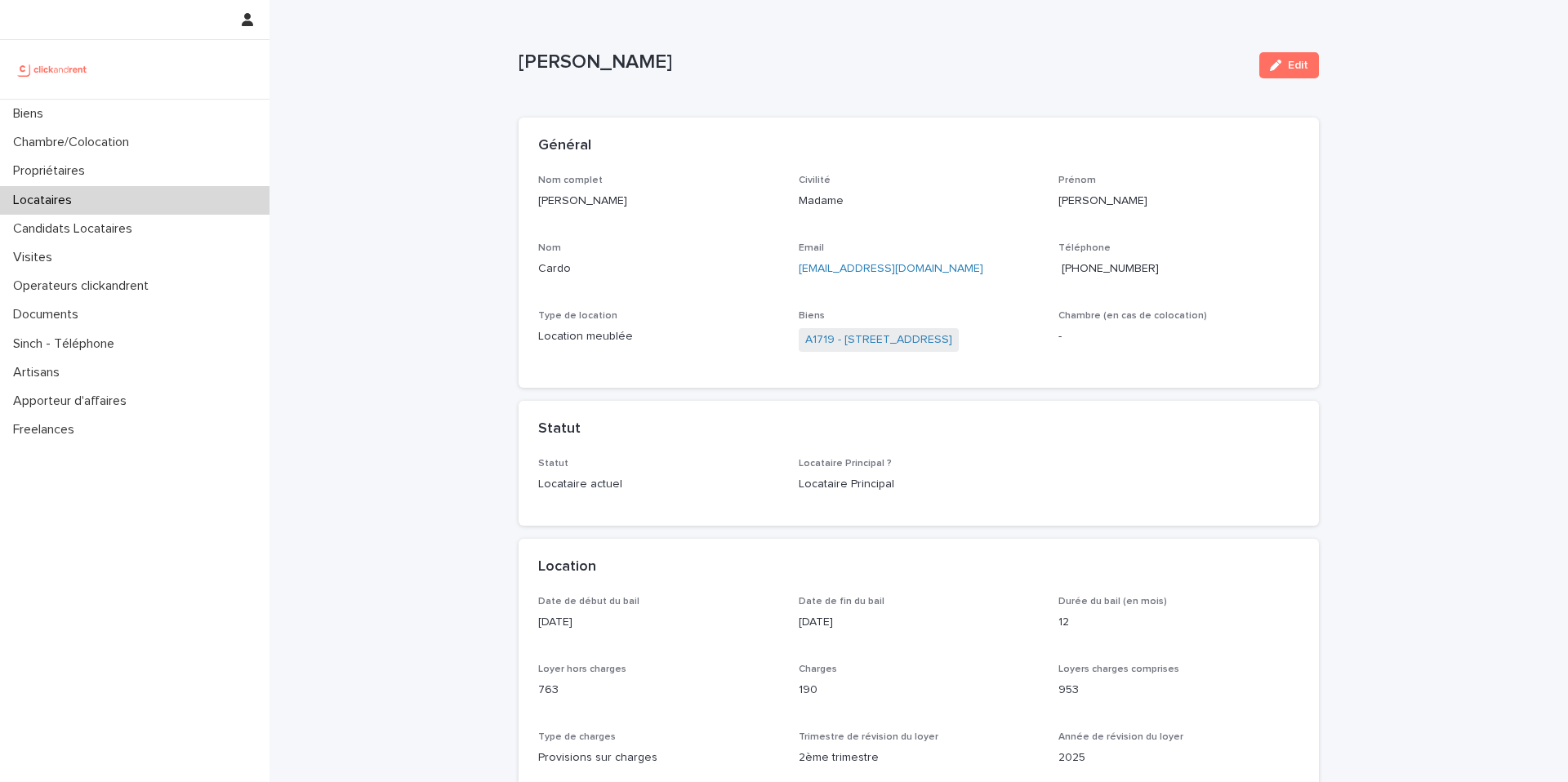
click at [1105, 267] on span "[PHONE_NUMBER]" at bounding box center [1110, 268] width 97 height 11
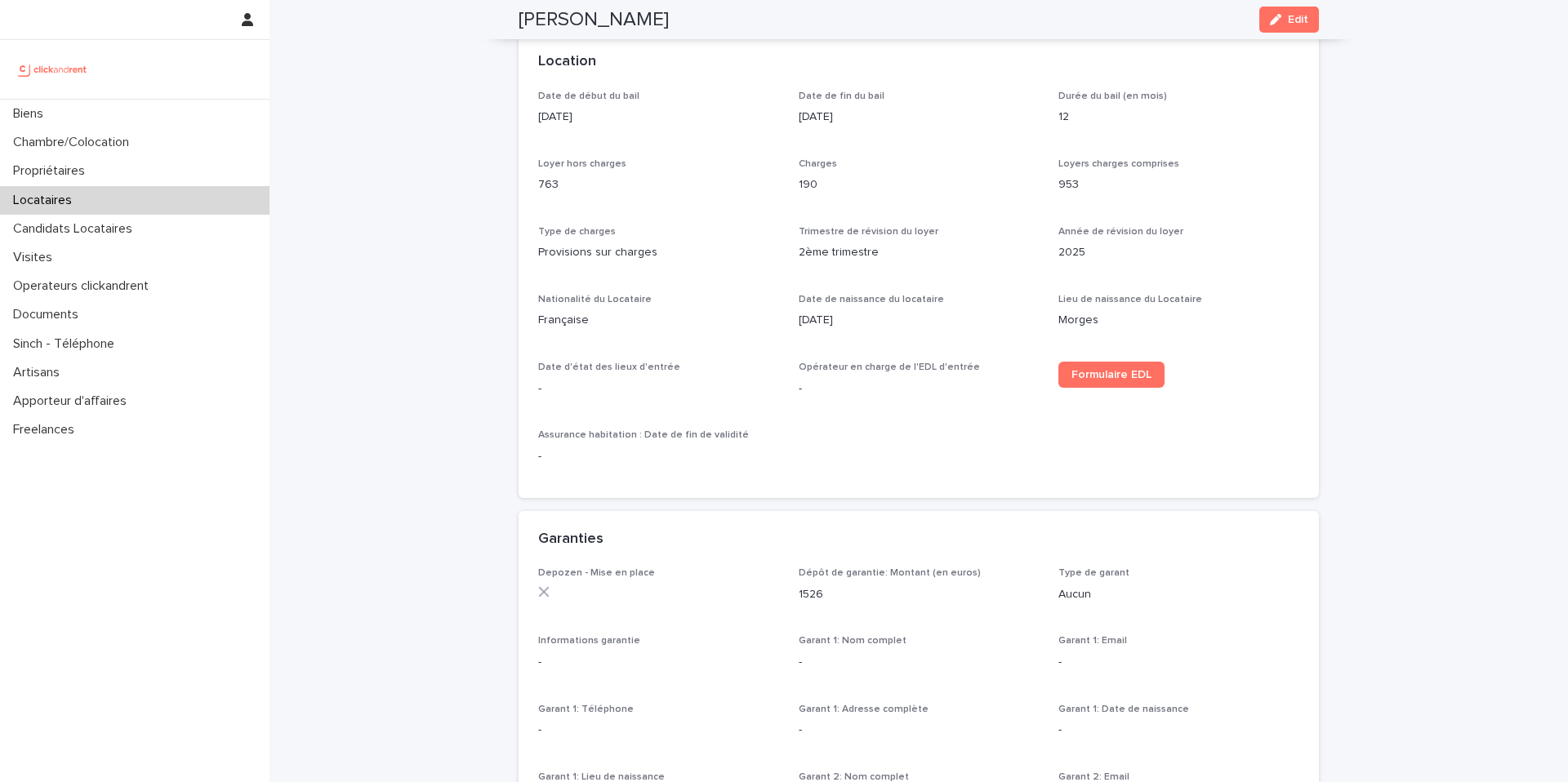
scroll to position [507, 0]
click at [1090, 371] on span "Formulaire EDL" at bounding box center [1111, 372] width 80 height 11
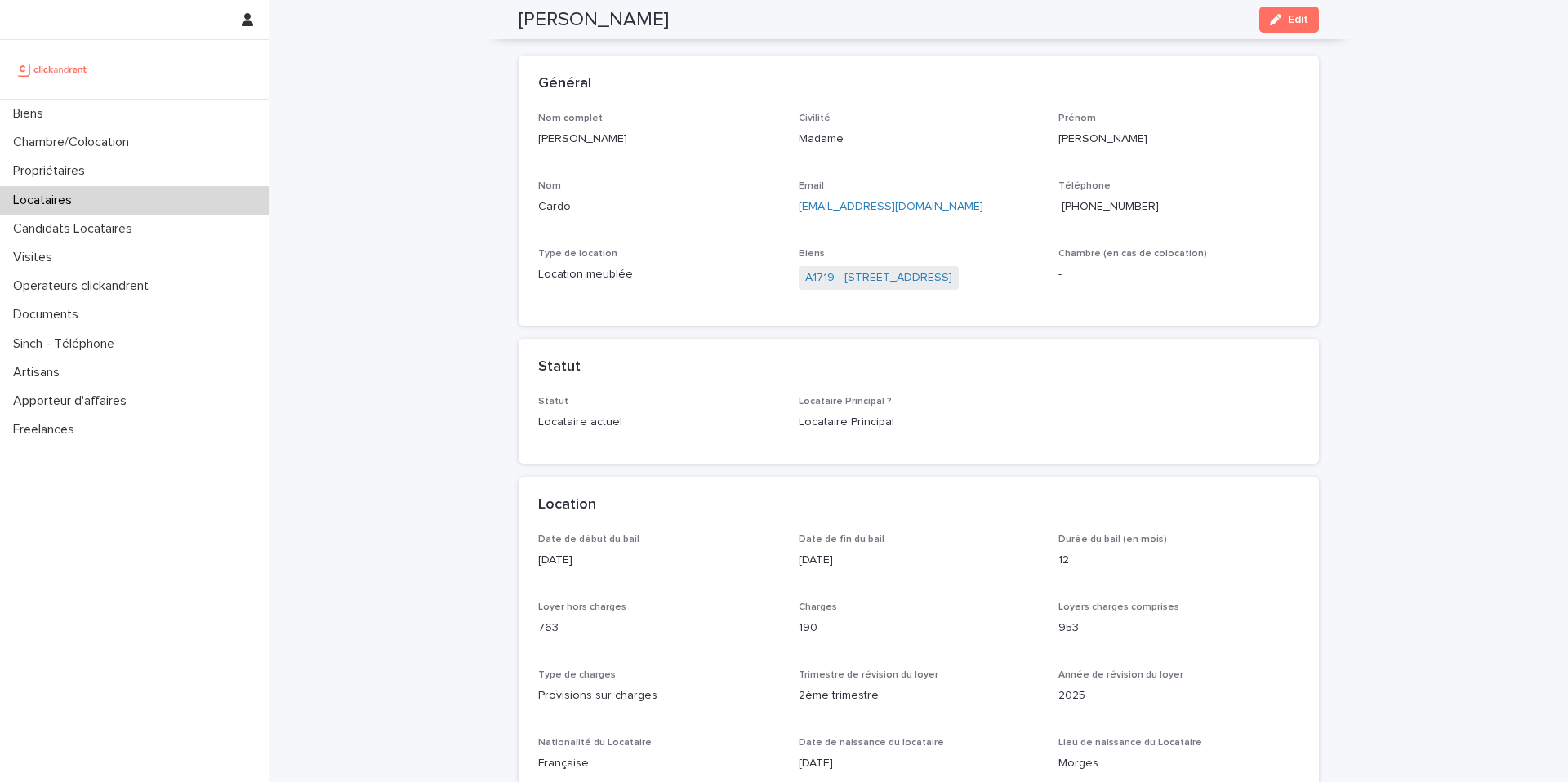
scroll to position [0, 0]
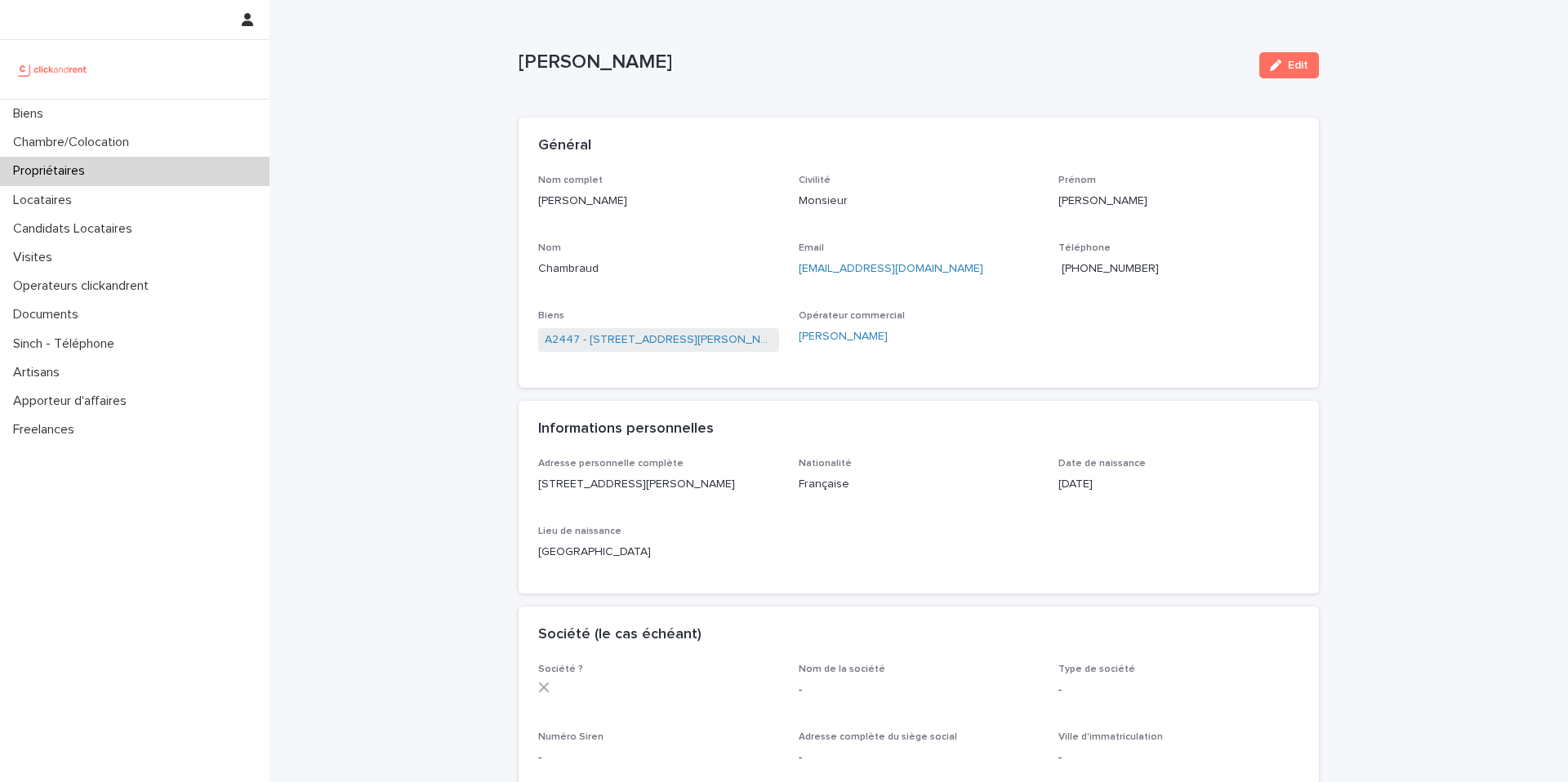
click at [1096, 270] on span "[PHONE_NUMBER]" at bounding box center [1110, 268] width 97 height 11
click at [1123, 268] on span "[PHONE_NUMBER]" at bounding box center [1110, 268] width 97 height 11
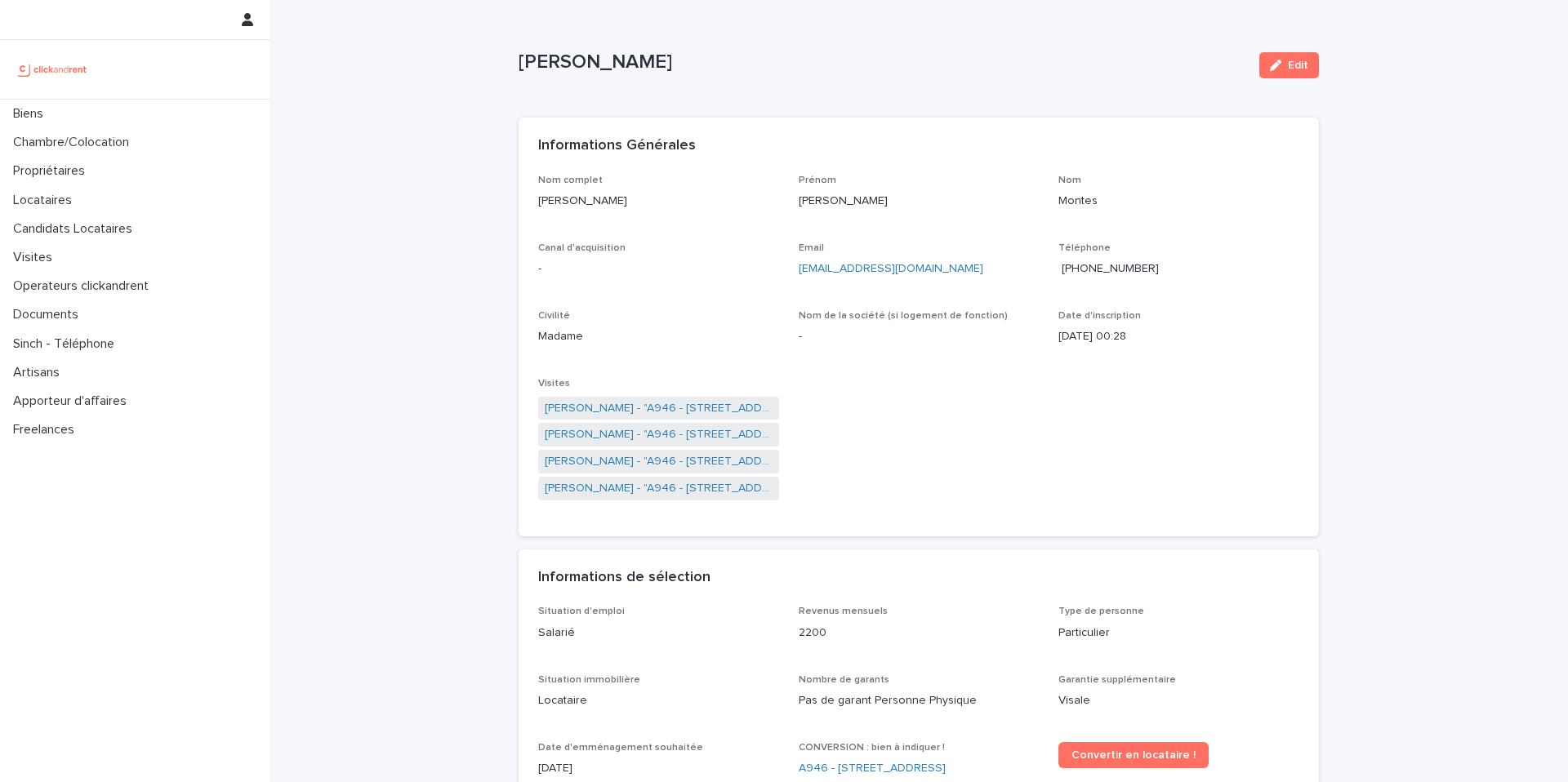
click at [1114, 266] on span "+33749775005" at bounding box center [1110, 268] width 97 height 11
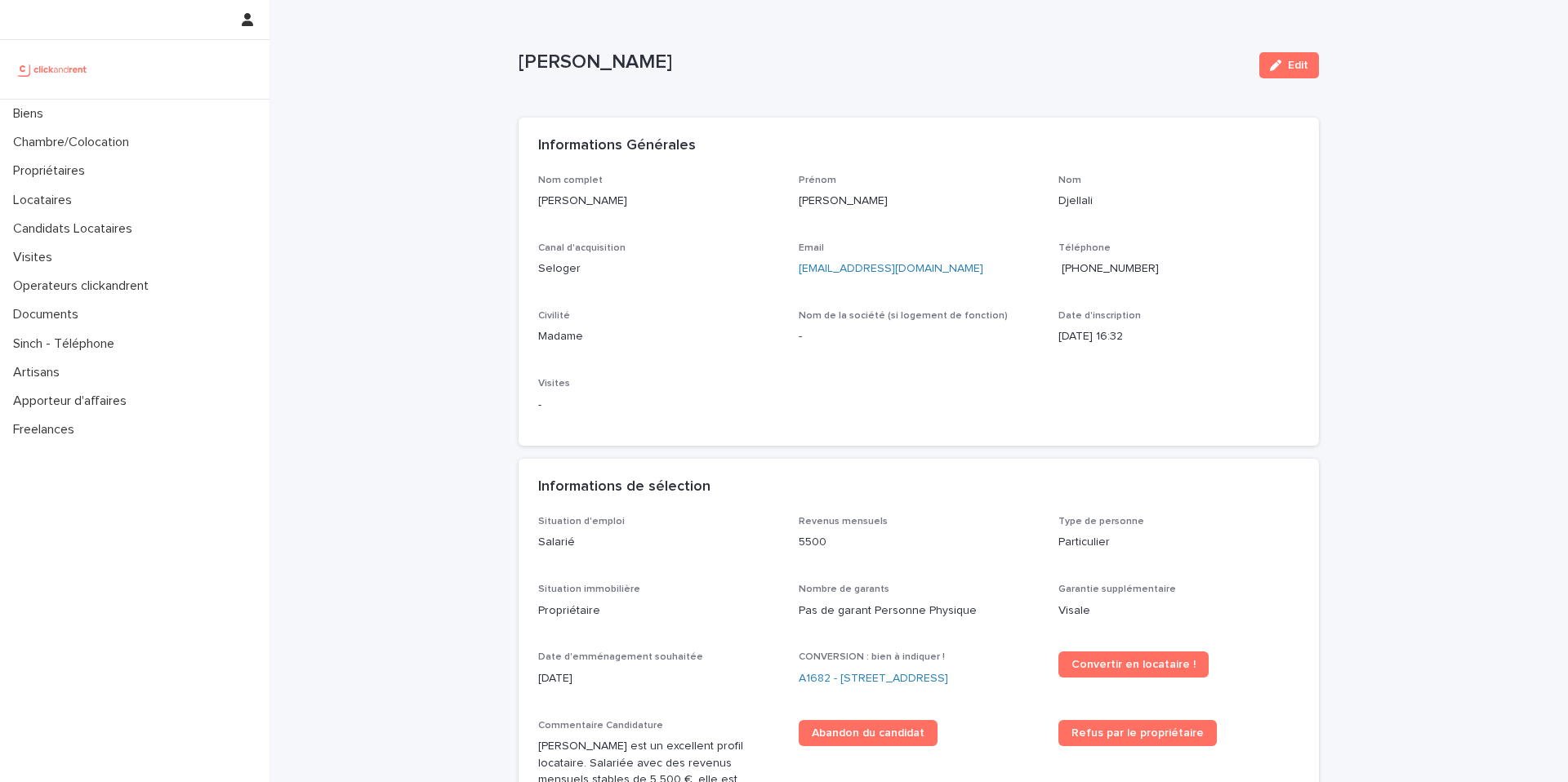
click at [1103, 269] on span "[PHONE_NUMBER]" at bounding box center [1110, 268] width 97 height 11
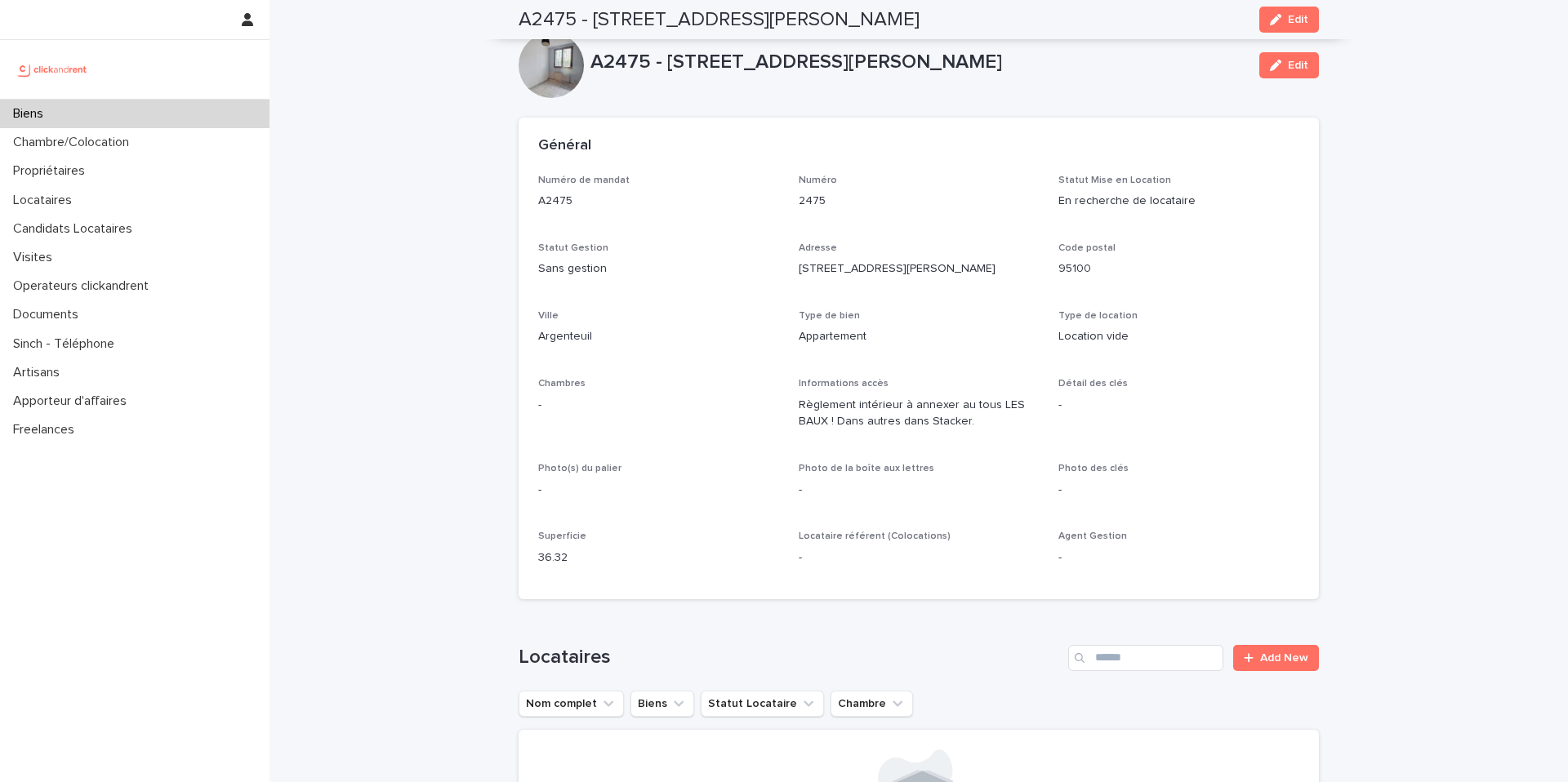
scroll to position [699, 0]
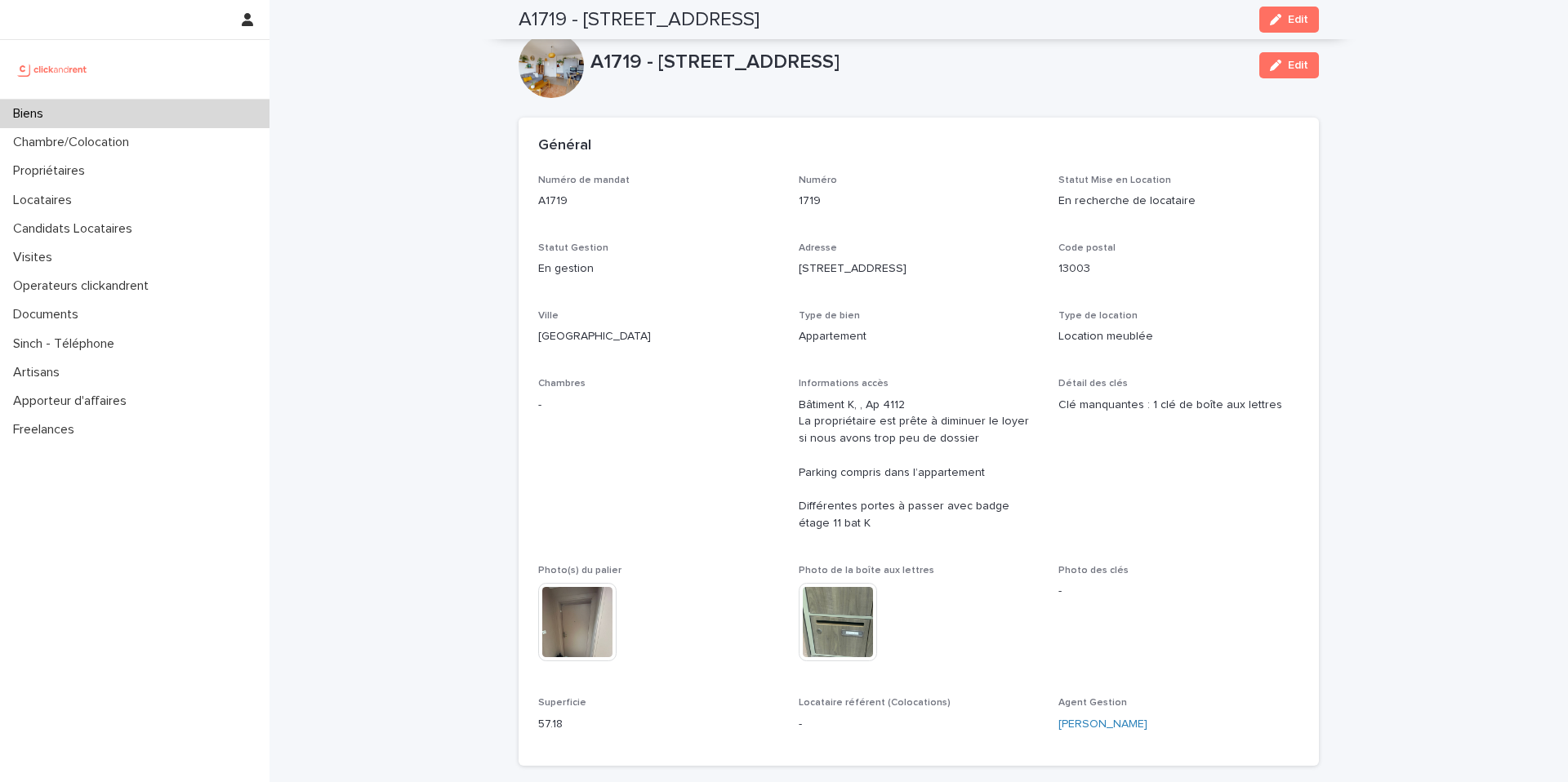
scroll to position [842, 0]
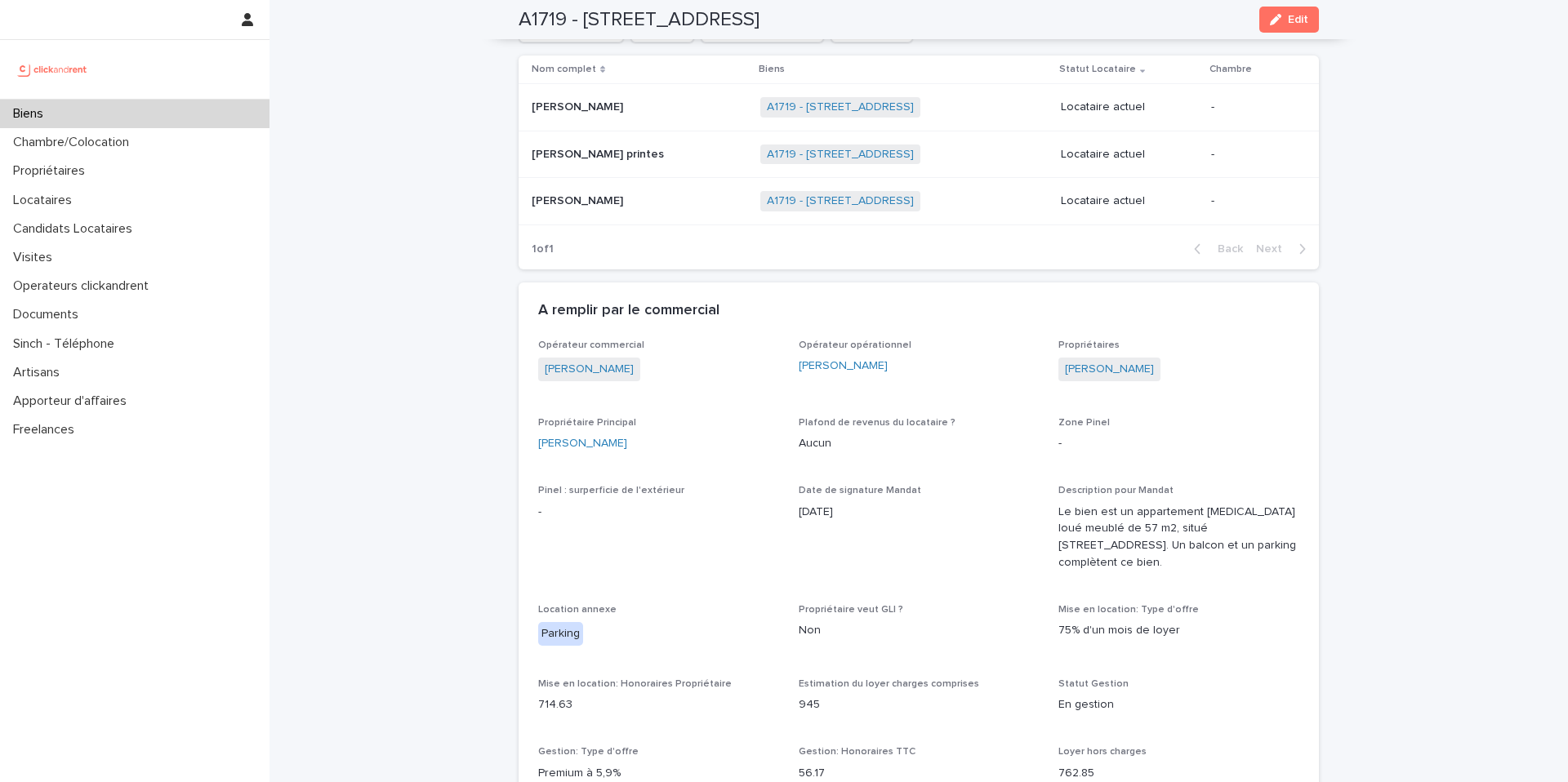
click at [569, 106] on p "[PERSON_NAME]" at bounding box center [578, 105] width 94 height 17
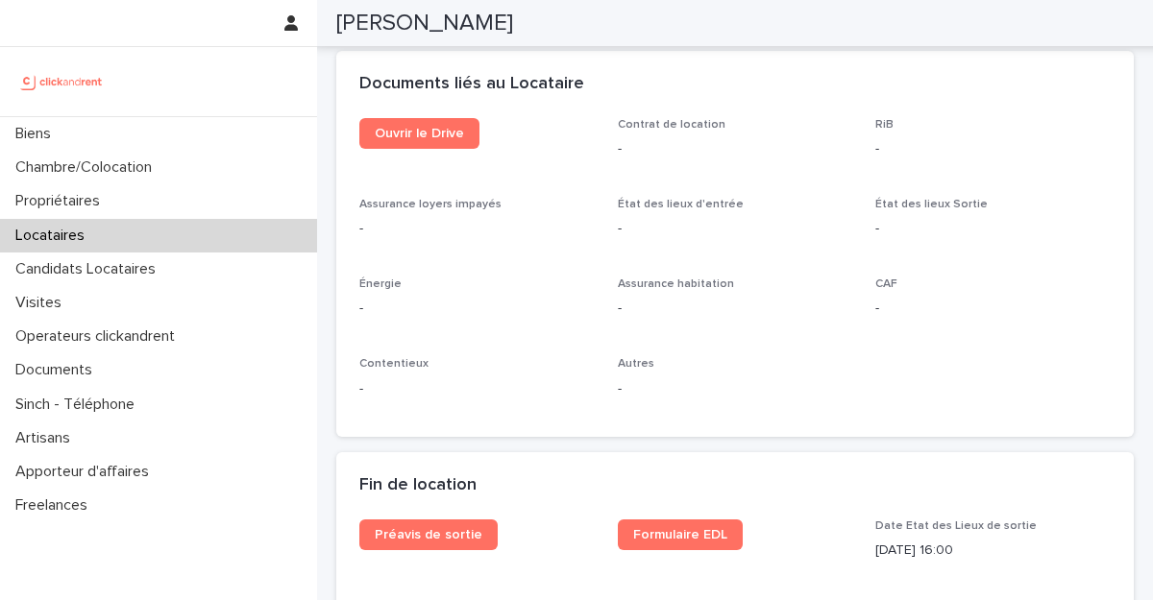
scroll to position [2087, 0]
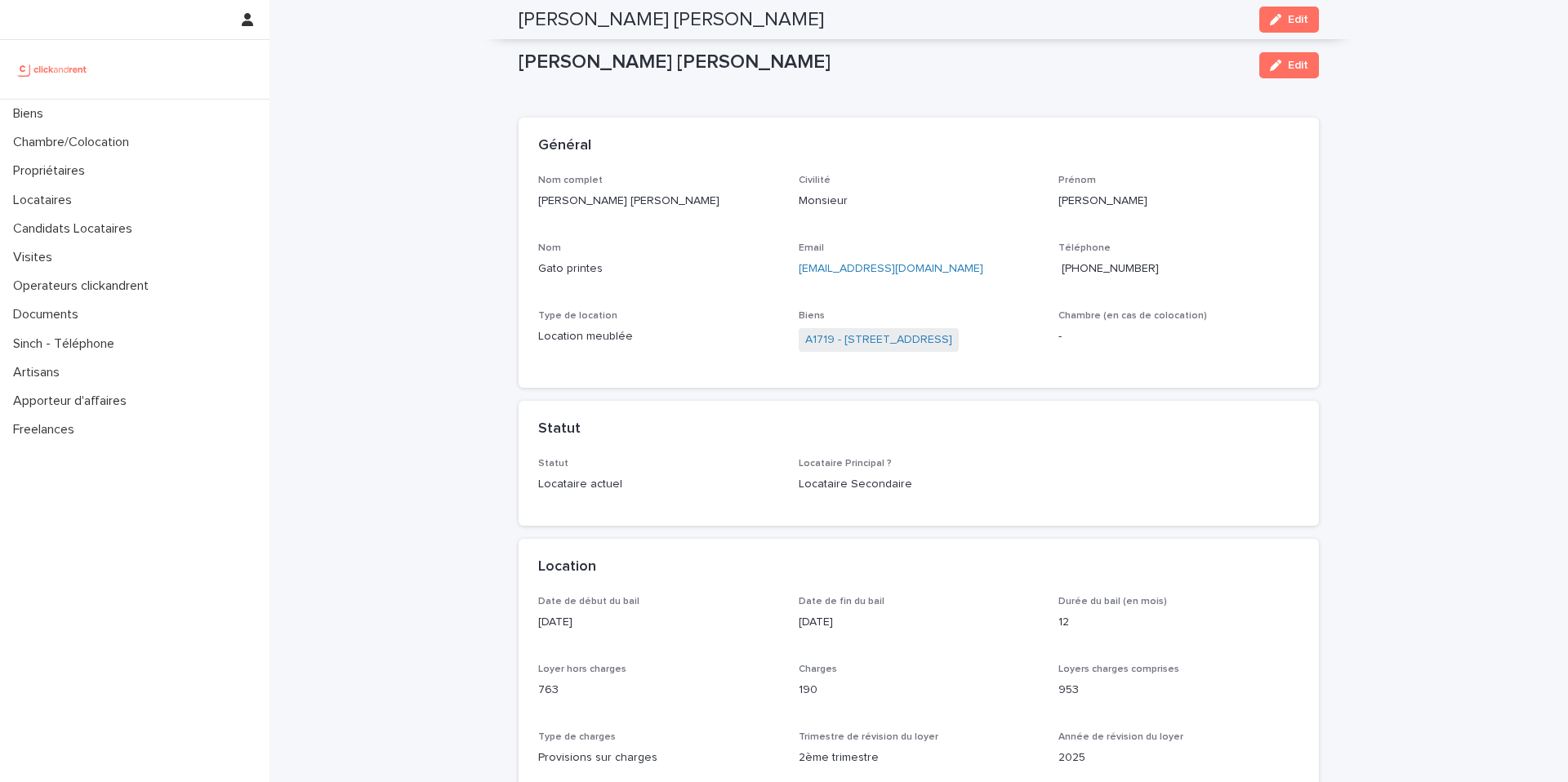
scroll to position [1990, 0]
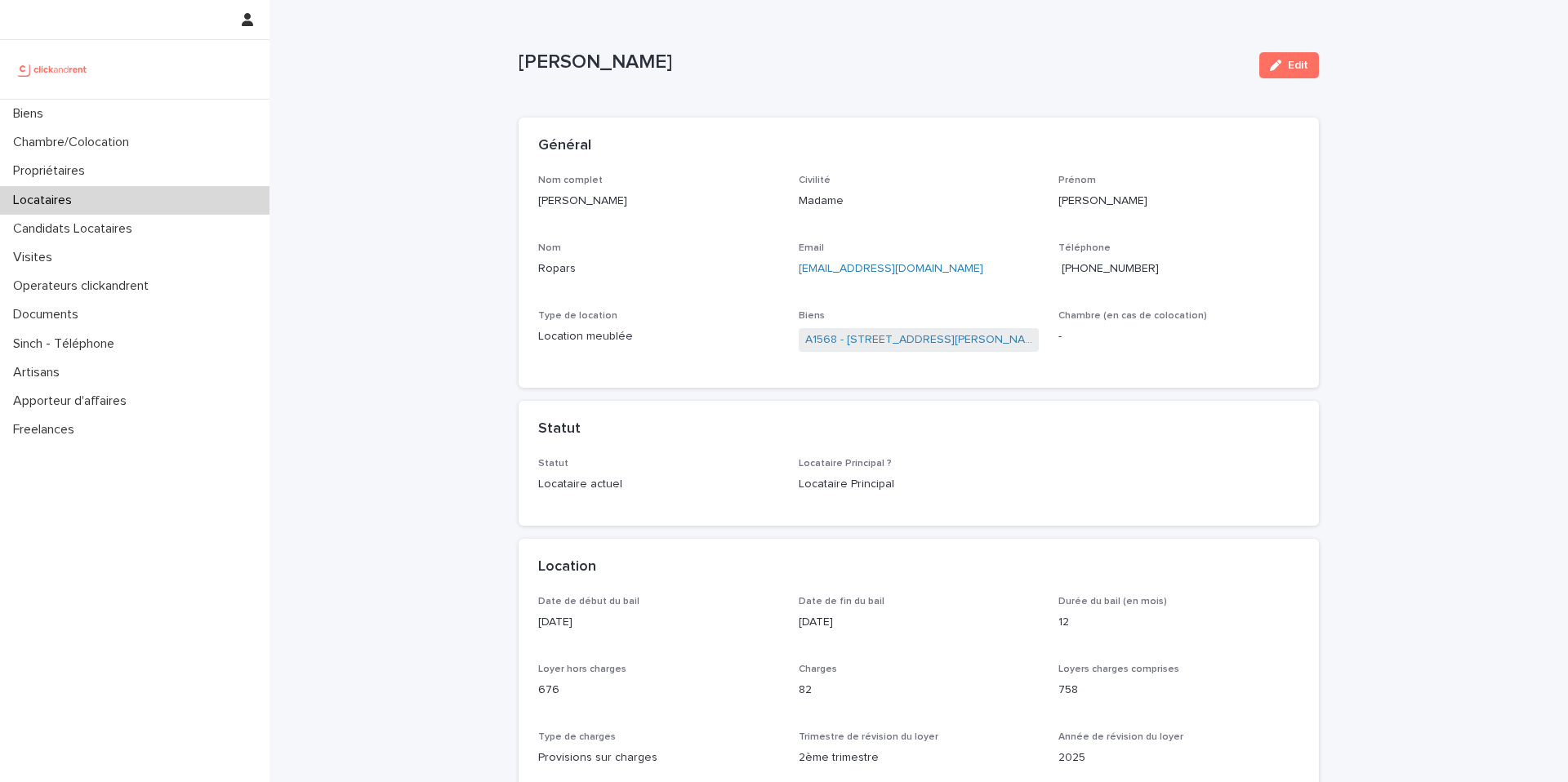
scroll to position [20, 0]
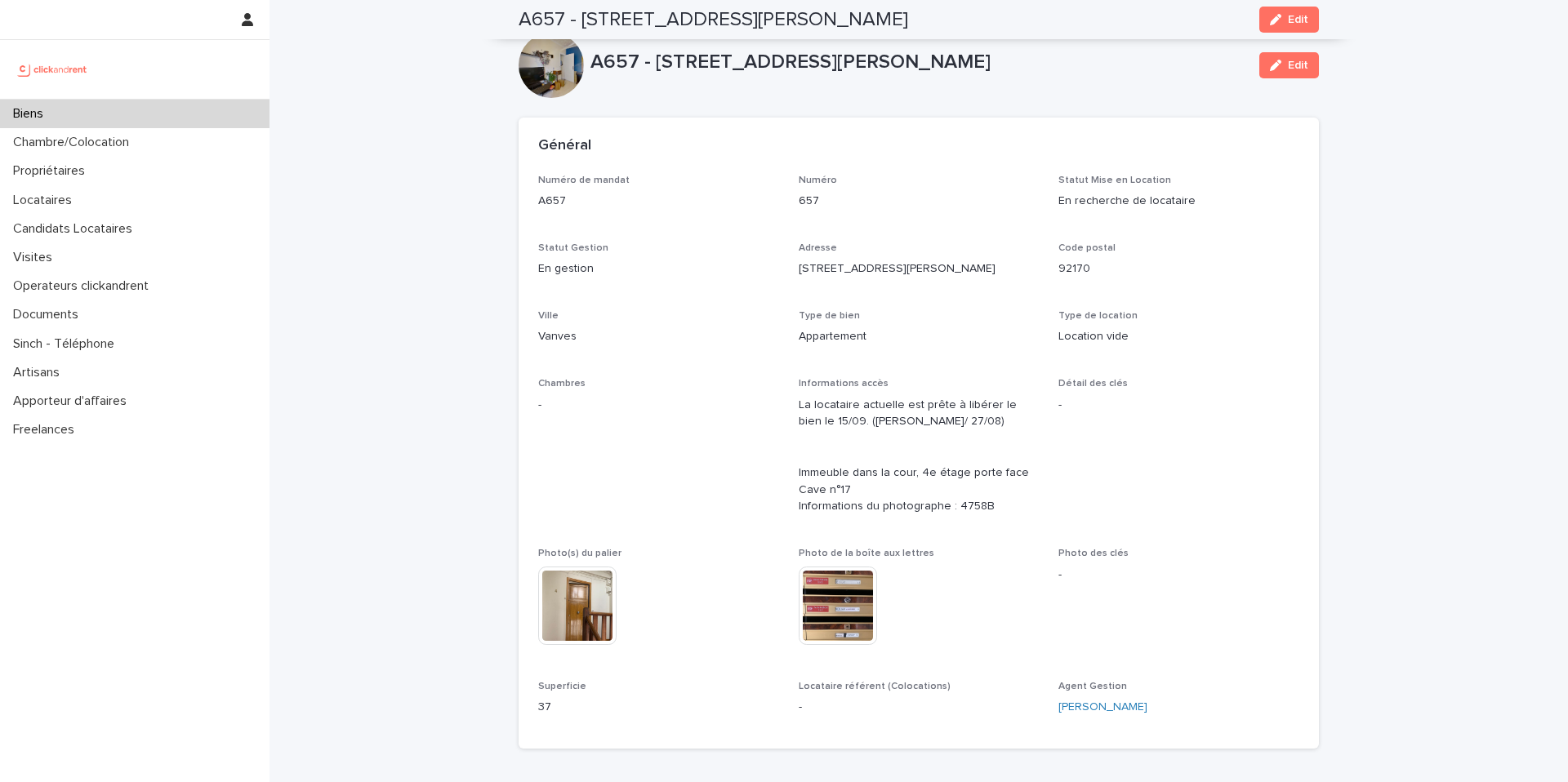
scroll to position [530, 0]
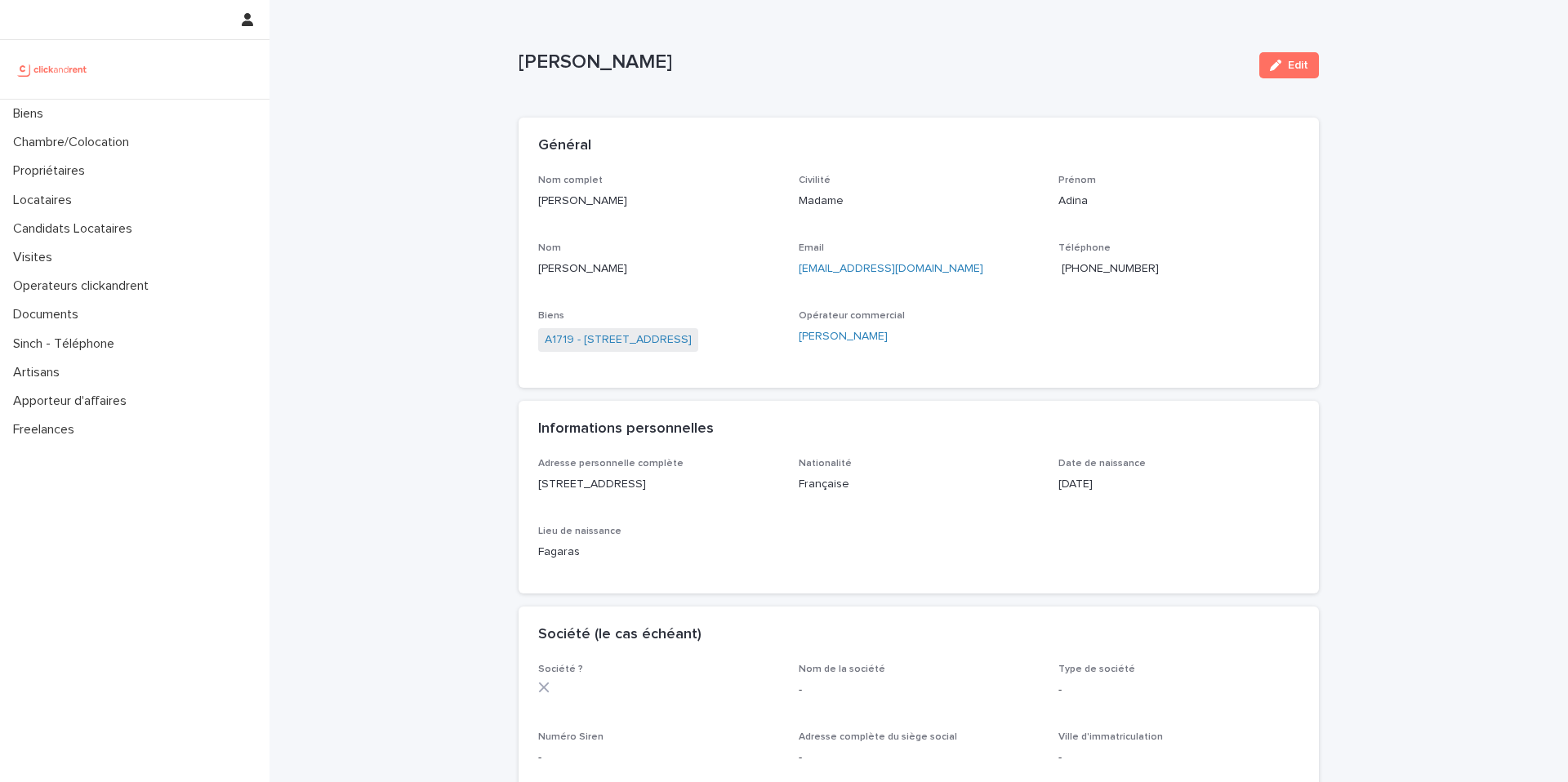
click at [1121, 268] on span "+33762045167" at bounding box center [1110, 268] width 97 height 11
click at [663, 337] on link "A1719 - [STREET_ADDRESS]" at bounding box center [618, 340] width 147 height 17
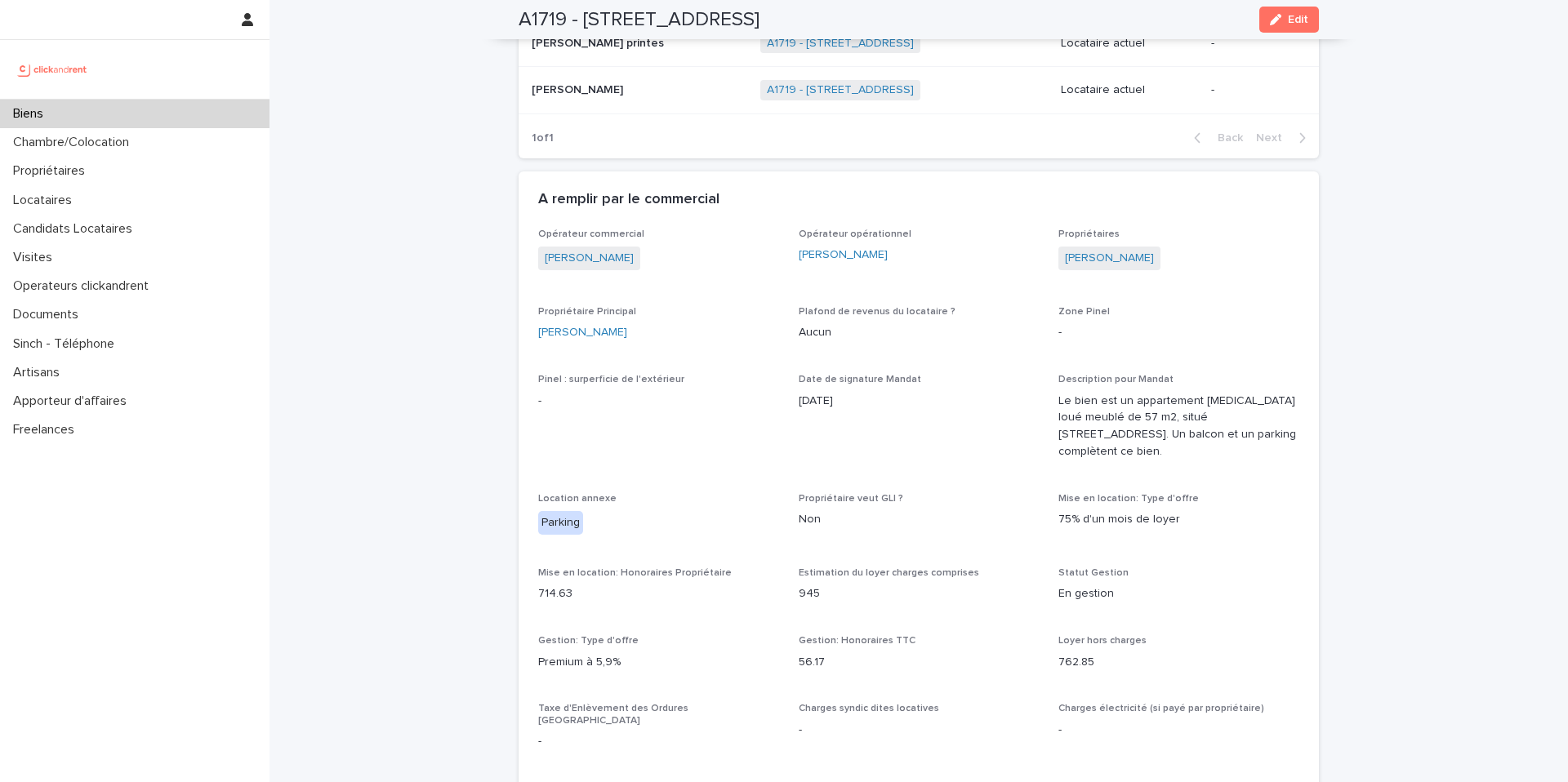
scroll to position [743, 0]
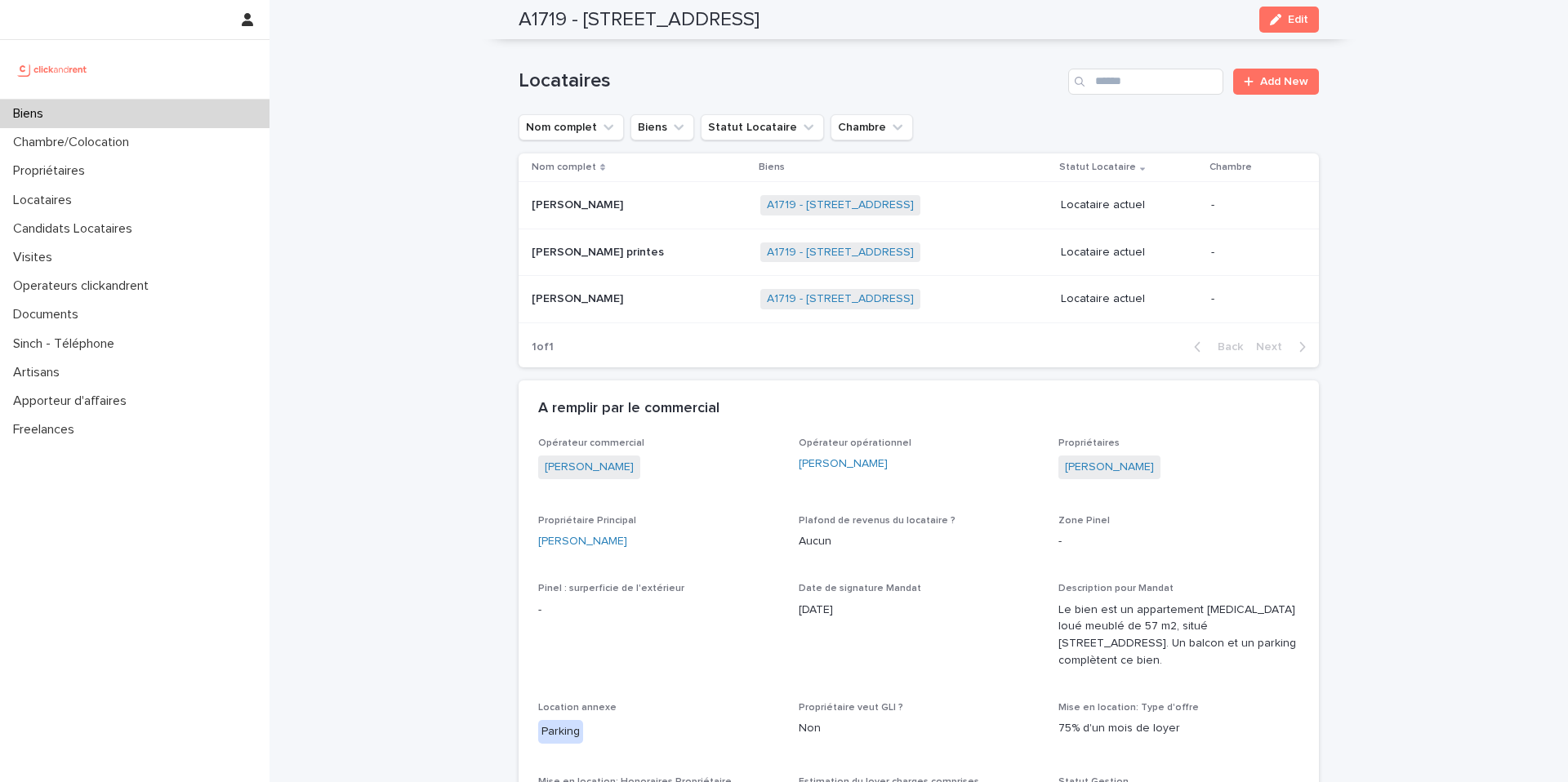
click at [555, 253] on p "[PERSON_NAME] printes" at bounding box center [598, 251] width 135 height 17
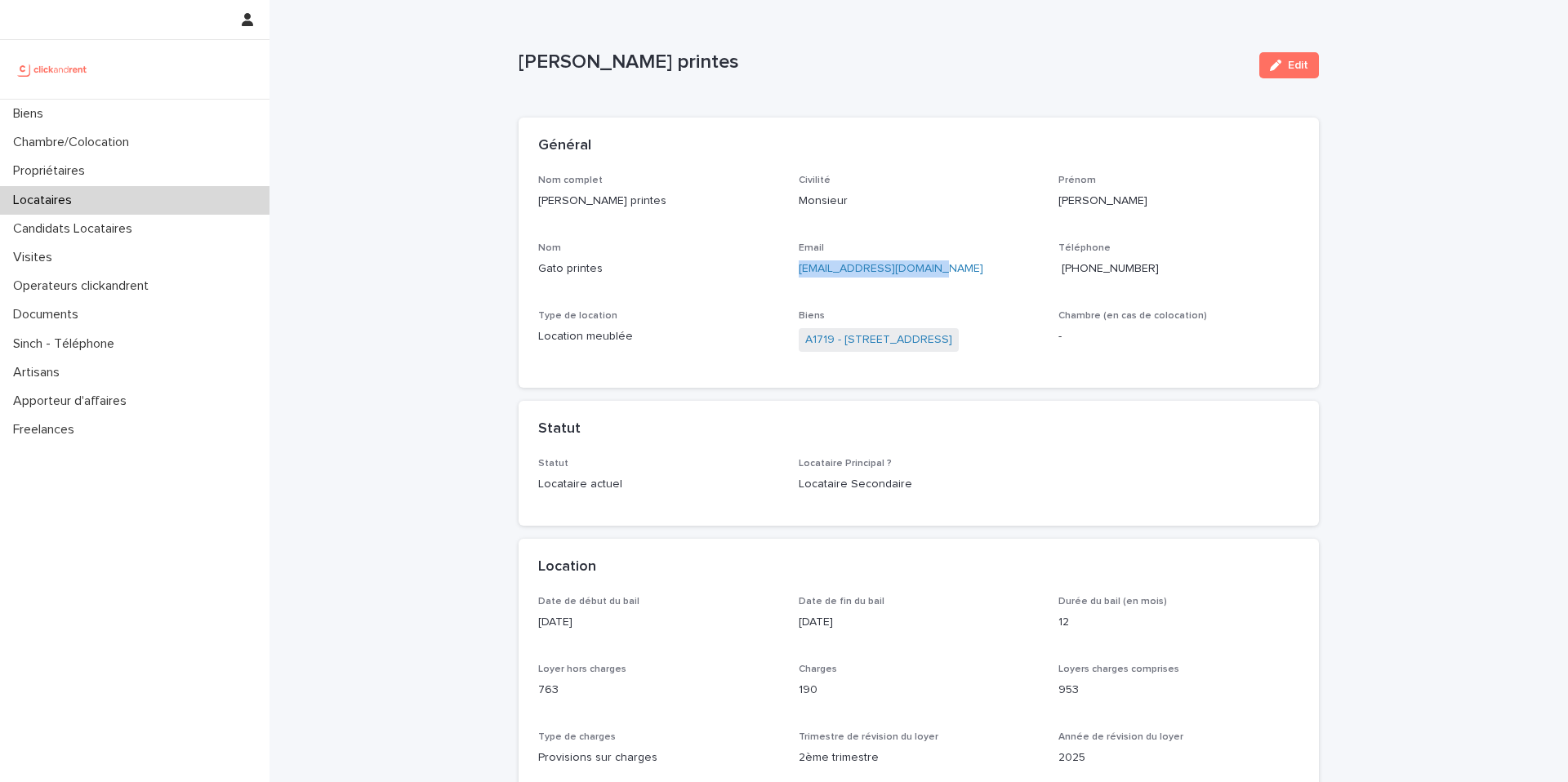
copy link "luizfprintes@icloud.com"
drag, startPoint x: 952, startPoint y: 272, endPoint x: 784, endPoint y: 271, distance: 168.0
click at [784, 271] on div "Nom complet Luiz fernando Gato printes Civilité Monsieur Prénom Luiz fernando N…" at bounding box center [918, 272] width 761 height 195
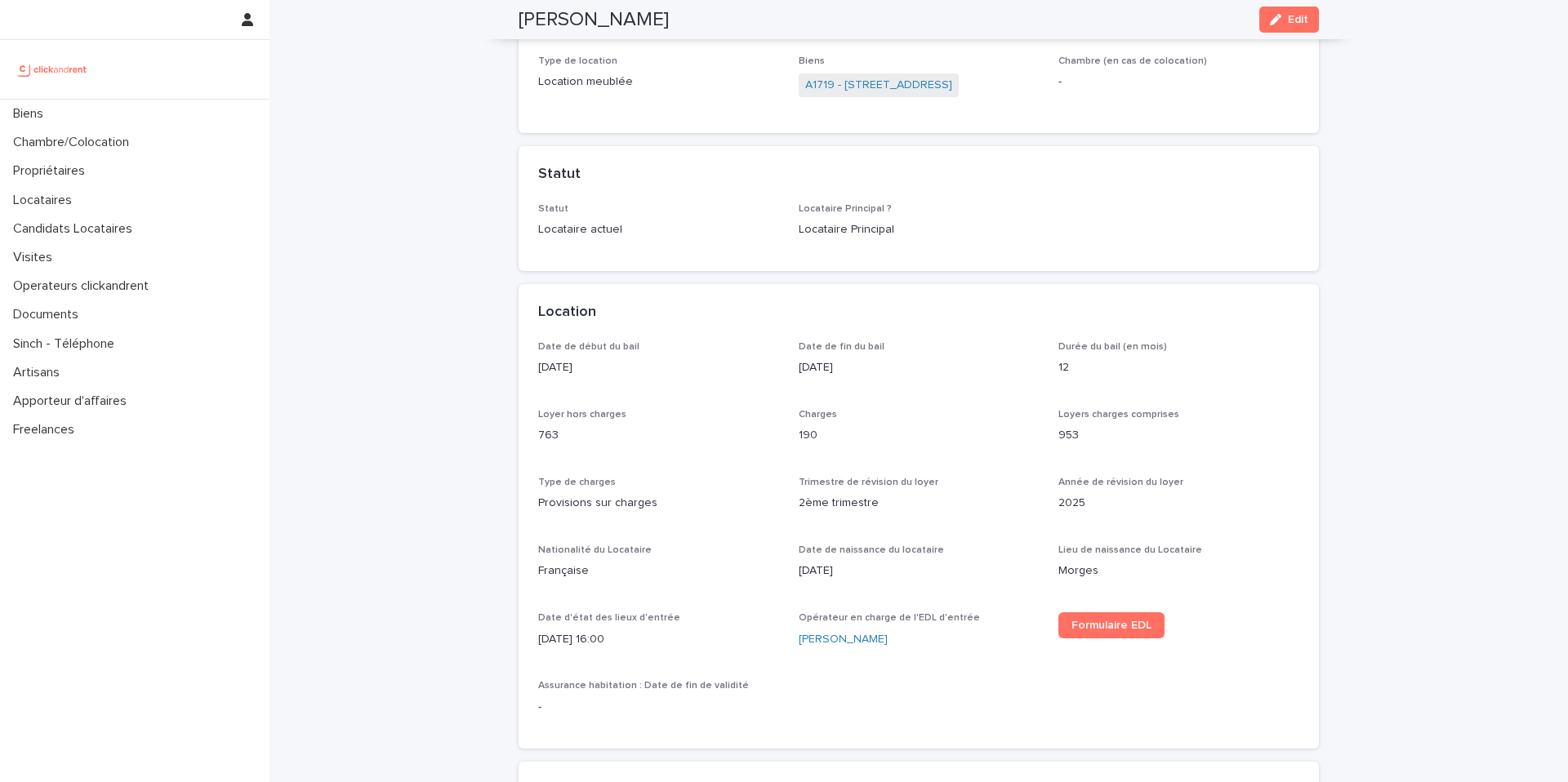
scroll to position [182, 0]
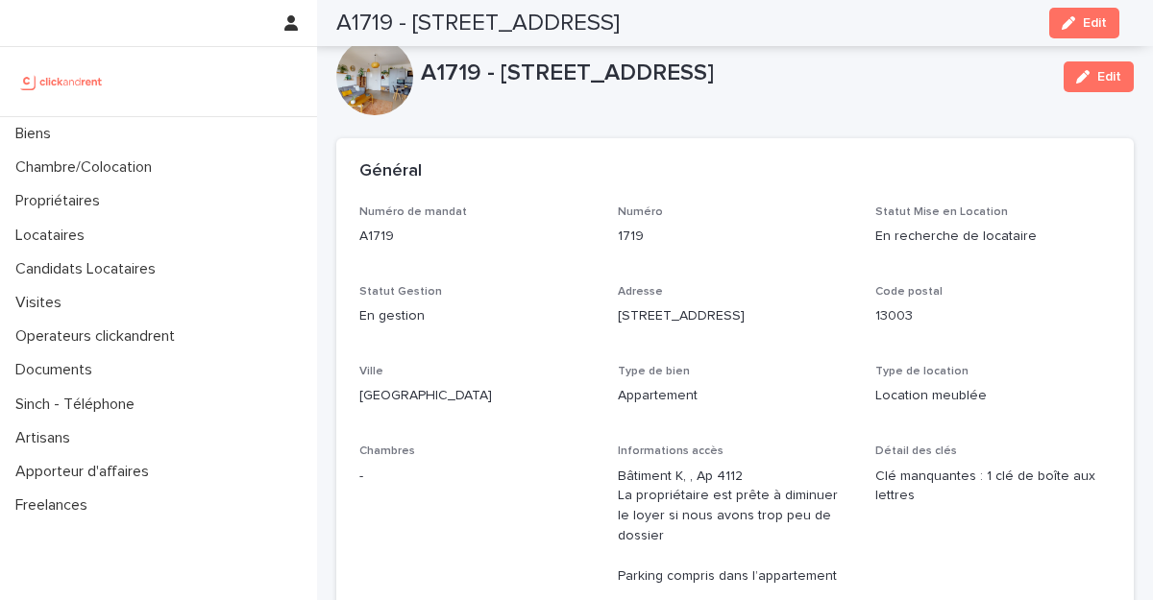
drag, startPoint x: 0, startPoint y: 0, endPoint x: 413, endPoint y: 25, distance: 413.9
click at [415, 26] on div "A1719 - 412 Boulevard National, Marseille 13003 Edit" at bounding box center [727, 23] width 783 height 46
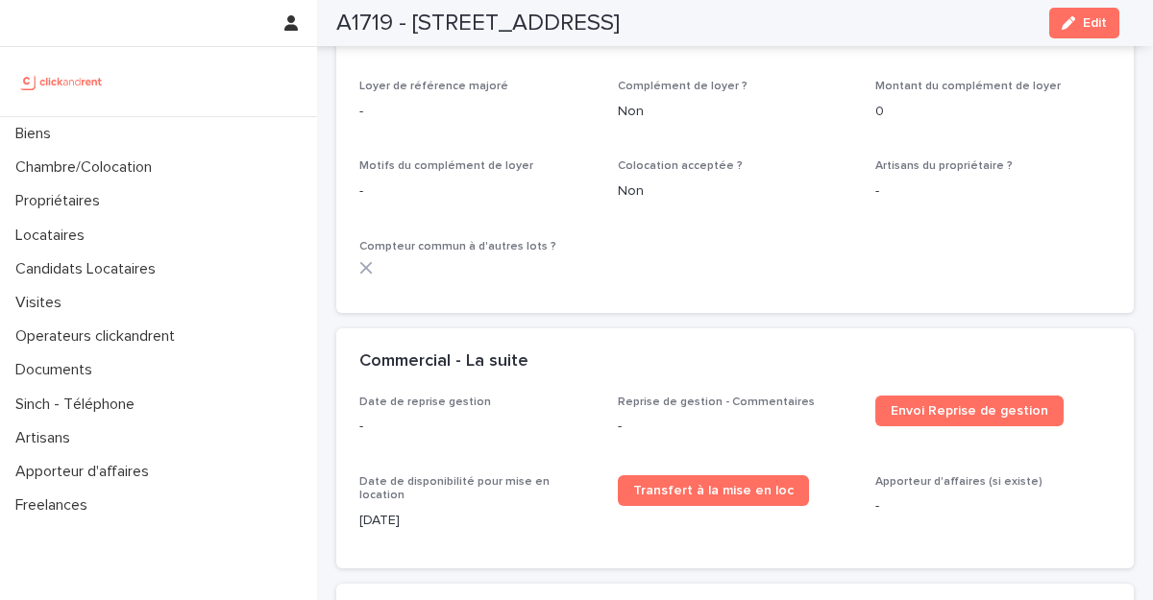
click at [413, 25] on h2 "A1719 - [STREET_ADDRESS]" at bounding box center [477, 24] width 283 height 28
copy h2 "412 Boulevard National, Marseille 13003"
drag, startPoint x: 414, startPoint y: 26, endPoint x: 831, endPoint y: 22, distance: 417.0
click at [831, 22] on div "A1719 - 412 Boulevard National, Marseille 13003 Edit" at bounding box center [727, 23] width 783 height 46
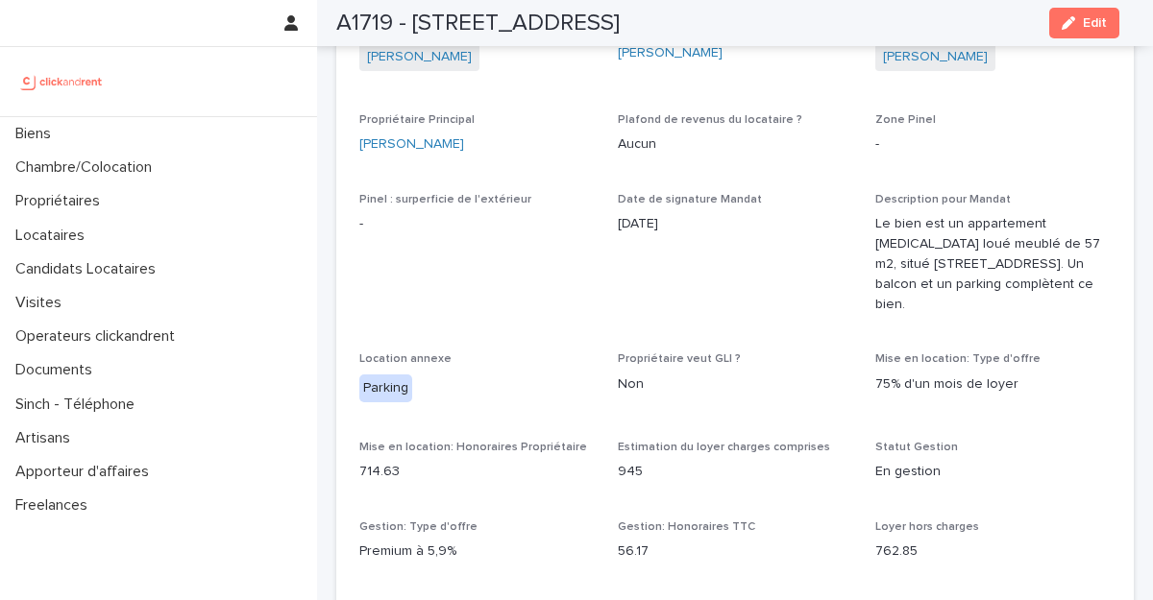
scroll to position [1083, 0]
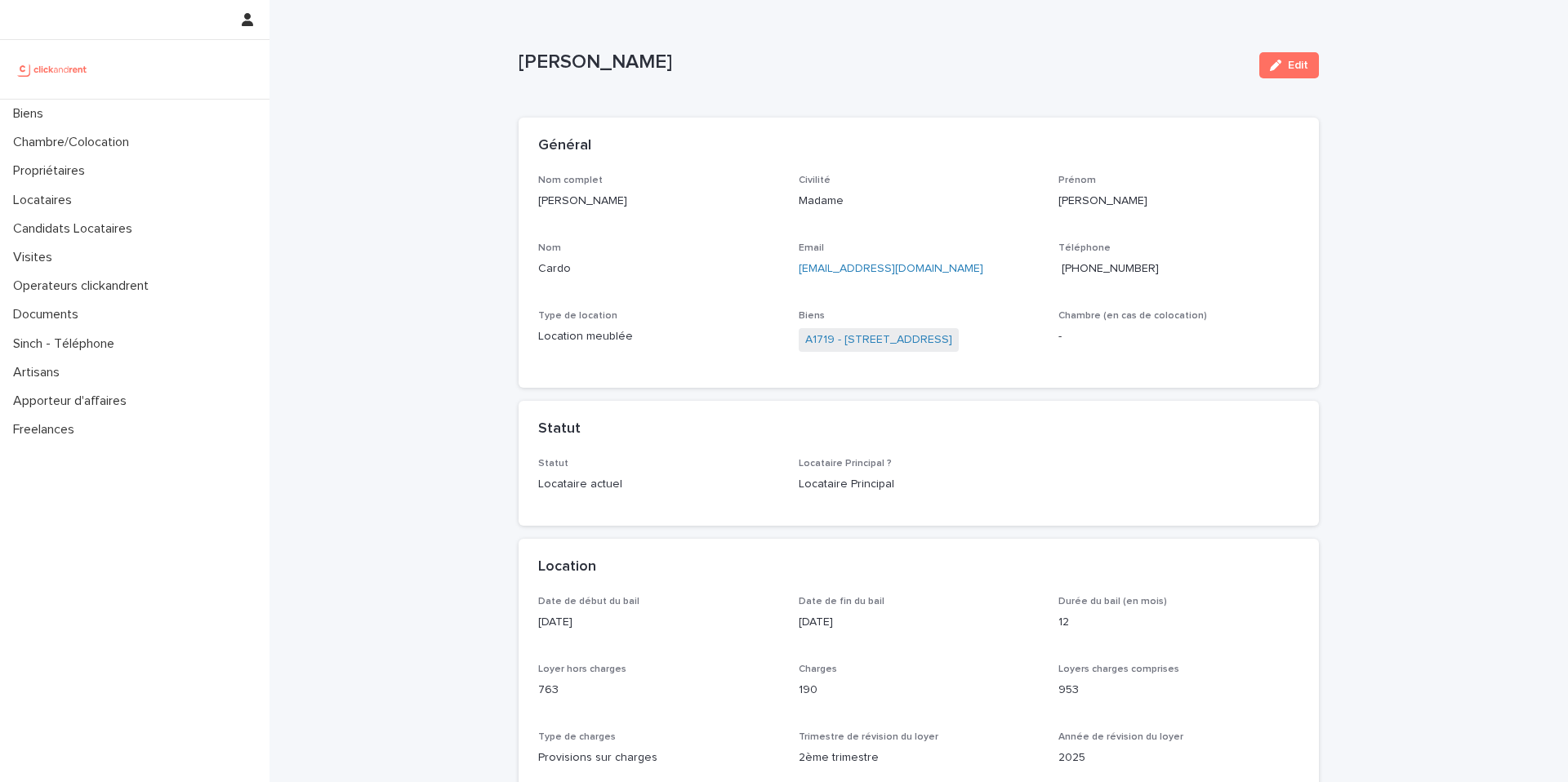
click at [934, 269] on p "elodiecardo06@gmail.com" at bounding box center [919, 269] width 241 height 17
drag, startPoint x: 934, startPoint y: 269, endPoint x: 788, endPoint y: 268, distance: 146.0
click at [788, 268] on div "Nom complet Elodie Cardo Civilité Madame Prénom Elodie Nom Cardo Email elodieca…" at bounding box center [918, 272] width 761 height 195
copy link "elodiecardo06@gmail.com"
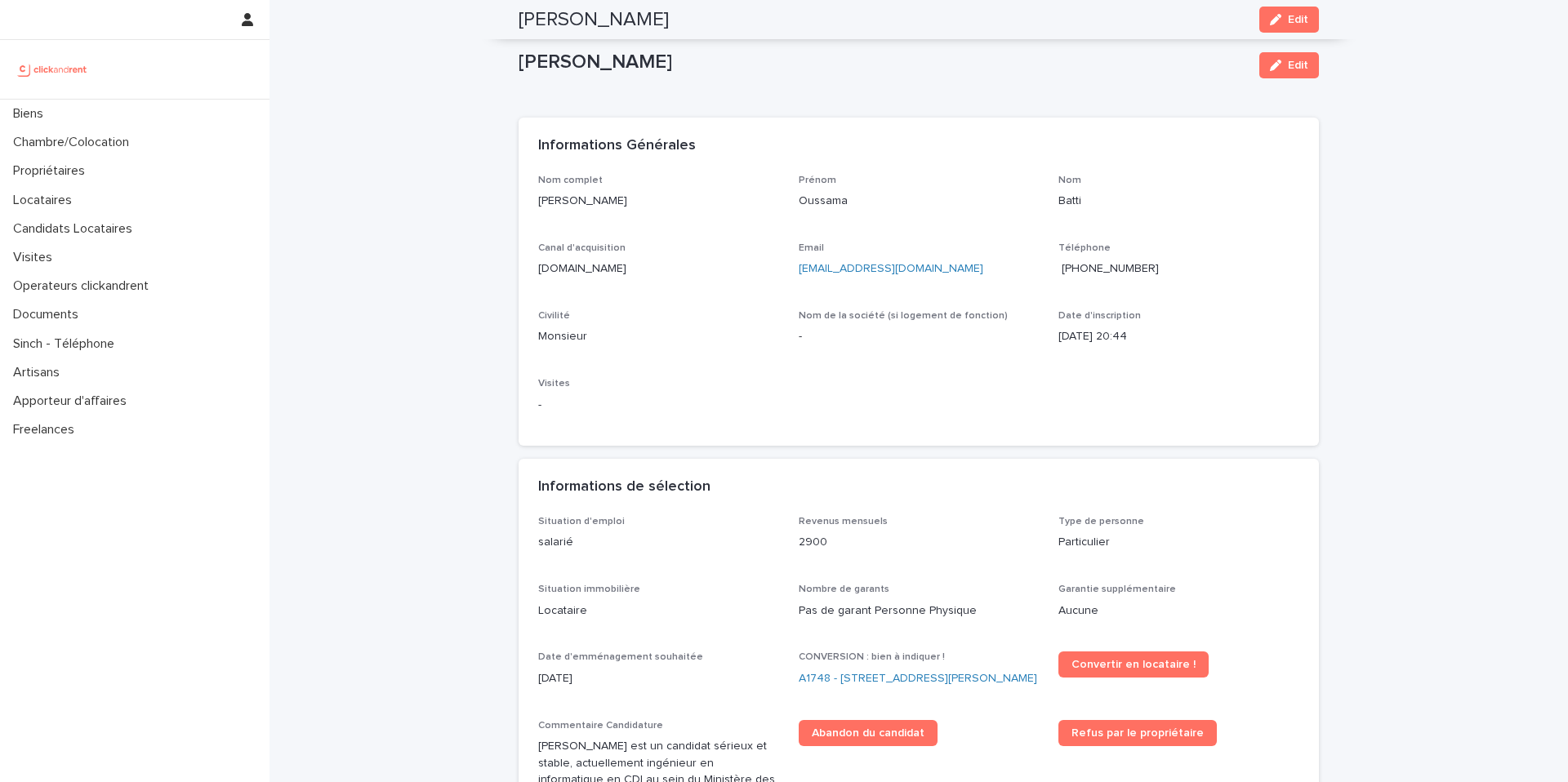
scroll to position [225, 0]
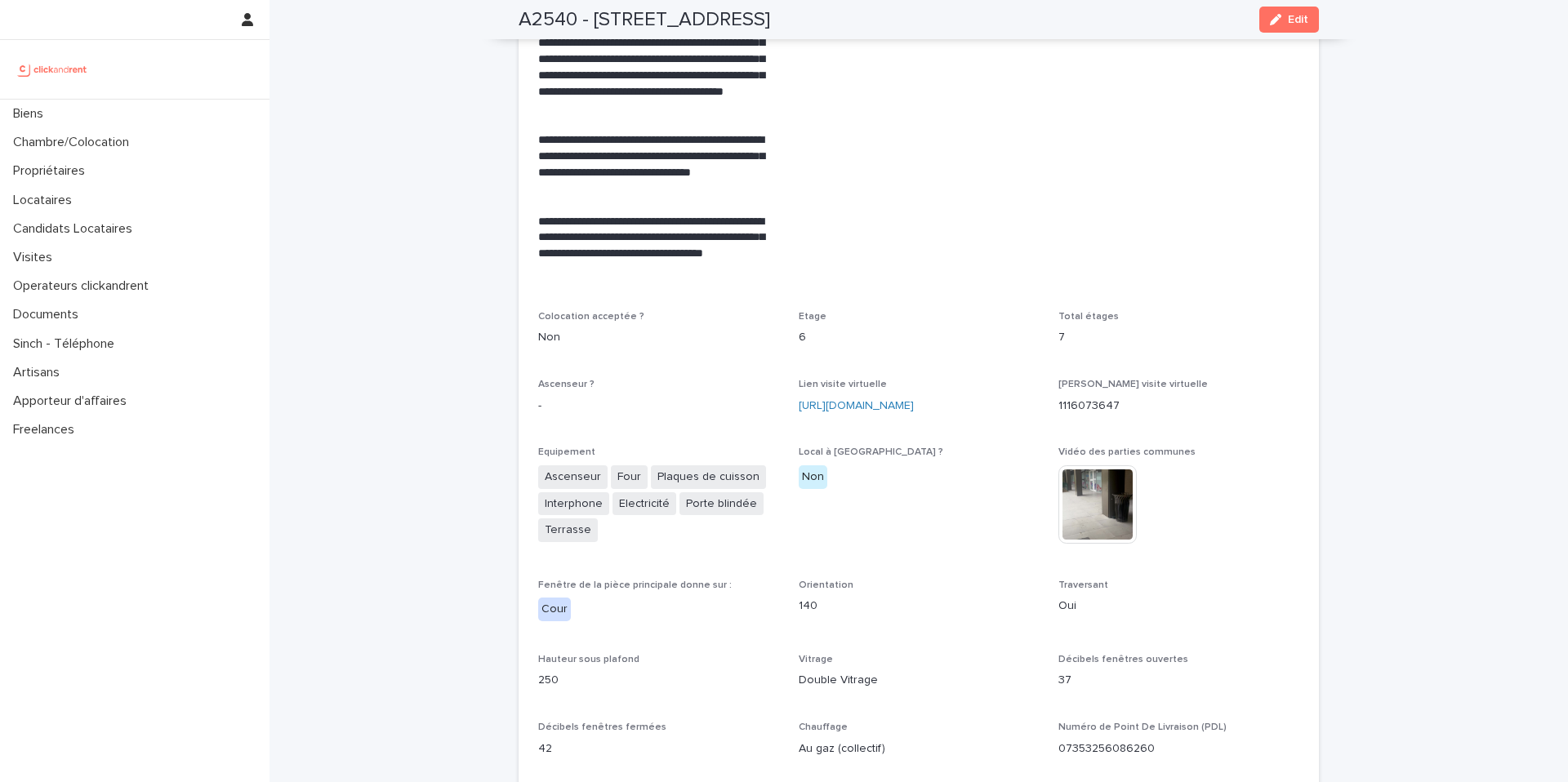
scroll to position [3169, 0]
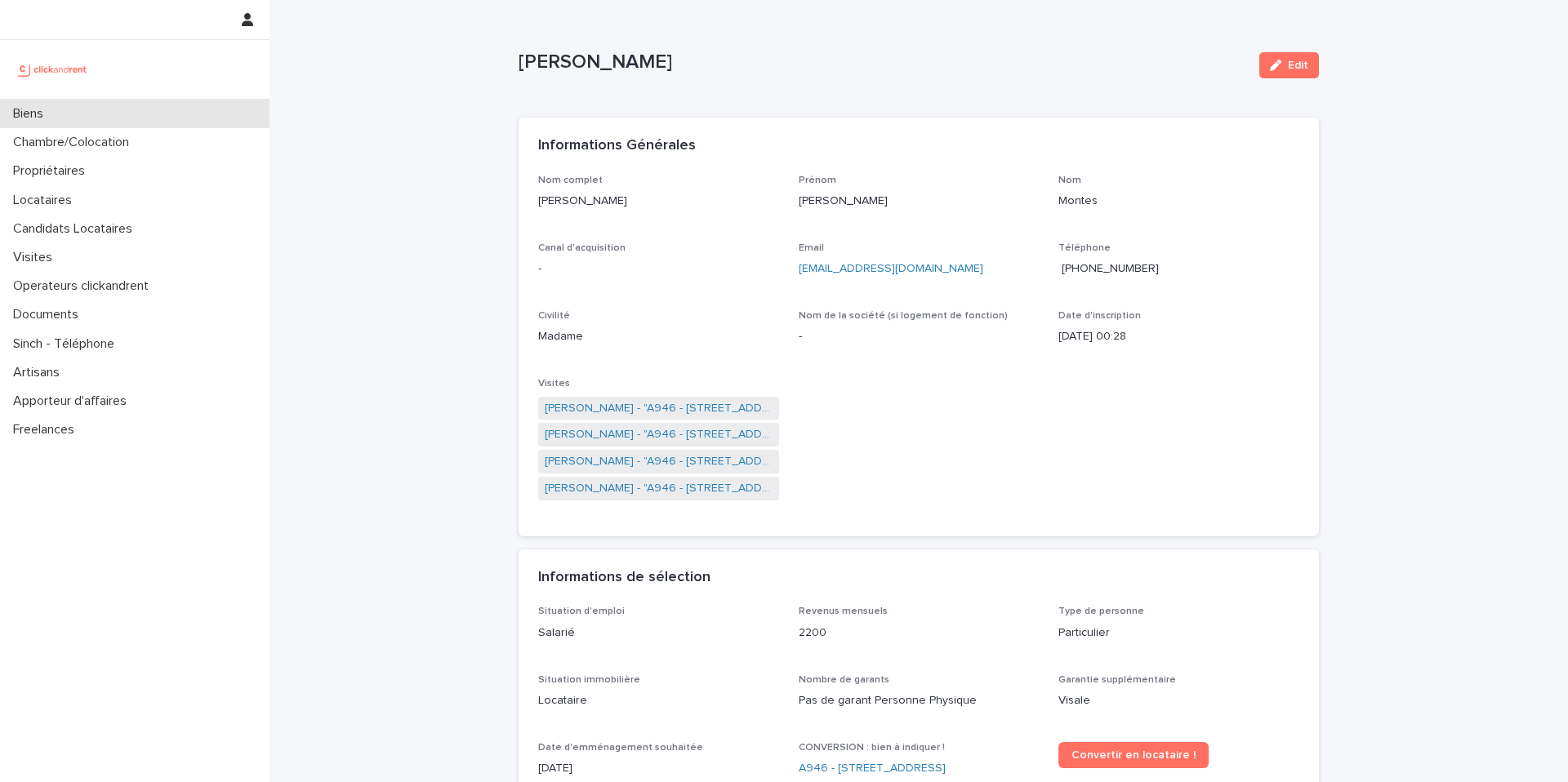
click at [36, 110] on p "Biens" at bounding box center [31, 114] width 50 height 15
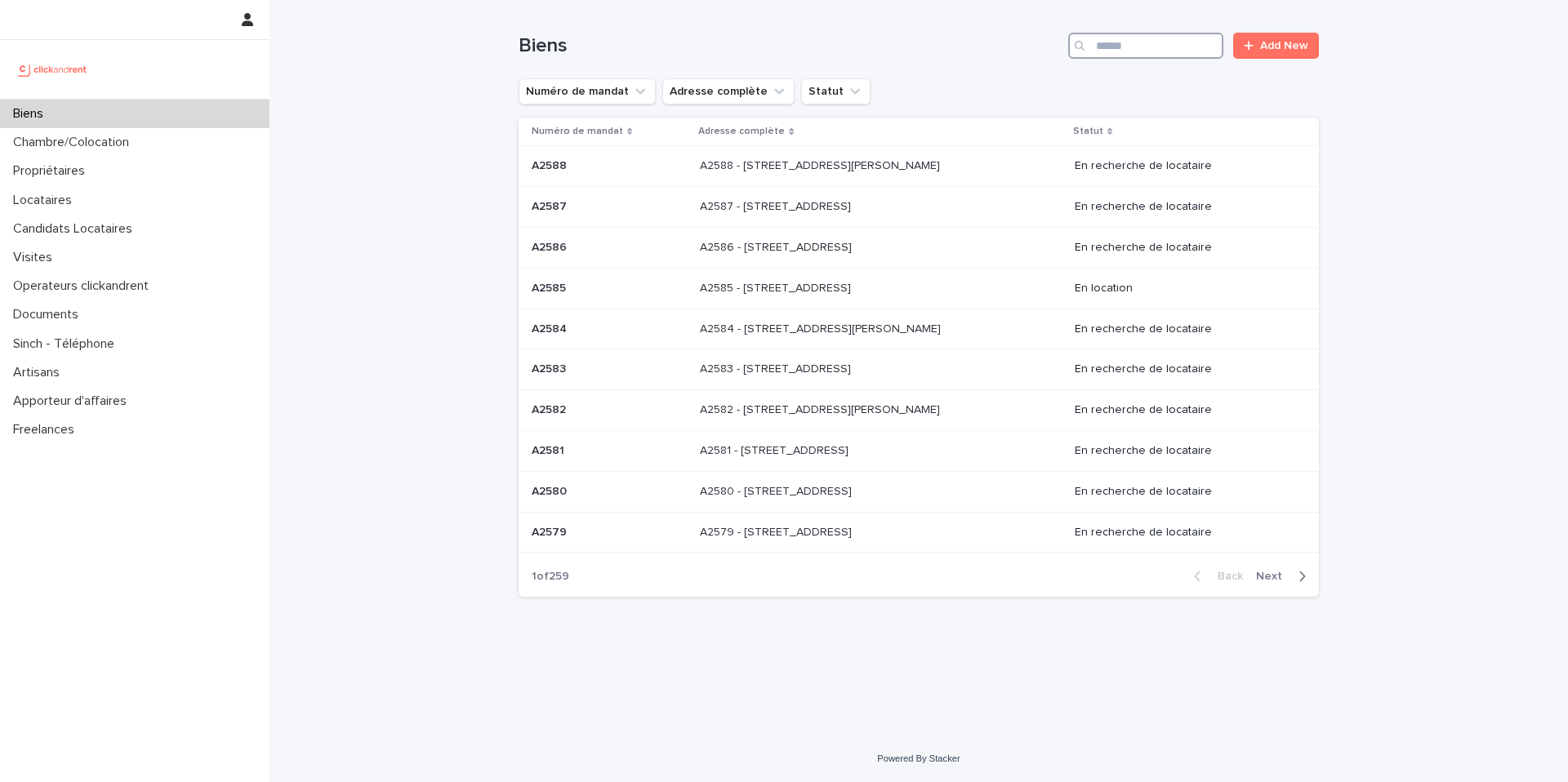
click at [1117, 48] on input "Search" at bounding box center [1146, 45] width 156 height 26
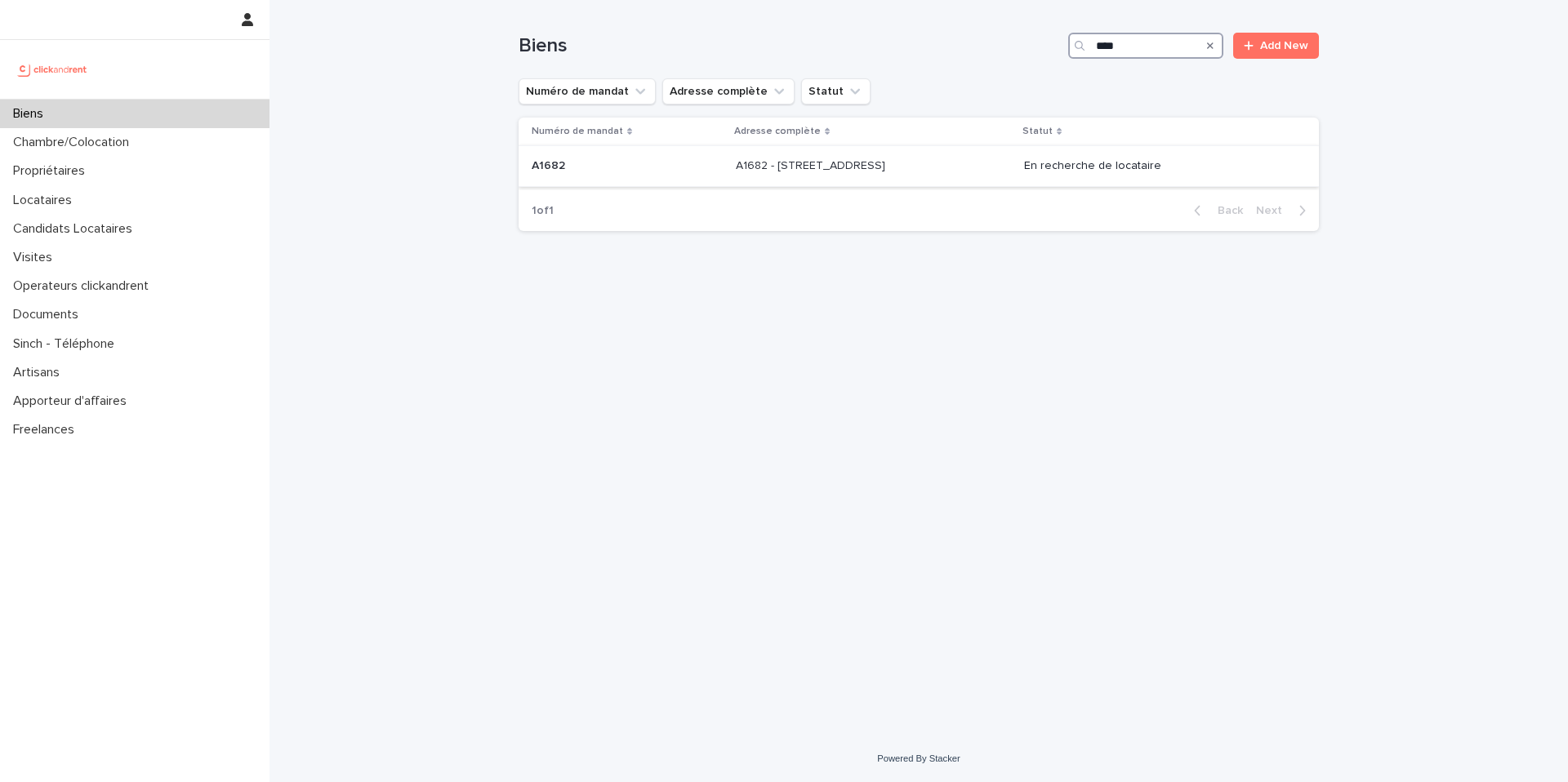
type input "****"
click at [870, 166] on p "A1682 - [STREET_ADDRESS]" at bounding box center [812, 164] width 153 height 17
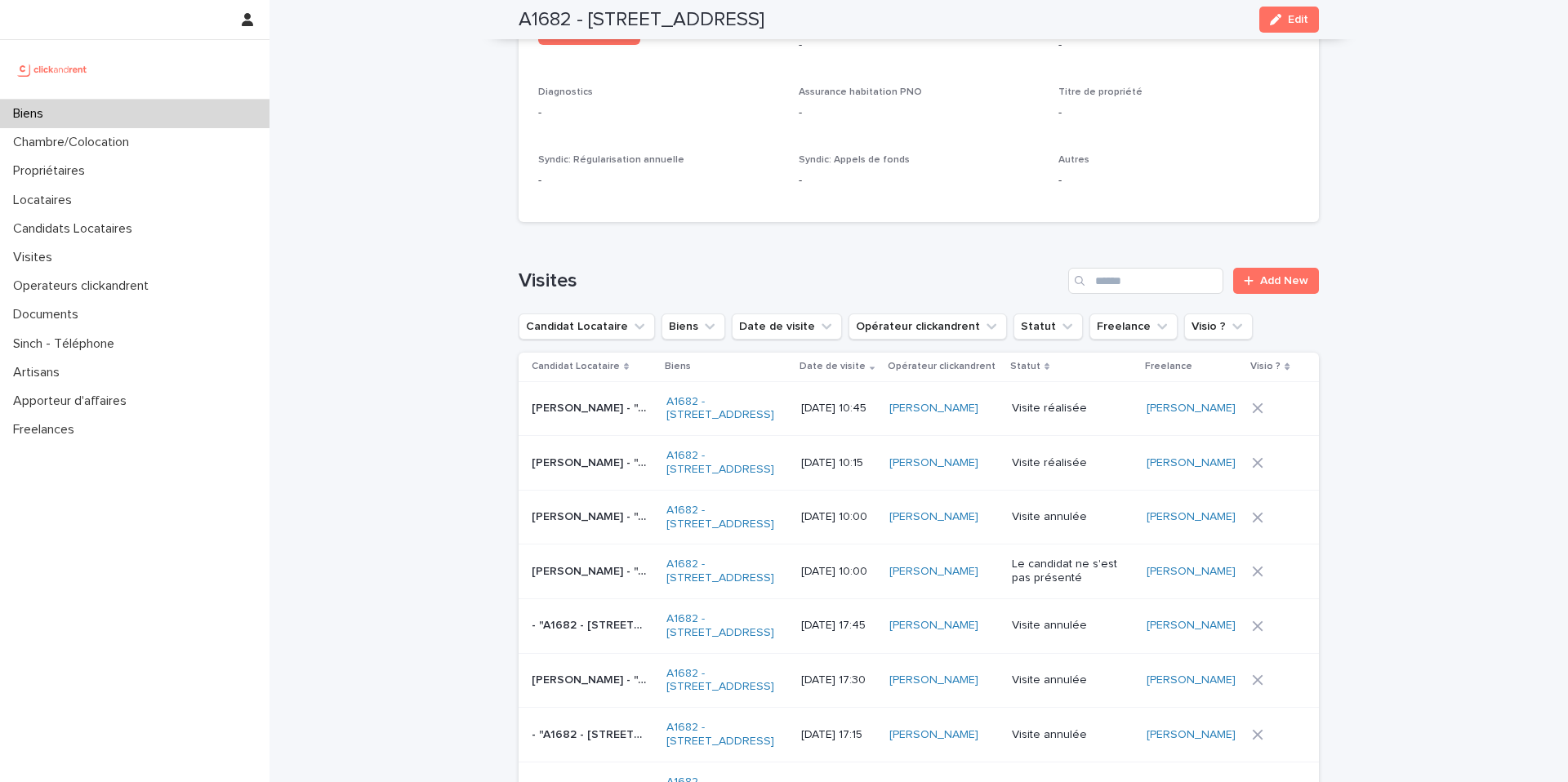
scroll to position [6084, 0]
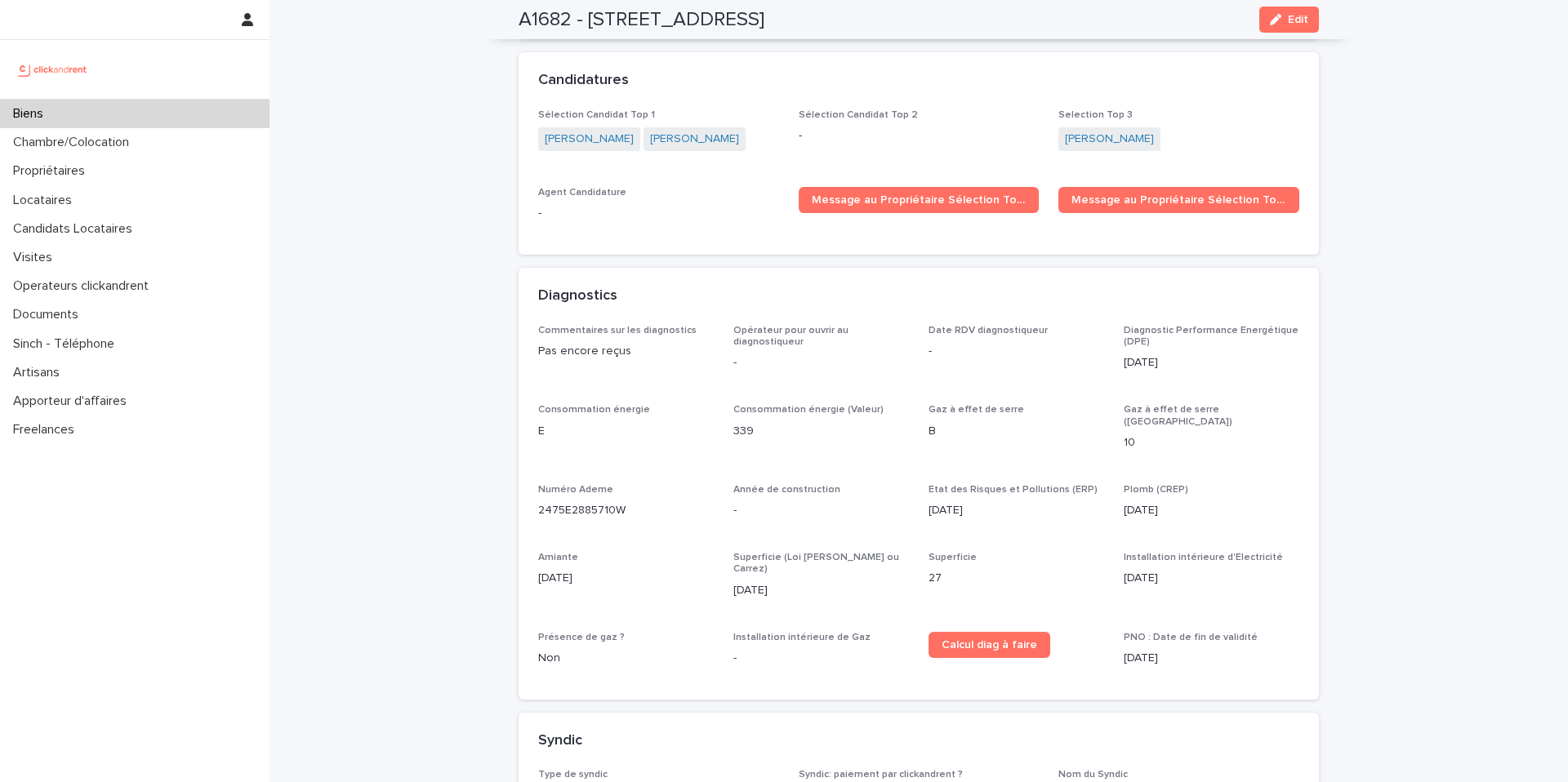
scroll to position [4859, 0]
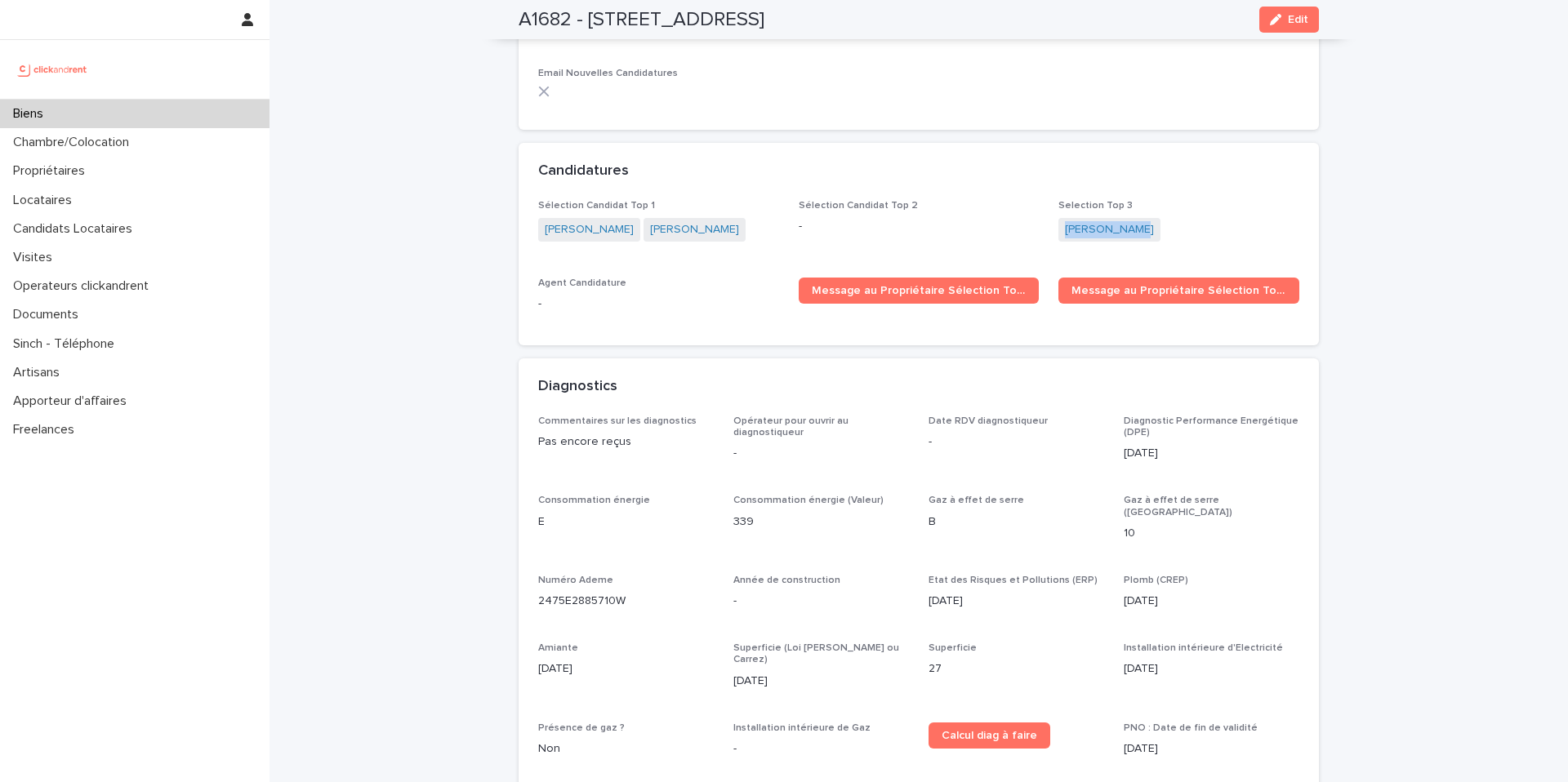
copy link "Hiba Berguia"
drag, startPoint x: 1150, startPoint y: 220, endPoint x: 1050, endPoint y: 211, distance: 100.4
click at [1050, 211] on div "Sélection Candidat Top 1 Noemi Castagna Ivan Valentini Sélection Candidat Top 2…" at bounding box center [918, 263] width 761 height 126
click at [616, 249] on div "Sélection Candidat Top 1 Noemi Castagna Ivan Valentini Sélection Candidat Top 2…" at bounding box center [918, 263] width 761 height 126
copy link "Noemi Castagna"
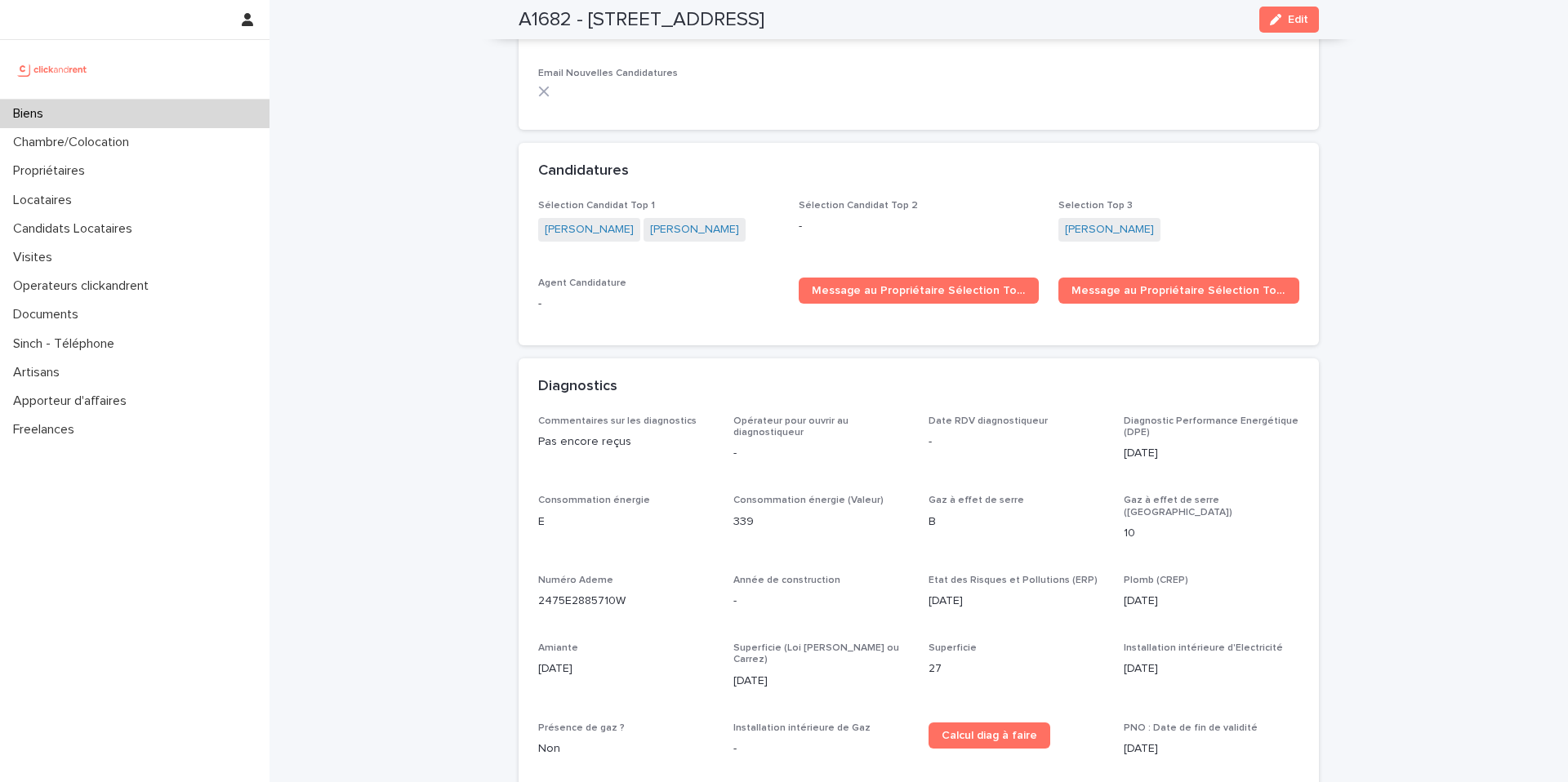
drag, startPoint x: 620, startPoint y: 225, endPoint x: 518, endPoint y: 212, distance: 102.8
click at [518, 212] on div "Sélection Candidat Top 1 Noemi Castagna Ivan Valentini Sélection Candidat Top 2…" at bounding box center [918, 272] width 800 height 145
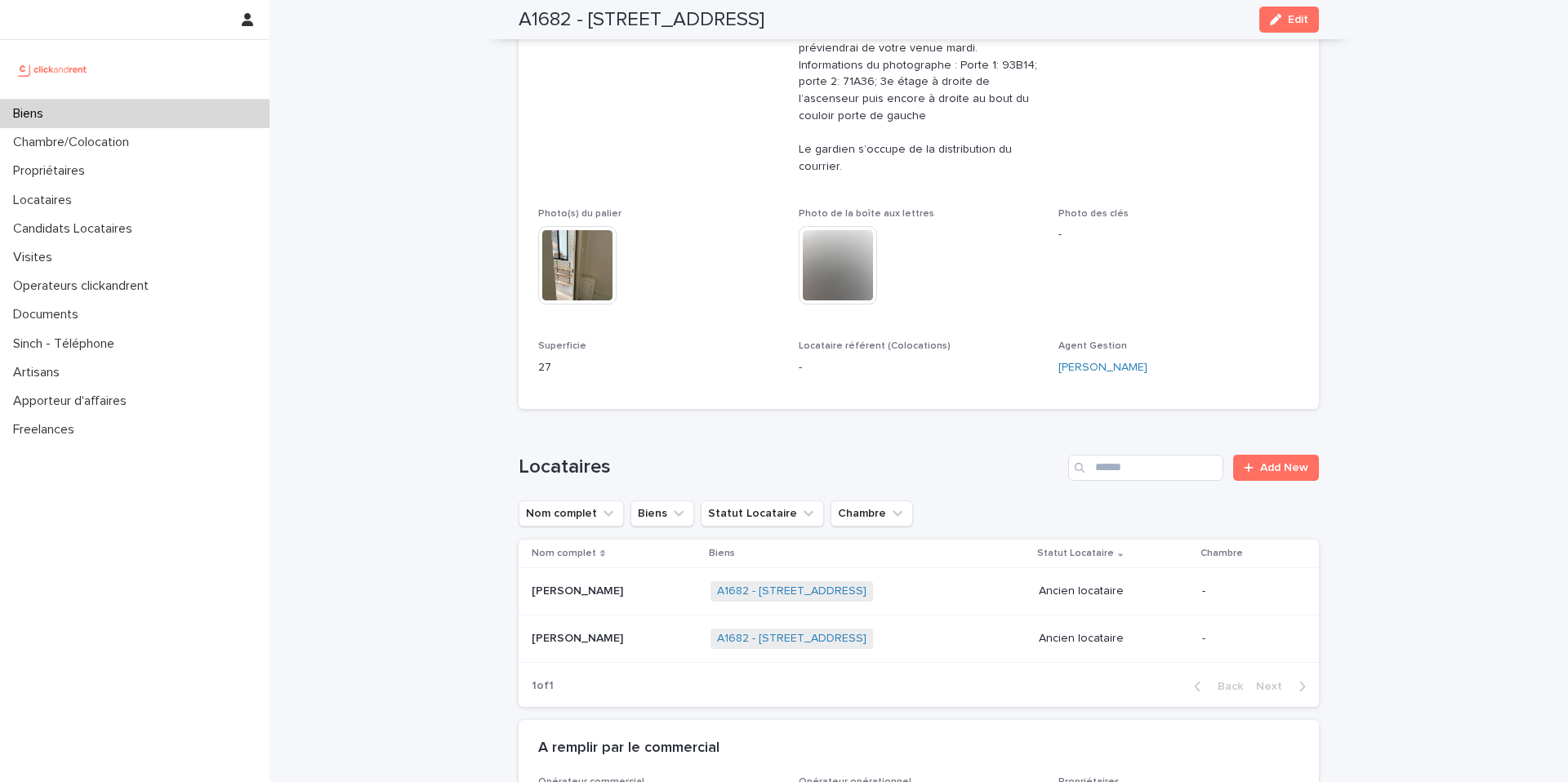
scroll to position [592, 0]
click at [584, 596] on p "David Coenenberg" at bounding box center [578, 592] width 94 height 17
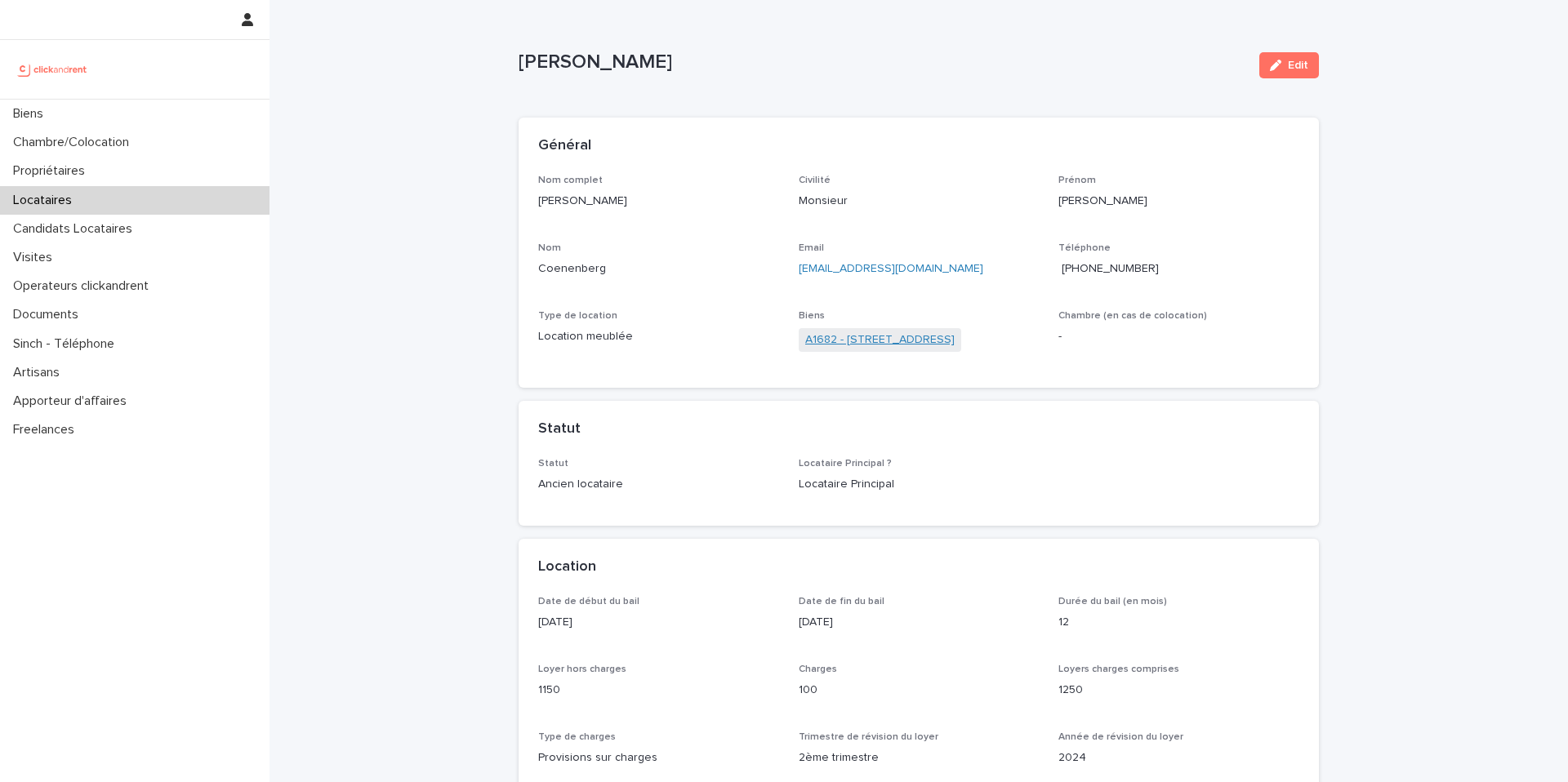
click at [844, 338] on link "A1682 - [STREET_ADDRESS]" at bounding box center [880, 340] width 150 height 17
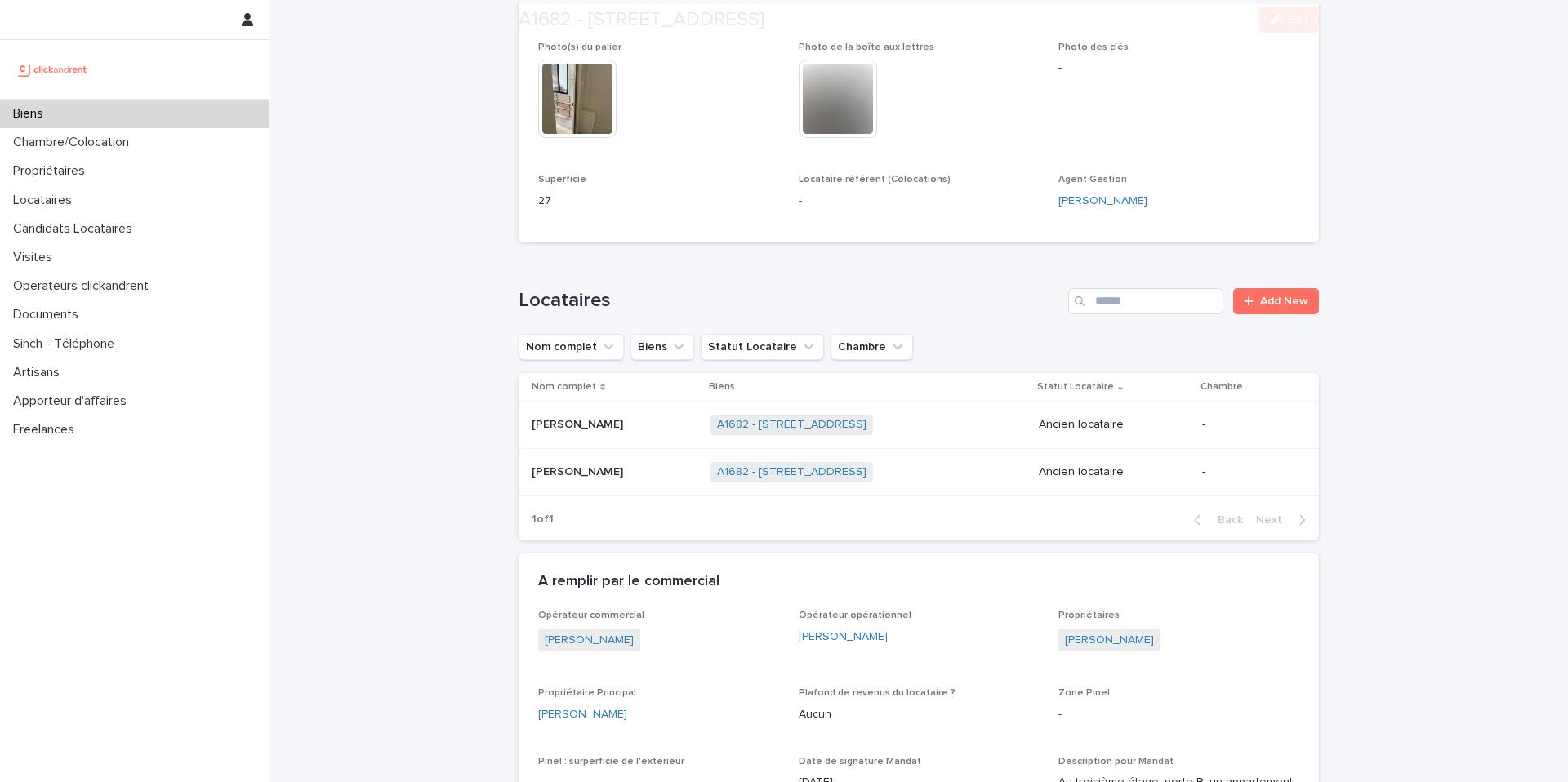
scroll to position [779, 0]
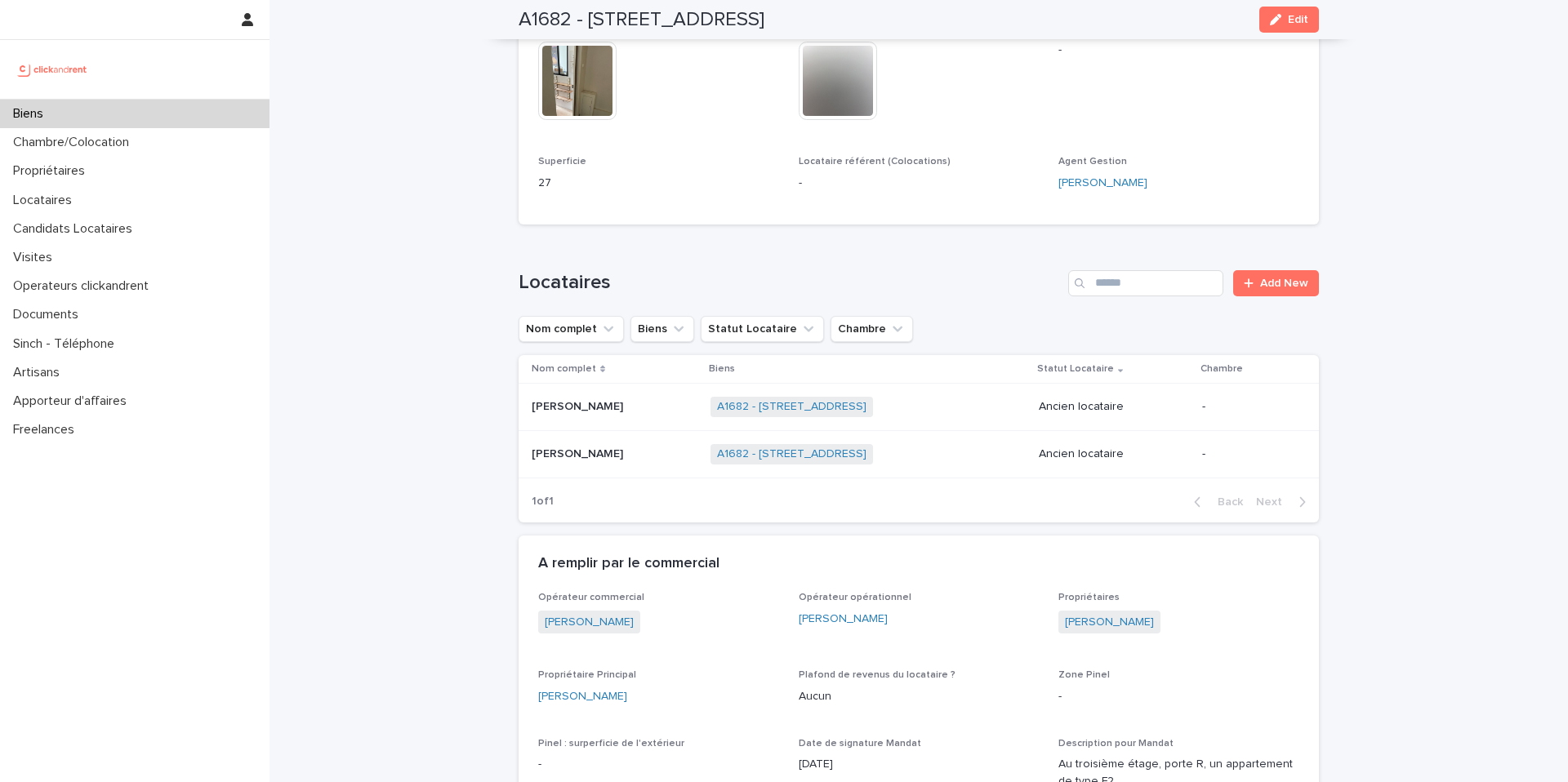
click at [592, 456] on p "[PERSON_NAME]" at bounding box center [578, 453] width 94 height 17
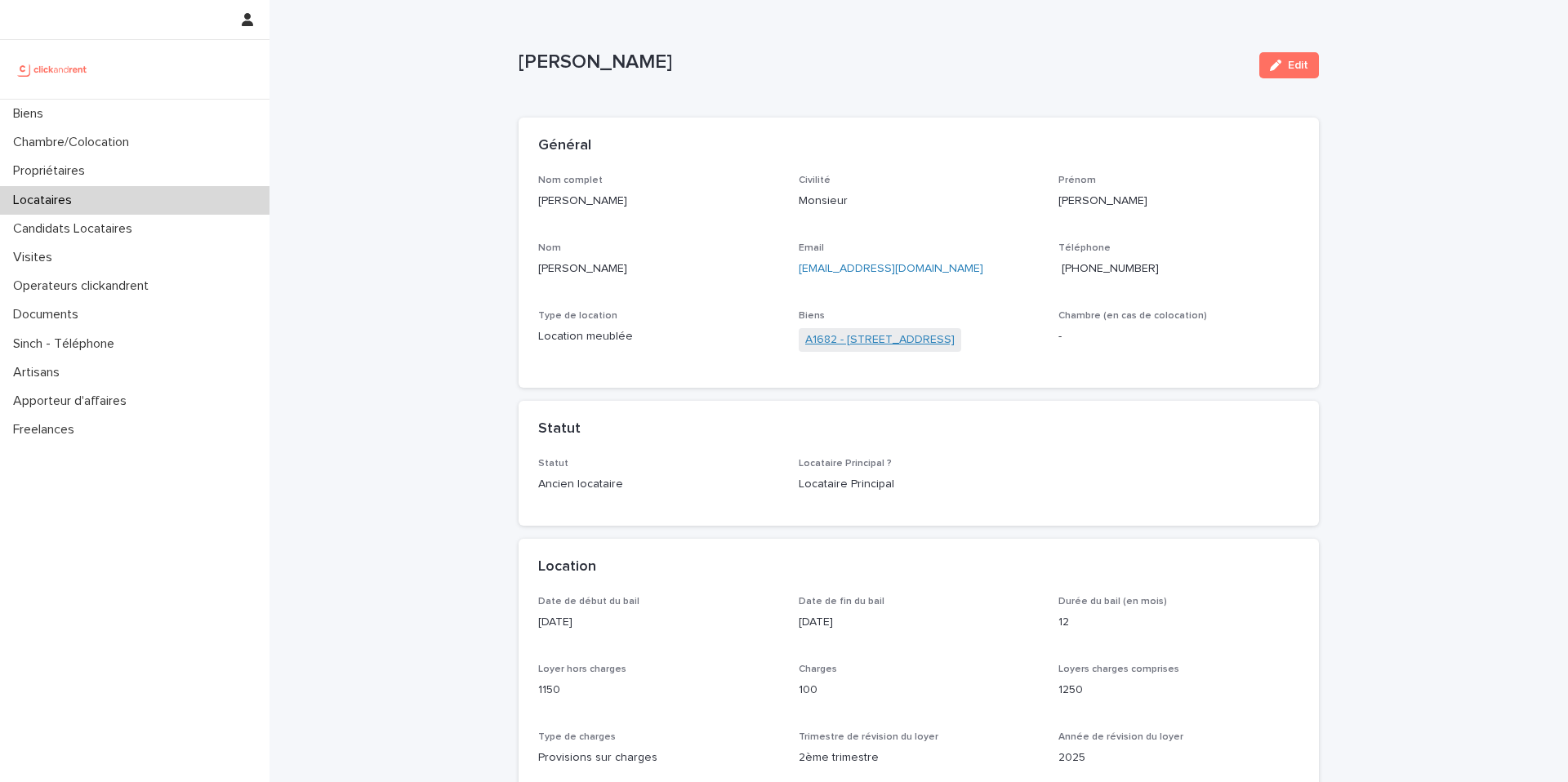
click at [849, 343] on link "A1682 - [STREET_ADDRESS]" at bounding box center [880, 340] width 150 height 17
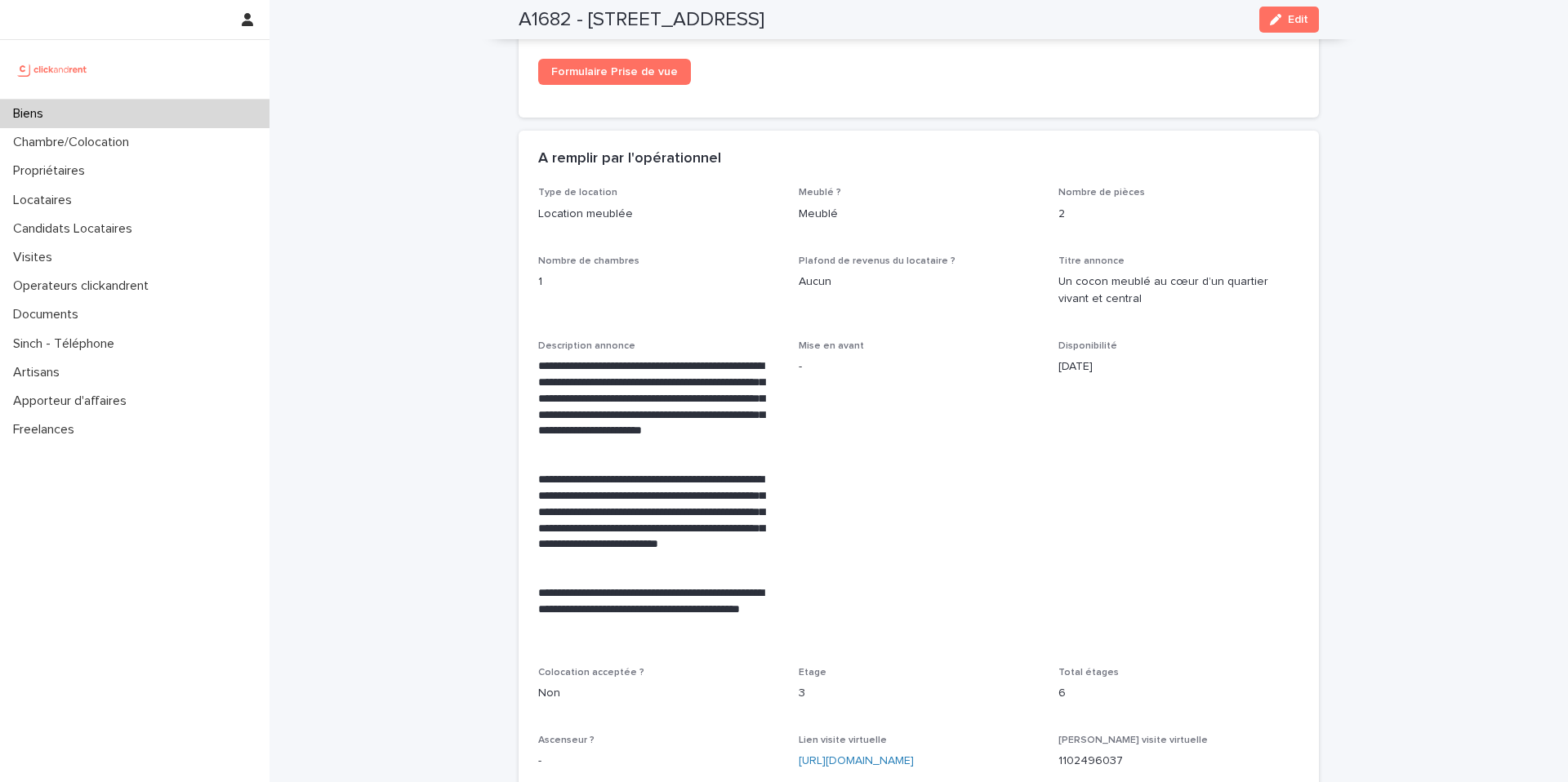
scroll to position [2950, 0]
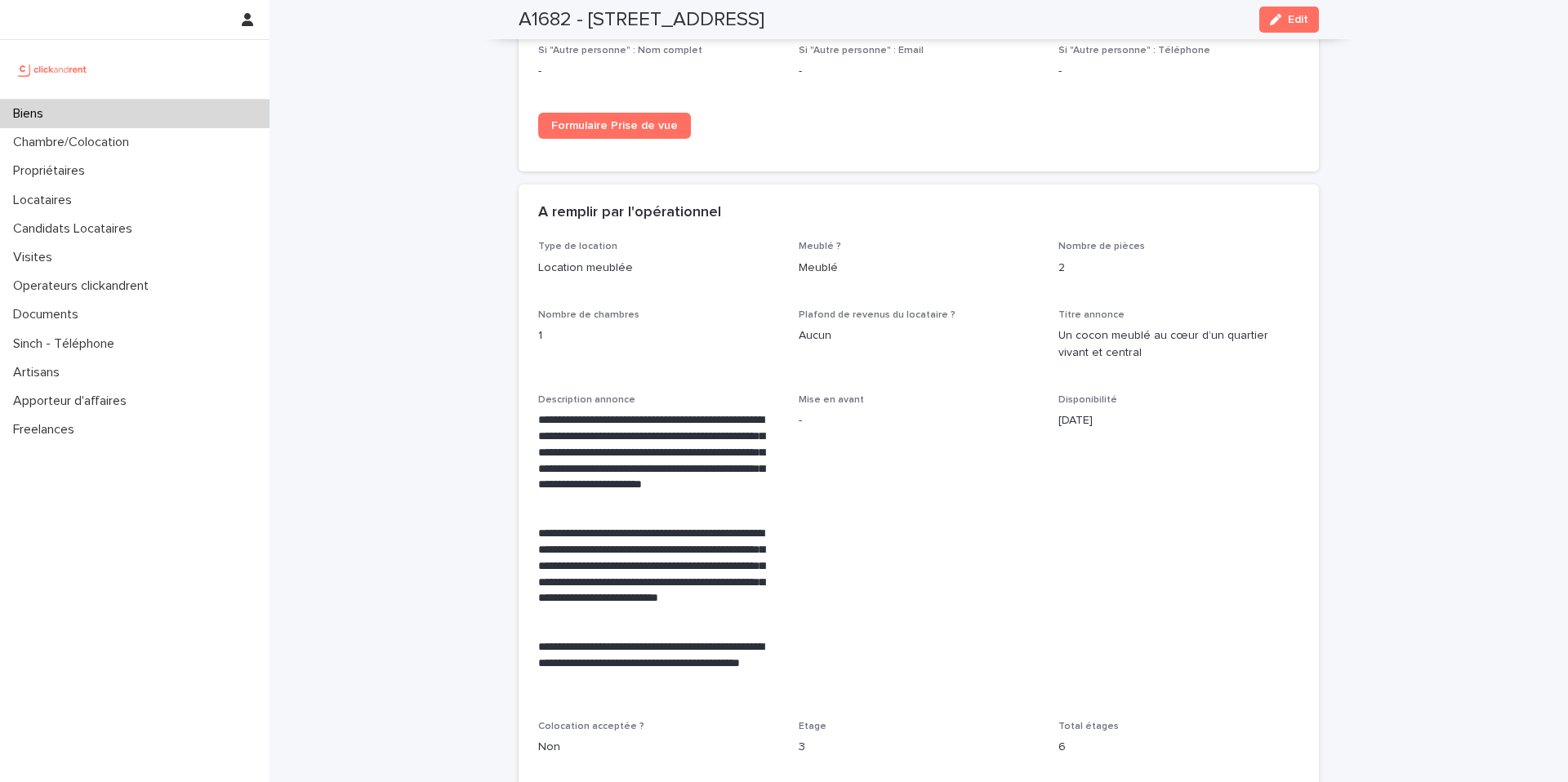
click at [882, 207] on div "A remplir par l'opérationnel" at bounding box center [915, 212] width 755 height 18
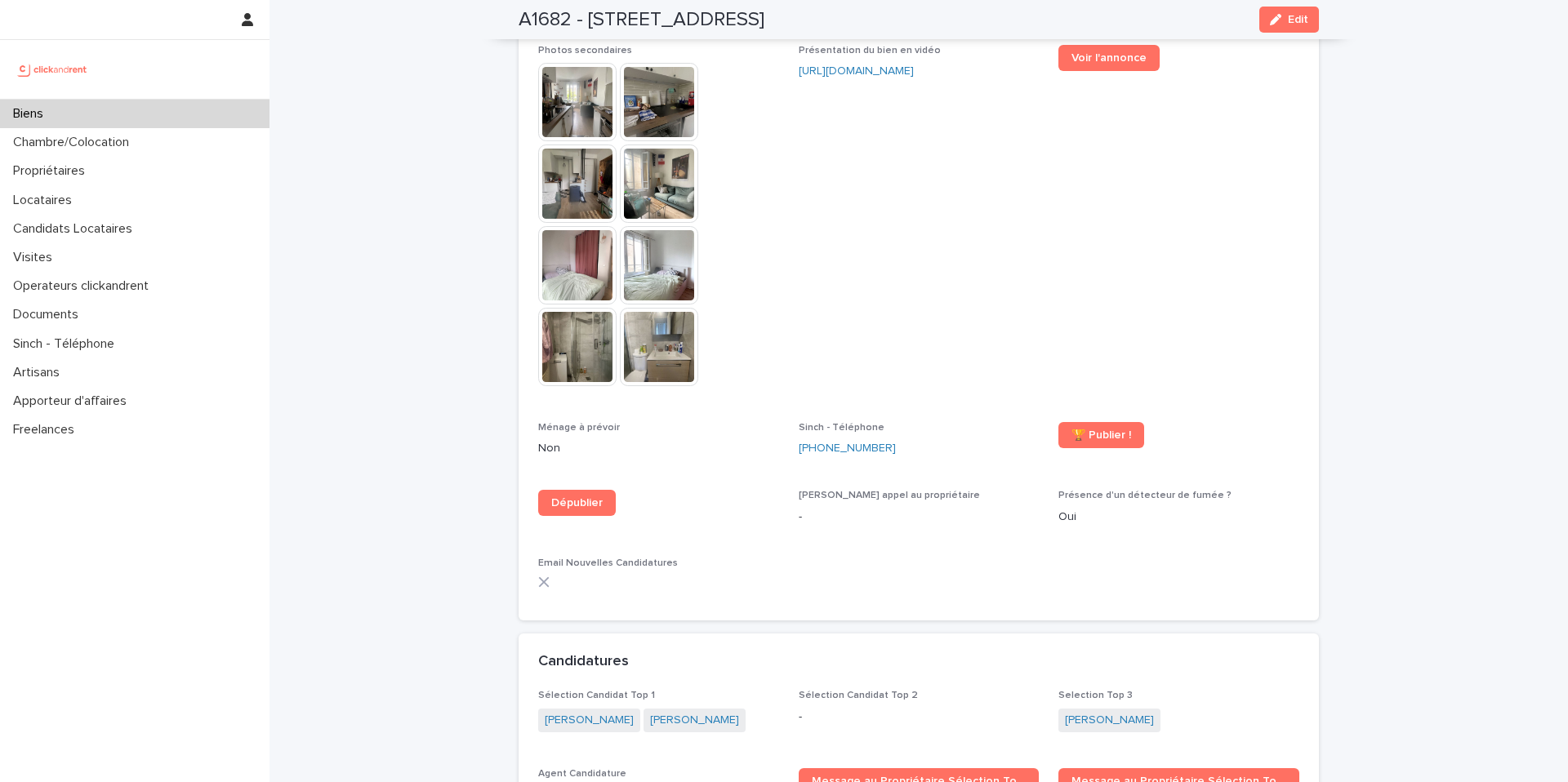
scroll to position [4757, 0]
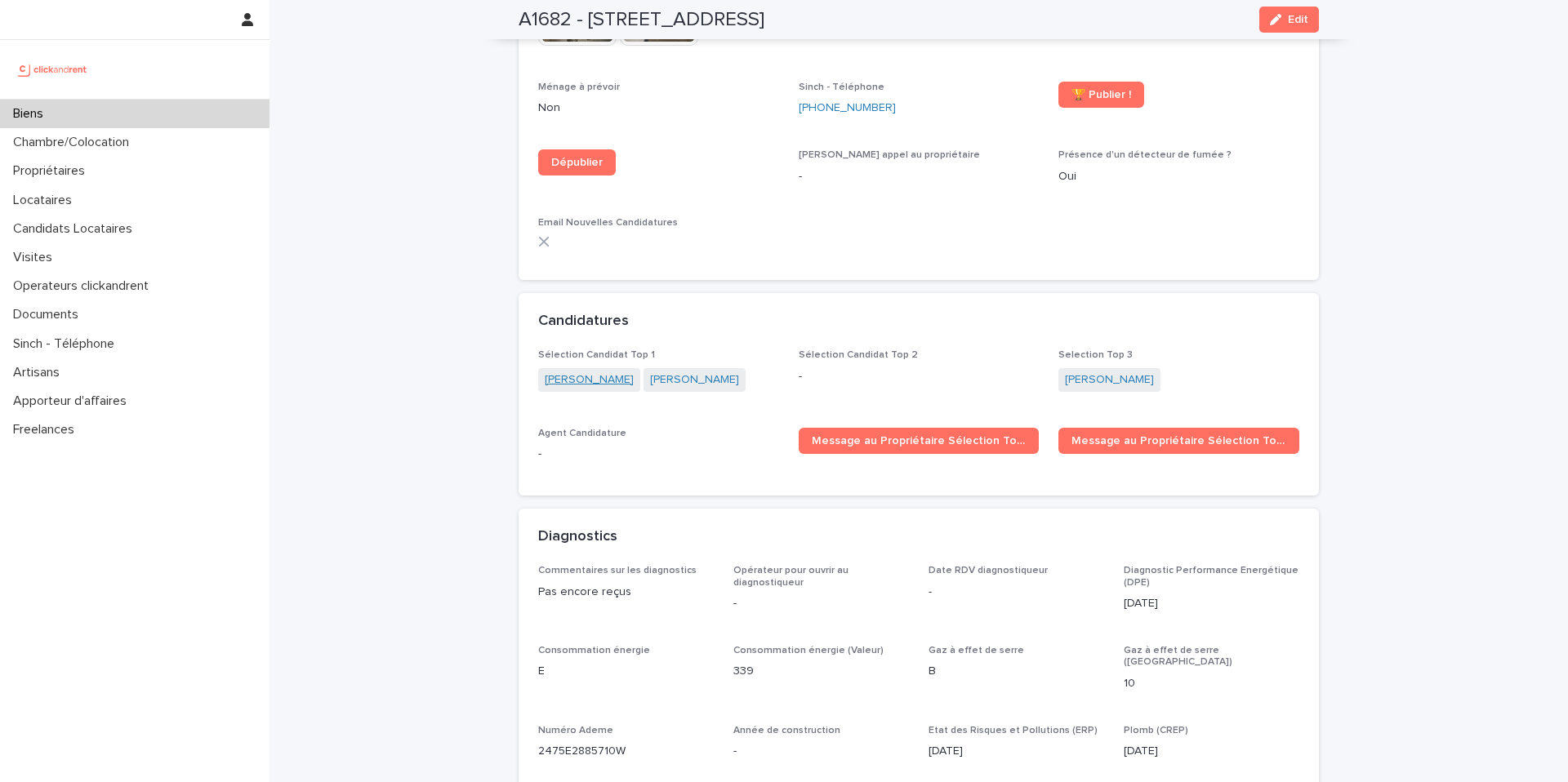
click at [578, 371] on link "[PERSON_NAME]" at bounding box center [589, 380] width 89 height 17
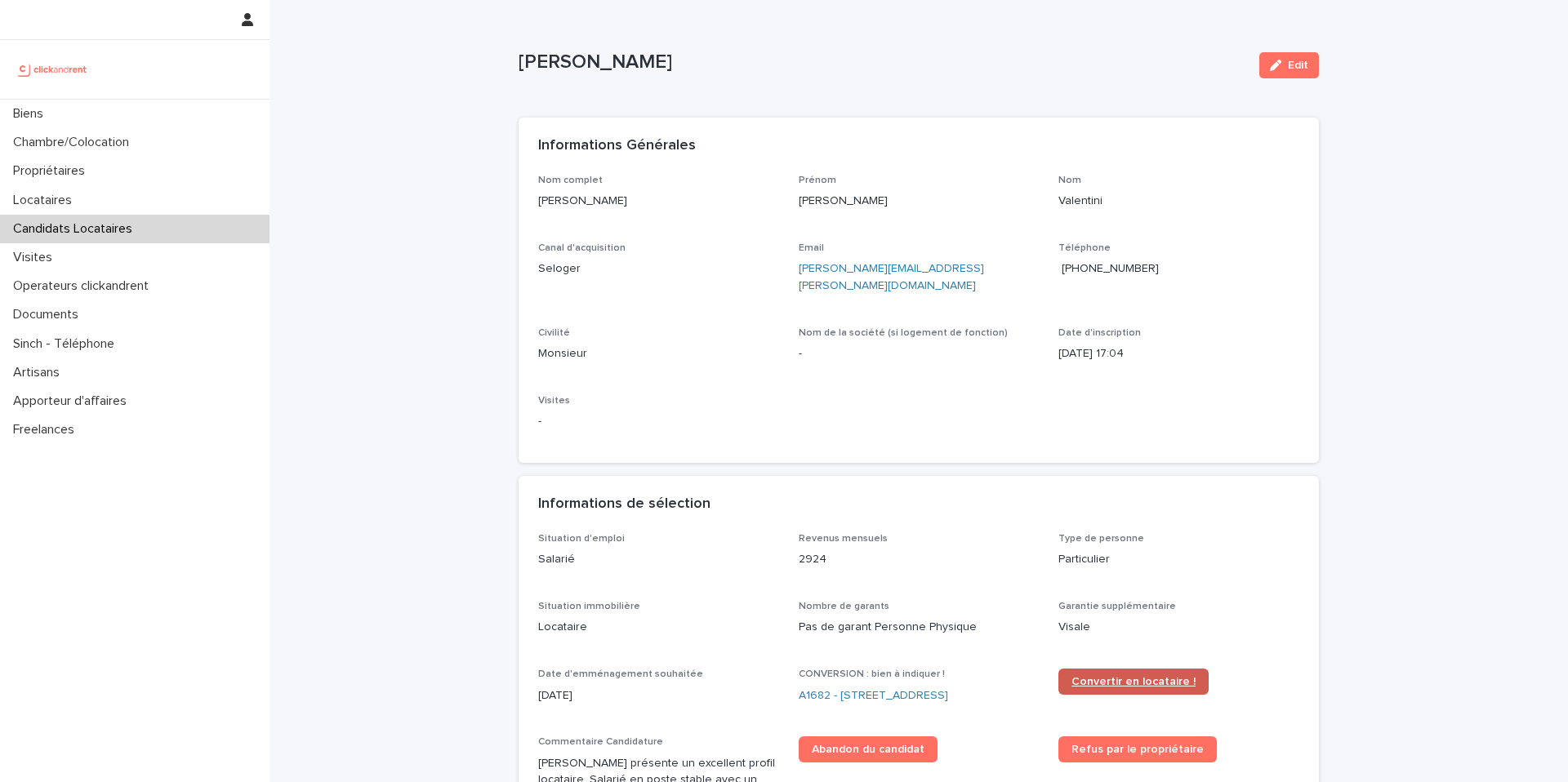
click at [1101, 676] on span "Convertir en locataire !" at bounding box center [1133, 681] width 124 height 11
click at [822, 688] on link "A1682 - [STREET_ADDRESS]" at bounding box center [874, 696] width 150 height 17
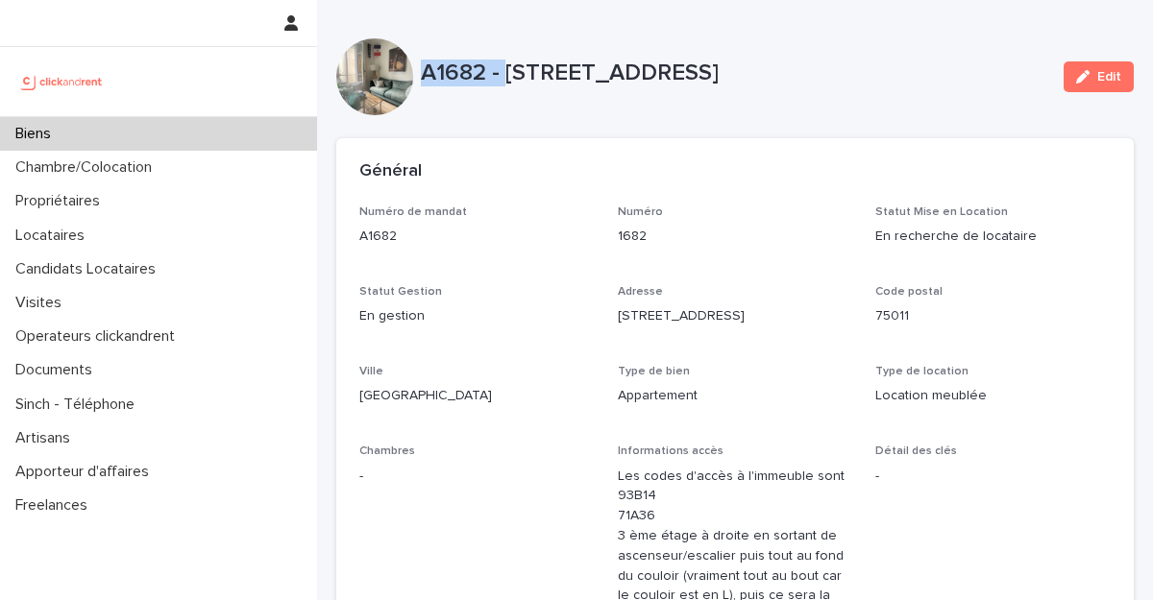
copy p "A1682 -"
drag, startPoint x: 504, startPoint y: 76, endPoint x: 423, endPoint y: 80, distance: 81.8
click at [423, 80] on p "A1682 - [STREET_ADDRESS]" at bounding box center [734, 74] width 627 height 28
click at [823, 73] on p "A1682 - [STREET_ADDRESS]" at bounding box center [734, 74] width 627 height 28
copy p "15 rue des Boulets, Paris 75011"
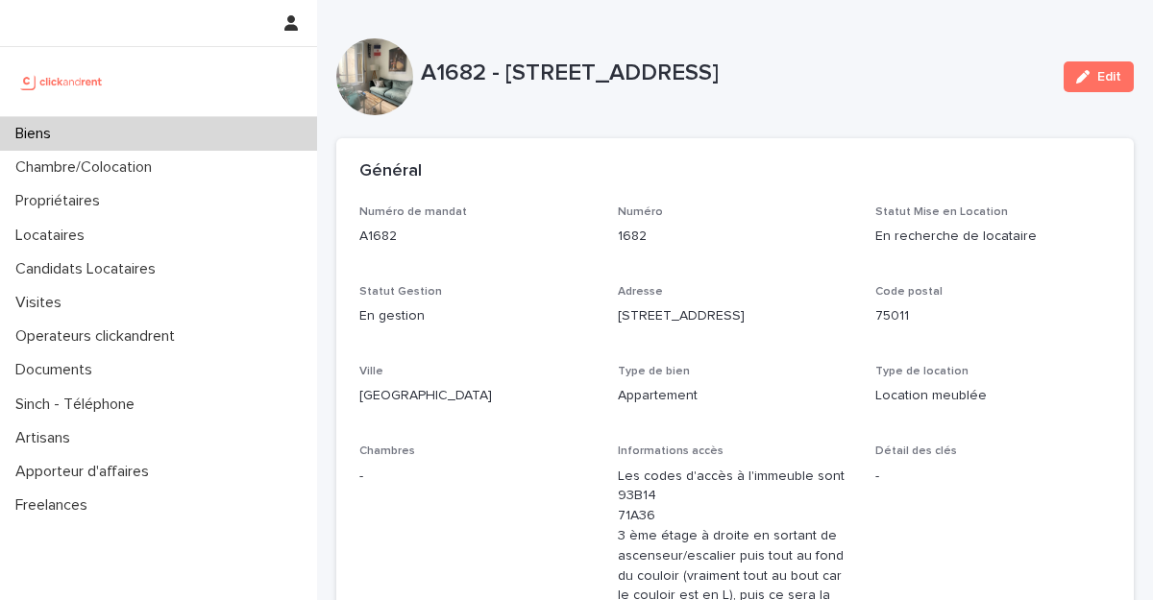
drag, startPoint x: 802, startPoint y: 73, endPoint x: 505, endPoint y: 77, distance: 296.9
click at [505, 77] on p "A1682 - [STREET_ADDRESS]" at bounding box center [734, 74] width 627 height 28
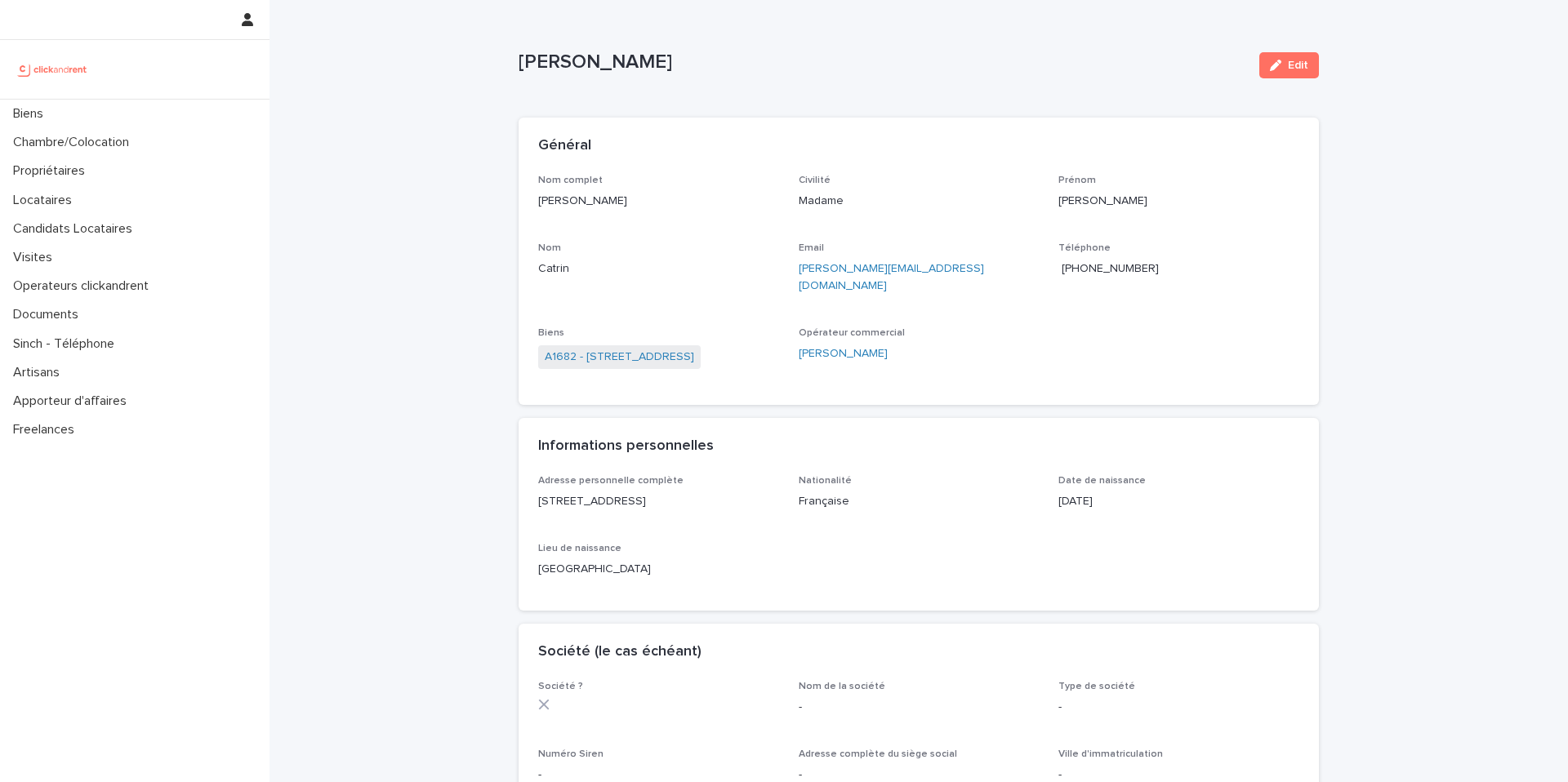
click at [1108, 267] on span "[PHONE_NUMBER]" at bounding box center [1110, 268] width 97 height 11
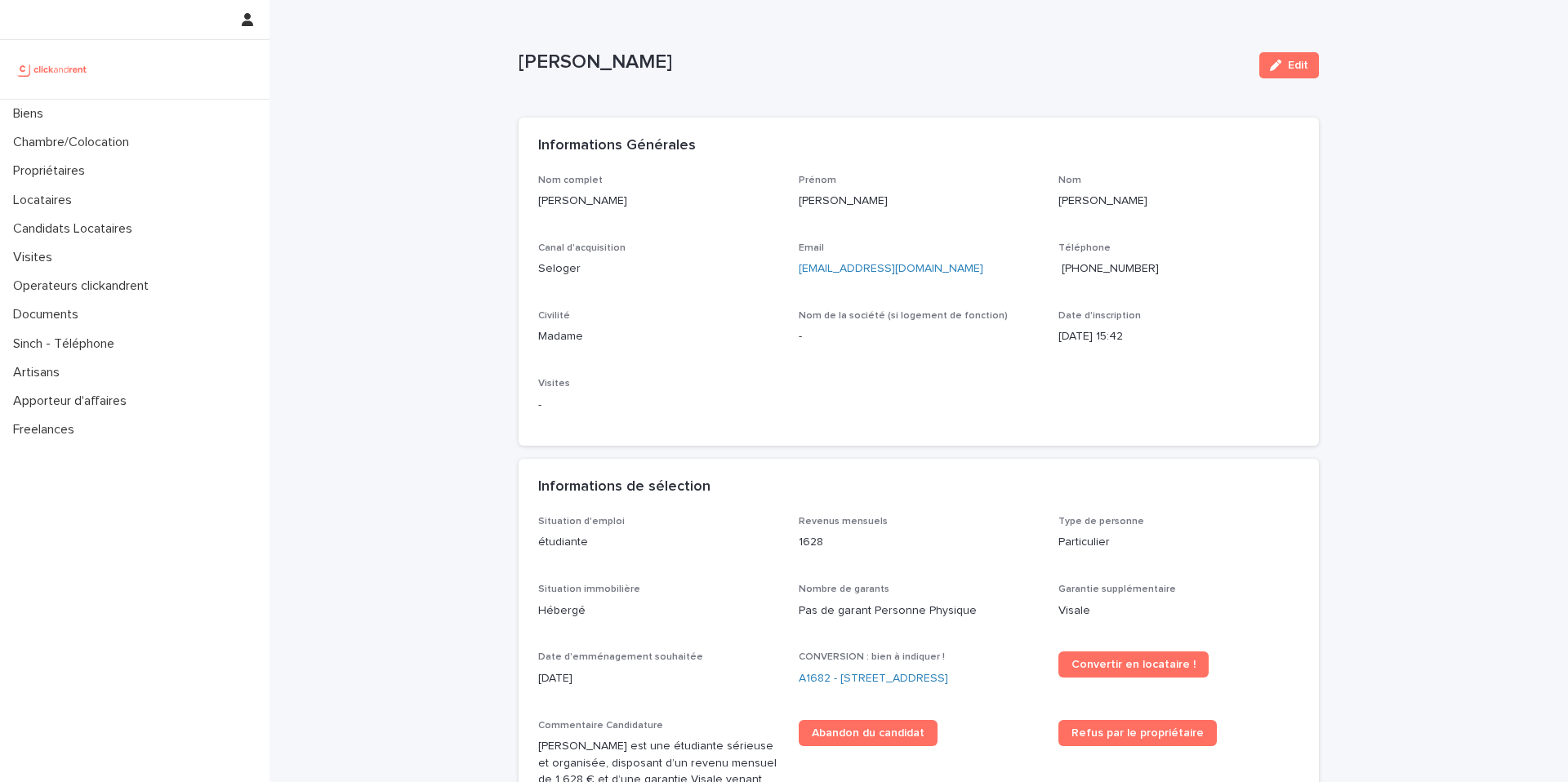
click at [1102, 266] on span "+33611481301" at bounding box center [1110, 268] width 97 height 11
click at [1101, 666] on span "Convertir en locataire !" at bounding box center [1133, 664] width 124 height 11
click at [1113, 671] on span "Convertir en locataire !" at bounding box center [1133, 664] width 124 height 11
click at [818, 676] on link "A1682 - 15 rue des Boulets, Paris 75011" at bounding box center [874, 679] width 150 height 17
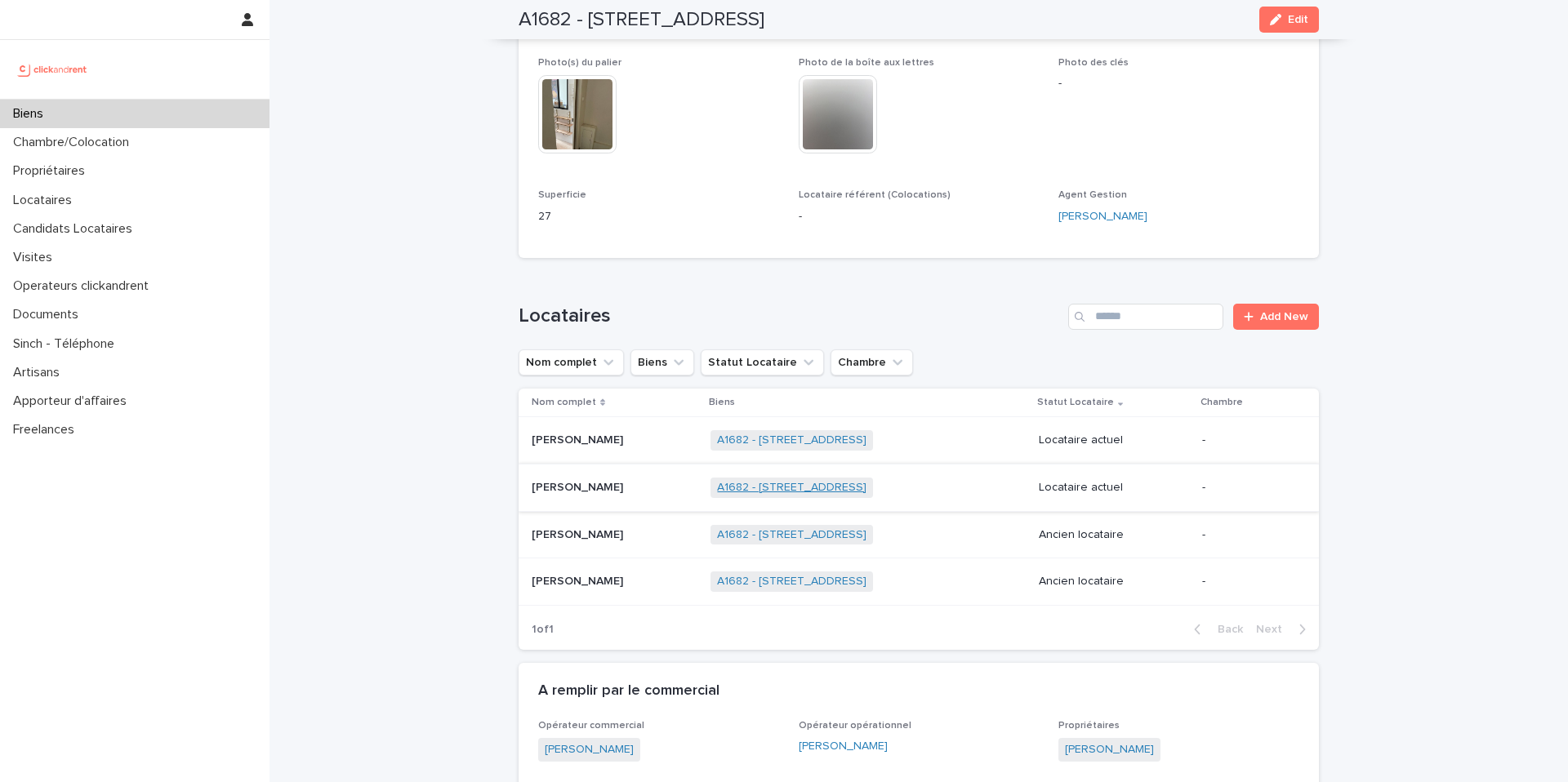
scroll to position [814, 0]
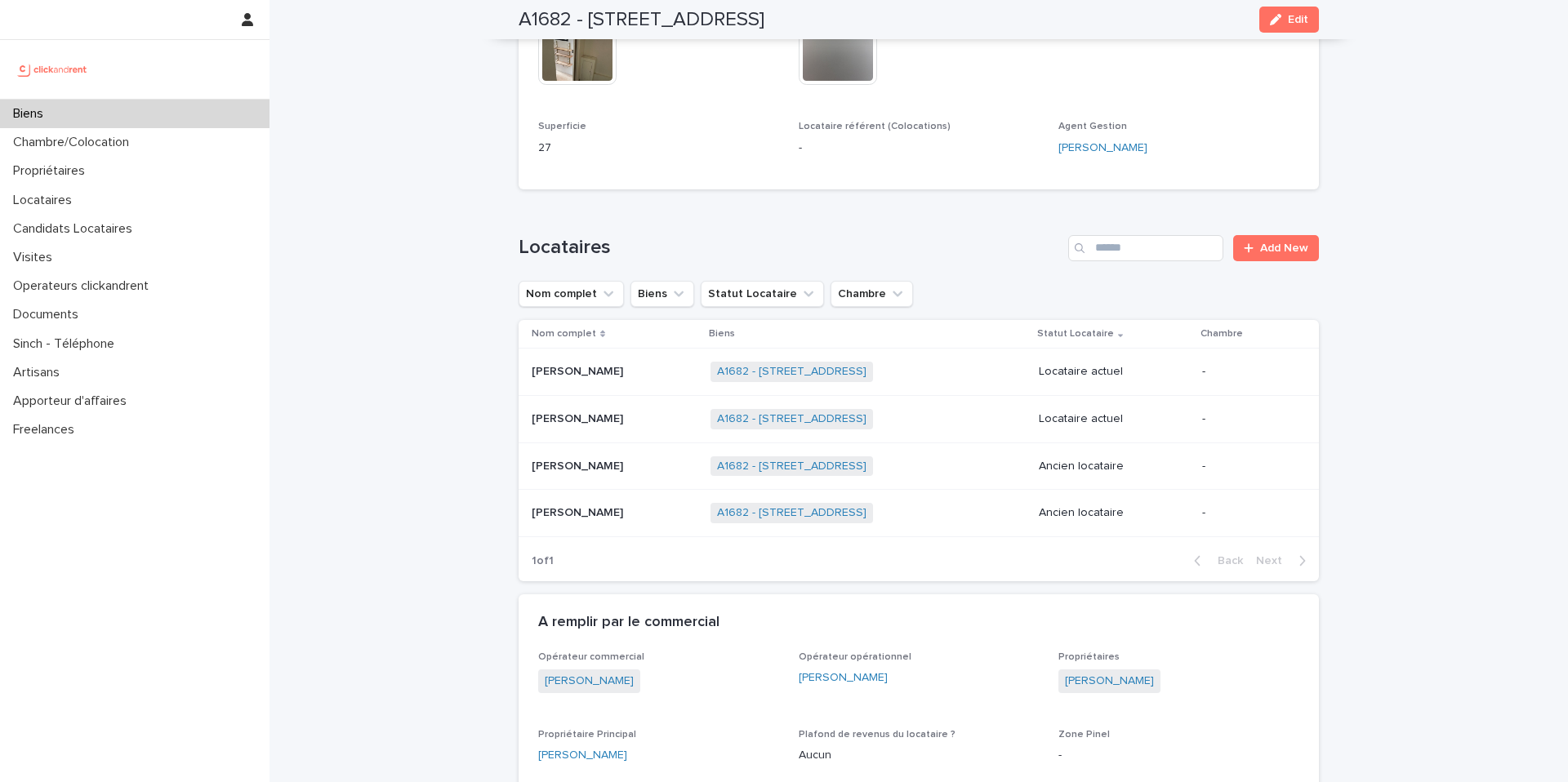
click at [584, 372] on p "Noemi Castagna" at bounding box center [578, 371] width 94 height 17
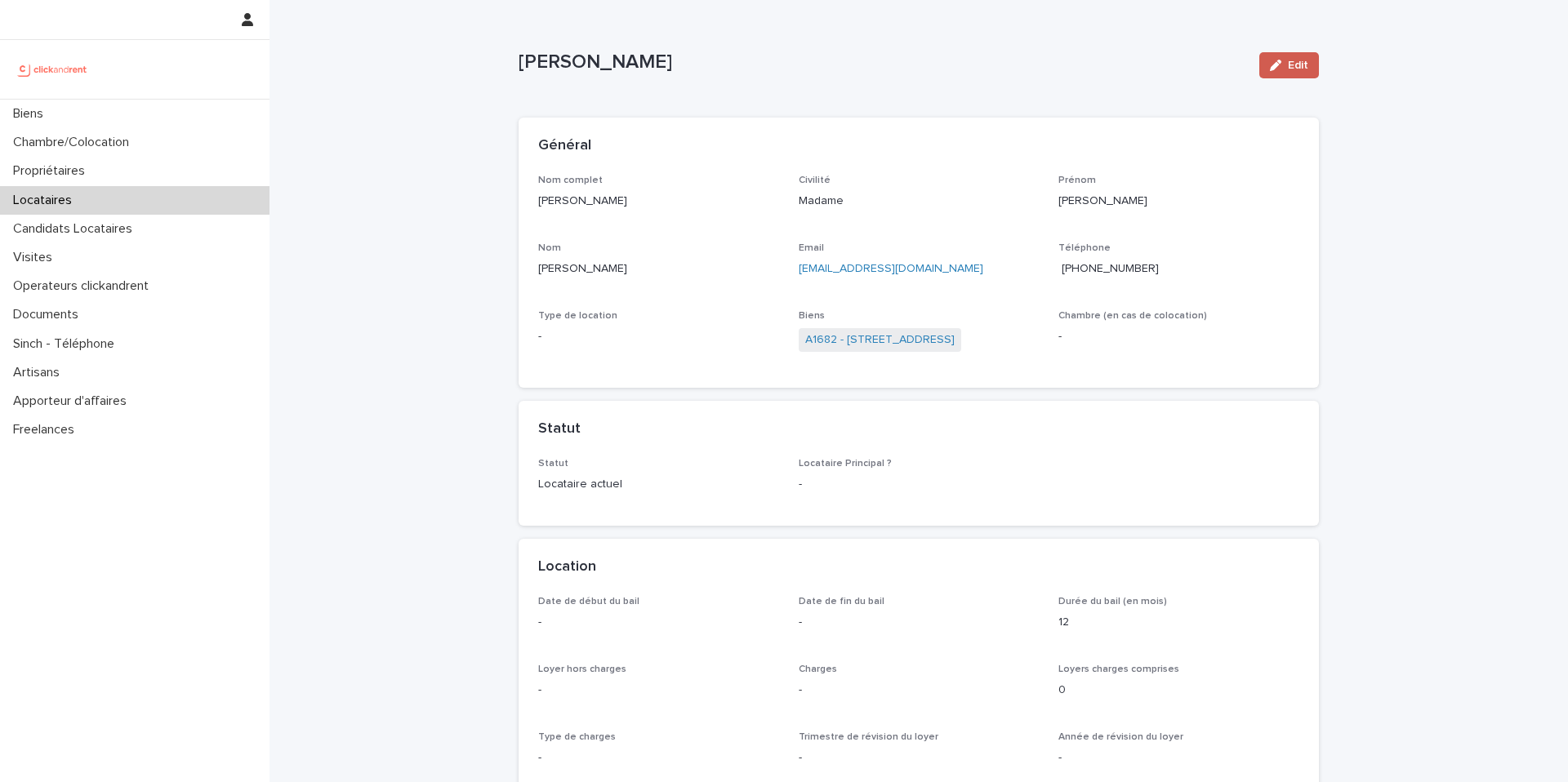
click at [1288, 63] on span "Edit" at bounding box center [1298, 65] width 20 height 11
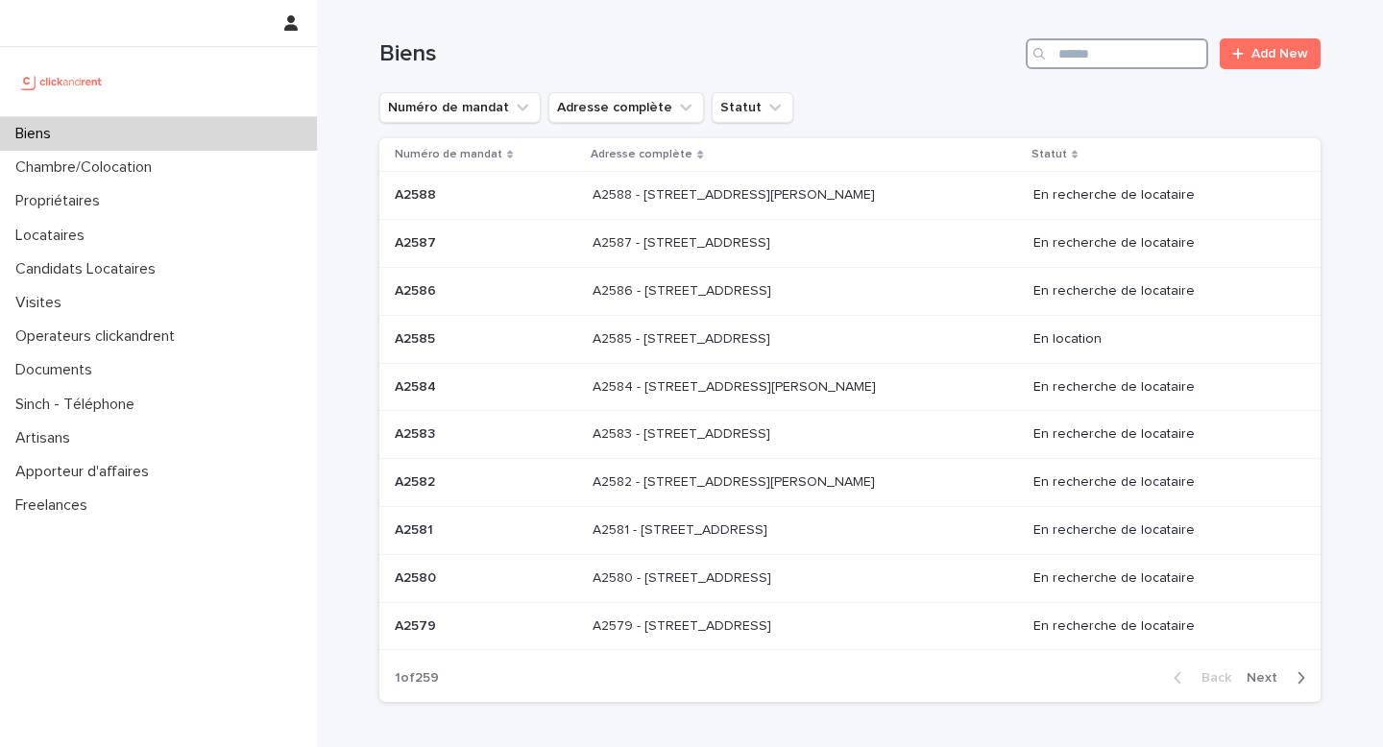
click at [1104, 59] on input "Search" at bounding box center [1117, 53] width 183 height 31
type input "****"
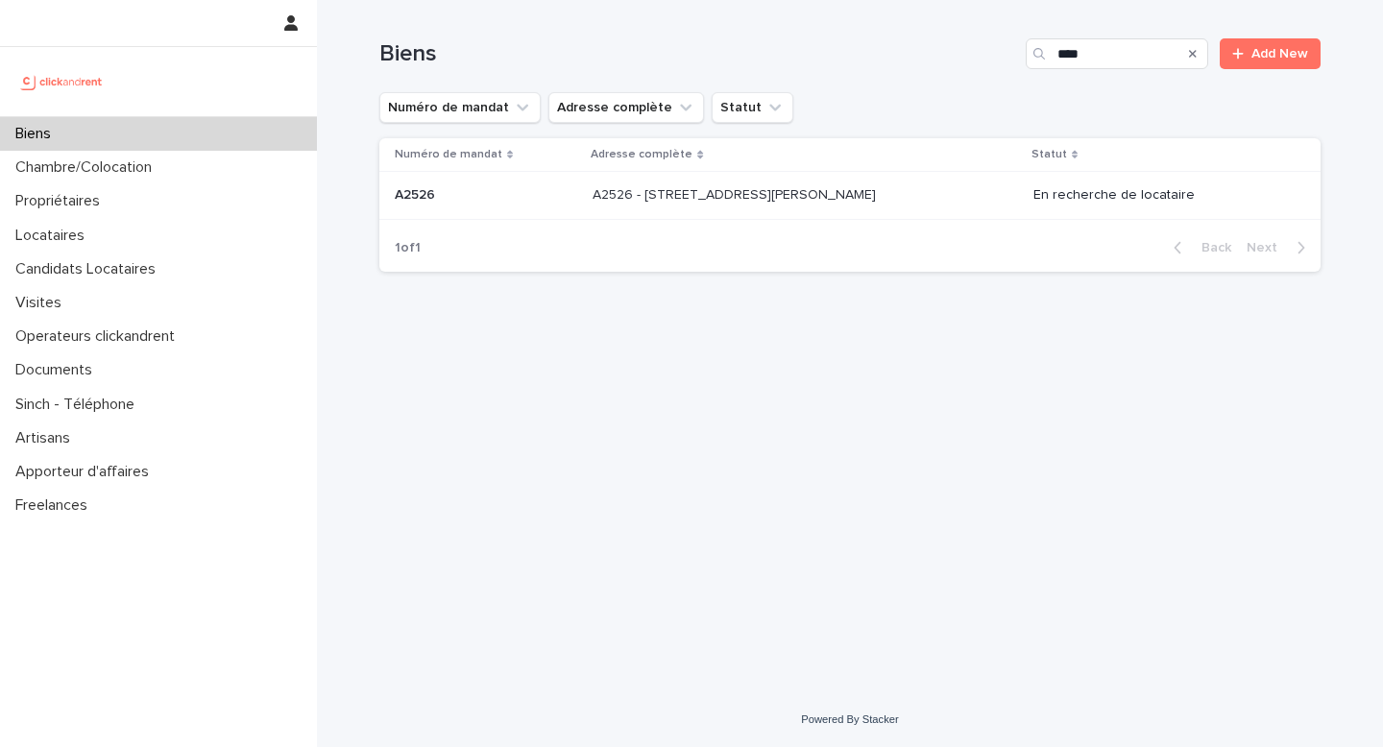
click at [867, 195] on p at bounding box center [753, 195] width 320 height 16
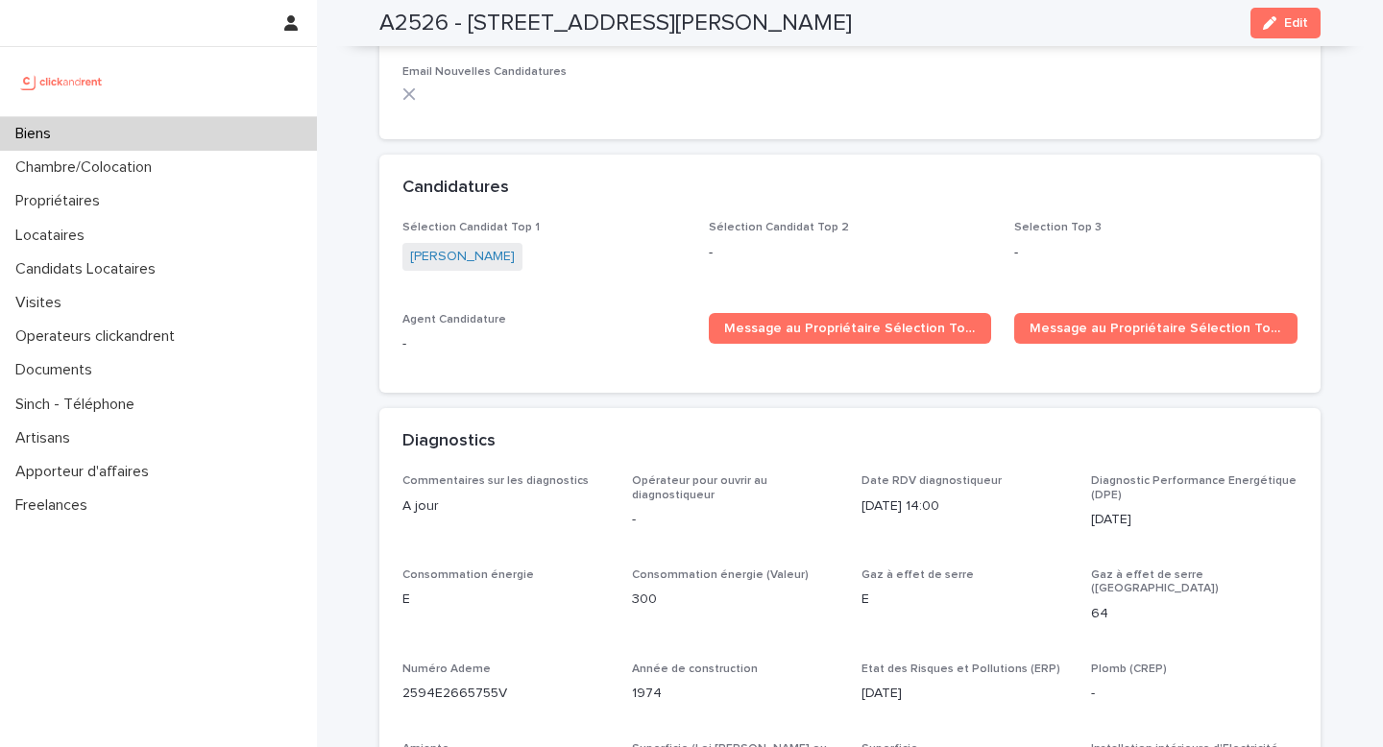
scroll to position [5797, 0]
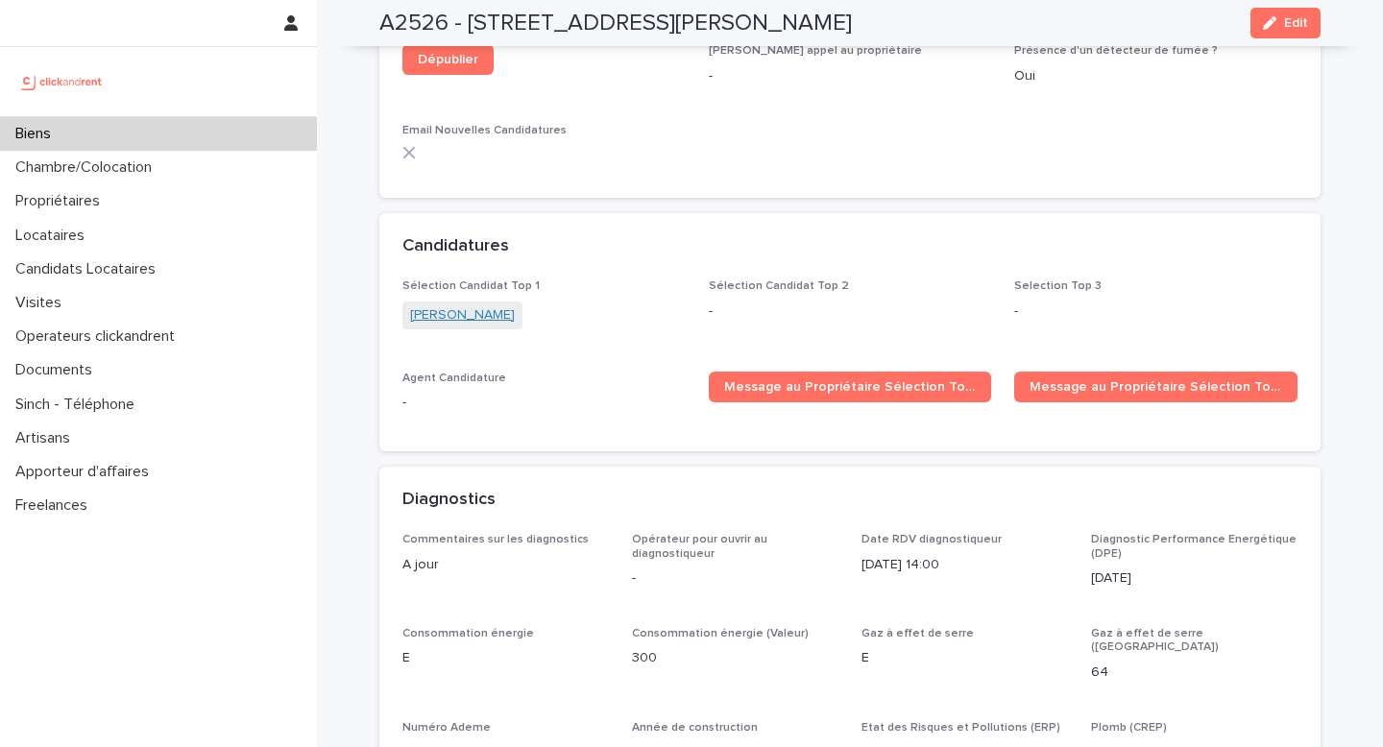
click at [421, 306] on link "[PERSON_NAME]" at bounding box center [462, 316] width 105 height 20
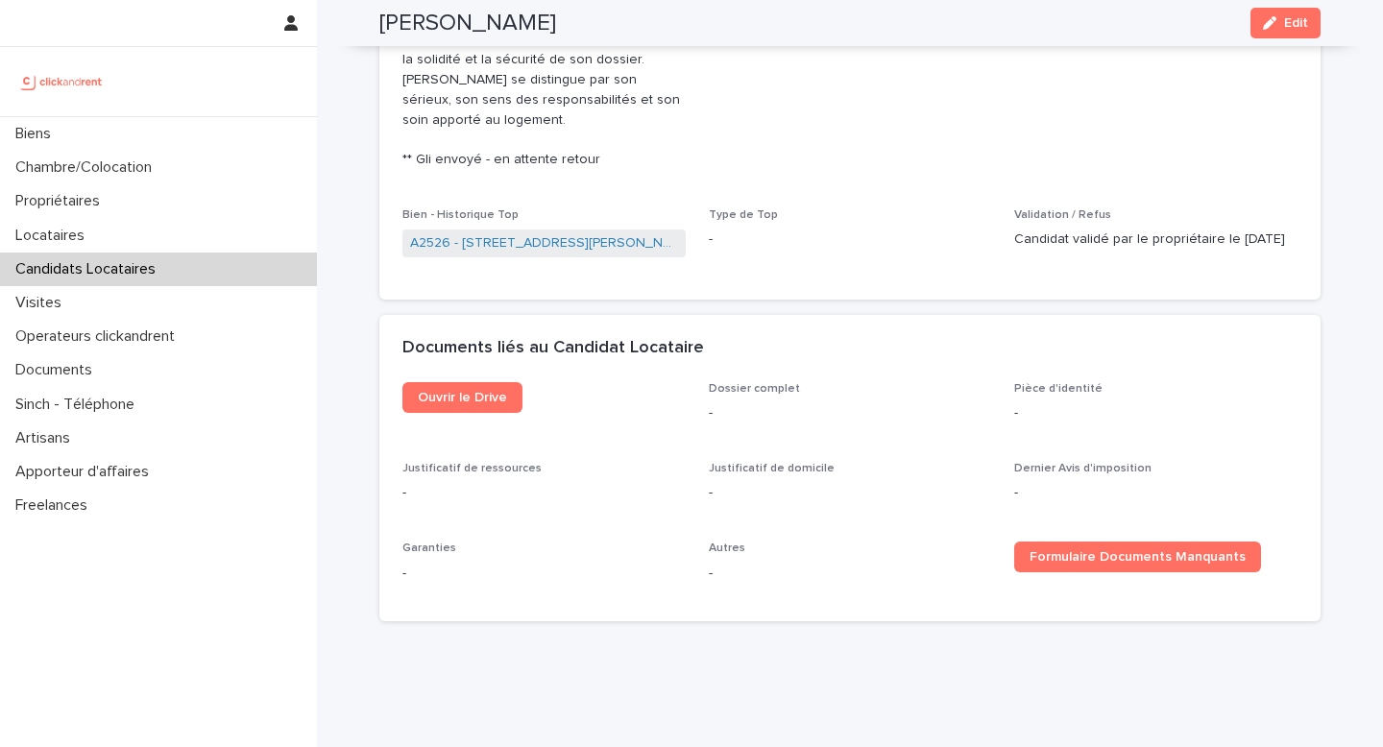
scroll to position [1177, 0]
click at [534, 234] on link "A2526 - [STREET_ADDRESS][PERSON_NAME]" at bounding box center [544, 244] width 268 height 20
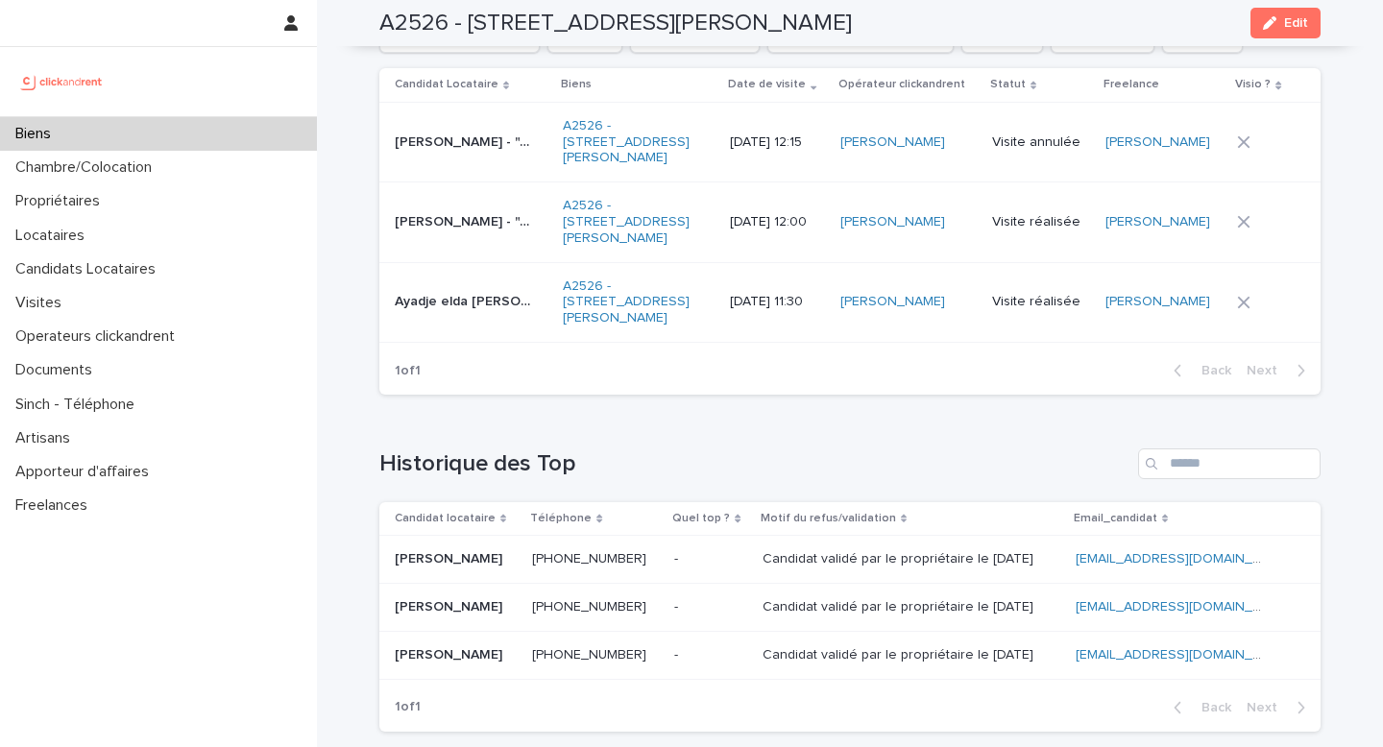
scroll to position [7678, 0]
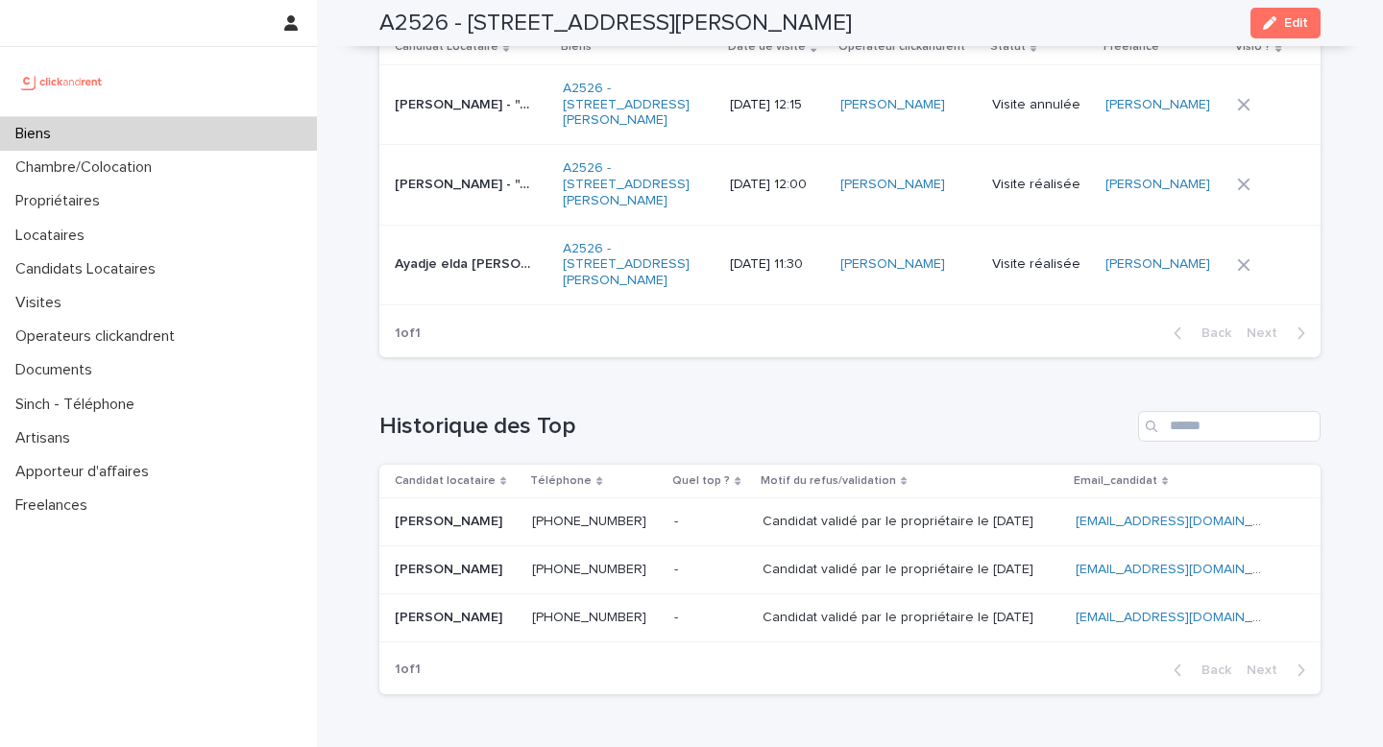
click at [741, 562] on p at bounding box center [710, 570] width 72 height 16
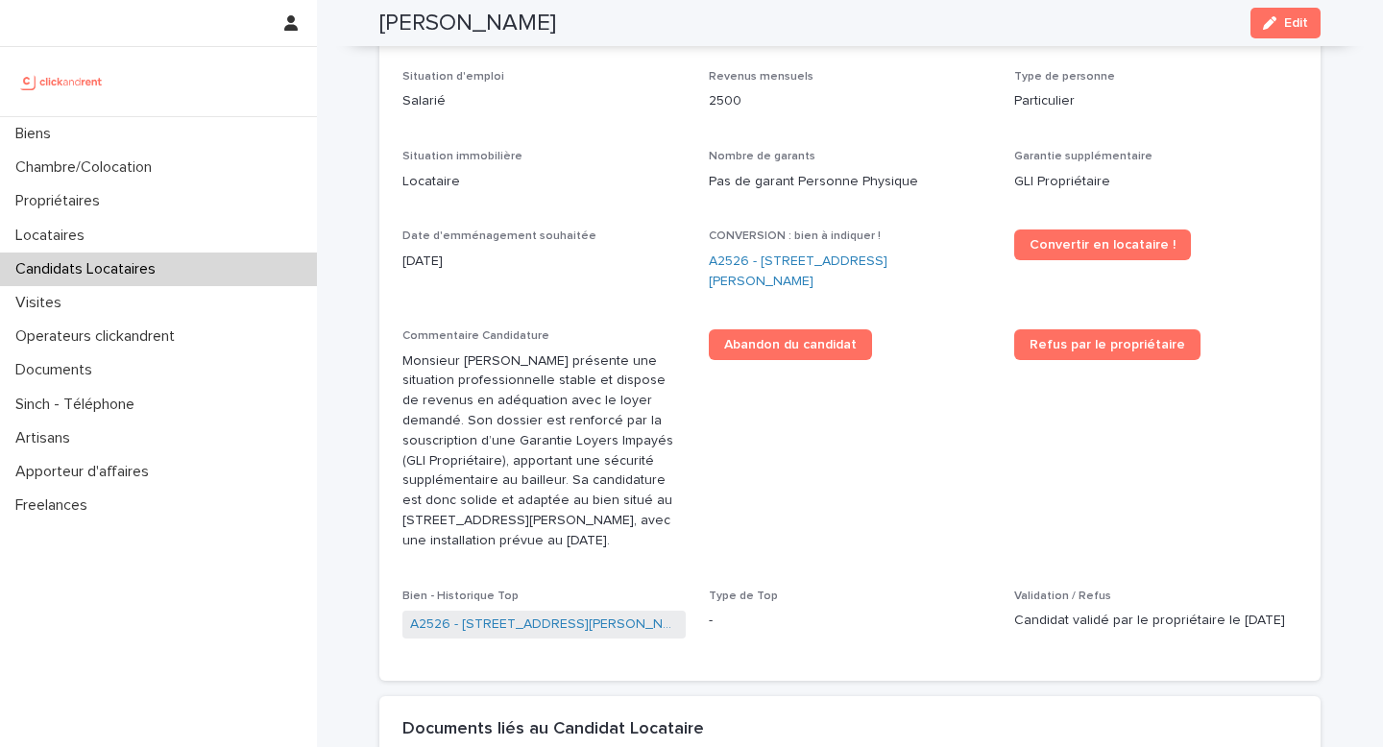
scroll to position [554, 0]
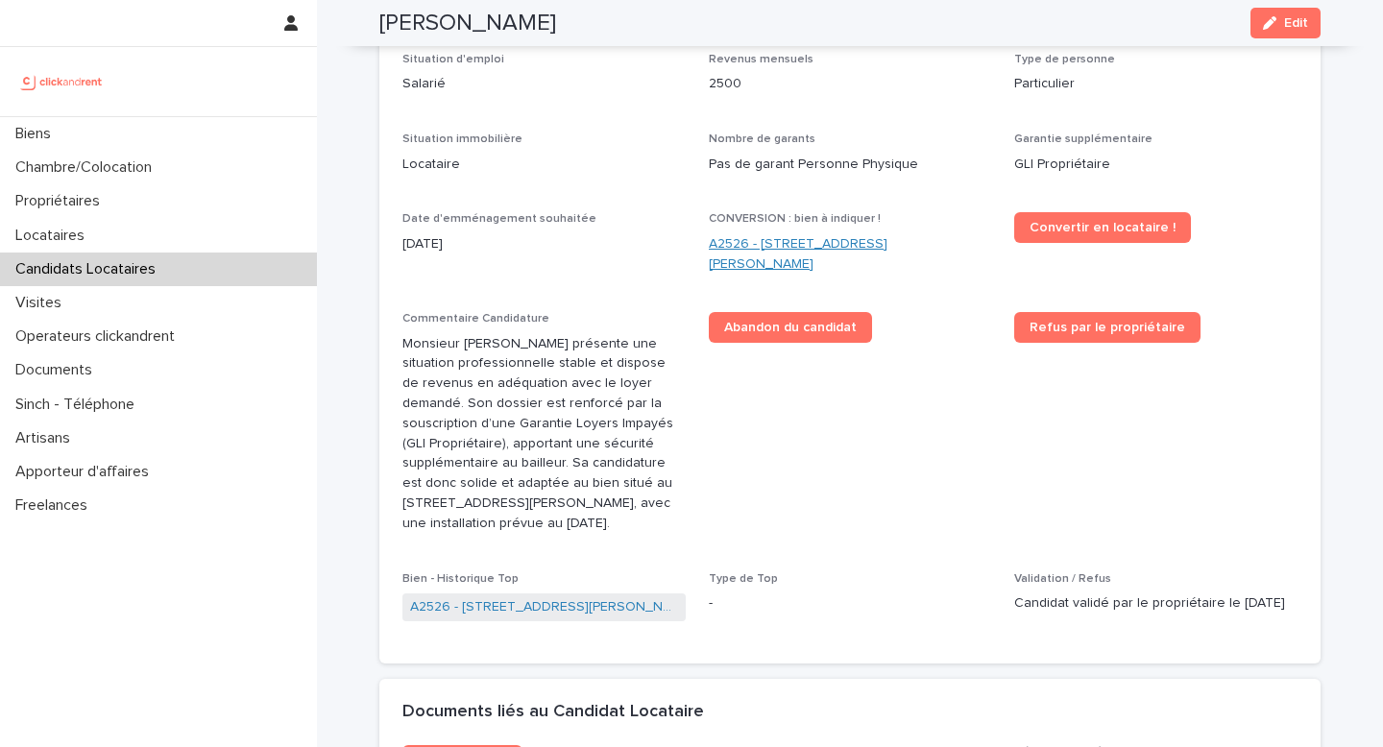
click at [802, 242] on link "A2526 - [STREET_ADDRESS][PERSON_NAME]" at bounding box center [850, 254] width 283 height 40
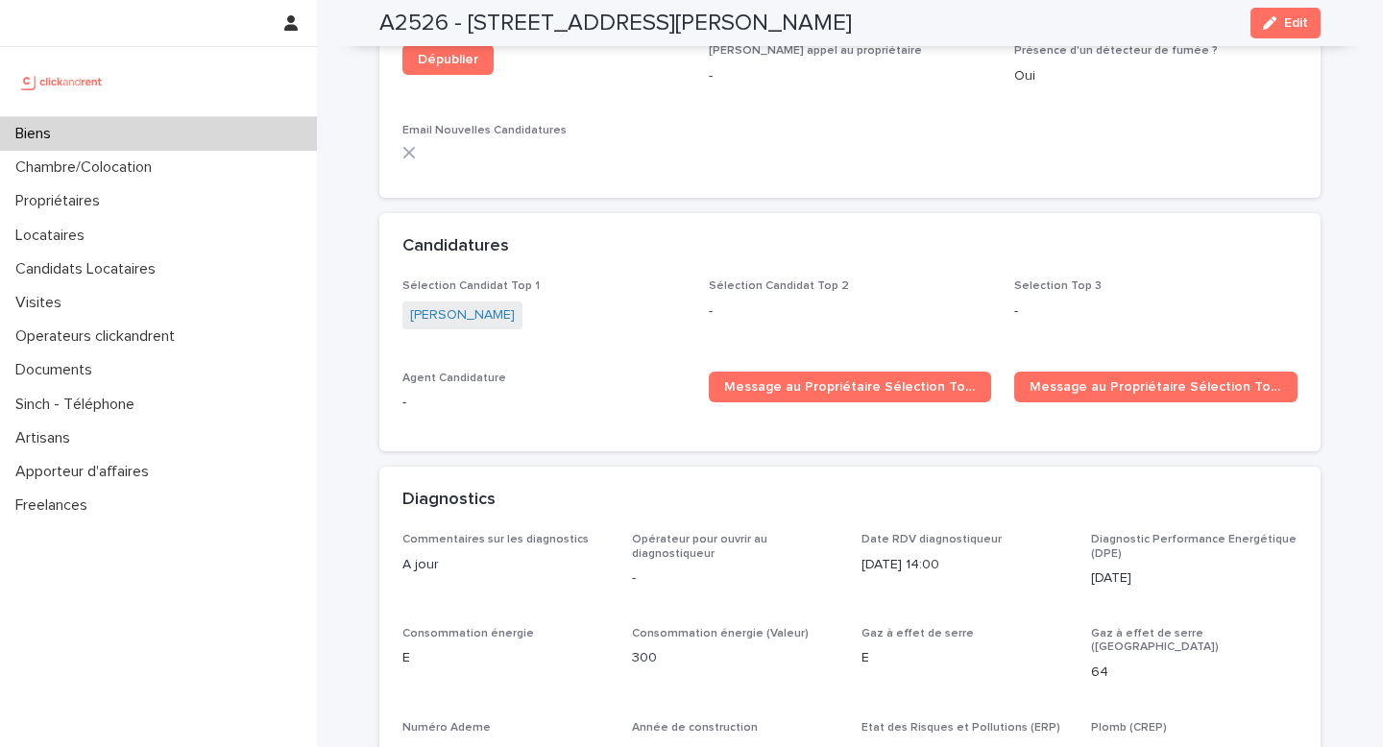
scroll to position [5800, 0]
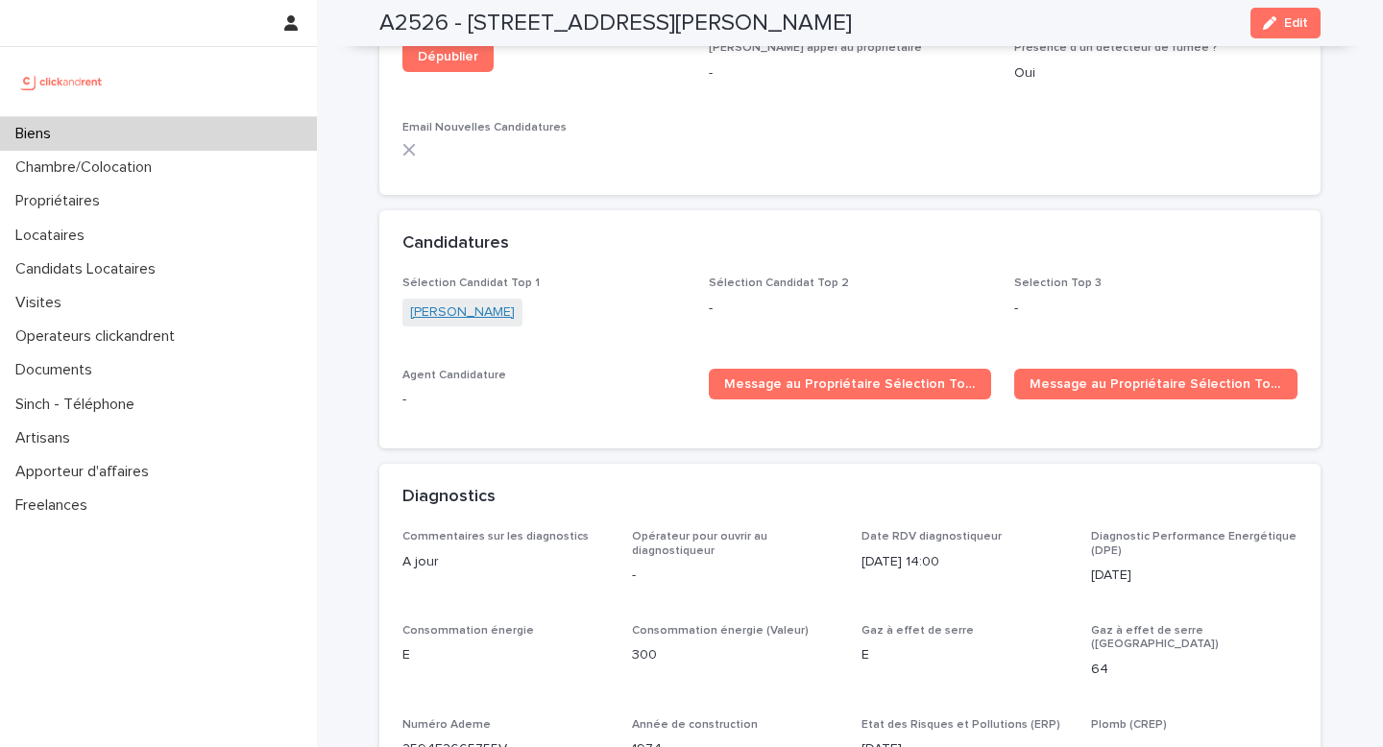
click at [426, 303] on link "[PERSON_NAME]" at bounding box center [462, 313] width 105 height 20
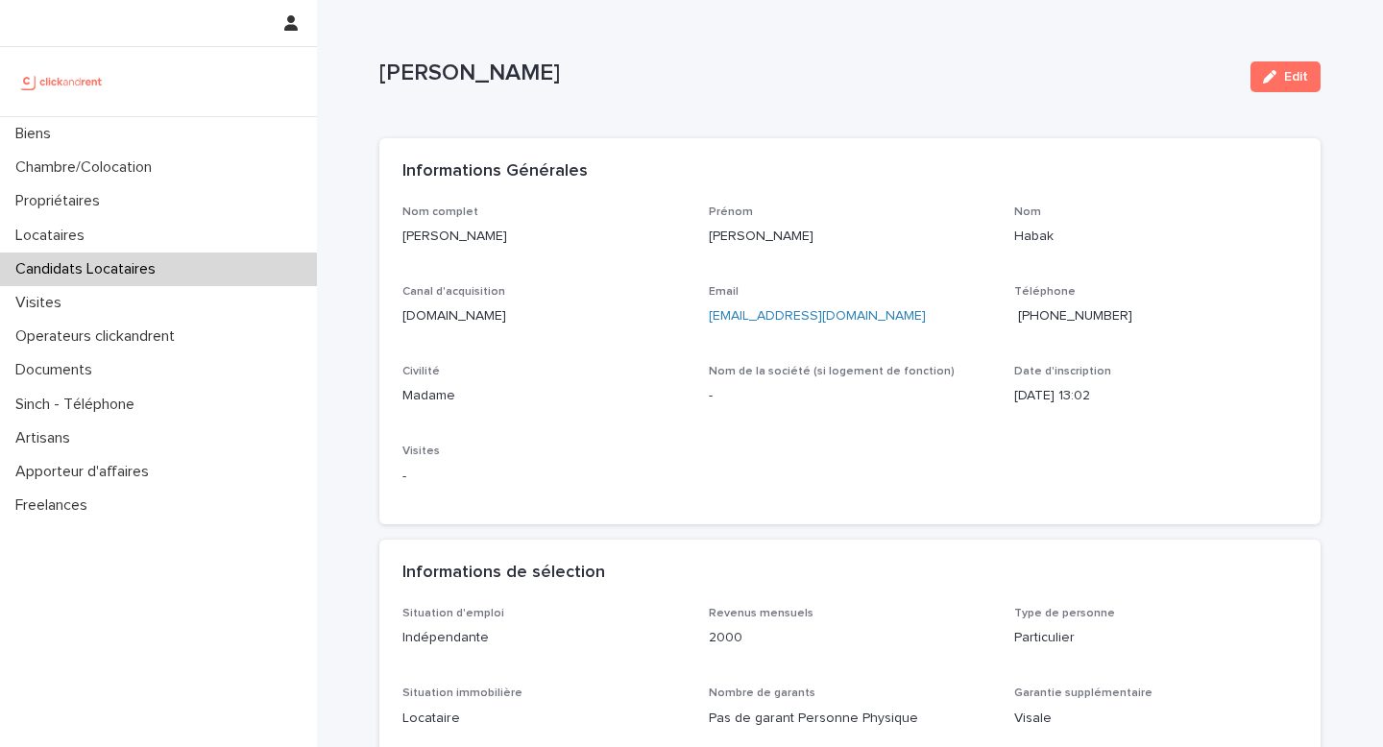
click at [1076, 313] on span "[PHONE_NUMBER]" at bounding box center [1075, 315] width 114 height 13
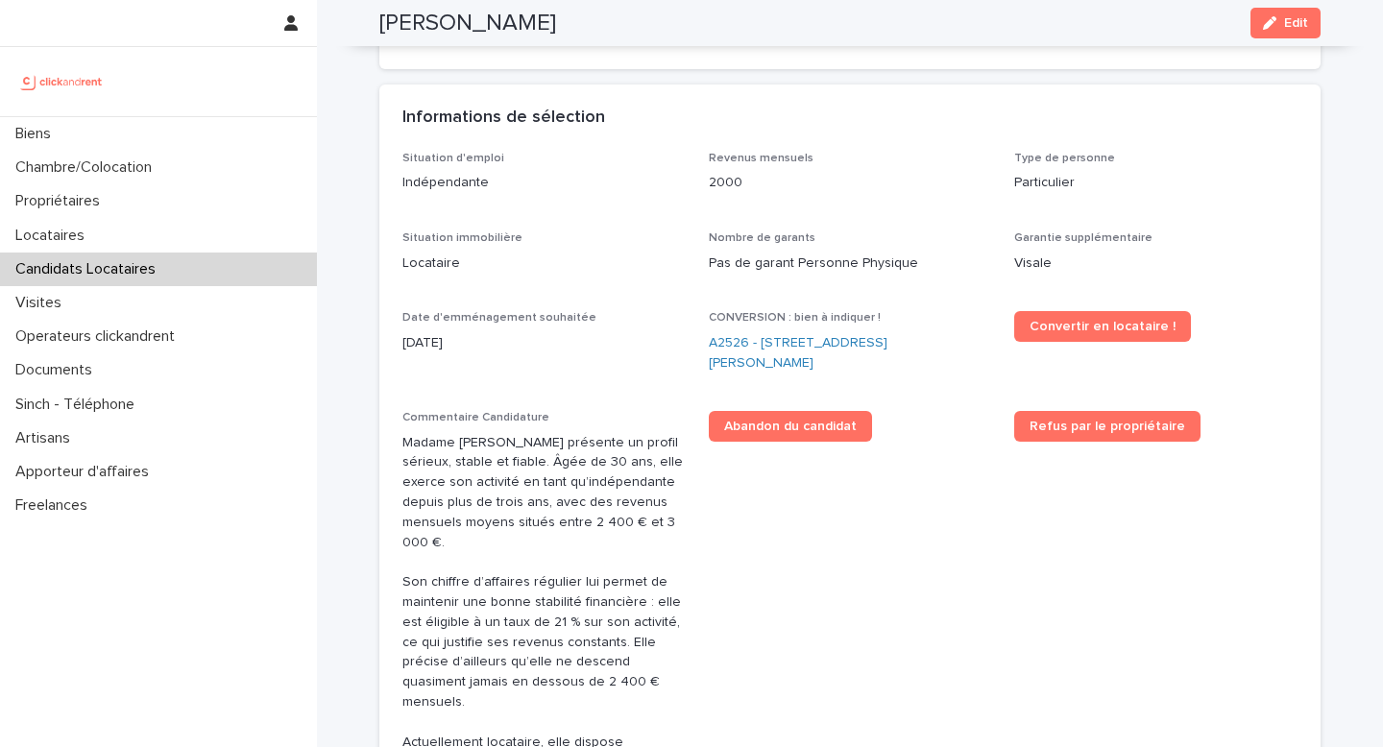
scroll to position [432, 0]
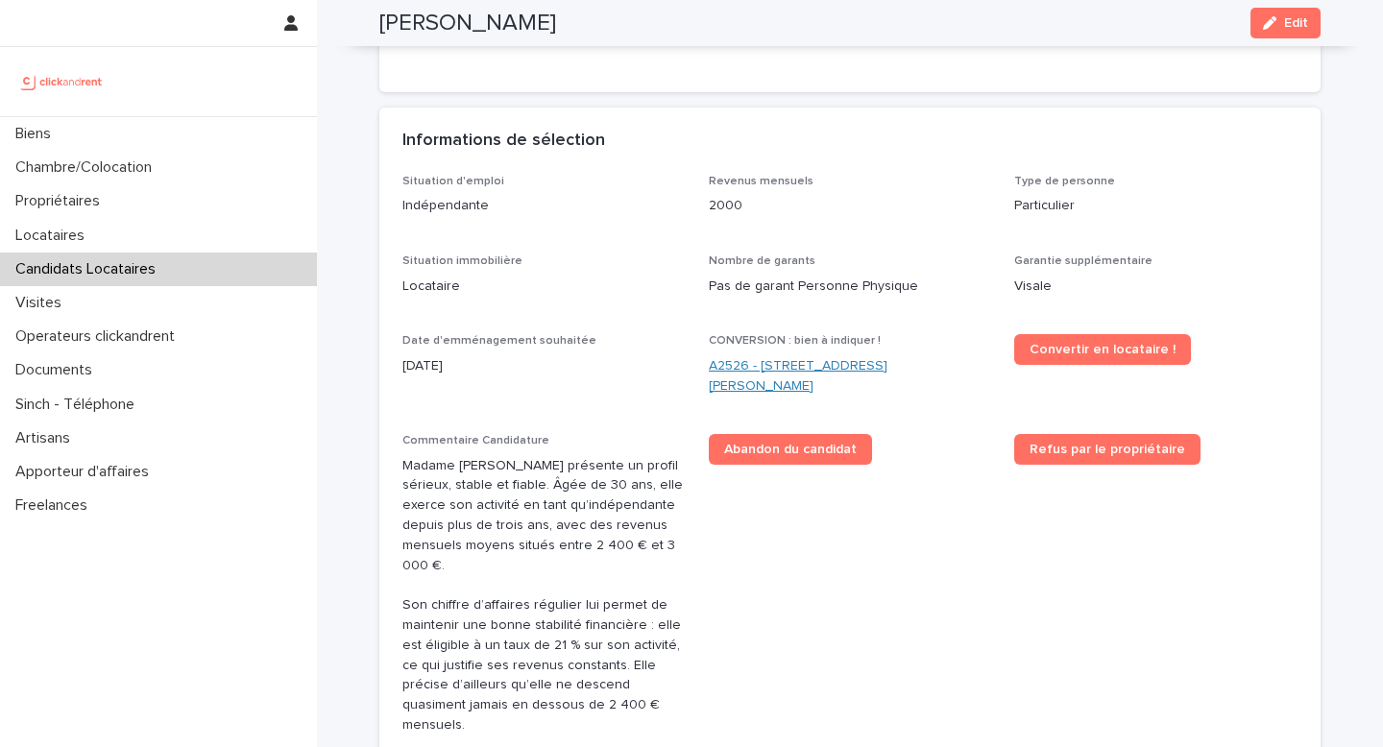
click at [875, 373] on link "A2526 - [STREET_ADDRESS][PERSON_NAME]" at bounding box center [850, 376] width 283 height 40
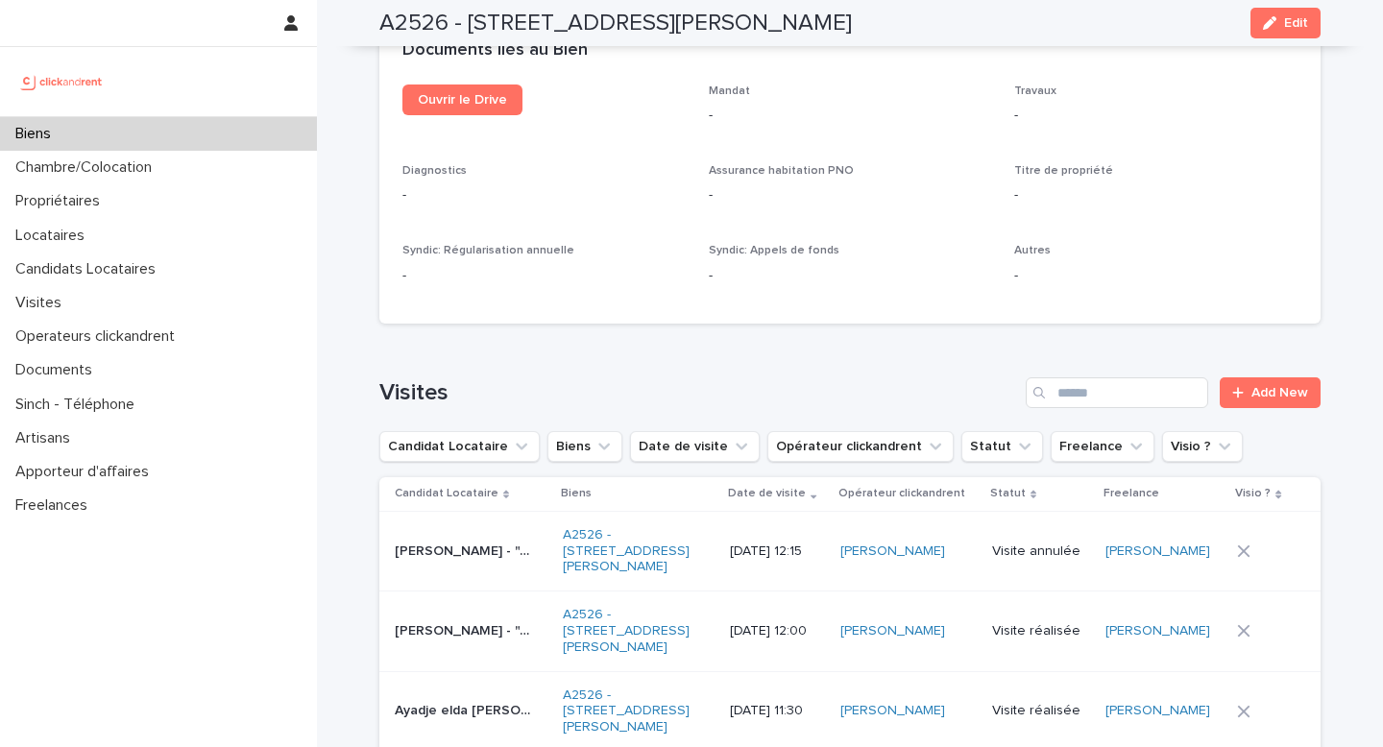
scroll to position [7233, 0]
drag, startPoint x: 832, startPoint y: 25, endPoint x: 371, endPoint y: 0, distance: 461.8
click at [371, 0] on div "A2526 - [STREET_ADDRESS][PERSON_NAME] Edit" at bounding box center [850, 23] width 1034 height 46
copy h2 "A2526 - [STREET_ADDRESS][PERSON_NAME]"
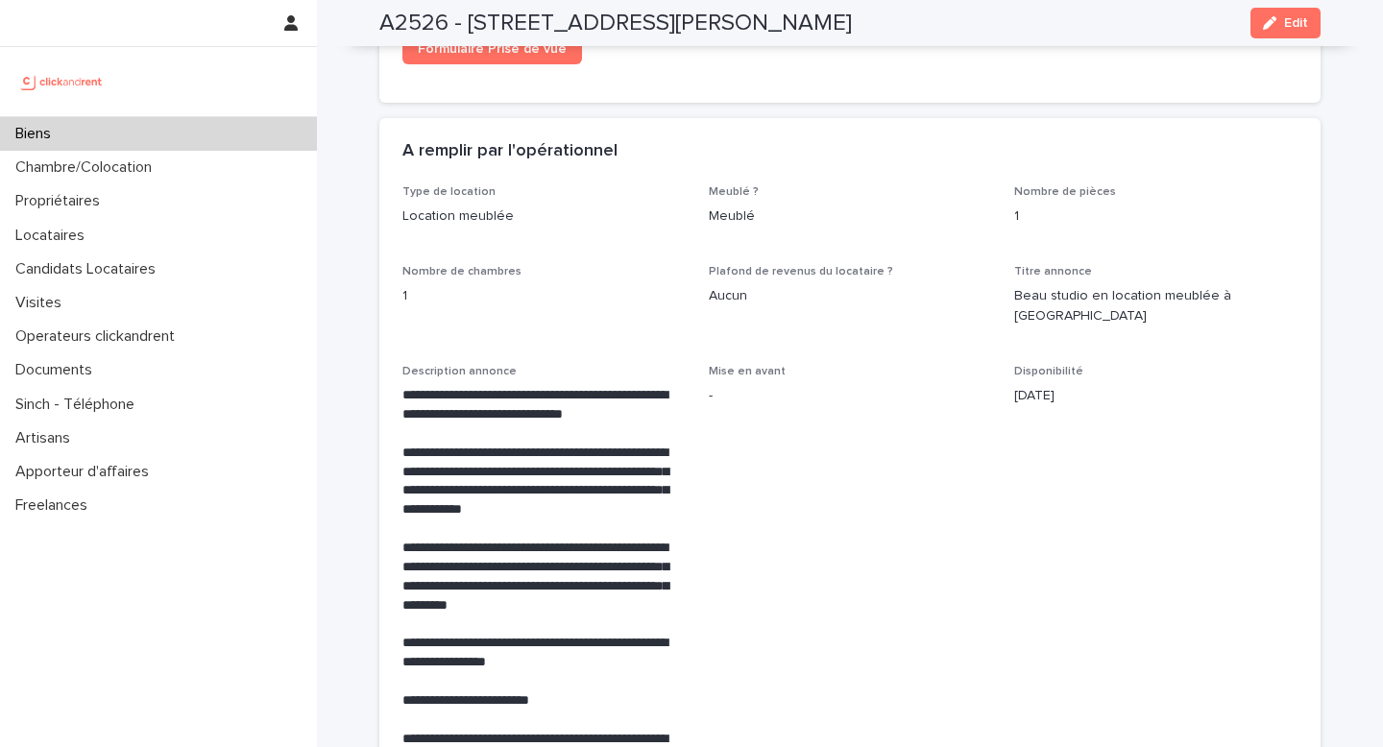
scroll to position [3539, 0]
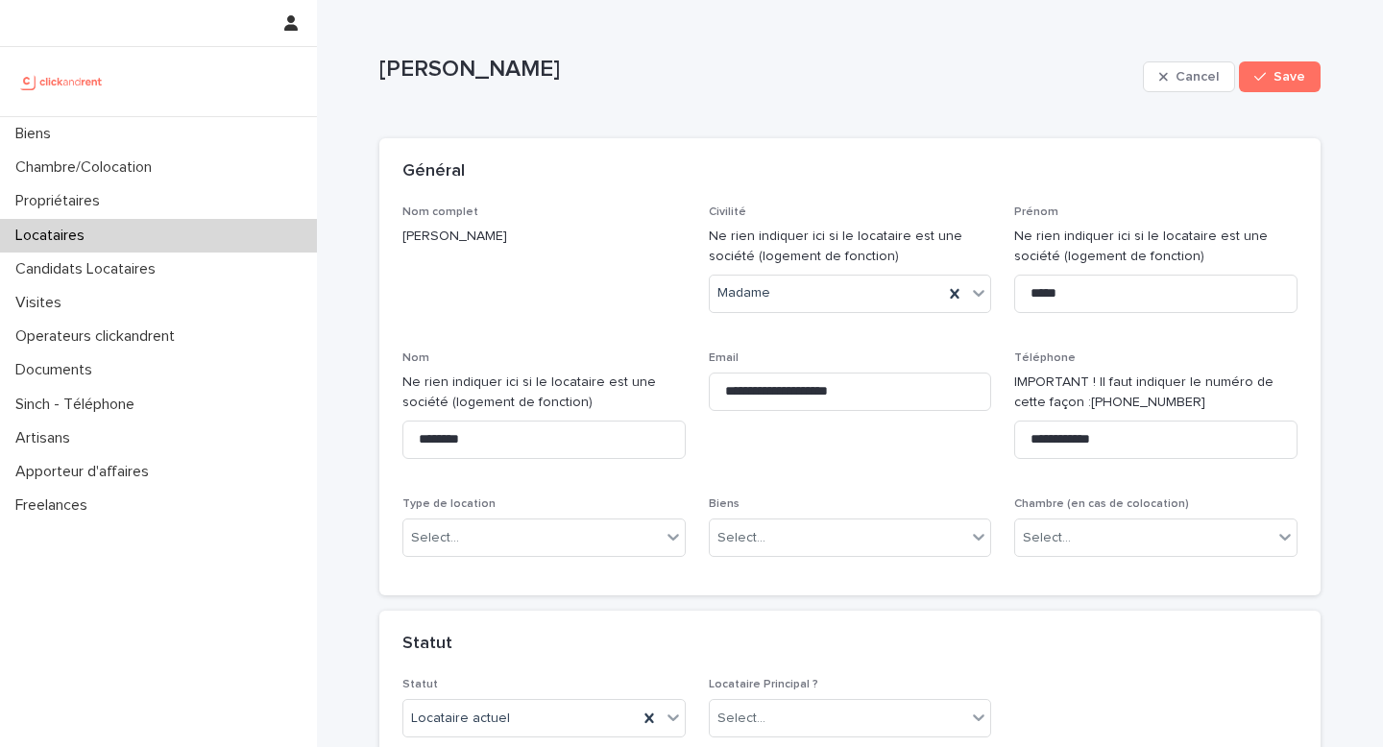
click at [383, 71] on p "[PERSON_NAME]" at bounding box center [757, 70] width 756 height 28
copy p "[PERSON_NAME]"
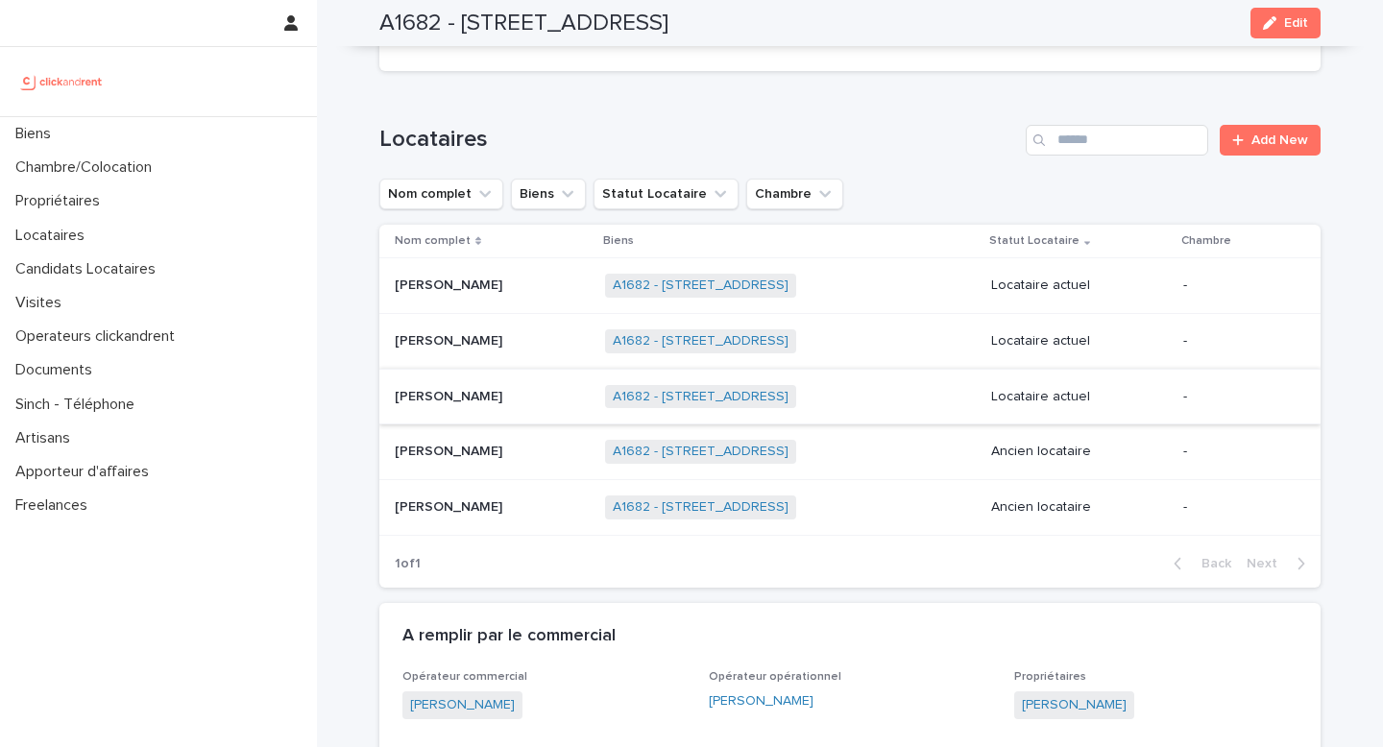
scroll to position [1172, 0]
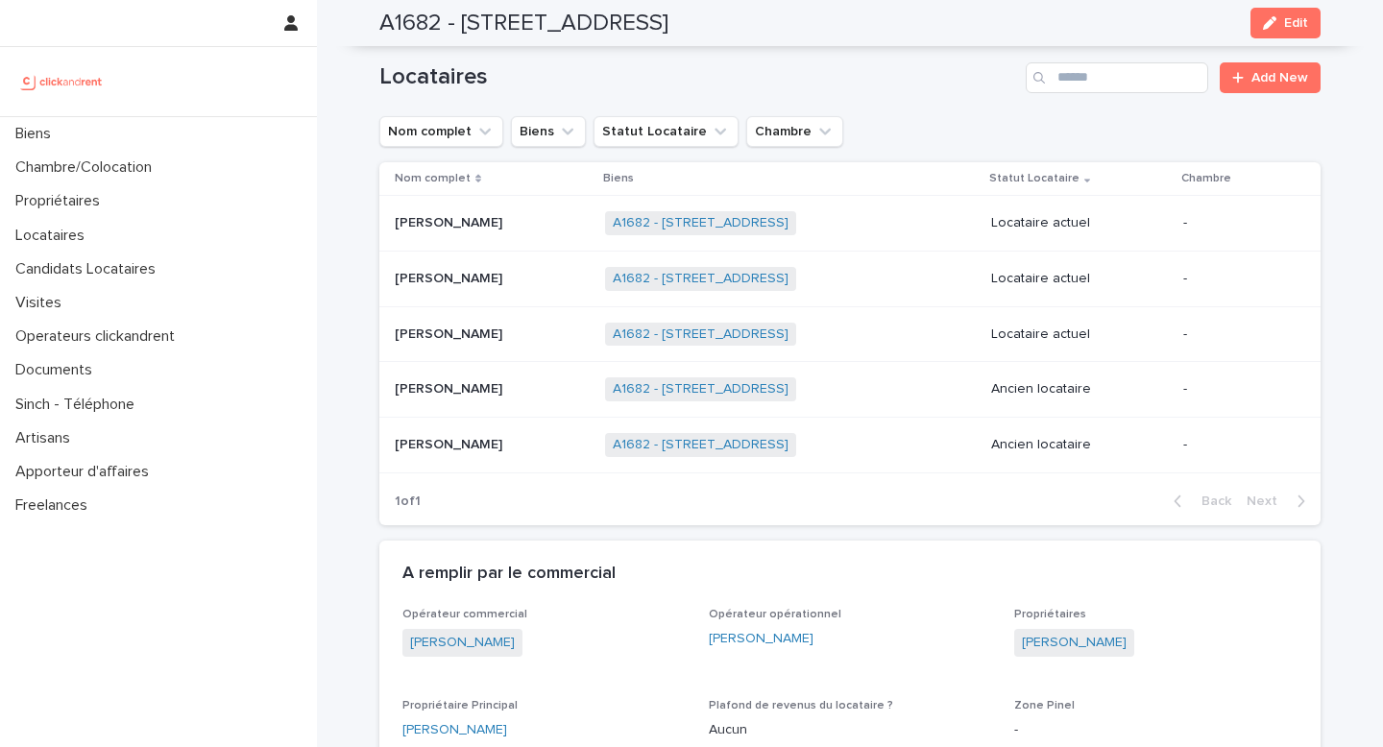
click at [427, 334] on p "[PERSON_NAME]" at bounding box center [450, 333] width 111 height 20
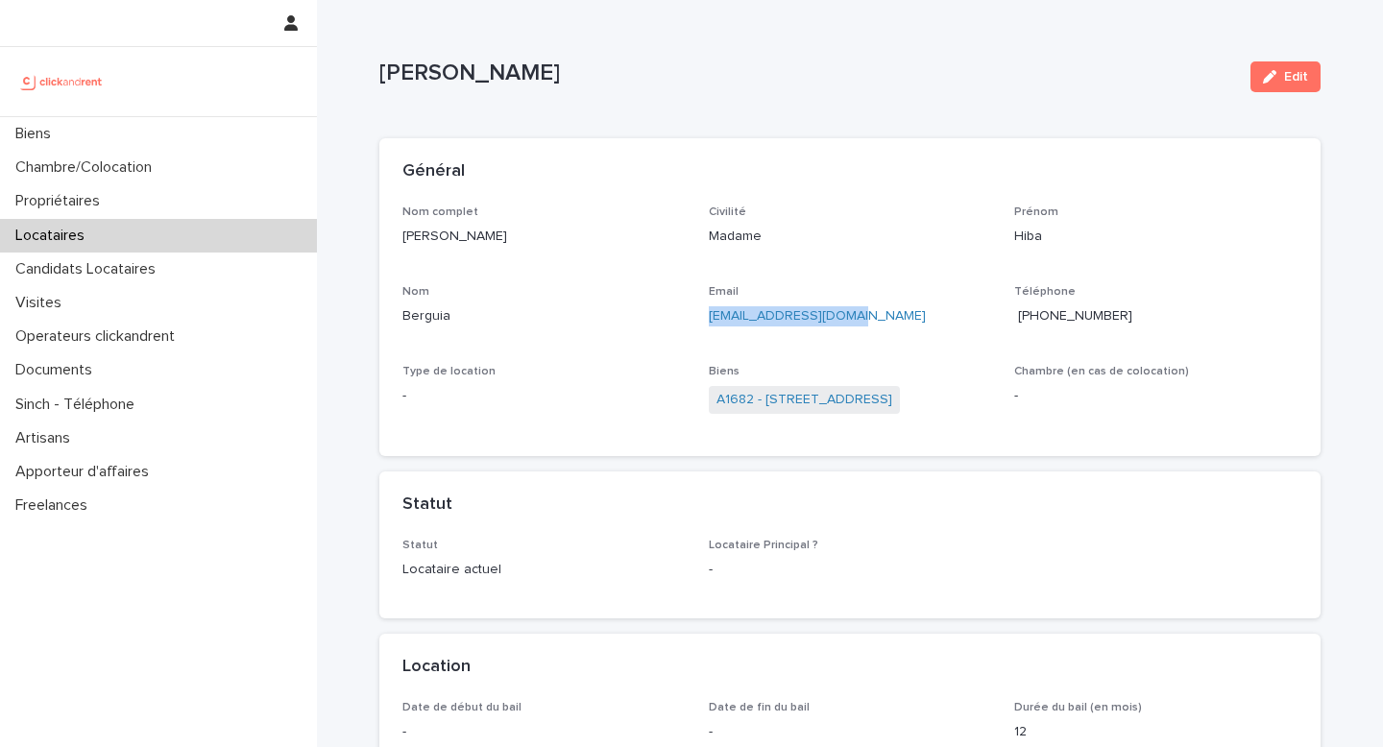
drag, startPoint x: 850, startPoint y: 316, endPoint x: 697, endPoint y: 314, distance: 153.7
click at [697, 314] on div "Nom complet Hiba Berguia Civilité Madame Prénom Hiba Nom Berguia Email Berguiah…" at bounding box center [850, 320] width 895 height 229
copy link "[EMAIL_ADDRESS][DOMAIN_NAME]"
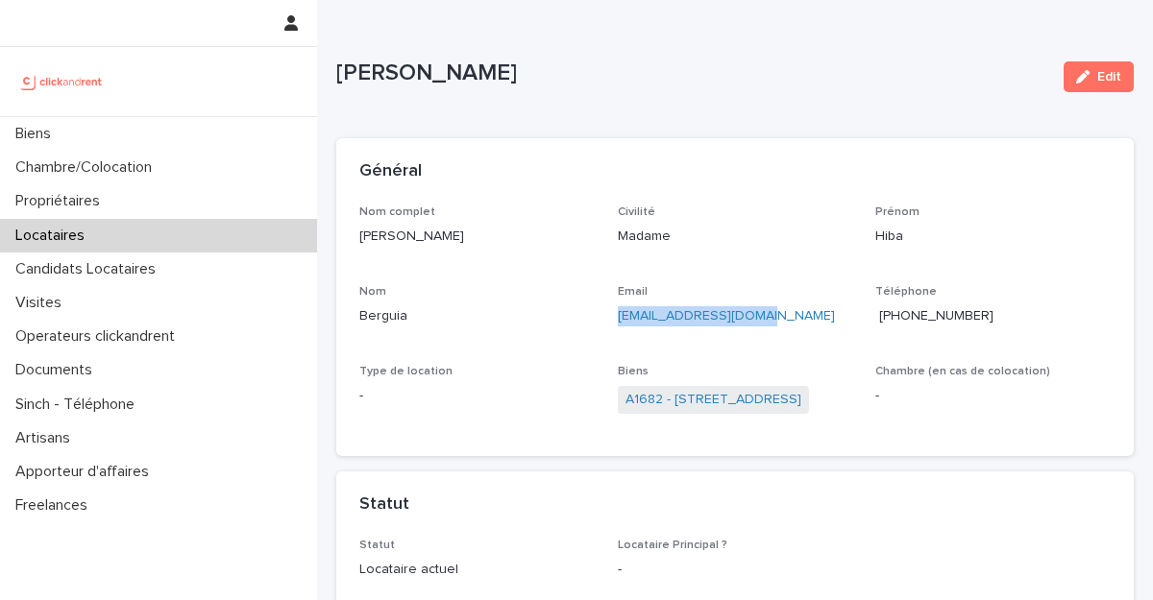
drag, startPoint x: 1067, startPoint y: 83, endPoint x: 862, endPoint y: 225, distance: 250.0
click at [1076, 83] on icon "button" at bounding box center [1082, 76] width 13 height 13
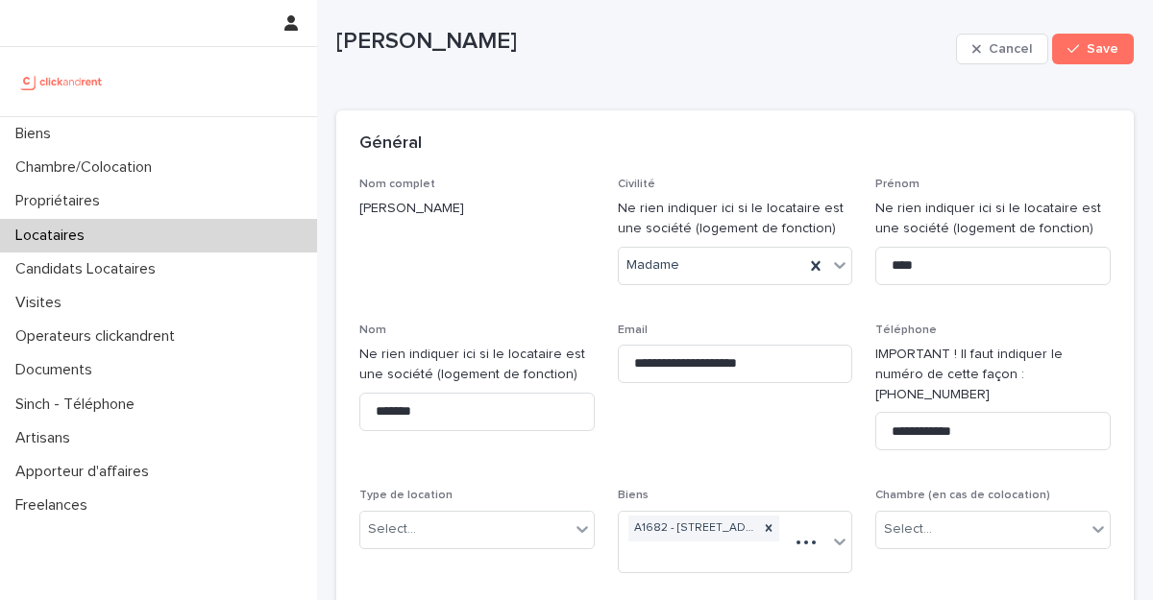
scroll to position [125, 0]
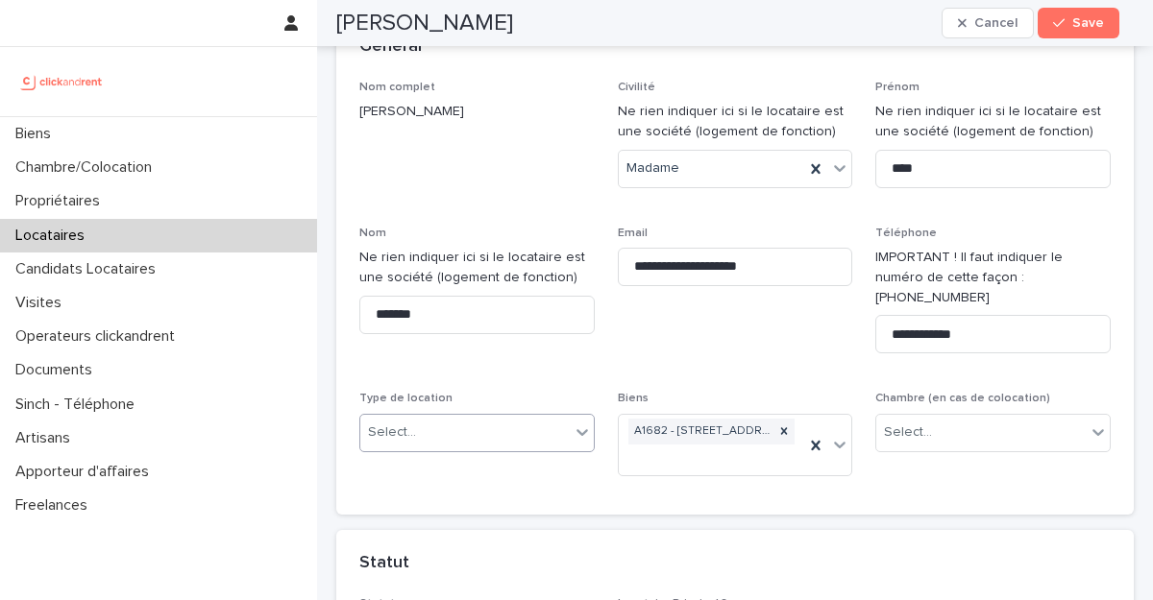
click at [477, 417] on div "Select..." at bounding box center [464, 433] width 209 height 32
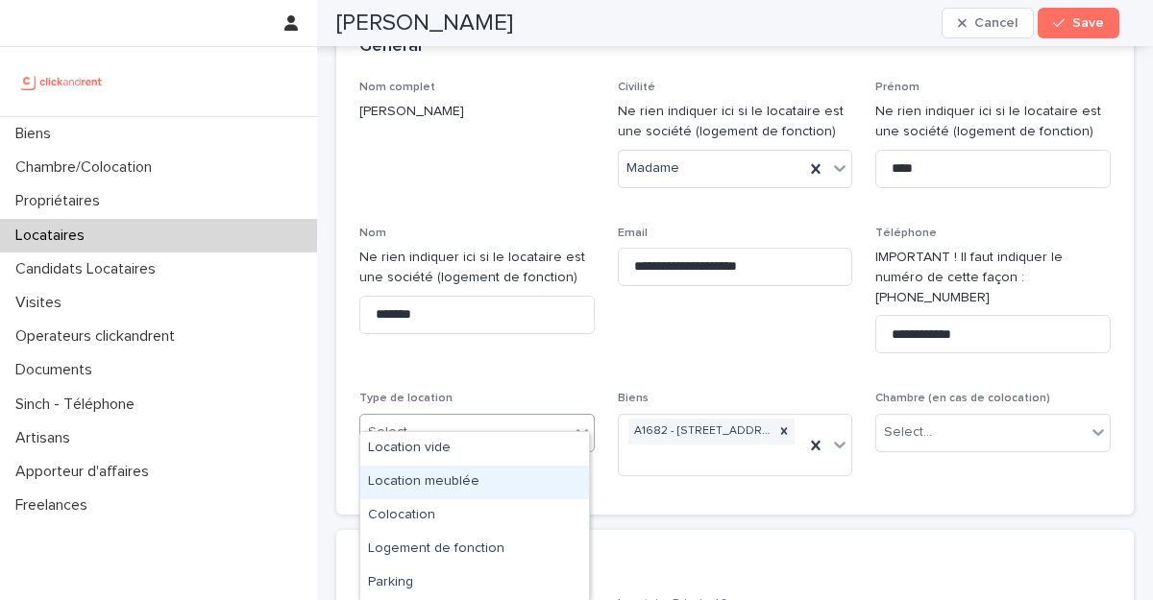
click at [445, 475] on div "Location meublée" at bounding box center [474, 483] width 229 height 34
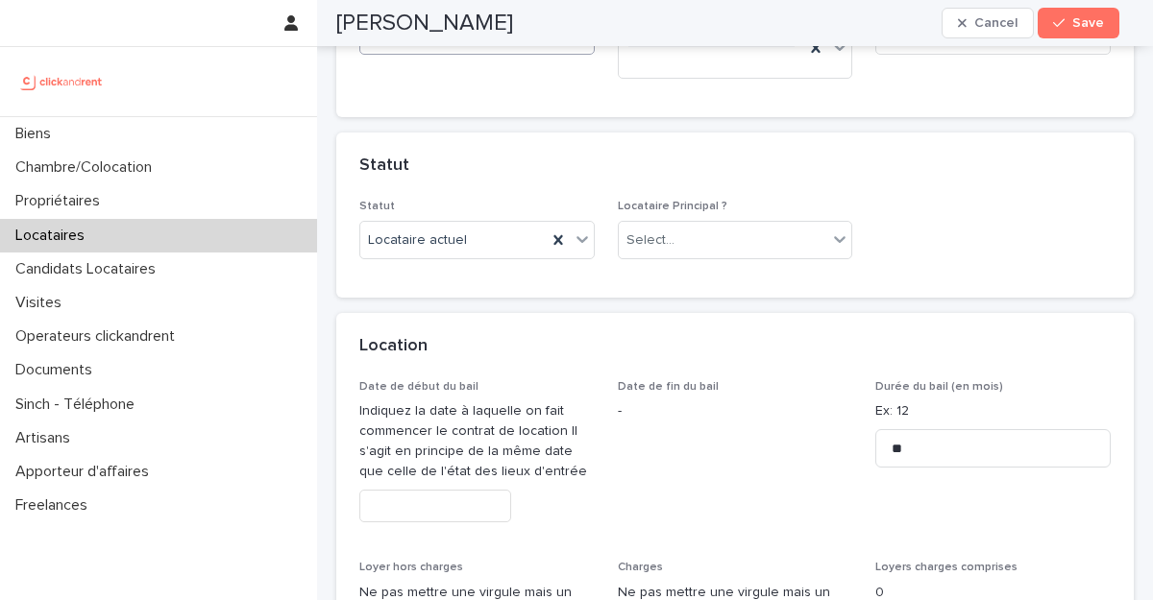
scroll to position [560, 0]
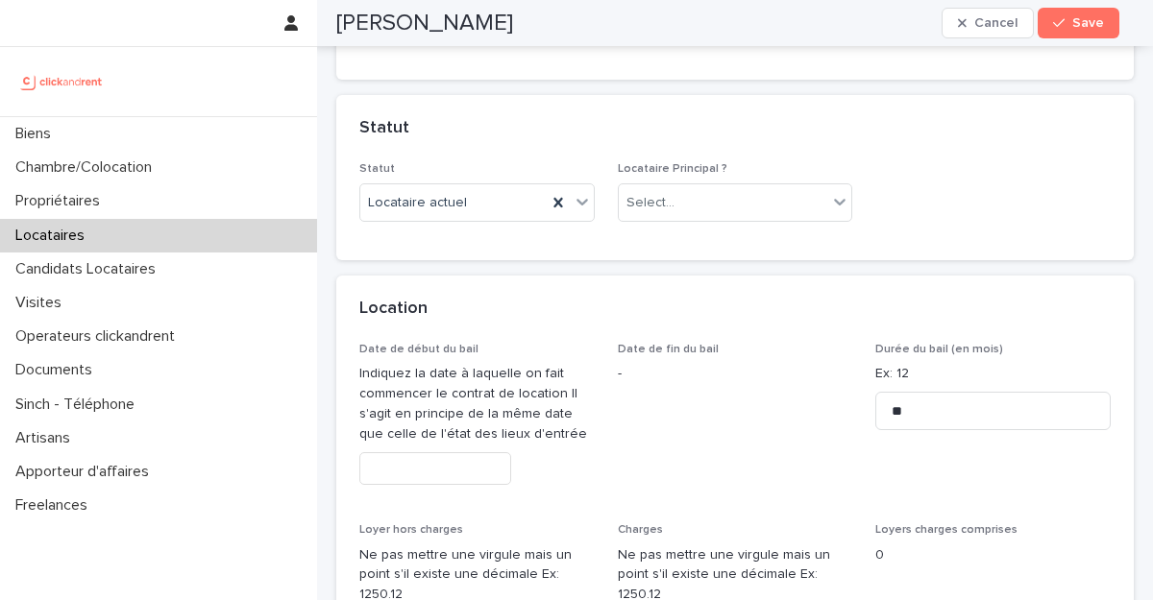
click at [673, 206] on div "Locataire Principal ? Select..." at bounding box center [735, 199] width 235 height 75
click at [670, 197] on div "Select..." at bounding box center [723, 203] width 209 height 32
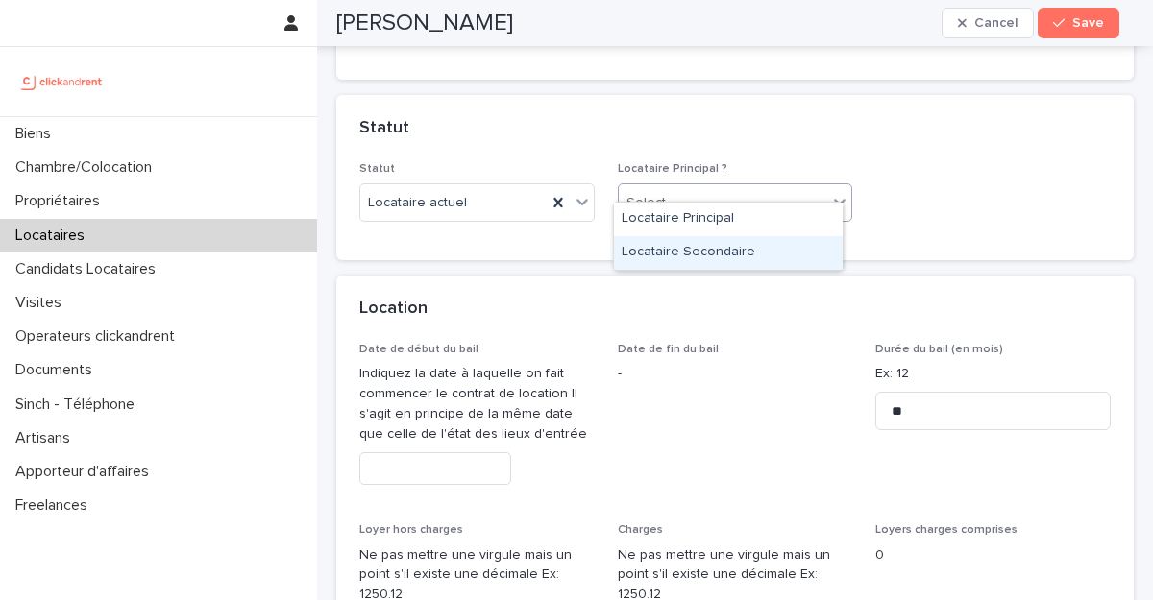
click at [665, 246] on div "Locataire Secondaire" at bounding box center [728, 253] width 229 height 34
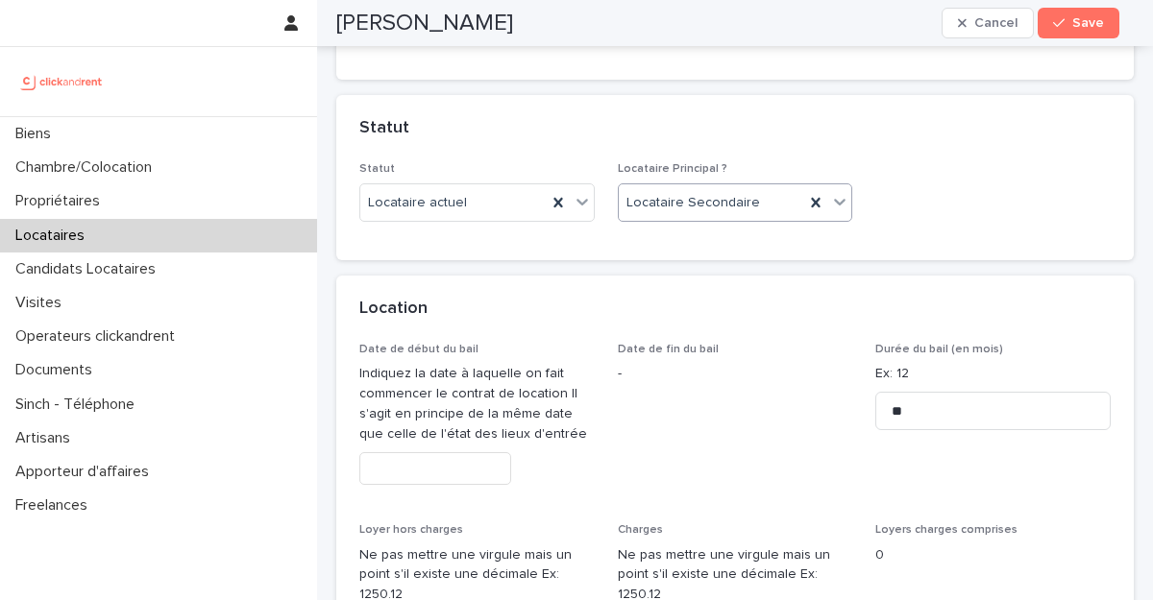
scroll to position [697, 0]
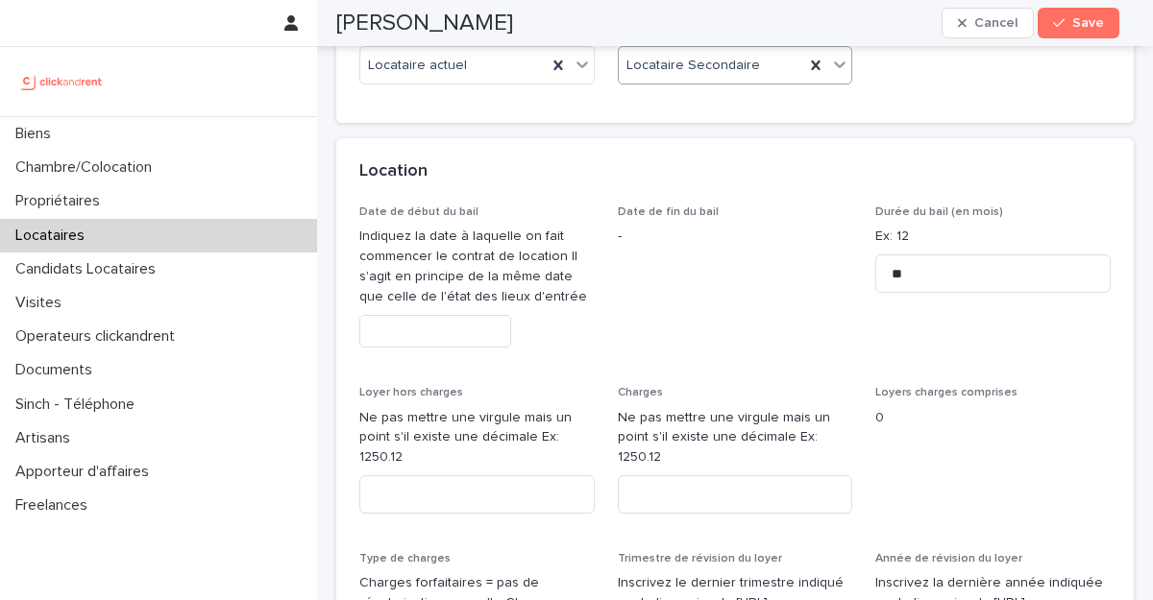
click at [423, 315] on input "text" at bounding box center [435, 332] width 152 height 34
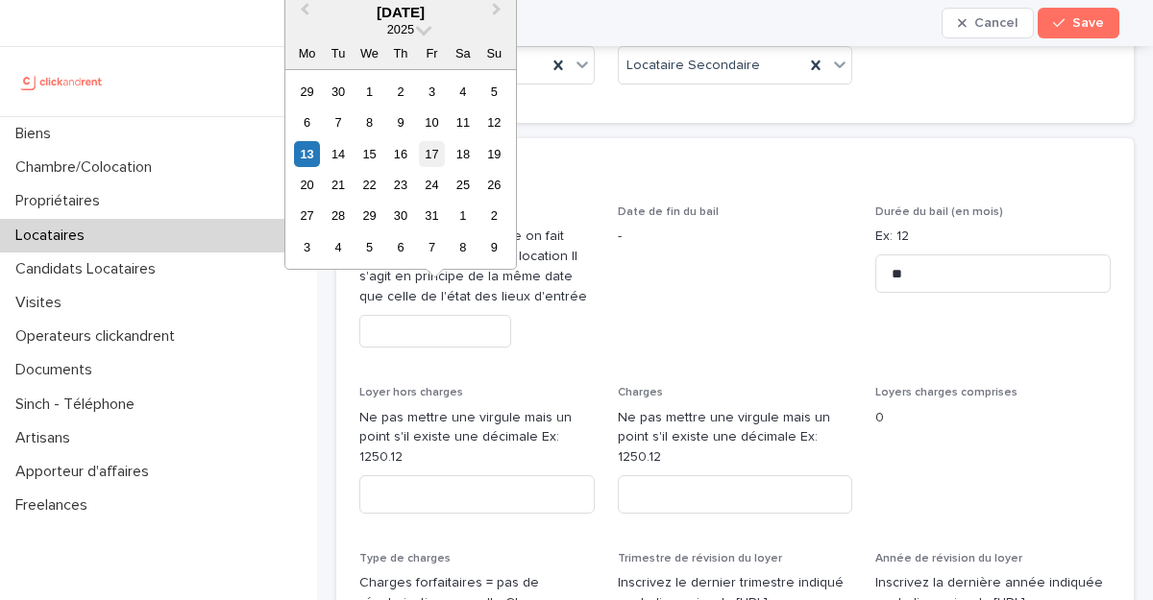
click at [434, 154] on div "17" at bounding box center [432, 154] width 26 height 26
type input "**********"
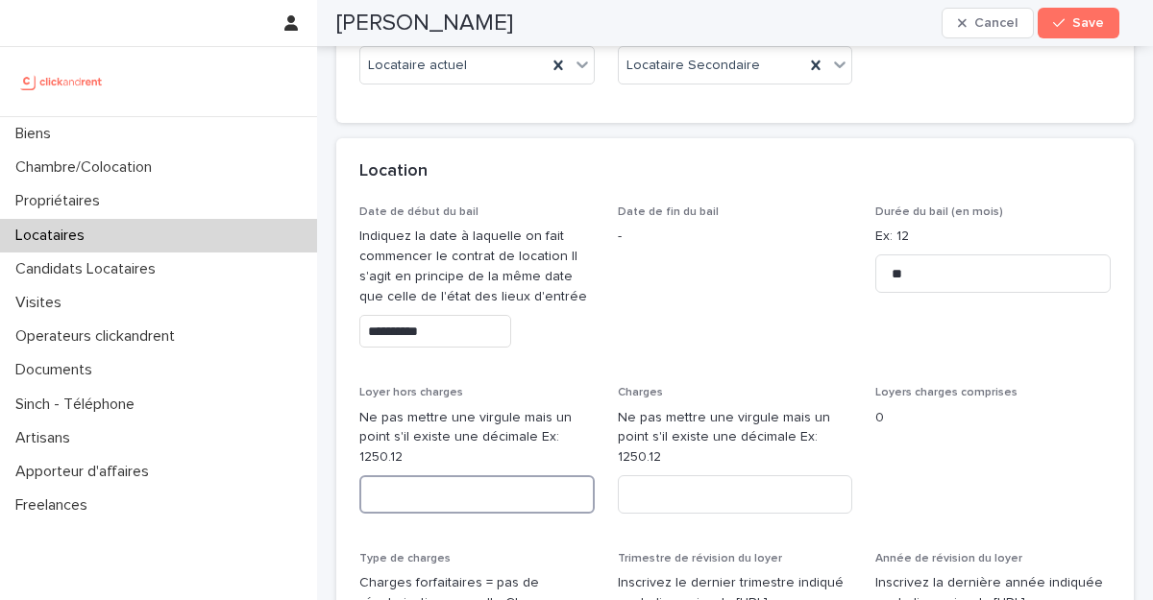
click at [460, 479] on input at bounding box center [476, 495] width 235 height 38
paste input "****"
type input "****"
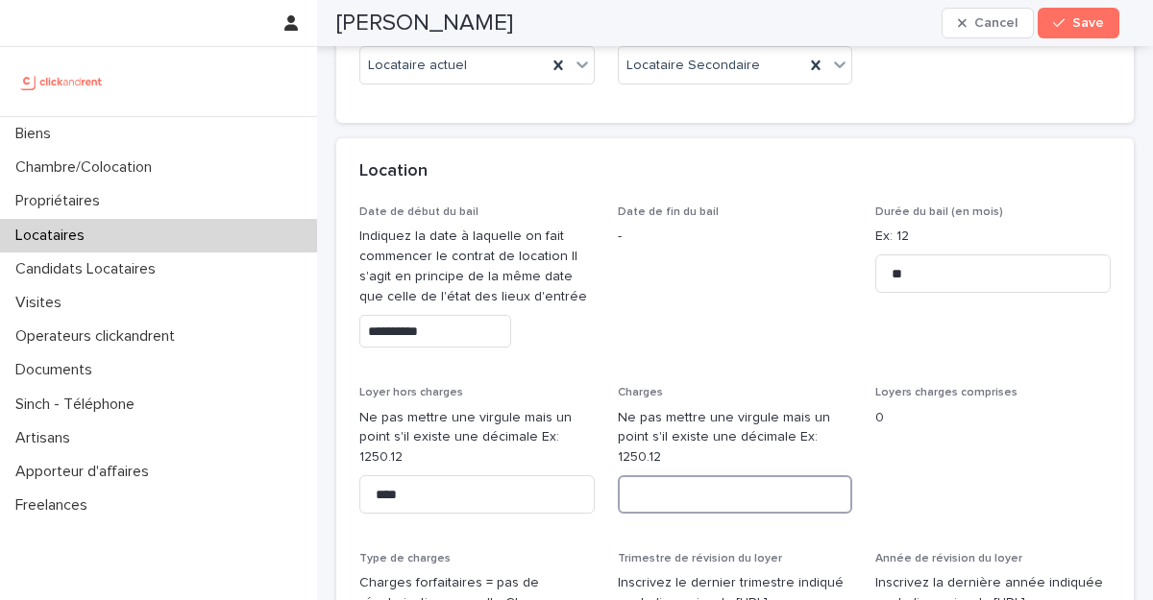
click at [660, 476] on input at bounding box center [735, 495] width 235 height 38
paste input "***"
type input "***"
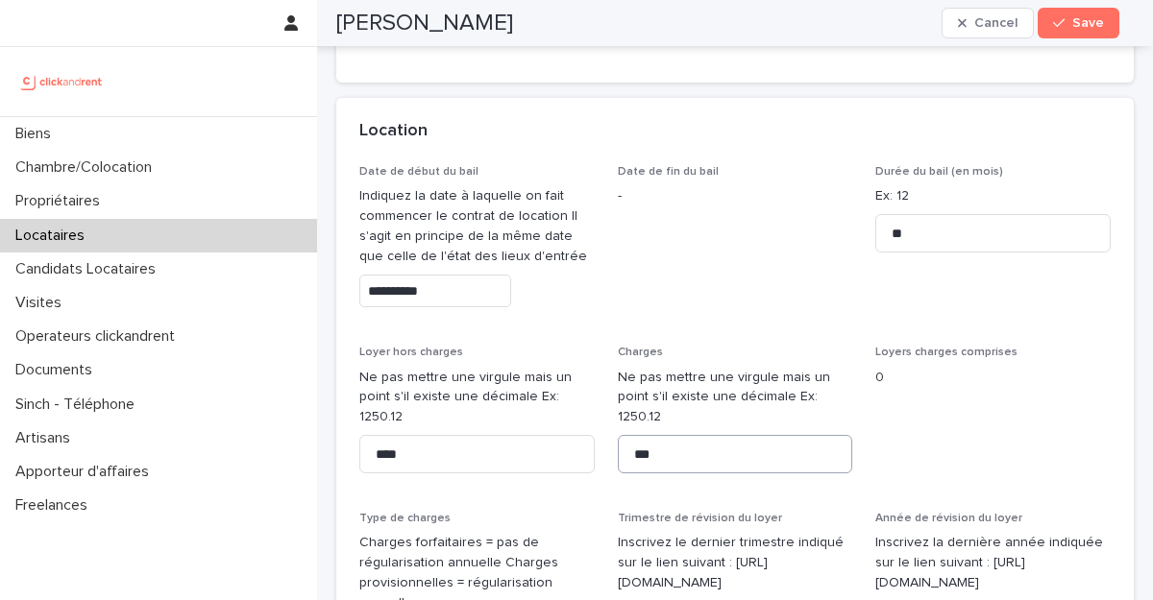
scroll to position [981, 0]
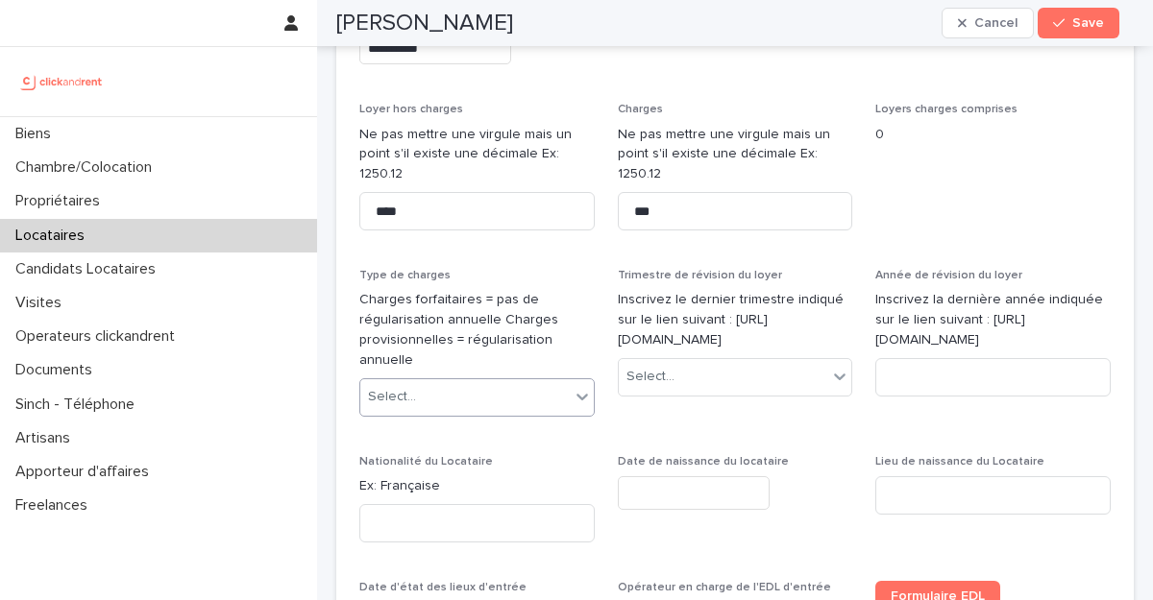
click at [474, 381] on div "Select..." at bounding box center [464, 397] width 209 height 32
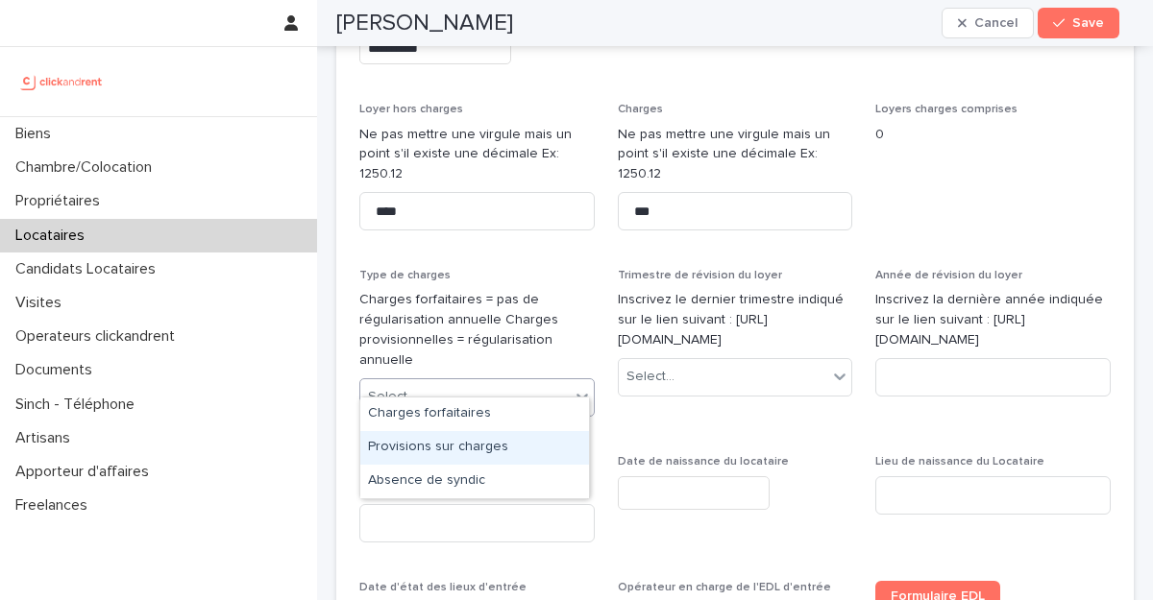
click at [467, 451] on div "Provisions sur charges" at bounding box center [474, 448] width 229 height 34
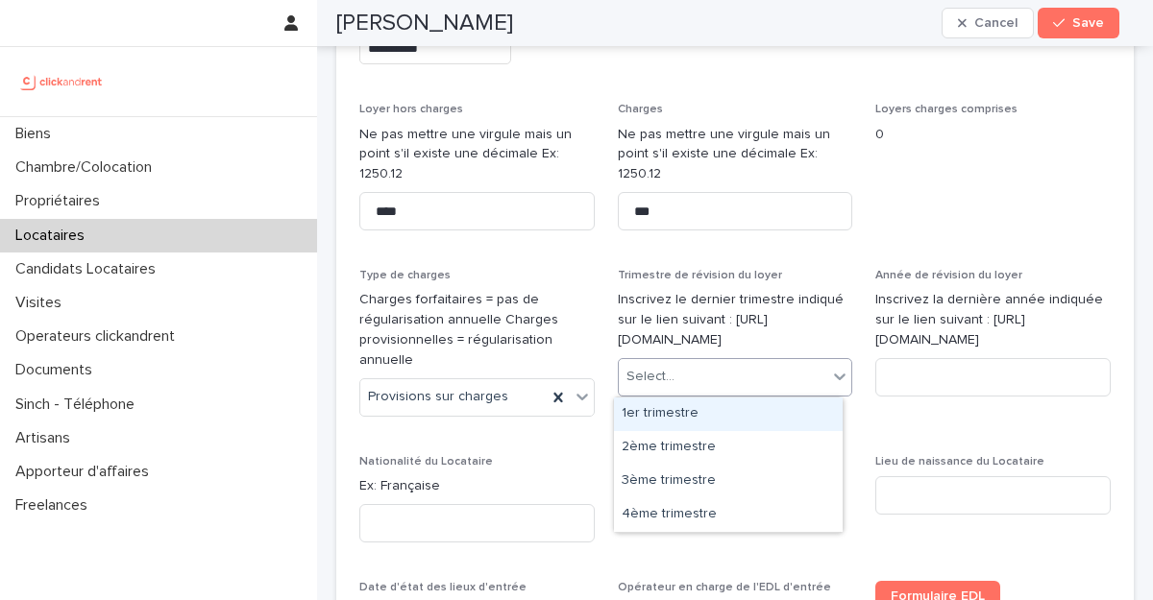
click at [657, 376] on div "Select..." at bounding box center [650, 377] width 48 height 20
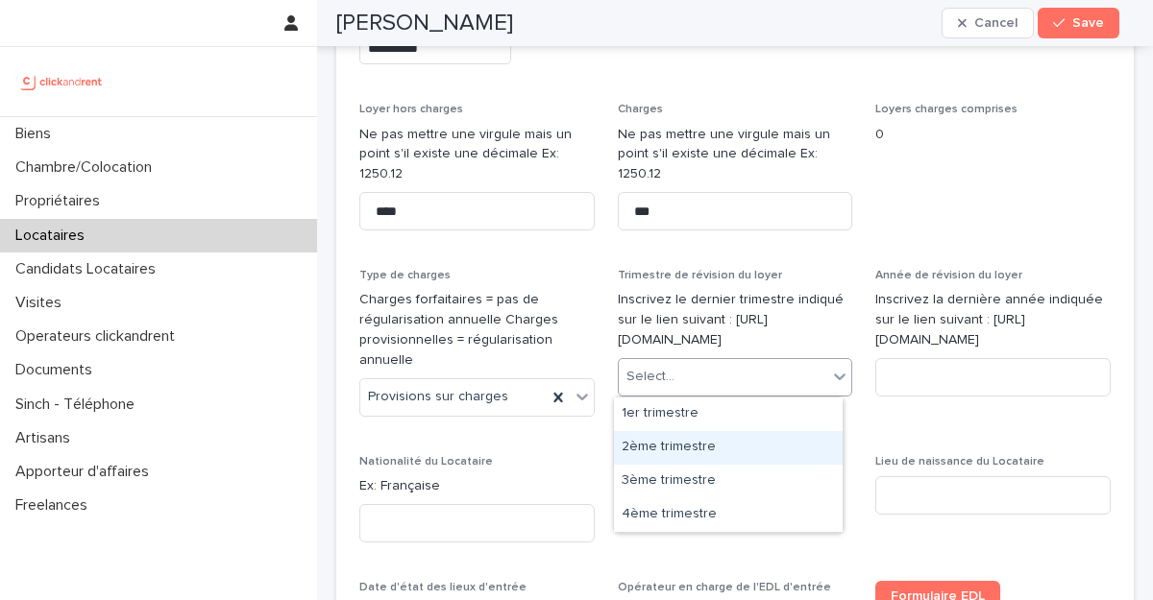
click at [678, 451] on div "2ème trimestre" at bounding box center [728, 448] width 229 height 34
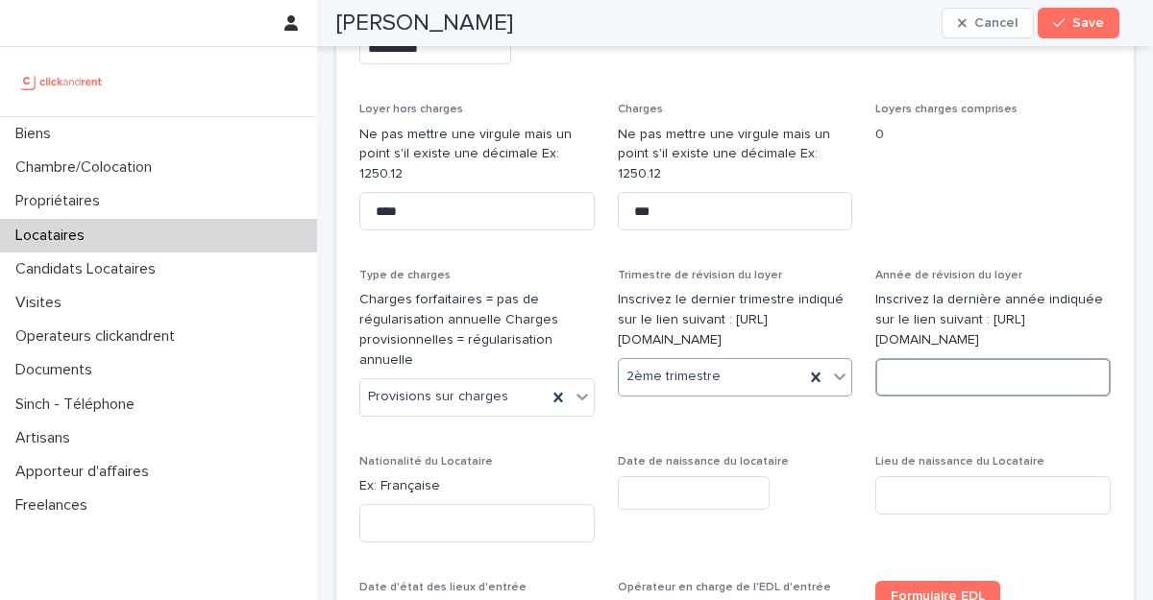
click at [899, 382] on input at bounding box center [992, 377] width 235 height 38
type input "****"
click at [413, 504] on input at bounding box center [476, 523] width 235 height 38
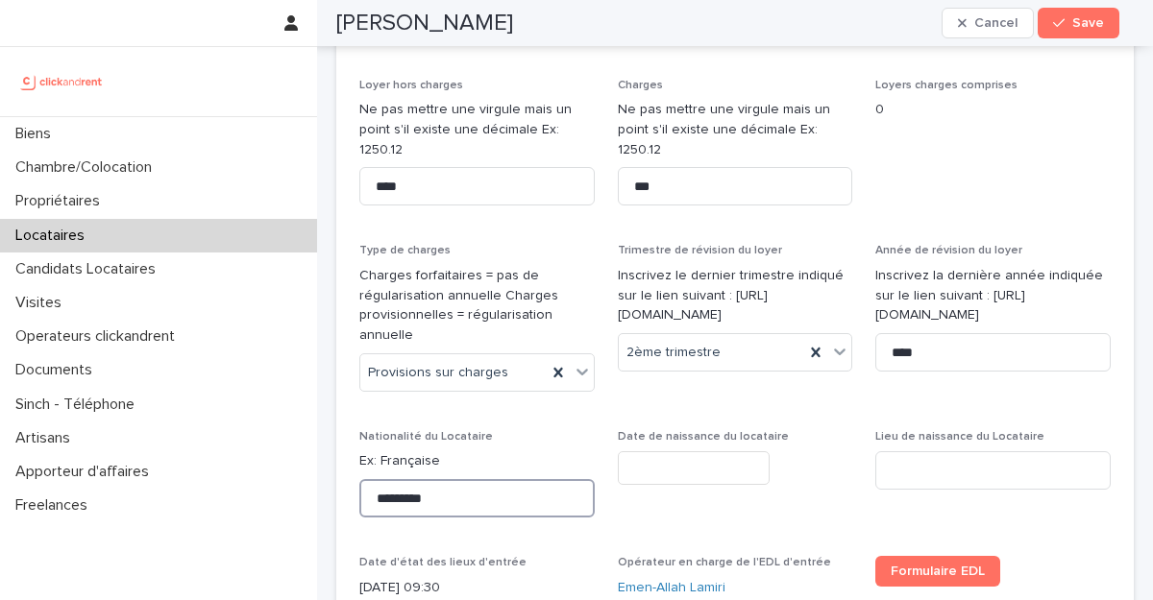
type input "*********"
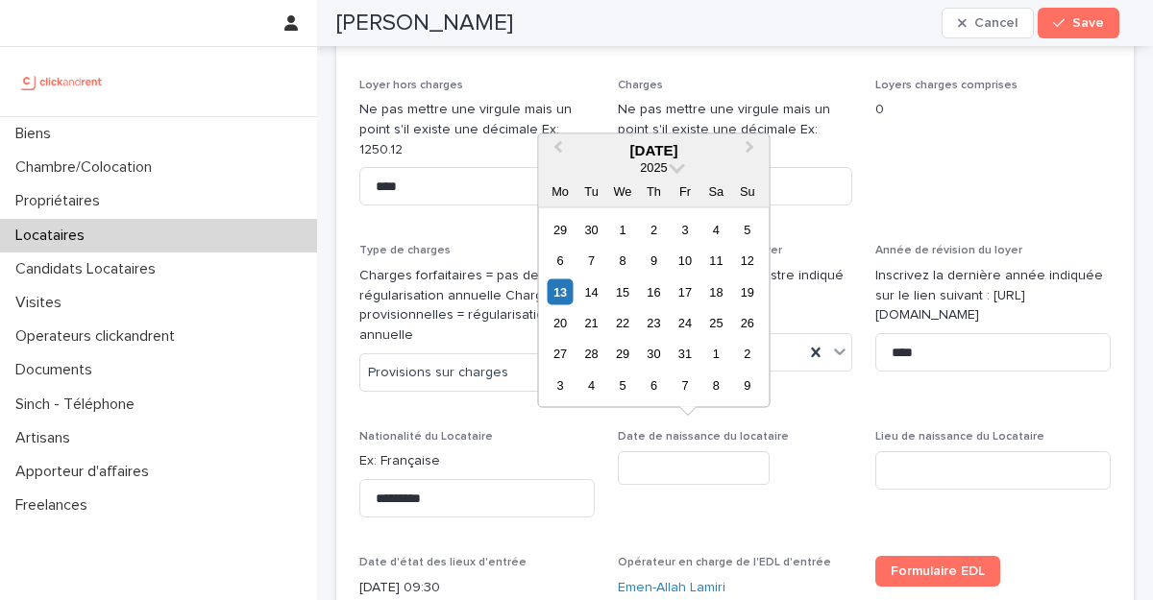
click at [635, 452] on input "text" at bounding box center [694, 469] width 152 height 34
type input "**********"
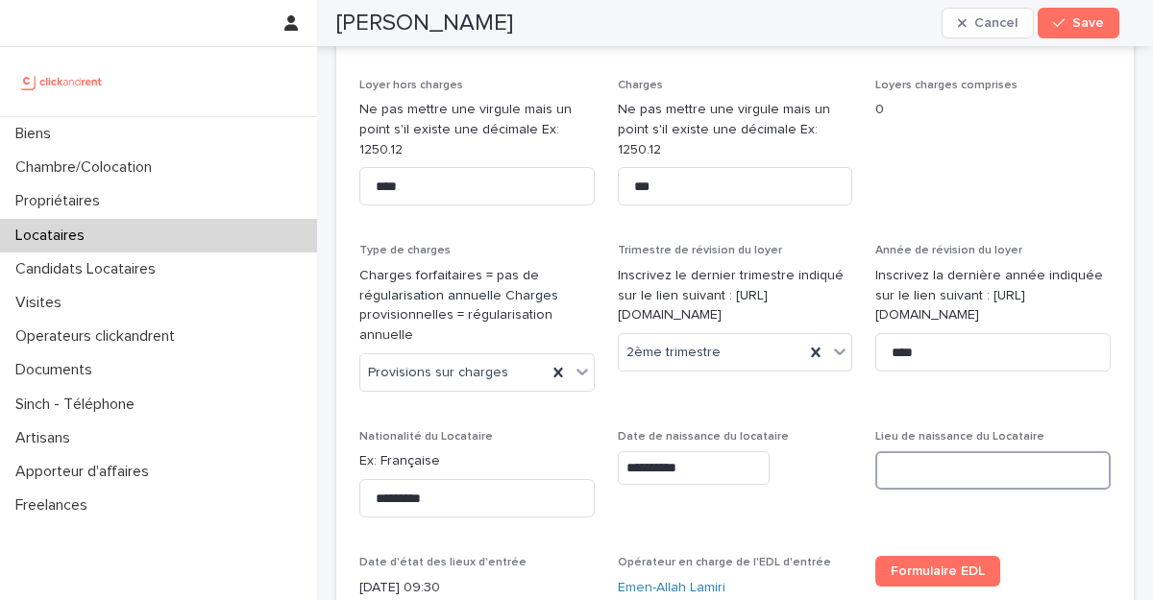
click at [953, 456] on input at bounding box center [992, 471] width 235 height 38
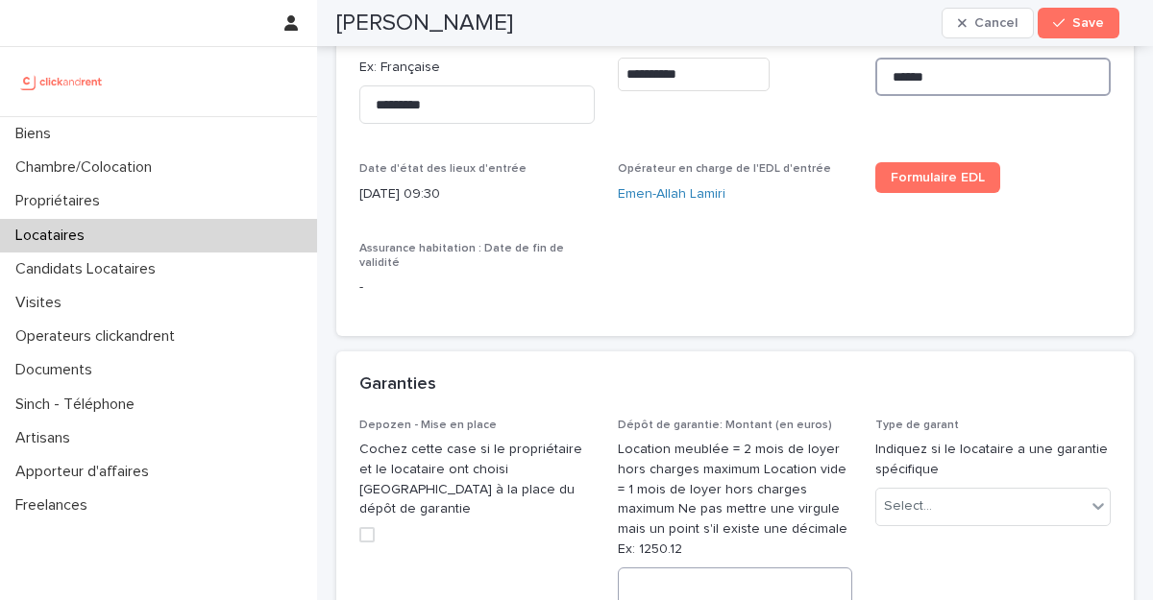
scroll to position [1541, 0]
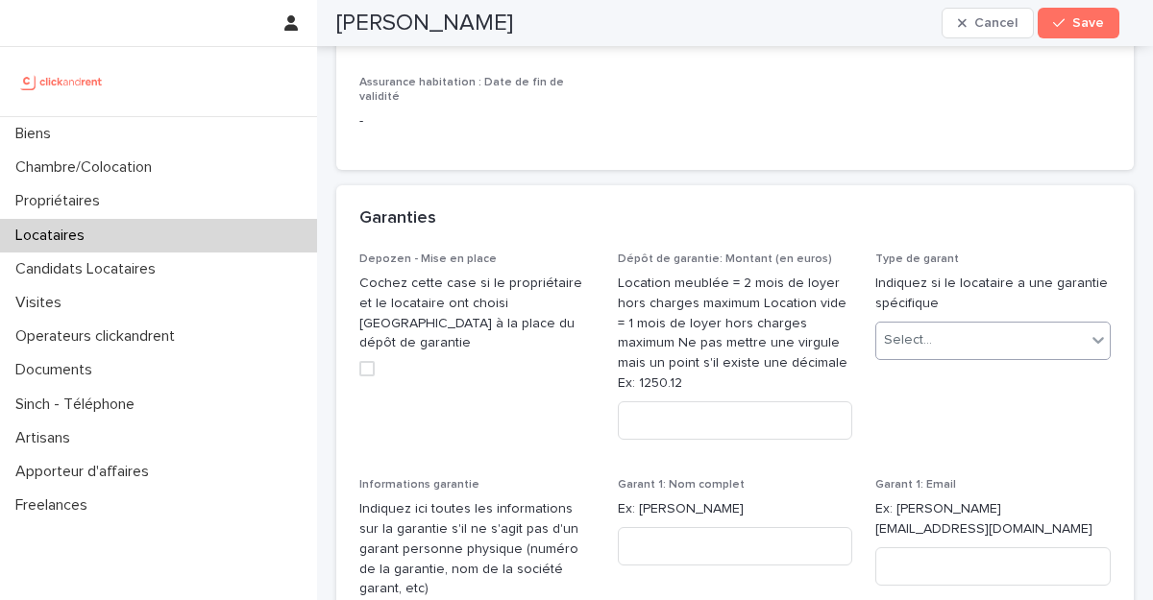
type input "******"
click at [928, 322] on div "Select..." at bounding box center [992, 341] width 235 height 38
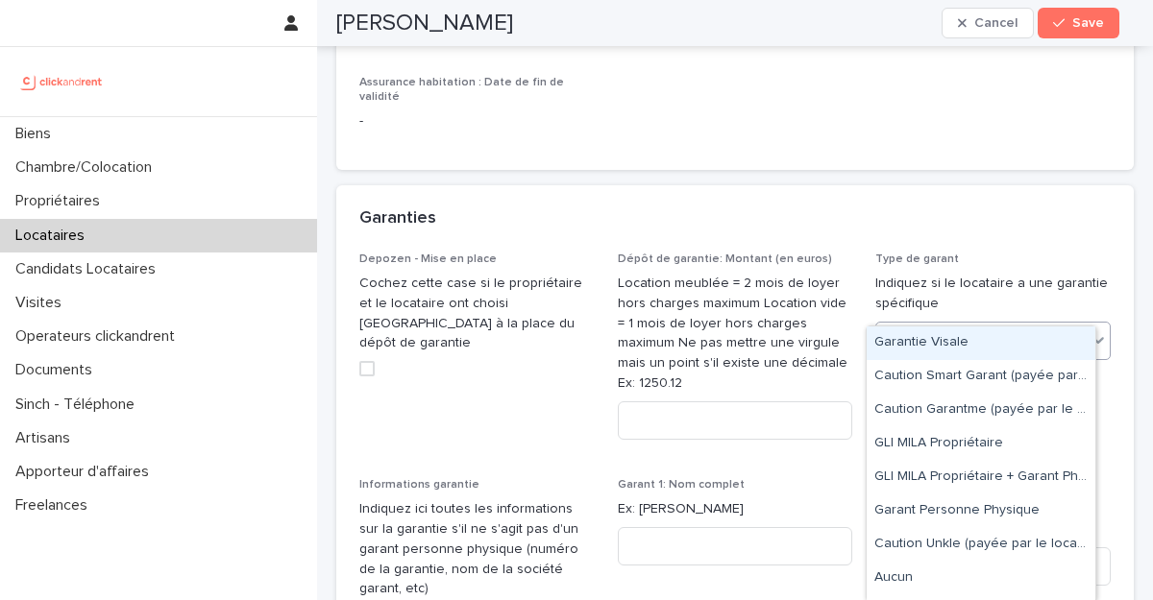
click at [916, 341] on div "Garantie Visale" at bounding box center [981, 344] width 229 height 34
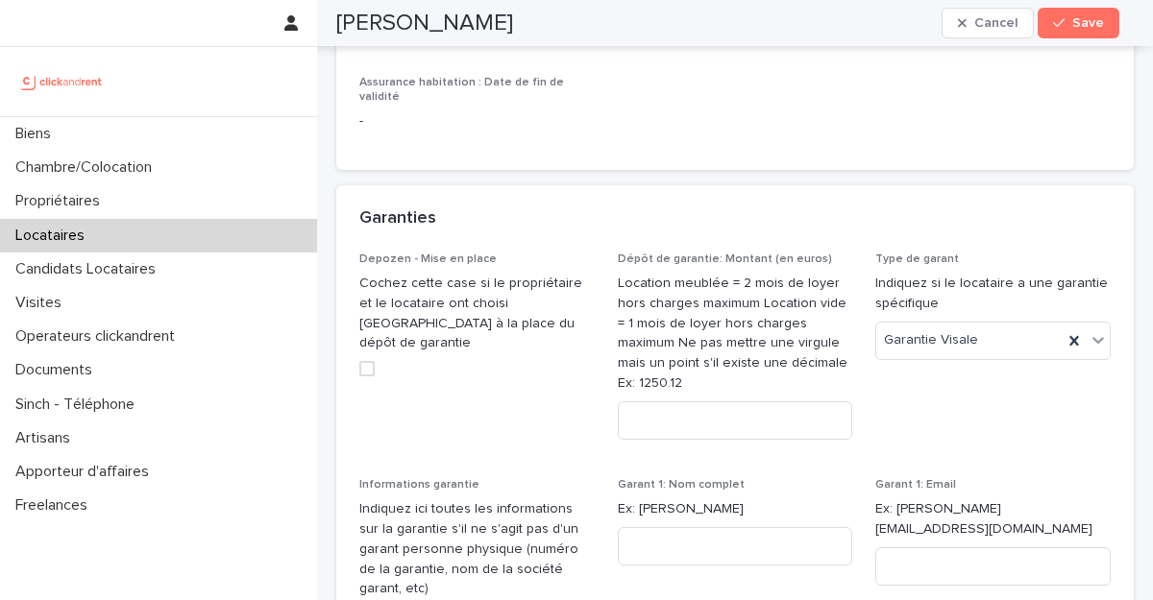
paste textarea "**********"
type textarea "**********"
click at [686, 402] on input at bounding box center [735, 421] width 235 height 38
paste input "****"
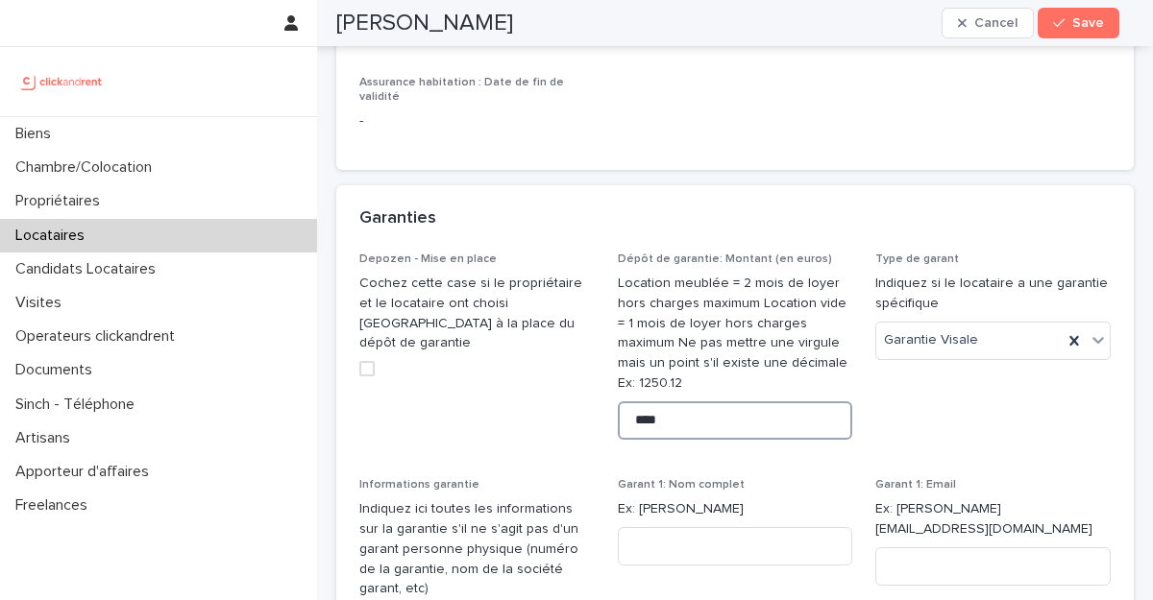
type input "****"
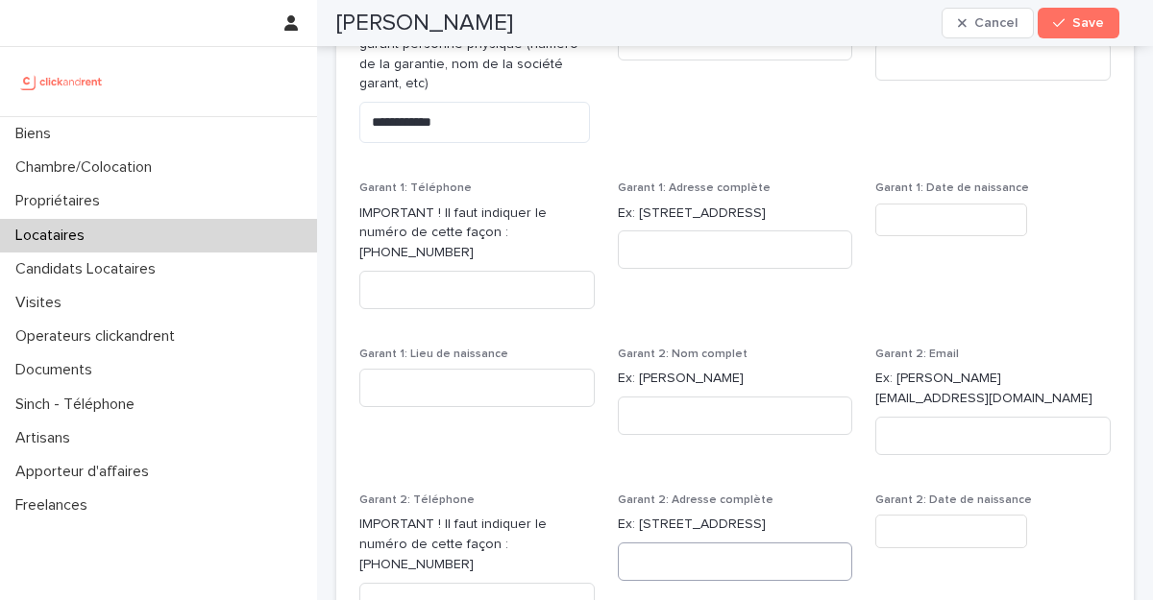
scroll to position [2201, 0]
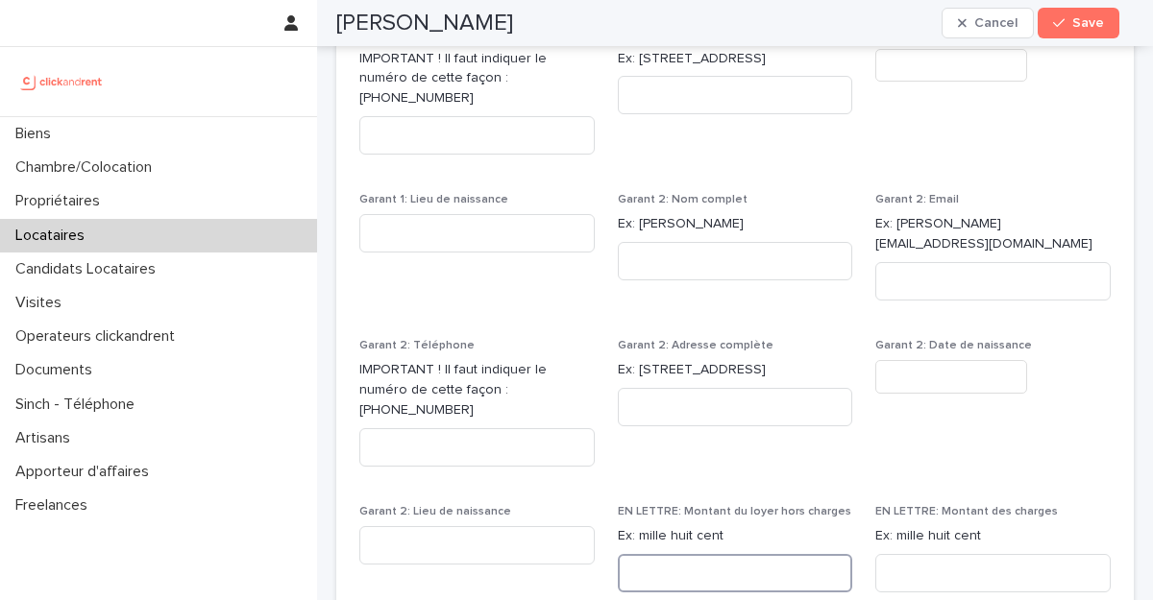
click at [668, 554] on input at bounding box center [735, 573] width 235 height 38
paste input "**********"
type input "**********"
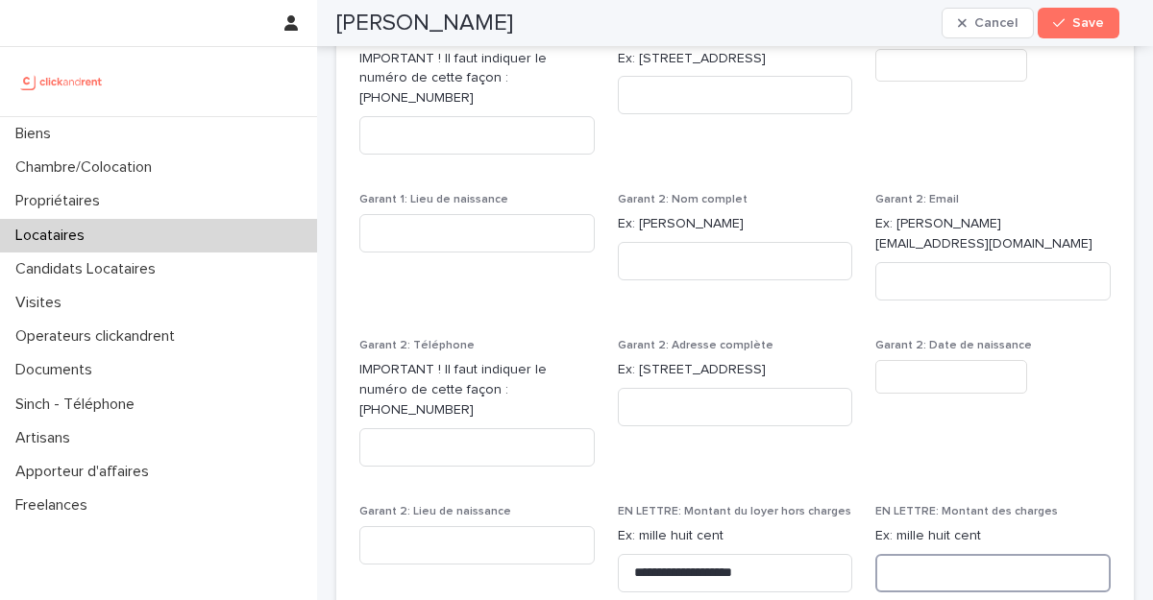
click at [898, 554] on input at bounding box center [992, 573] width 235 height 38
type input "****"
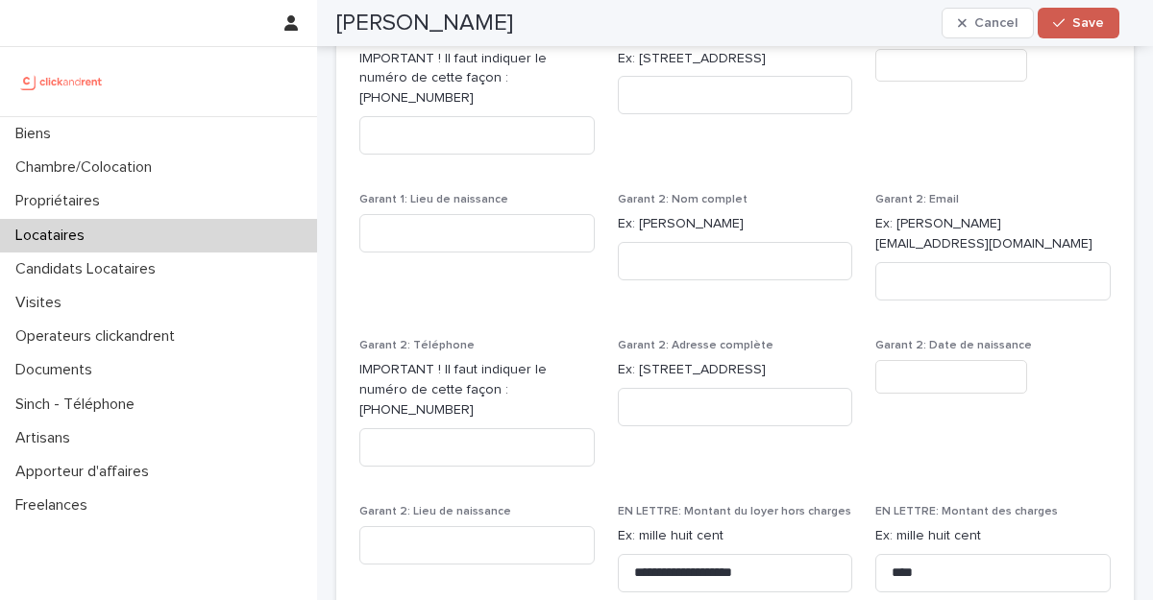
click at [1085, 25] on span "Save" at bounding box center [1088, 22] width 32 height 13
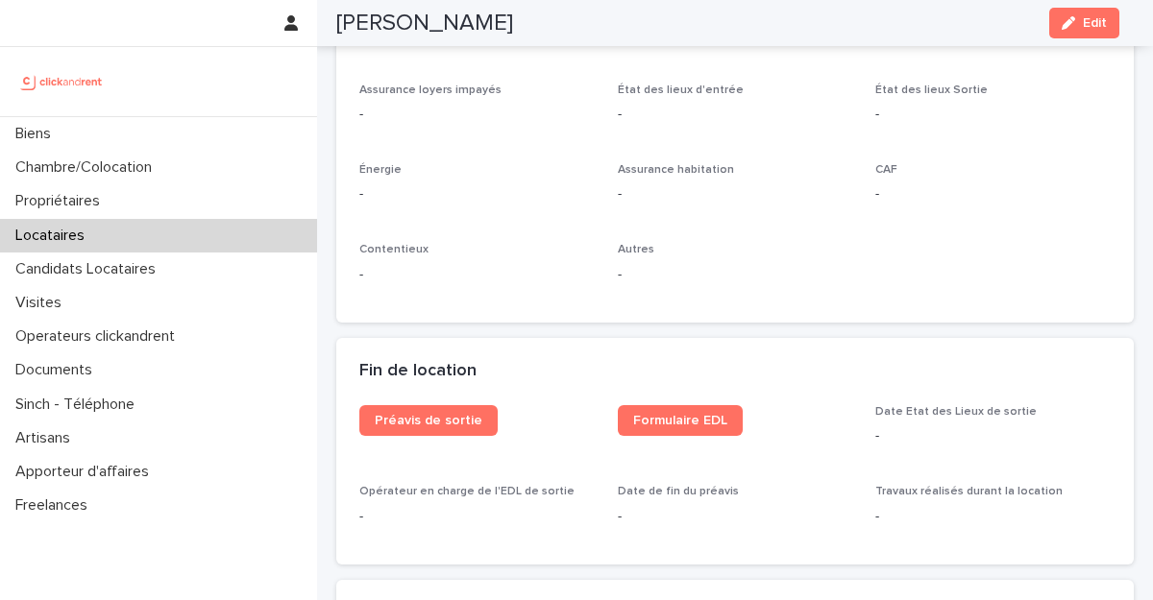
scroll to position [1382, 0]
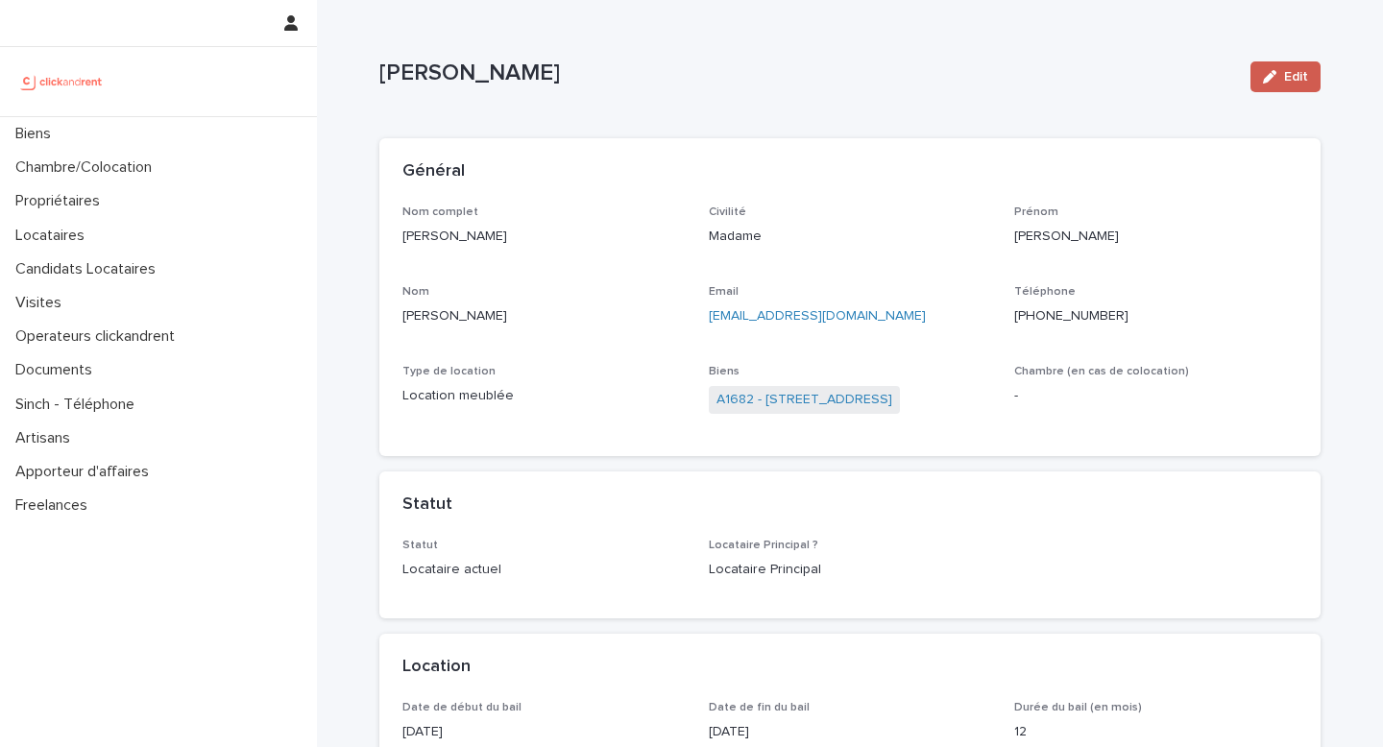
click at [1274, 78] on div "button" at bounding box center [1273, 76] width 21 height 13
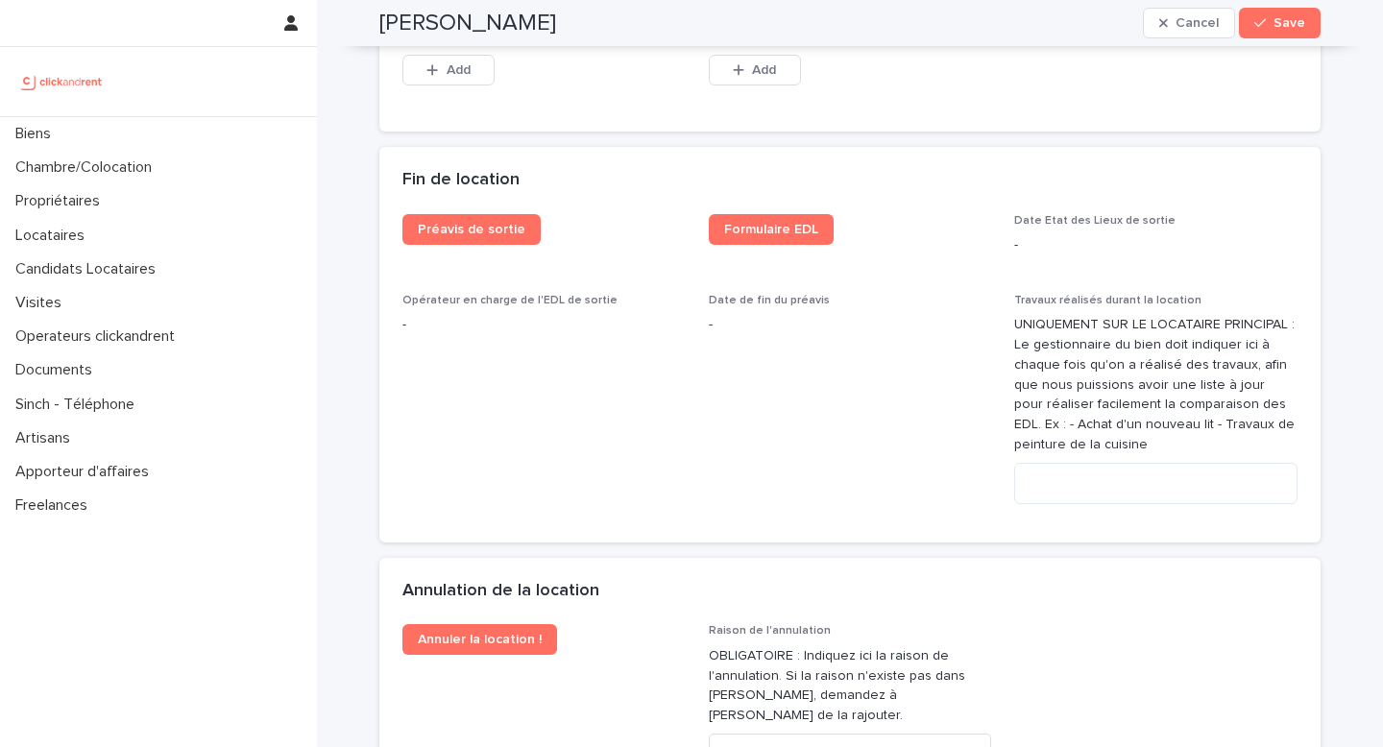
scroll to position [3954, 0]
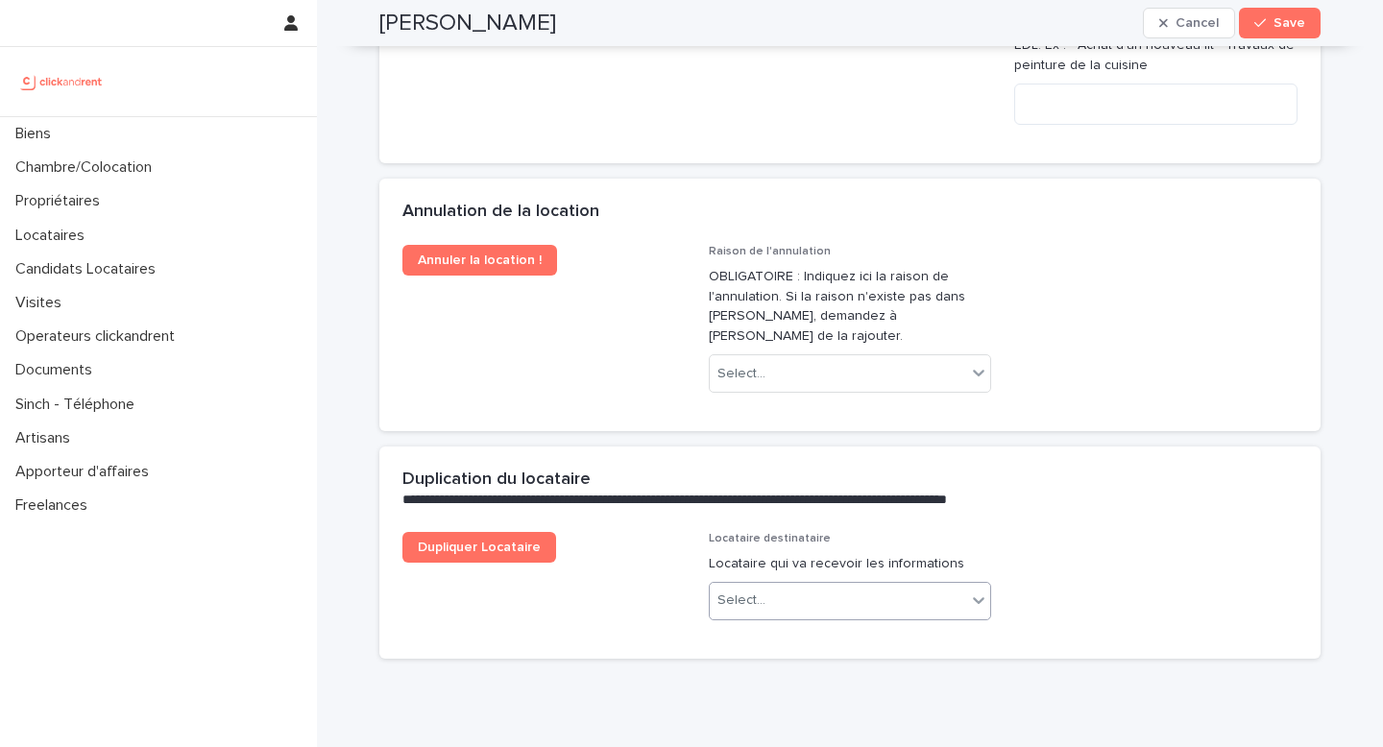
click at [762, 596] on div "Select..." at bounding box center [838, 601] width 257 height 32
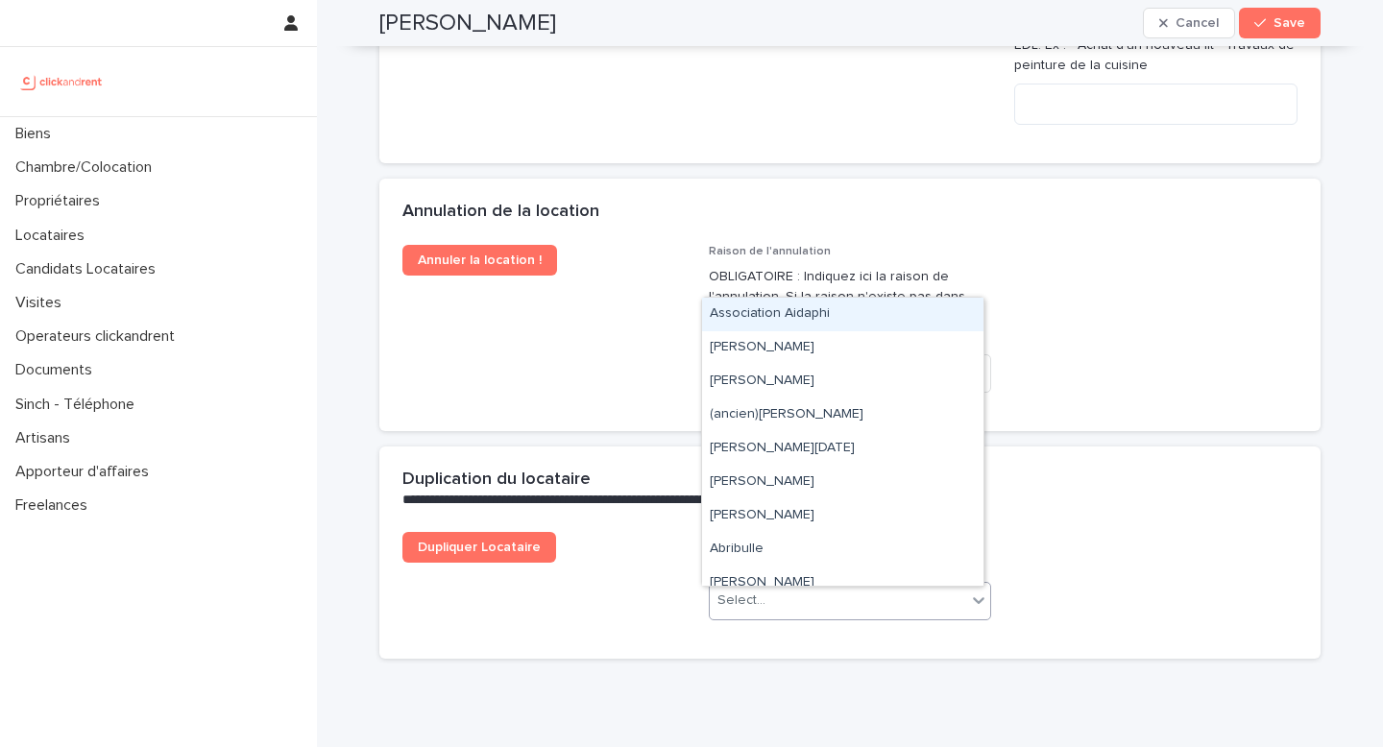
paste input "**********"
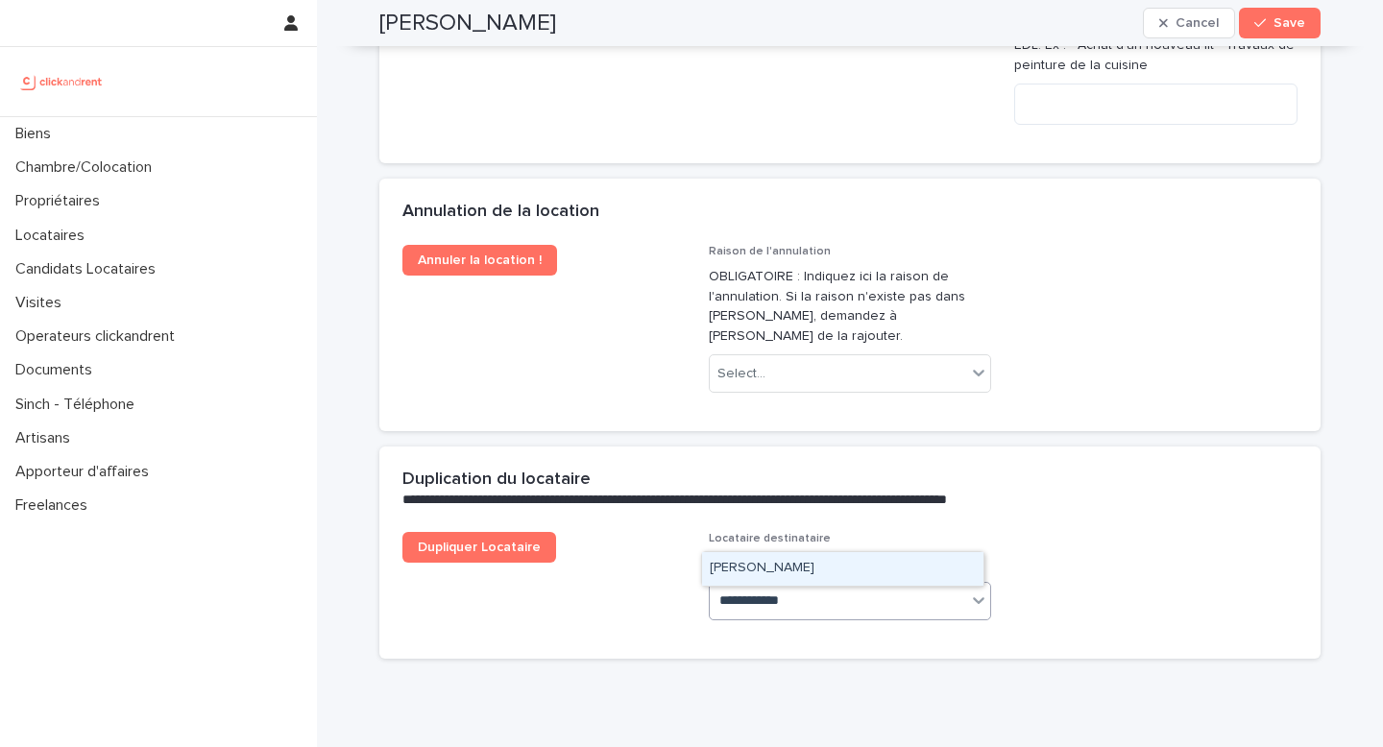
click at [762, 607] on input "**********" at bounding box center [759, 601] width 79 height 16
type input "**********"
click at [1043, 544] on div "Dupliquer Locataire Locataire destinataire Locataire qui va recevoir les inform…" at bounding box center [850, 583] width 895 height 103
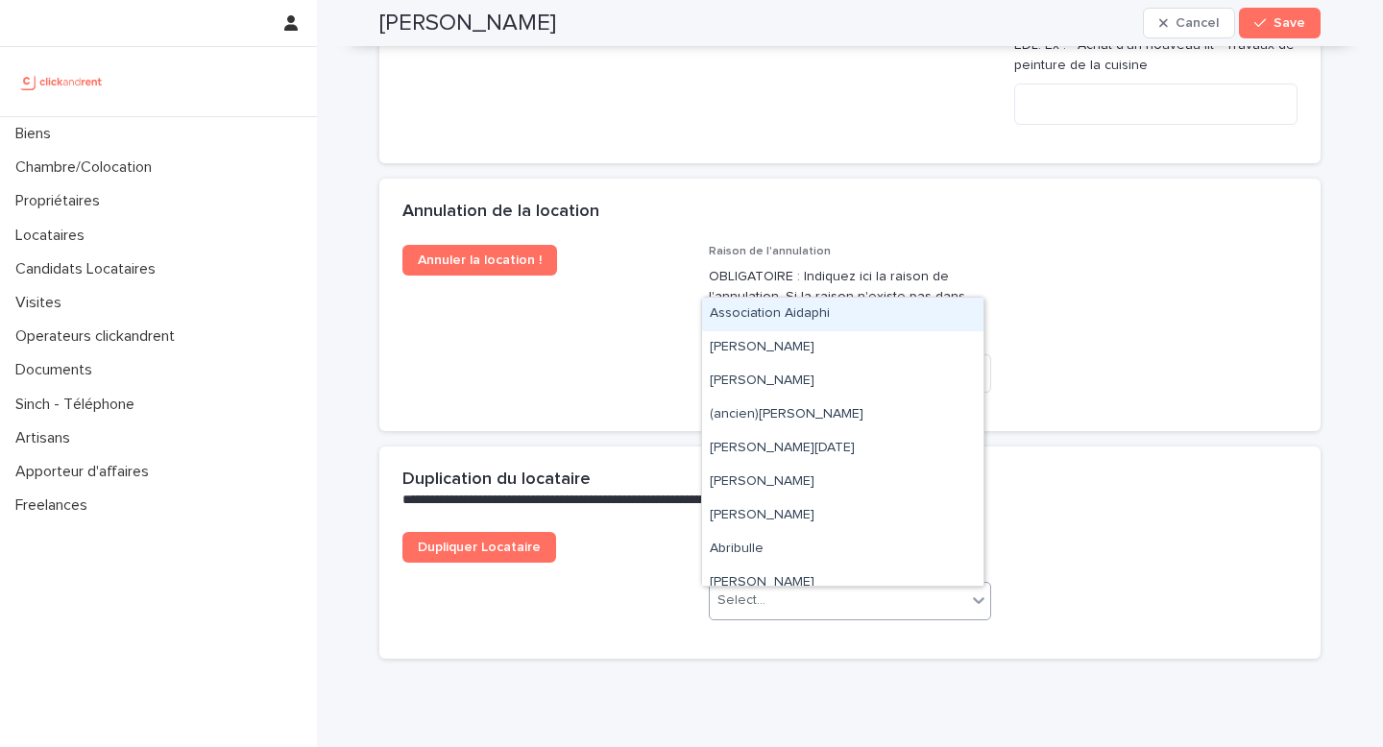
click at [856, 607] on div "Select..." at bounding box center [838, 601] width 257 height 32
paste input "**********"
type input "**********"
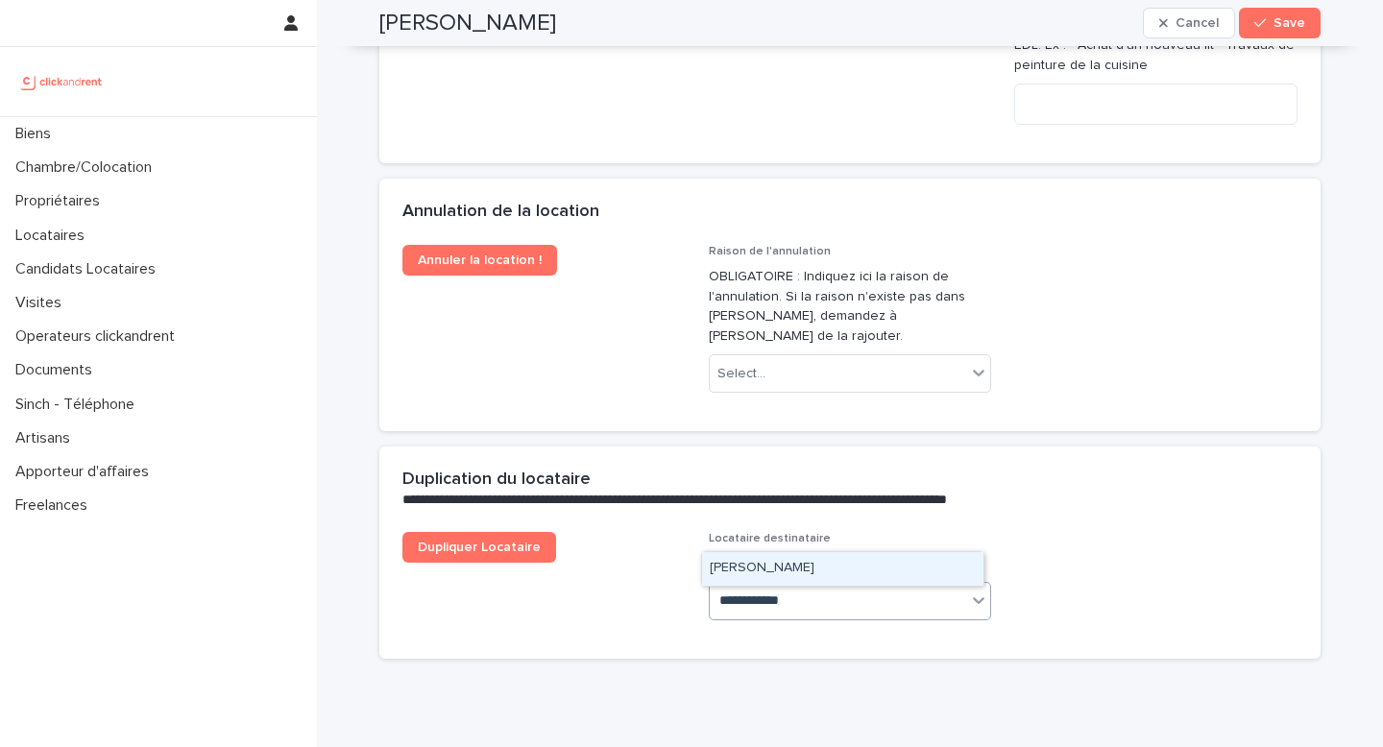
click at [730, 572] on div "[PERSON_NAME]" at bounding box center [842, 569] width 281 height 34
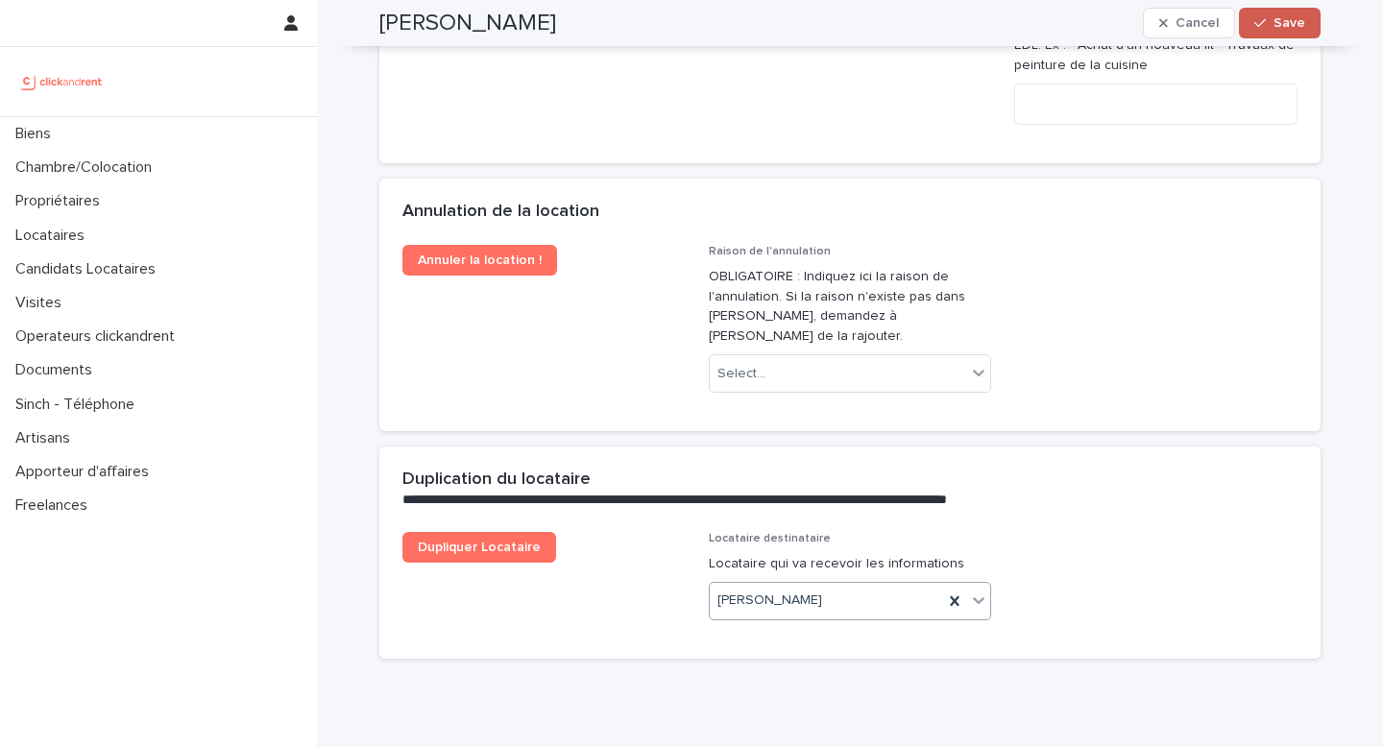
click at [1273, 35] on button "Save" at bounding box center [1280, 23] width 82 height 31
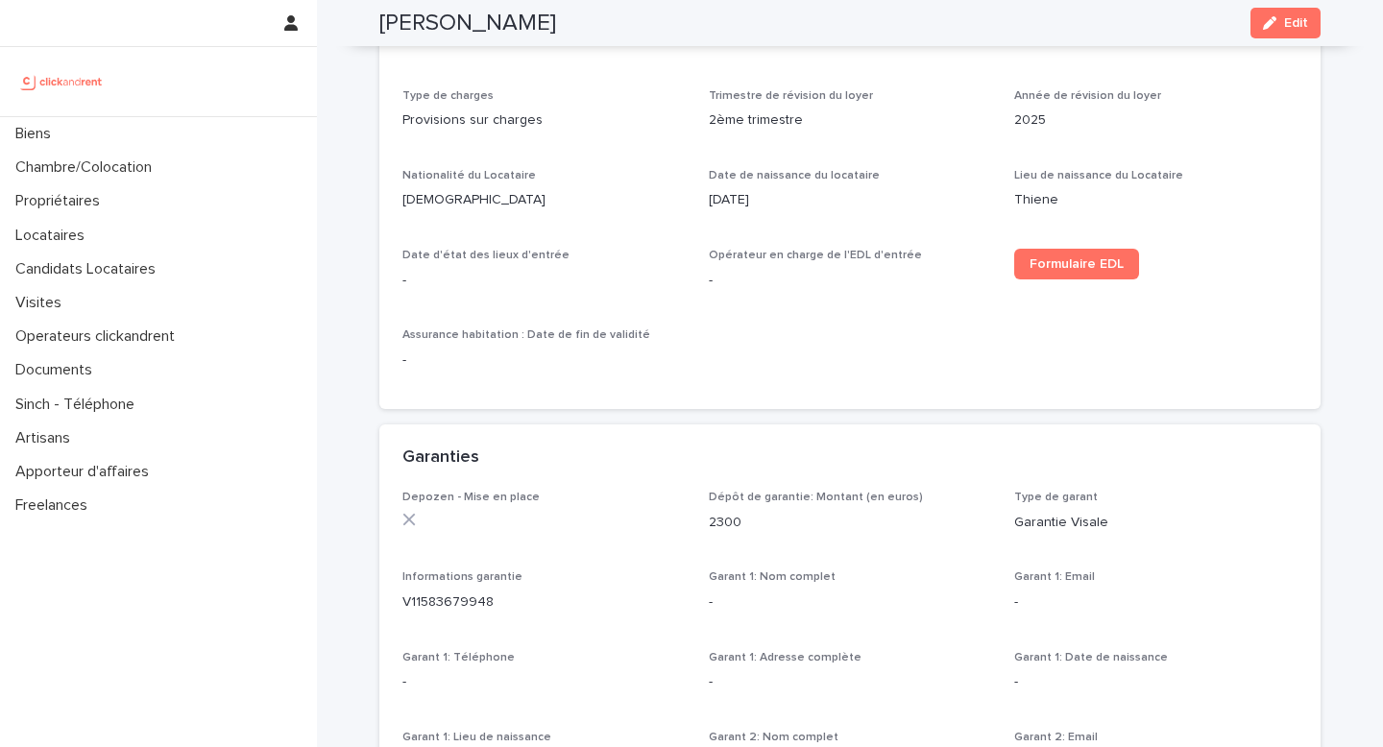
scroll to position [684, 0]
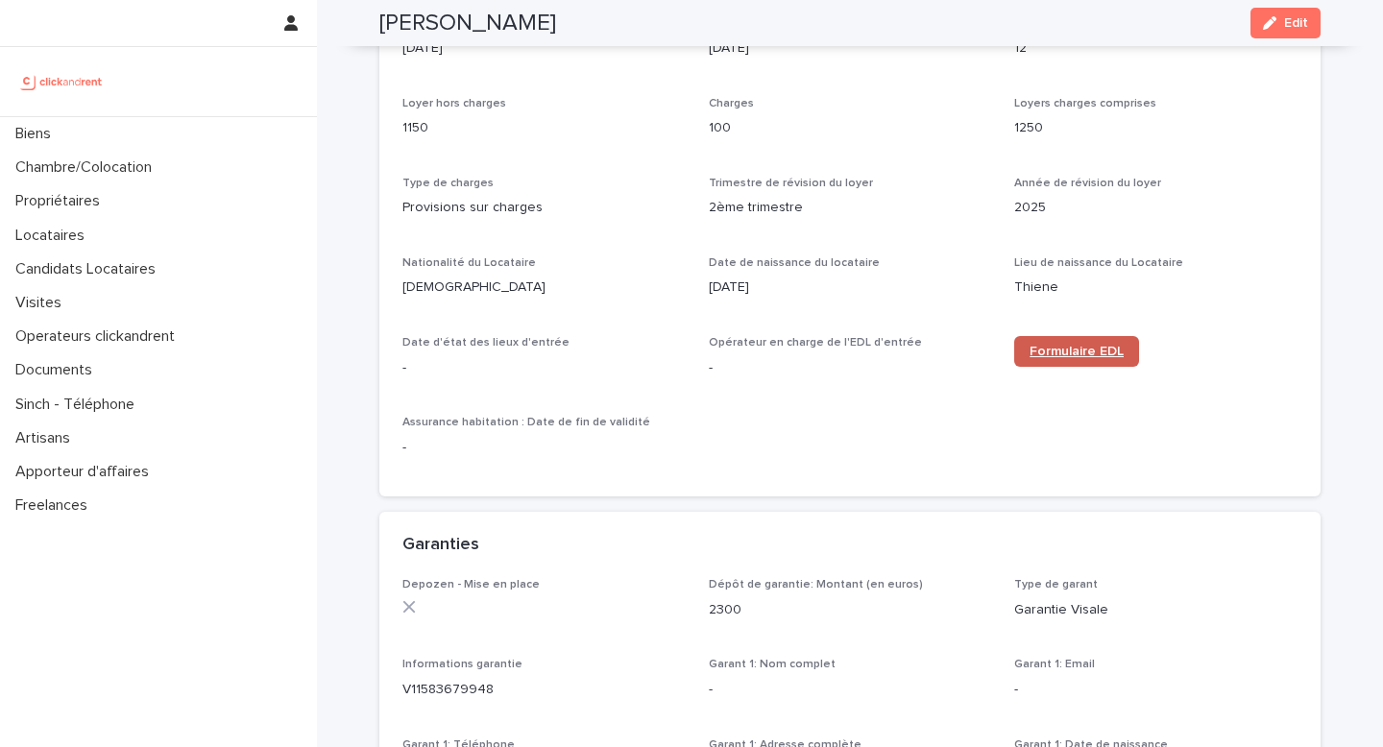
click at [1050, 350] on span "Formulaire EDL" at bounding box center [1077, 351] width 94 height 13
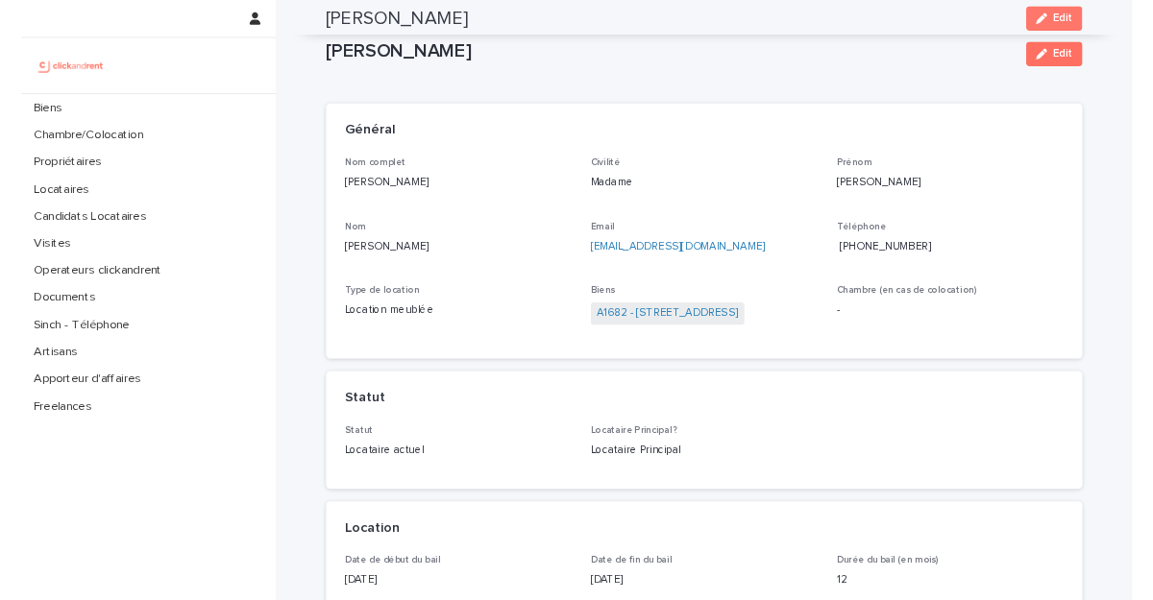
scroll to position [0, 0]
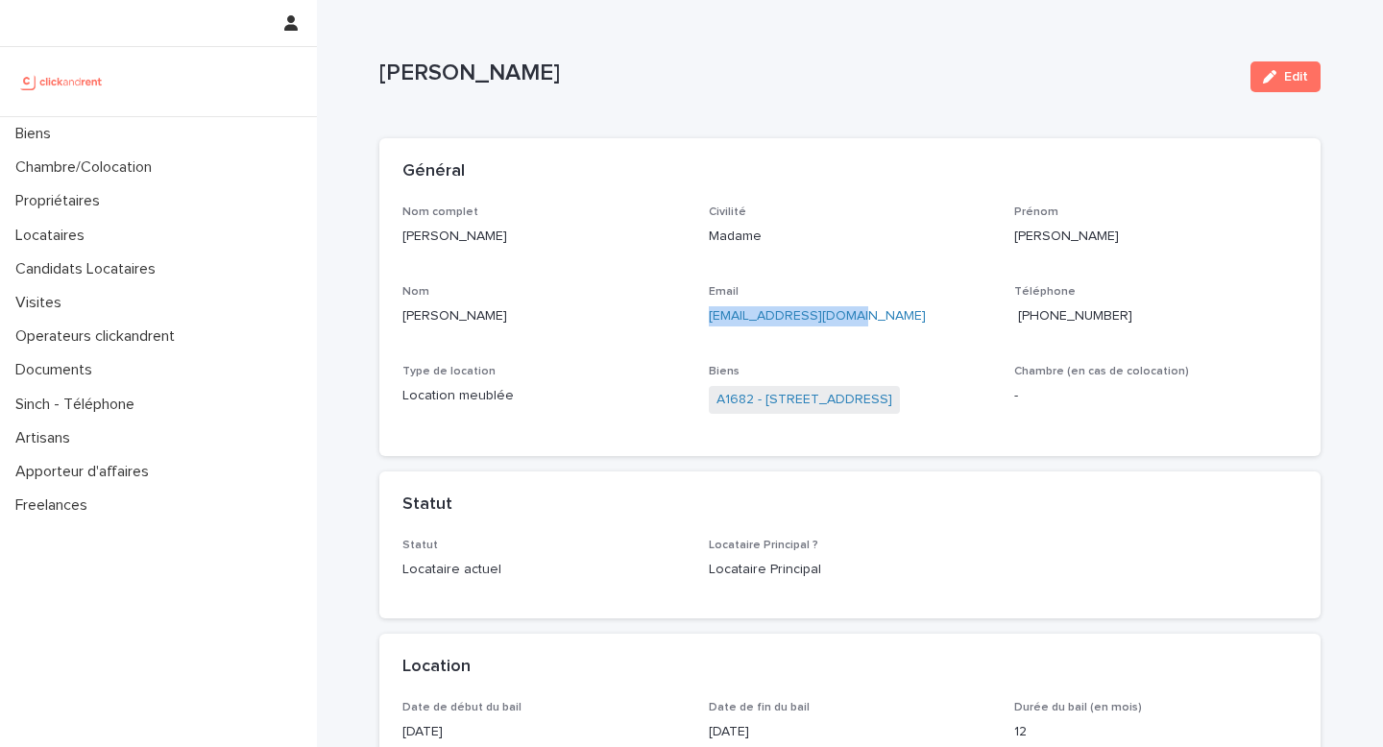
drag, startPoint x: 860, startPoint y: 311, endPoint x: 697, endPoint y: 318, distance: 163.5
click at [697, 318] on div "Nom complet Noemi Castagna Civilité Madame Prénom Noemi Nom Castagna Email noem…" at bounding box center [850, 320] width 895 height 229
copy link "[EMAIL_ADDRESS][DOMAIN_NAME]"
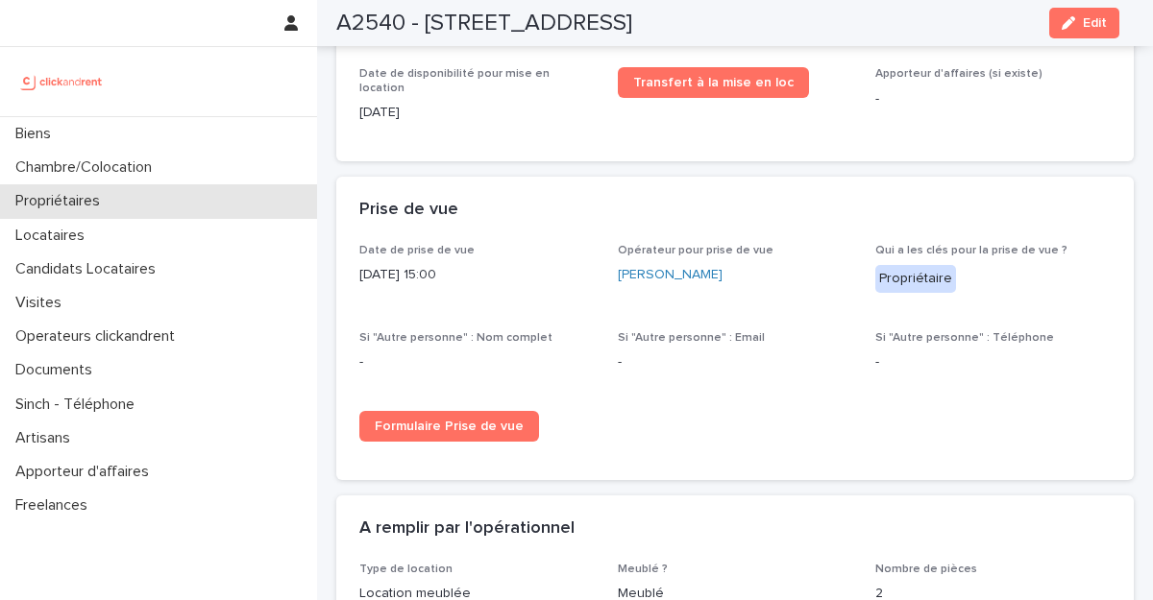
scroll to position [3190, 0]
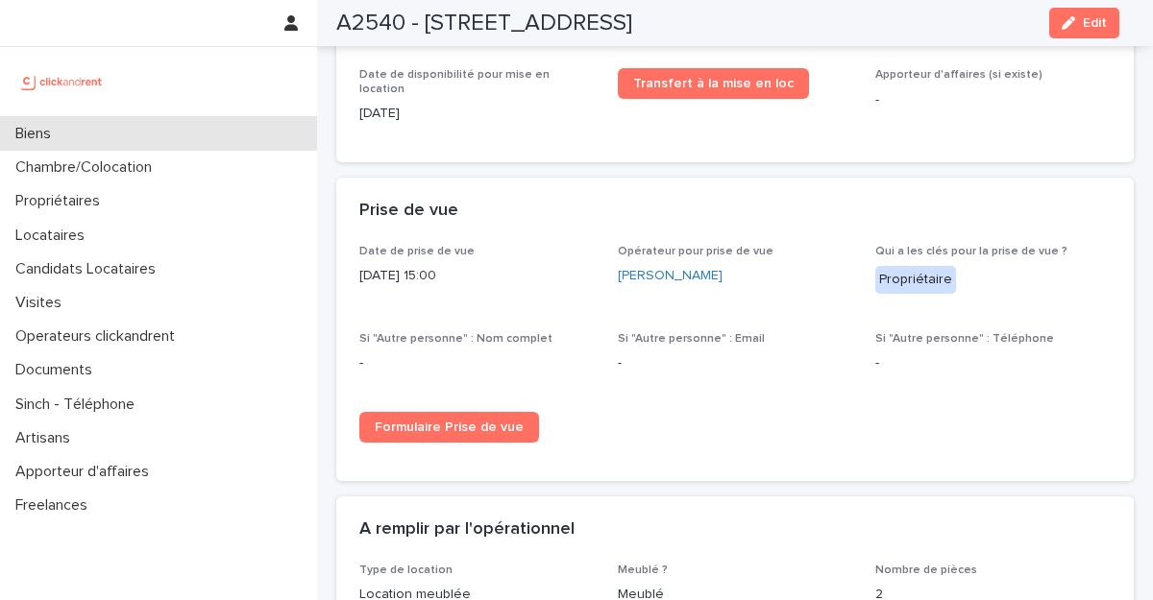
click at [83, 129] on div "Biens" at bounding box center [158, 134] width 317 height 34
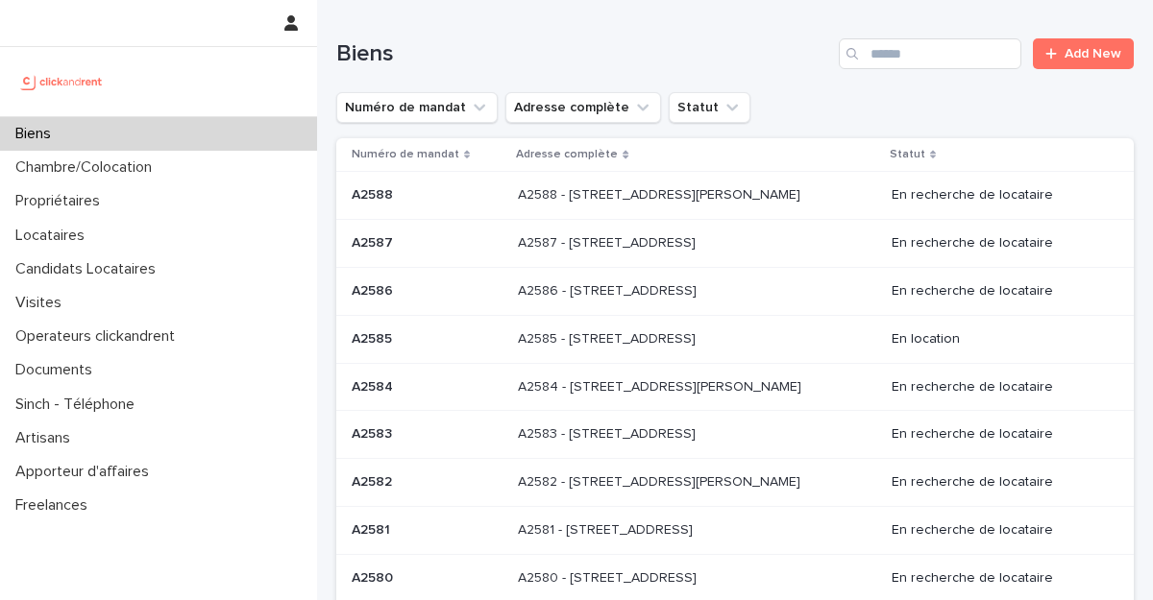
click at [853, 54] on div "Search" at bounding box center [854, 53] width 31 height 31
click at [870, 57] on input "Search" at bounding box center [930, 53] width 183 height 31
click at [900, 57] on input "Search" at bounding box center [930, 53] width 183 height 31
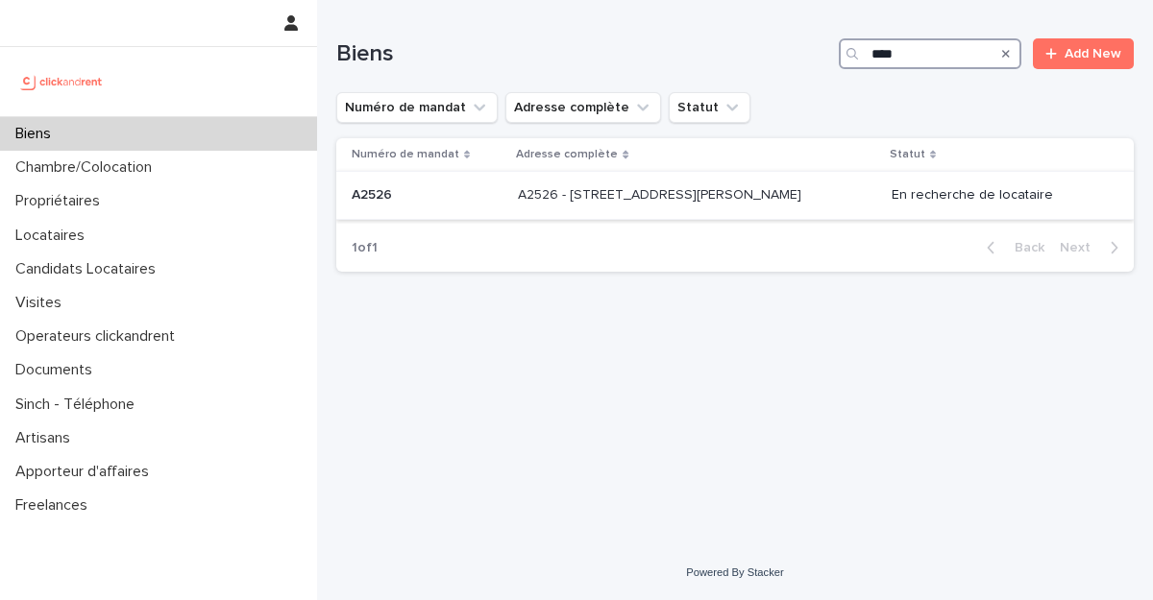
type input "****"
click at [594, 195] on p "A2526 - [STREET_ADDRESS][PERSON_NAME]" at bounding box center [661, 193] width 287 height 20
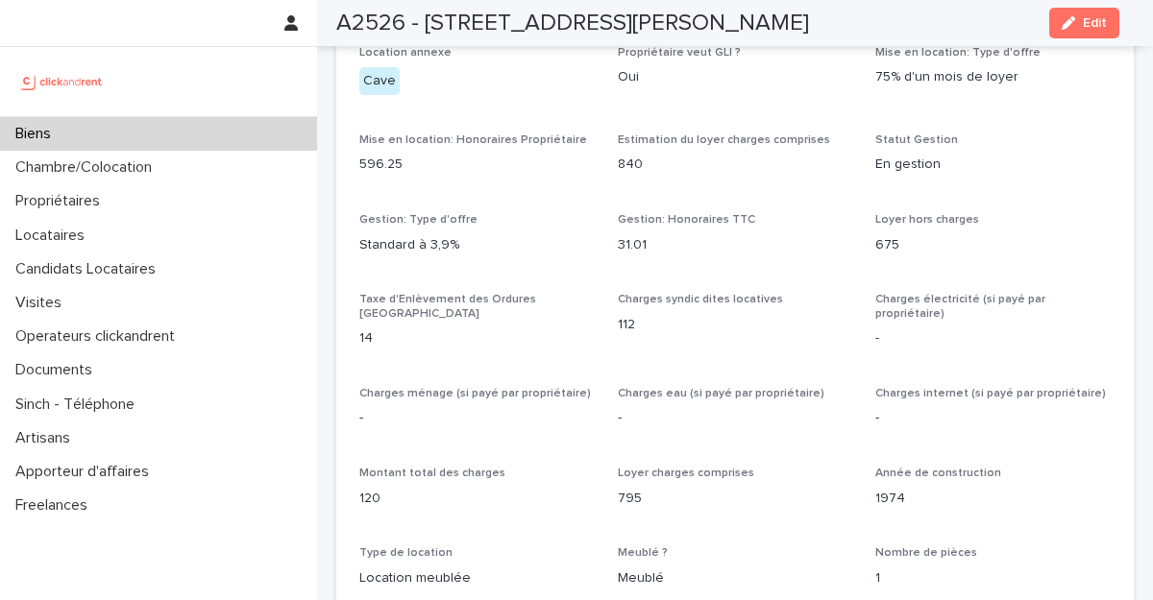
scroll to position [1901, 0]
copy p "675"
drag, startPoint x: 892, startPoint y: 226, endPoint x: 865, endPoint y: 228, distance: 27.0
click at [865, 228] on div "Opérateur commercial [PERSON_NAME] Opérateur opérationnel [PERSON_NAME] Proprié…" at bounding box center [734, 497] width 751 height 1482
copy p "120"
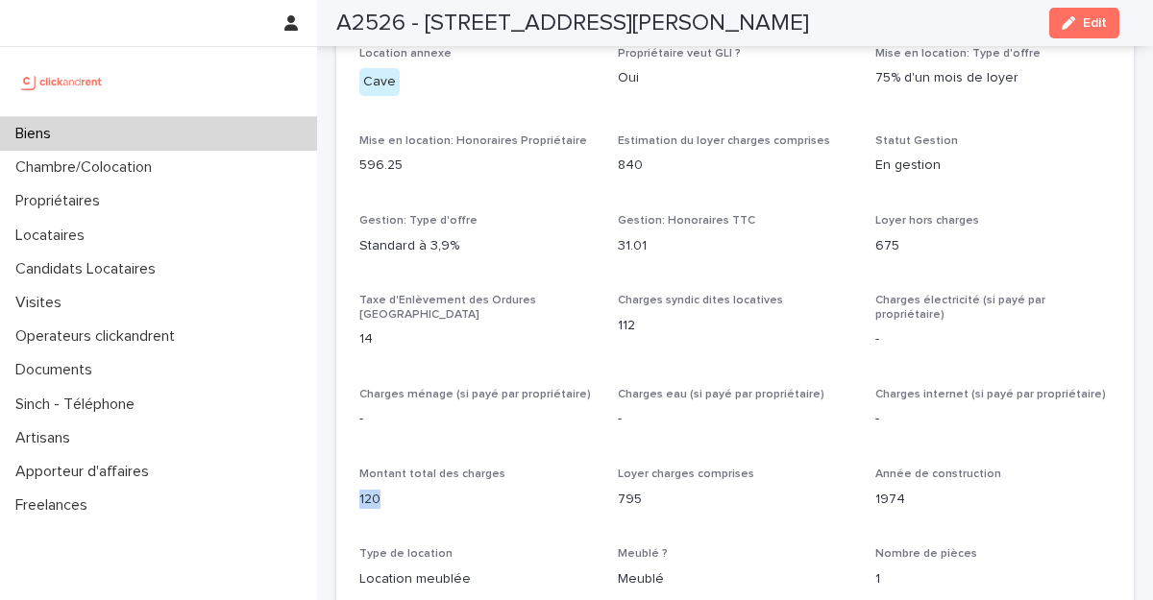
drag, startPoint x: 395, startPoint y: 472, endPoint x: 354, endPoint y: 472, distance: 41.3
click at [354, 472] on div "Opérateur commercial [PERSON_NAME] Opérateur opérationnel [PERSON_NAME] Proprié…" at bounding box center [734, 508] width 797 height 1505
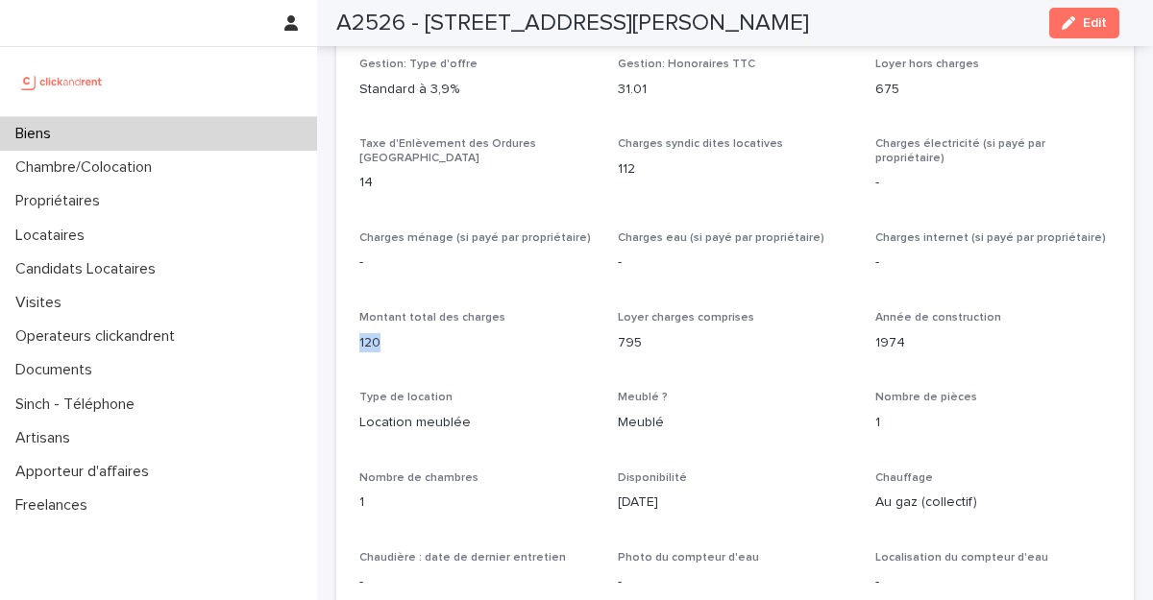
scroll to position [2309, 0]
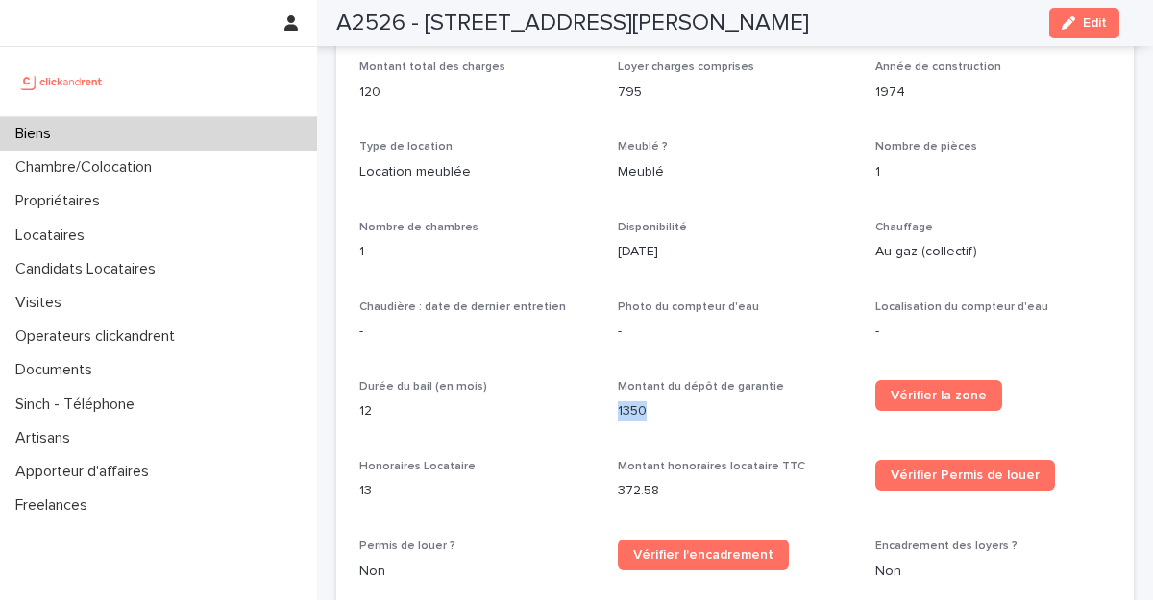
drag, startPoint x: 652, startPoint y: 379, endPoint x: 608, endPoint y: 384, distance: 44.6
click at [608, 384] on div "Opérateur commercial Alexis Aguttes Opérateur opérationnel Emmanuel Vieillesse …" at bounding box center [734, 90] width 751 height 1482
copy p "1350"
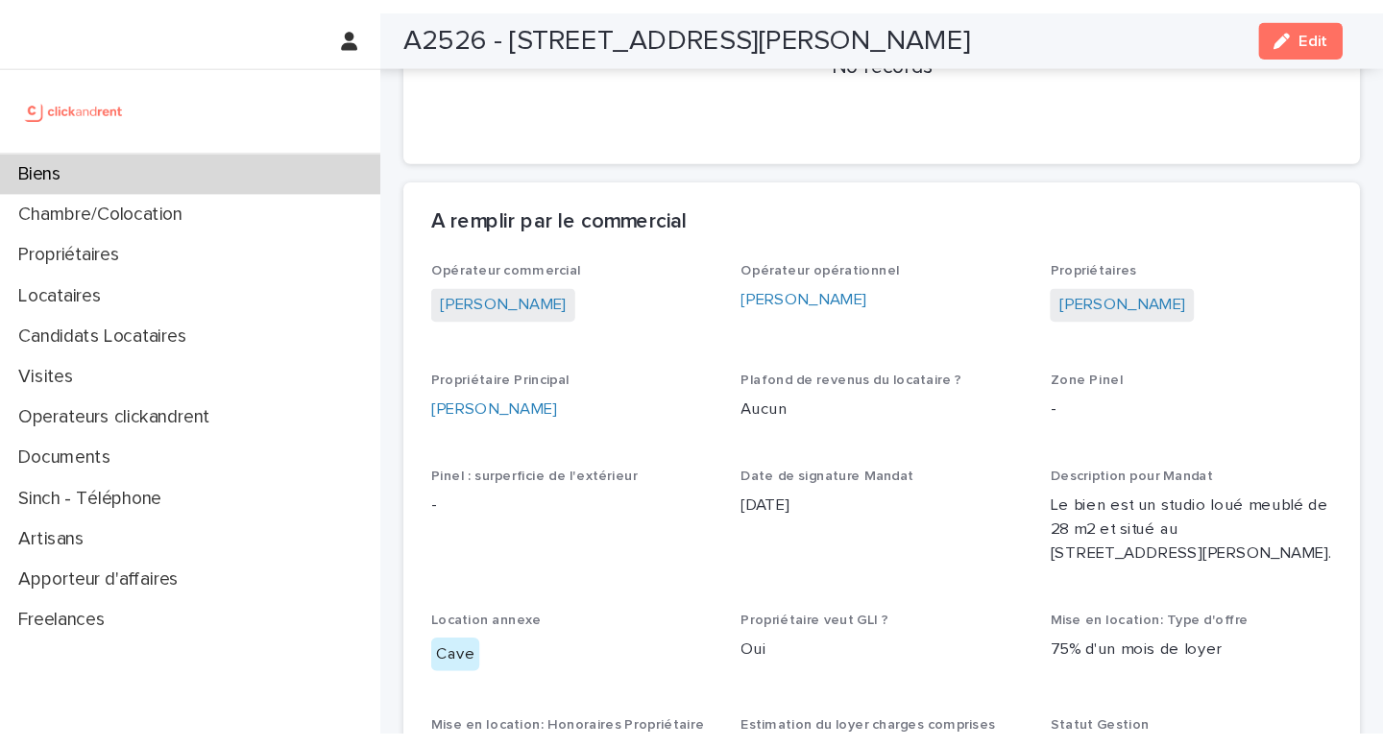
scroll to position [1447, 0]
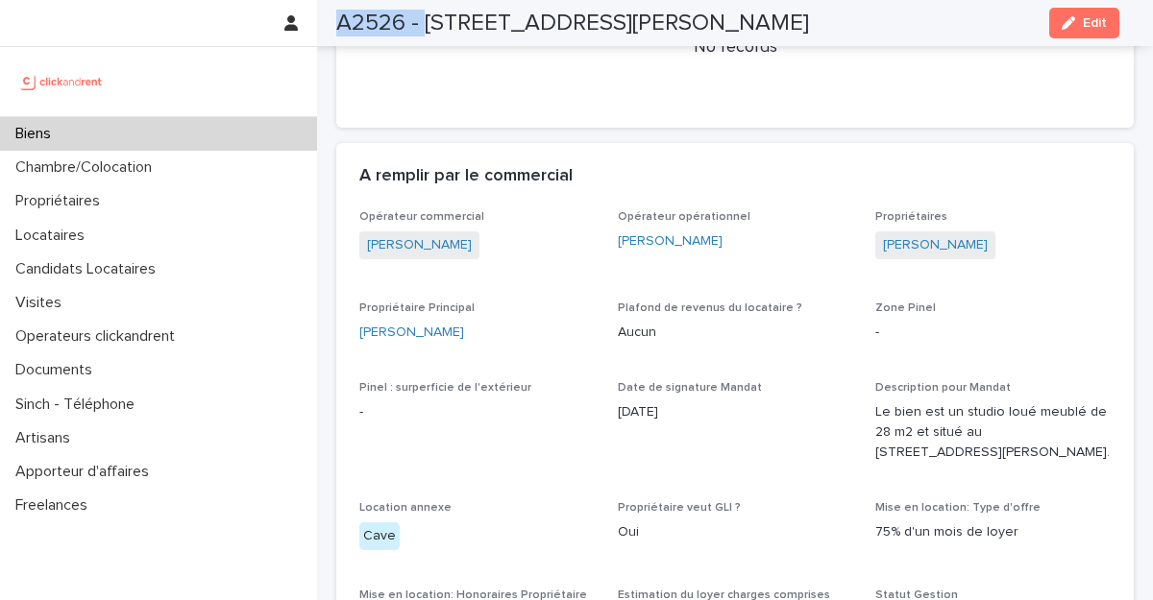
copy h2 "A2526 -"
drag, startPoint x: 422, startPoint y: 25, endPoint x: 325, endPoint y: 23, distance: 97.1
click at [325, 23] on div "A2526 - 30 Rue Gabriel Péri, Créteil 94000 Edit" at bounding box center [727, 23] width 875 height 46
copy h2 "30 Rue Gabriel Péri, Créteil 94000"
drag, startPoint x: 778, startPoint y: 20, endPoint x: 428, endPoint y: 26, distance: 350.7
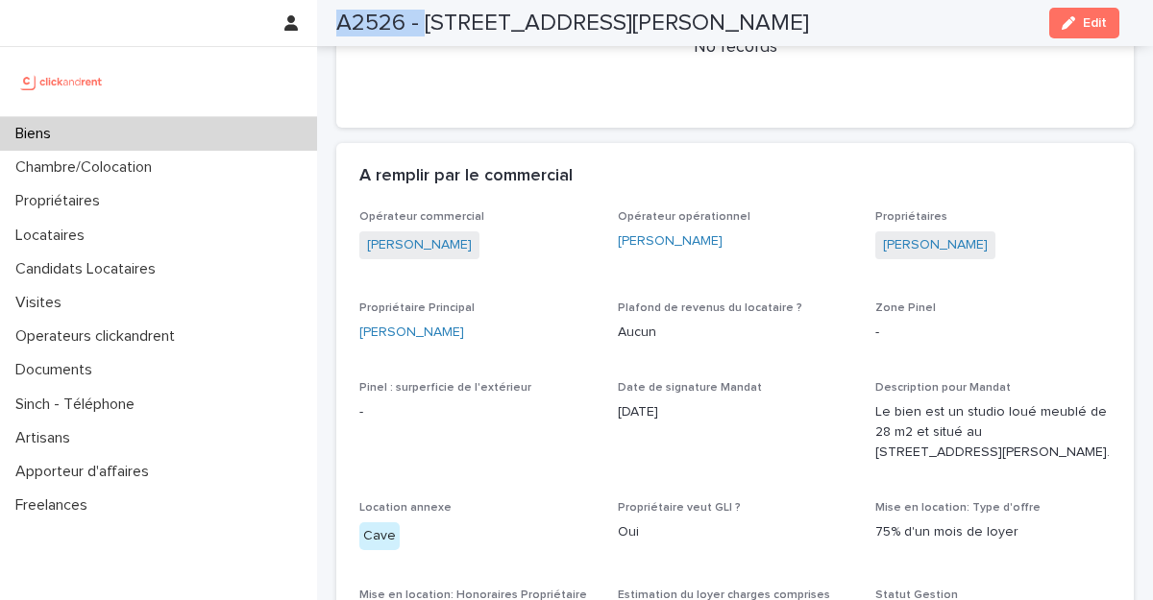
click at [428, 26] on div "A2526 - 30 Rue Gabriel Péri, Créteil 94000 Edit" at bounding box center [727, 23] width 783 height 46
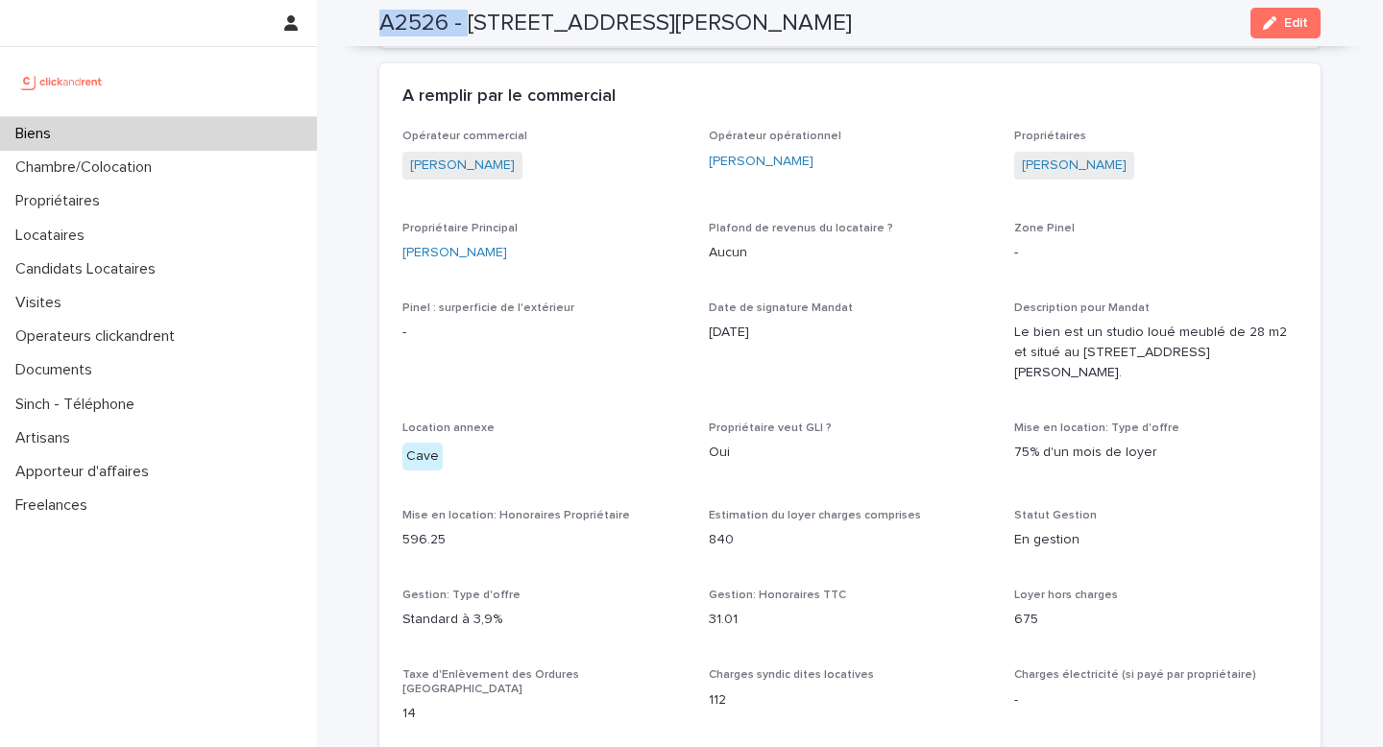
click at [62, 131] on p "Biens" at bounding box center [37, 134] width 59 height 18
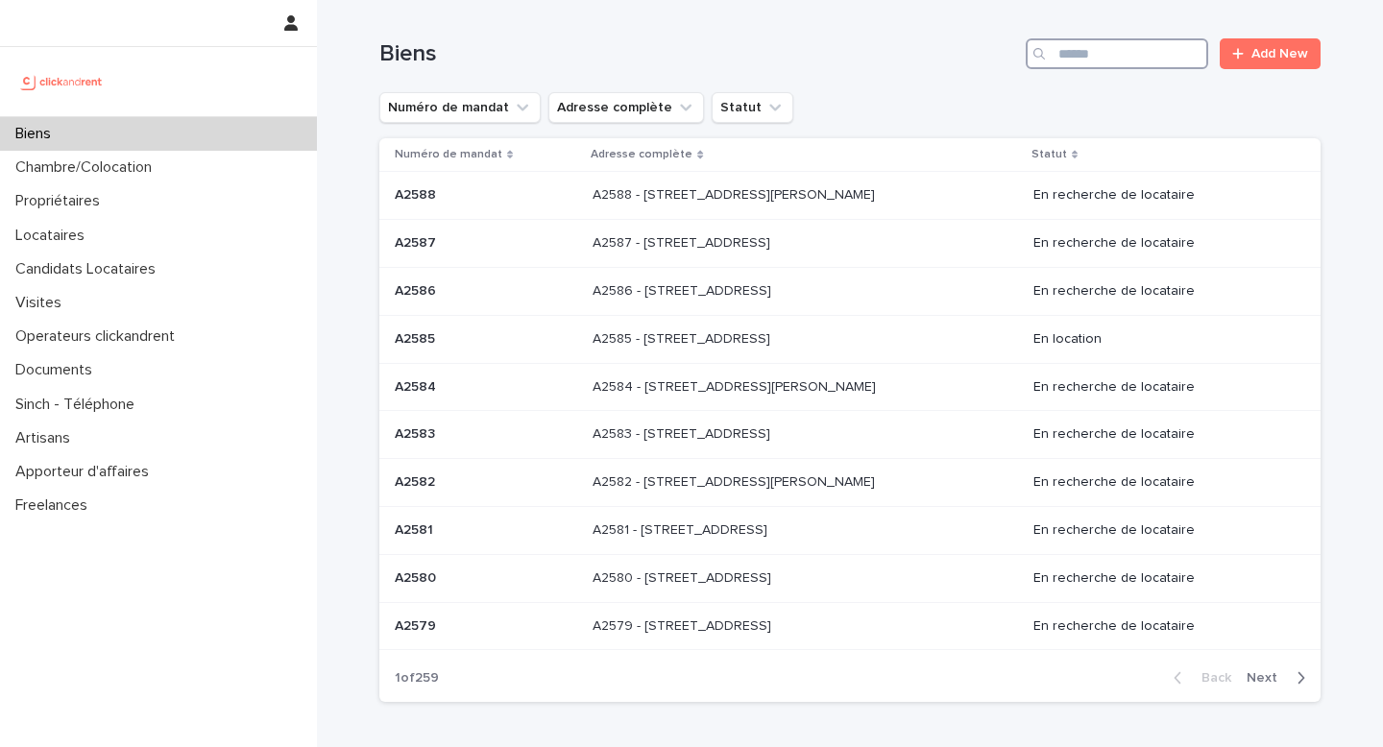
click at [1093, 55] on input "Search" at bounding box center [1117, 53] width 183 height 31
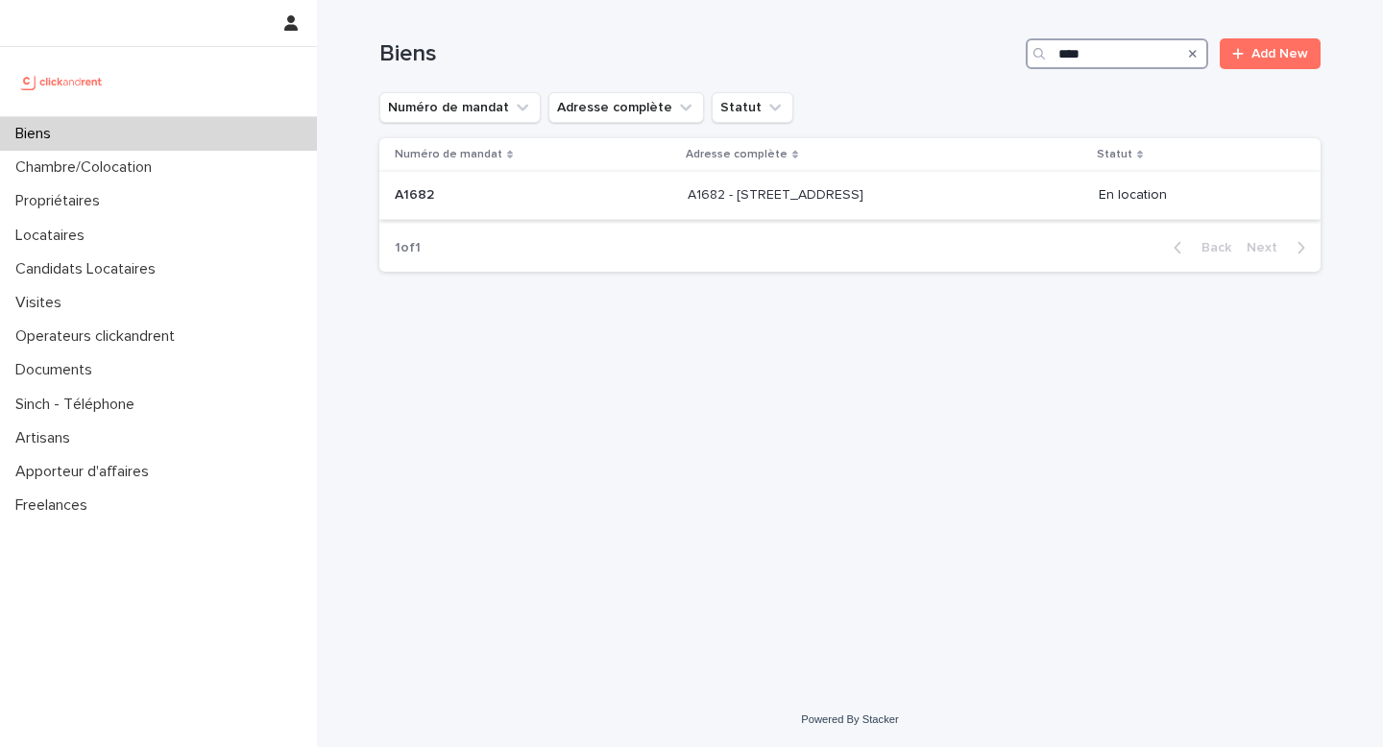
type input "****"
click at [745, 192] on p "A1682 - 15 rue des Boulets, Paris 75011" at bounding box center [778, 193] width 180 height 20
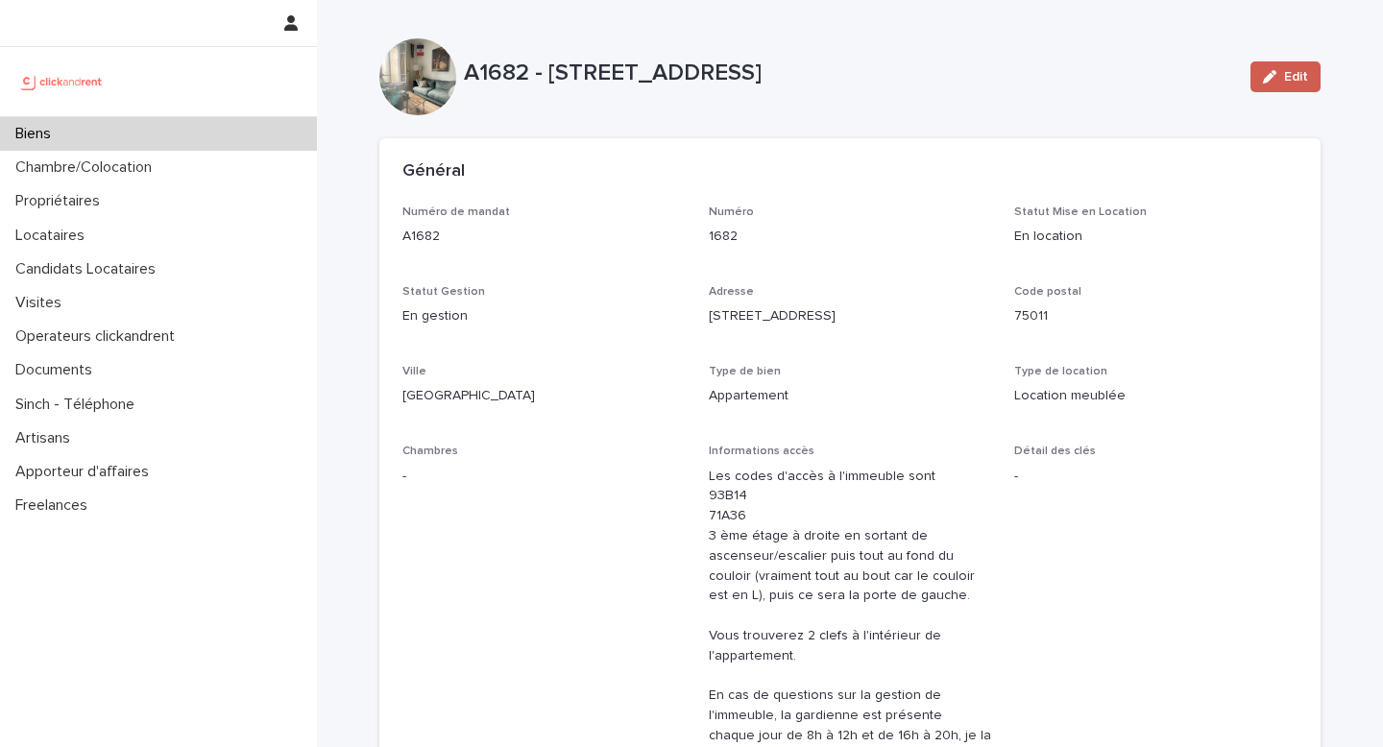
click at [1288, 78] on span "Edit" at bounding box center [1296, 76] width 24 height 13
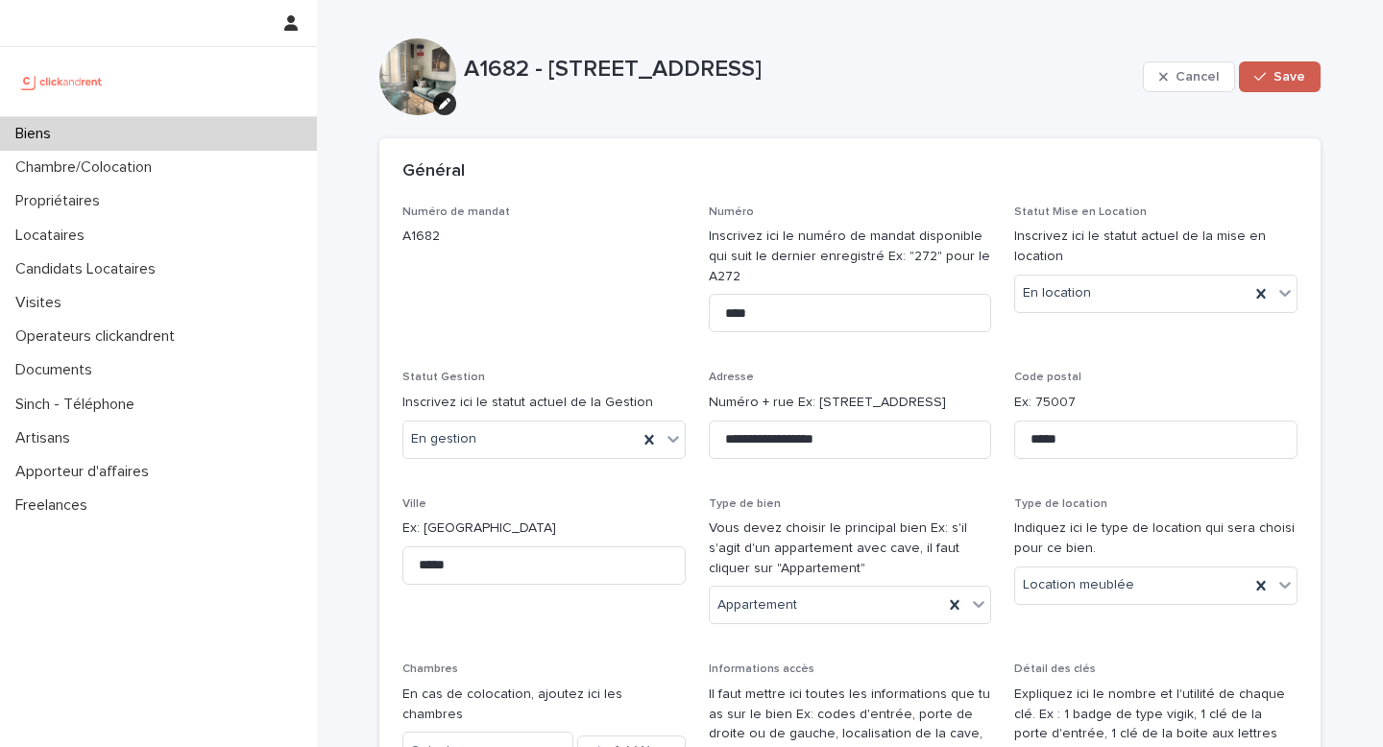
click at [1274, 82] on span "Save" at bounding box center [1290, 76] width 32 height 13
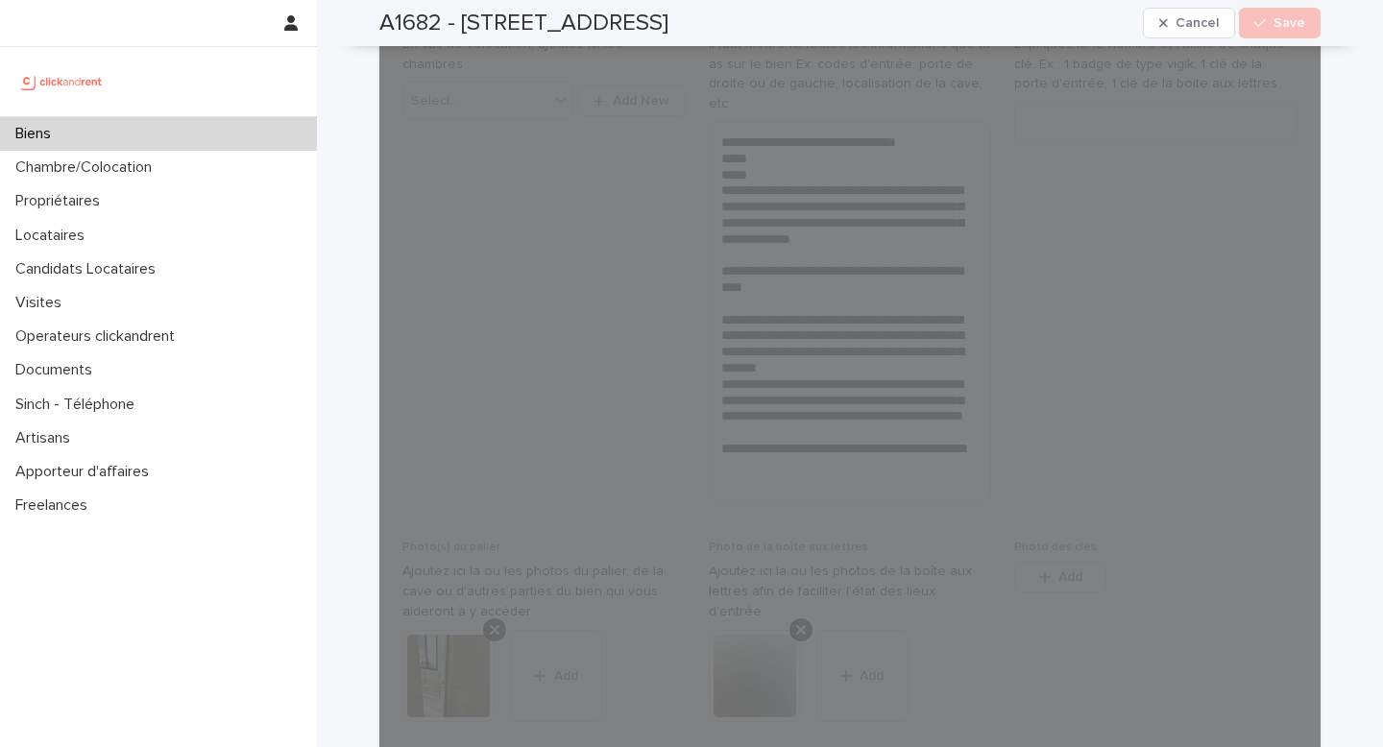
scroll to position [889, 0]
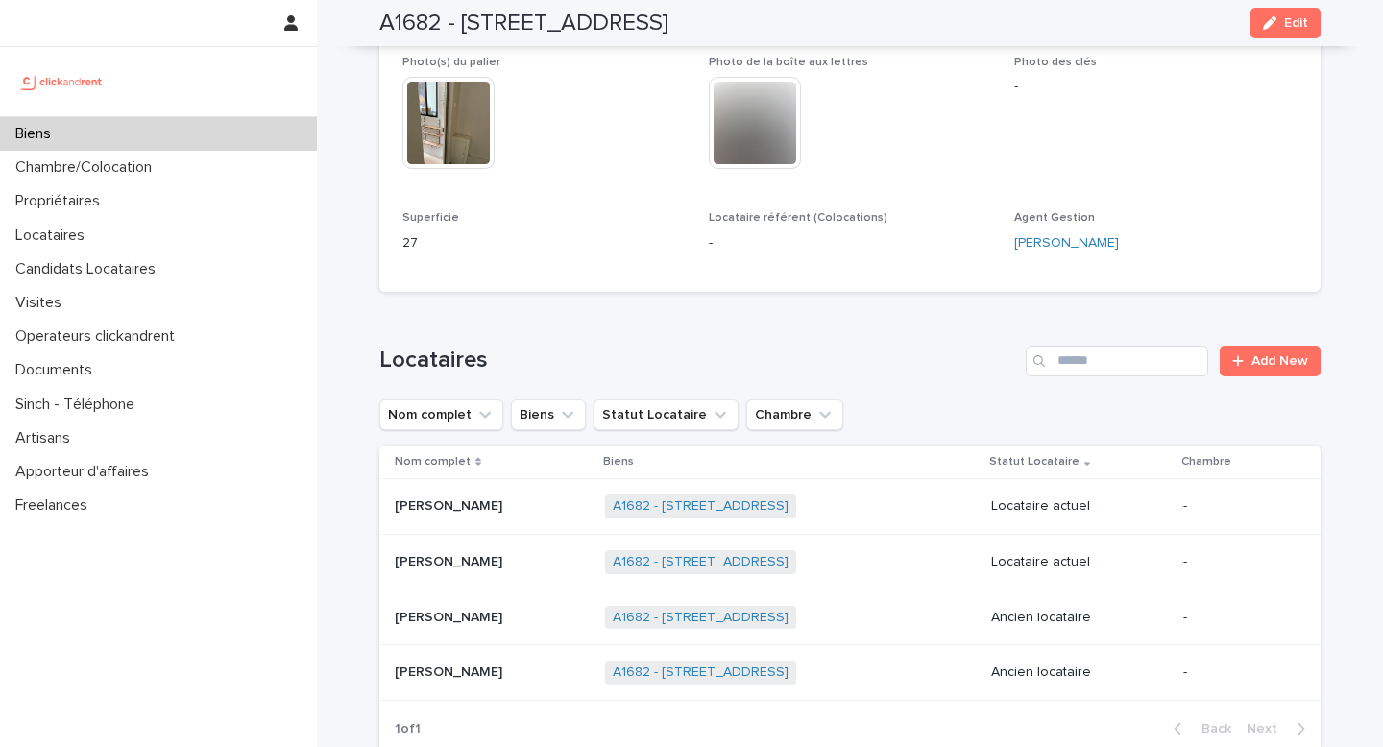
click at [458, 505] on p "Noemi Castagna" at bounding box center [450, 505] width 111 height 20
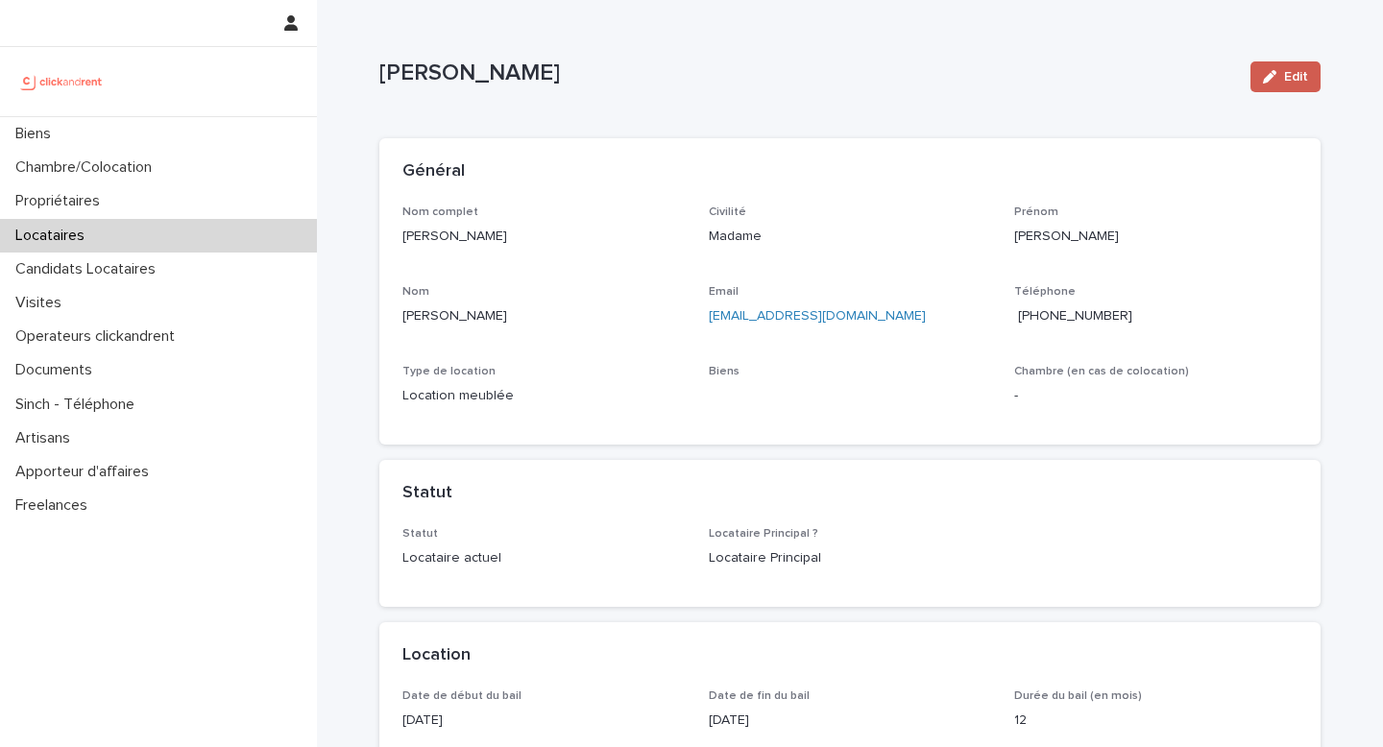
click at [1288, 70] on span "Edit" at bounding box center [1296, 76] width 24 height 13
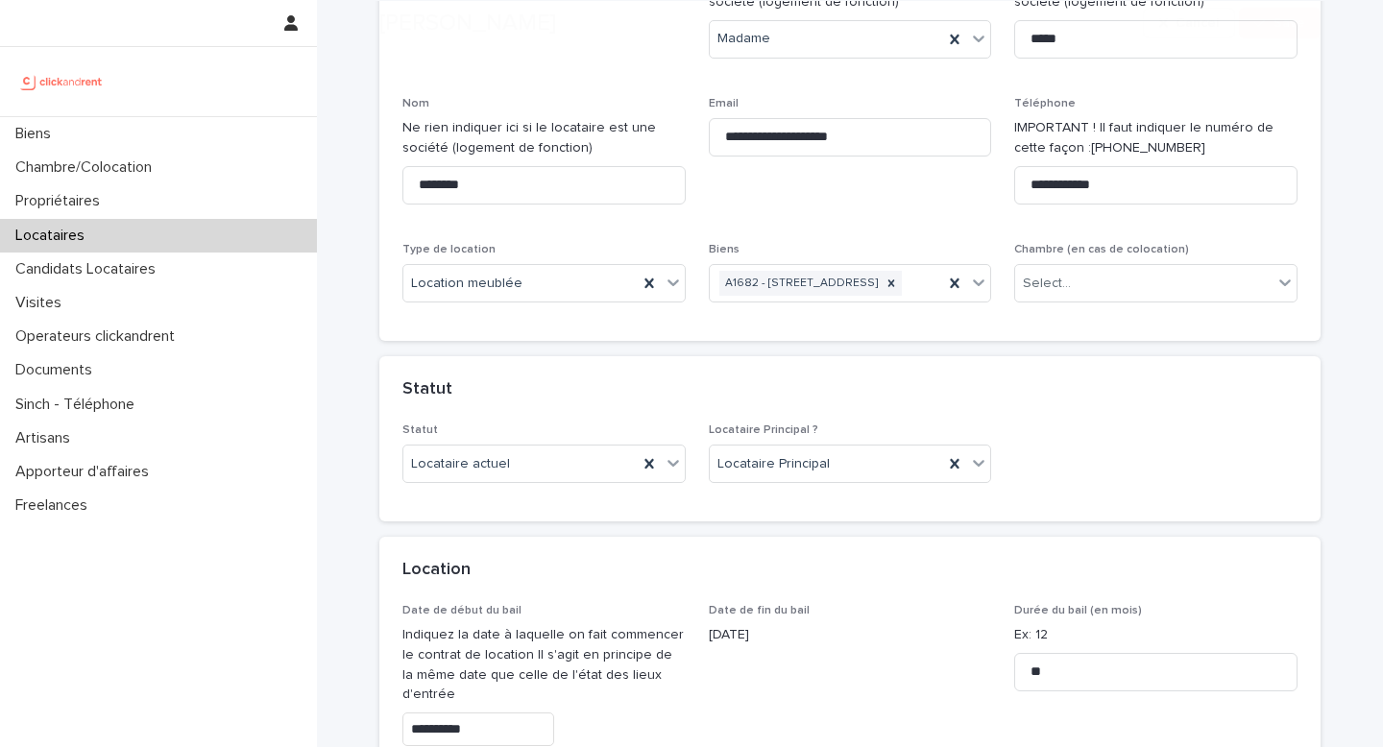
scroll to position [609, 0]
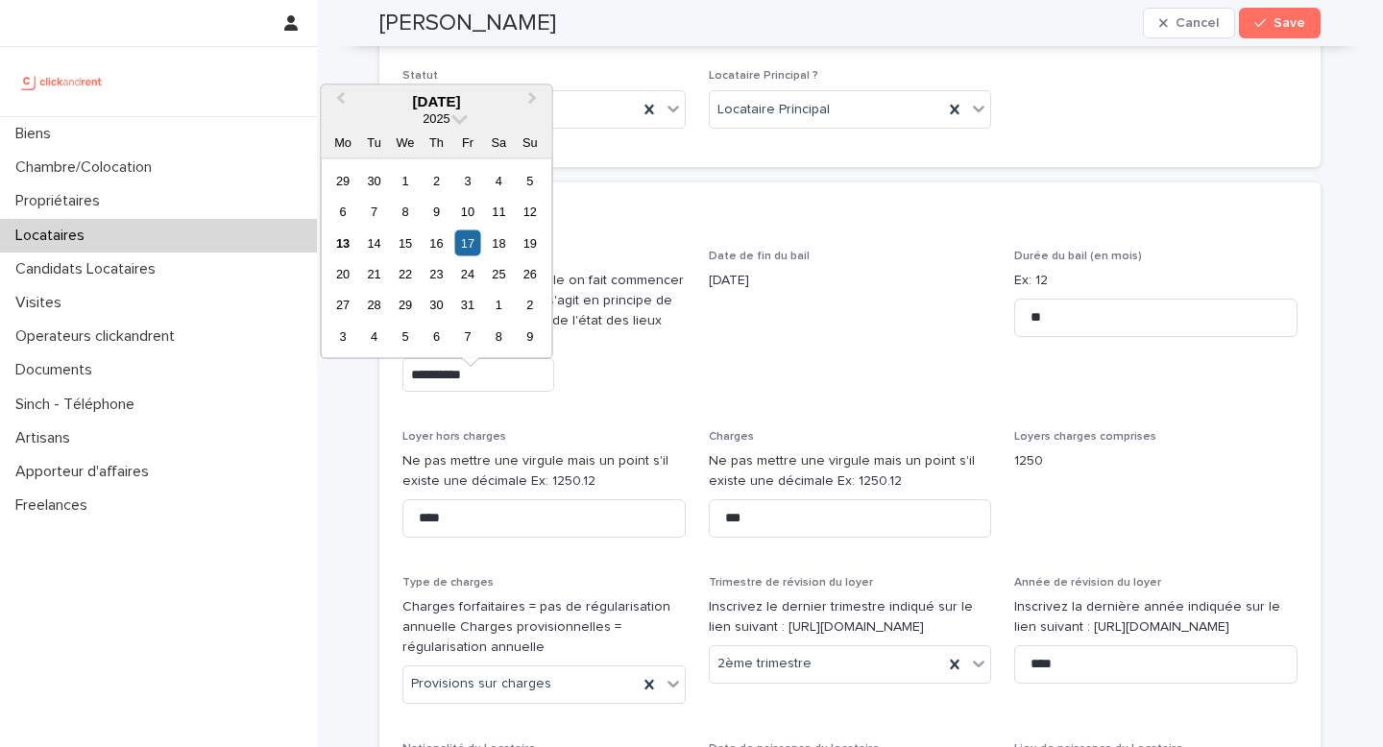
click at [453, 392] on input "**********" at bounding box center [479, 375] width 152 height 34
click at [342, 279] on div "20" at bounding box center [343, 274] width 26 height 26
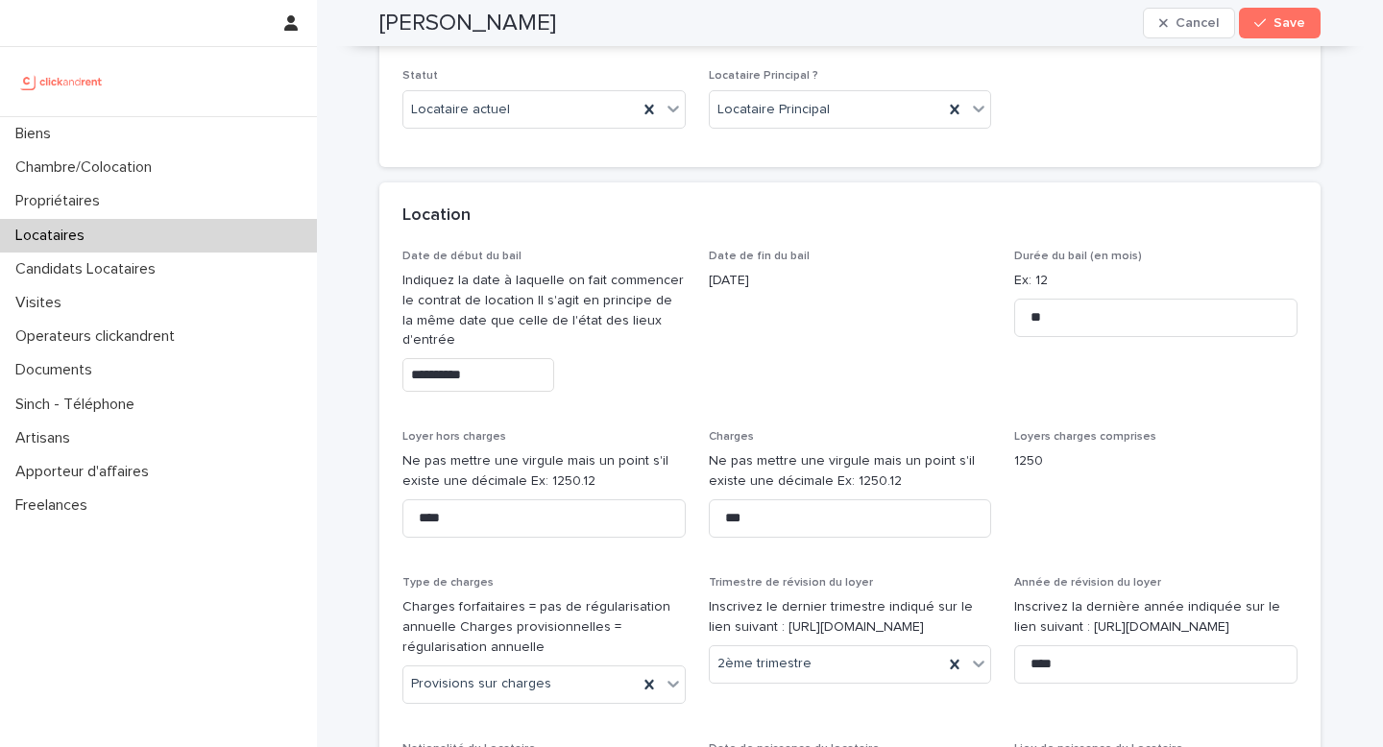
type input "**********"
click at [1255, 27] on icon "button" at bounding box center [1261, 22] width 12 height 13
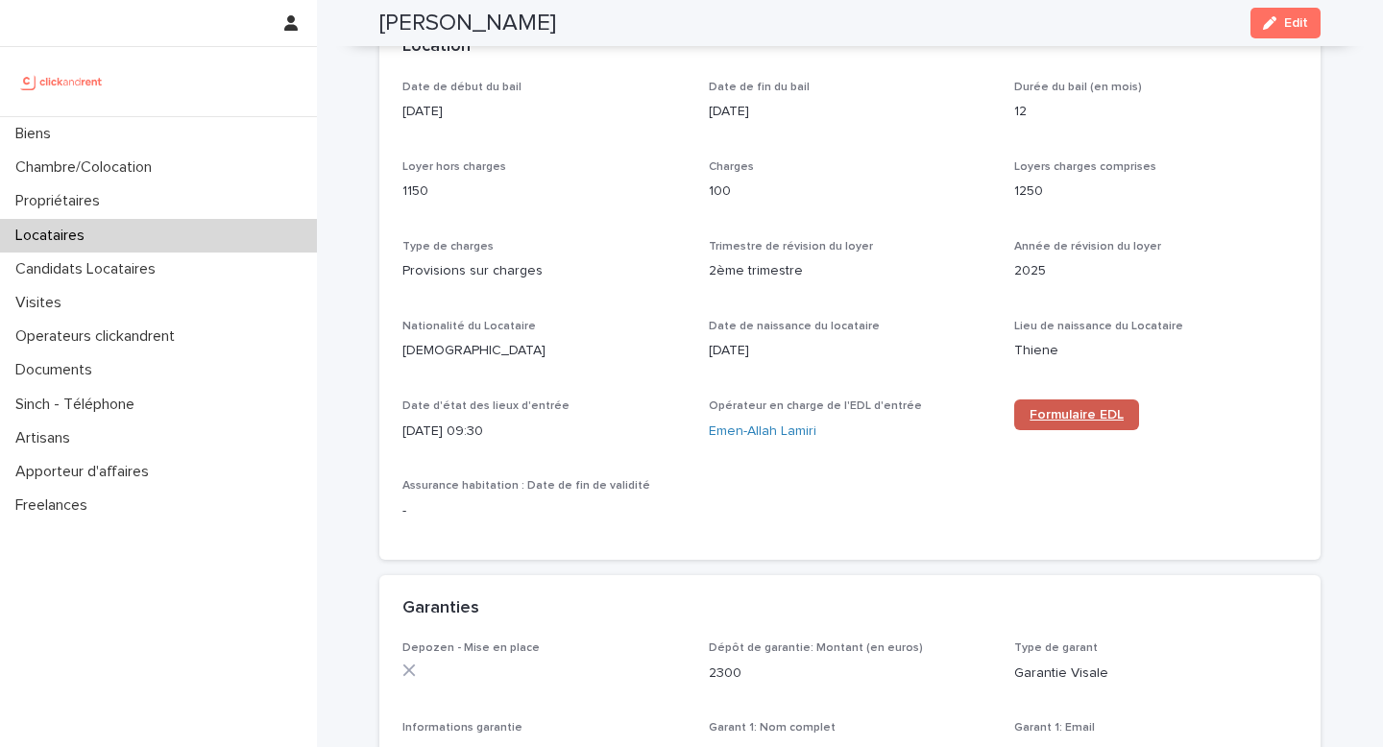
click at [1059, 420] on span "Formulaire EDL" at bounding box center [1077, 414] width 94 height 13
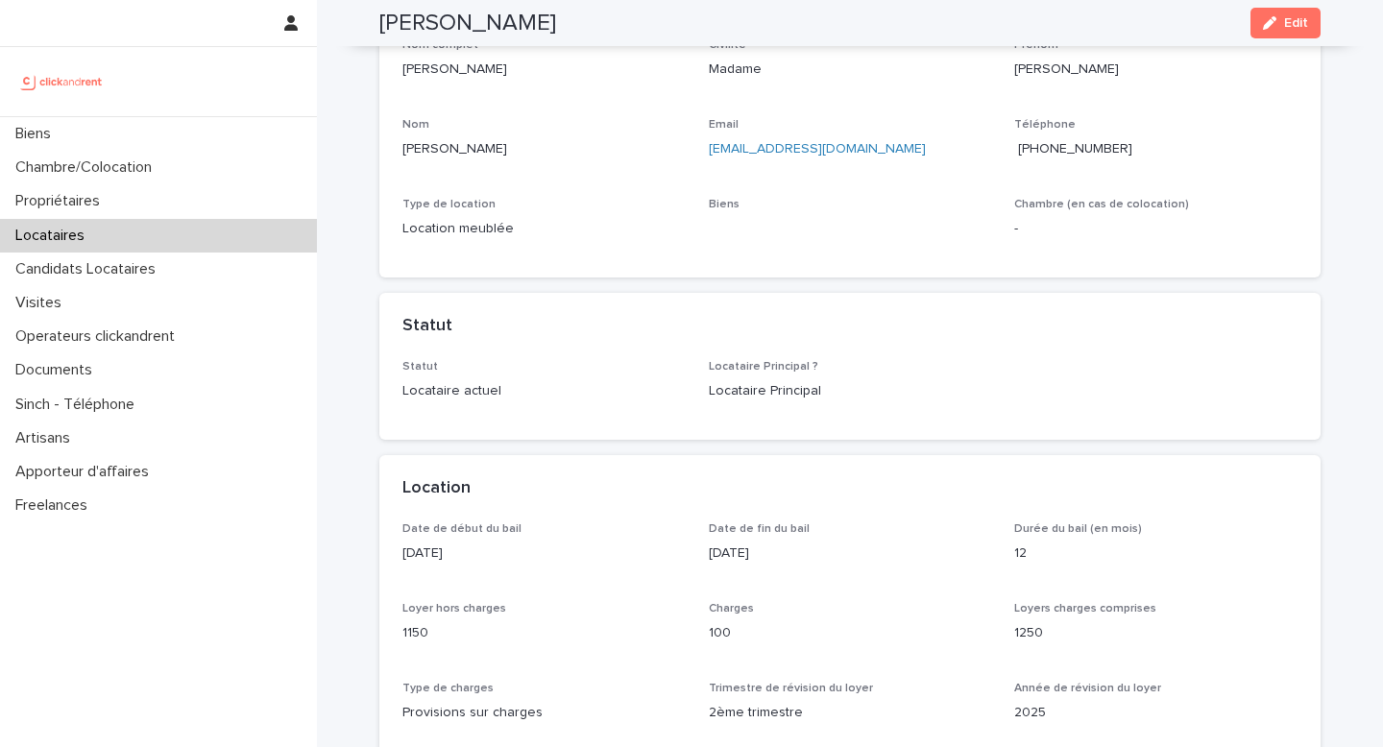
scroll to position [0, 0]
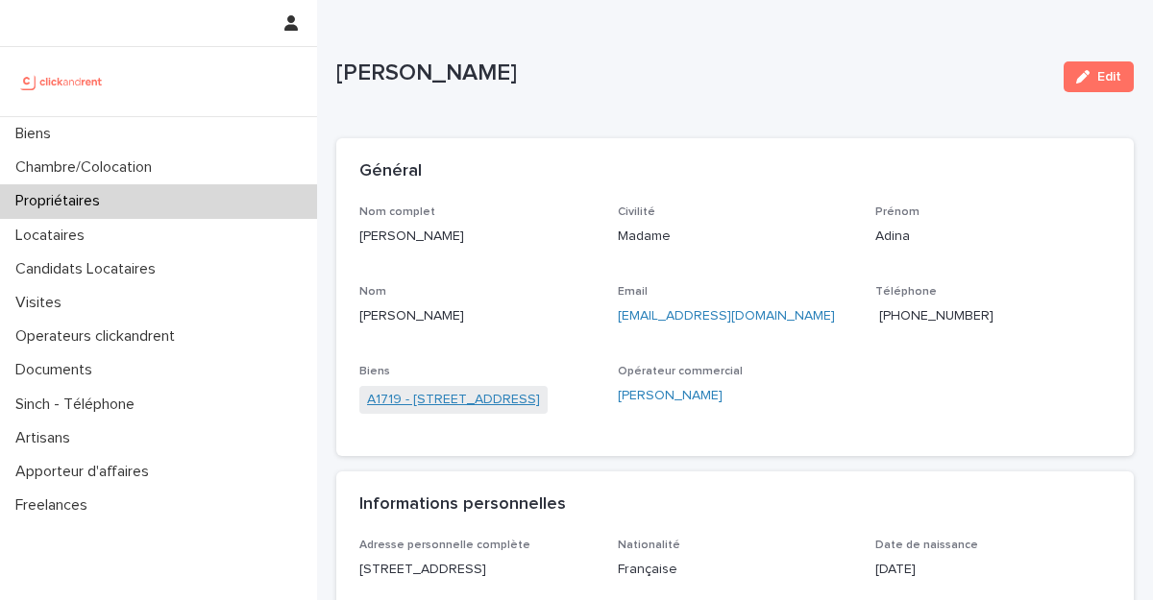
click at [514, 403] on link "A1719 - [STREET_ADDRESS]" at bounding box center [453, 400] width 173 height 20
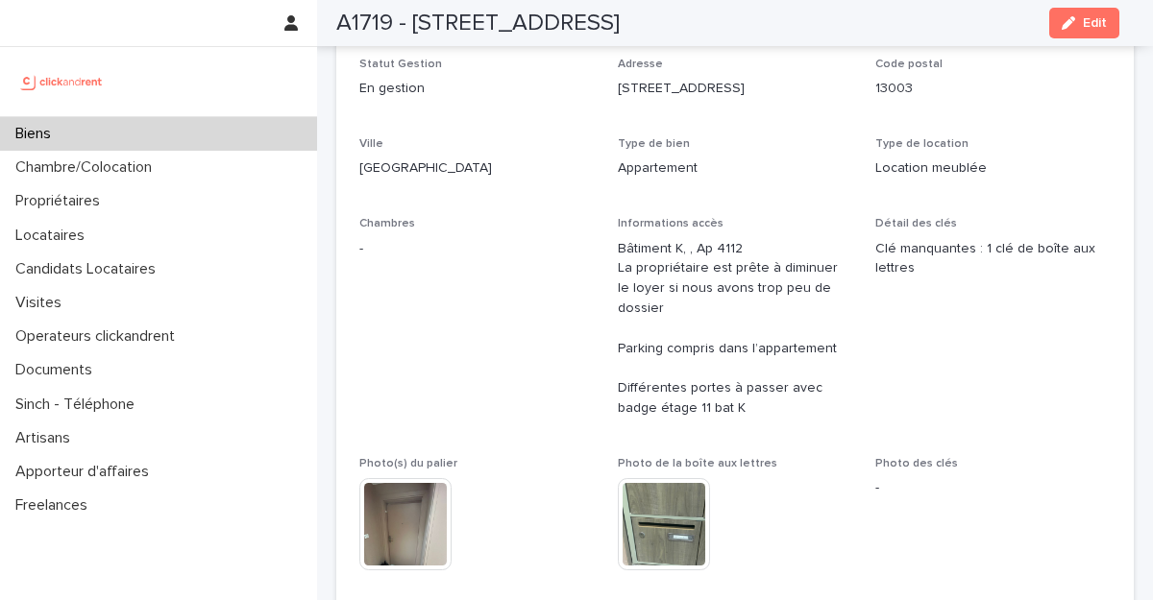
scroll to position [23, 0]
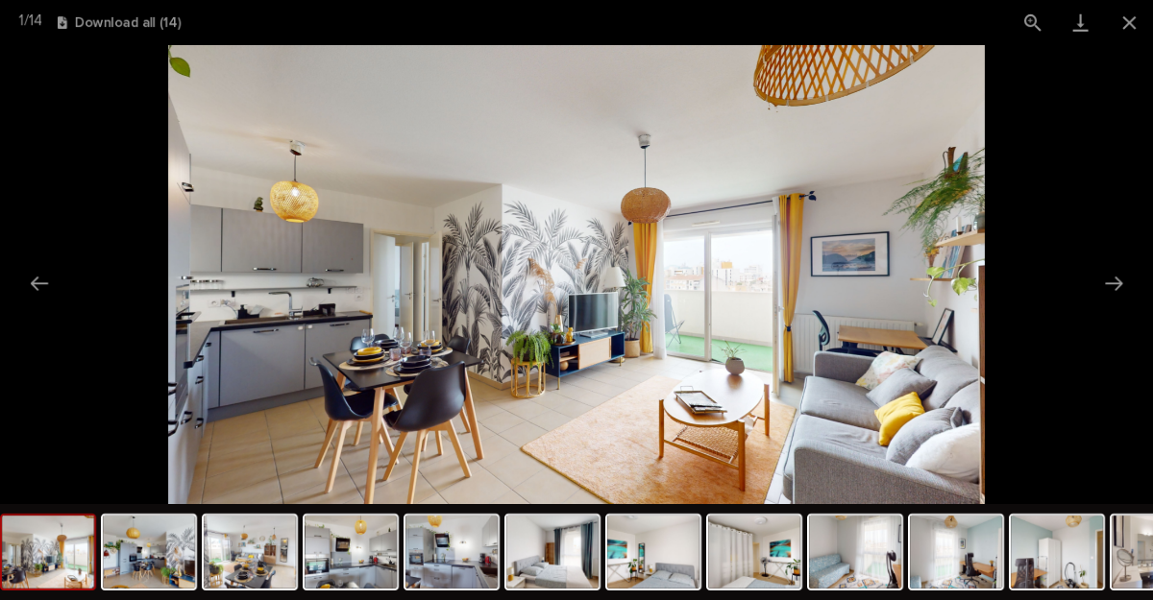
scroll to position [5323, 0]
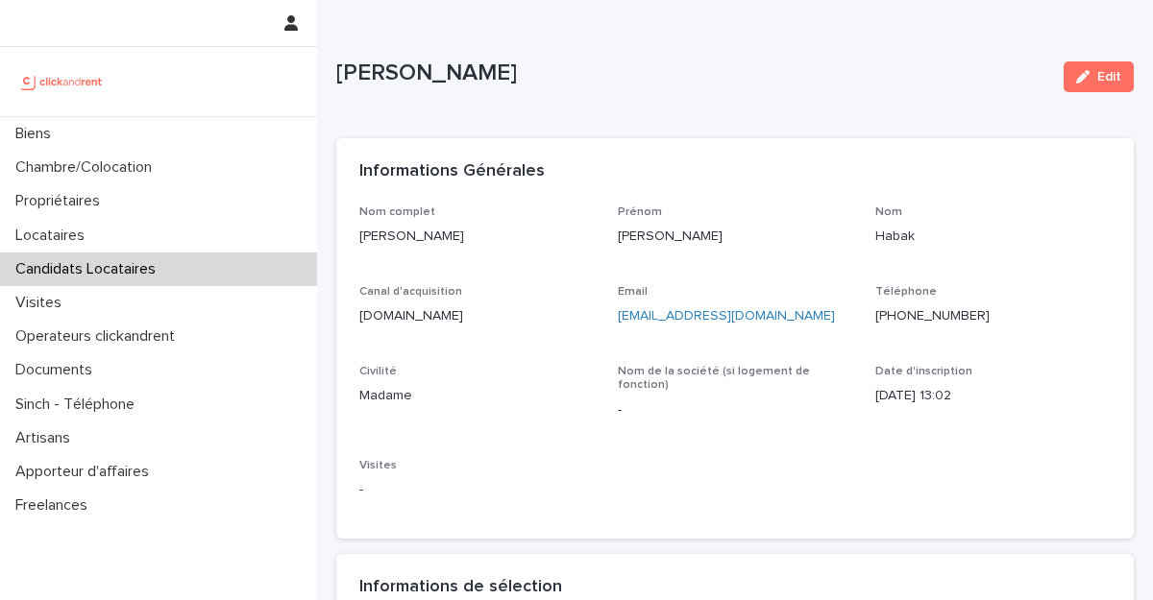
scroll to position [160, 0]
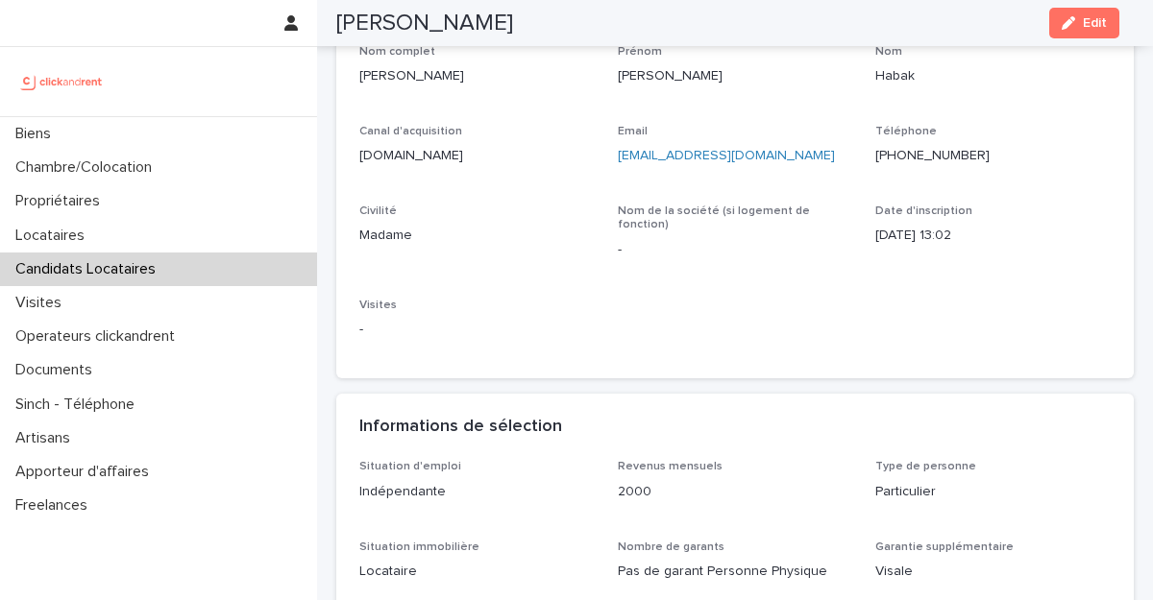
click at [609, 340] on div "Nom complet [PERSON_NAME] Prénom [PERSON_NAME] Canal d'acquisition [DOMAIN_NAME…" at bounding box center [734, 200] width 751 height 310
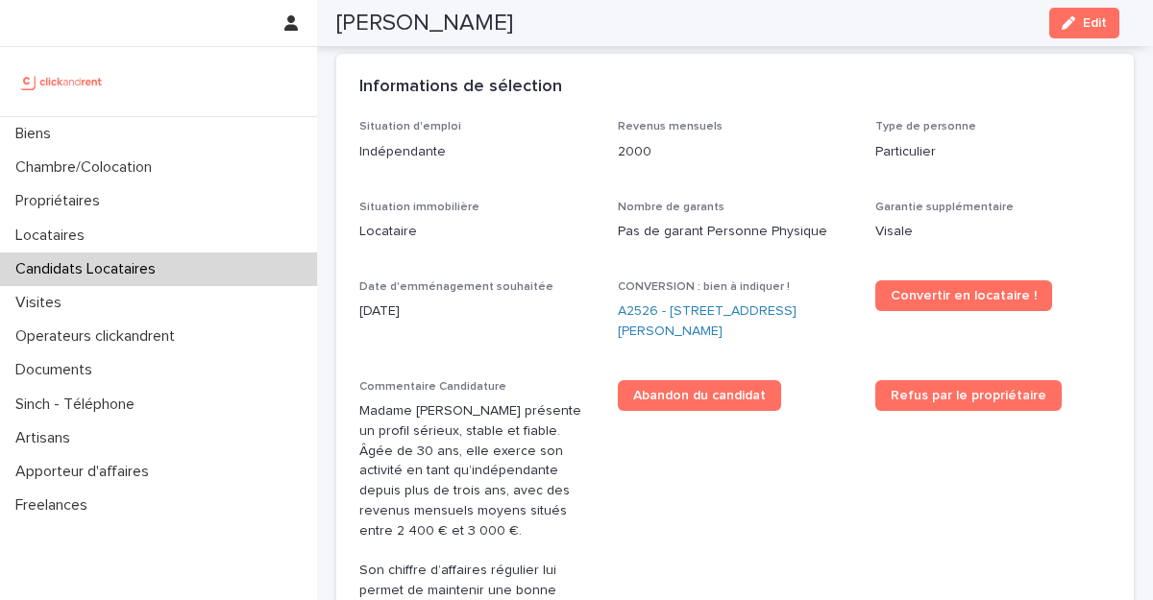
scroll to position [501, 0]
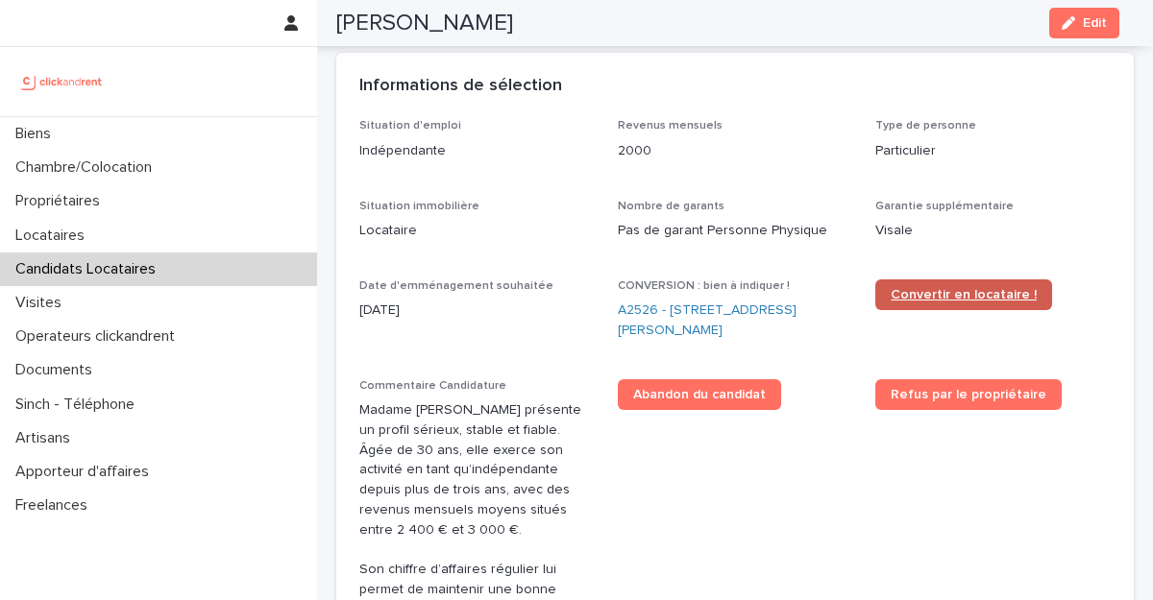
click at [928, 288] on span "Convertir en locataire !" at bounding box center [964, 294] width 146 height 13
click at [638, 301] on link "A2526 - [STREET_ADDRESS][PERSON_NAME]" at bounding box center [735, 321] width 235 height 40
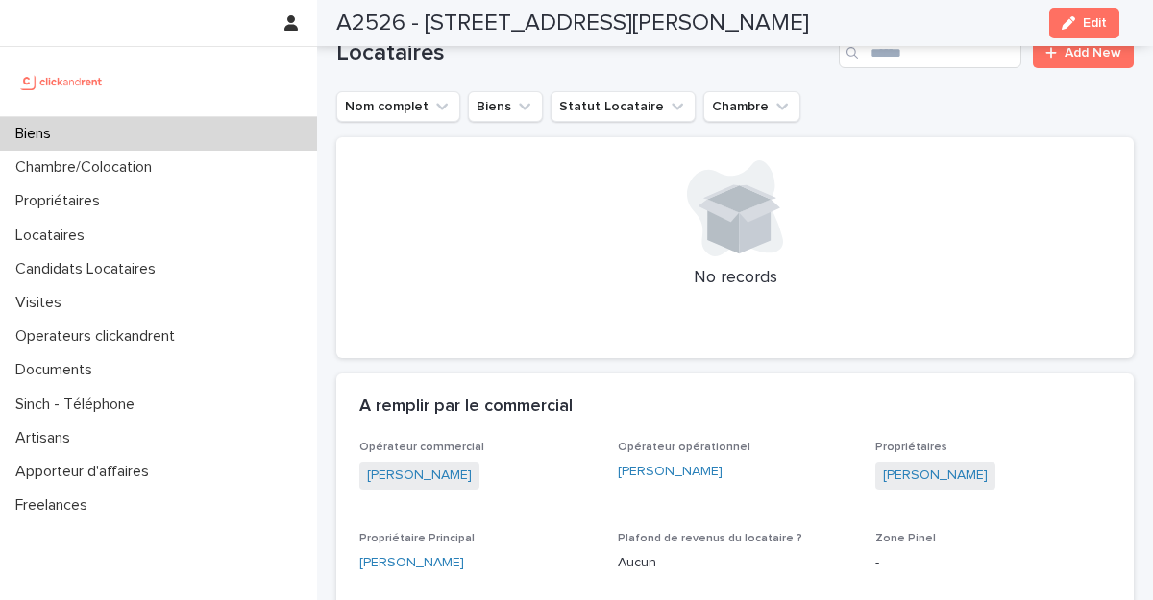
scroll to position [1216, 0]
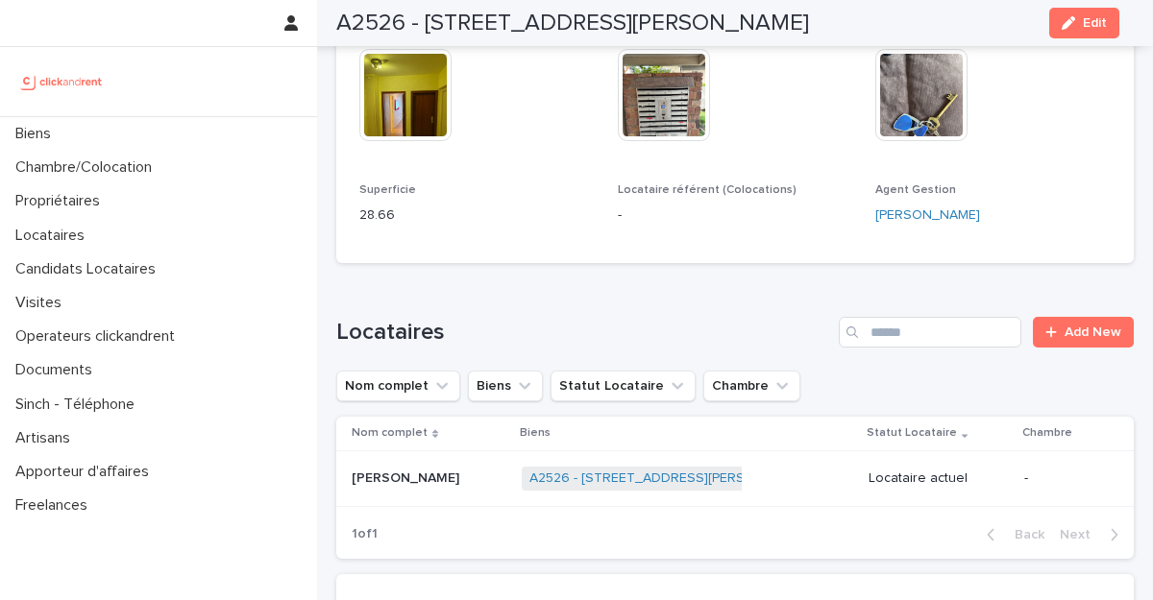
scroll to position [1034, 0]
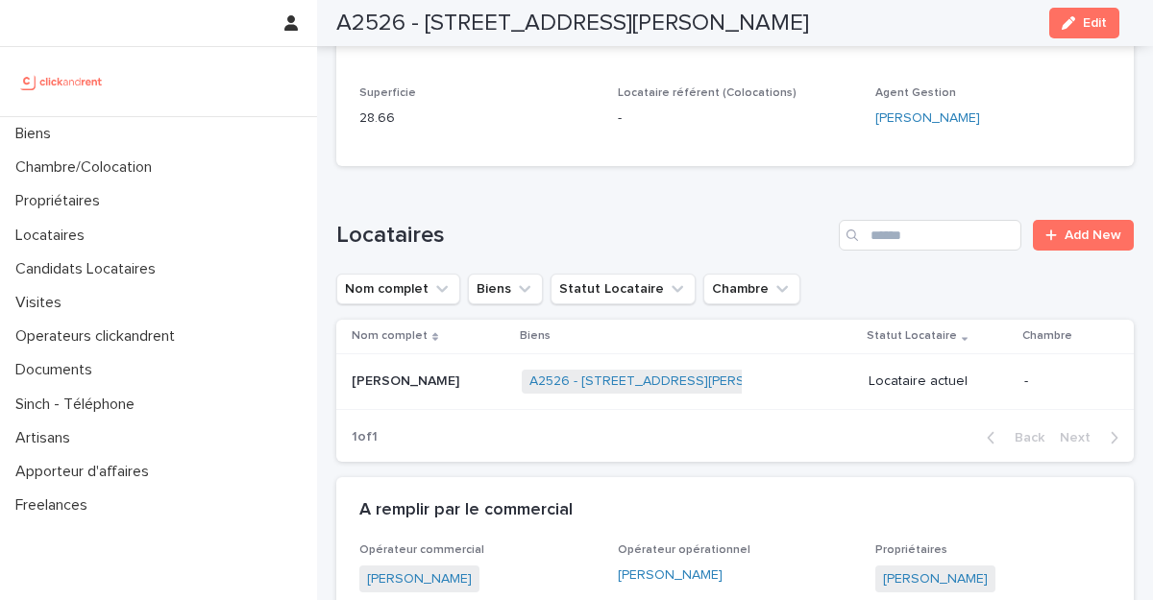
click at [402, 370] on p "[PERSON_NAME]" at bounding box center [407, 380] width 111 height 20
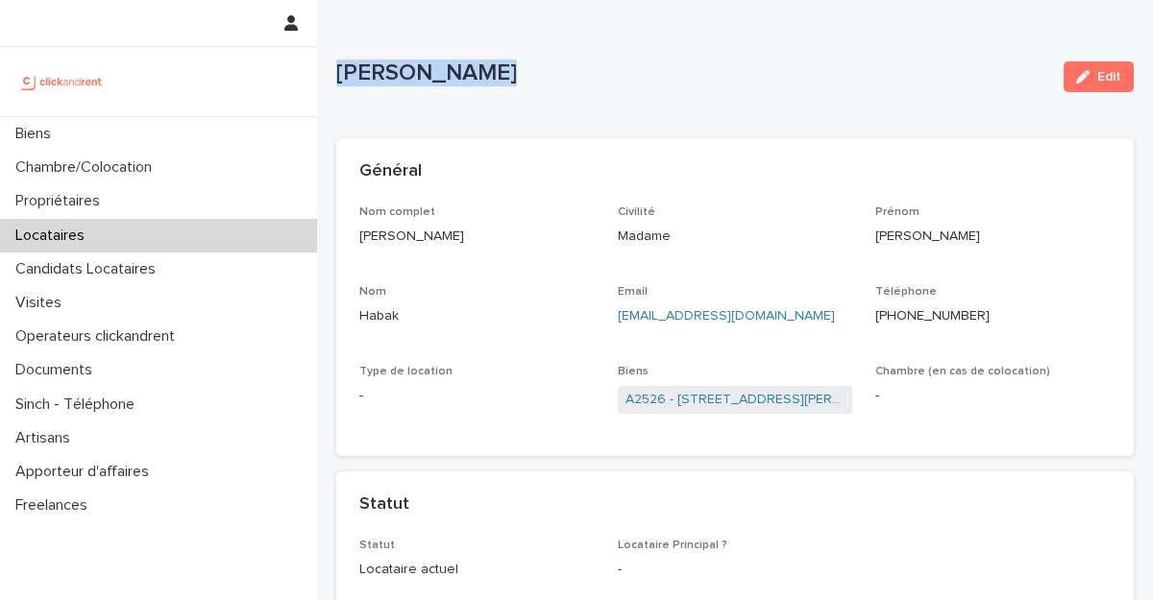
copy p "[PERSON_NAME]"
drag, startPoint x: 495, startPoint y: 72, endPoint x: 335, endPoint y: 75, distance: 159.5
click at [336, 75] on p "[PERSON_NAME]" at bounding box center [692, 74] width 712 height 28
click at [1081, 77] on div "button" at bounding box center [1086, 76] width 21 height 13
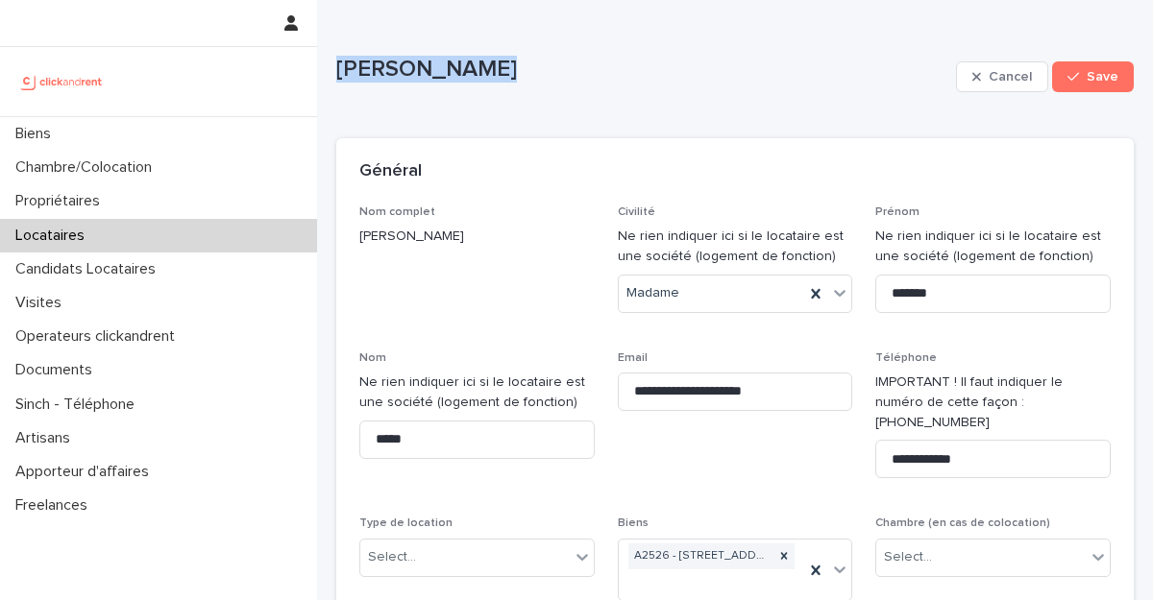
scroll to position [365, 0]
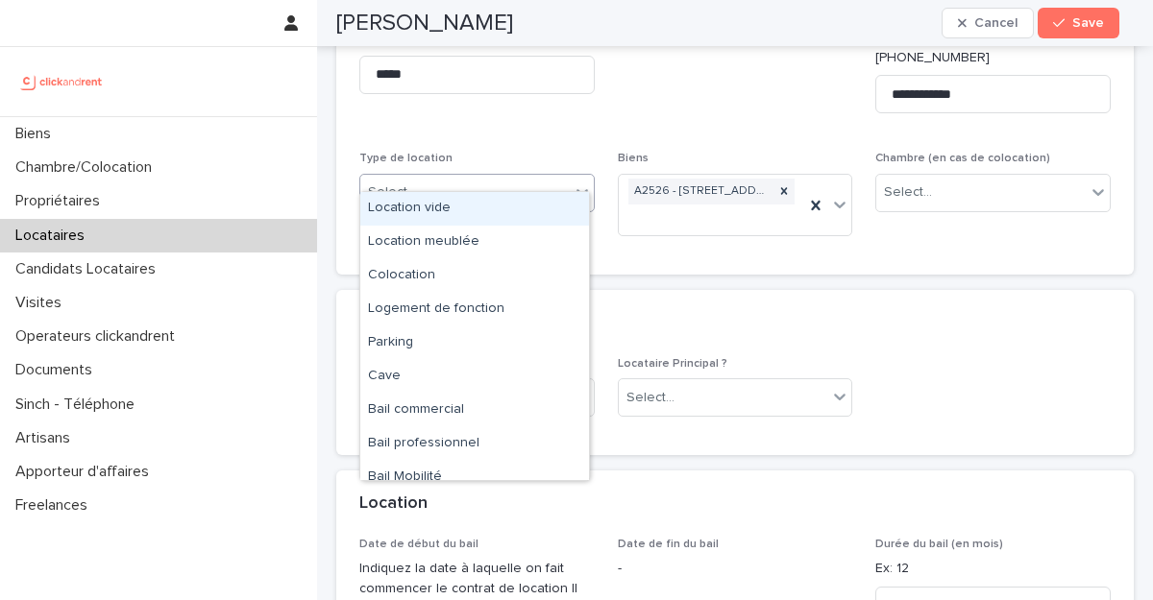
click at [503, 182] on div "Select..." at bounding box center [464, 193] width 209 height 32
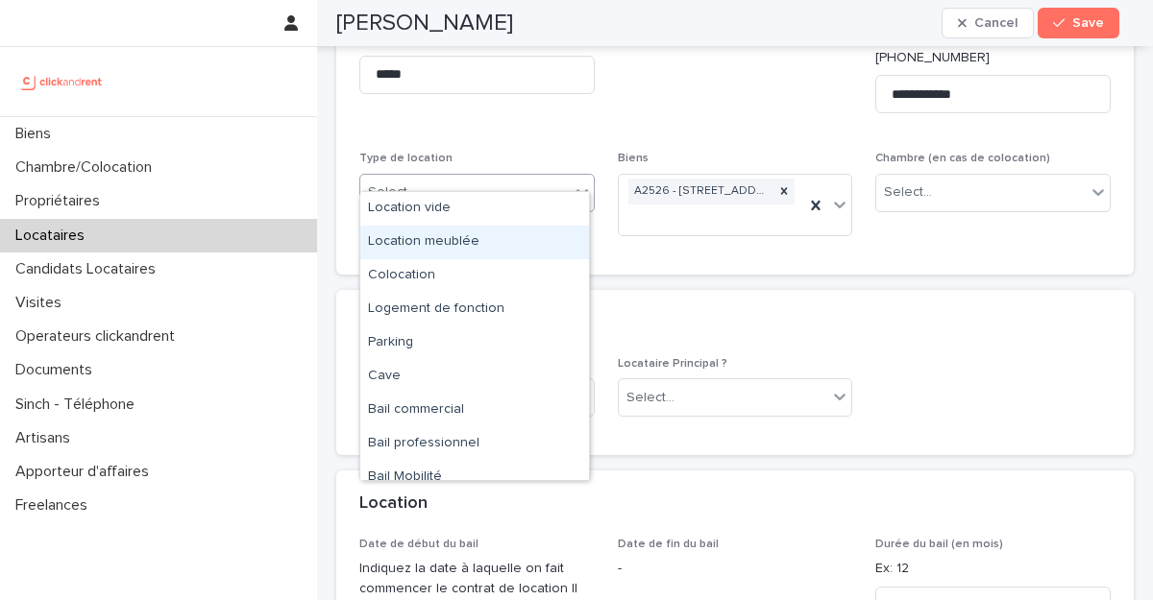
click at [472, 238] on div "Location meublée" at bounding box center [474, 243] width 229 height 34
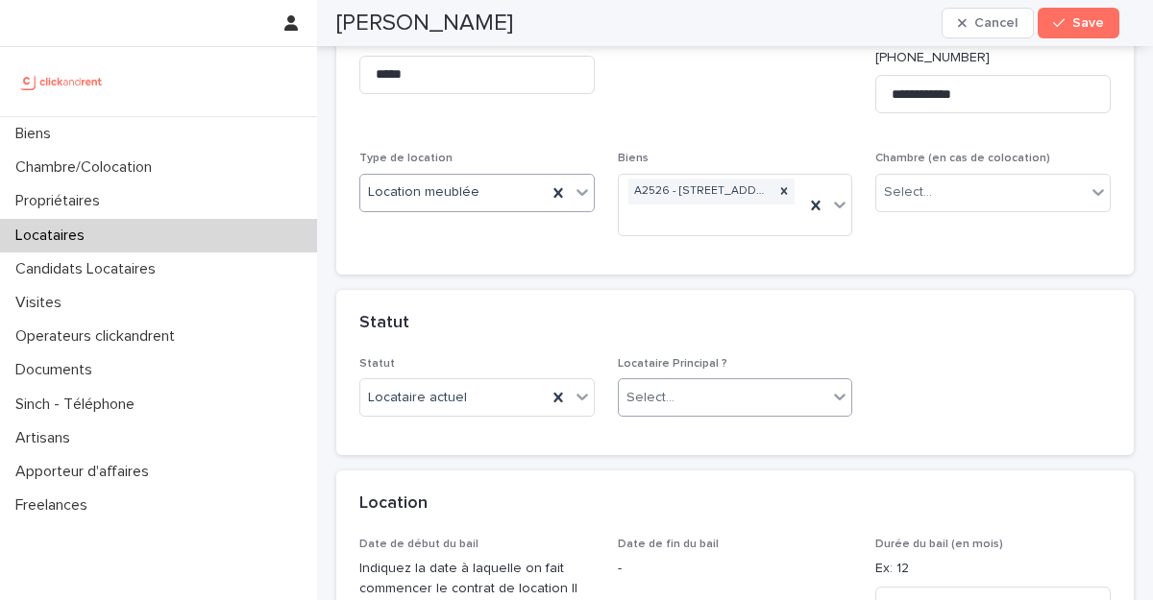
click at [631, 388] on div "Select..." at bounding box center [650, 398] width 48 height 20
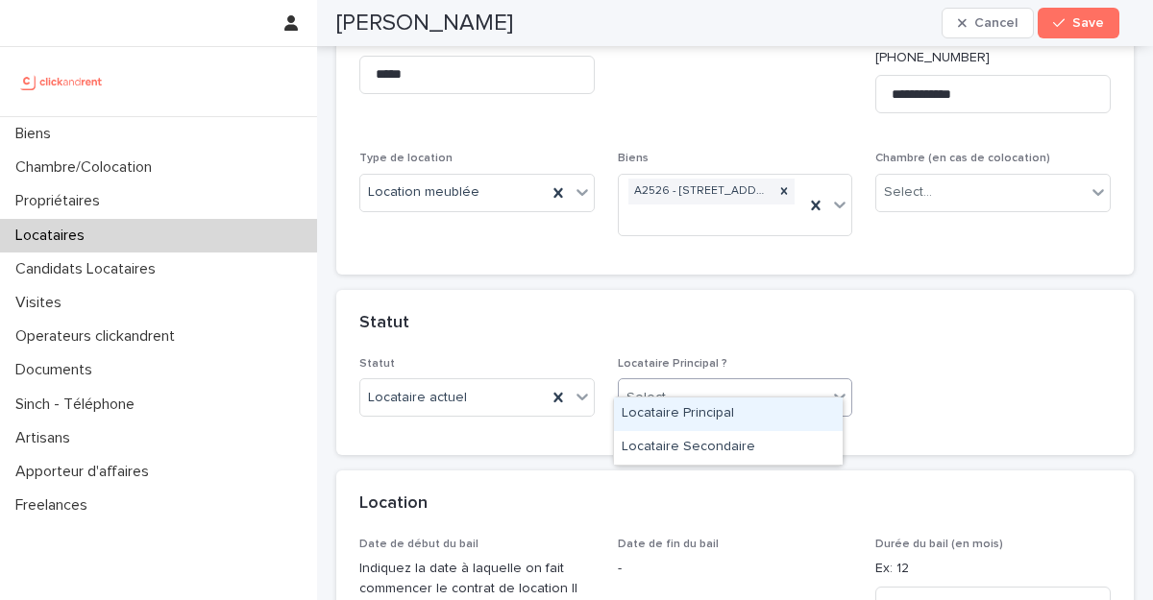
click at [649, 414] on div "Locataire Principal" at bounding box center [728, 415] width 229 height 34
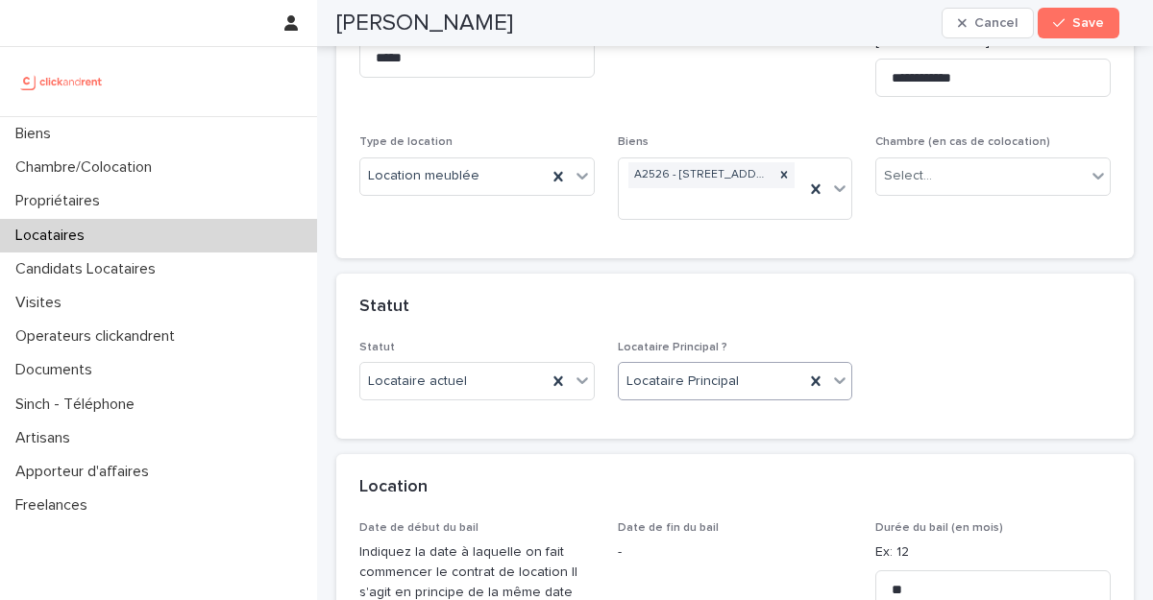
scroll to position [639, 0]
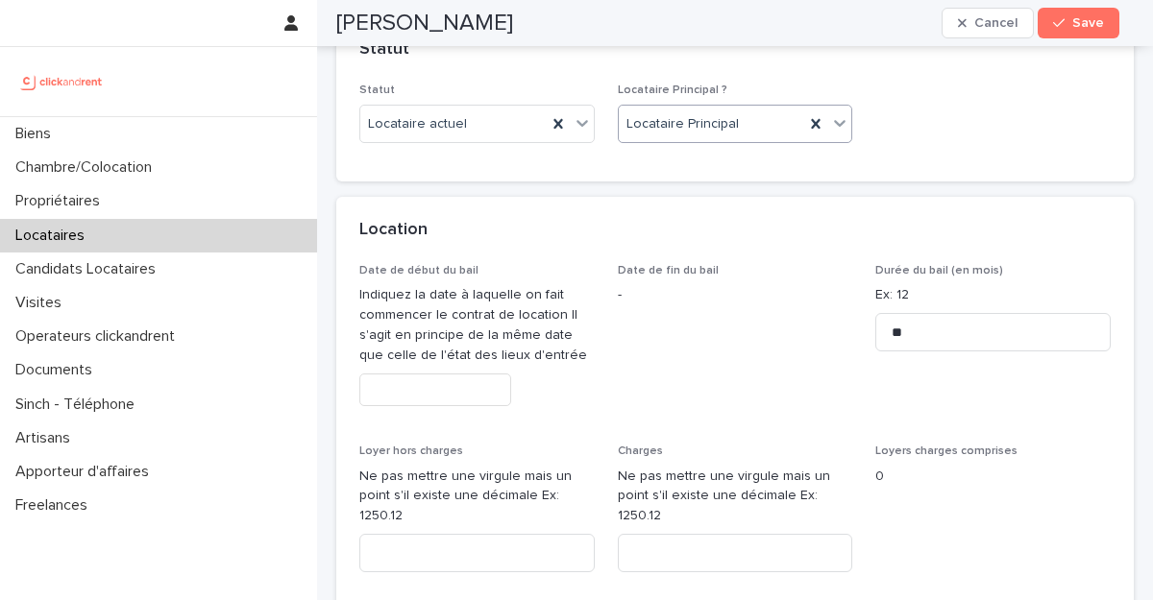
click at [420, 374] on input "text" at bounding box center [435, 391] width 152 height 34
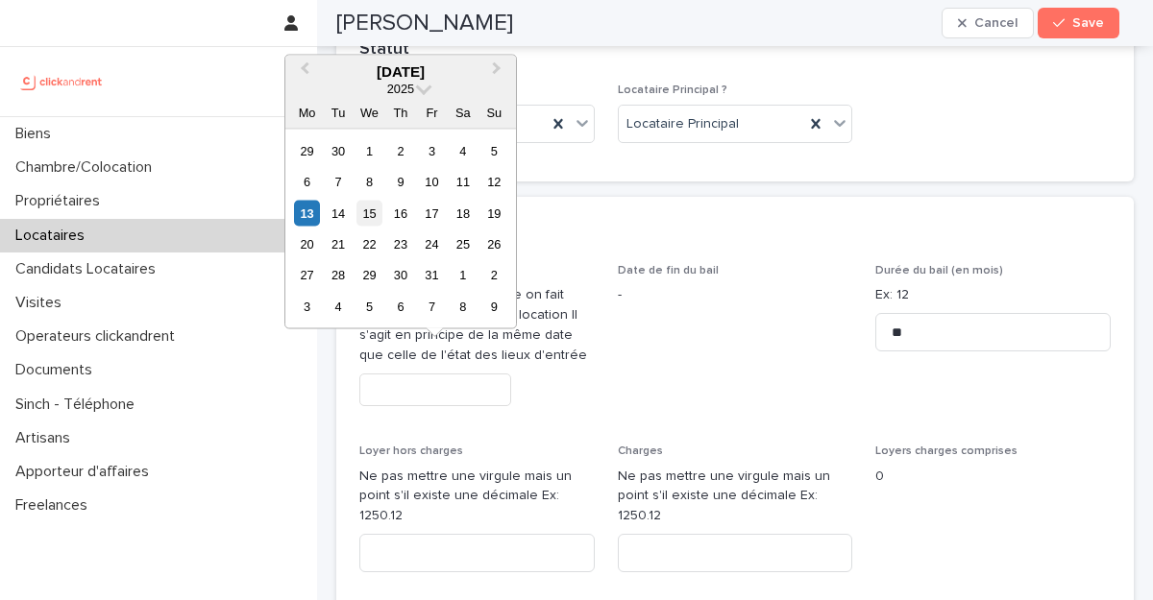
click at [369, 217] on div "15" at bounding box center [369, 213] width 26 height 26
type input "**********"
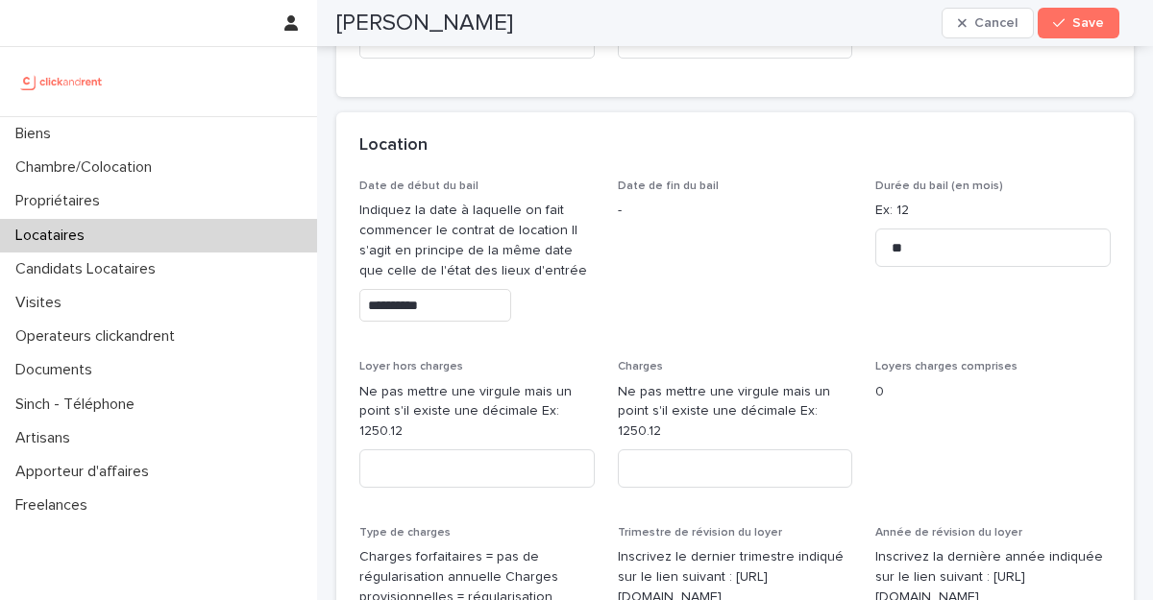
scroll to position [790, 0]
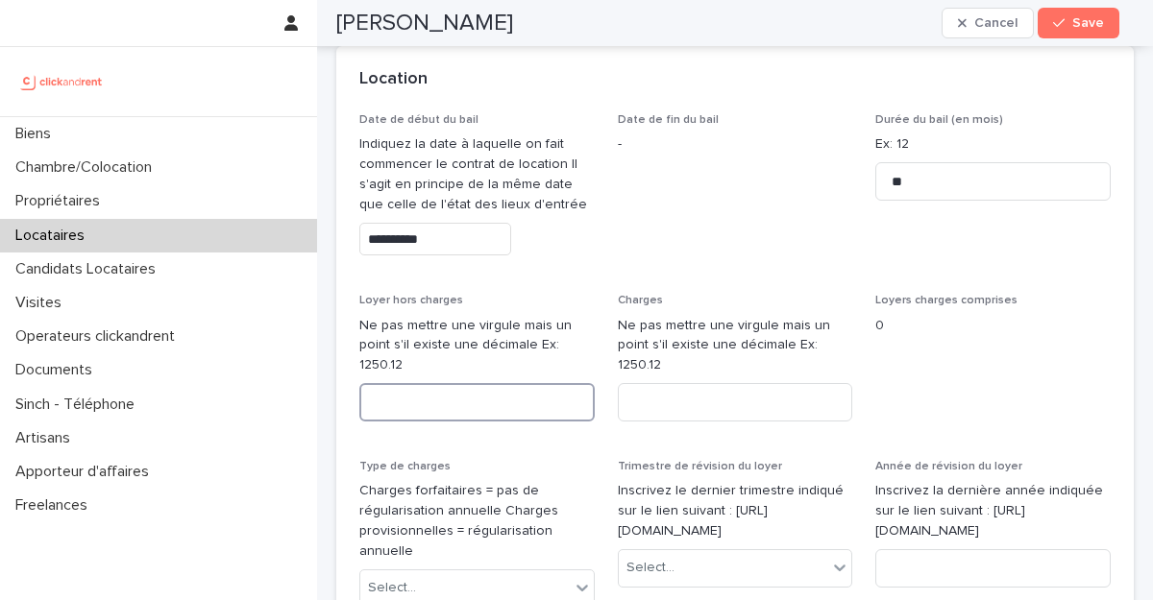
click at [500, 383] on input at bounding box center [476, 402] width 235 height 38
paste input "***"
type input "***"
click at [683, 383] on input at bounding box center [735, 402] width 235 height 38
paste input "***"
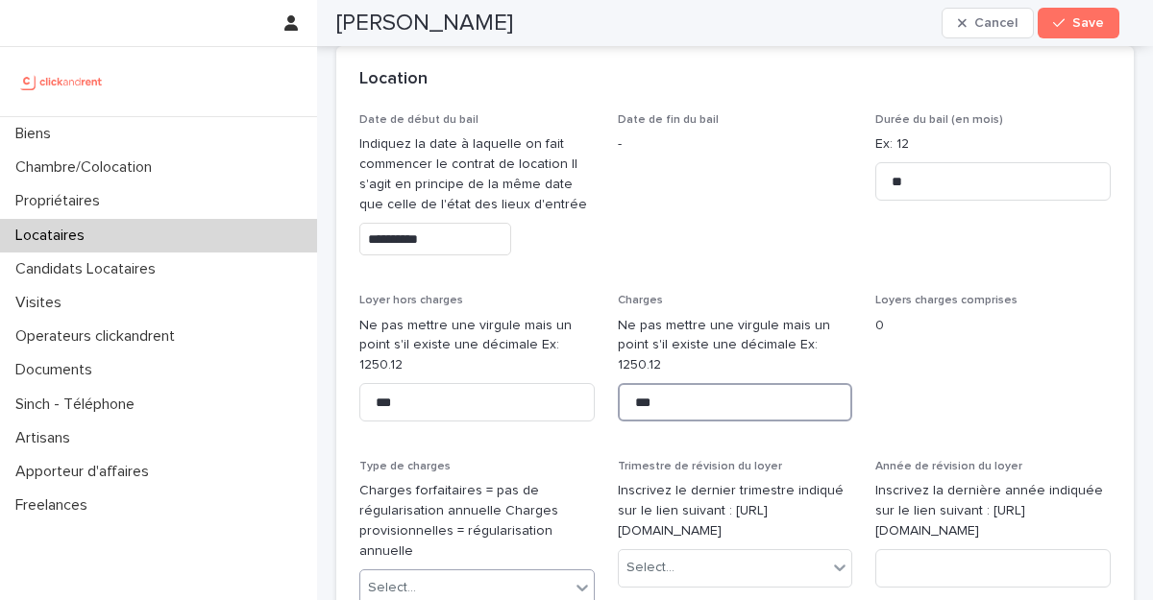
type input "***"
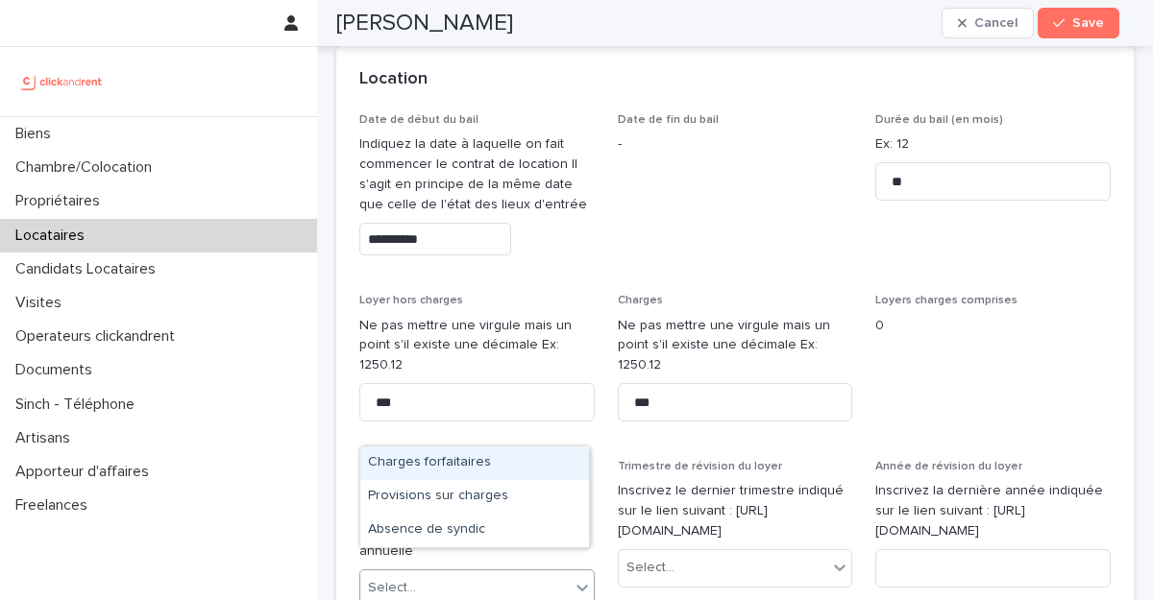
click at [452, 573] on div "Select..." at bounding box center [464, 589] width 209 height 32
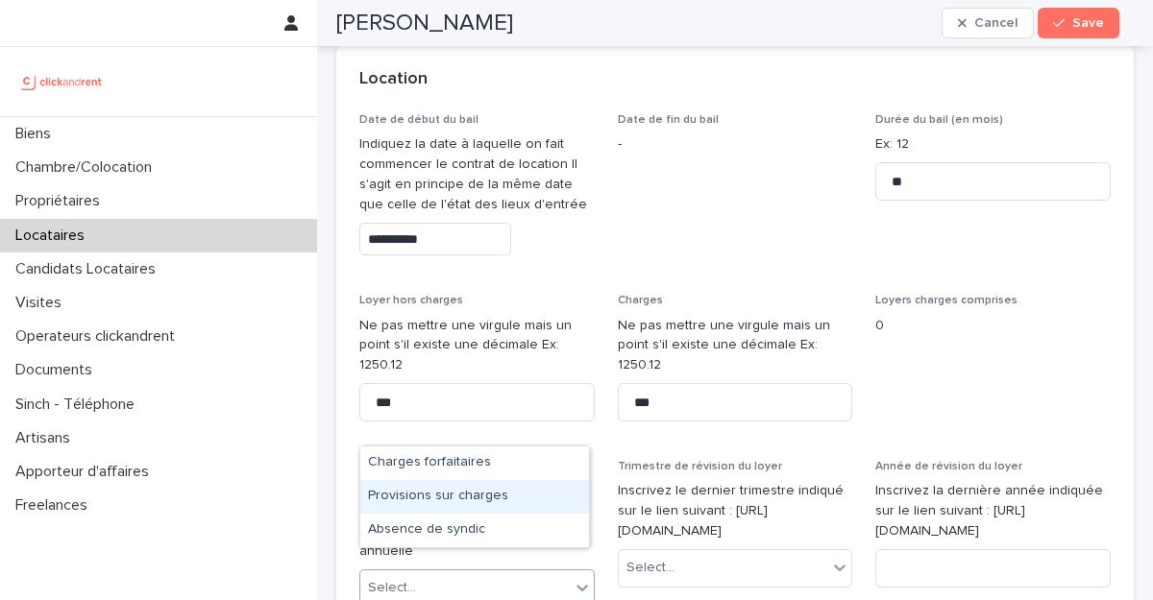
click at [443, 487] on div "Provisions sur charges" at bounding box center [474, 497] width 229 height 34
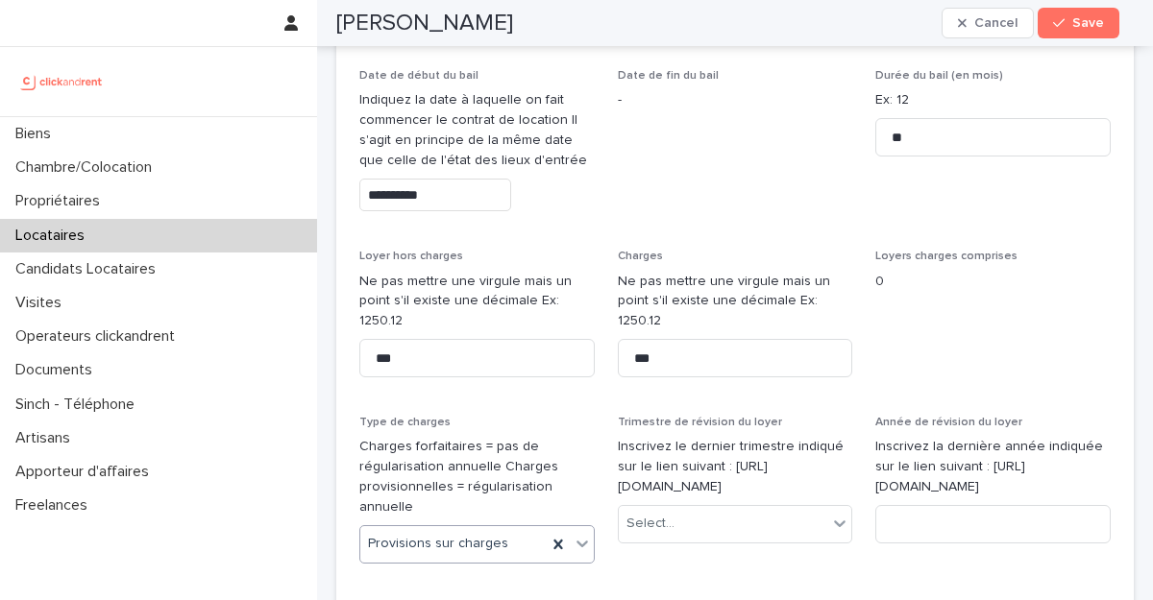
scroll to position [836, 0]
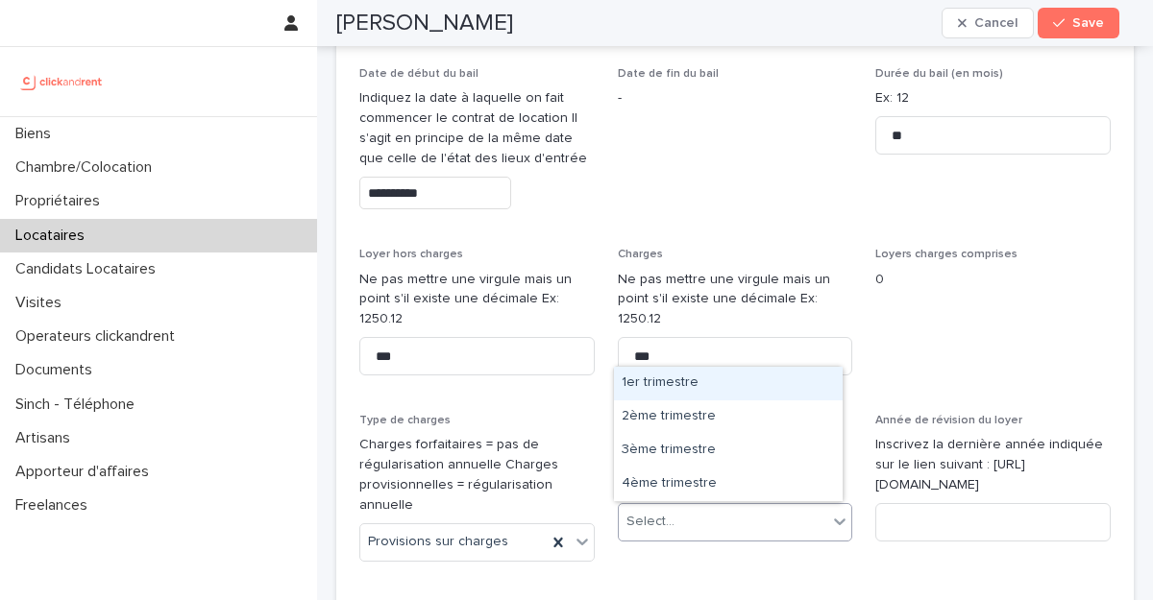
click at [659, 510] on div "Select..." at bounding box center [723, 522] width 209 height 32
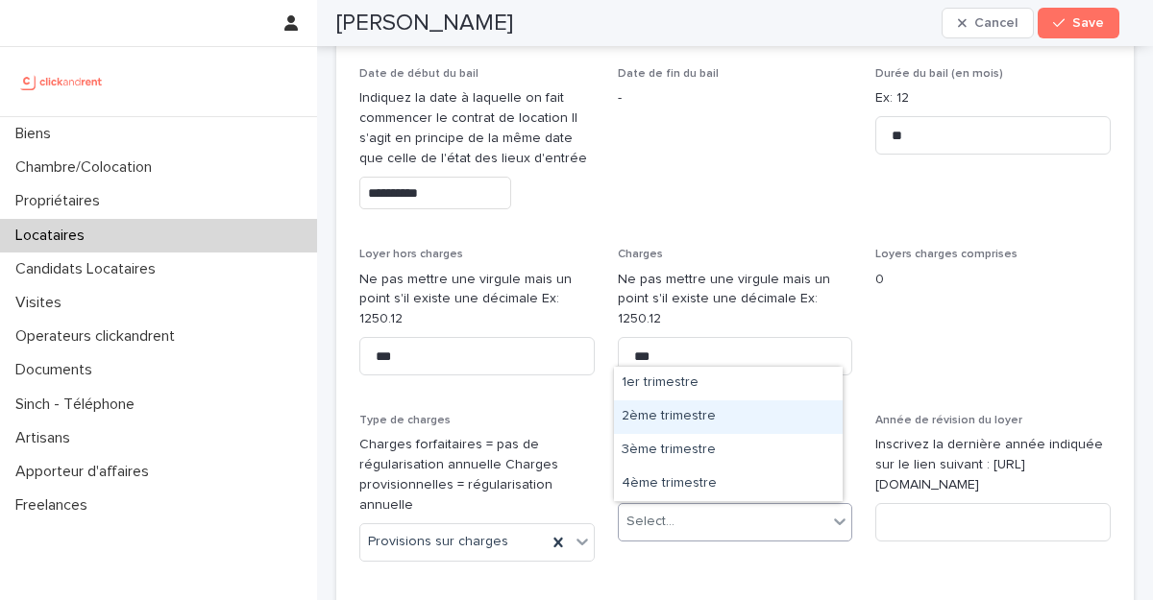
click at [664, 418] on div "2ème trimestre" at bounding box center [728, 418] width 229 height 34
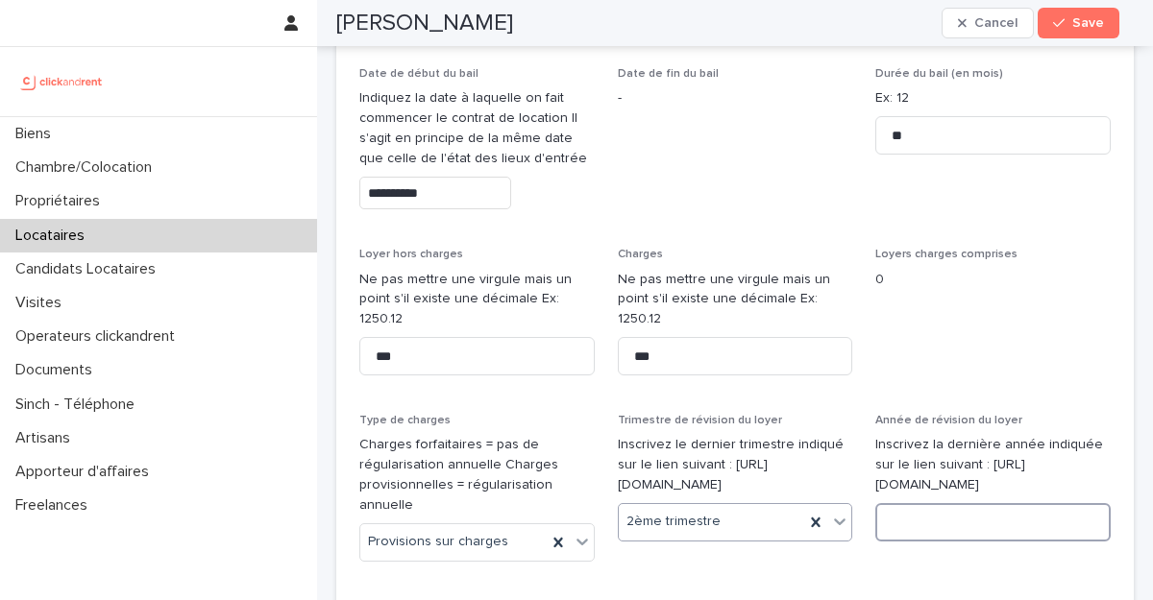
click at [901, 526] on input at bounding box center [992, 522] width 235 height 38
type input "****"
click at [583, 414] on p "Type de charges" at bounding box center [476, 420] width 235 height 13
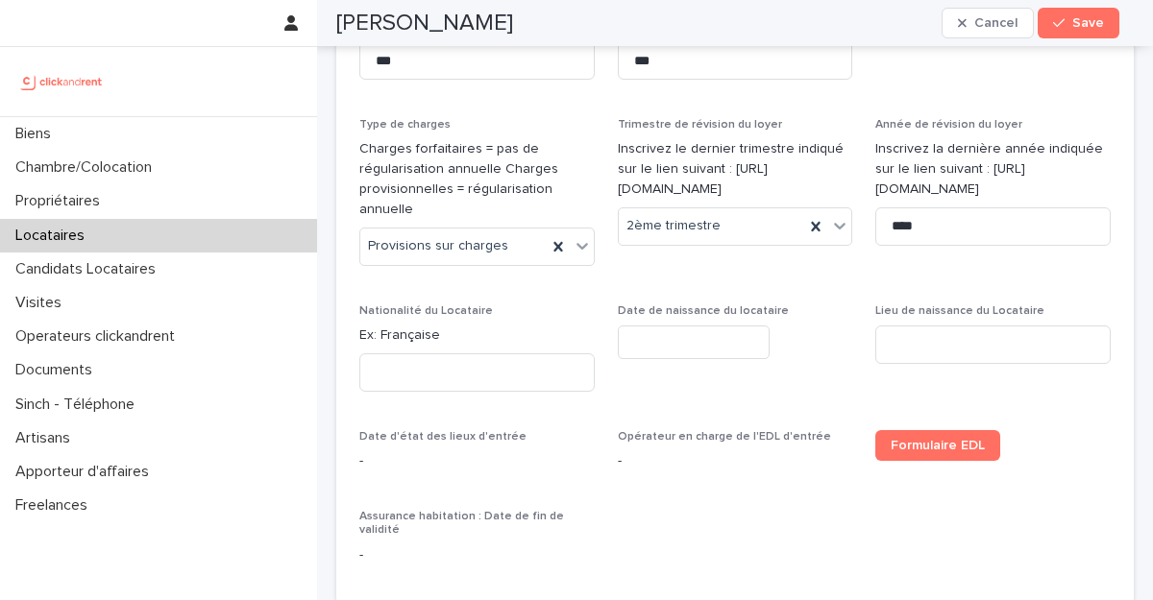
scroll to position [1148, 0]
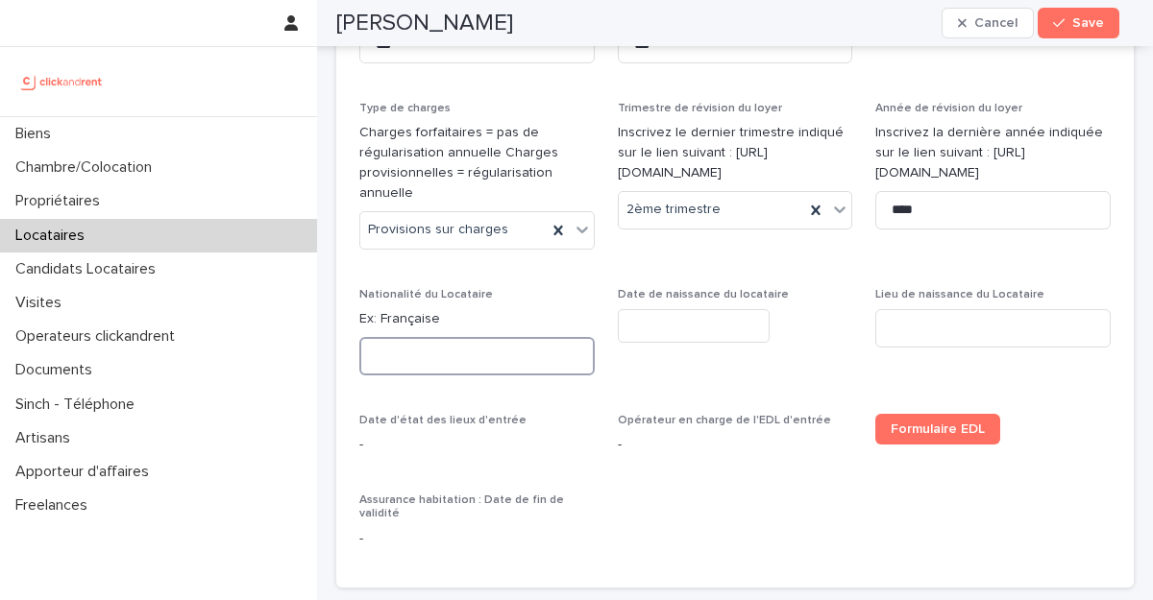
click at [488, 342] on input at bounding box center [476, 356] width 235 height 38
type input "**********"
click at [665, 317] on input "text" at bounding box center [694, 326] width 152 height 34
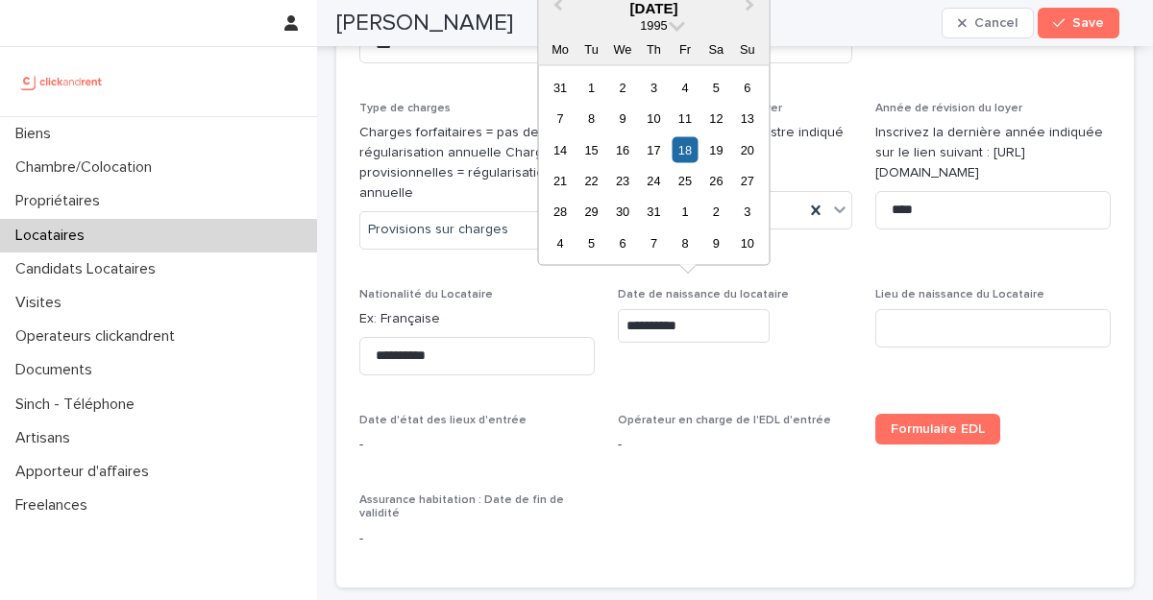
type input "*********"
click at [665, 355] on span "Date de naissance du locataire *********" at bounding box center [735, 339] width 235 height 103
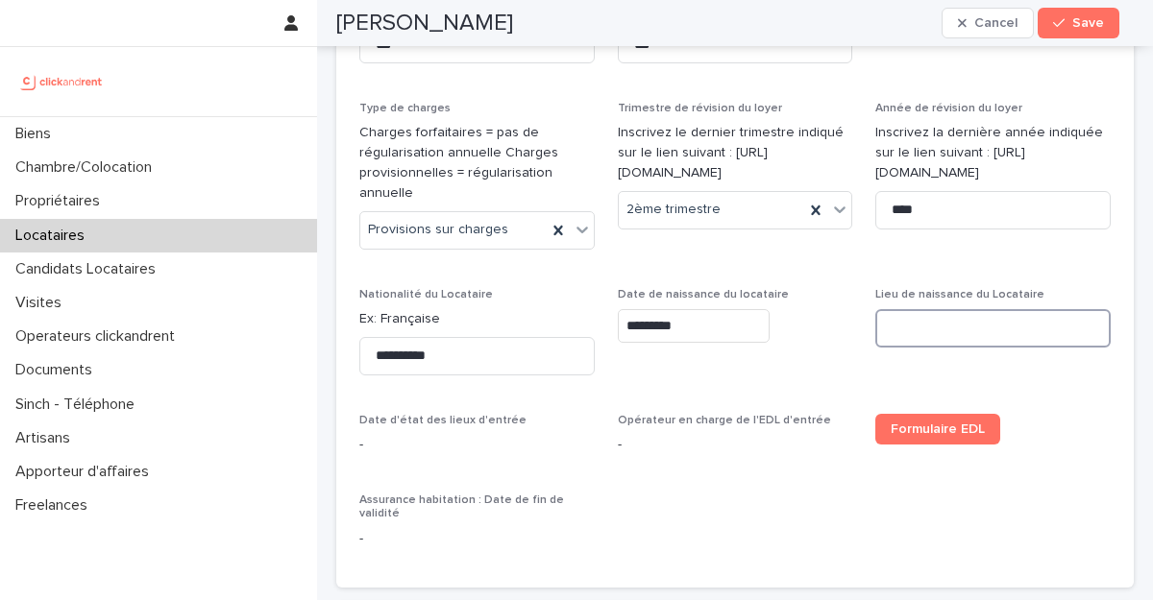
click at [970, 315] on input at bounding box center [992, 328] width 235 height 38
type input "**********"
click at [795, 482] on div "**********" at bounding box center [734, 160] width 751 height 810
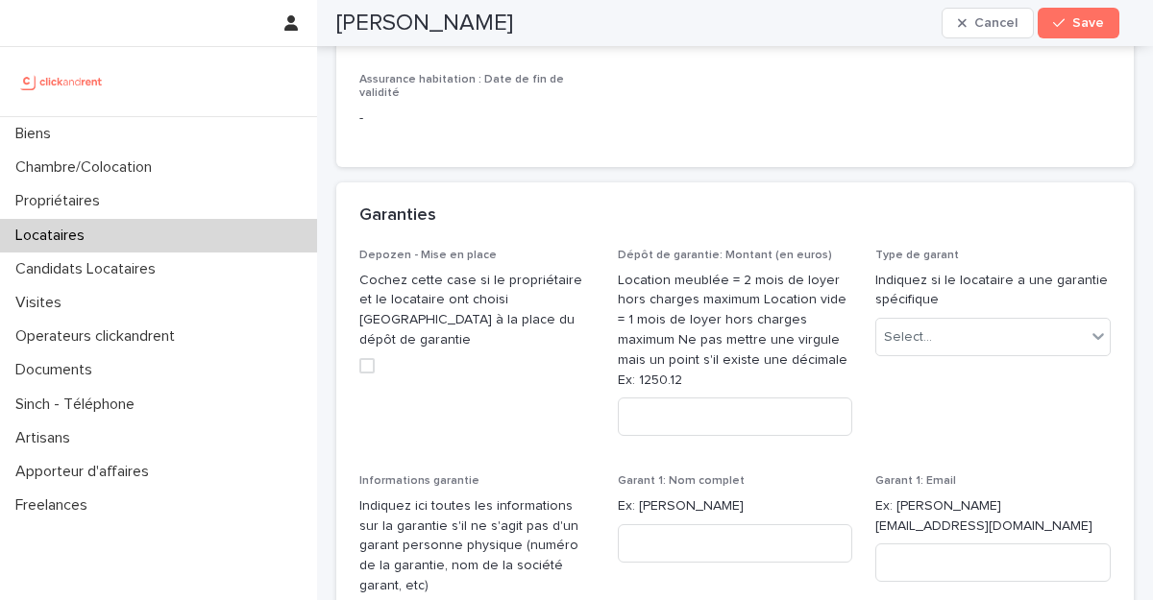
scroll to position [1612, 0]
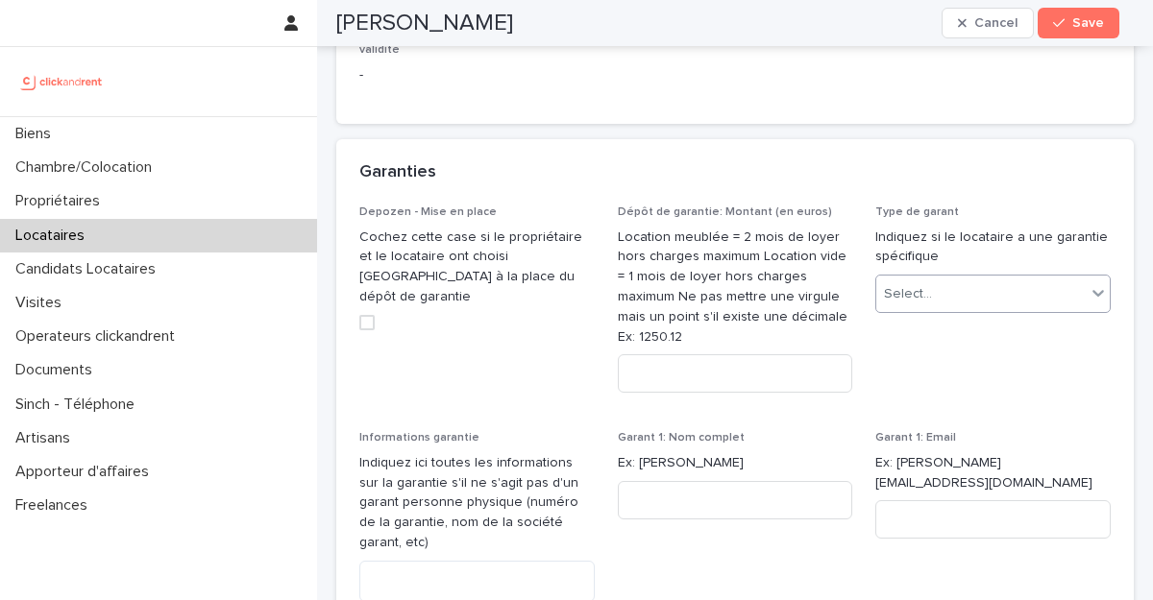
click at [966, 279] on div "Select..." at bounding box center [980, 295] width 209 height 32
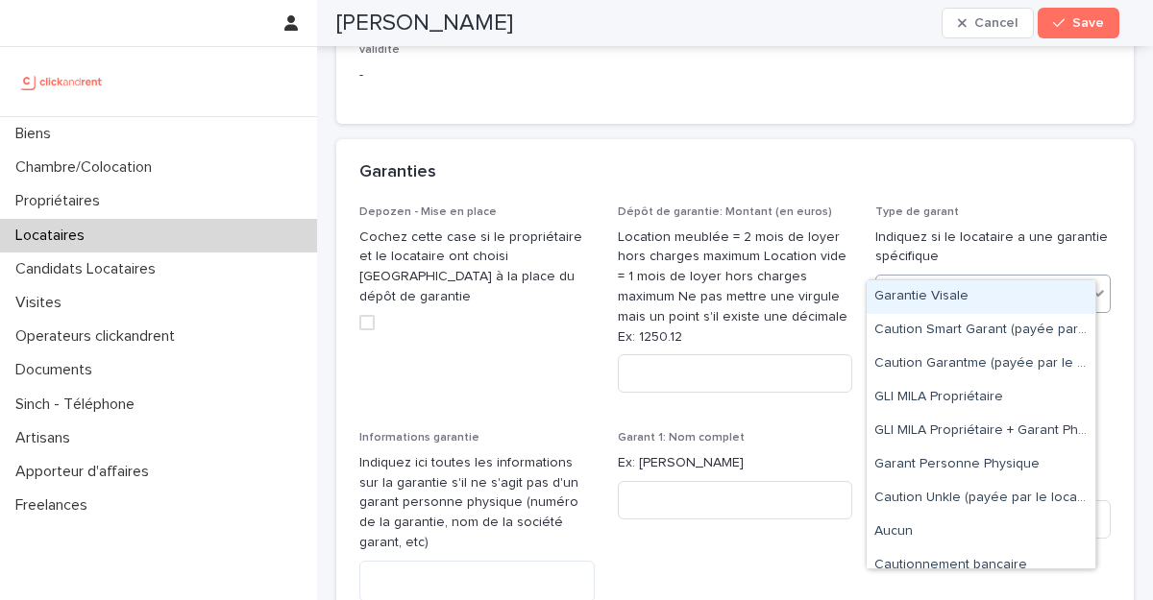
click at [956, 289] on div "Garantie Visale" at bounding box center [981, 298] width 229 height 34
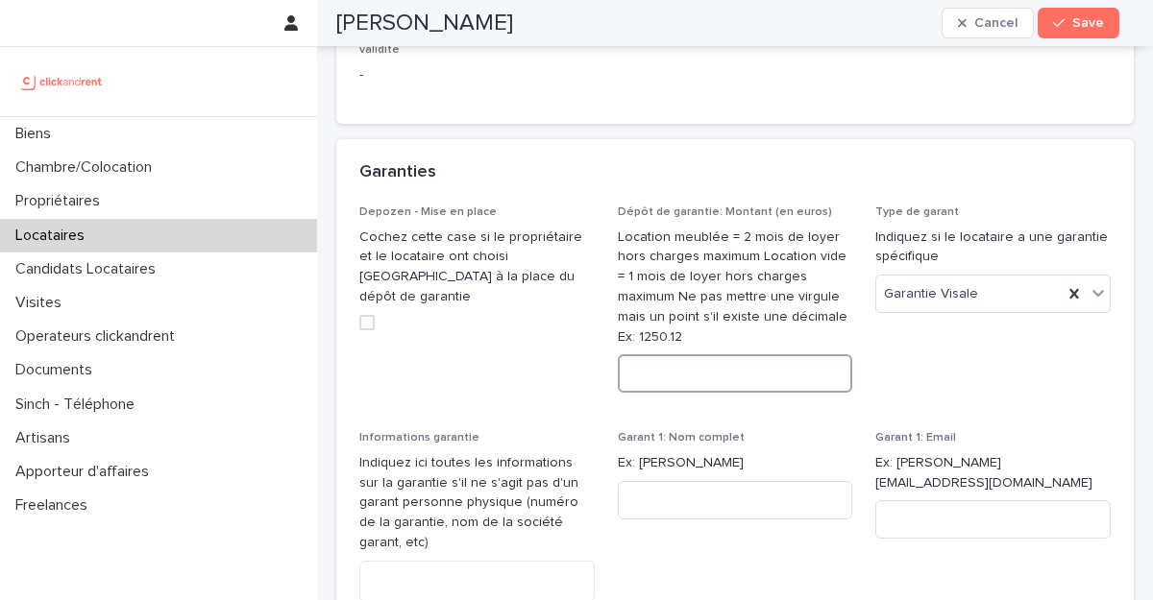
click at [661, 355] on input at bounding box center [735, 374] width 235 height 38
paste input "****"
type input "****"
click at [484, 561] on textarea at bounding box center [476, 581] width 235 height 41
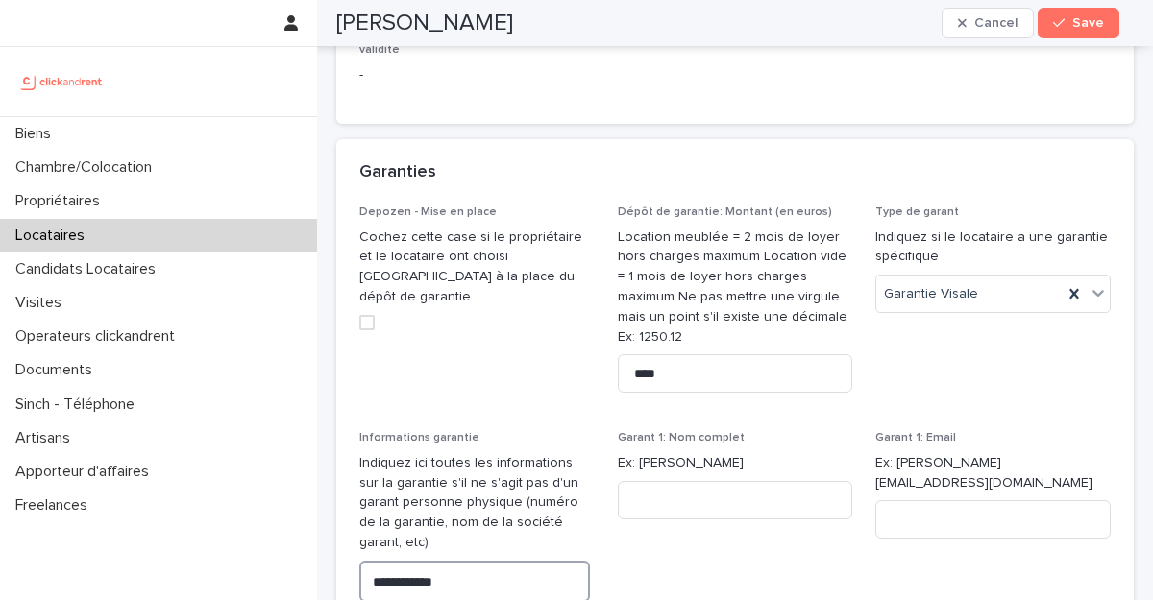
type textarea "**********"
click at [953, 336] on span "Type de garant Indiquez si le locataire a une garantie spécifique Garantie Visa…" at bounding box center [992, 307] width 235 height 203
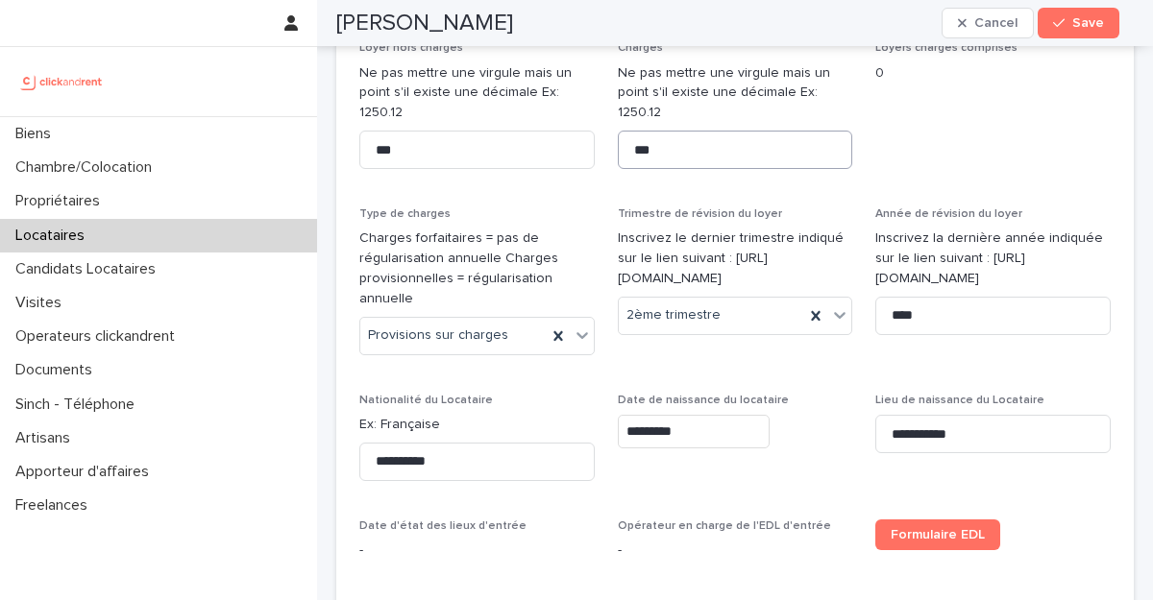
scroll to position [781, 0]
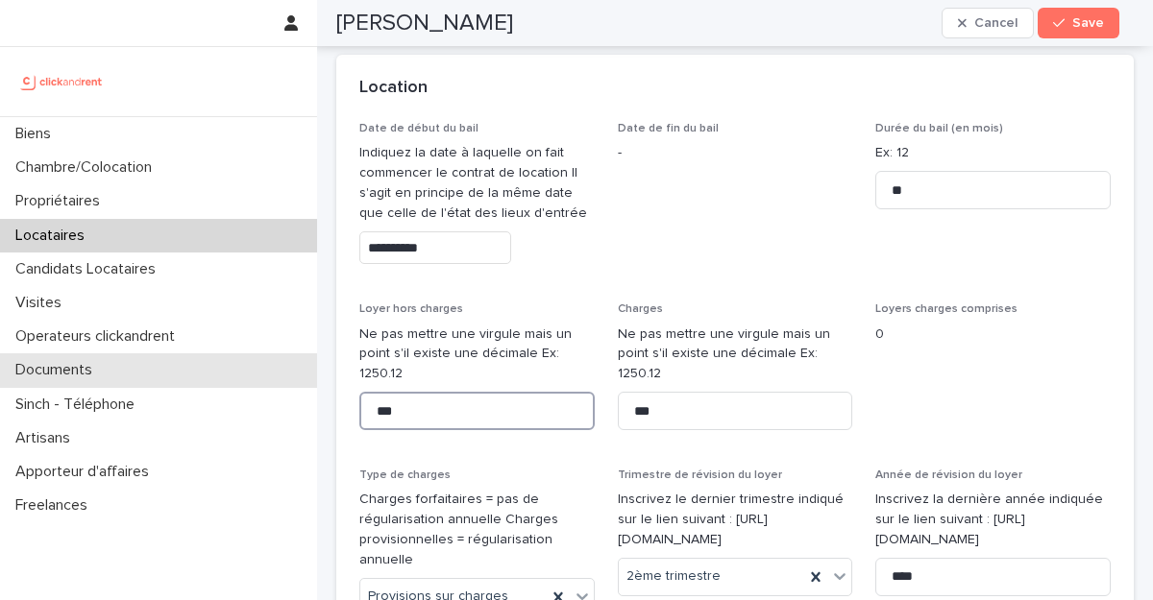
drag, startPoint x: 465, startPoint y: 396, endPoint x: 316, endPoint y: 382, distance: 149.5
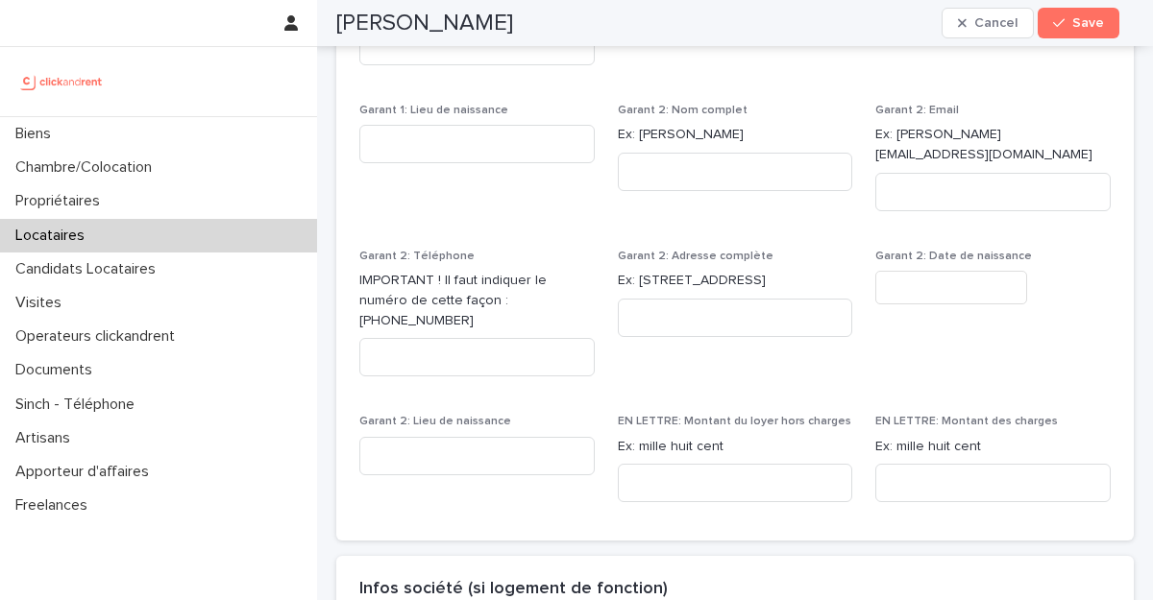
scroll to position [2337, 0]
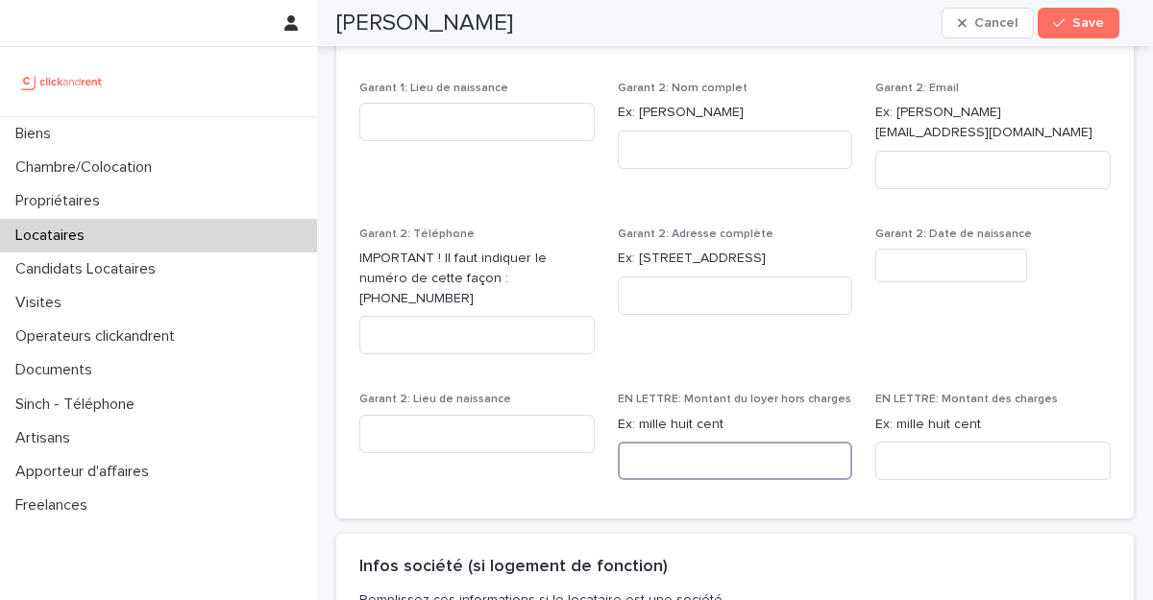
click at [712, 442] on input at bounding box center [735, 461] width 235 height 38
paste input "**********"
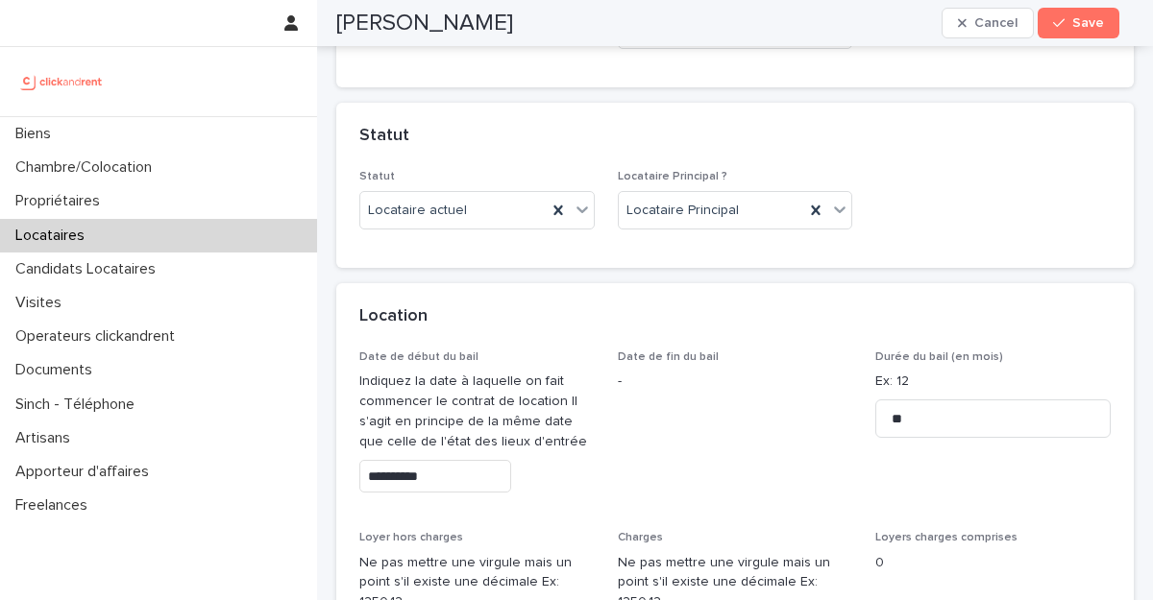
scroll to position [896, 0]
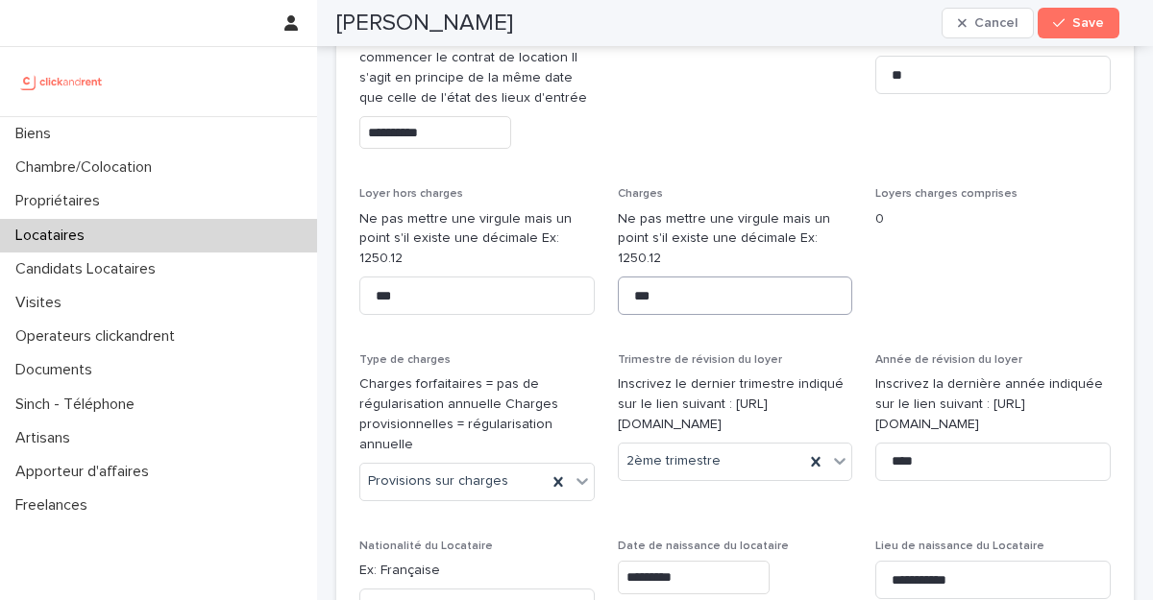
type input "**********"
drag, startPoint x: 660, startPoint y: 280, endPoint x: 590, endPoint y: 281, distance: 70.2
click at [590, 281] on div "**********" at bounding box center [734, 412] width 751 height 810
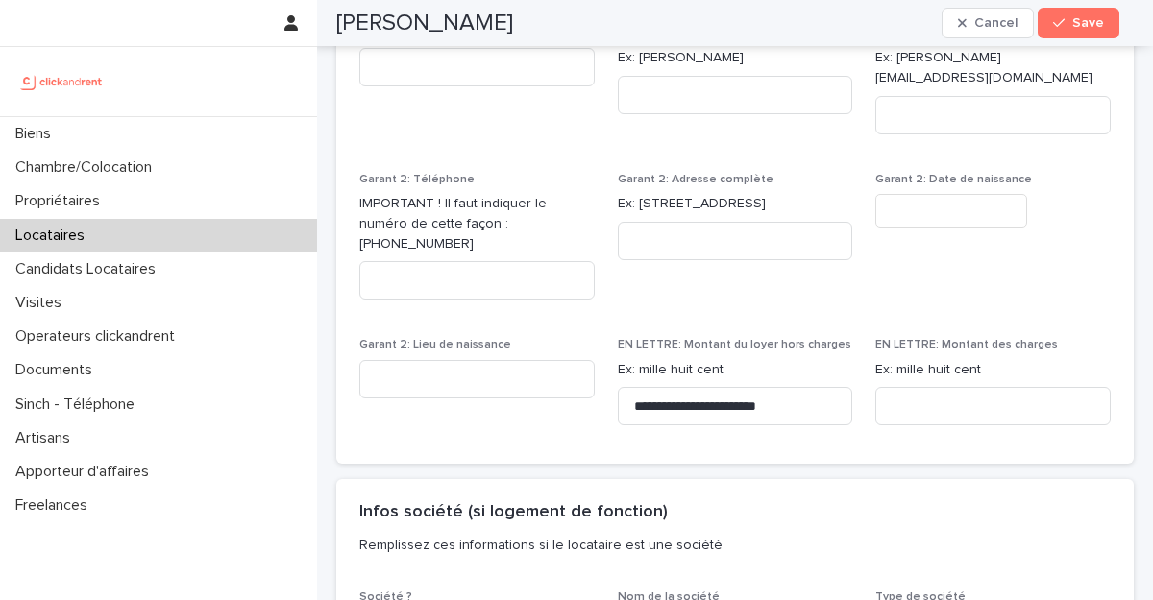
scroll to position [2398, 0]
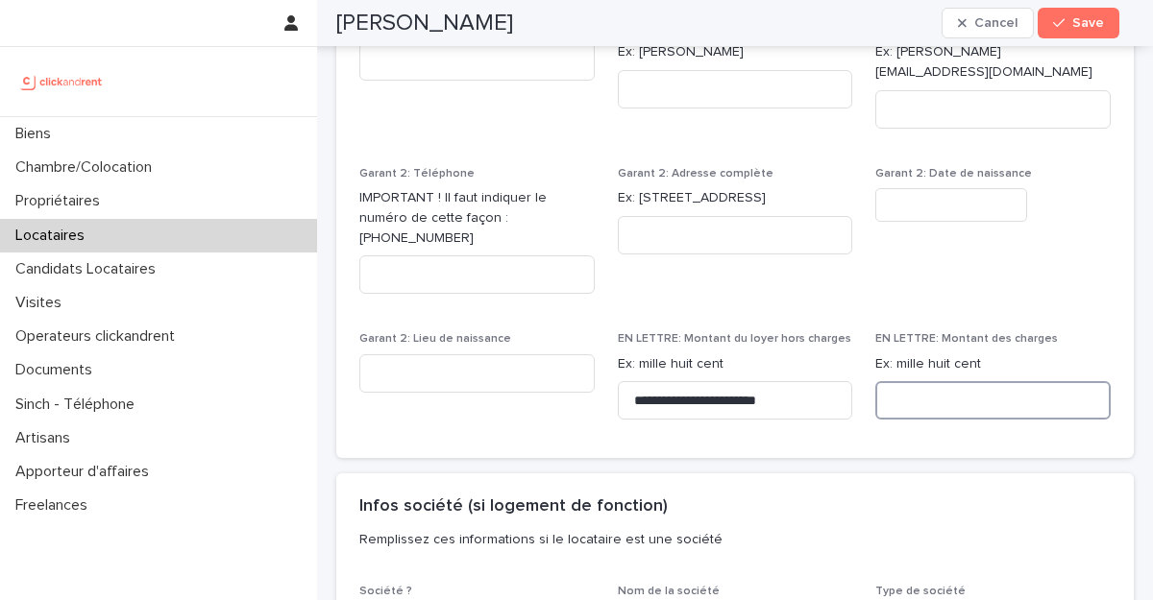
click at [941, 381] on input at bounding box center [992, 400] width 235 height 38
paste input "**********"
type input "**********"
click at [1068, 33] on button "Save" at bounding box center [1079, 23] width 82 height 31
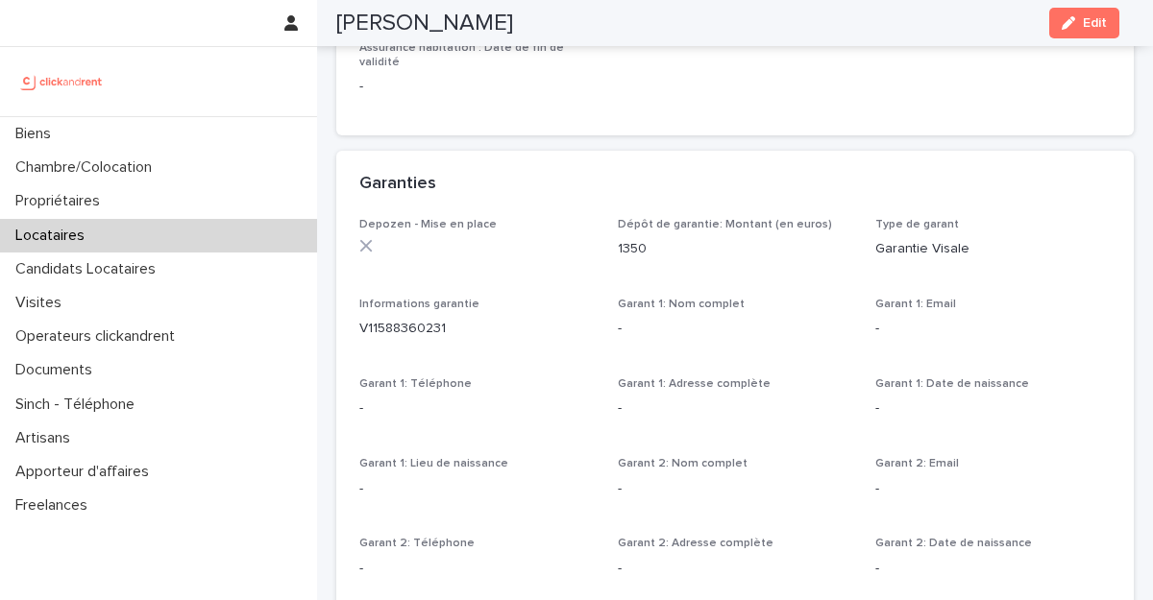
scroll to position [869, 0]
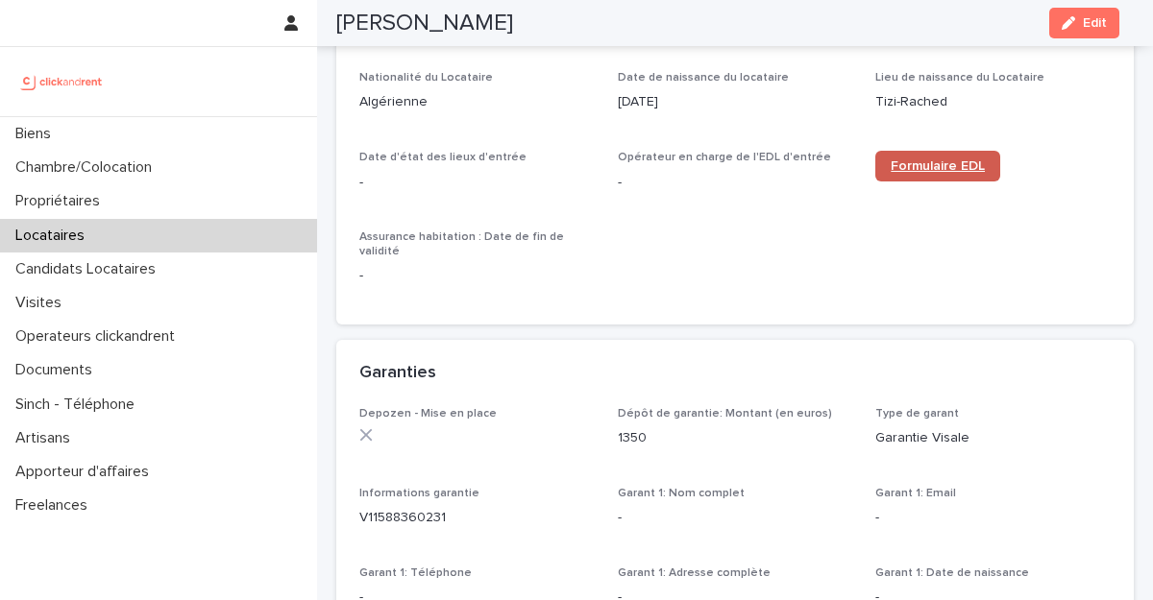
click at [924, 170] on span "Formulaire EDL" at bounding box center [938, 165] width 94 height 13
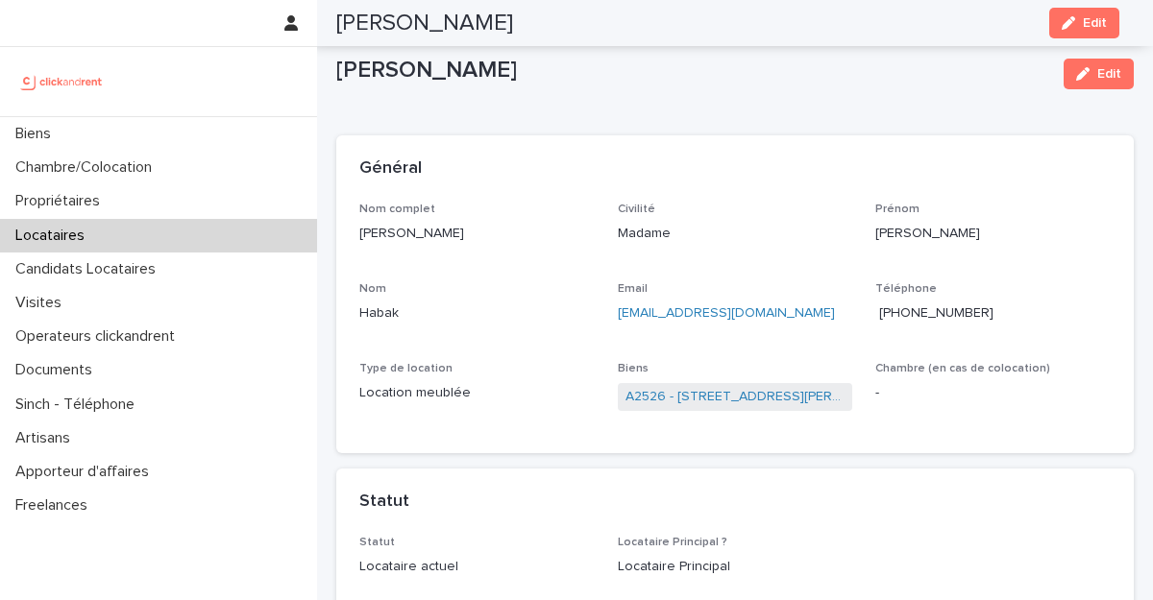
scroll to position [0, 0]
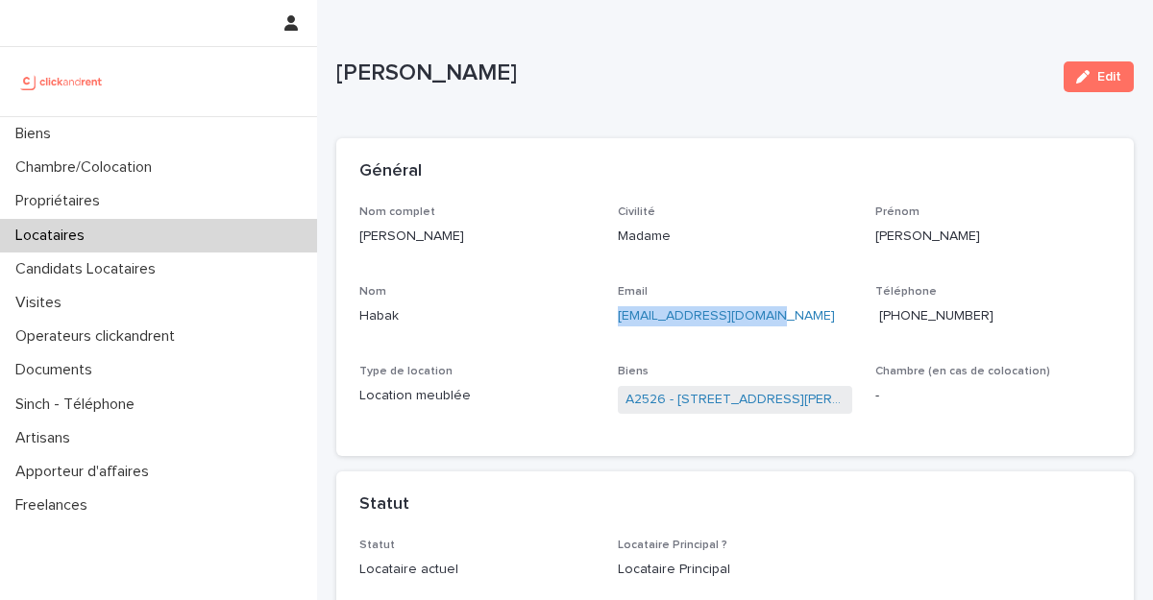
copy link "melissahabak@gmail.com"
drag, startPoint x: 764, startPoint y: 308, endPoint x: 769, endPoint y: 323, distance: 15.2
click at [769, 323] on div "melissahabak@gmail.com" at bounding box center [735, 315] width 235 height 24
click at [664, 100] on div "Melissa Habak Edit" at bounding box center [734, 76] width 797 height 77
click at [691, 398] on link "A2526 - 30 Rue Gabriel Péri, Créteil 94000" at bounding box center [735, 400] width 220 height 20
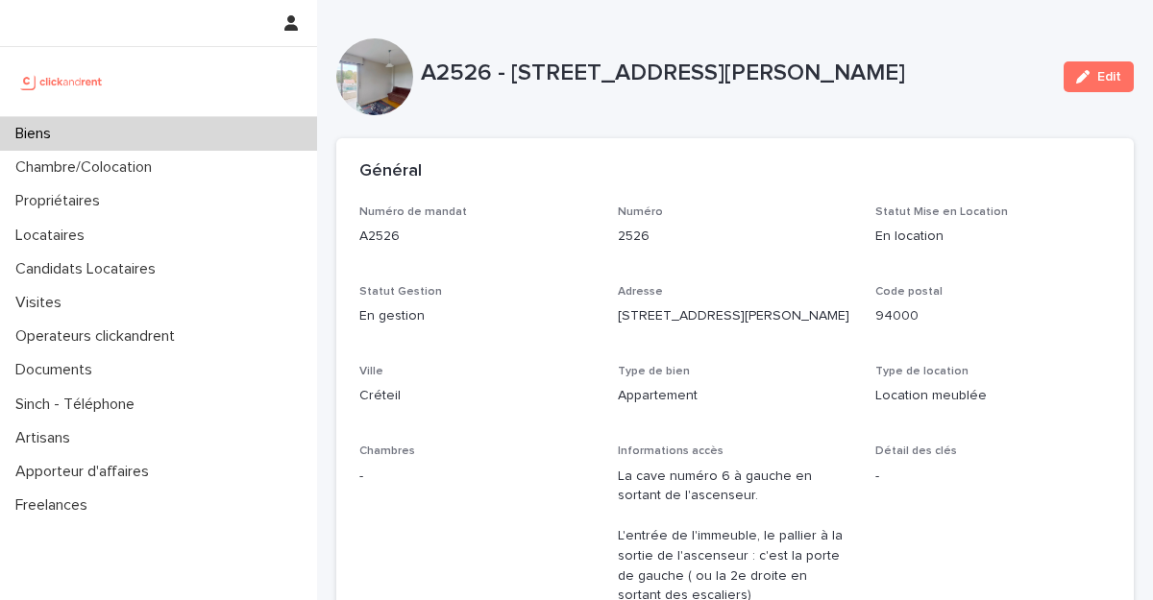
click at [133, 132] on div "Biens" at bounding box center [158, 134] width 317 height 34
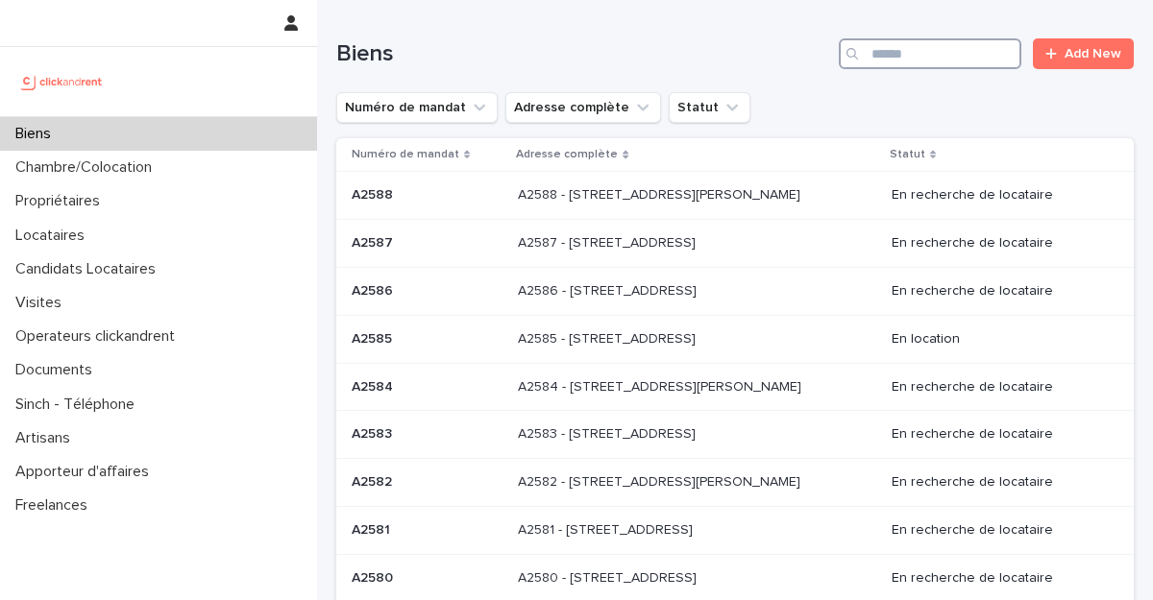
click at [930, 63] on input "Search" at bounding box center [930, 53] width 183 height 31
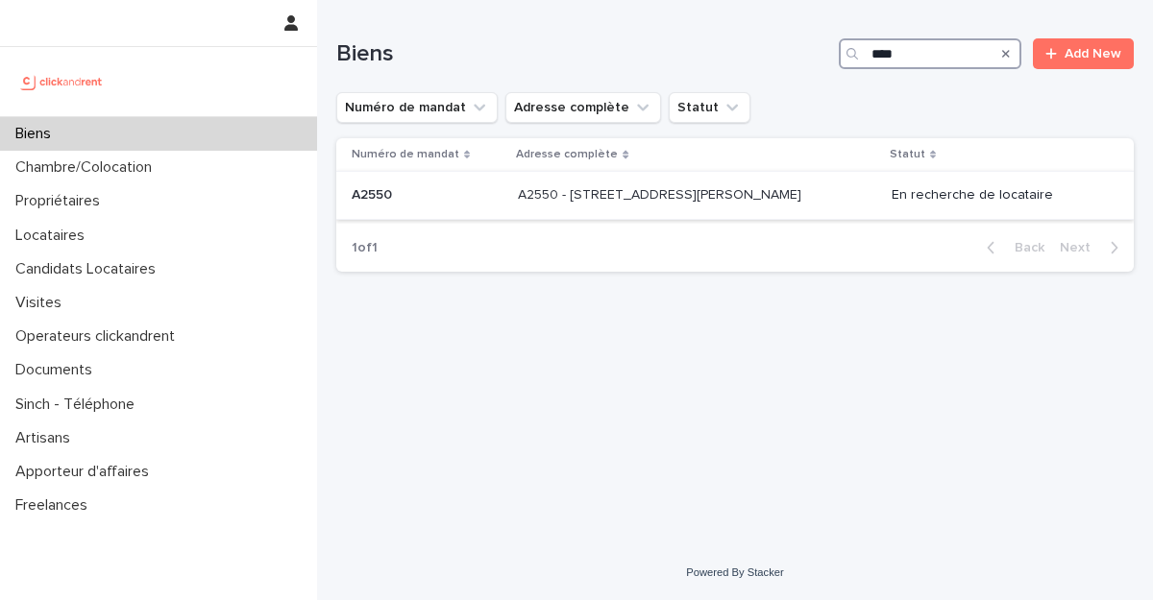
type input "****"
click at [648, 197] on p "A2550 - 25 rue Arthur Auger, Montrouge 92120" at bounding box center [661, 193] width 287 height 20
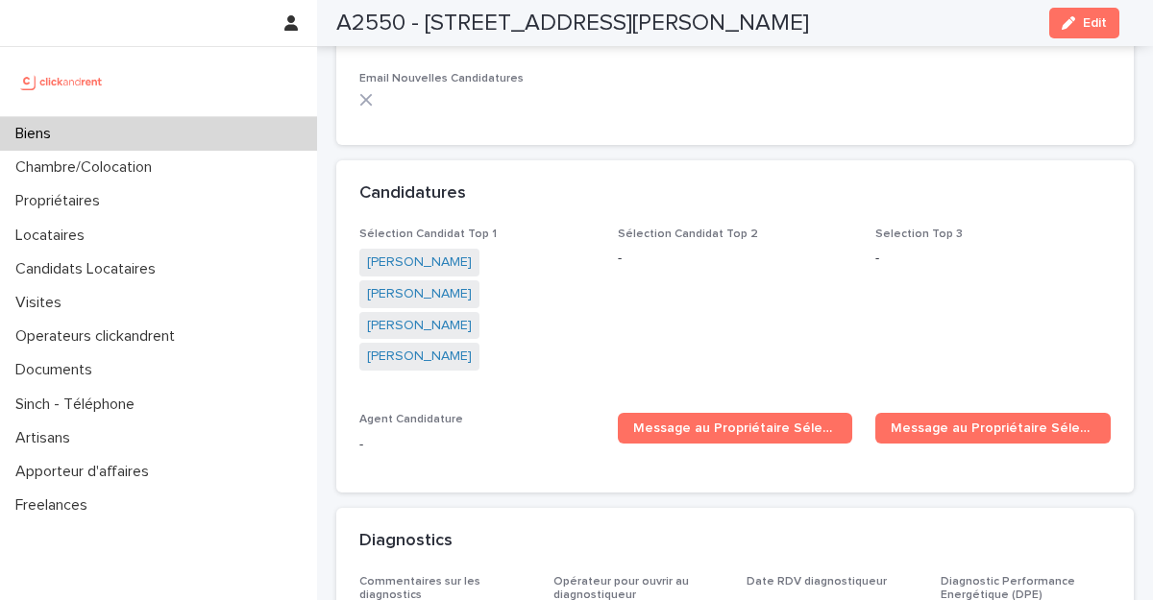
scroll to position [5538, 0]
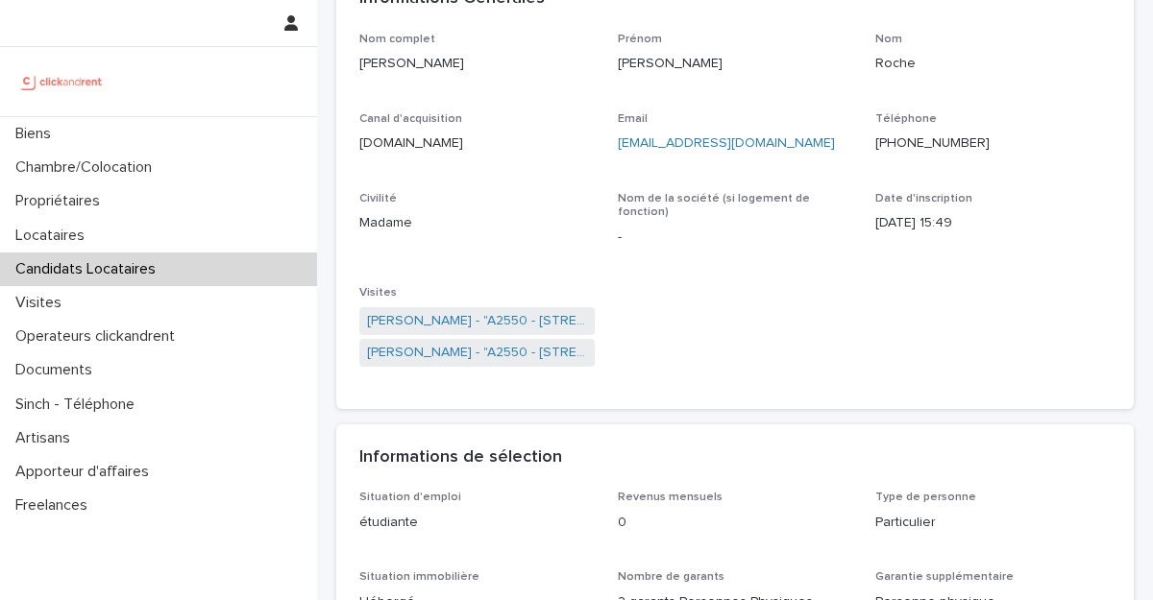
scroll to position [348, 0]
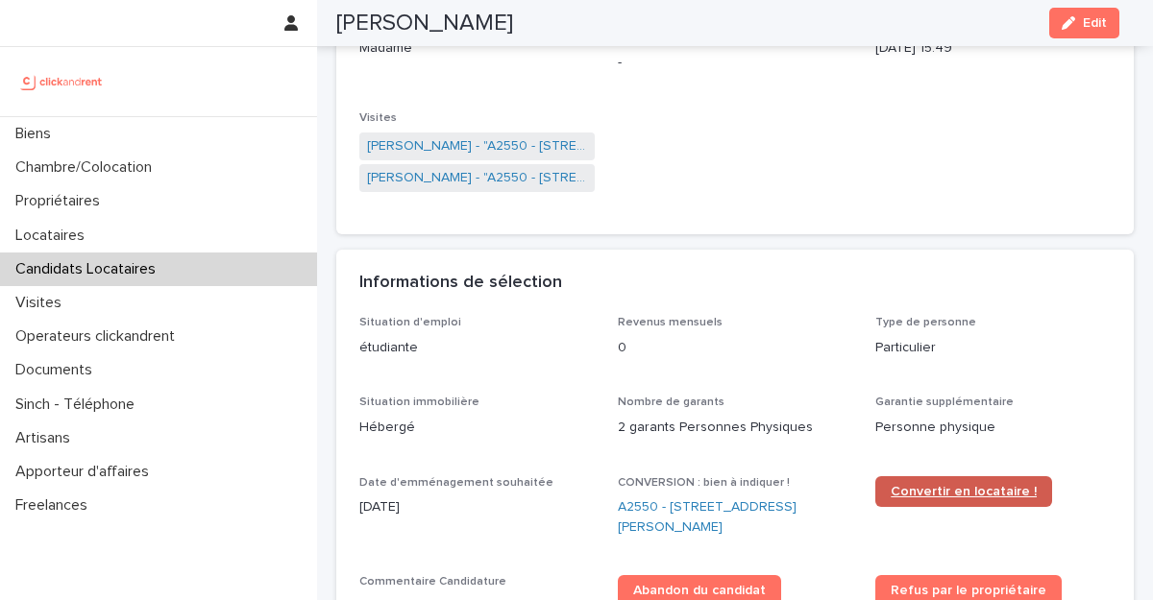
click at [911, 477] on link "Convertir en locataire !" at bounding box center [963, 492] width 177 height 31
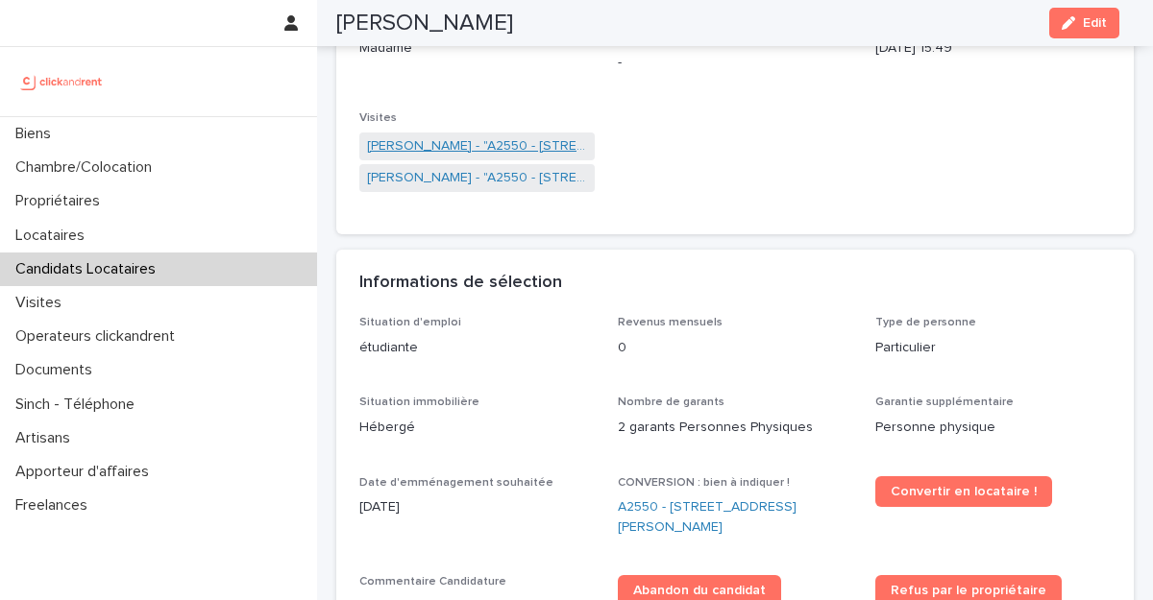
click at [452, 136] on link "[PERSON_NAME] - "A2550 - [STREET_ADDRESS][PERSON_NAME]"" at bounding box center [477, 146] width 220 height 20
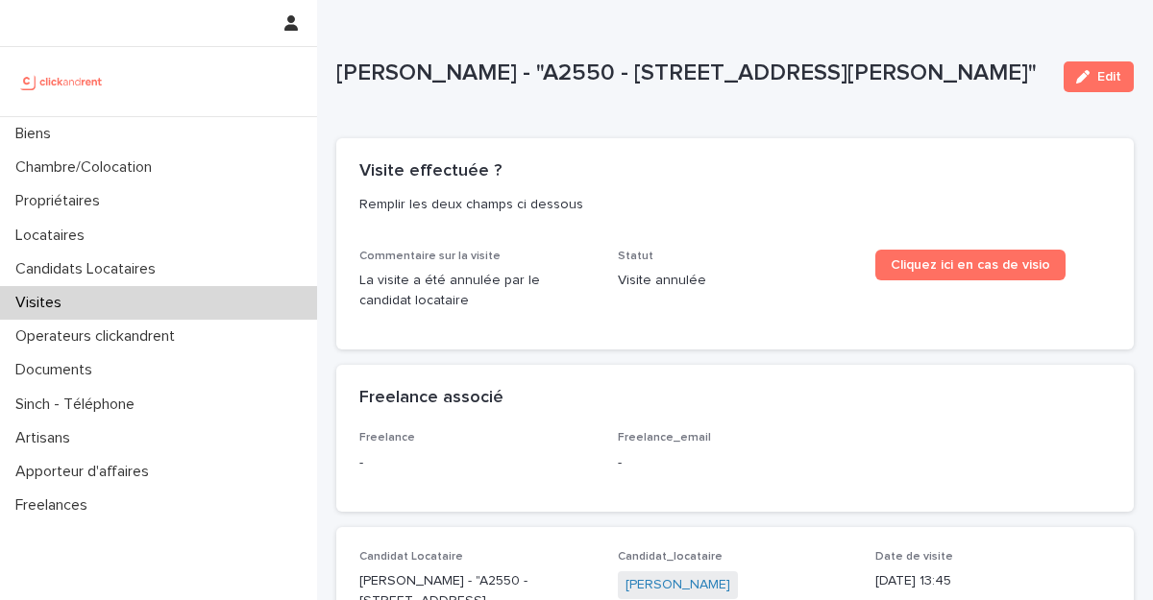
scroll to position [365, 0]
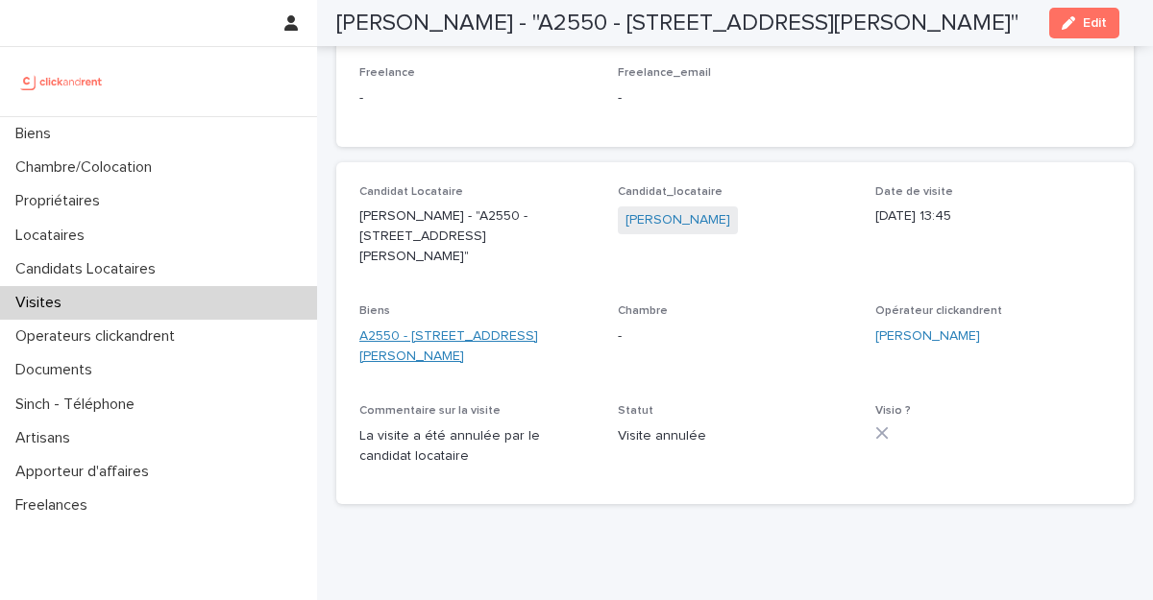
click at [378, 327] on link "A2550 - [STREET_ADDRESS][PERSON_NAME]" at bounding box center [476, 347] width 235 height 40
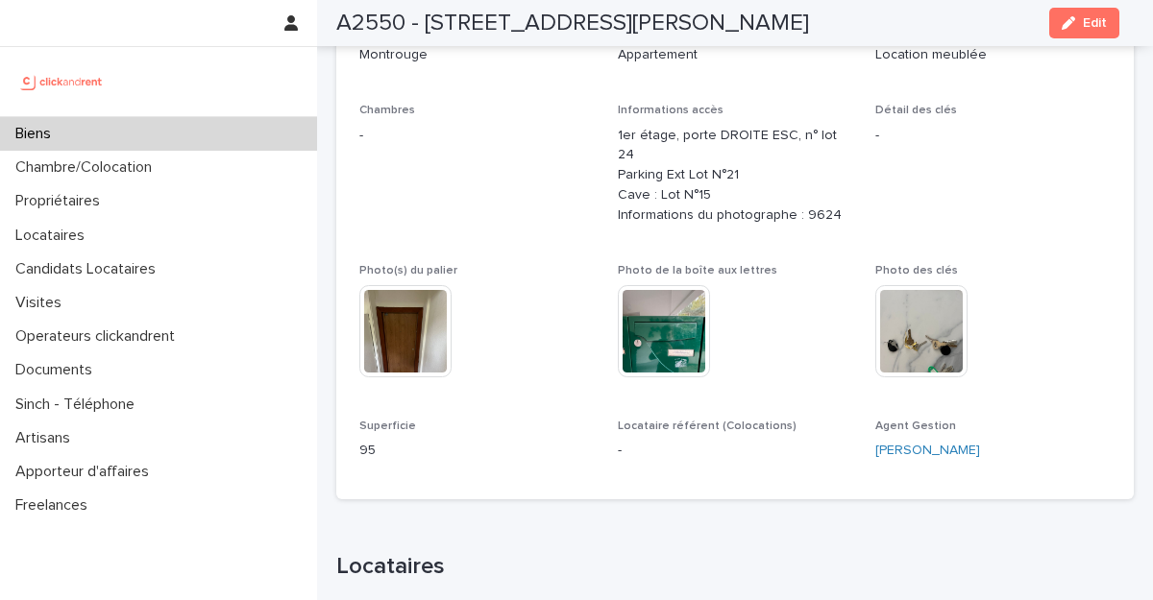
scroll to position [721, 0]
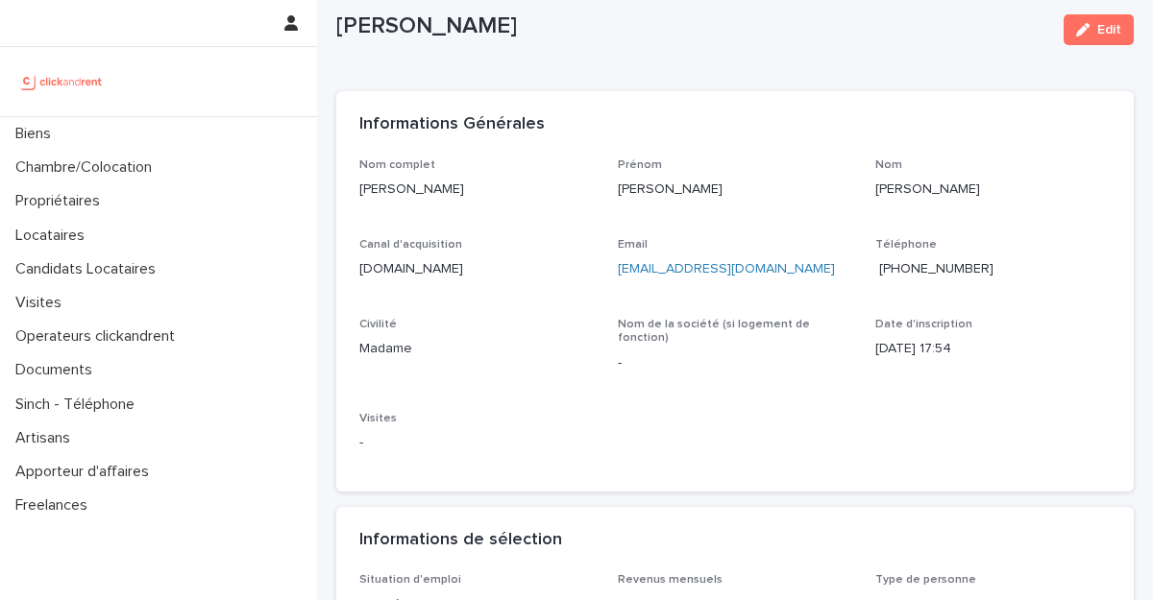
scroll to position [327, 0]
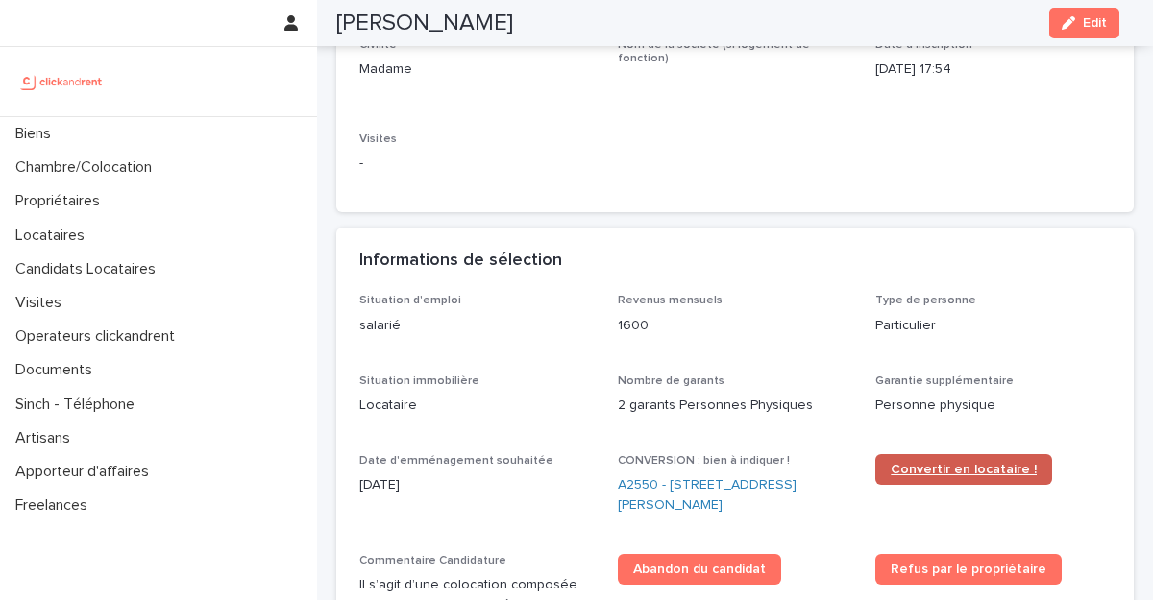
click at [923, 463] on span "Convertir en locataire !" at bounding box center [964, 469] width 146 height 13
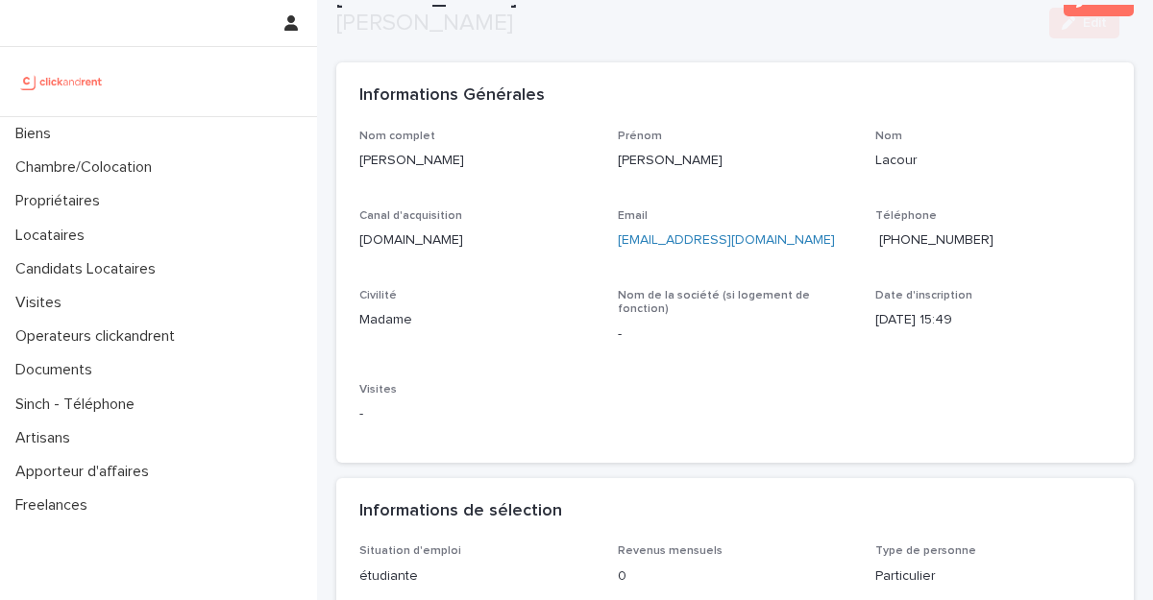
scroll to position [361, 0]
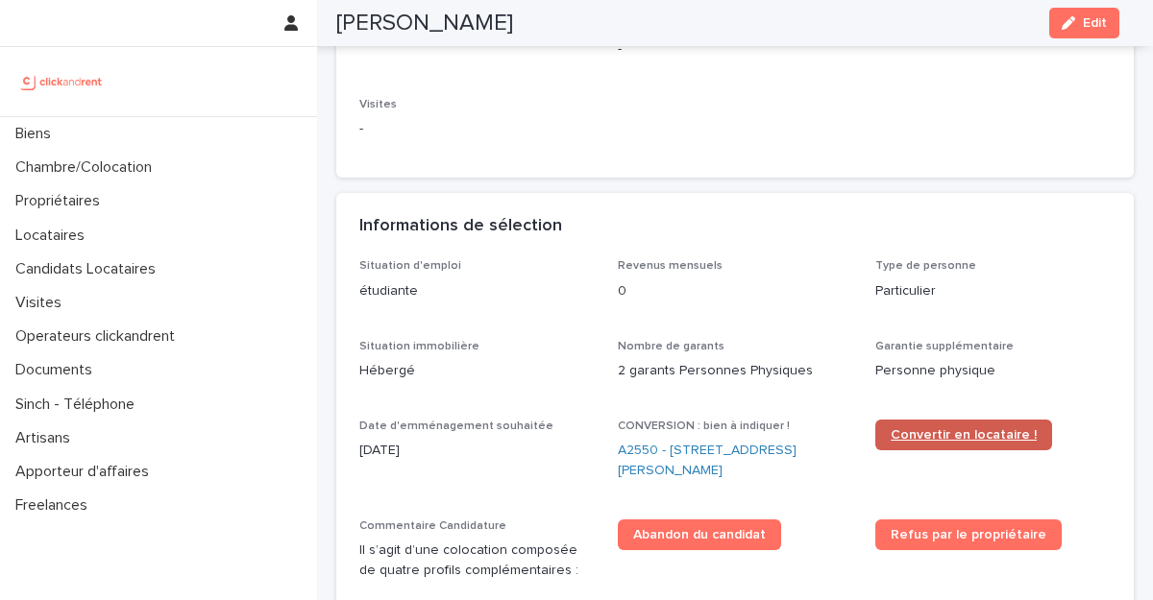
click at [903, 428] on link "Convertir en locataire !" at bounding box center [963, 435] width 177 height 31
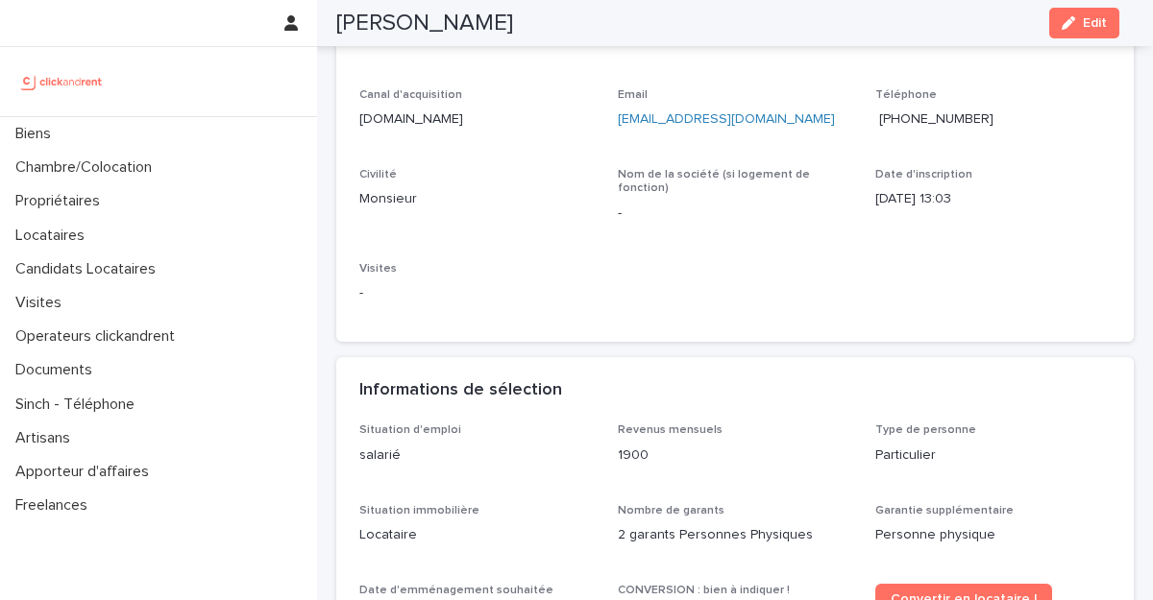
scroll to position [213, 0]
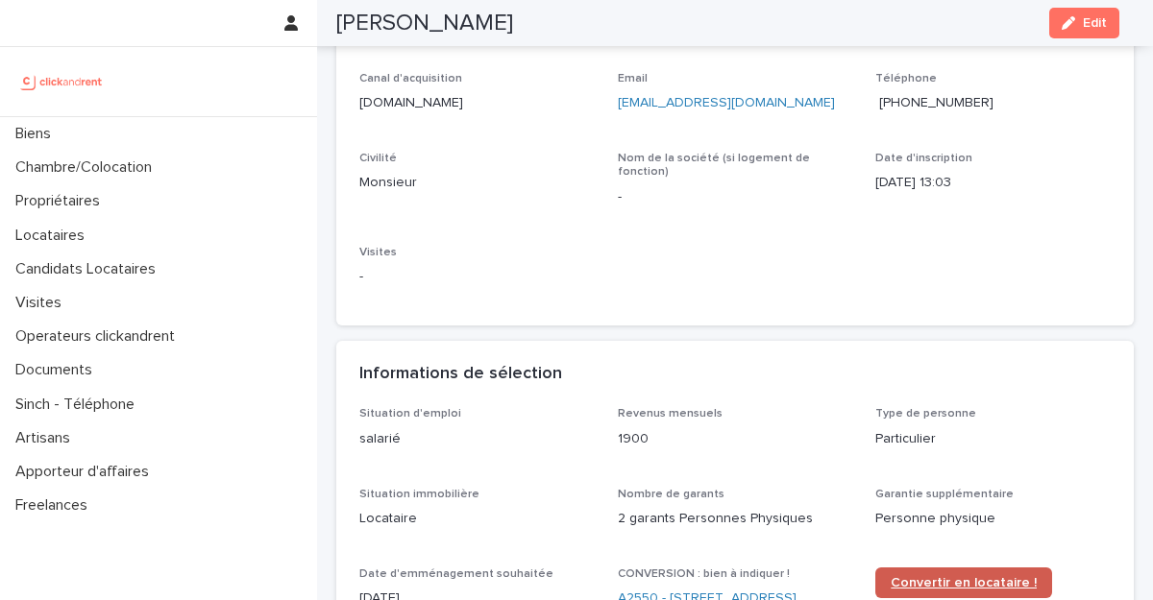
click at [926, 576] on span "Convertir en locataire !" at bounding box center [964, 582] width 146 height 13
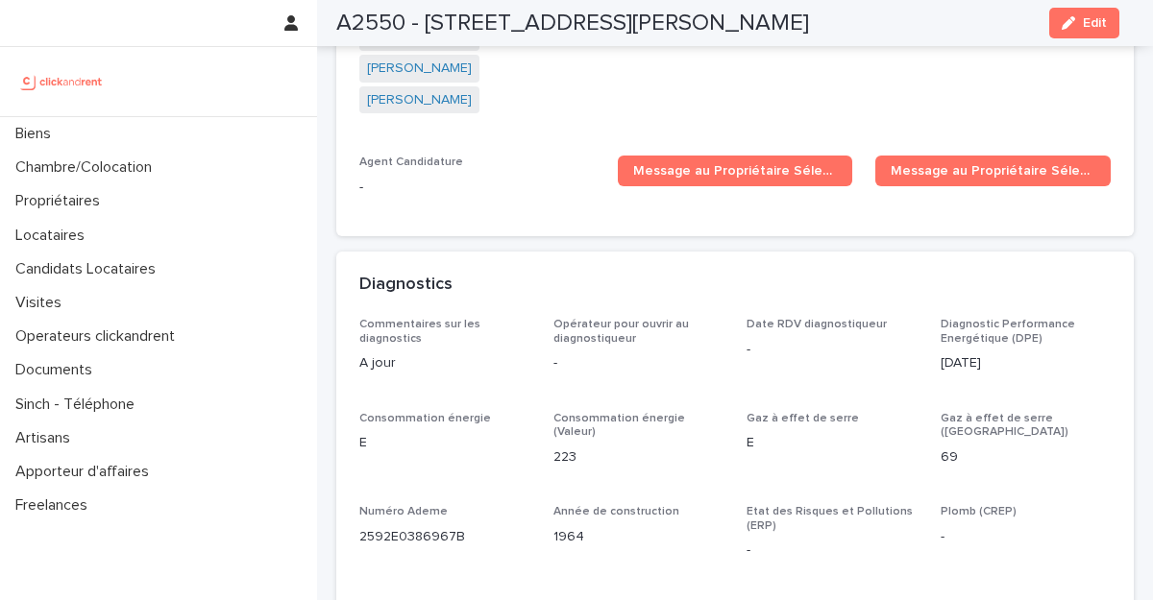
scroll to position [5774, 0]
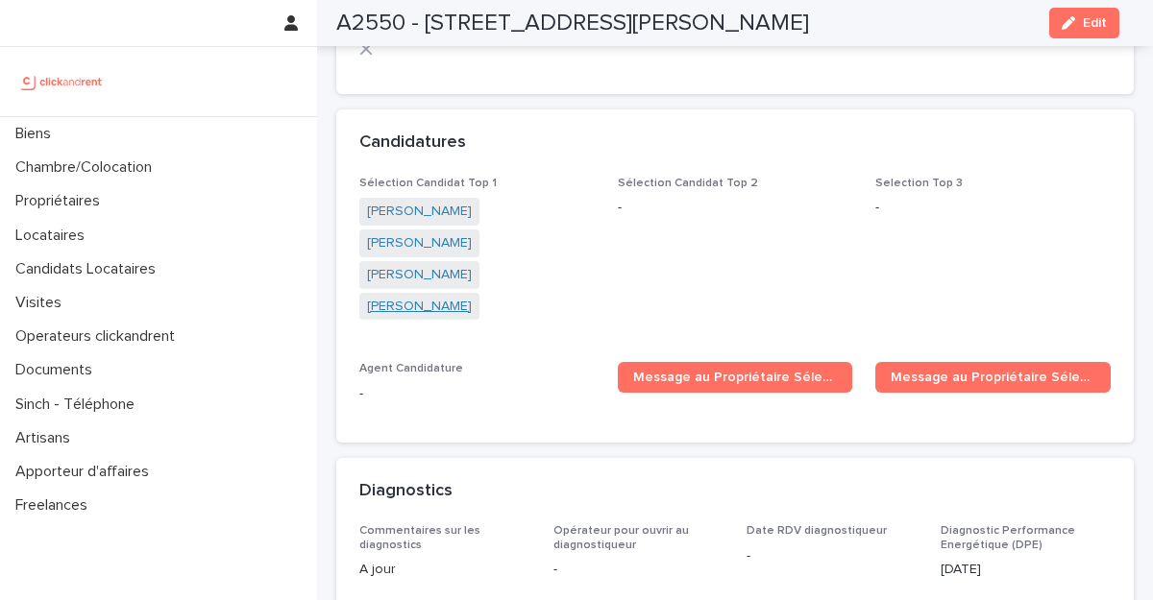
click at [472, 297] on link "[PERSON_NAME]" at bounding box center [419, 307] width 105 height 20
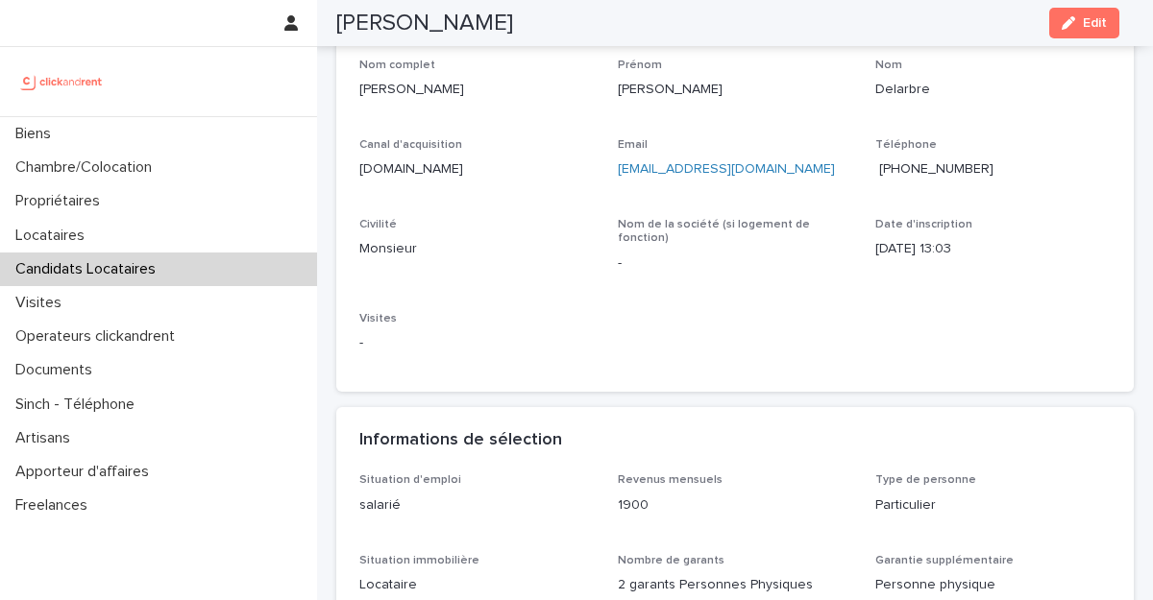
scroll to position [328, 0]
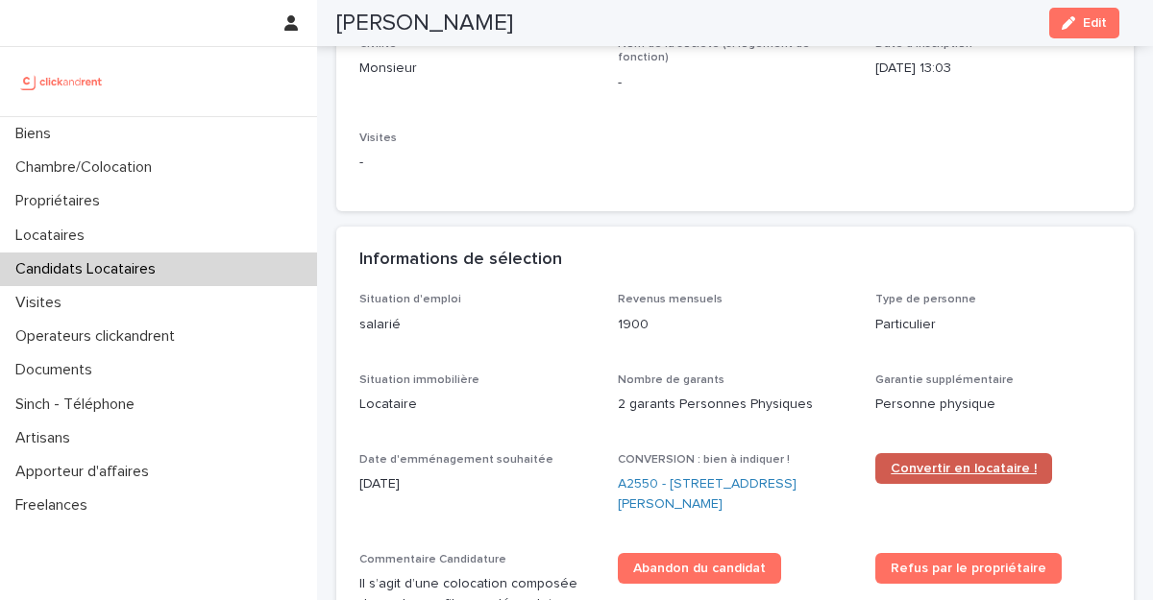
click at [902, 462] on span "Convertir en locataire !" at bounding box center [964, 468] width 146 height 13
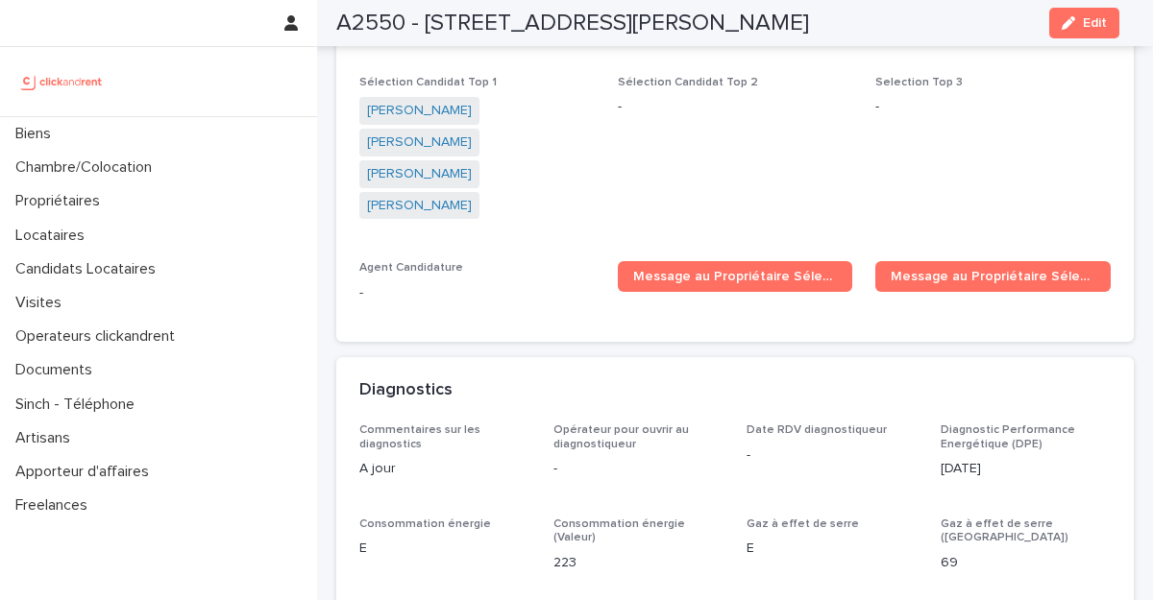
scroll to position [5875, 0]
click at [433, 164] on link "[PERSON_NAME]" at bounding box center [419, 174] width 105 height 20
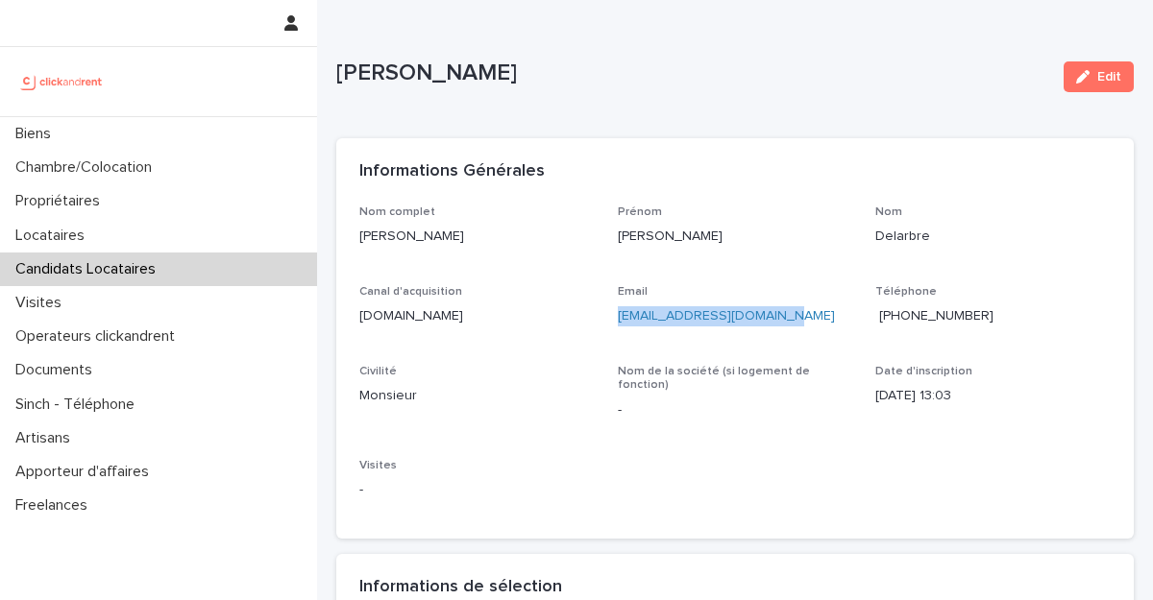
drag, startPoint x: 814, startPoint y: 324, endPoint x: 614, endPoint y: 323, distance: 199.8
click at [618, 323] on p "[EMAIL_ADDRESS][DOMAIN_NAME]" at bounding box center [735, 316] width 235 height 20
copy link "[EMAIL_ADDRESS][DOMAIN_NAME]"
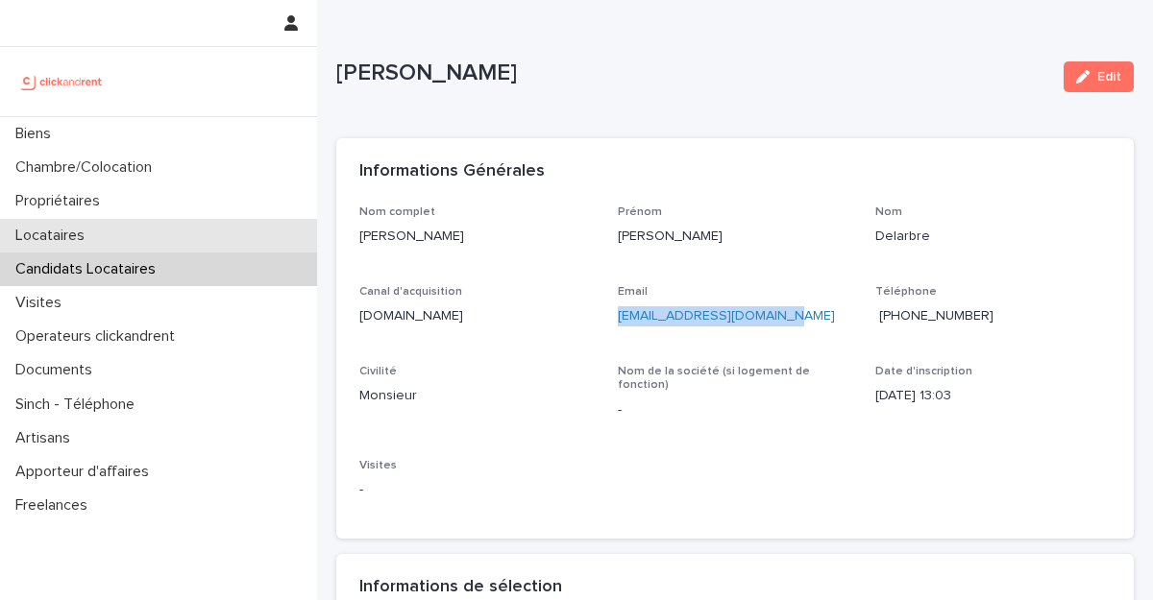
click at [86, 232] on p "Locataires" at bounding box center [54, 236] width 92 height 18
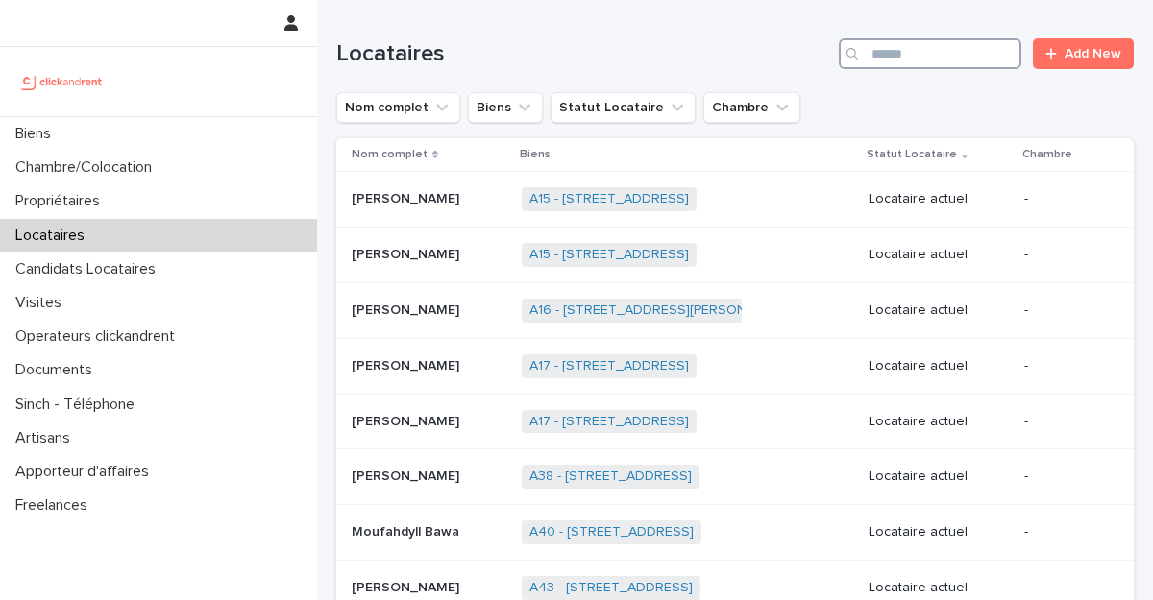
click at [938, 56] on input "Search" at bounding box center [930, 53] width 183 height 31
paste input "**********"
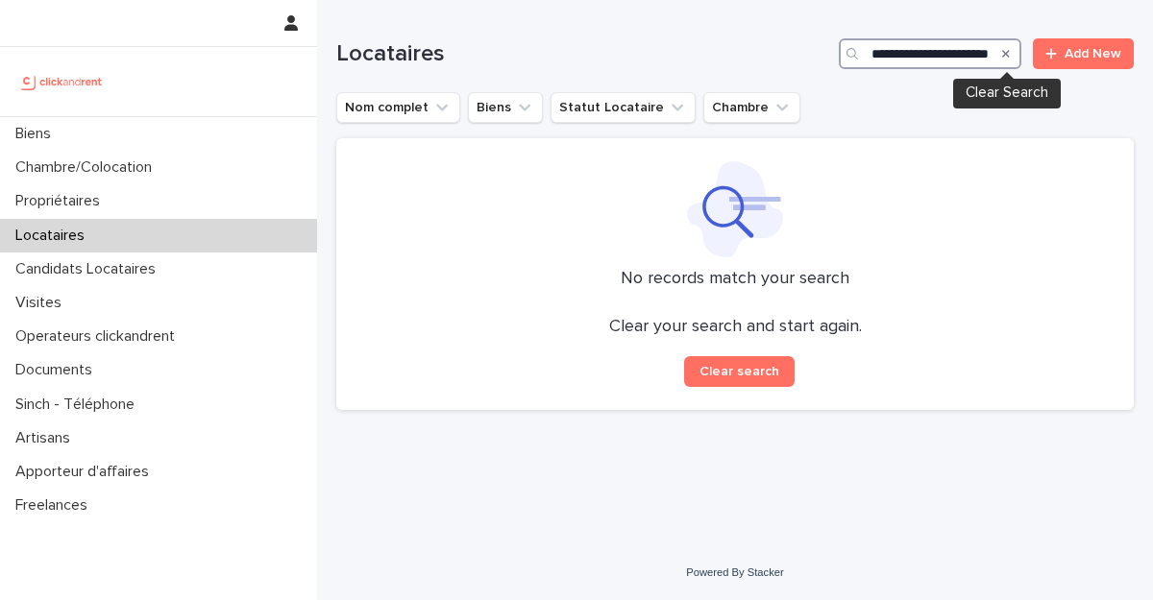
type input "**********"
click at [1003, 51] on icon "Search" at bounding box center [1006, 54] width 8 height 12
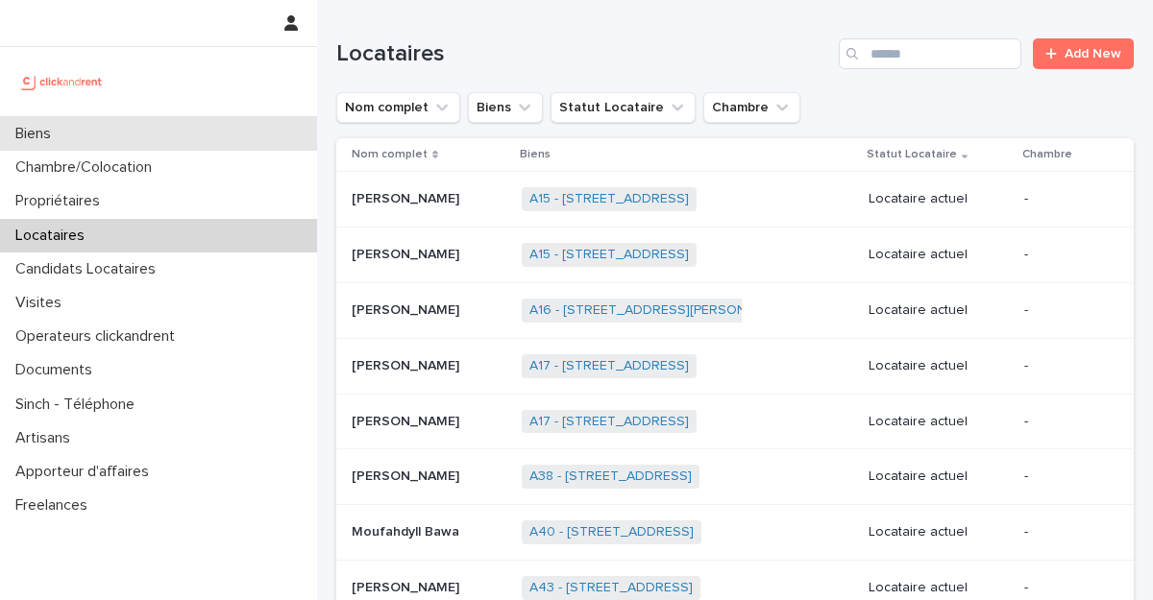
click at [62, 130] on p "Biens" at bounding box center [37, 134] width 59 height 18
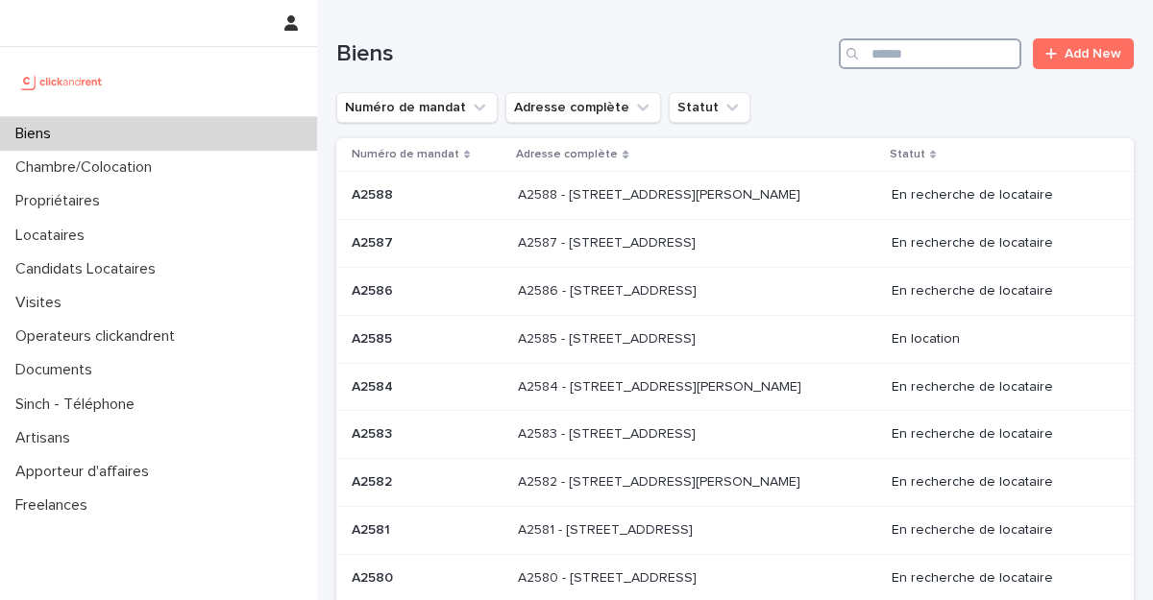
click at [903, 51] on input "Search" at bounding box center [930, 53] width 183 height 31
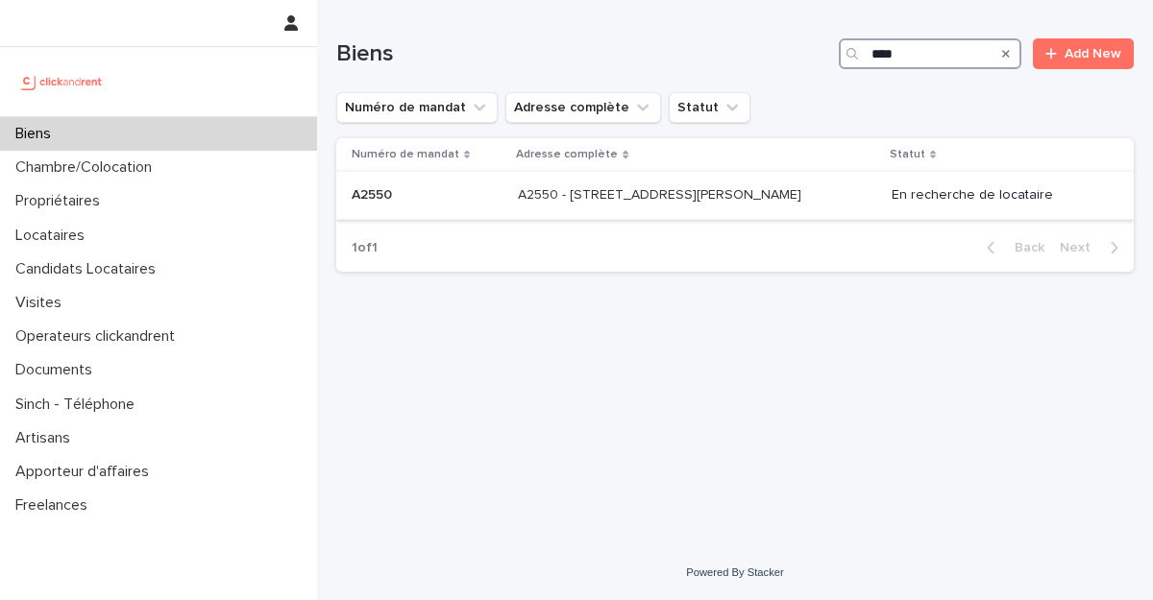
type input "****"
click at [679, 194] on p "A2550 - 25 rue Arthur Auger, Montrouge 92120" at bounding box center [661, 193] width 287 height 20
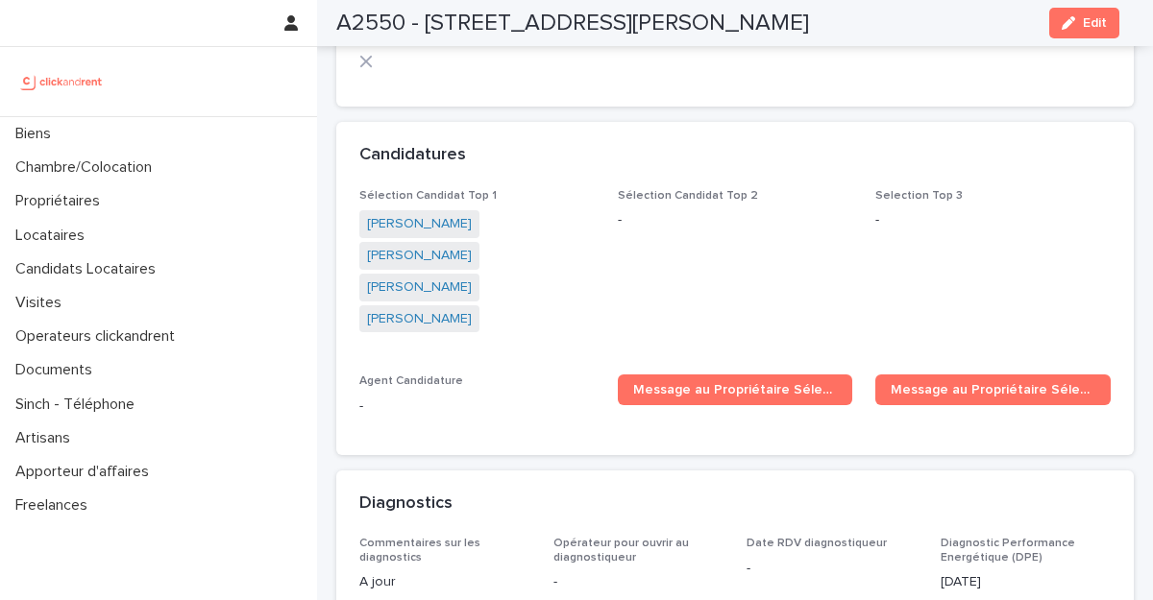
scroll to position [5741, 0]
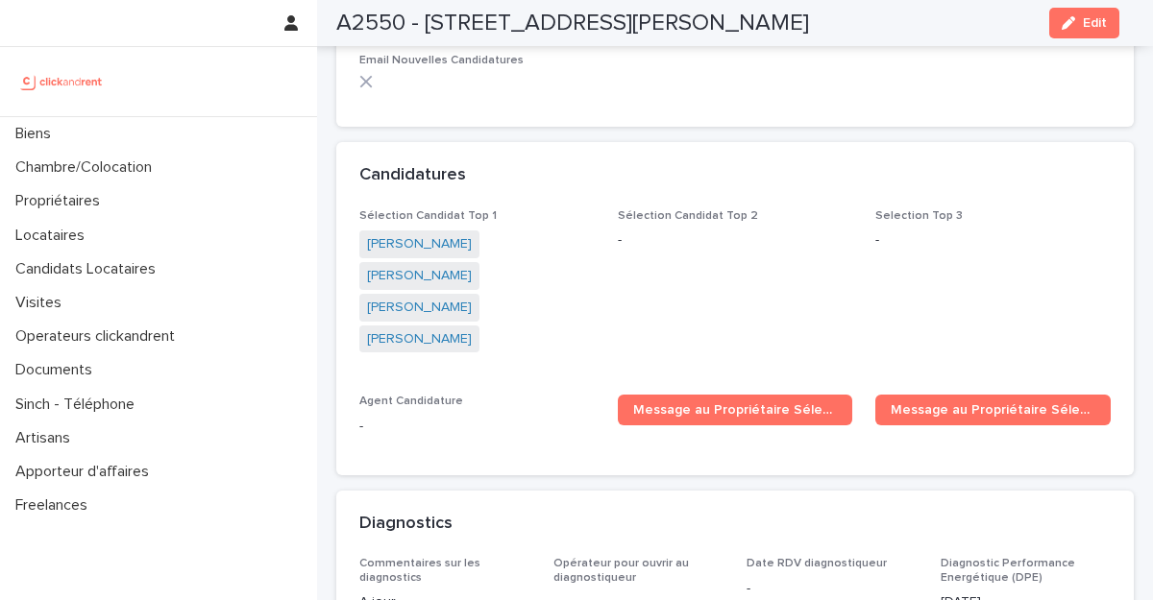
drag, startPoint x: 595, startPoint y: 217, endPoint x: 452, endPoint y: 213, distance: 142.2
click at [452, 213] on div "Sélection Candidat Top 1 [PERSON_NAME] [PERSON_NAME] [PERSON_NAME] Sélection Ca…" at bounding box center [734, 330] width 751 height 243
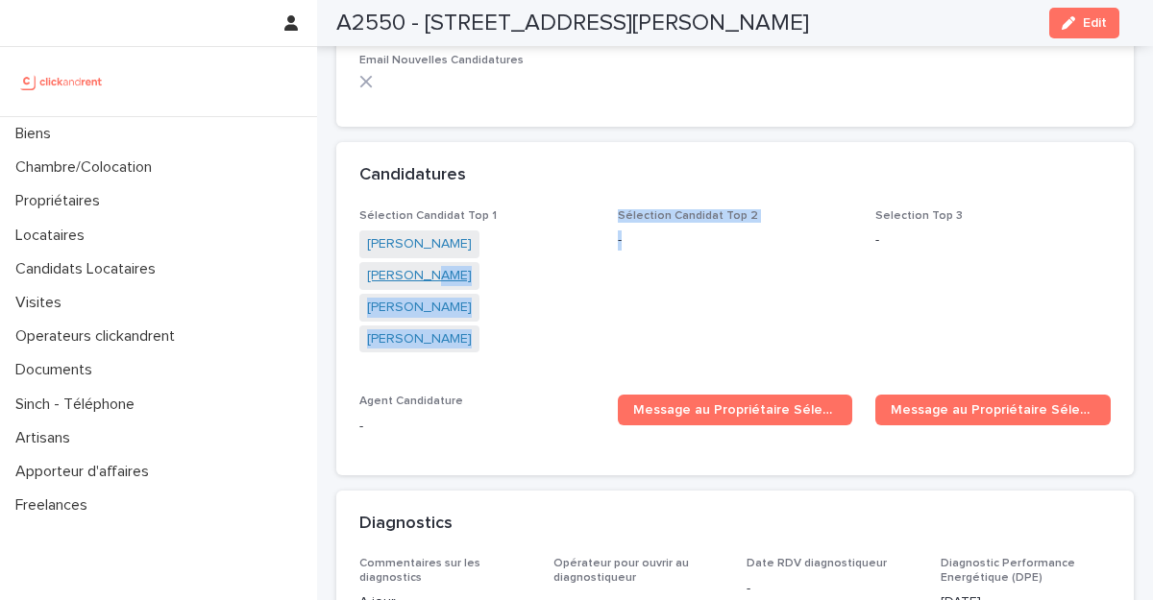
drag, startPoint x: 608, startPoint y: 185, endPoint x: 523, endPoint y: 181, distance: 85.6
click at [523, 209] on div "Sélection Candidat Top 1 [PERSON_NAME] [PERSON_NAME] [PERSON_NAME] Sélection Ca…" at bounding box center [734, 330] width 751 height 243
click at [564, 231] on div "[PERSON_NAME] [PERSON_NAME] [PERSON_NAME]" at bounding box center [476, 294] width 235 height 126
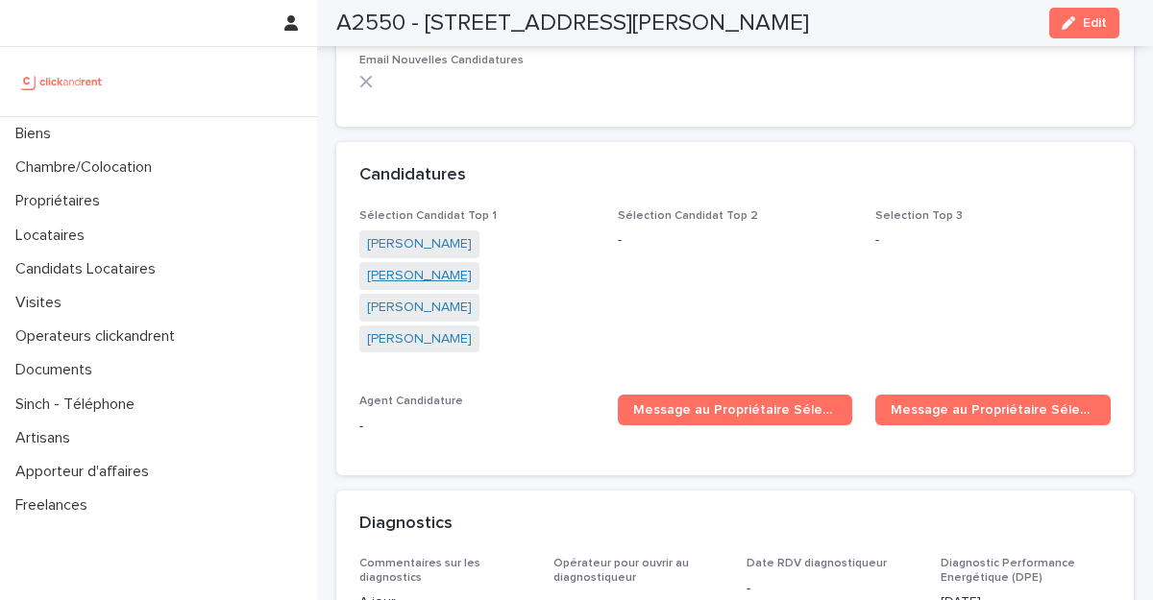
copy link "[PERSON_NAME]"
drag, startPoint x: 577, startPoint y: 180, endPoint x: 474, endPoint y: 179, distance: 103.8
click at [474, 262] on span "[PERSON_NAME]" at bounding box center [419, 276] width 120 height 28
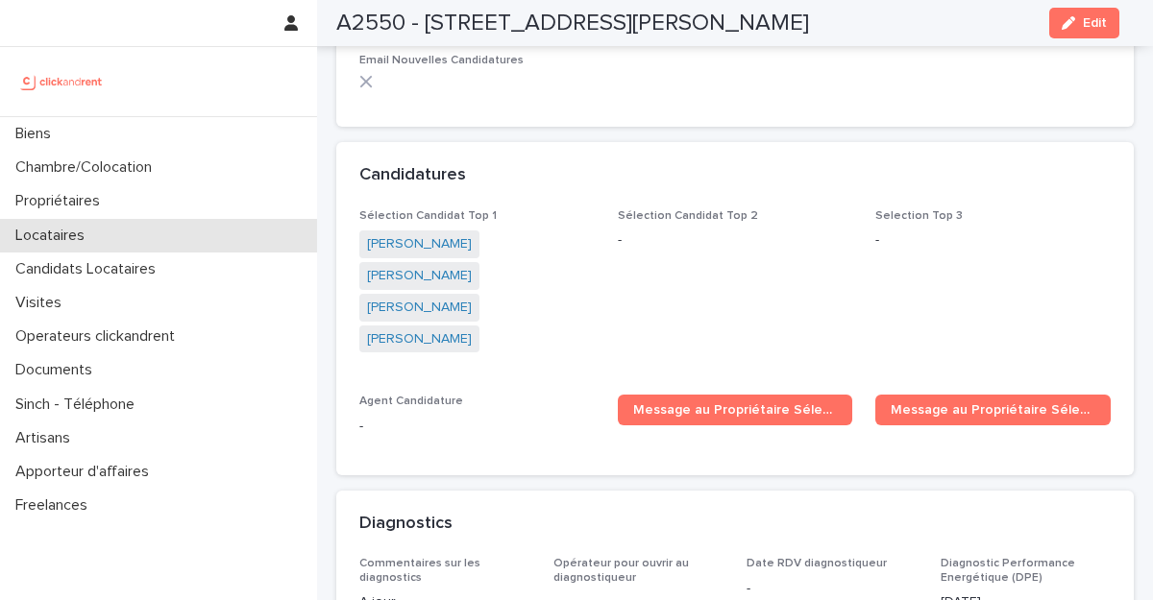
click at [103, 245] on div "Locataires" at bounding box center [158, 236] width 317 height 34
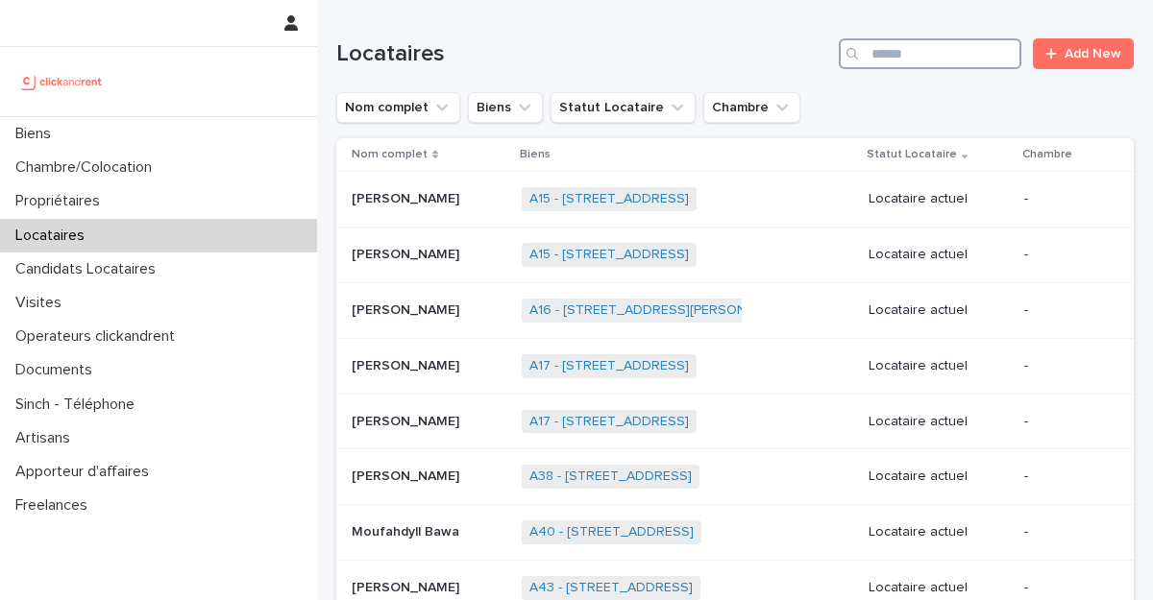
click at [941, 52] on input "Search" at bounding box center [930, 53] width 183 height 31
paste input "**********"
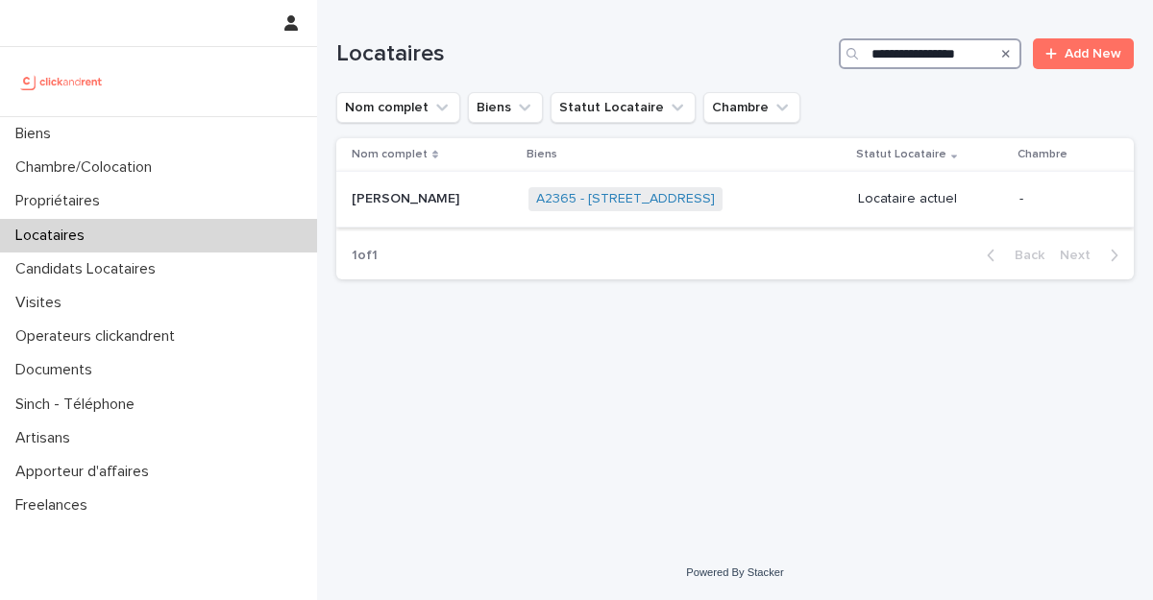
type input "**********"
click at [838, 202] on div "A2365 - [STREET_ADDRESS] + 0" at bounding box center [685, 199] width 314 height 39
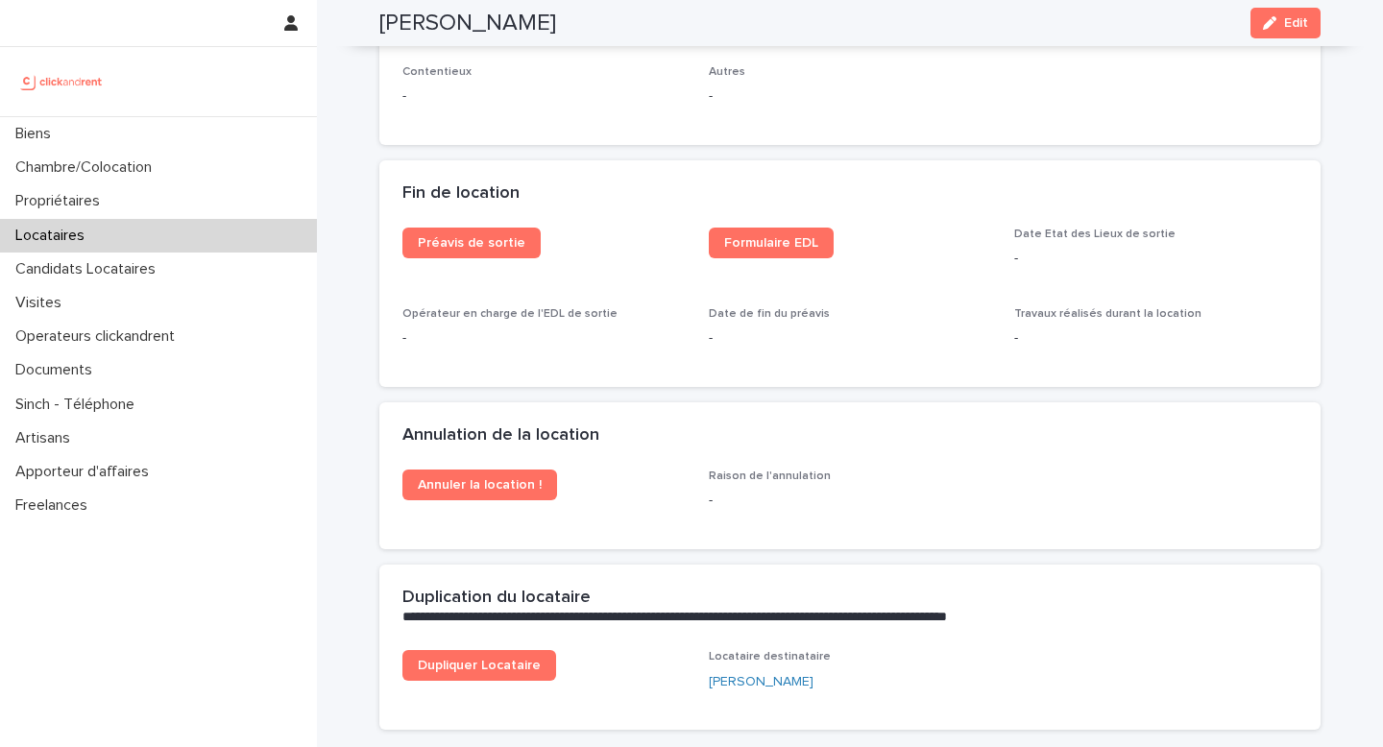
scroll to position [2514, 0]
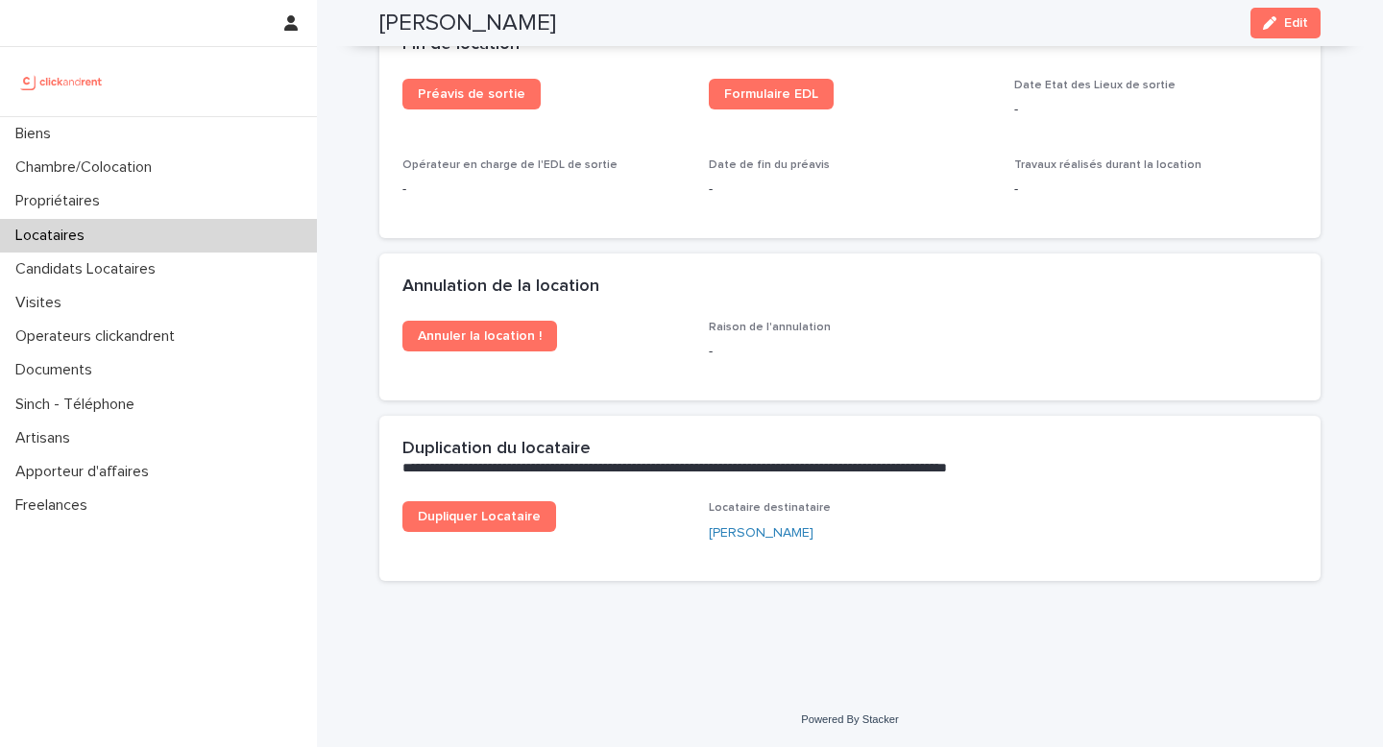
click at [1284, 17] on span "Edit" at bounding box center [1296, 22] width 24 height 13
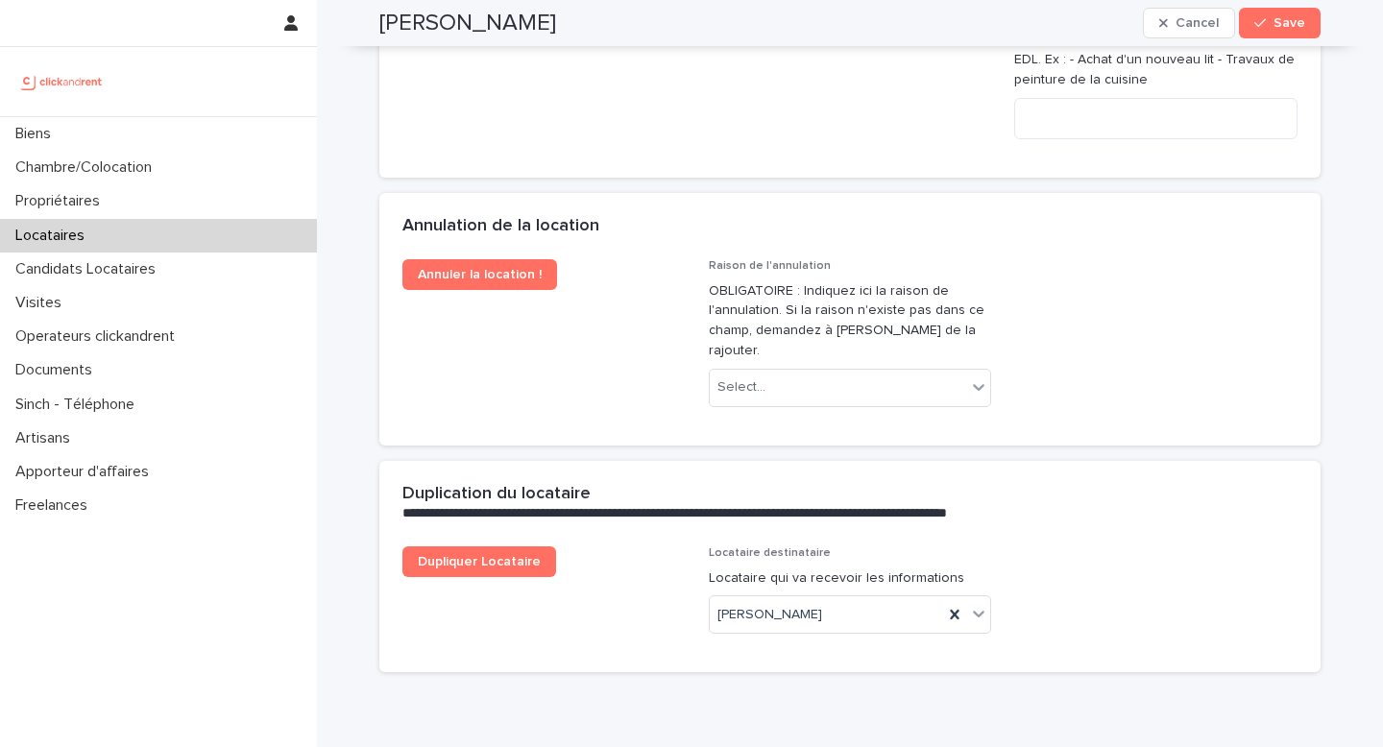
scroll to position [4036, 0]
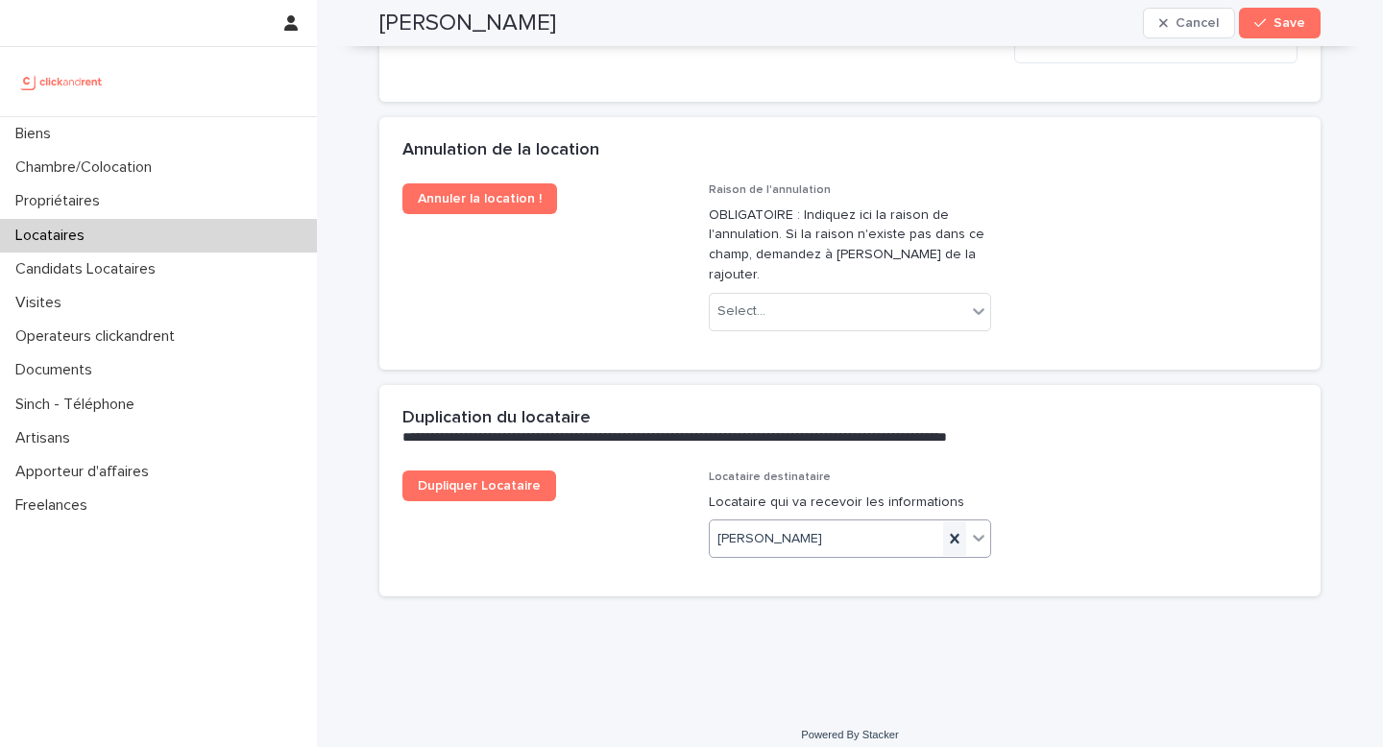
click at [951, 534] on icon at bounding box center [955, 539] width 9 height 10
click at [1281, 26] on span "Save" at bounding box center [1290, 22] width 32 height 13
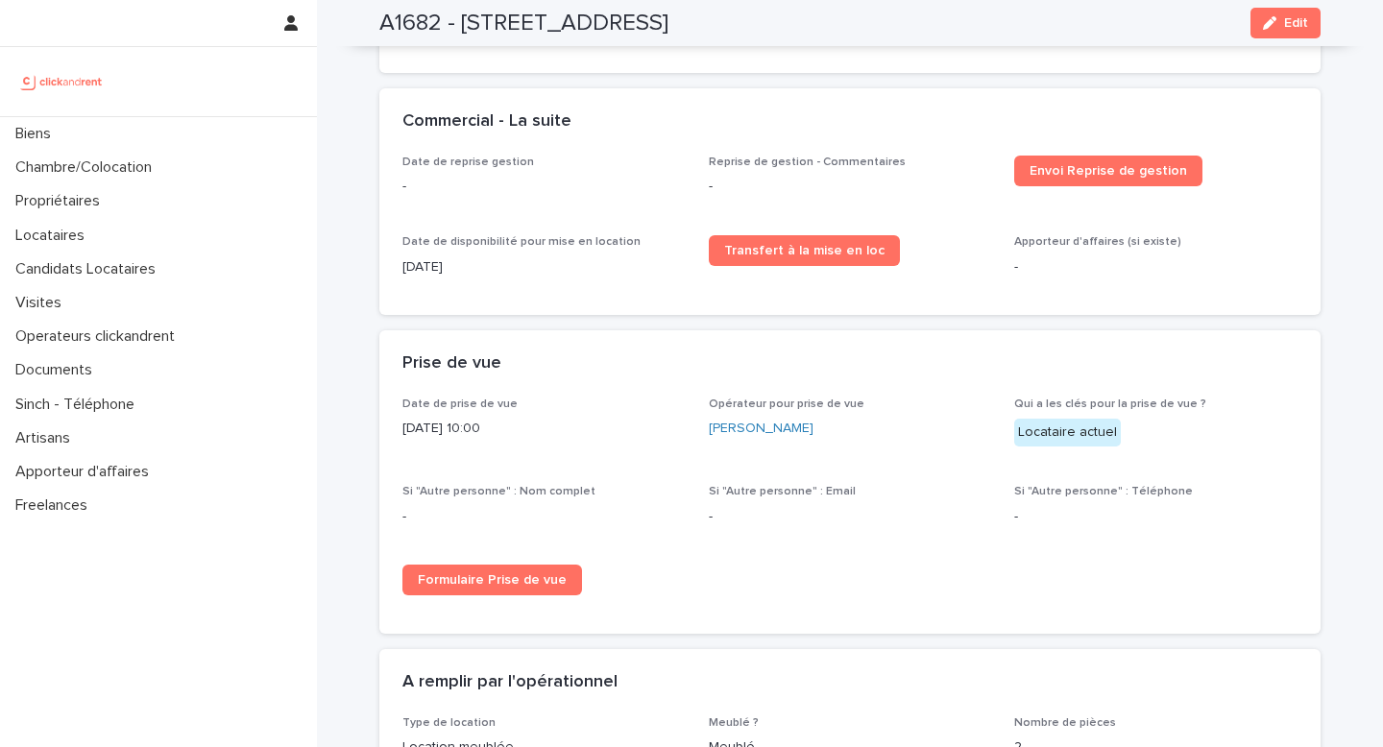
scroll to position [3221, 0]
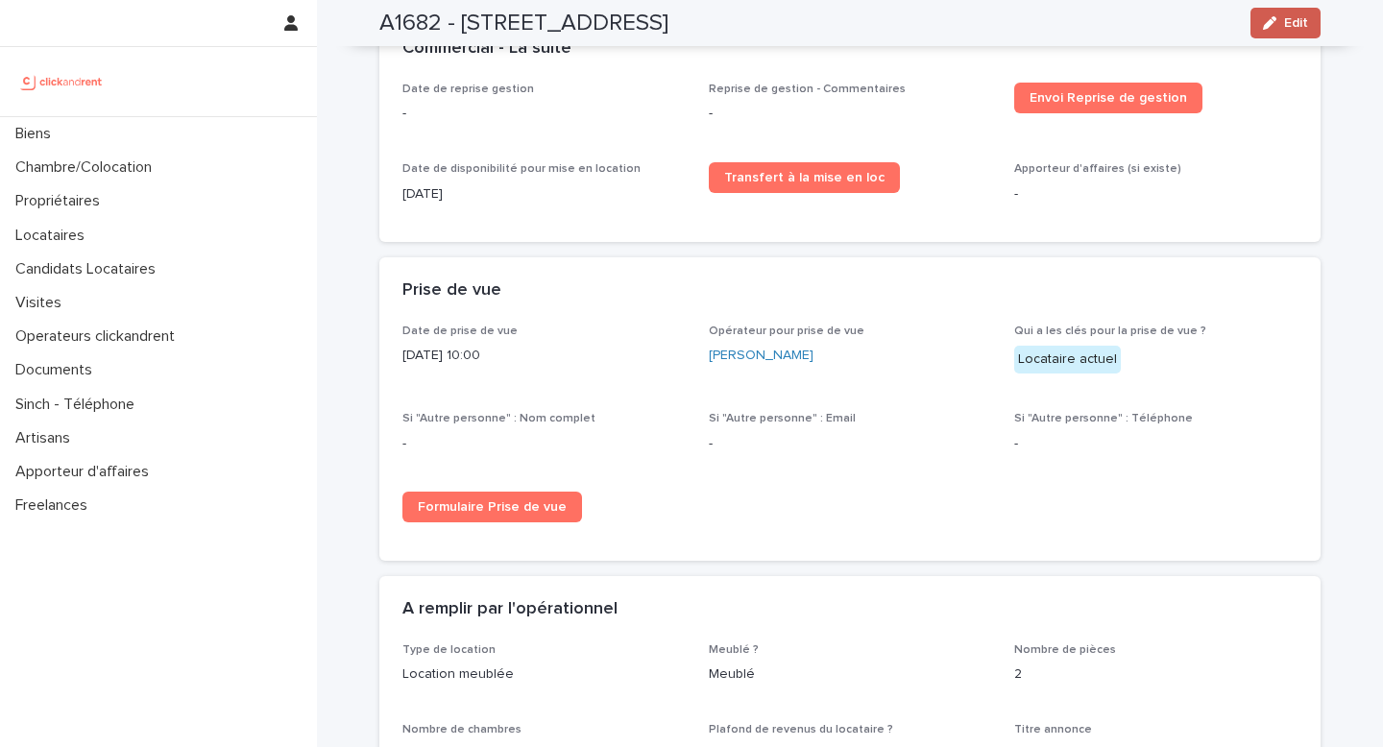
click at [1264, 26] on icon "button" at bounding box center [1269, 22] width 13 height 13
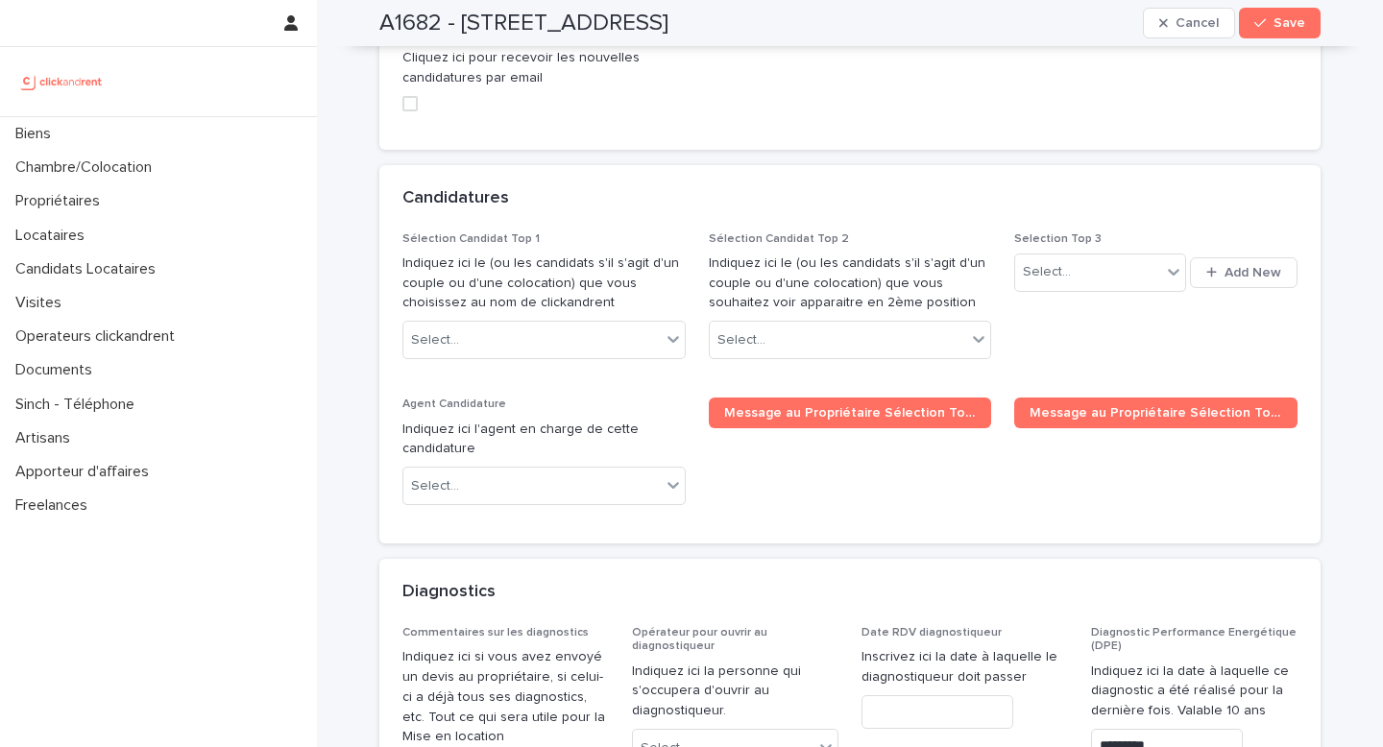
scroll to position [9196, 0]
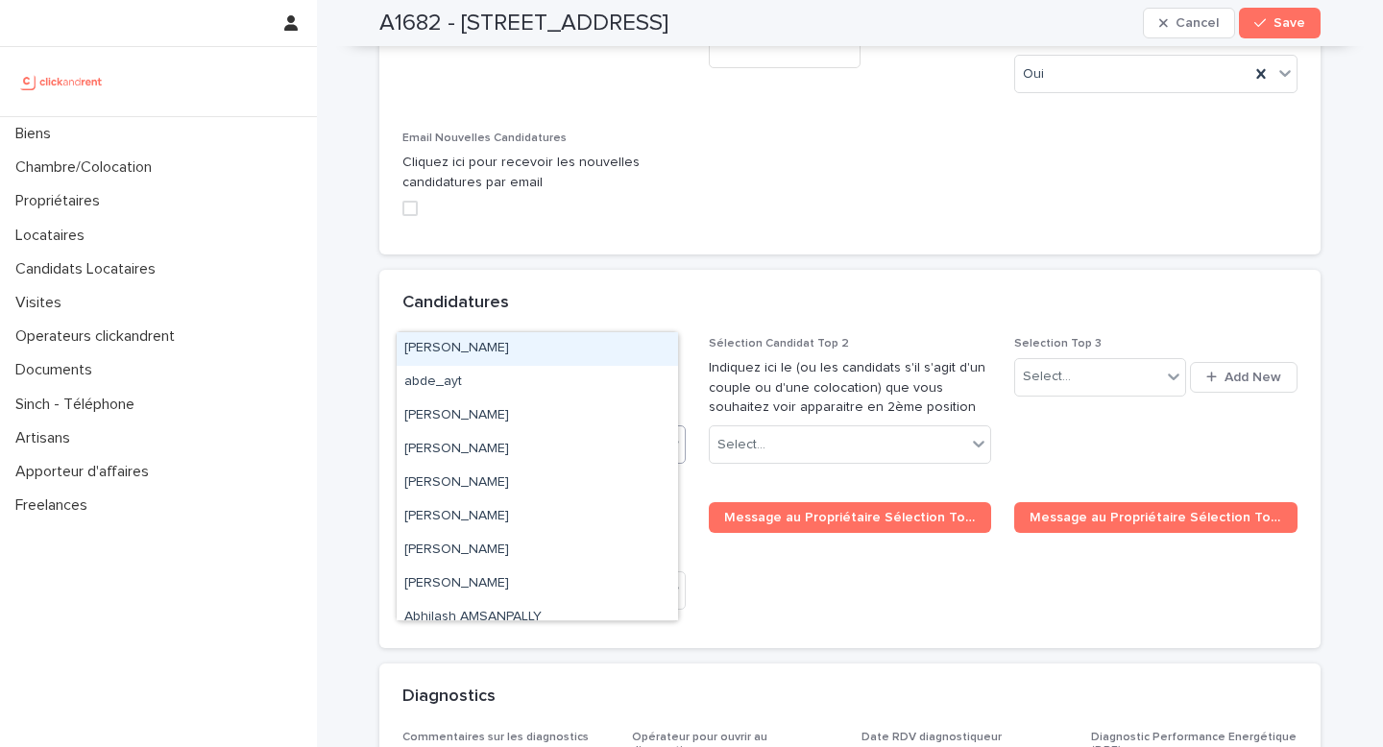
click at [571, 429] on div "Select..." at bounding box center [531, 445] width 257 height 32
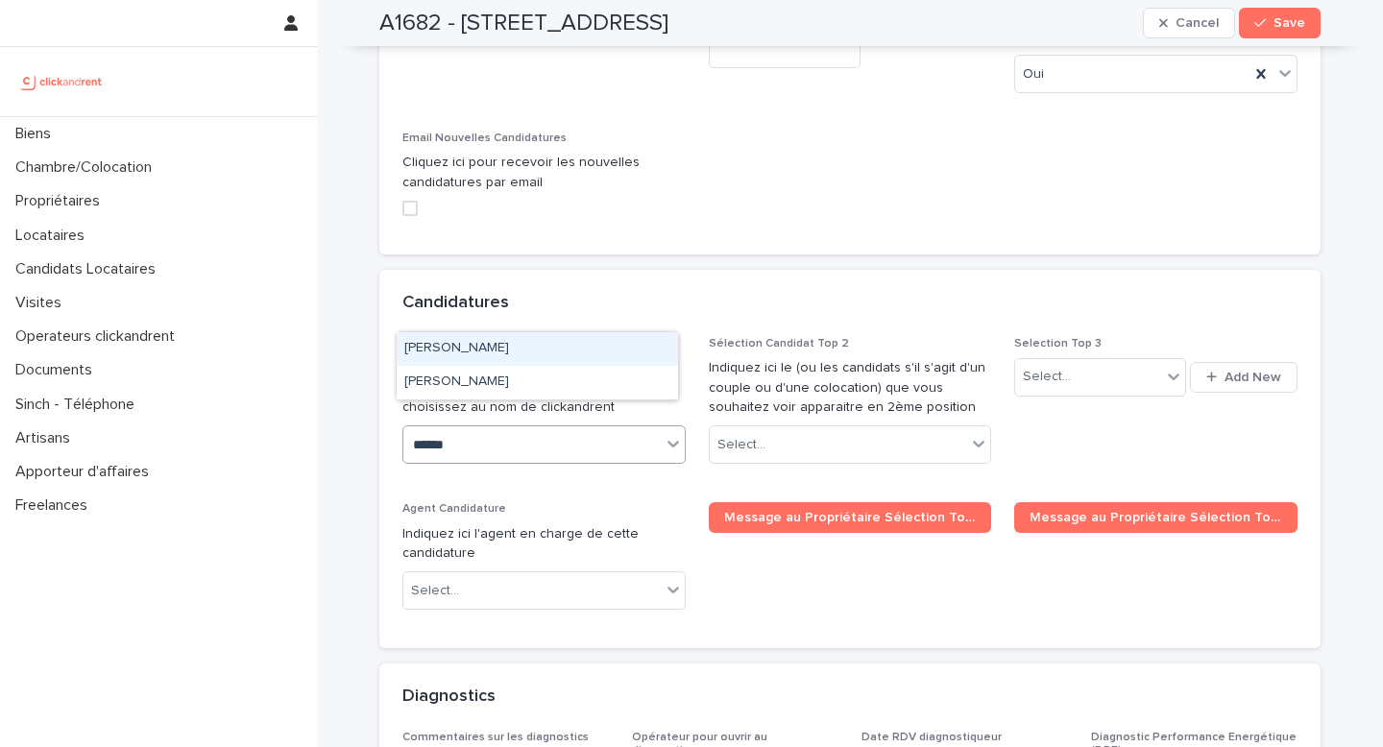
type input "*******"
click at [483, 345] on div "[PERSON_NAME]" at bounding box center [537, 349] width 281 height 34
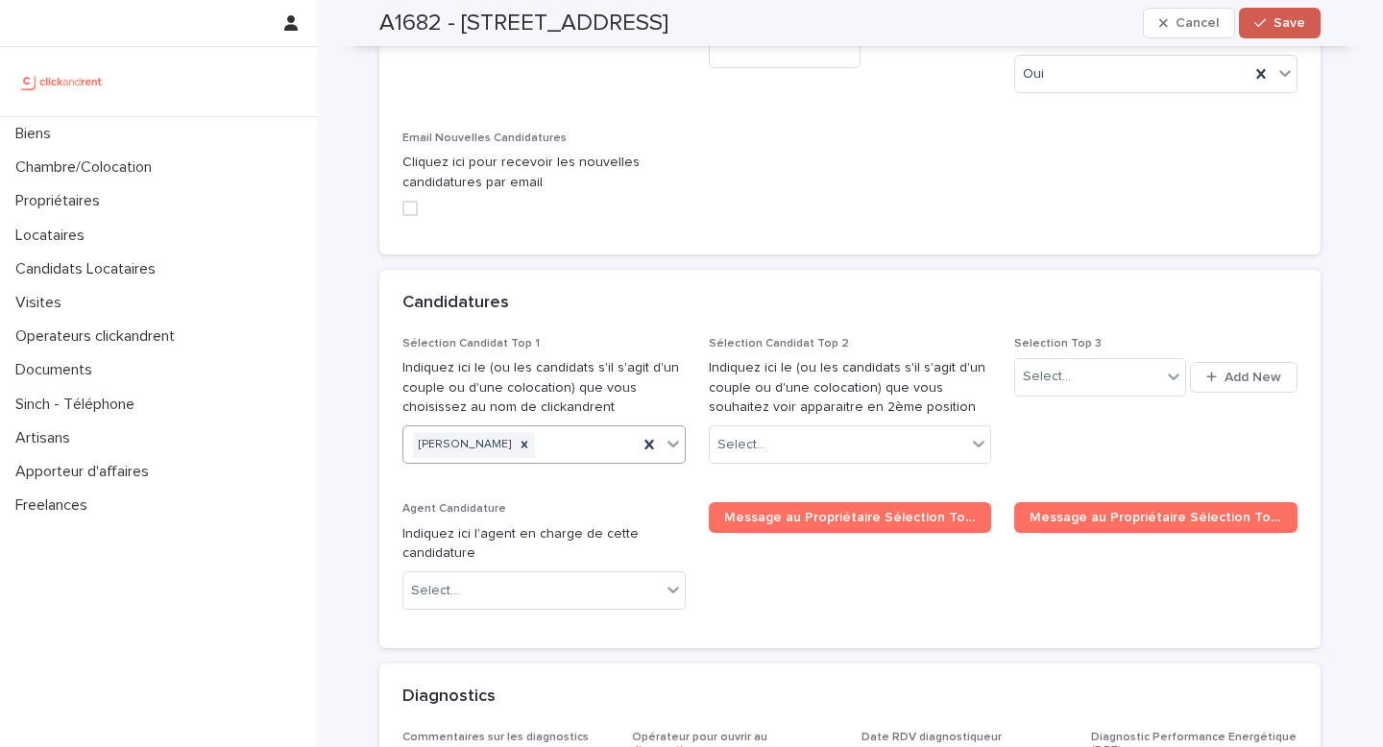
click at [1255, 23] on icon "button" at bounding box center [1261, 22] width 12 height 13
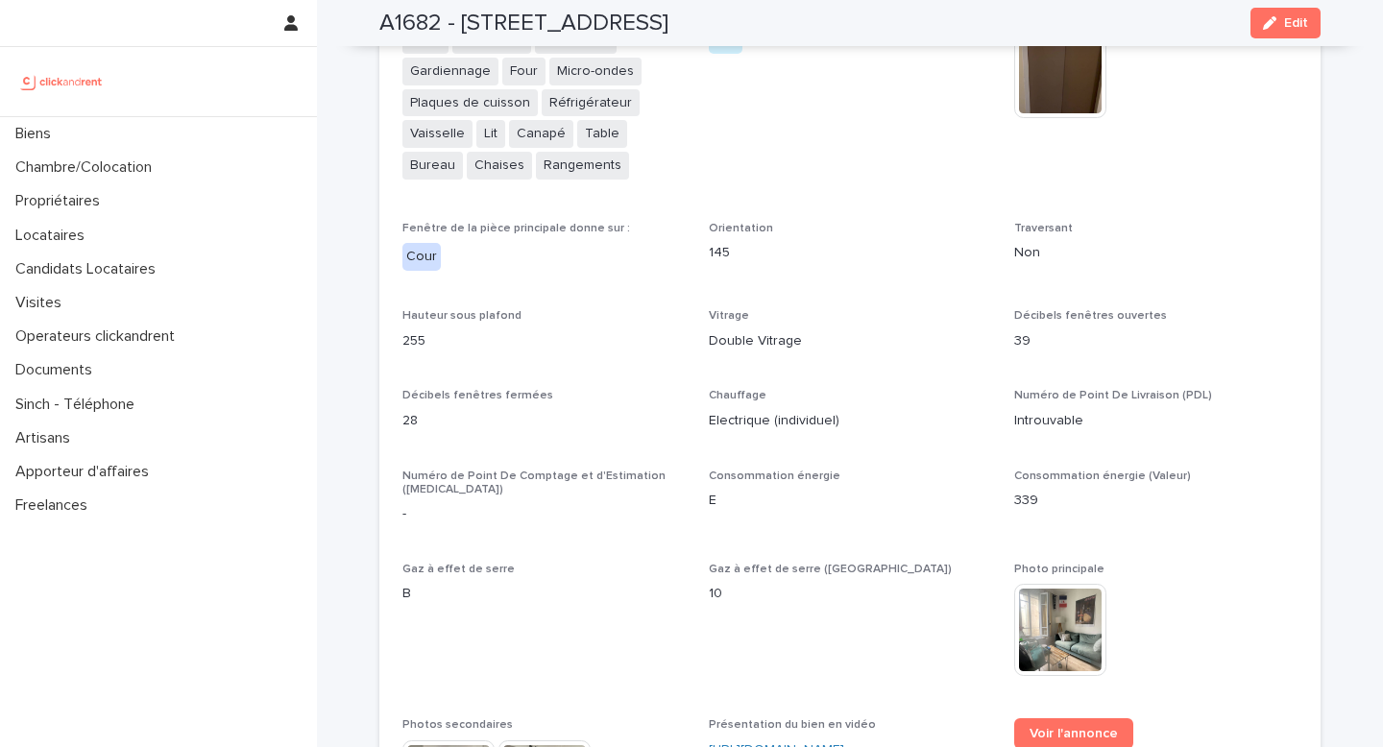
scroll to position [4300, 0]
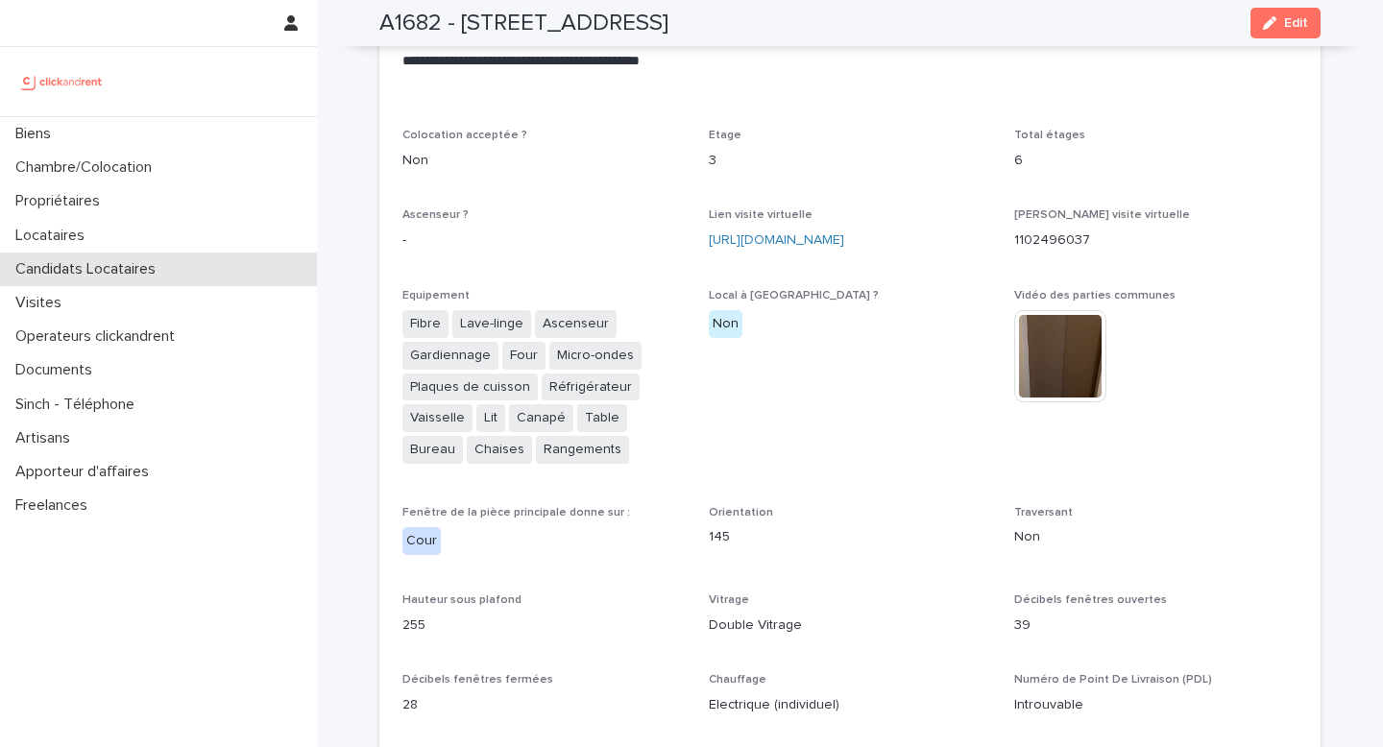
click at [80, 262] on p "Candidats Locataires" at bounding box center [89, 269] width 163 height 18
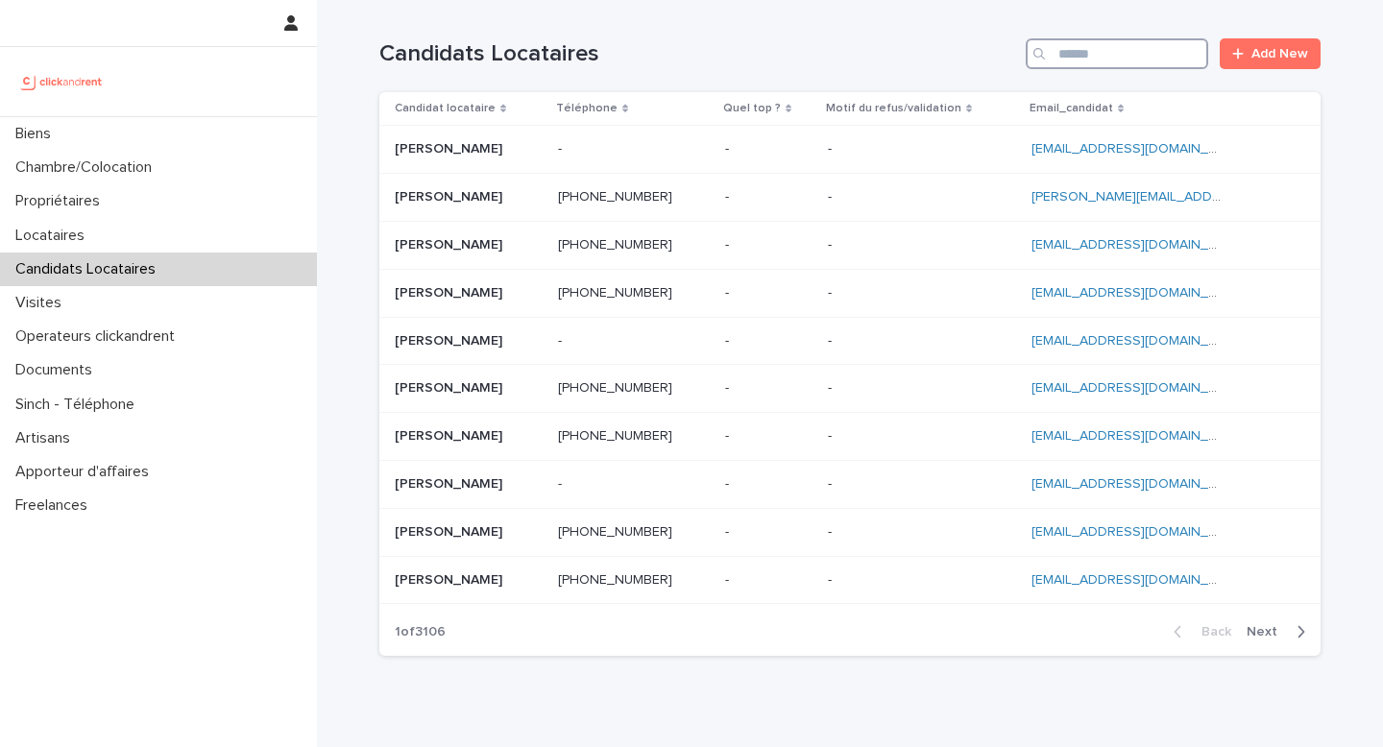
click at [1077, 60] on input "Search" at bounding box center [1117, 53] width 183 height 31
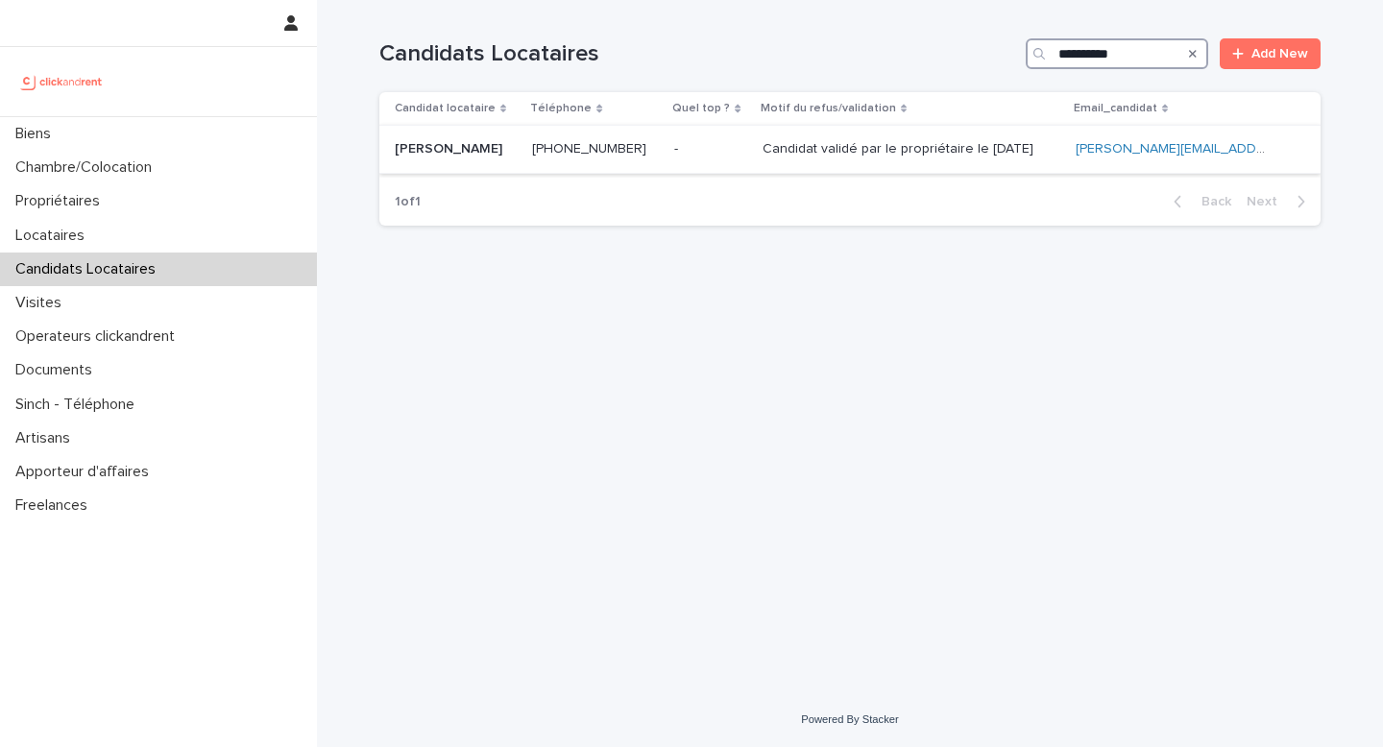
type input "**********"
click at [458, 146] on p "[PERSON_NAME]" at bounding box center [450, 147] width 111 height 20
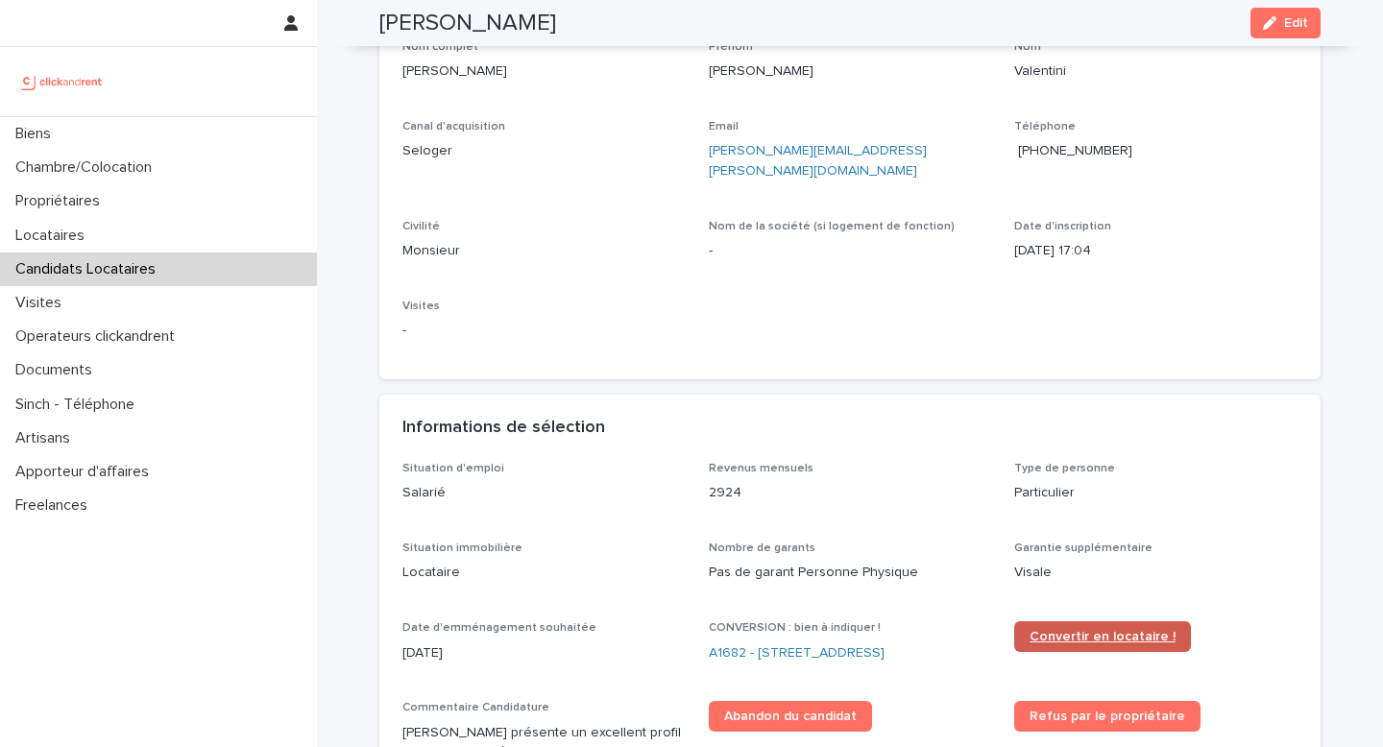
scroll to position [165, 0]
click at [1044, 630] on span "Convertir en locataire !" at bounding box center [1103, 636] width 146 height 13
click at [766, 644] on link "A1682 - [STREET_ADDRESS]" at bounding box center [797, 654] width 176 height 20
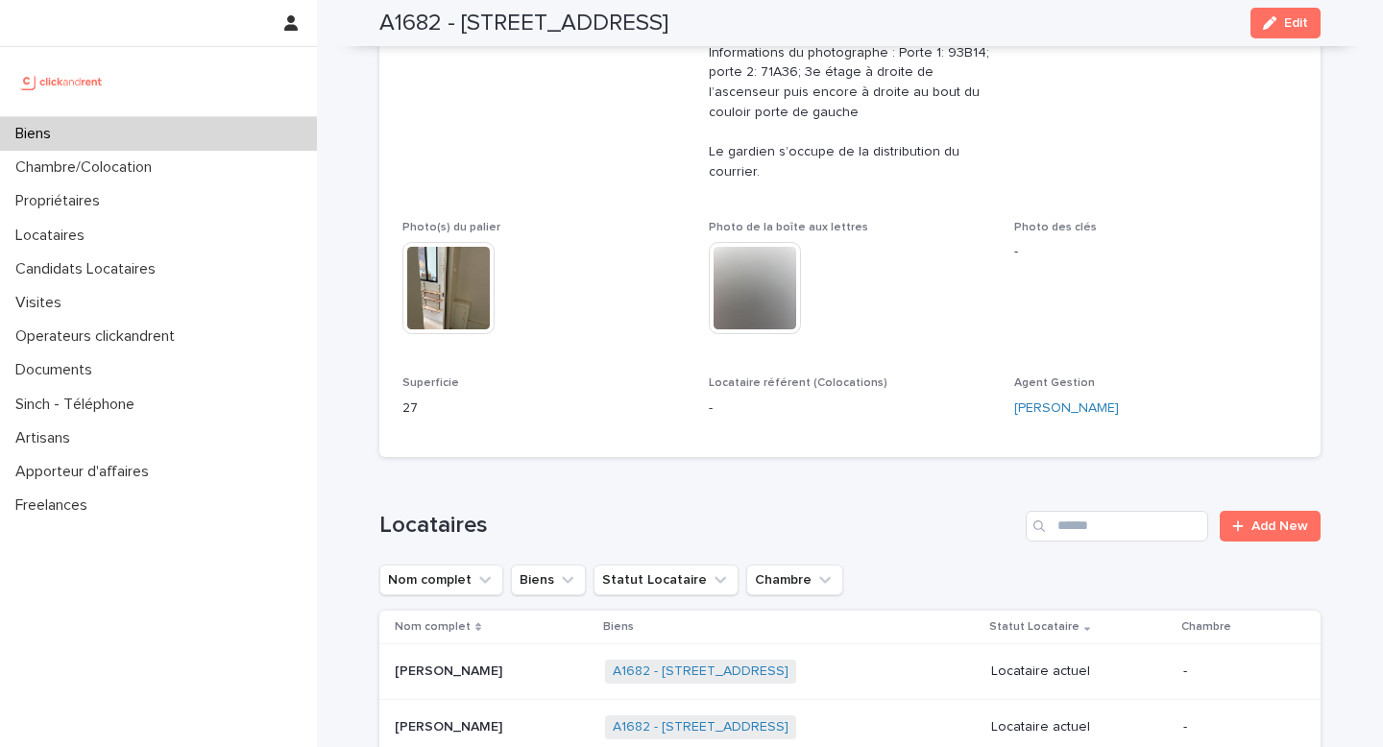
scroll to position [891, 0]
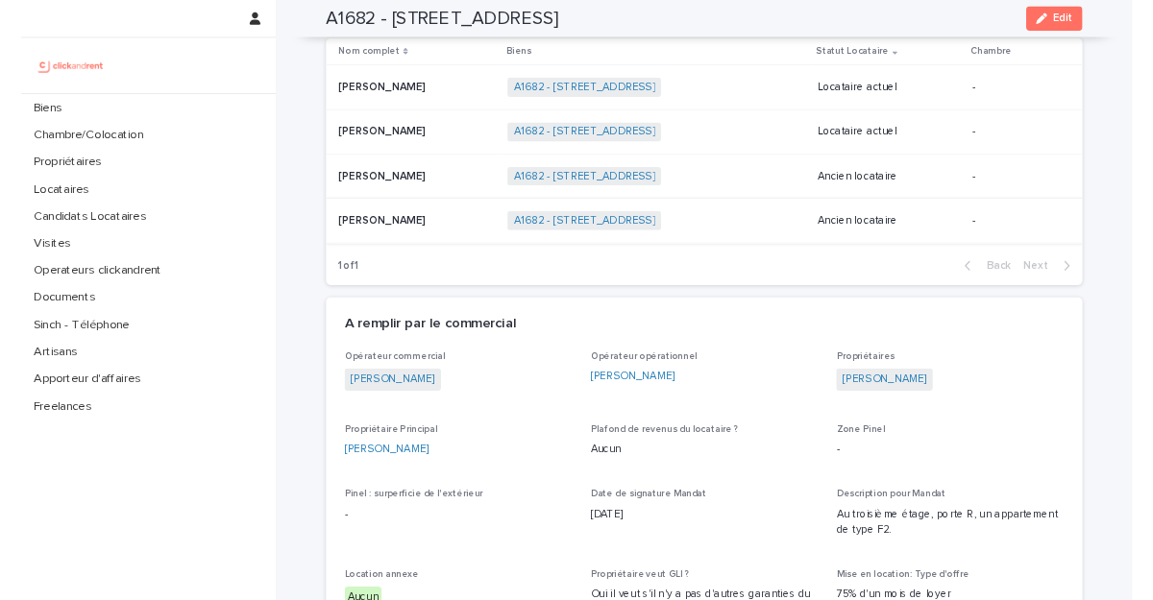
scroll to position [1286, 0]
